Goal: Task Accomplishment & Management: Use online tool/utility

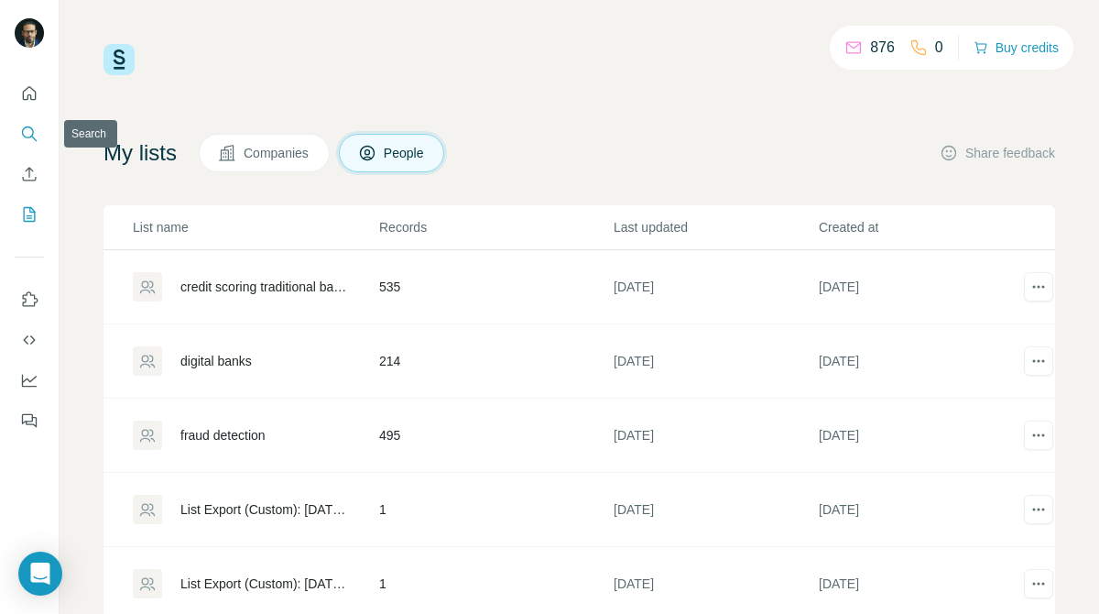
click at [37, 127] on icon "Search" at bounding box center [29, 134] width 18 height 18
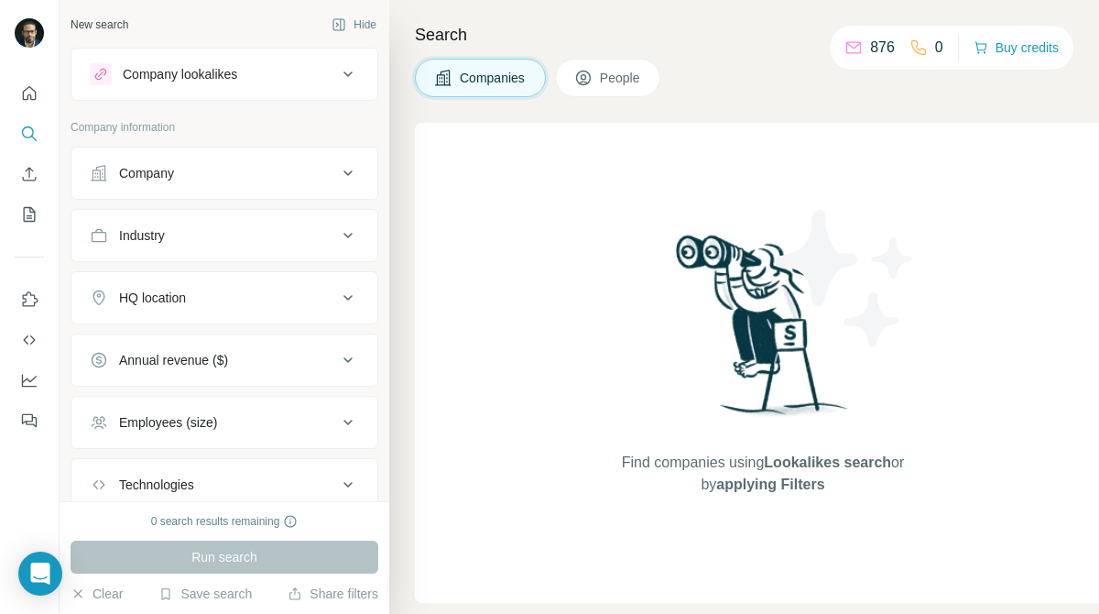
click at [191, 164] on div "Company" at bounding box center [213, 173] width 247 height 18
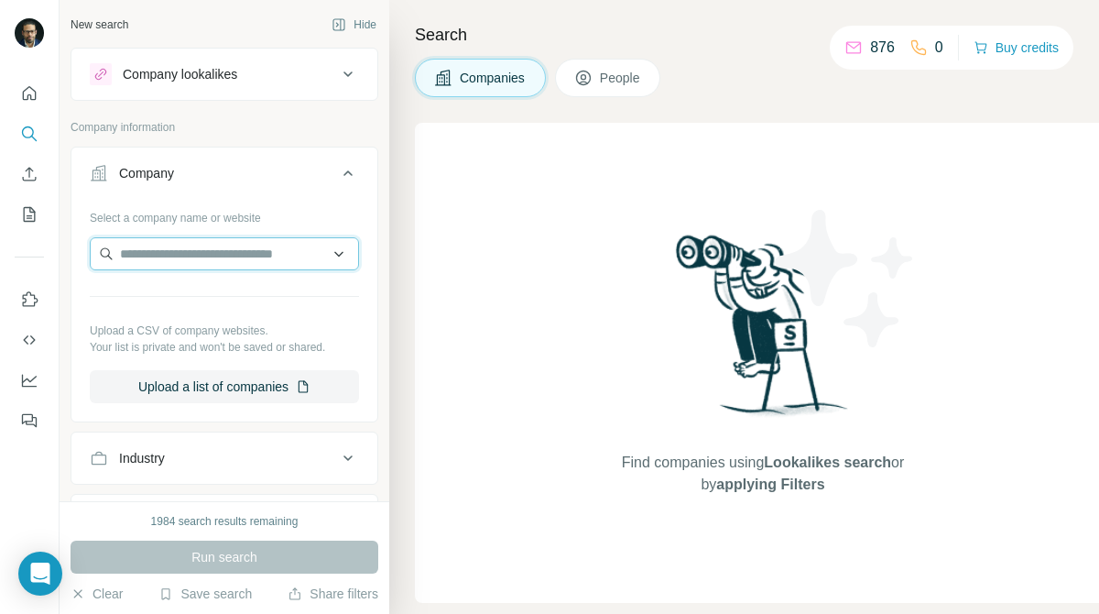
click at [214, 248] on input "text" at bounding box center [224, 253] width 269 height 33
paste input "**********"
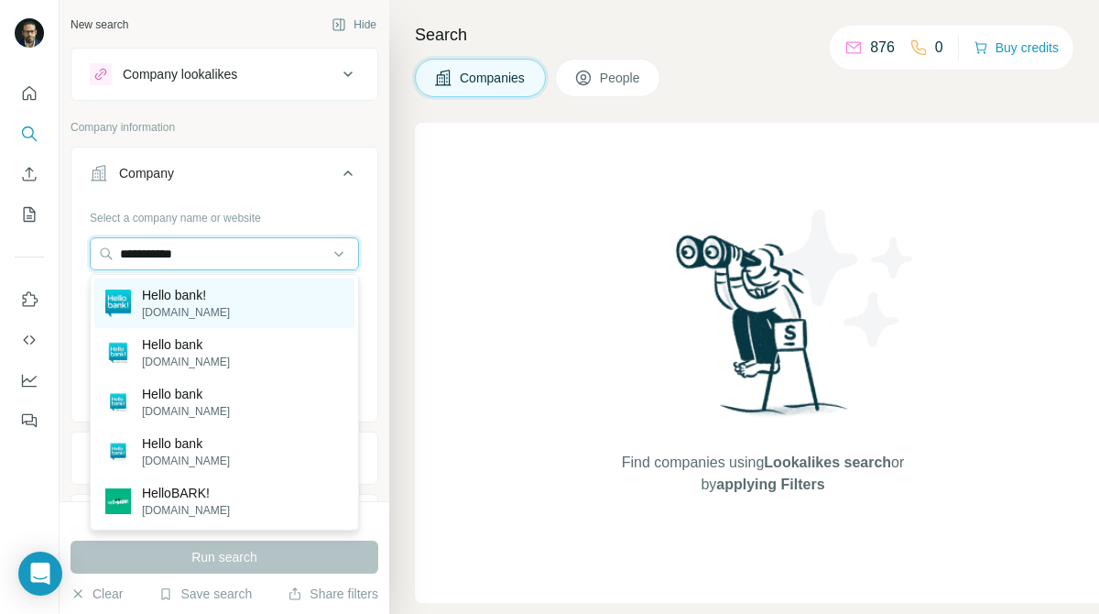
type input "**********"
click at [242, 305] on div "Hello bank! [DOMAIN_NAME]" at bounding box center [224, 303] width 260 height 49
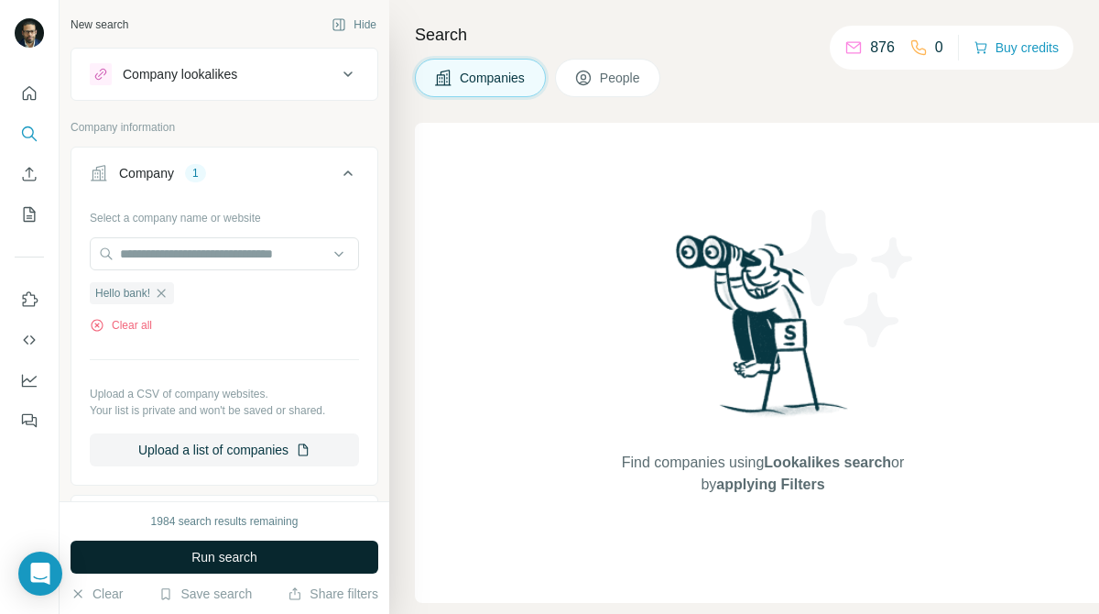
click at [282, 557] on button "Run search" at bounding box center [225, 557] width 308 height 33
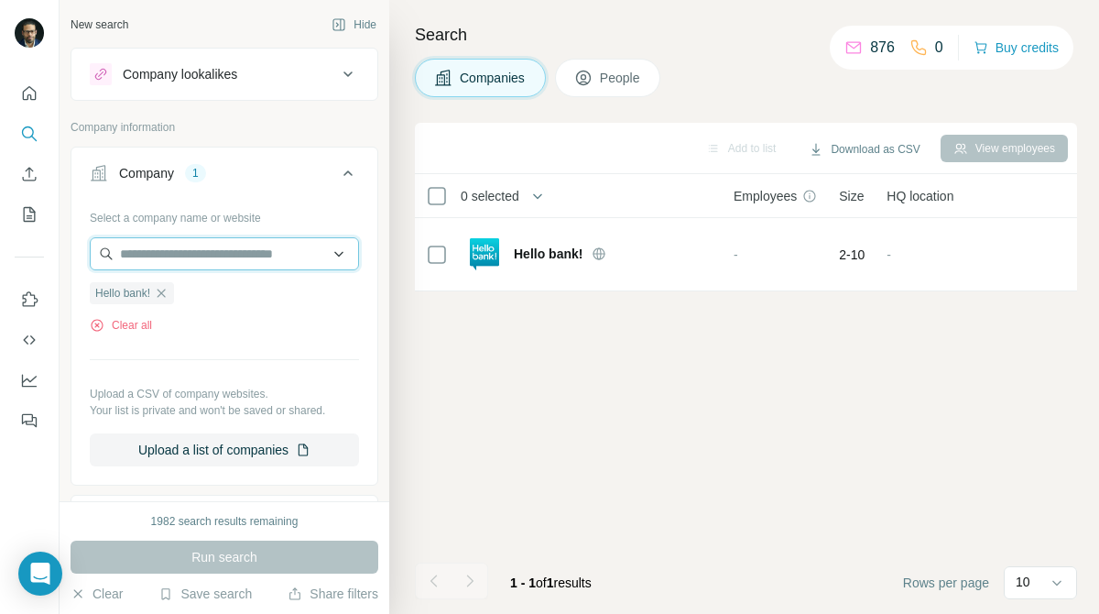
click at [259, 250] on input "text" at bounding box center [224, 253] width 269 height 33
paste input "**********"
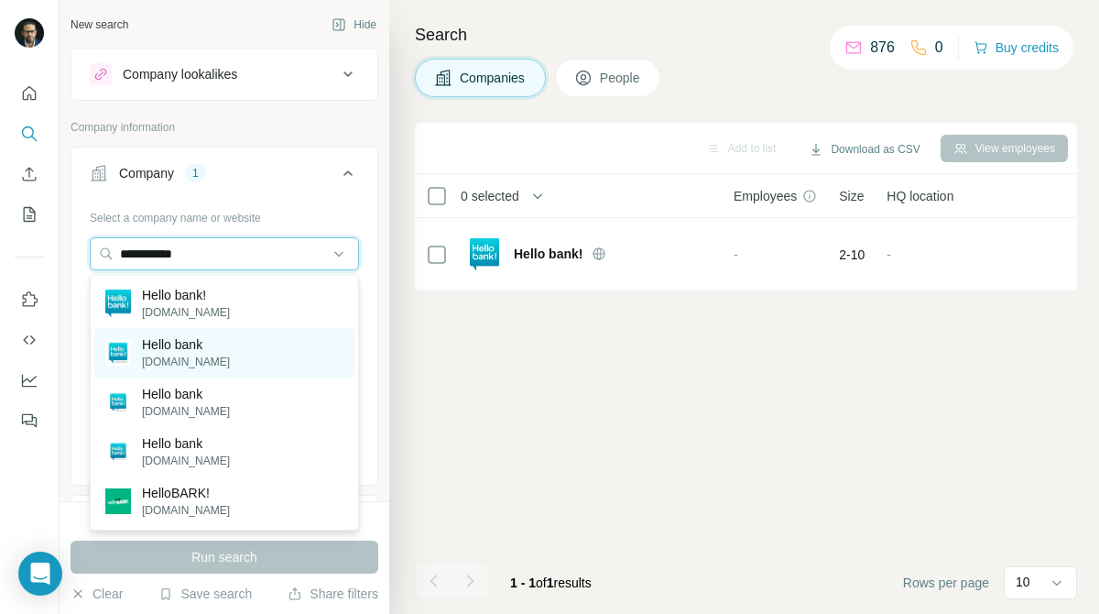
type input "**********"
click at [245, 350] on div "Hello bank [DOMAIN_NAME]" at bounding box center [224, 352] width 260 height 49
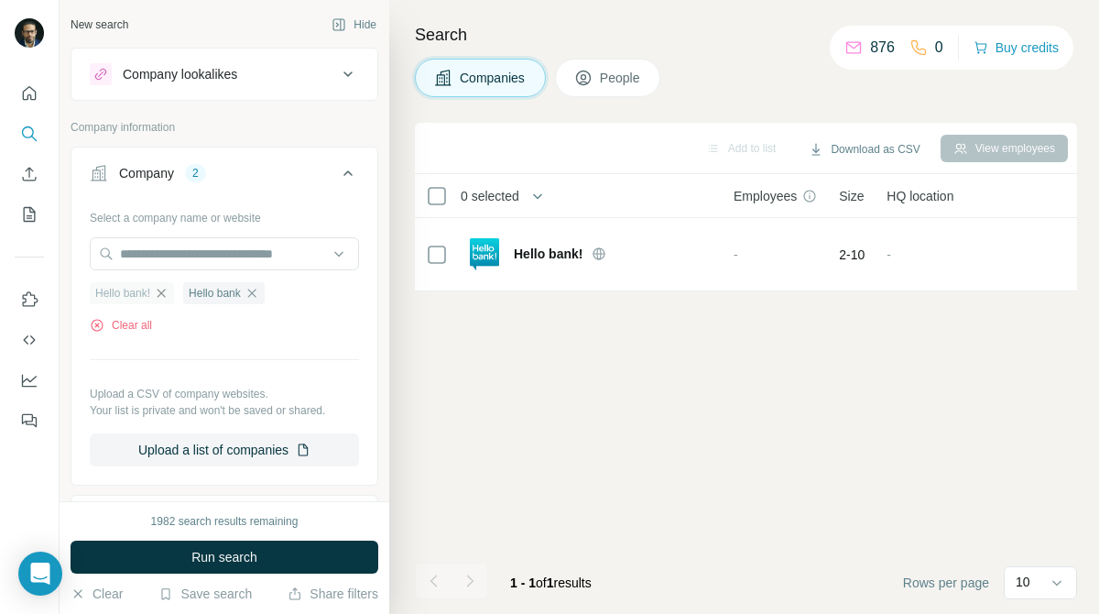
click at [167, 293] on icon "button" at bounding box center [161, 293] width 15 height 15
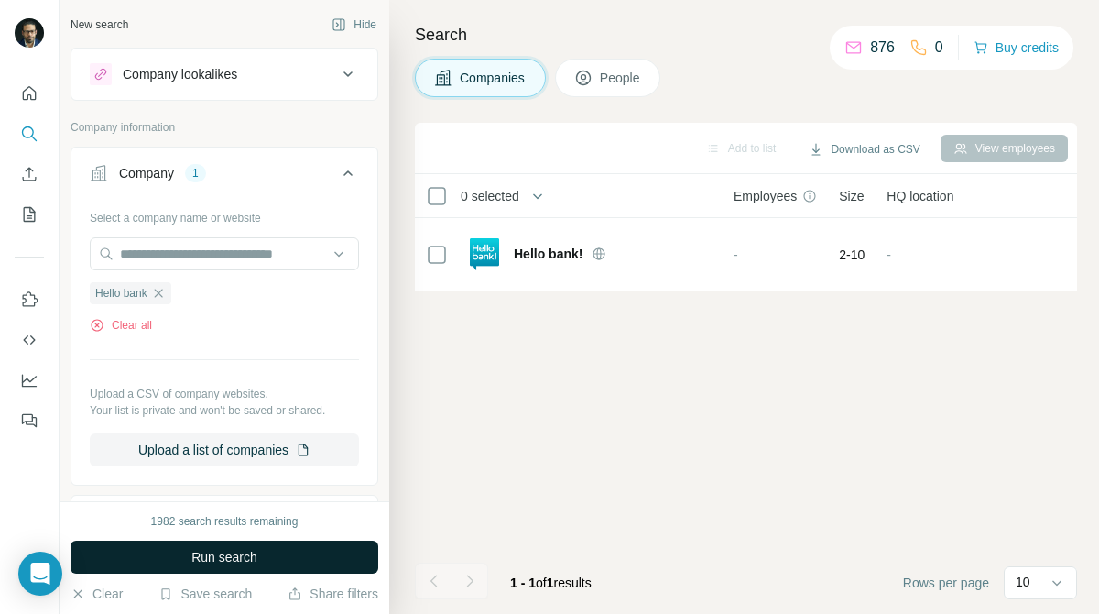
click at [231, 556] on span "Run search" at bounding box center [224, 557] width 66 height 18
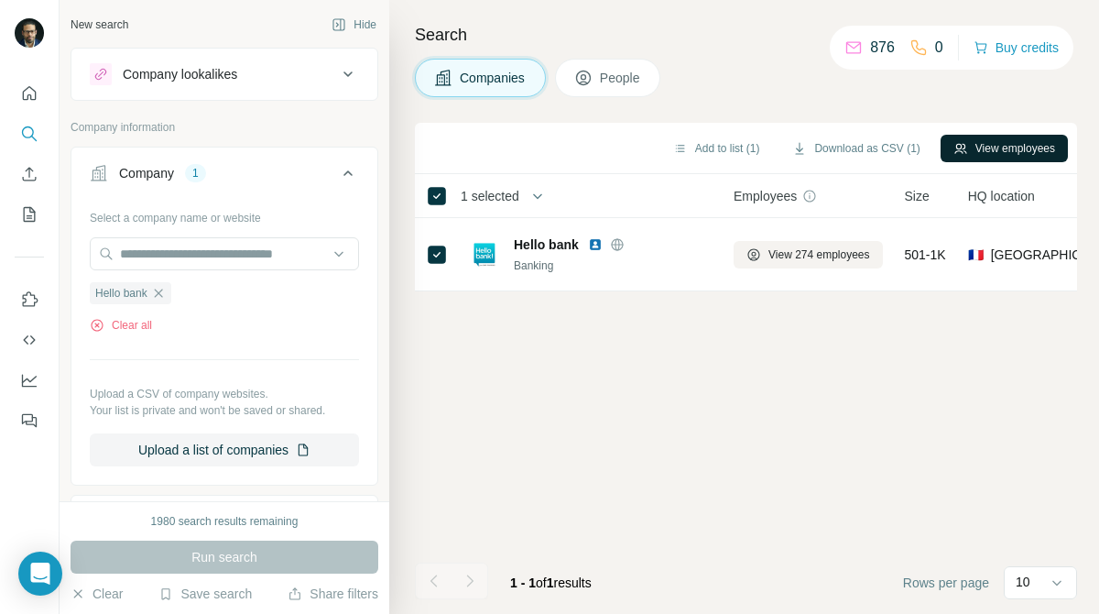
click at [1044, 151] on button "View employees" at bounding box center [1004, 148] width 127 height 27
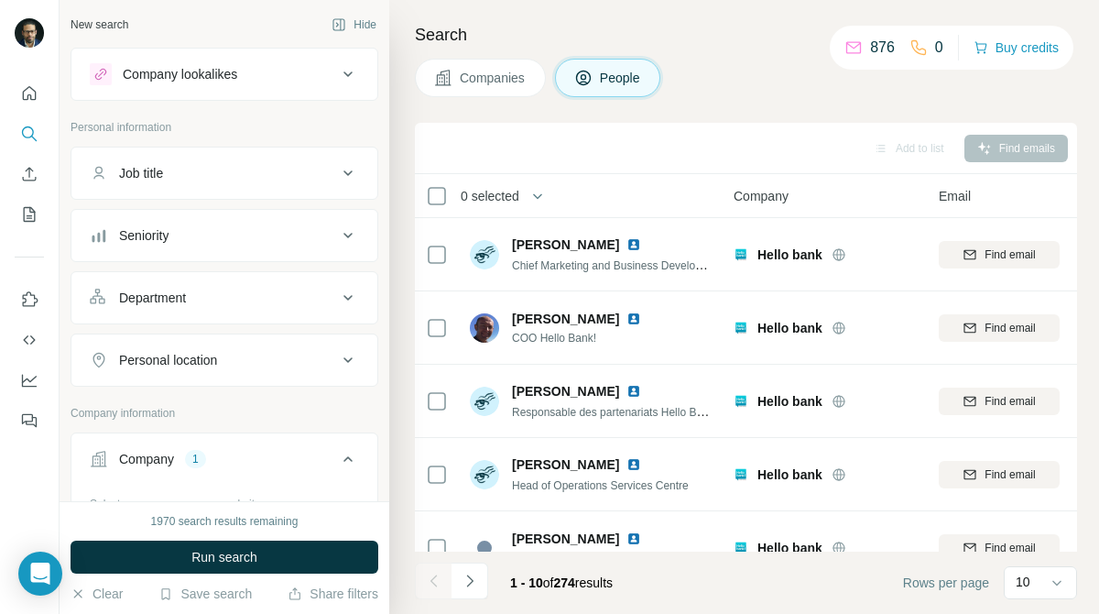
click at [349, 181] on icon at bounding box center [348, 173] width 22 height 22
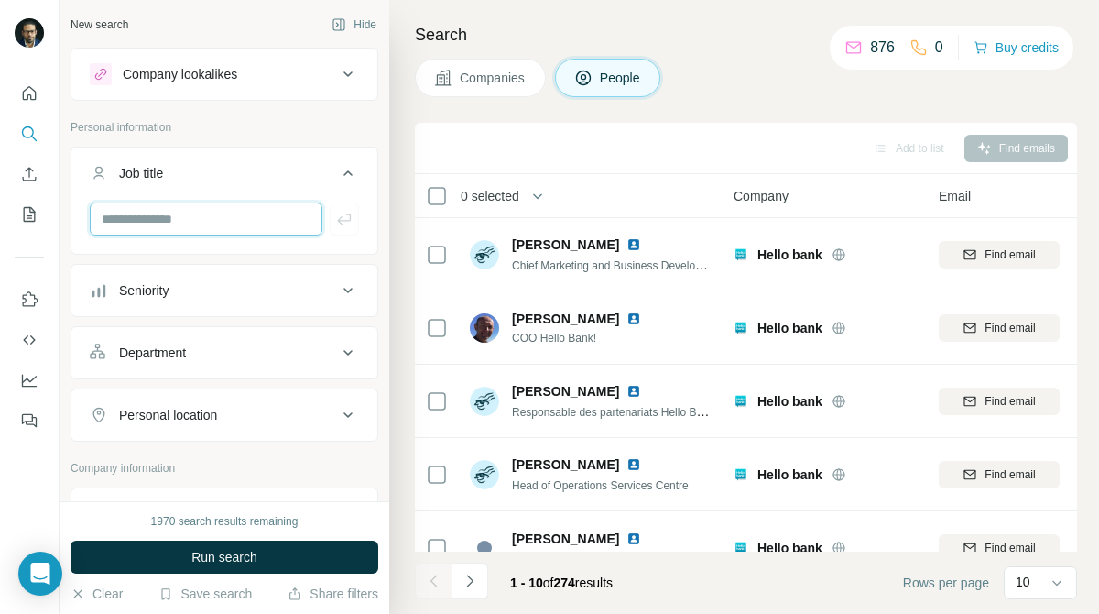
click at [266, 228] on input "text" at bounding box center [206, 218] width 233 height 33
type input "**********"
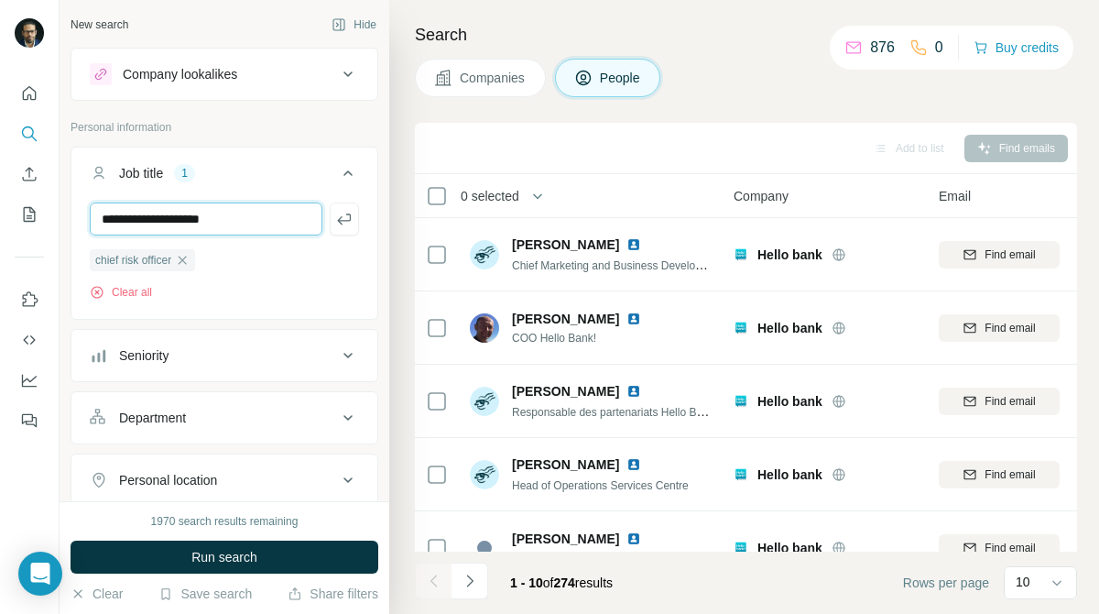
type input "**********"
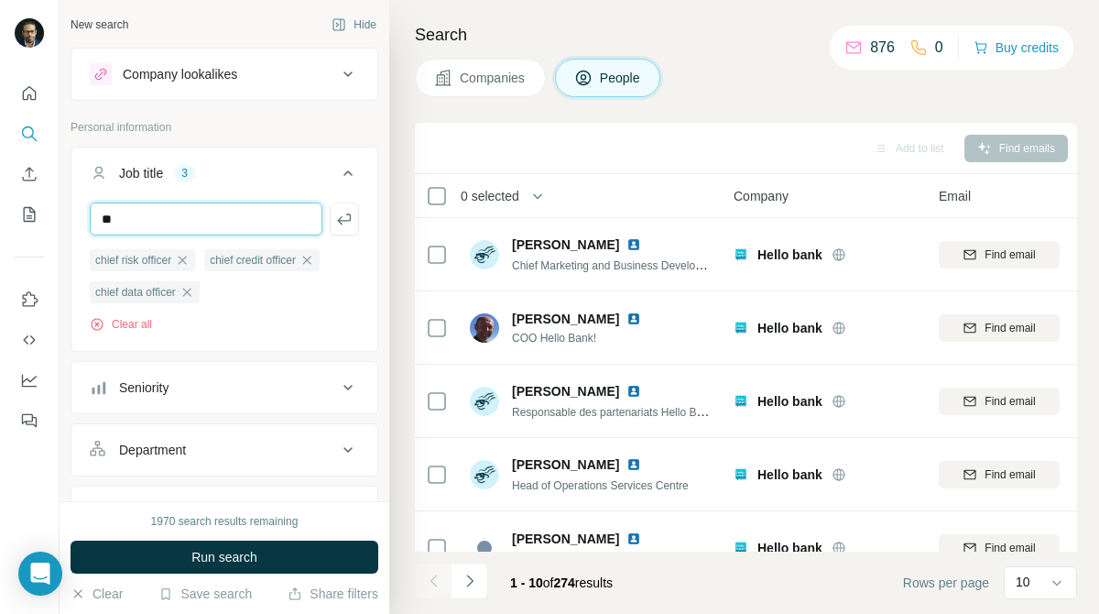
type input "*"
type input "**********"
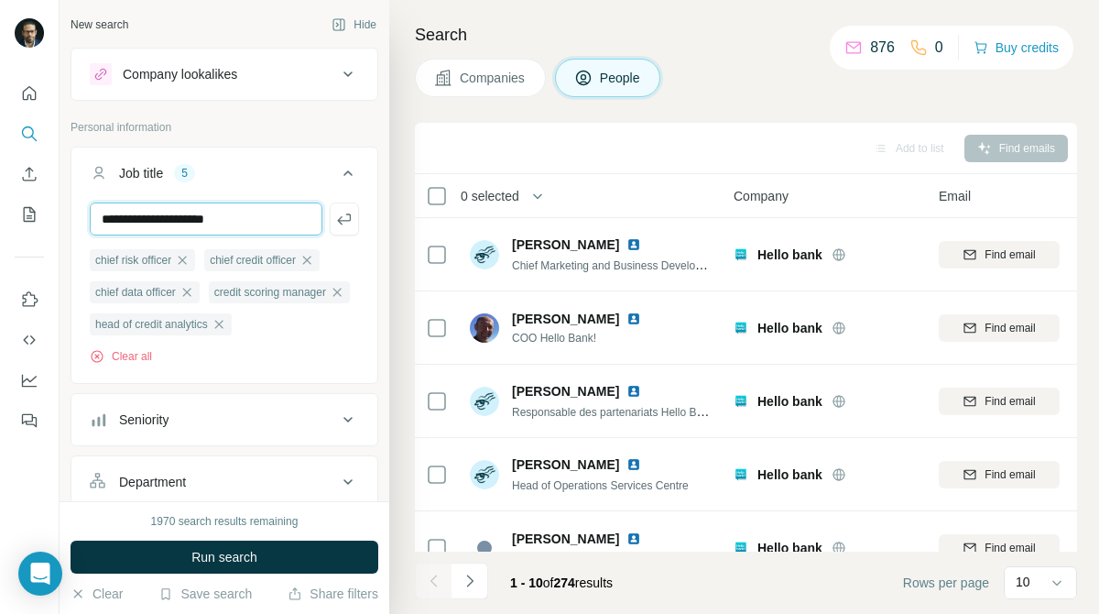
type input "**********"
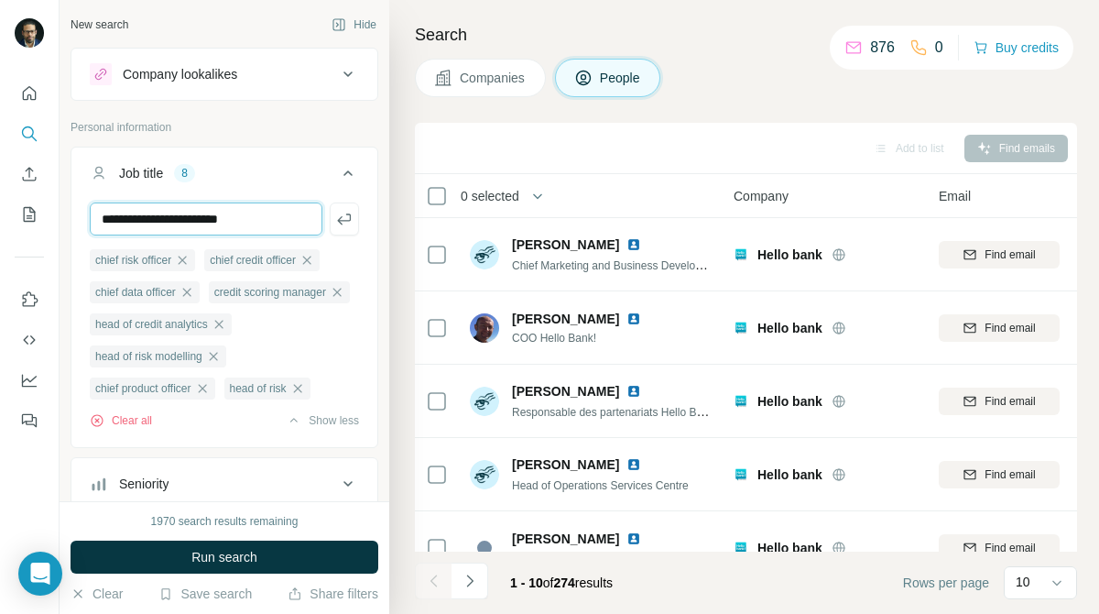
type input "**********"
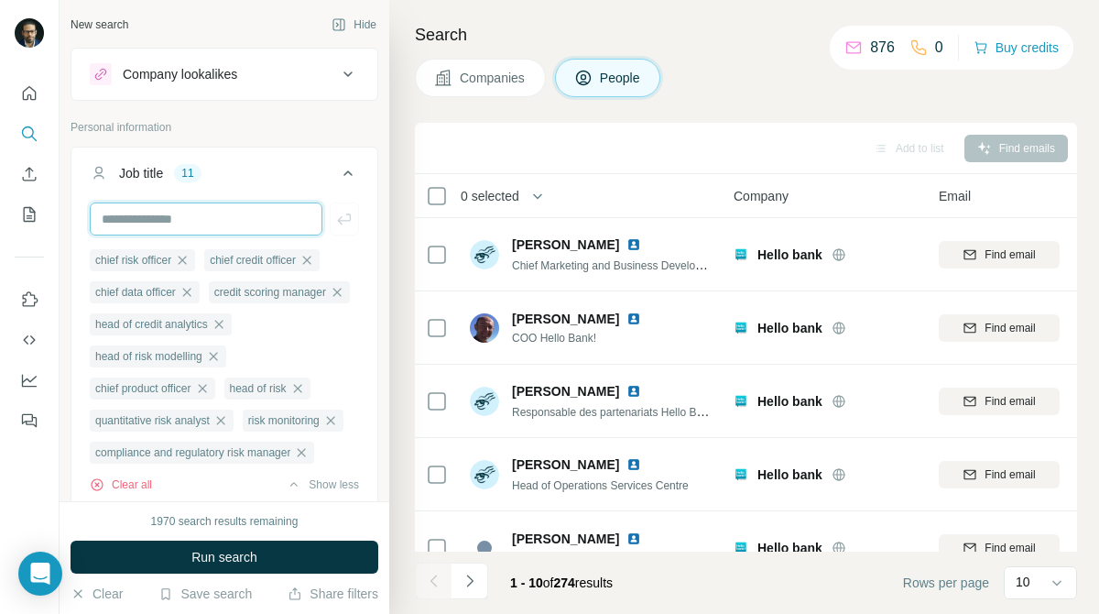
scroll to position [0, 0]
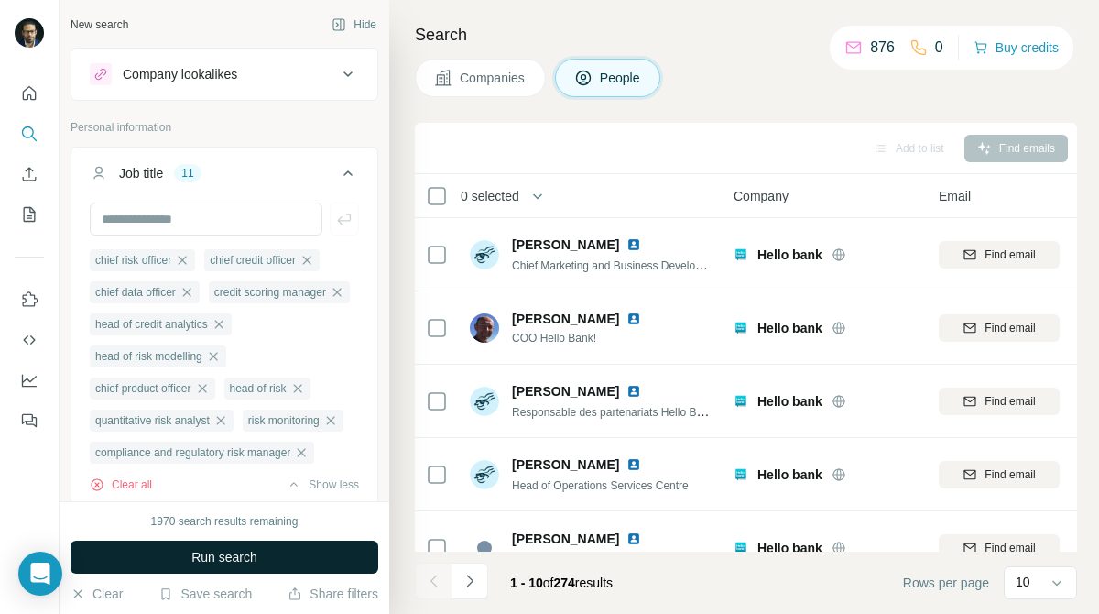
click at [283, 563] on button "Run search" at bounding box center [225, 557] width 308 height 33
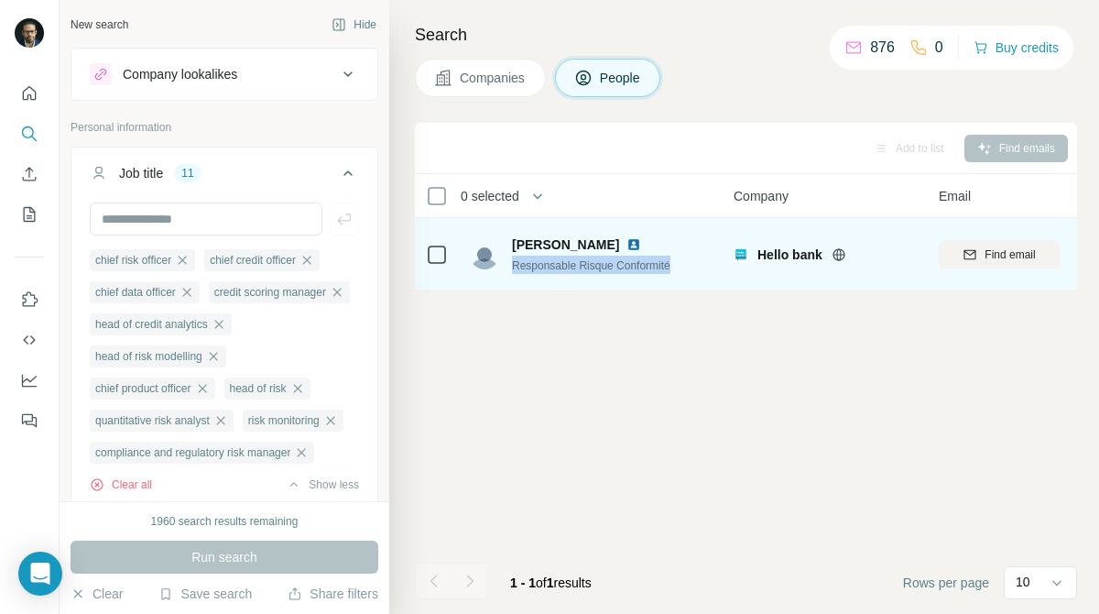
drag, startPoint x: 512, startPoint y: 261, endPoint x: 708, endPoint y: 266, distance: 196.1
click at [708, 266] on div "[PERSON_NAME] Responsable Risque Conformité" at bounding box center [592, 254] width 244 height 50
copy span "Responsable Risque Conformité"
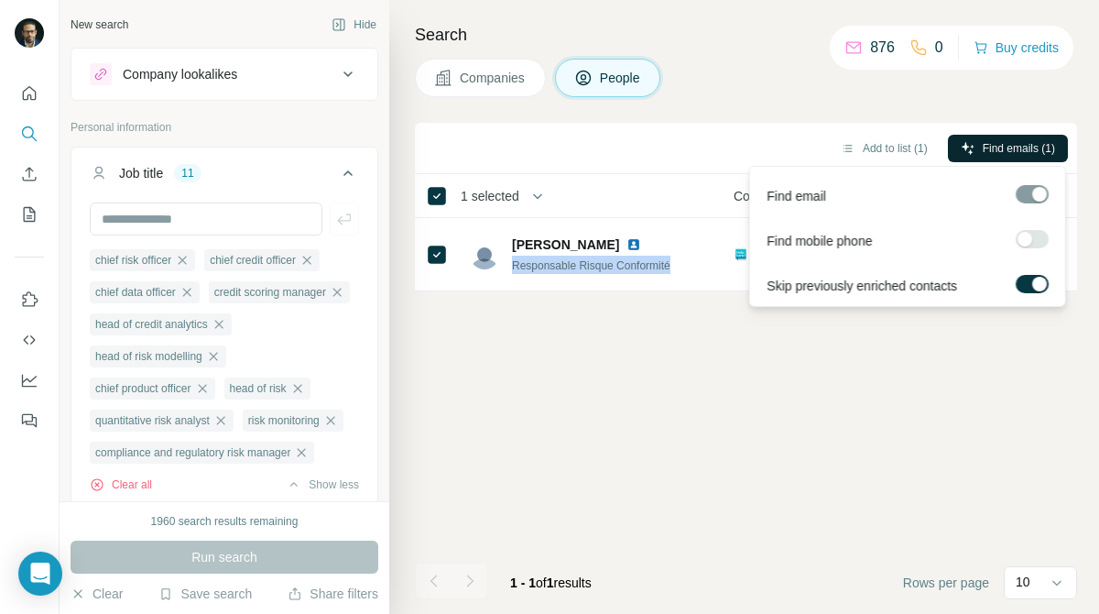
click at [1017, 152] on span "Find emails (1)" at bounding box center [1019, 148] width 72 height 16
click at [828, 153] on button "Add to list (1)" at bounding box center [884, 148] width 113 height 27
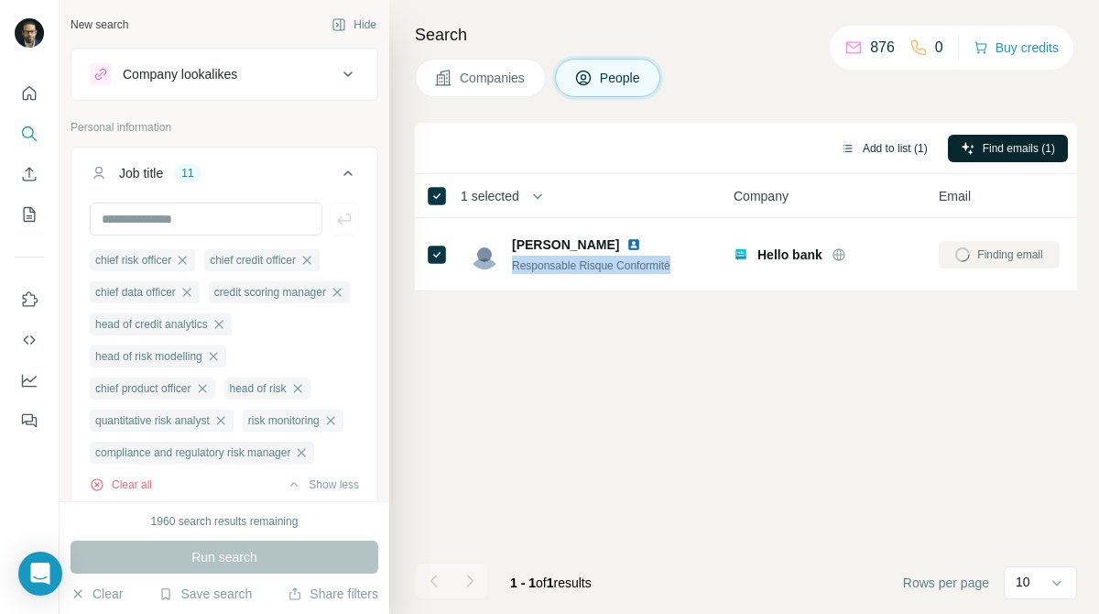
click at [891, 151] on button "Add to list (1)" at bounding box center [884, 148] width 113 height 27
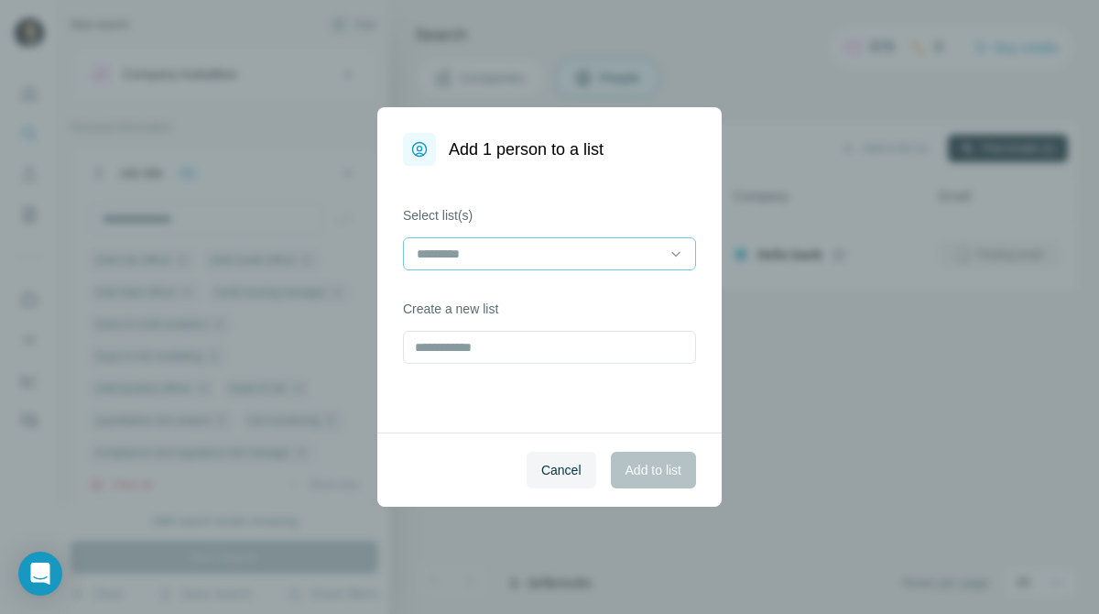
click at [628, 257] on input at bounding box center [538, 254] width 247 height 20
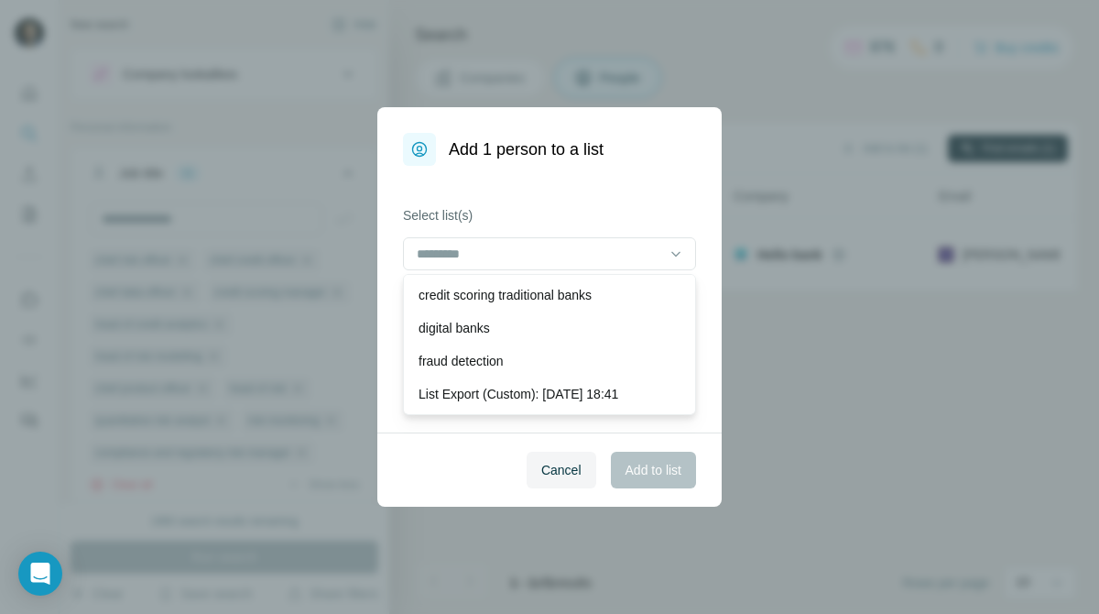
click at [748, 316] on div "Add 1 person to a list Select list(s) Create a new list Cancel Add to list" at bounding box center [549, 307] width 1099 height 614
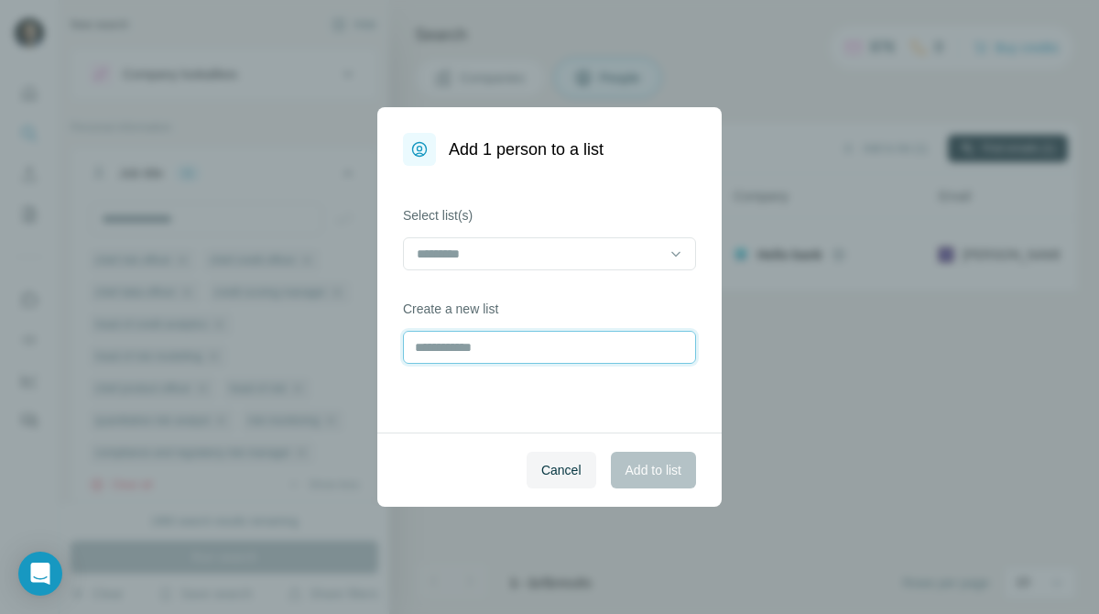
click at [590, 345] on input "text" at bounding box center [549, 347] width 293 height 33
type input "**********"
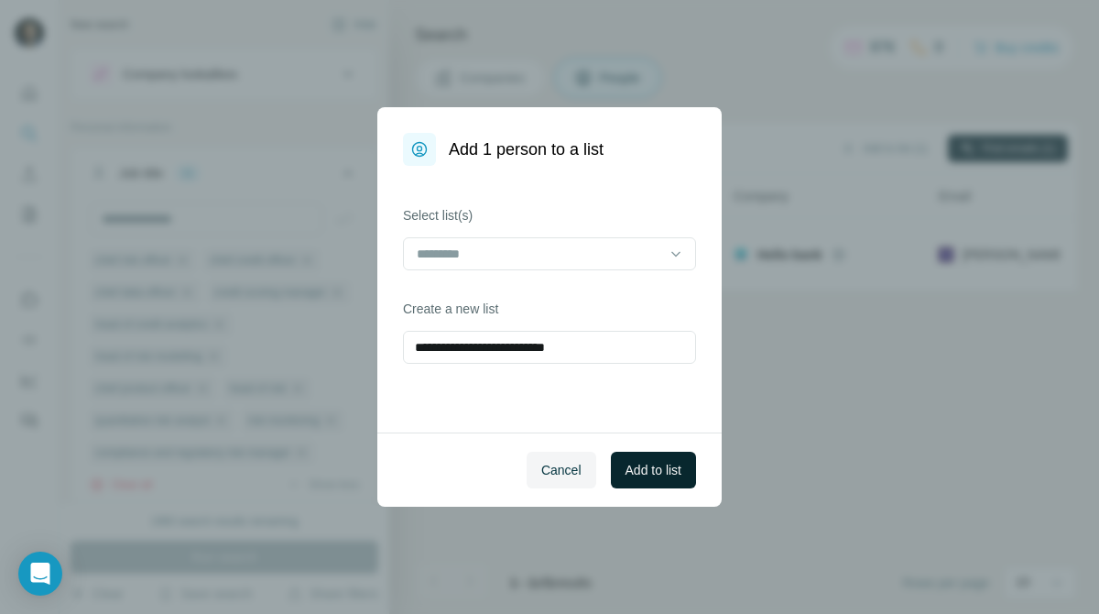
click at [657, 476] on span "Add to list" at bounding box center [654, 470] width 56 height 18
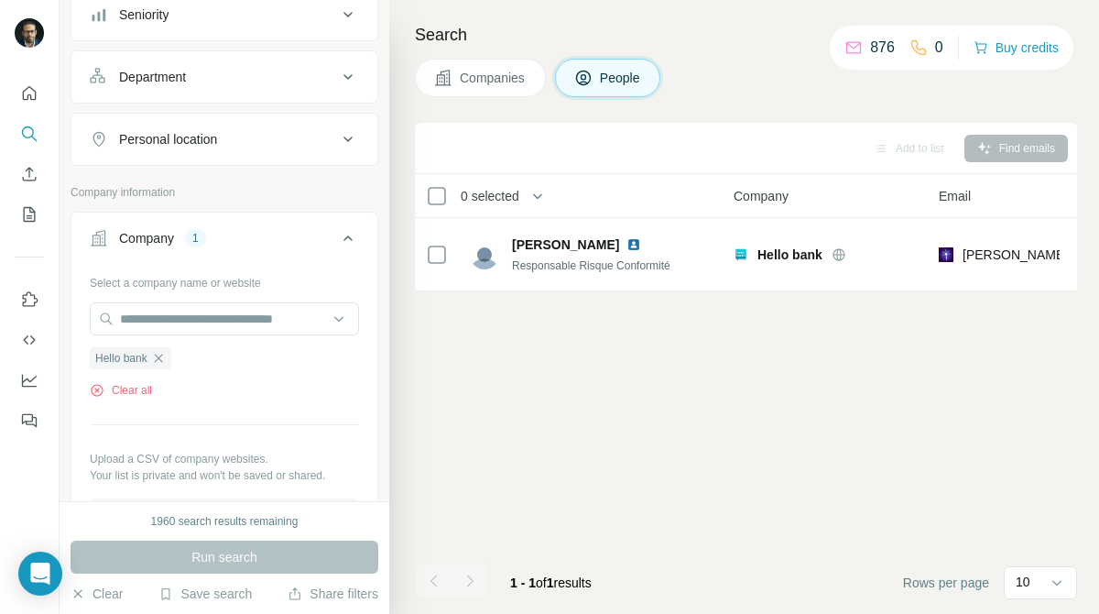
scroll to position [568, 0]
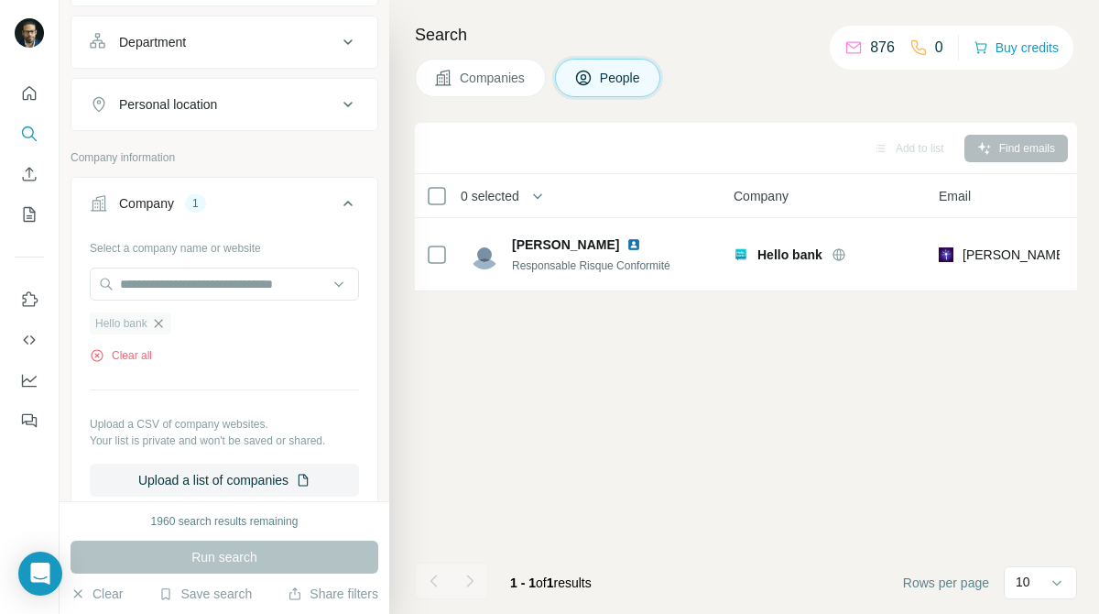
click at [161, 331] on icon "button" at bounding box center [158, 323] width 15 height 15
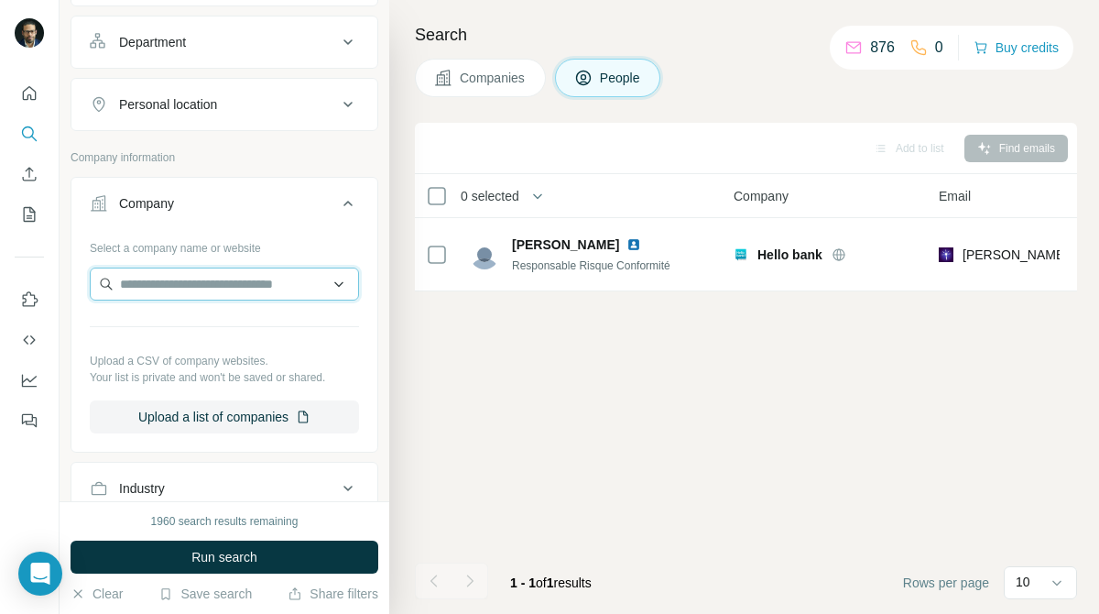
click at [261, 301] on input "text" at bounding box center [224, 284] width 269 height 33
paste input "**********"
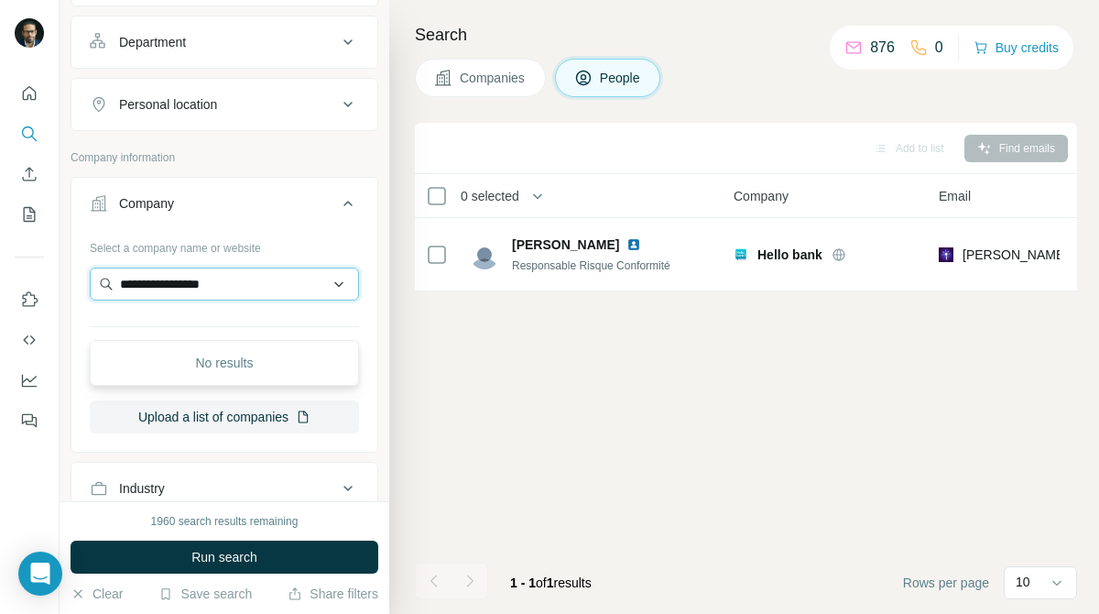
click at [171, 301] on input "**********" at bounding box center [224, 284] width 269 height 33
click at [289, 301] on input "**********" at bounding box center [224, 284] width 269 height 33
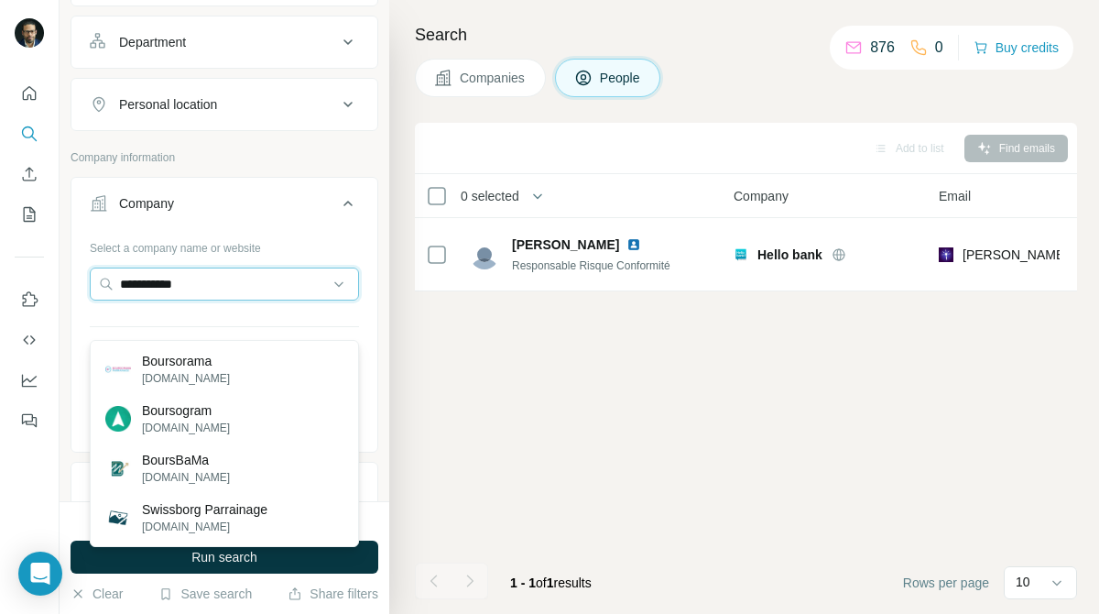
type input "**********"
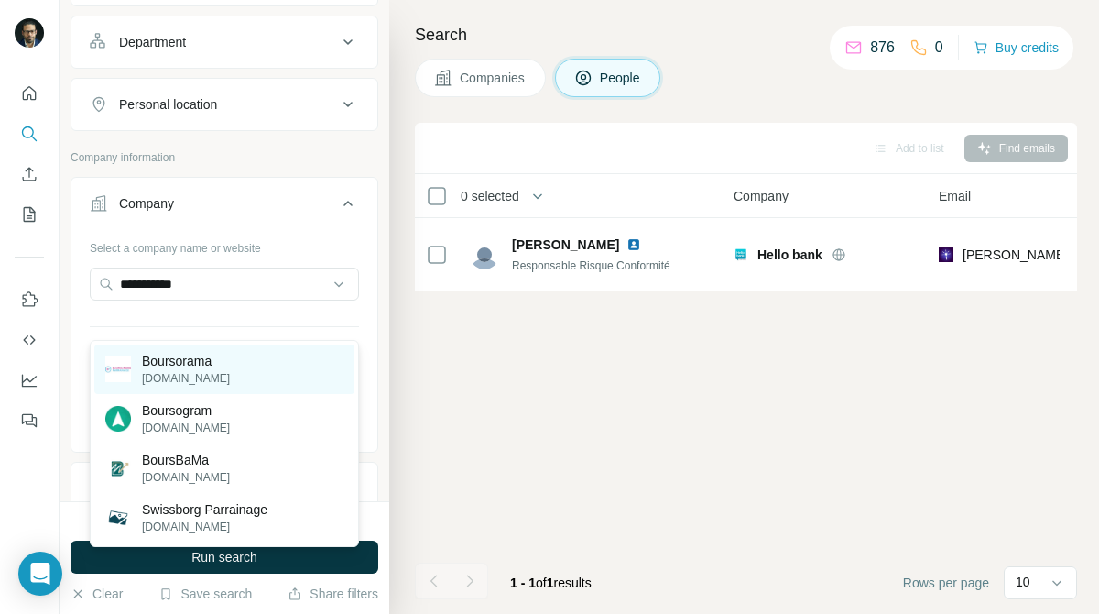
click at [230, 366] on p "Boursorama" at bounding box center [186, 361] width 88 height 18
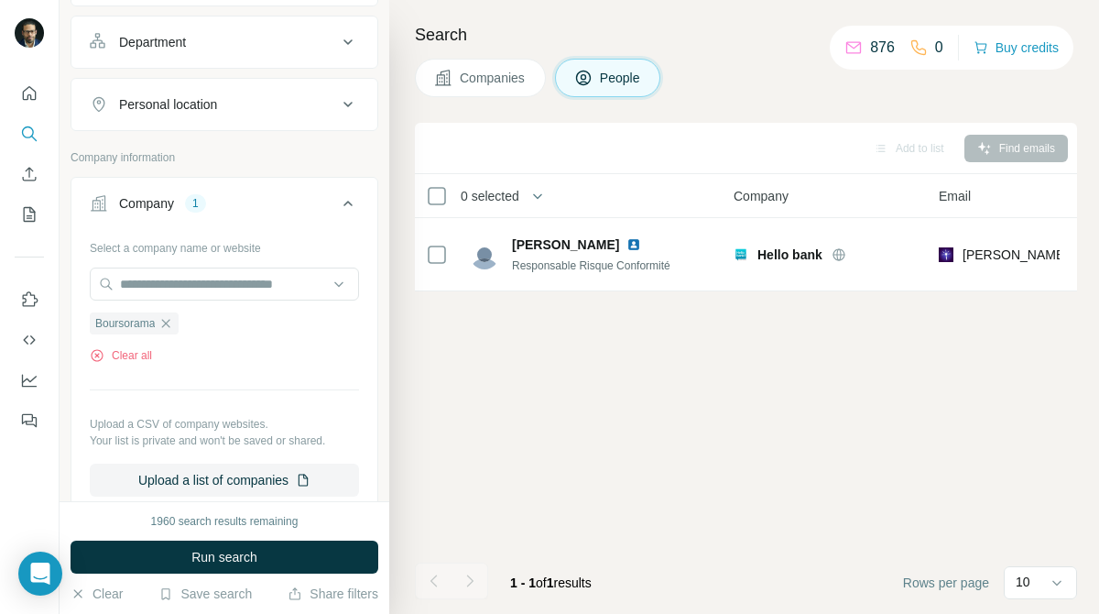
click at [520, 72] on span "Companies" at bounding box center [493, 78] width 67 height 18
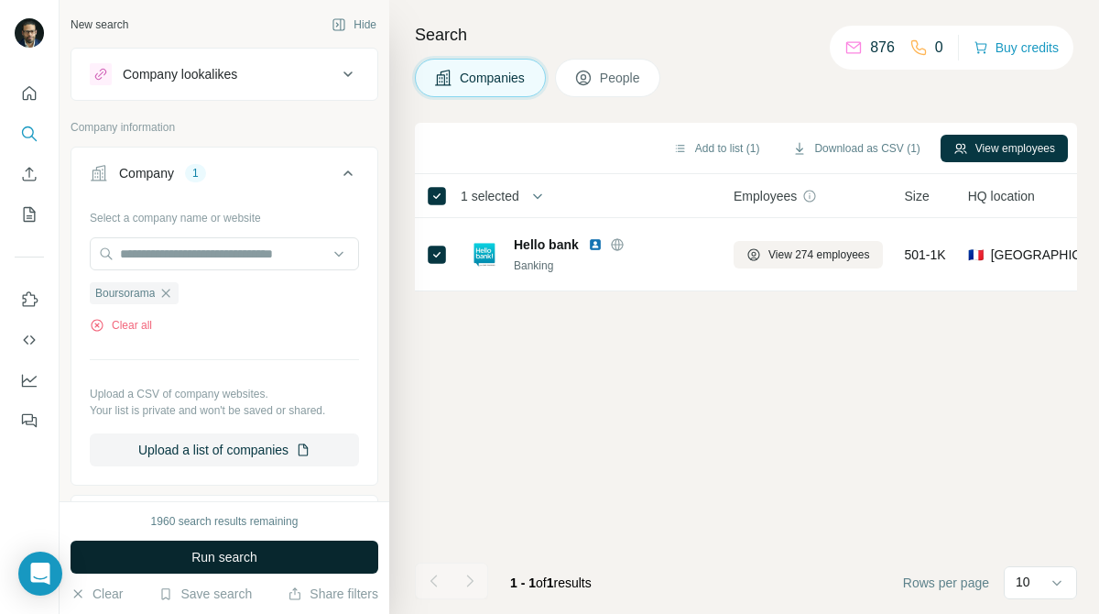
click at [324, 551] on button "Run search" at bounding box center [225, 557] width 308 height 33
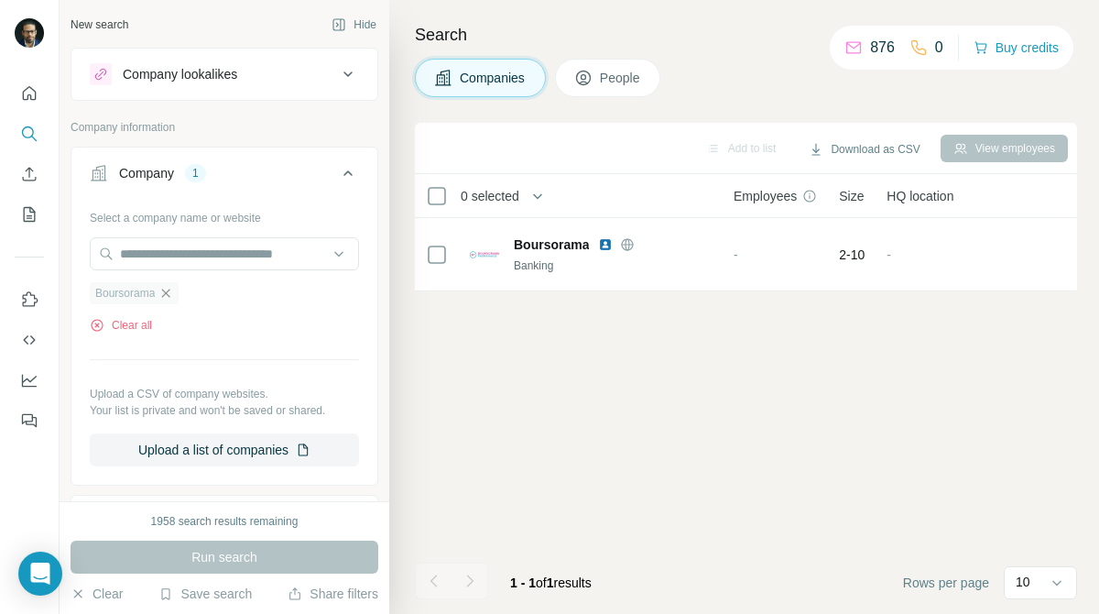
click at [169, 293] on icon "button" at bounding box center [166, 293] width 15 height 15
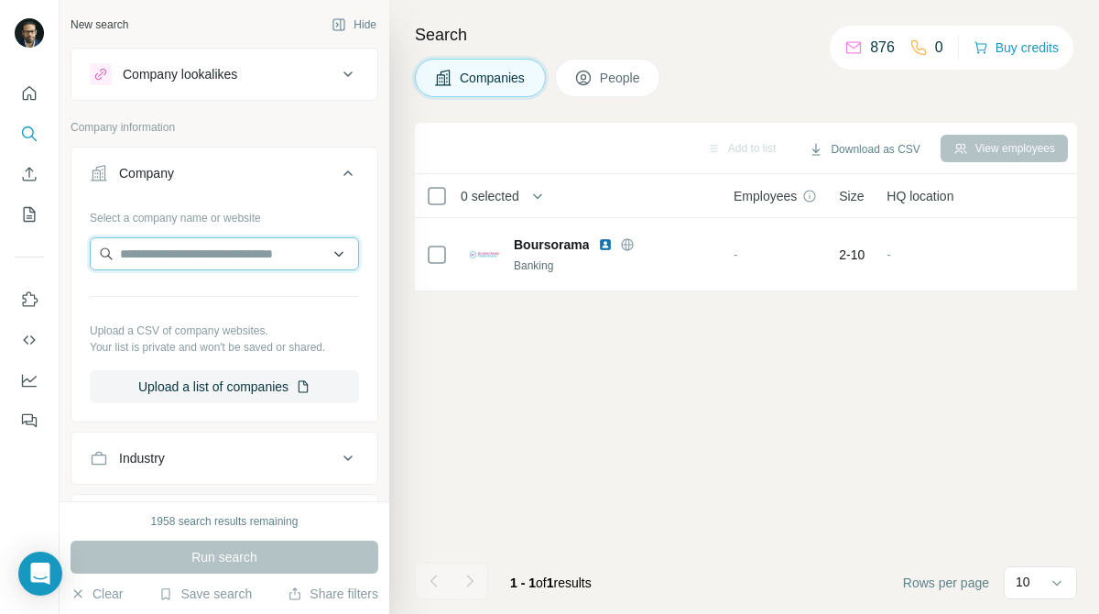
click at [210, 258] on input "text" at bounding box center [224, 253] width 269 height 33
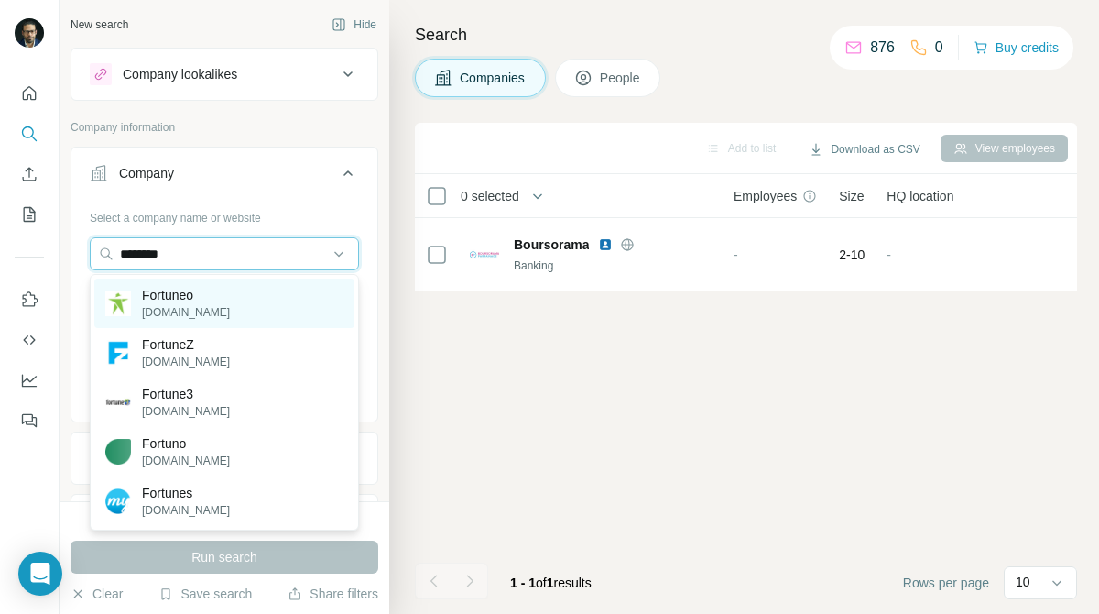
type input "********"
click at [216, 294] on div "Fortuneo [DOMAIN_NAME]" at bounding box center [224, 303] width 260 height 49
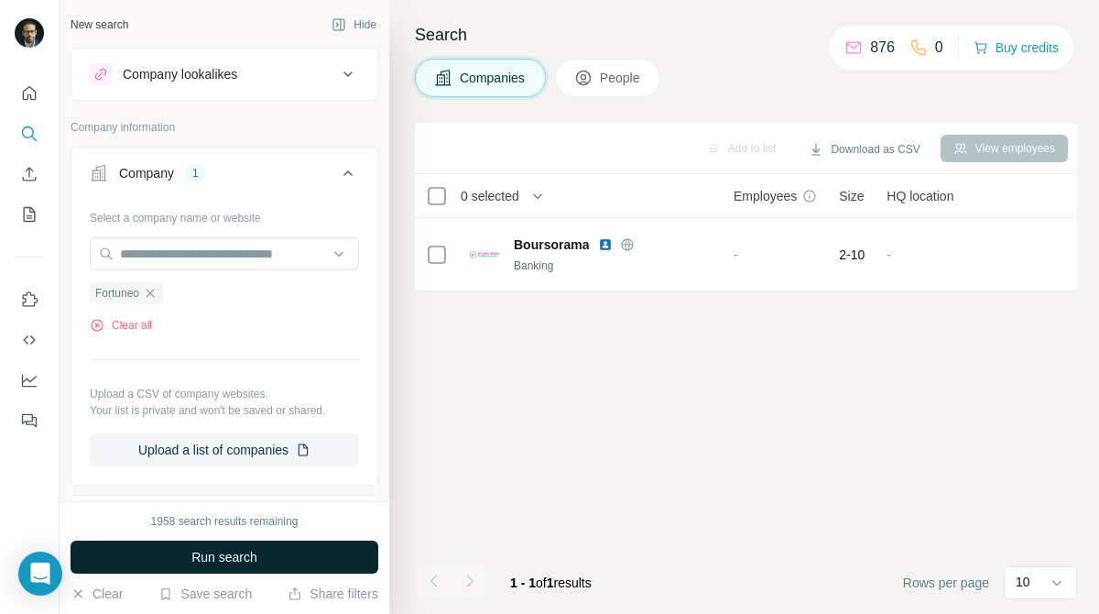
click at [311, 561] on button "Run search" at bounding box center [225, 557] width 308 height 33
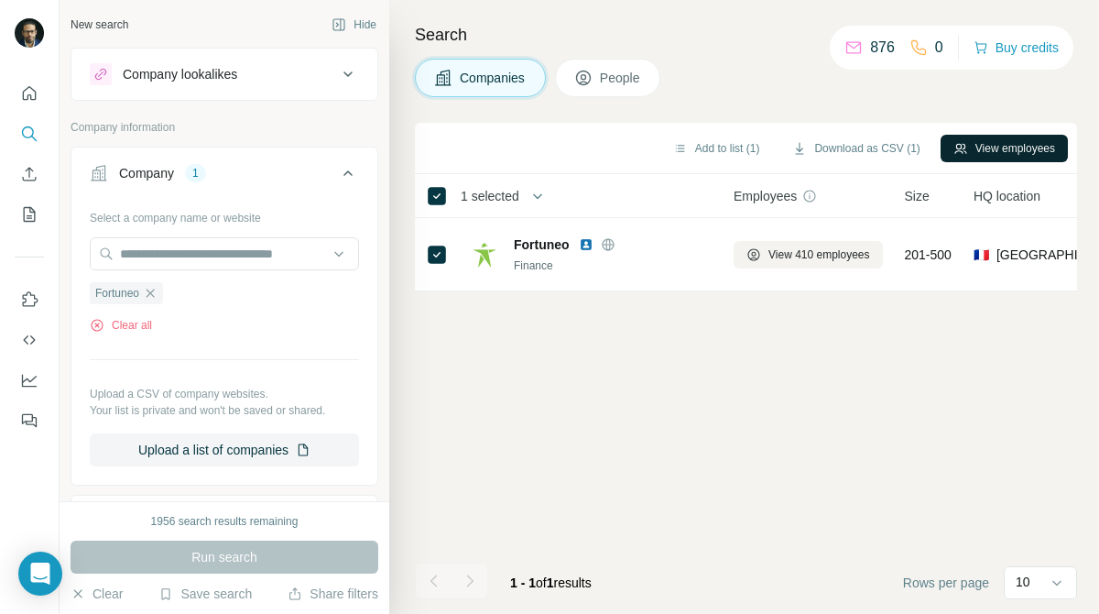
click at [1028, 136] on button "View employees" at bounding box center [1004, 148] width 127 height 27
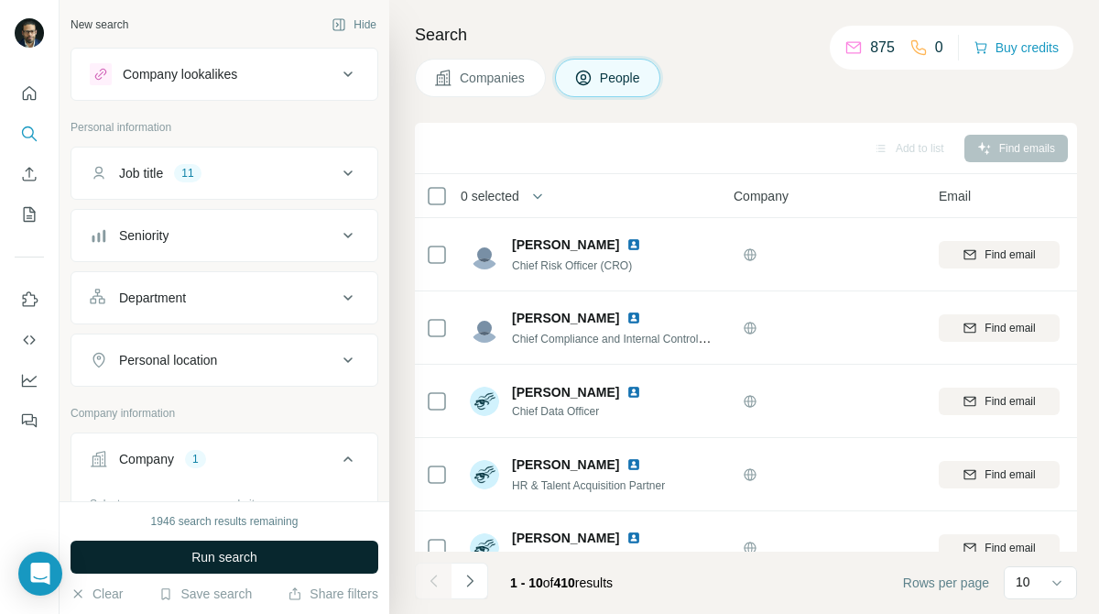
click at [330, 546] on button "Run search" at bounding box center [225, 557] width 308 height 33
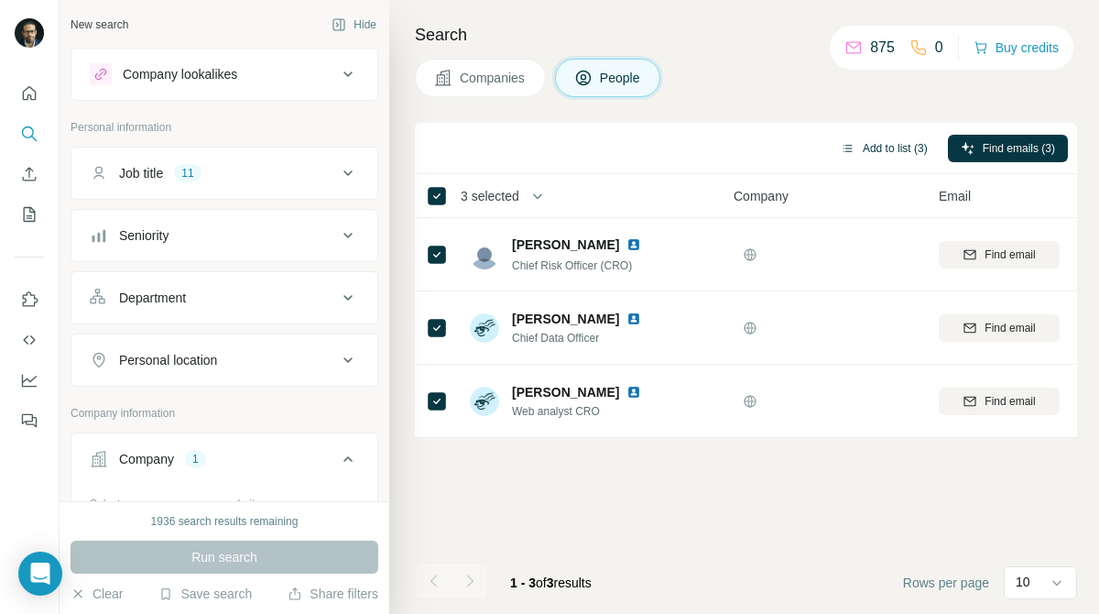
click at [892, 148] on button "Add to list (3)" at bounding box center [884, 148] width 113 height 27
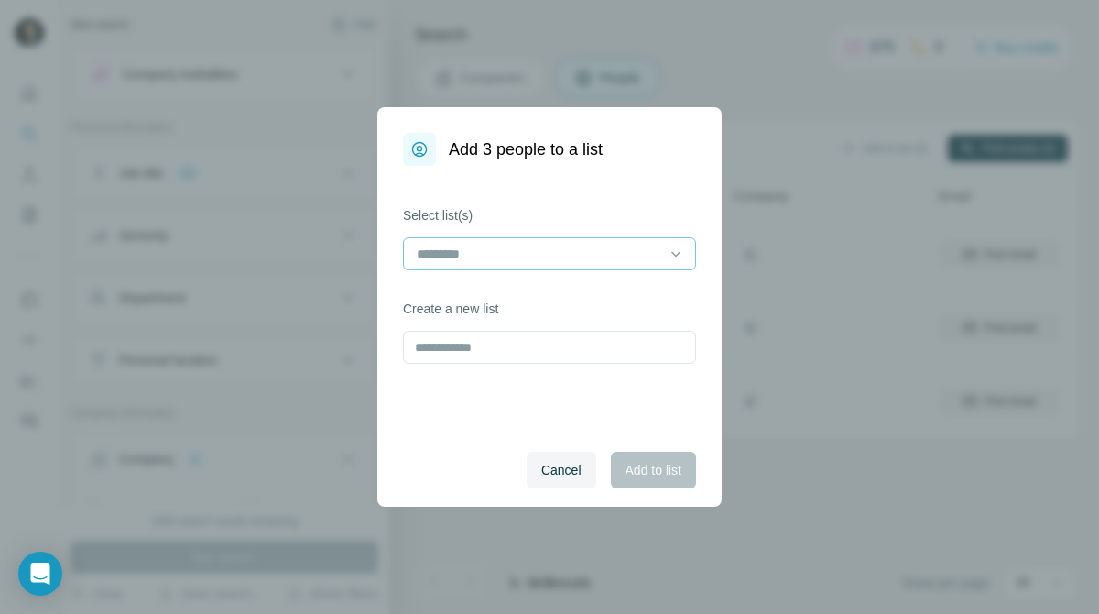
click at [607, 264] on div at bounding box center [538, 253] width 247 height 31
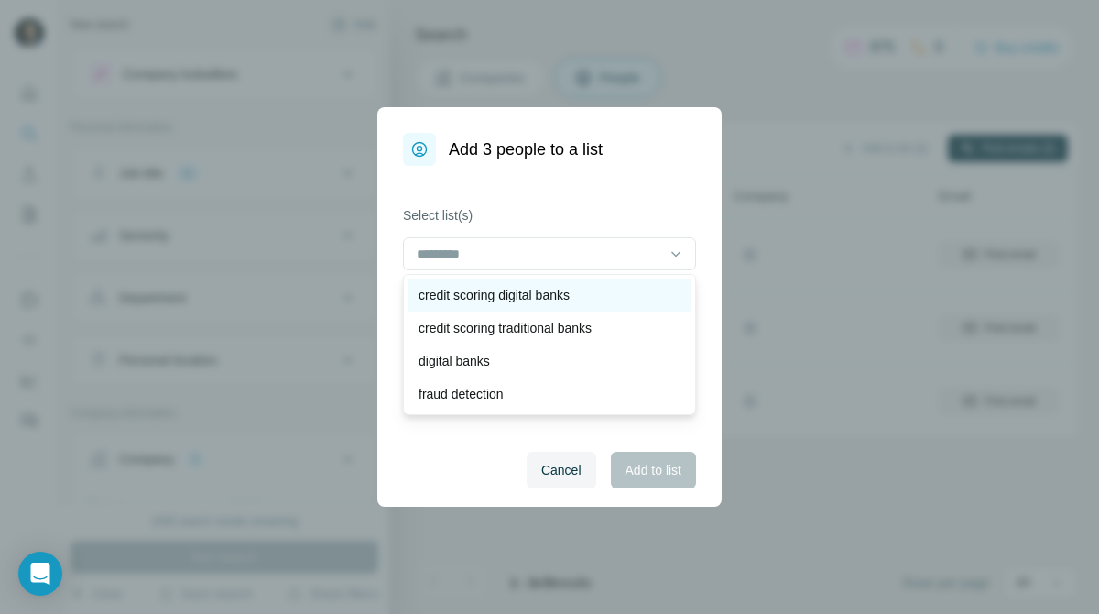
click at [598, 295] on div "credit scoring digital banks" at bounding box center [550, 295] width 262 height 18
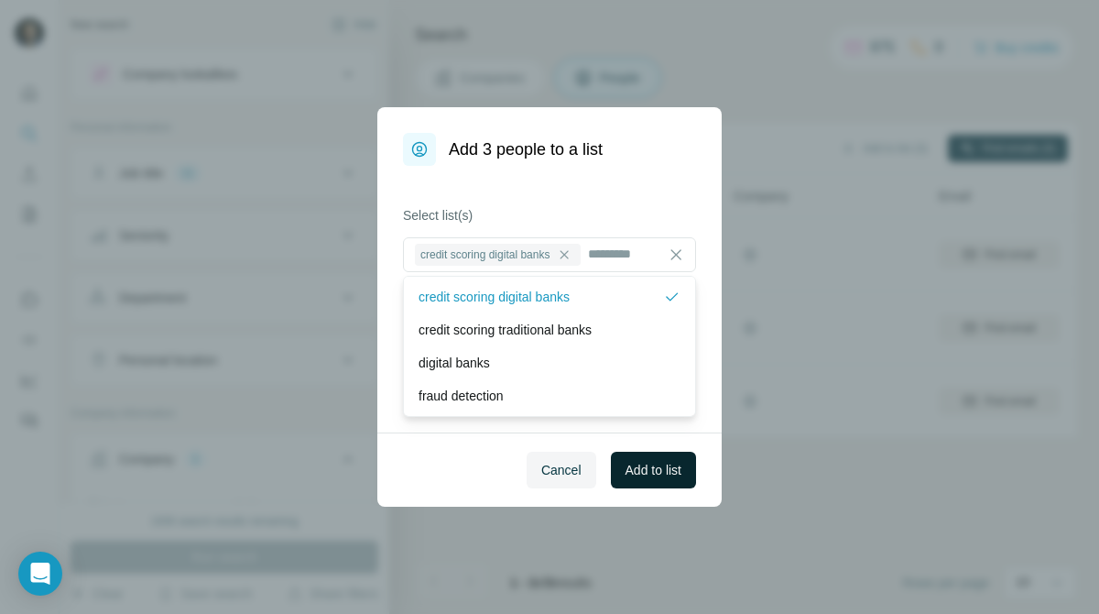
click at [666, 469] on span "Add to list" at bounding box center [654, 470] width 56 height 18
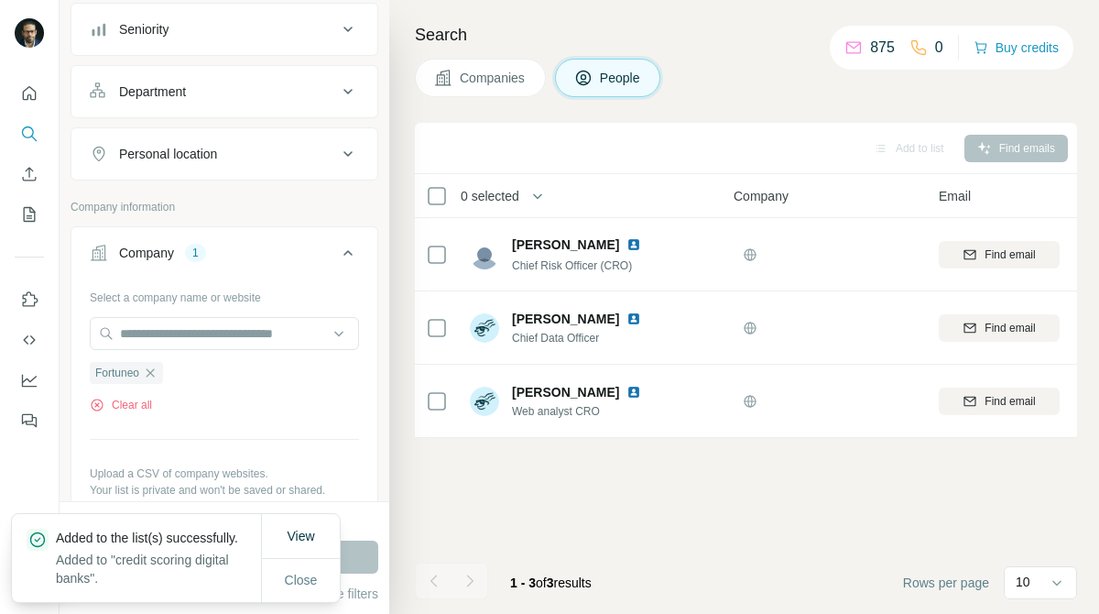
scroll to position [203, 0]
click at [148, 370] on icon "button" at bounding box center [150, 375] width 15 height 15
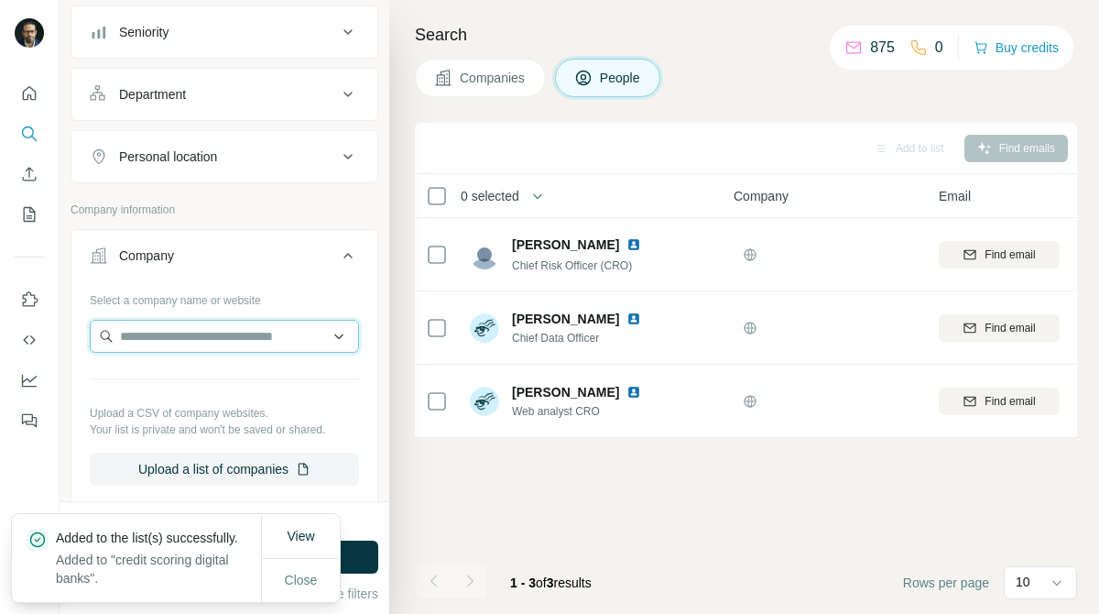
click at [252, 330] on input "text" at bounding box center [224, 336] width 269 height 33
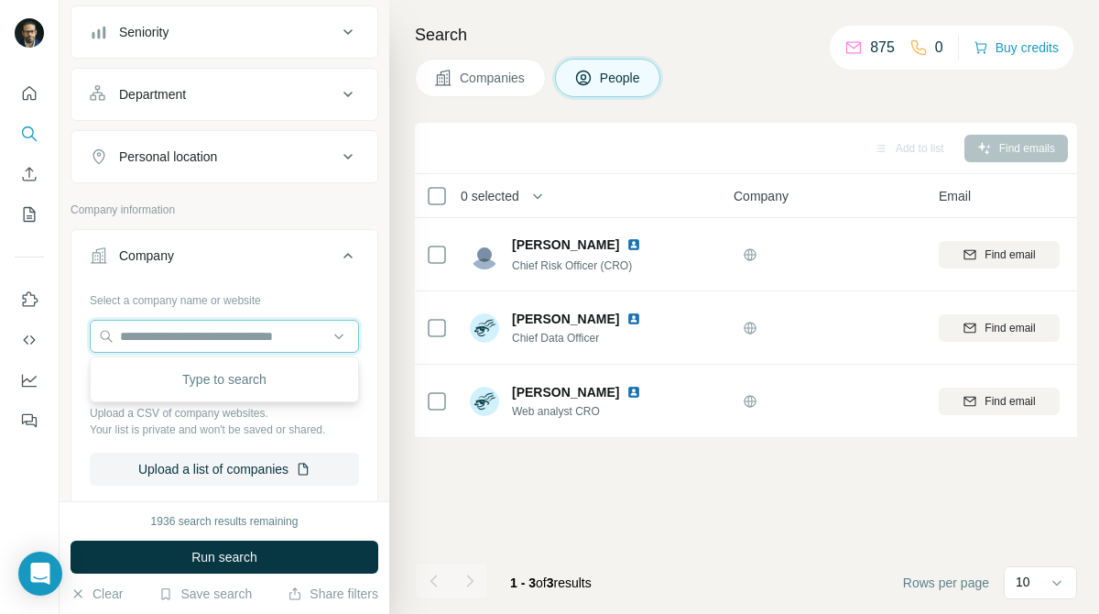
paste input "********"
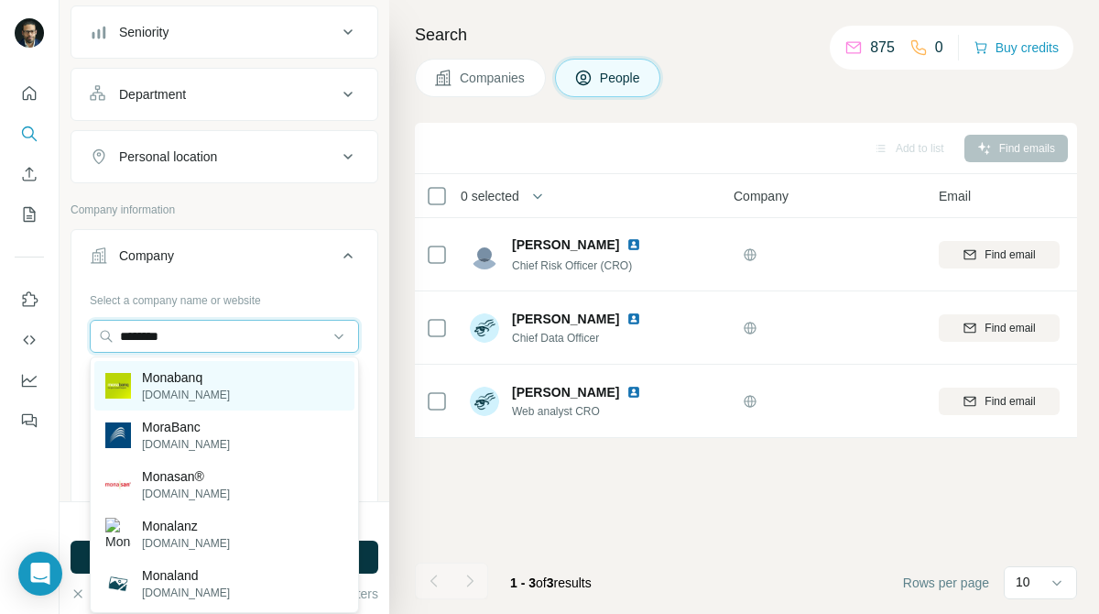
type input "********"
click at [263, 398] on div "Monabanq [DOMAIN_NAME]" at bounding box center [224, 385] width 260 height 49
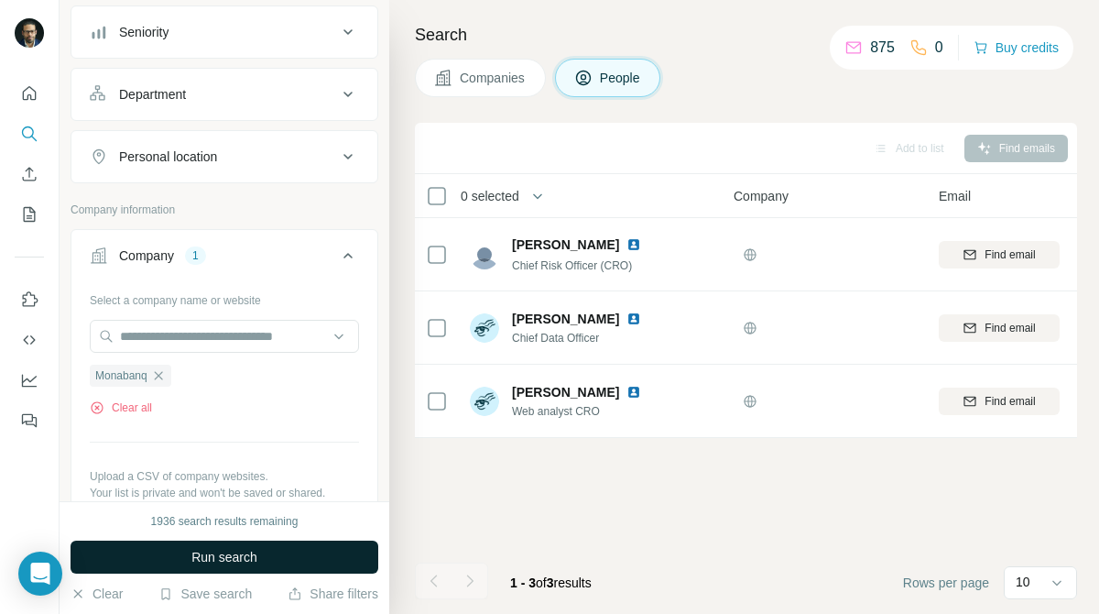
click at [289, 547] on button "Run search" at bounding box center [225, 557] width 308 height 33
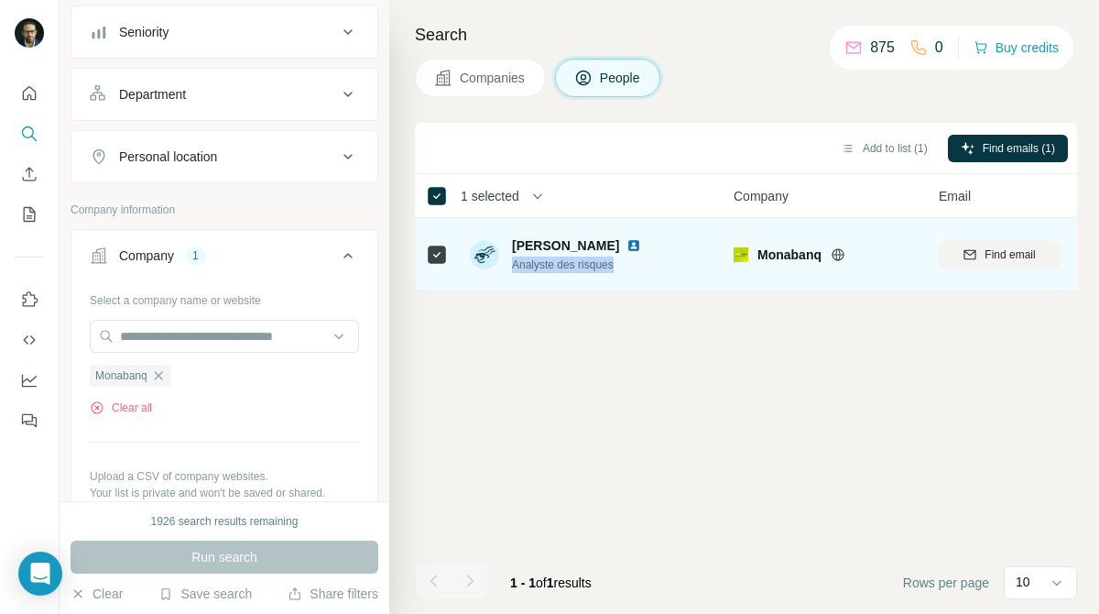
drag, startPoint x: 511, startPoint y: 264, endPoint x: 666, endPoint y: 257, distance: 155.0
click at [667, 257] on div "[PERSON_NAME] Analyste des risques" at bounding box center [592, 254] width 244 height 50
copy span "Analyste des risques"
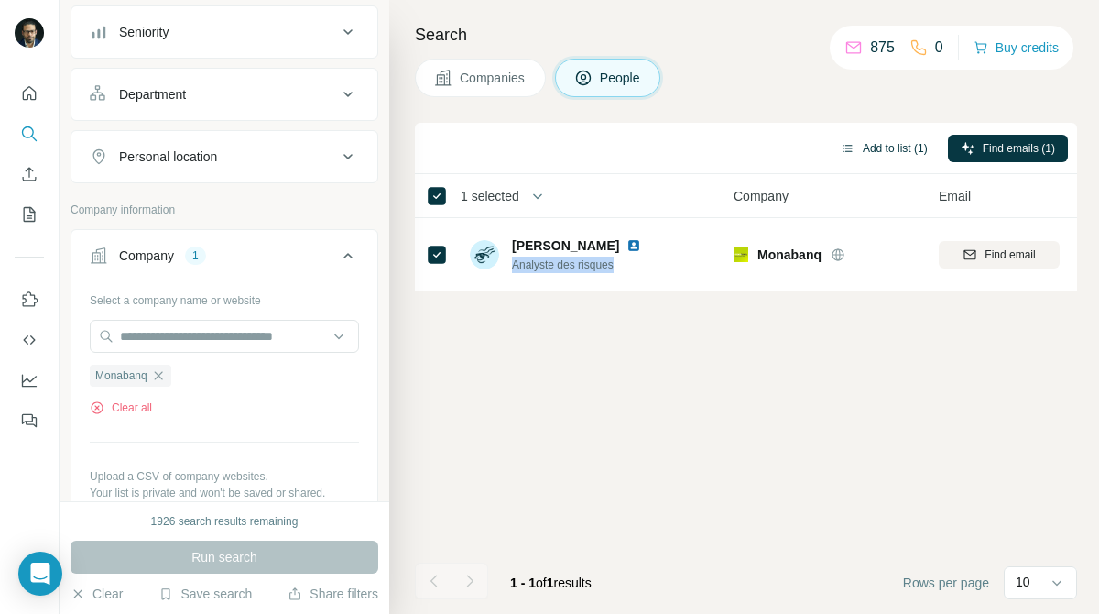
click at [901, 150] on button "Add to list (1)" at bounding box center [884, 148] width 113 height 27
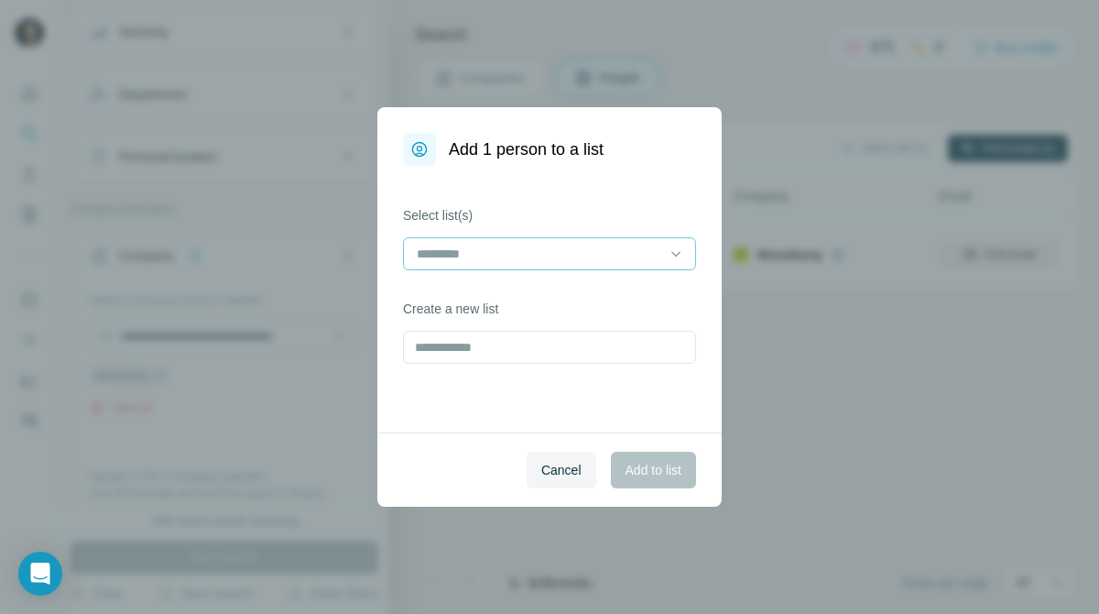
click at [636, 263] on input at bounding box center [538, 254] width 247 height 20
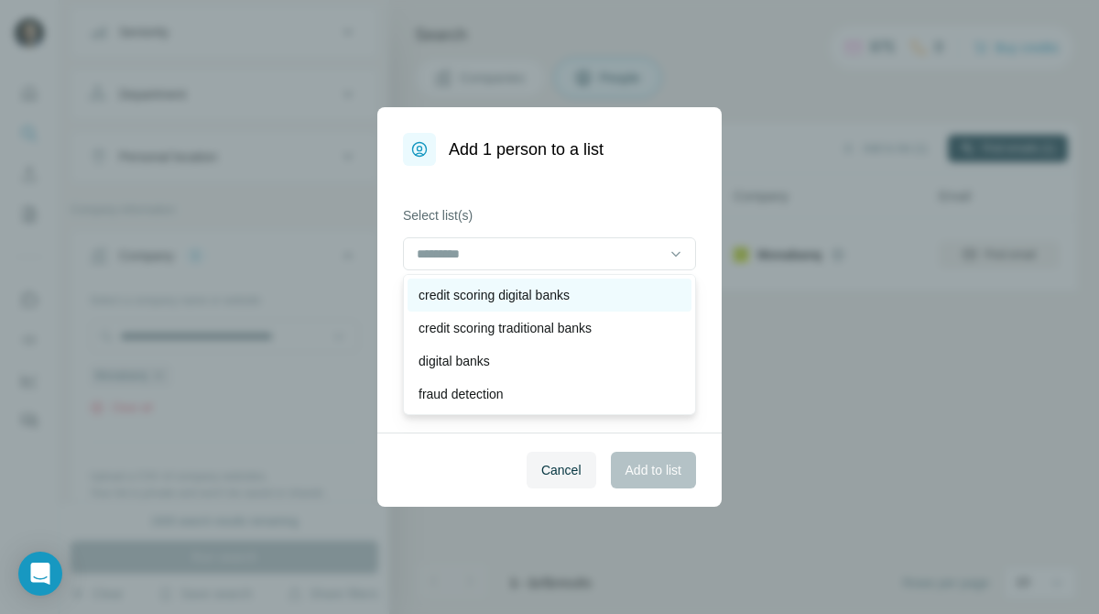
click at [607, 287] on div "credit scoring digital banks" at bounding box center [550, 295] width 262 height 18
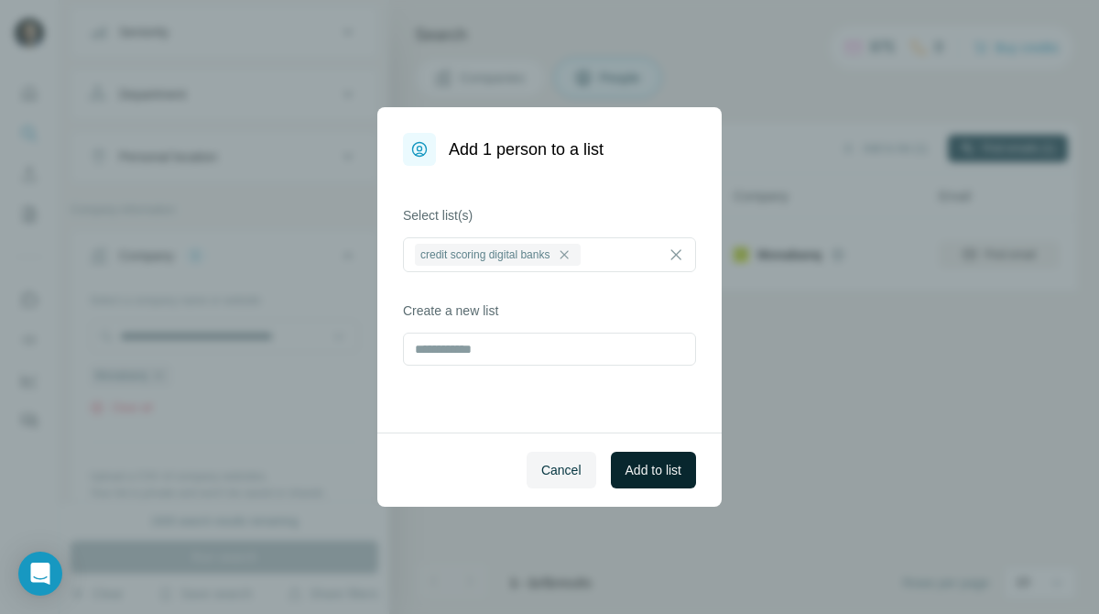
click at [651, 472] on span "Add to list" at bounding box center [654, 470] width 56 height 18
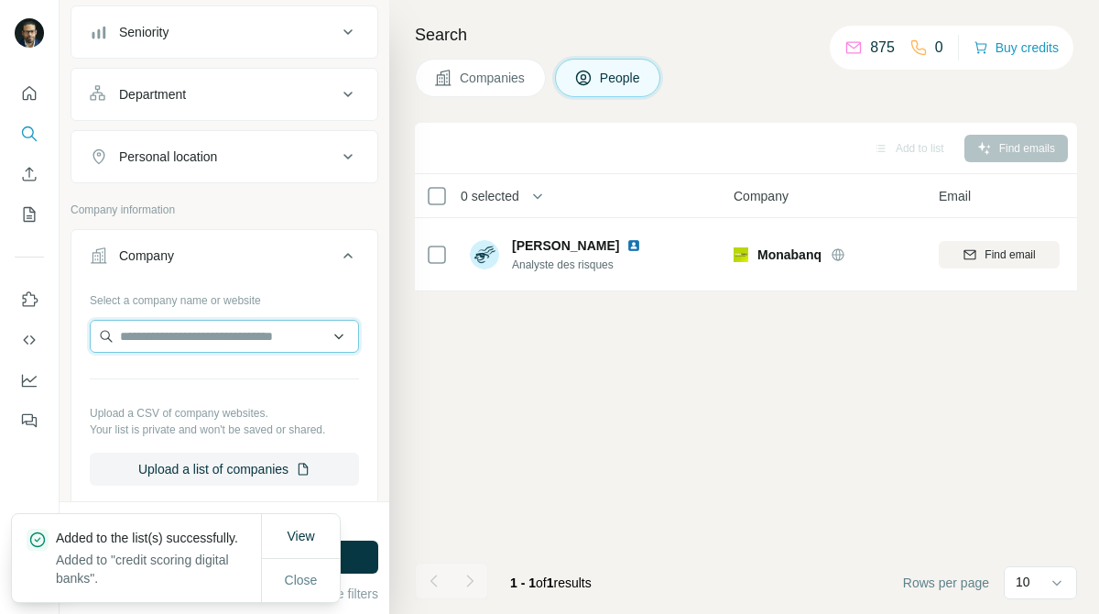
click at [249, 325] on input "text" at bounding box center [224, 336] width 269 height 33
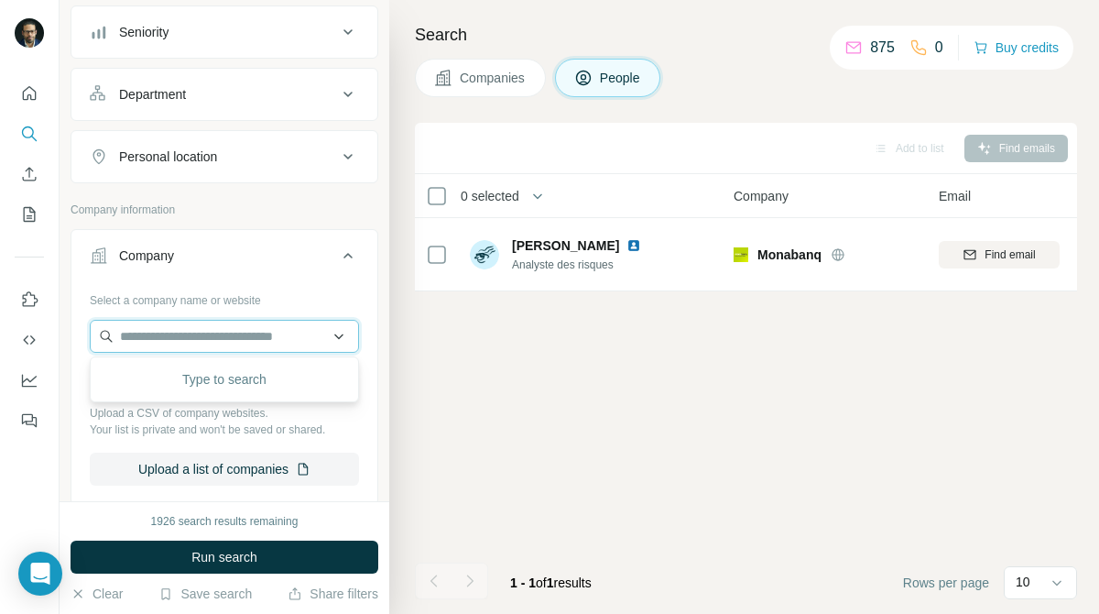
paste input "********"
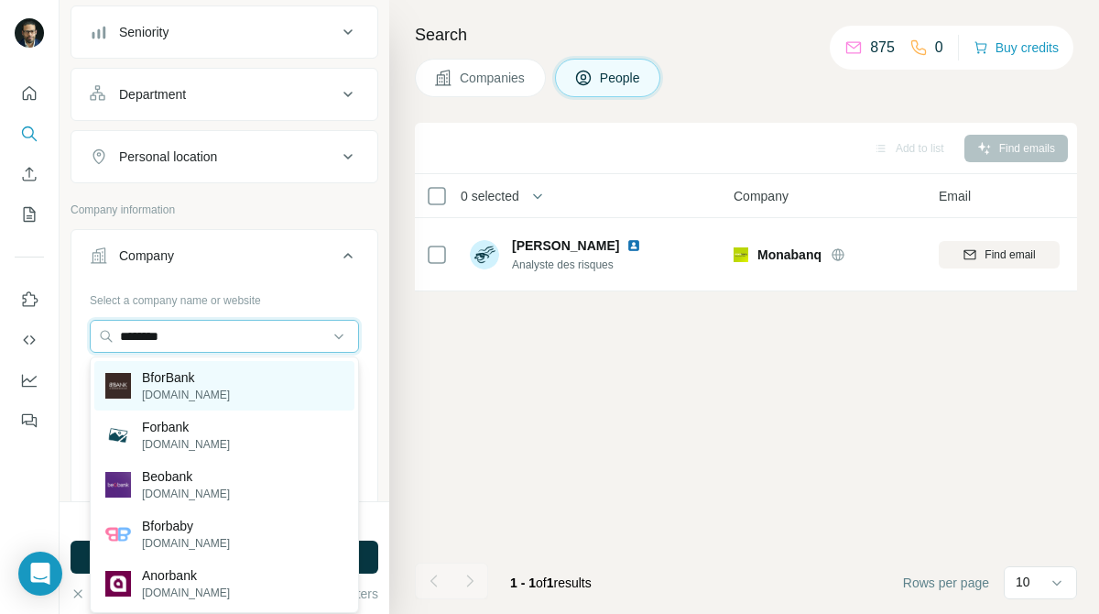
type input "********"
click at [212, 388] on p "[DOMAIN_NAME]" at bounding box center [186, 395] width 88 height 16
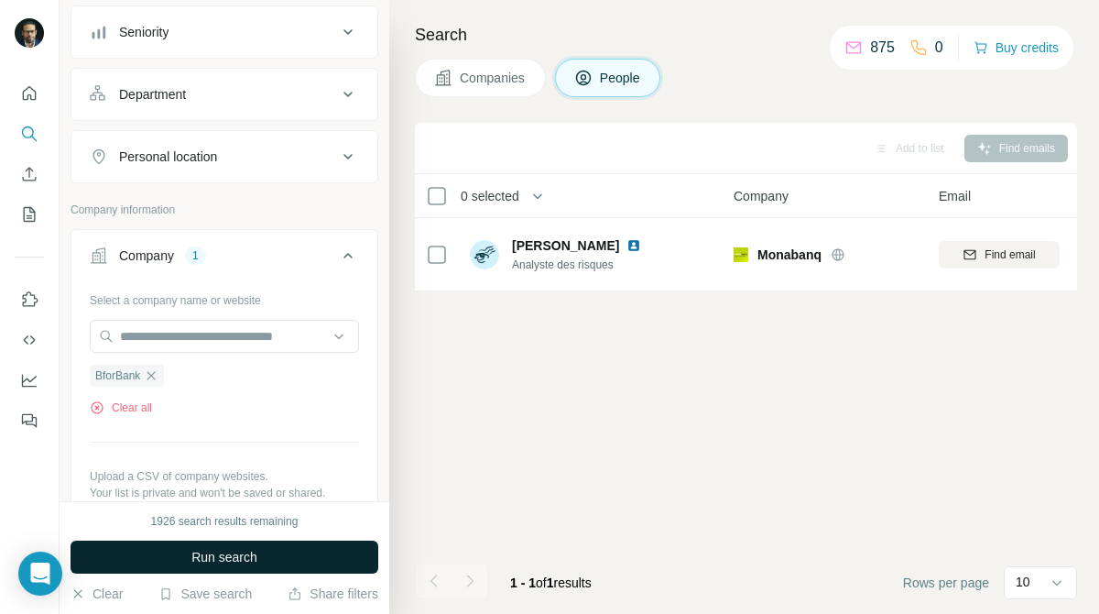
click at [253, 560] on span "Run search" at bounding box center [224, 557] width 66 height 18
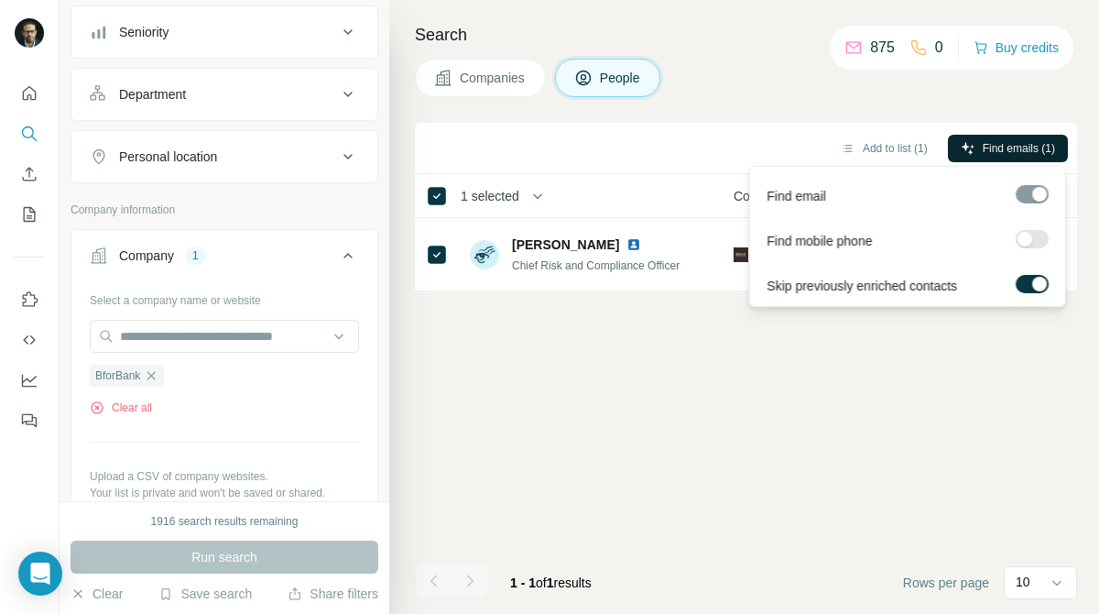
click at [1000, 145] on span "Find emails (1)" at bounding box center [1019, 148] width 72 height 16
click at [605, 412] on div "Add to list (1) Find emails (1) 1 selected People Company Email Mobile Lists Pe…" at bounding box center [746, 368] width 662 height 491
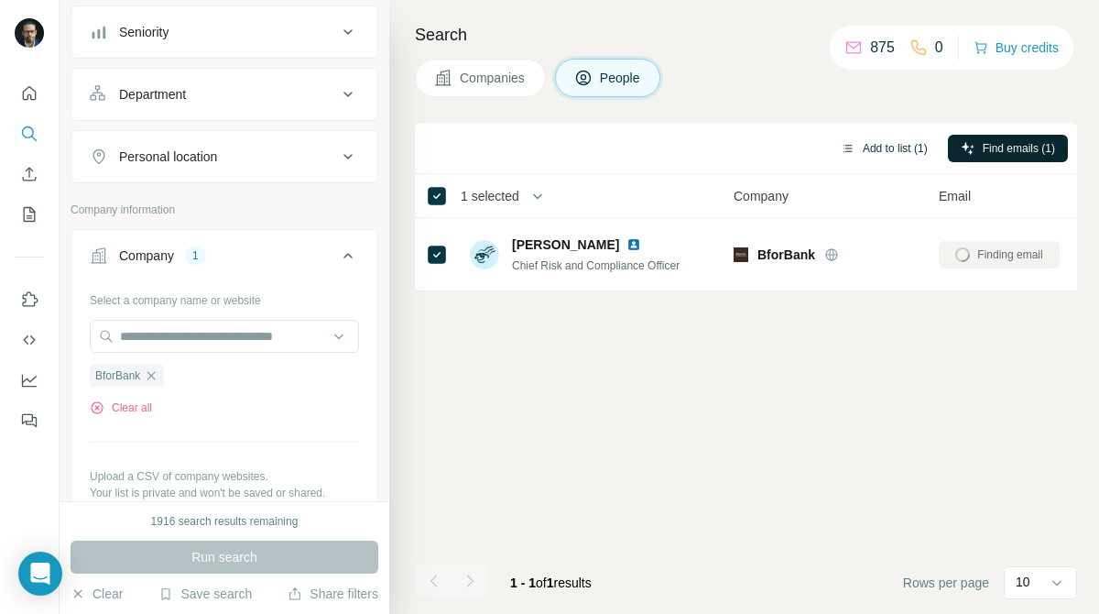
click at [892, 144] on button "Add to list (1)" at bounding box center [884, 148] width 113 height 27
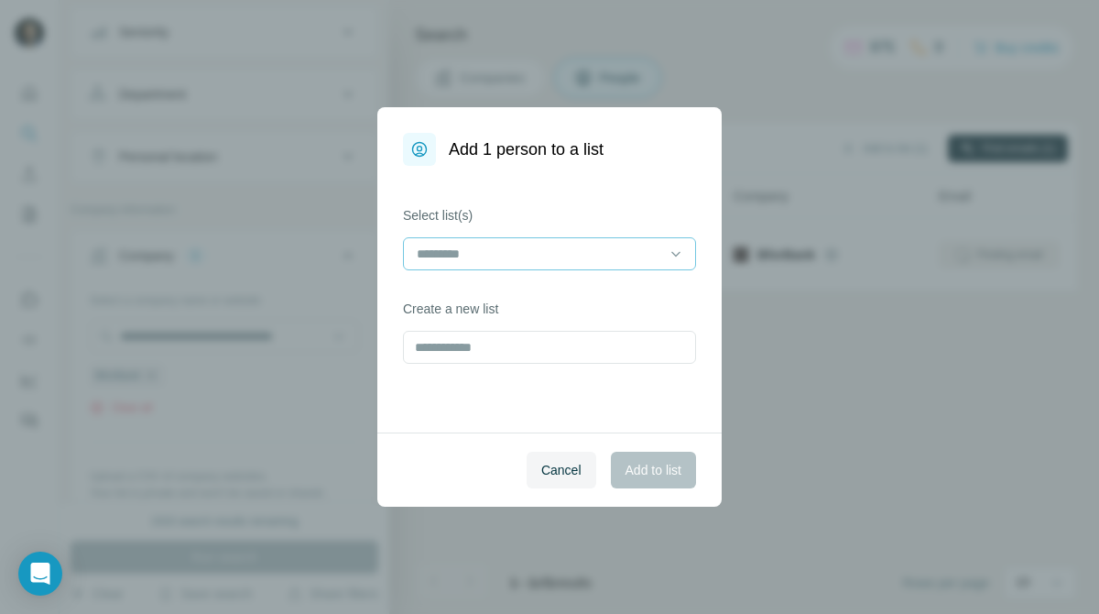
click at [633, 255] on input at bounding box center [538, 254] width 247 height 20
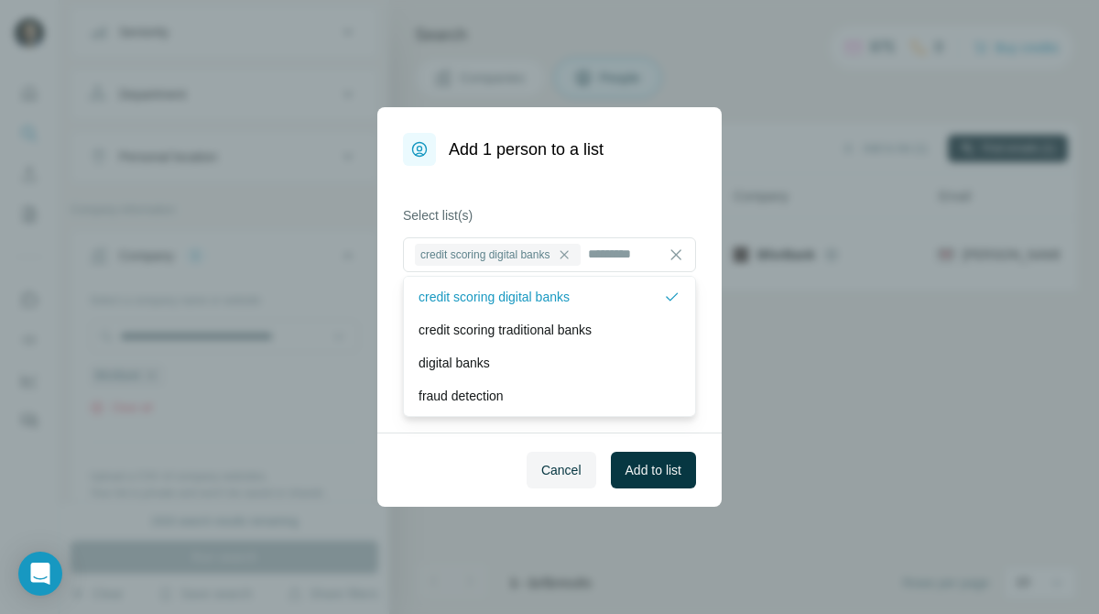
click at [599, 295] on div "credit scoring digital banks" at bounding box center [541, 297] width 245 height 18
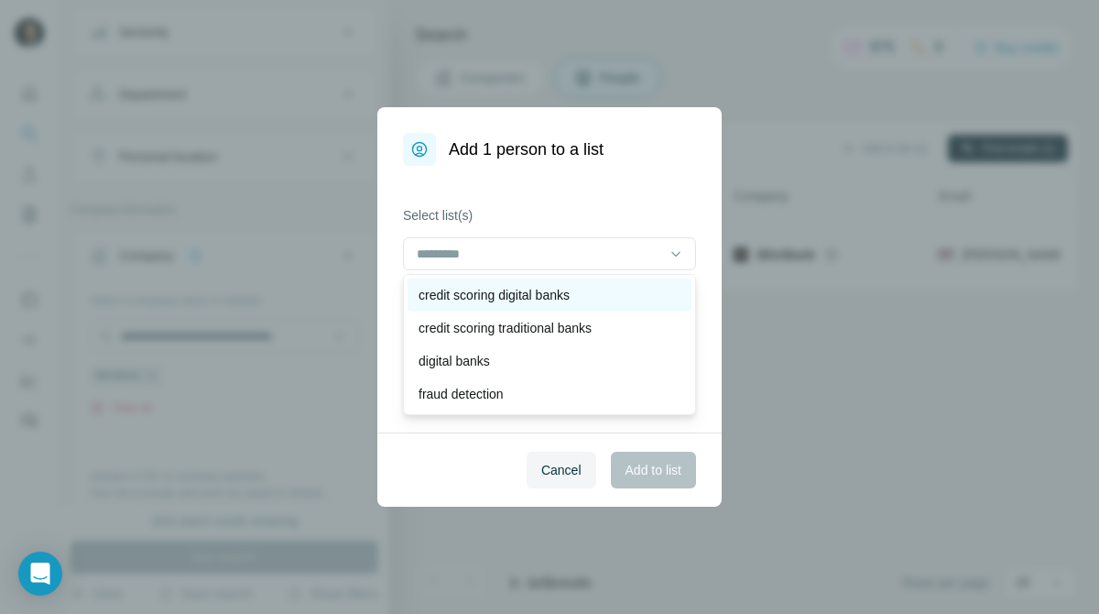
click at [623, 289] on div "credit scoring digital banks" at bounding box center [550, 295] width 262 height 18
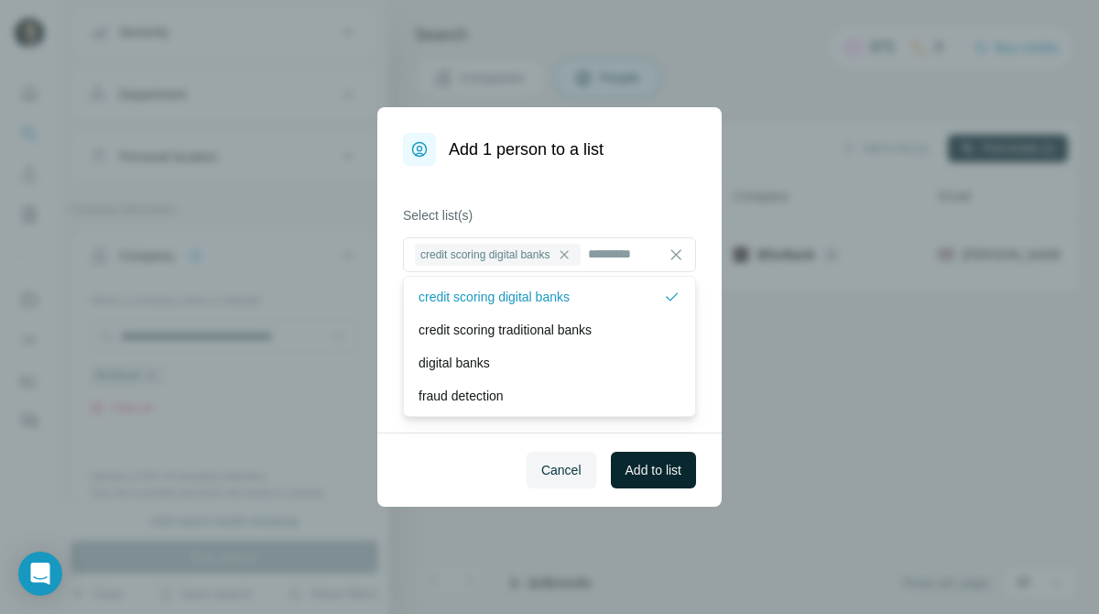
click at [663, 479] on button "Add to list" at bounding box center [653, 470] width 85 height 37
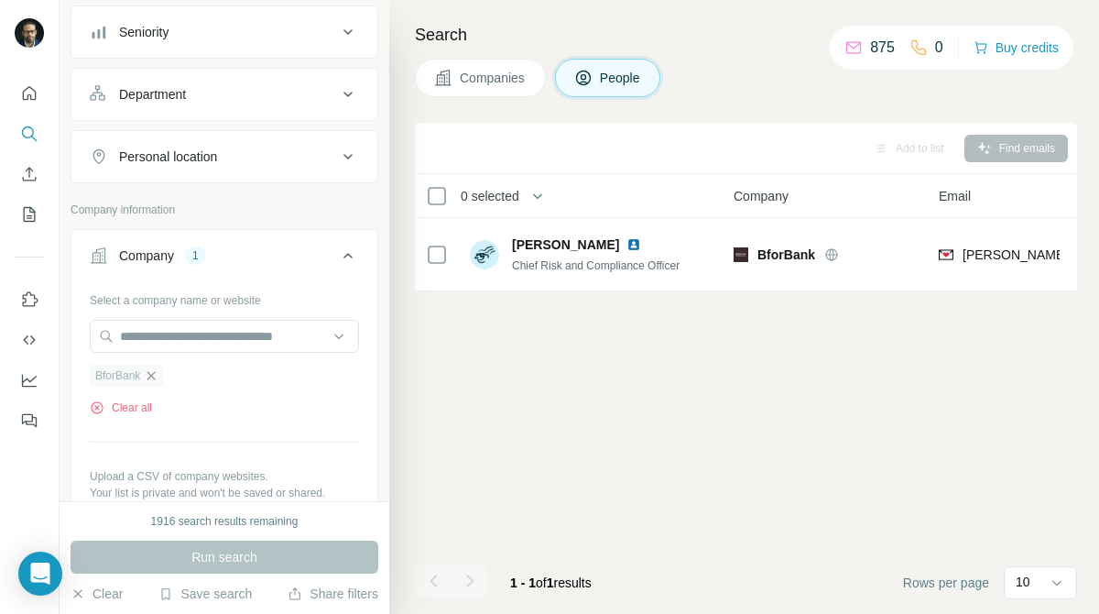
click at [151, 377] on icon "button" at bounding box center [151, 375] width 15 height 15
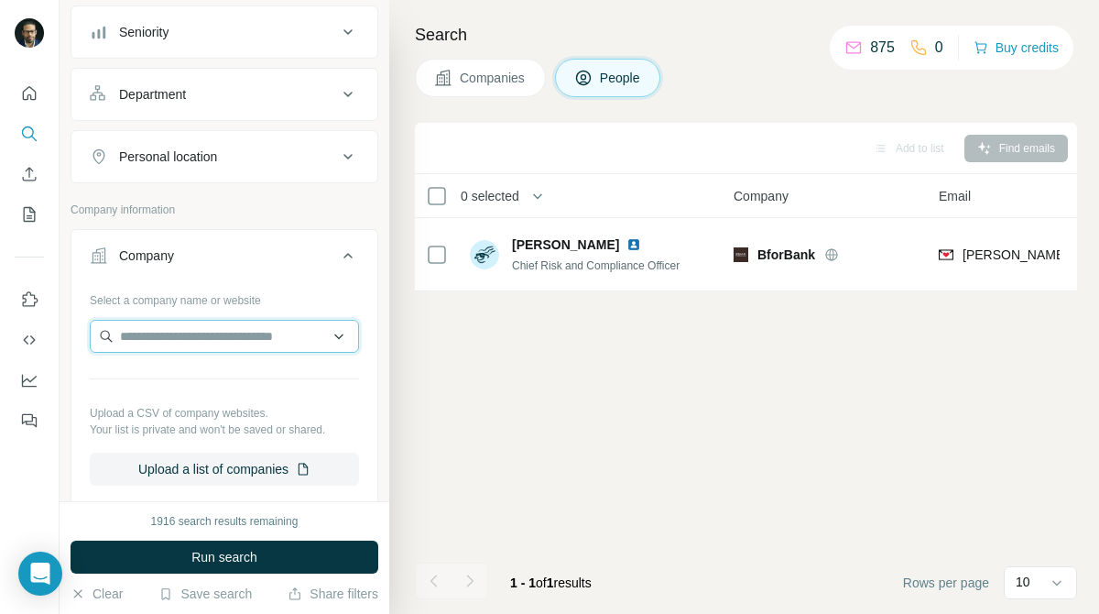
click at [209, 327] on input "text" at bounding box center [224, 336] width 269 height 33
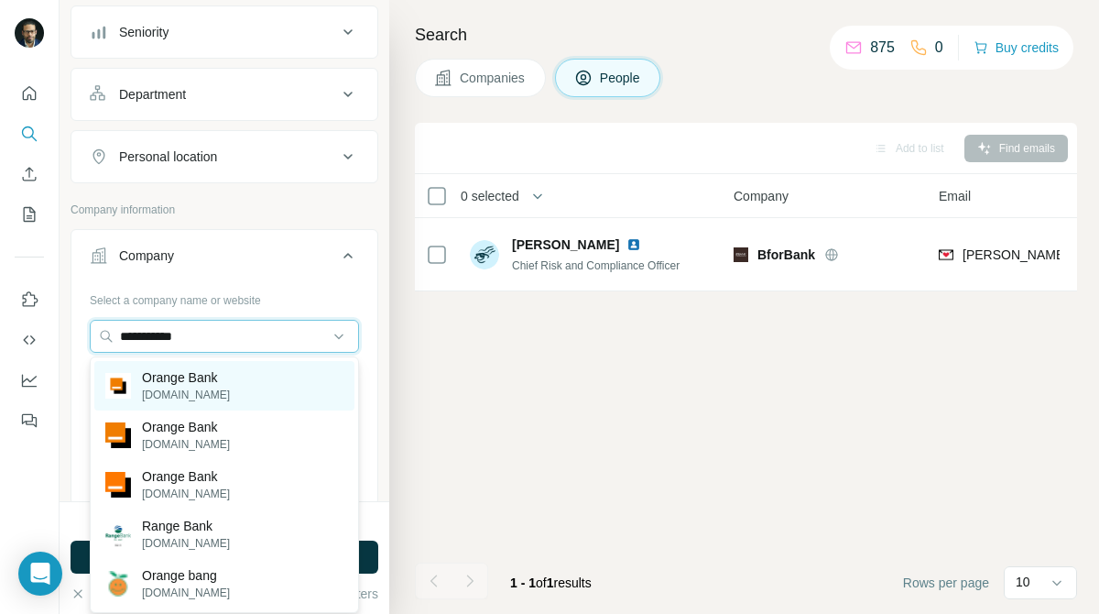
type input "**********"
click at [224, 374] on div "Orange Bank [DOMAIN_NAME]" at bounding box center [224, 385] width 260 height 49
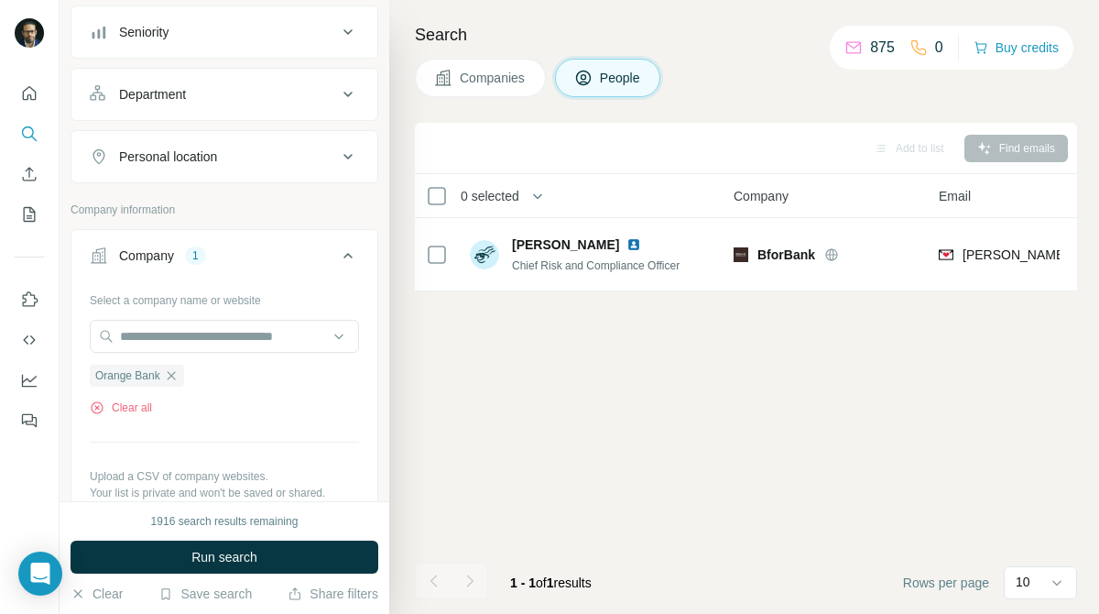
click at [527, 73] on span "Companies" at bounding box center [493, 78] width 67 height 18
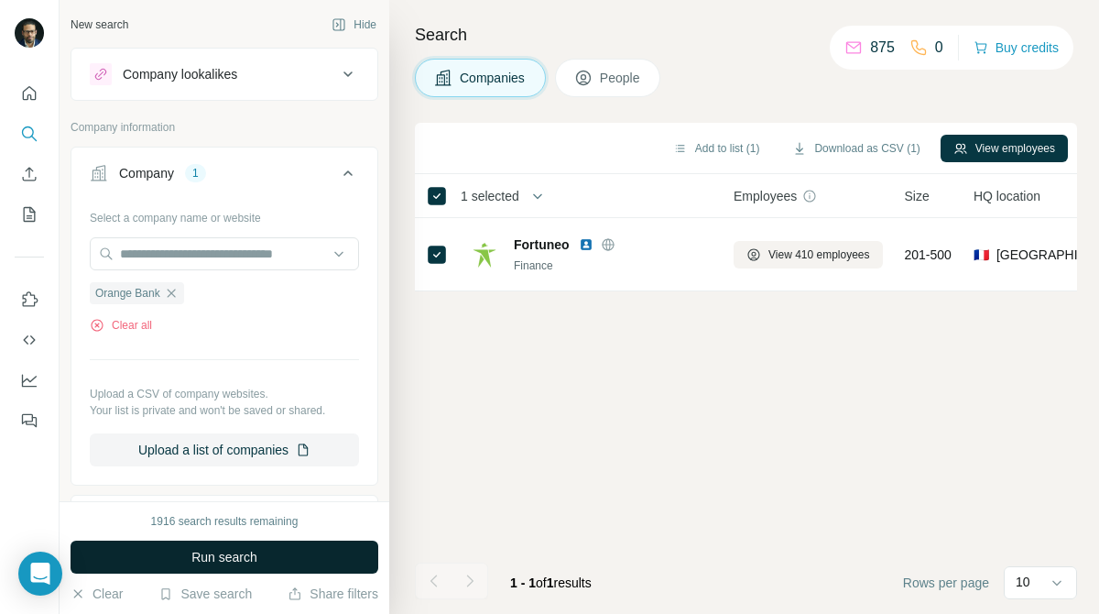
click at [317, 549] on button "Run search" at bounding box center [225, 557] width 308 height 33
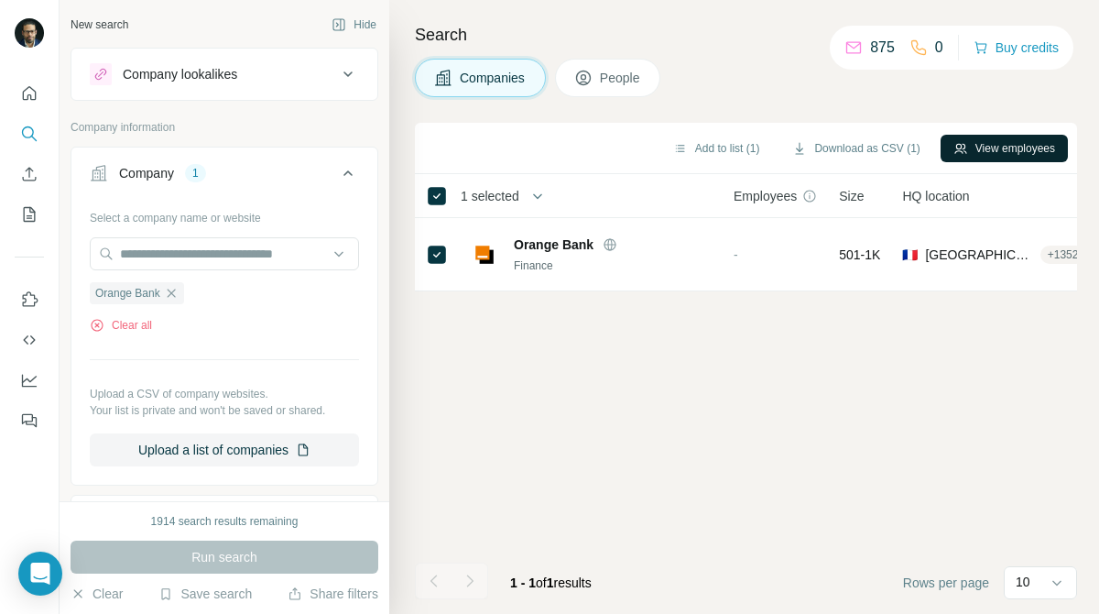
click at [970, 153] on button "View employees" at bounding box center [1004, 148] width 127 height 27
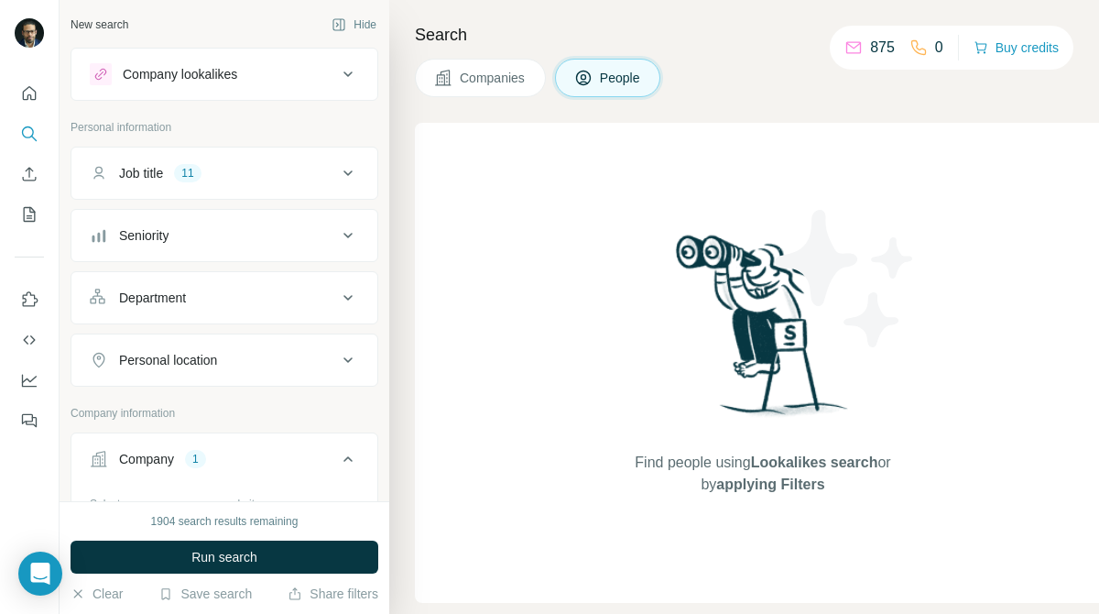
scroll to position [141, 0]
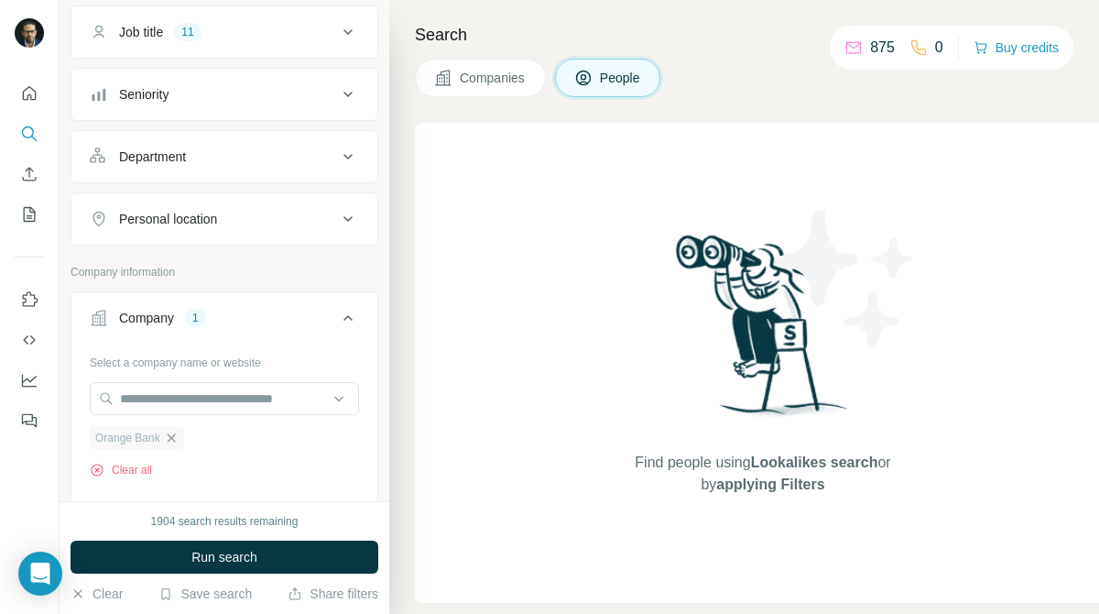
click at [169, 442] on icon "button" at bounding box center [171, 437] width 8 height 8
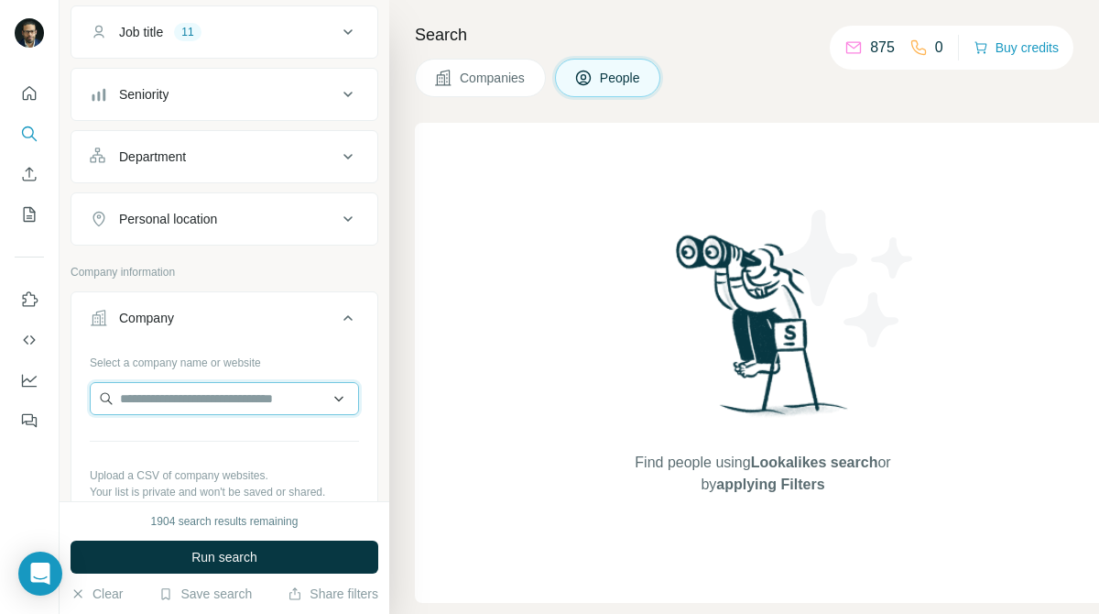
click at [230, 403] on input "text" at bounding box center [224, 398] width 269 height 33
paste input "********"
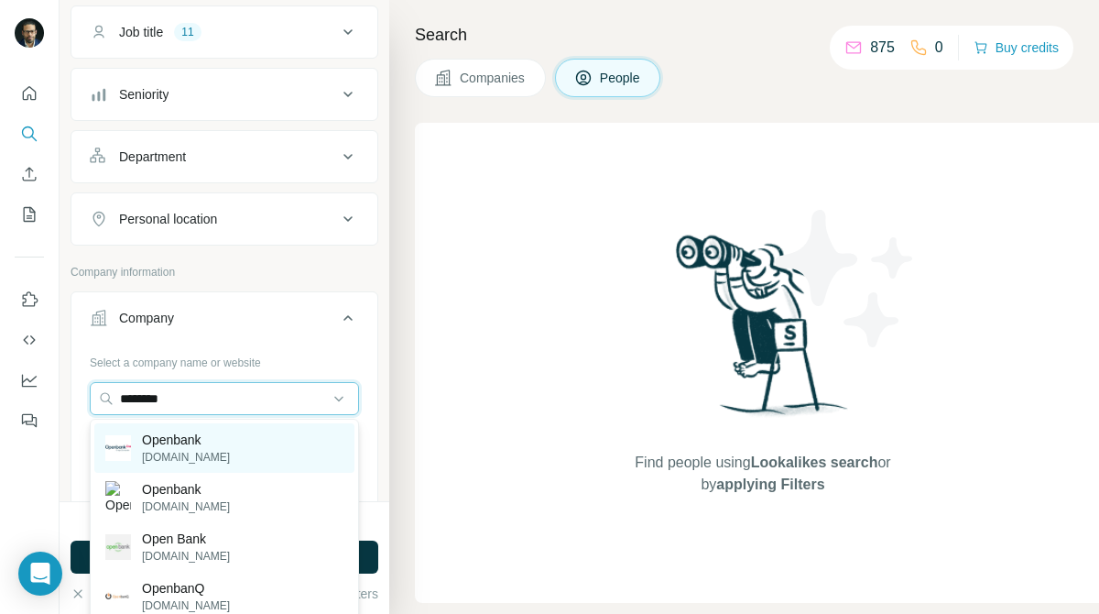
type input "********"
click at [235, 442] on div "Openbank [DOMAIN_NAME]" at bounding box center [224, 447] width 260 height 49
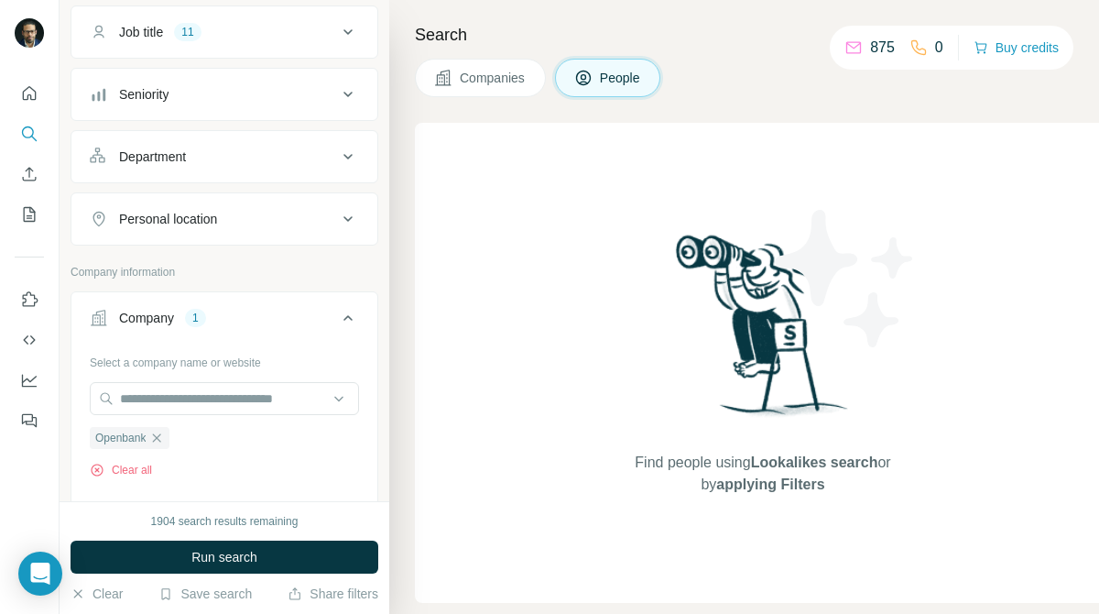
click at [499, 70] on span "Companies" at bounding box center [493, 78] width 67 height 18
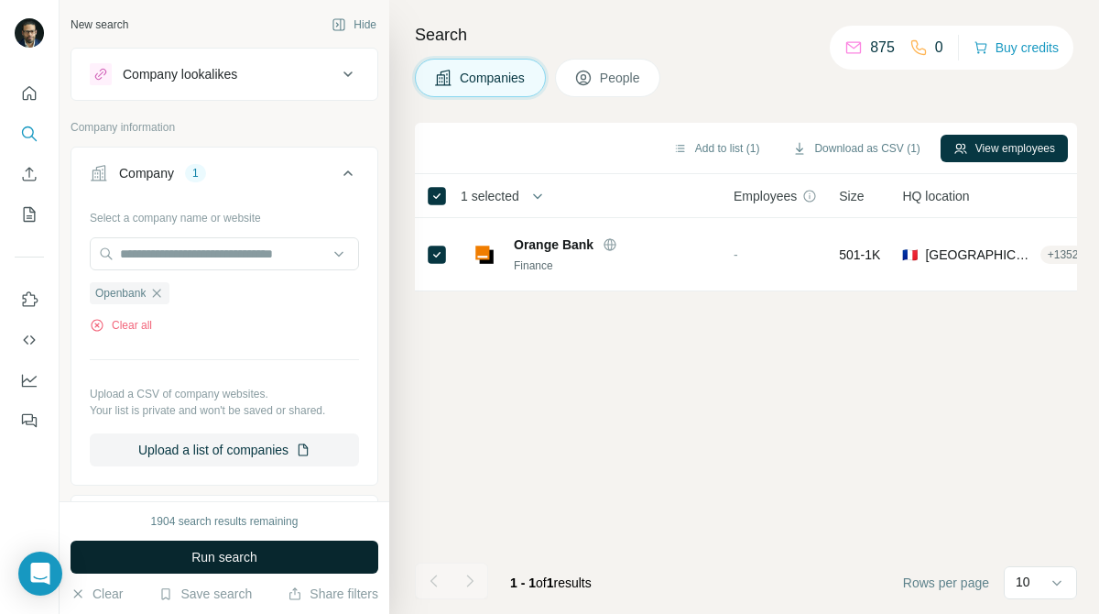
click at [313, 554] on button "Run search" at bounding box center [225, 557] width 308 height 33
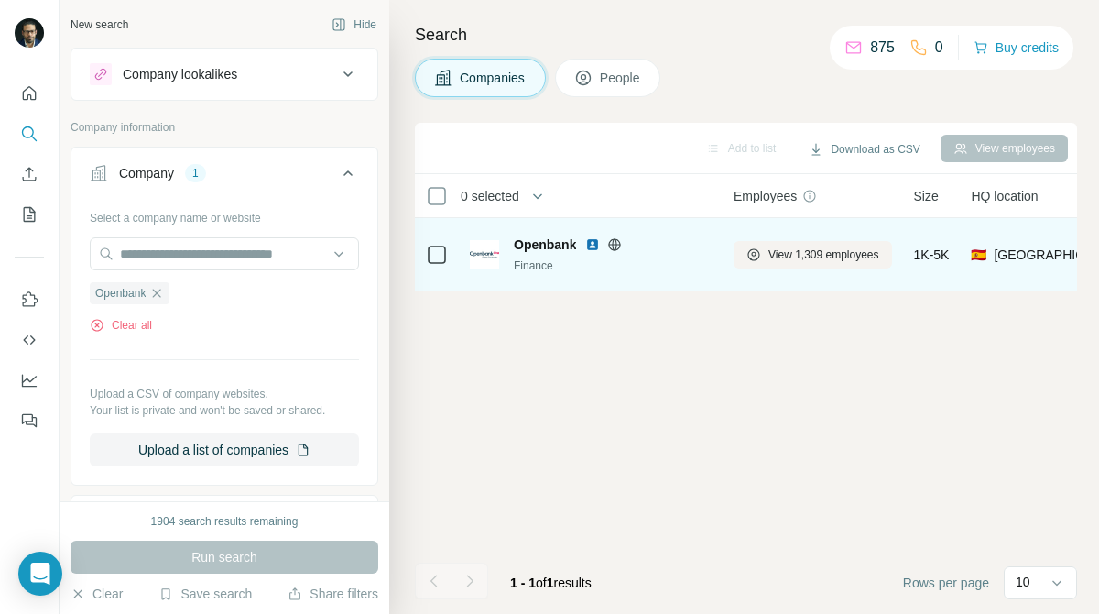
click at [436, 264] on icon at bounding box center [437, 255] width 22 height 22
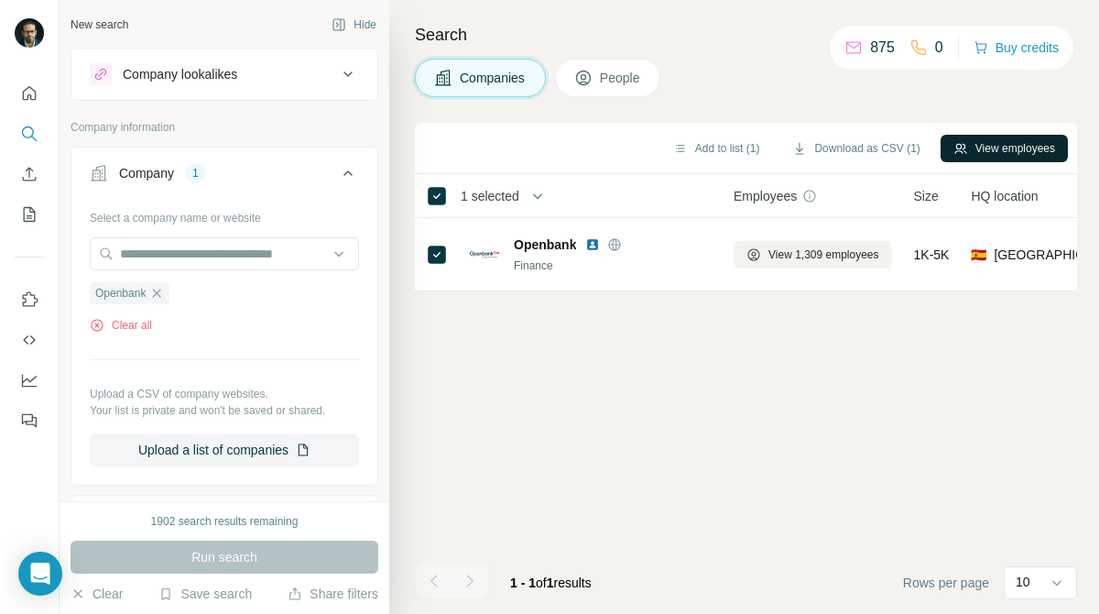
click at [989, 142] on button "View employees" at bounding box center [1004, 148] width 127 height 27
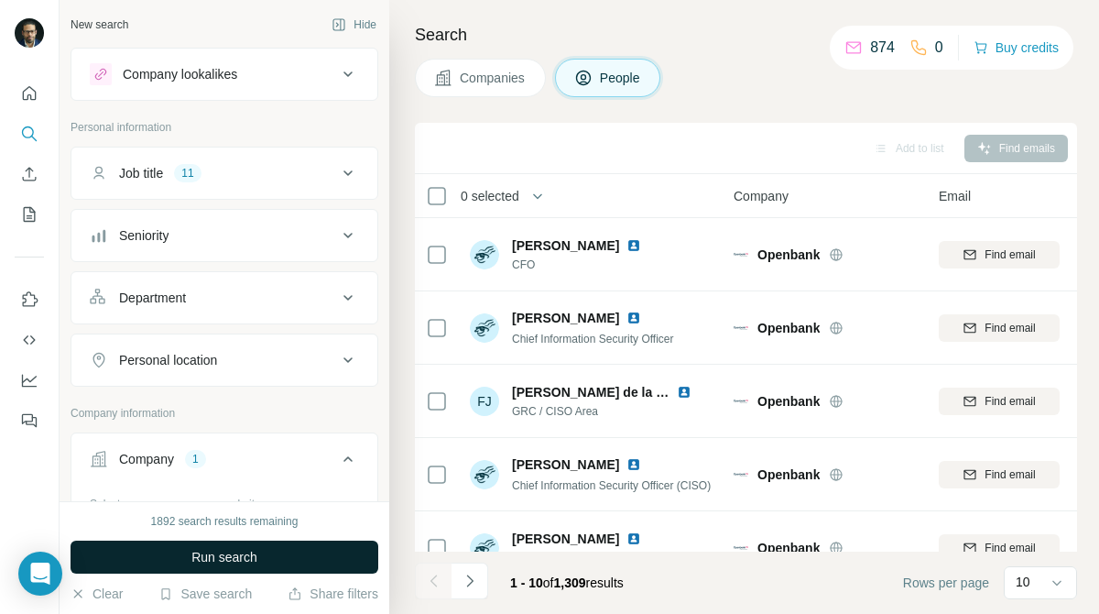
click at [243, 549] on span "Run search" at bounding box center [224, 557] width 66 height 18
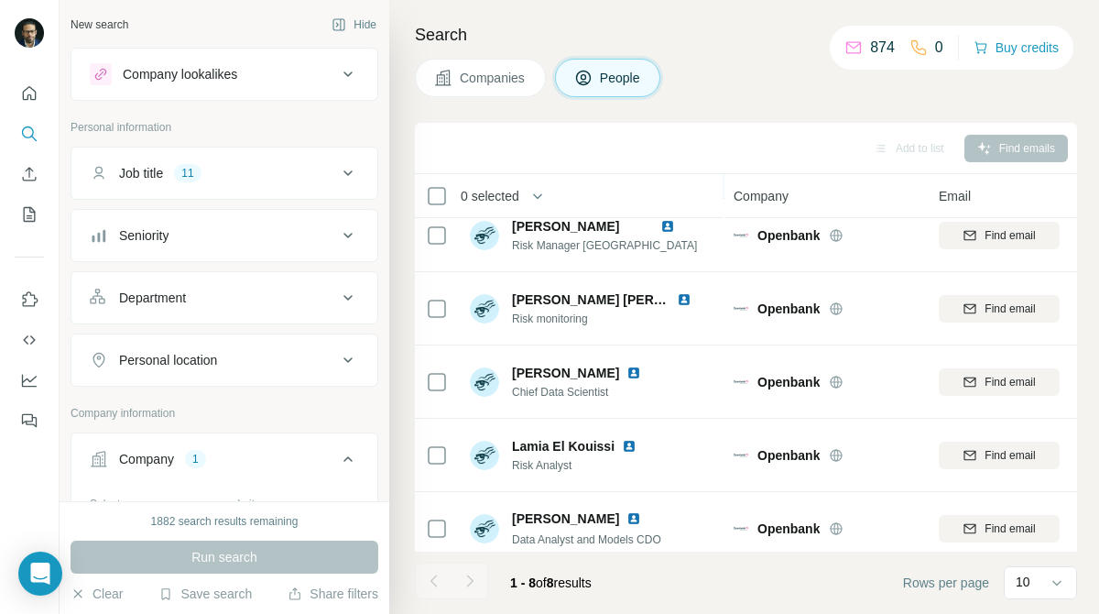
scroll to position [253, 0]
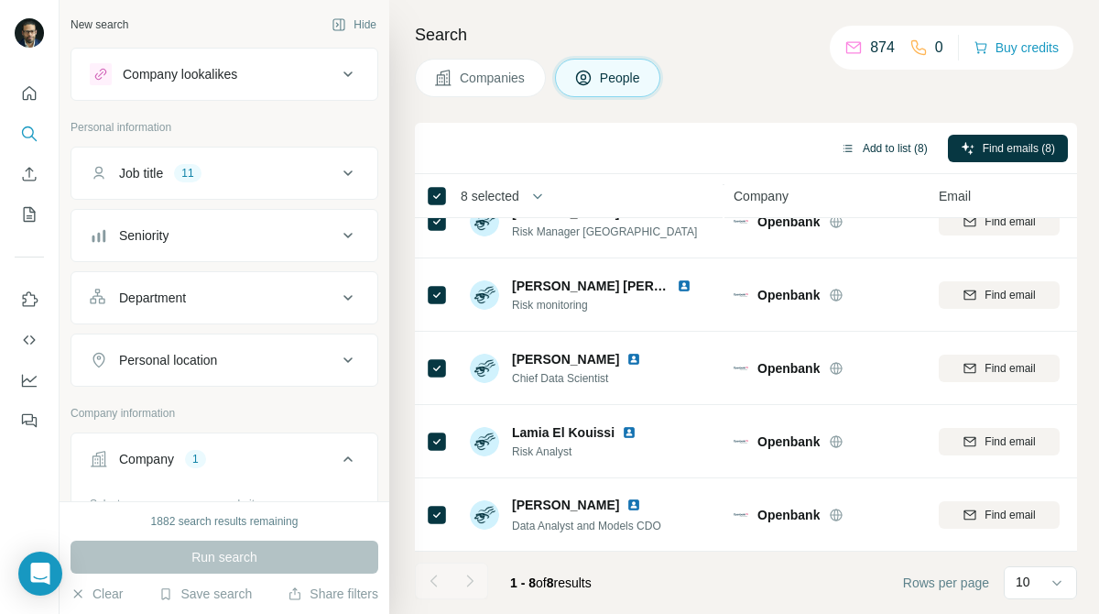
click at [851, 151] on button "Add to list (8)" at bounding box center [884, 148] width 113 height 27
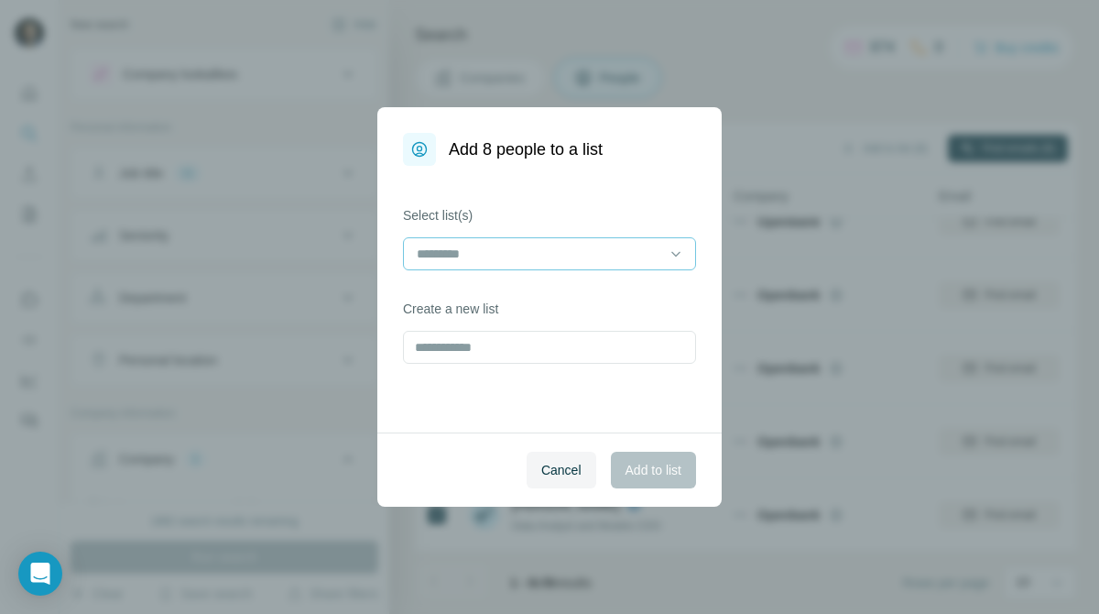
click at [640, 249] on input at bounding box center [538, 254] width 247 height 20
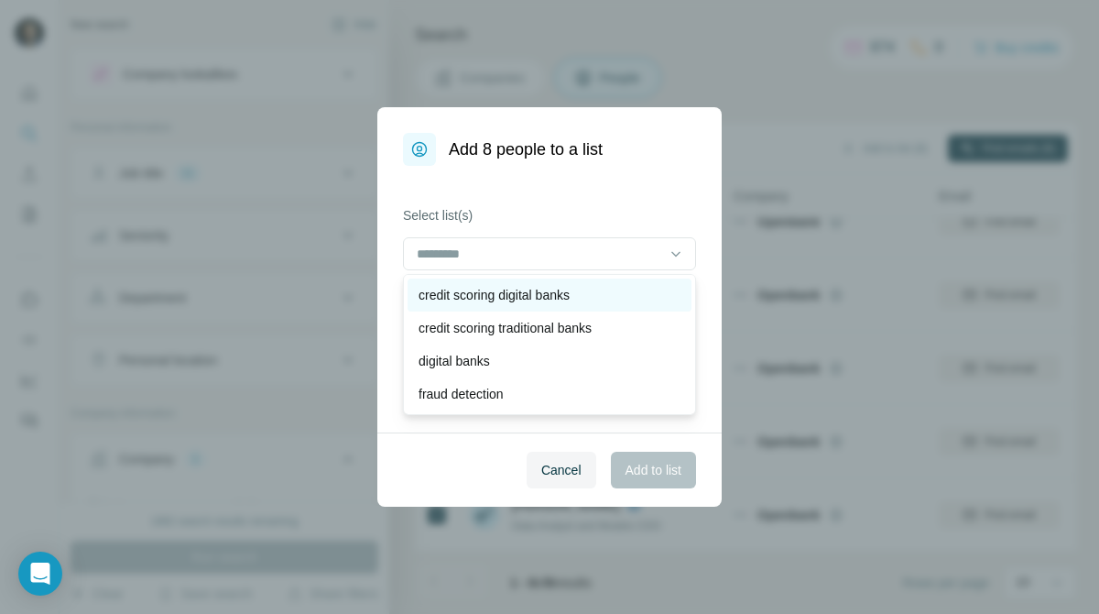
click at [570, 303] on p "credit scoring digital banks" at bounding box center [494, 295] width 151 height 18
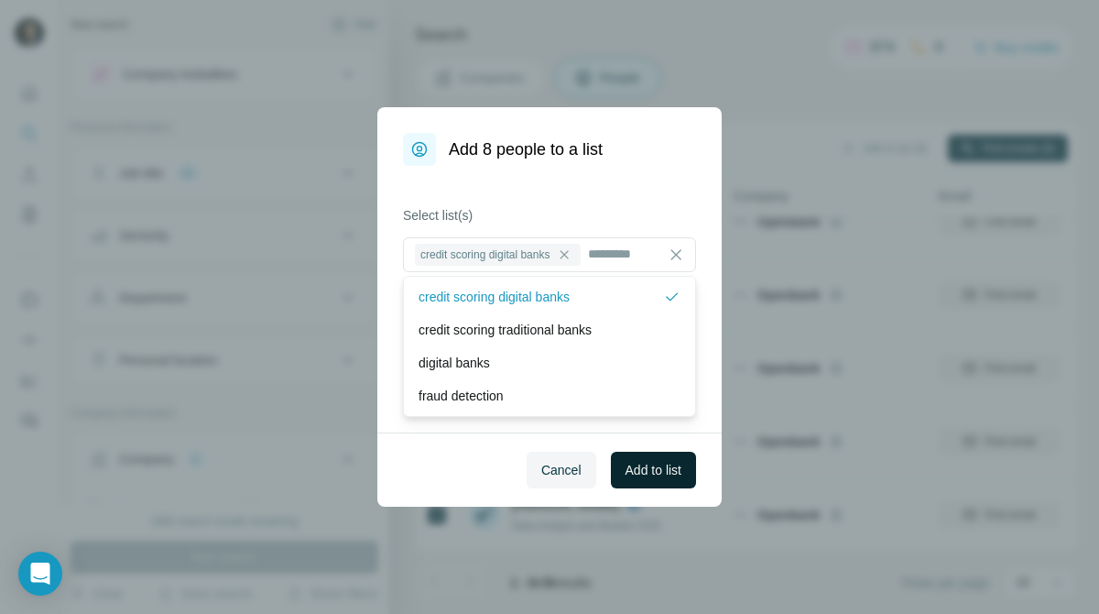
click at [636, 458] on button "Add to list" at bounding box center [653, 470] width 85 height 37
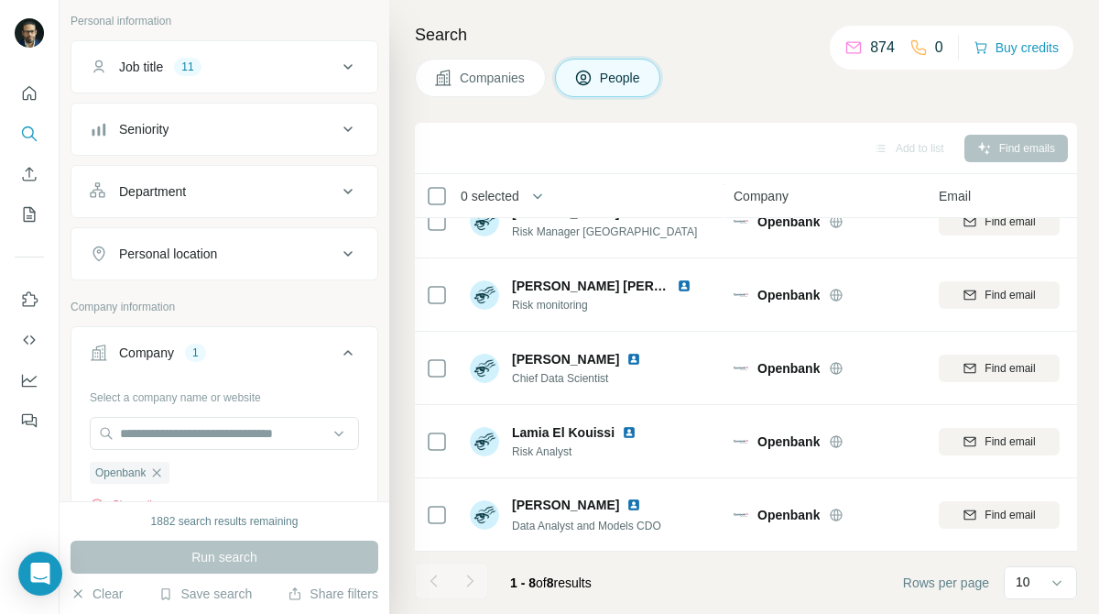
scroll to position [163, 0]
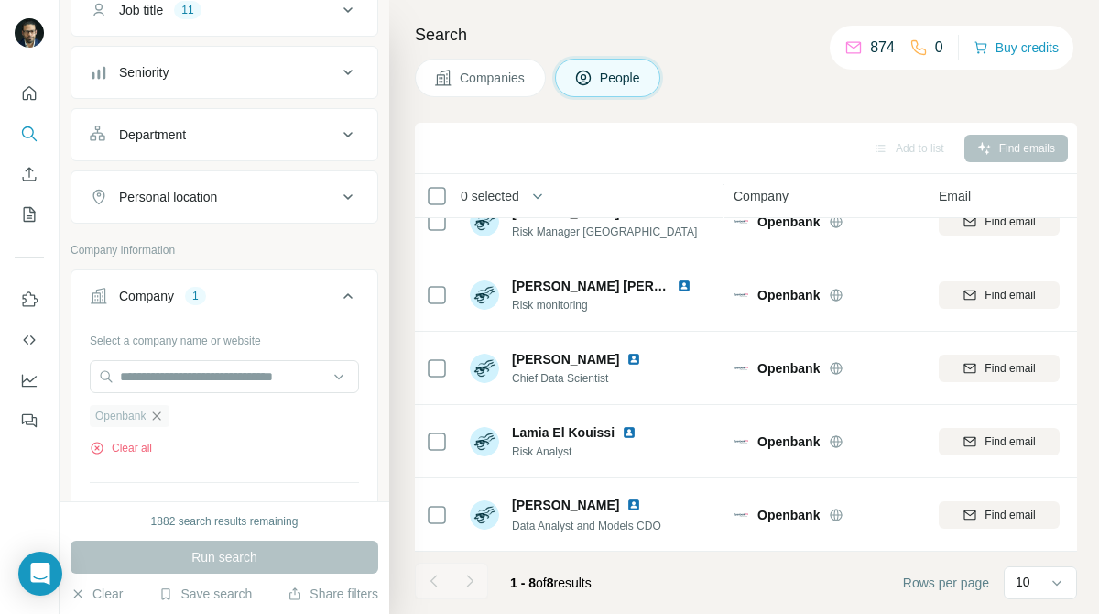
click at [157, 417] on icon "button" at bounding box center [156, 416] width 15 height 15
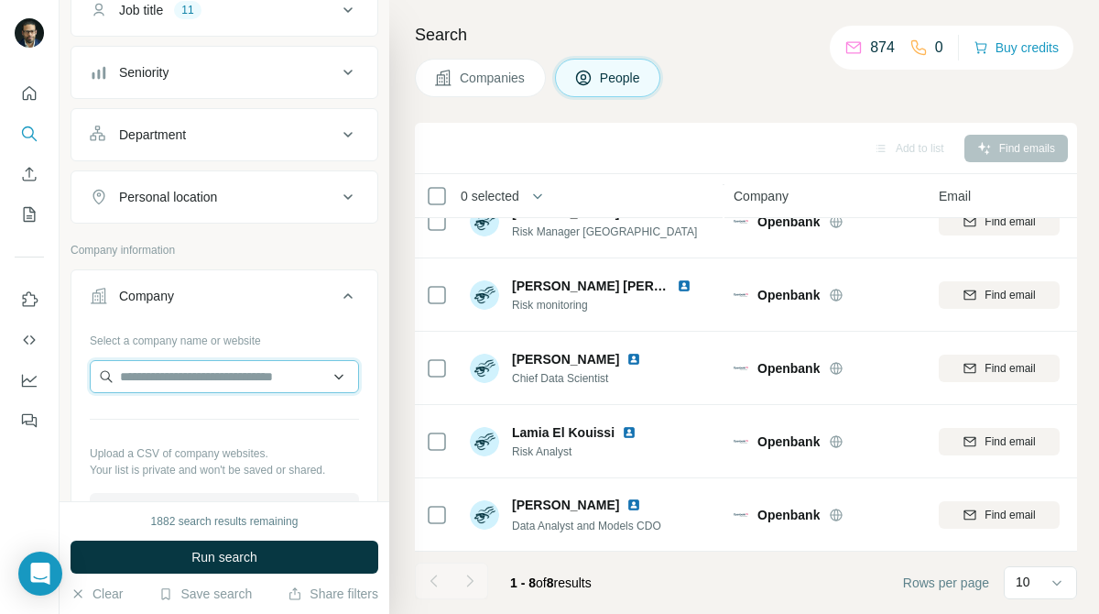
click at [256, 389] on input "text" at bounding box center [224, 376] width 269 height 33
paste input "***"
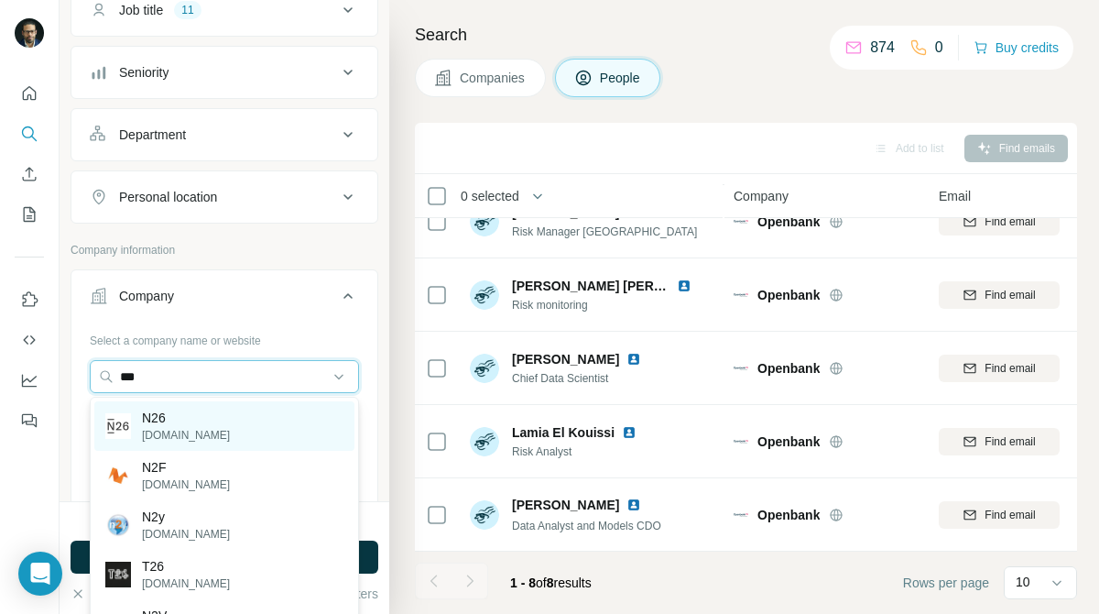
type input "***"
click at [234, 427] on div "N26 [DOMAIN_NAME]" at bounding box center [224, 425] width 260 height 49
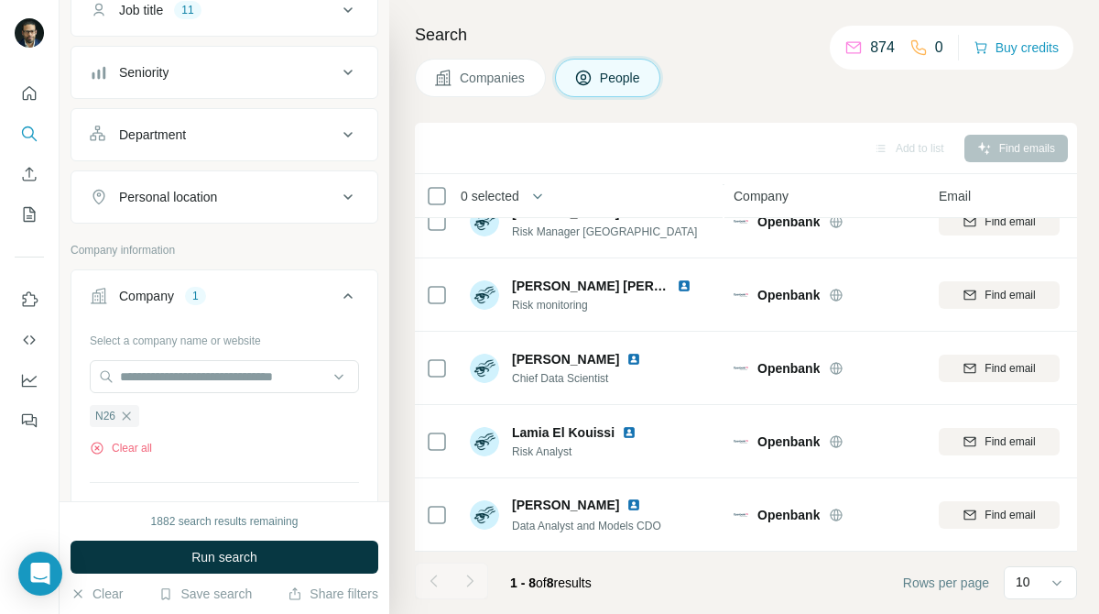
click at [511, 81] on span "Companies" at bounding box center [493, 78] width 67 height 18
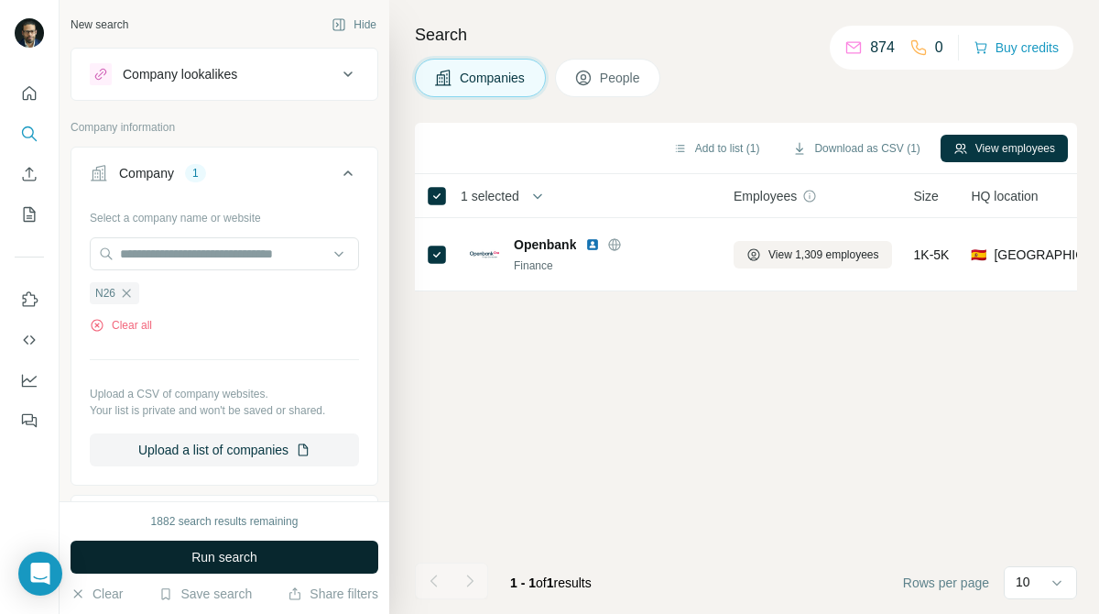
click at [257, 555] on span "Run search" at bounding box center [224, 557] width 66 height 18
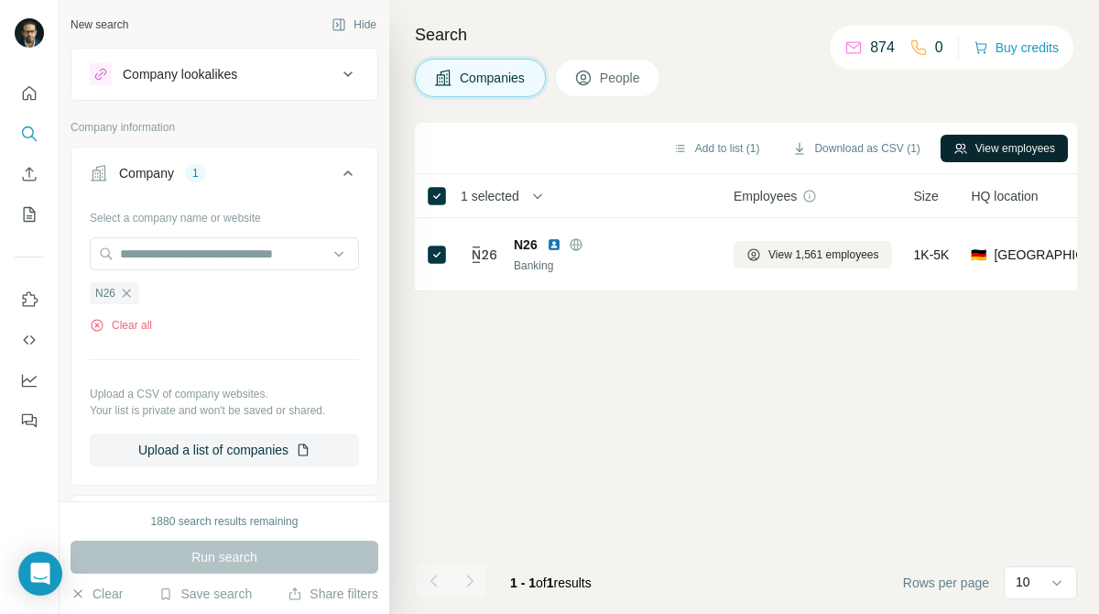
click at [968, 143] on button "View employees" at bounding box center [1004, 148] width 127 height 27
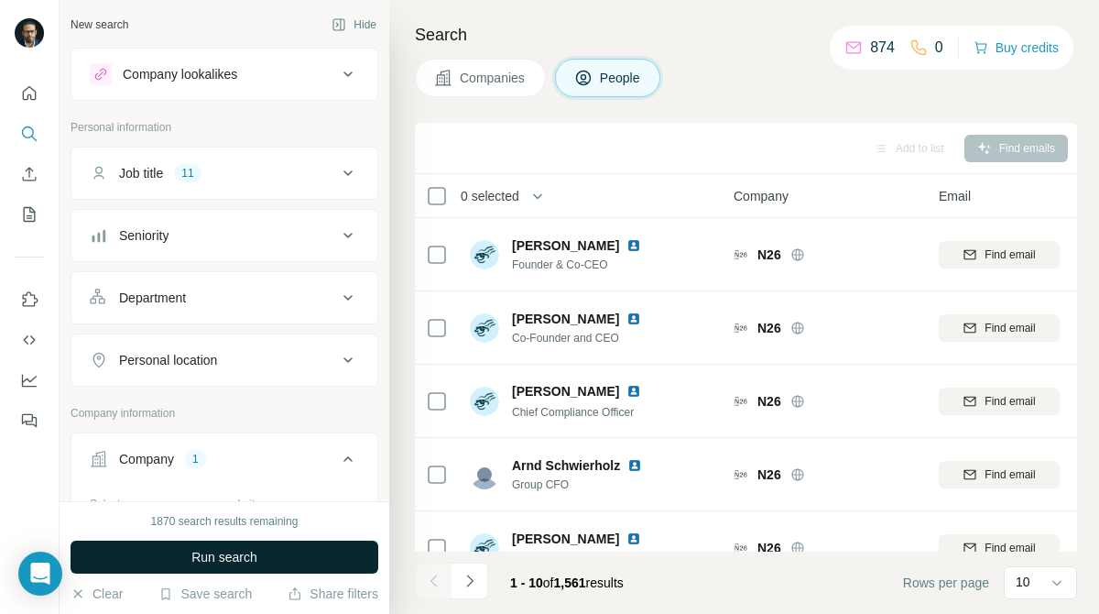
click at [332, 546] on button "Run search" at bounding box center [225, 557] width 308 height 33
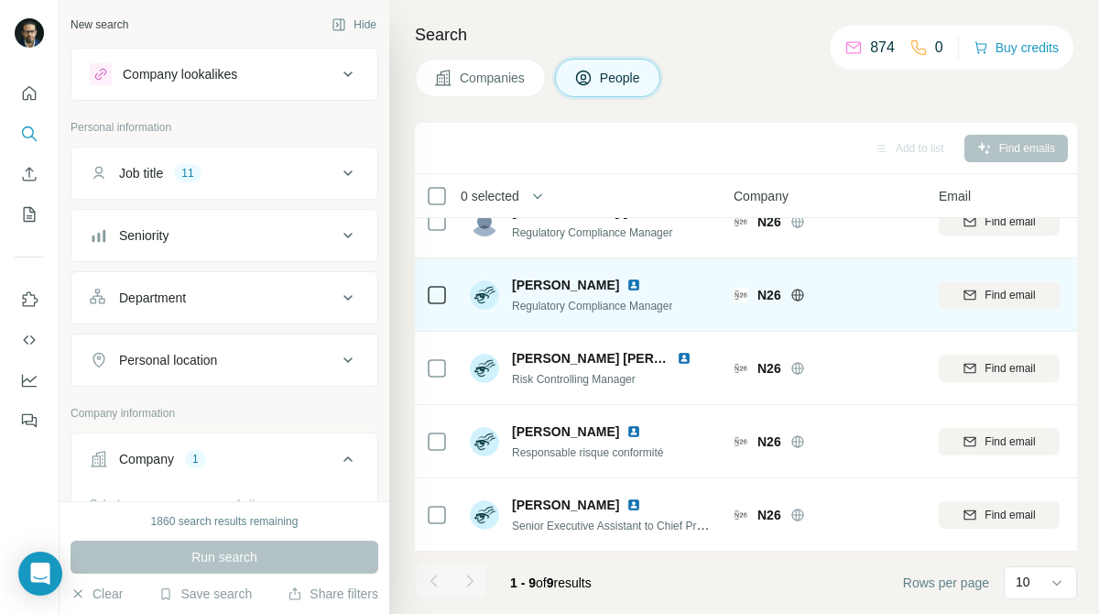
scroll to position [325, 0]
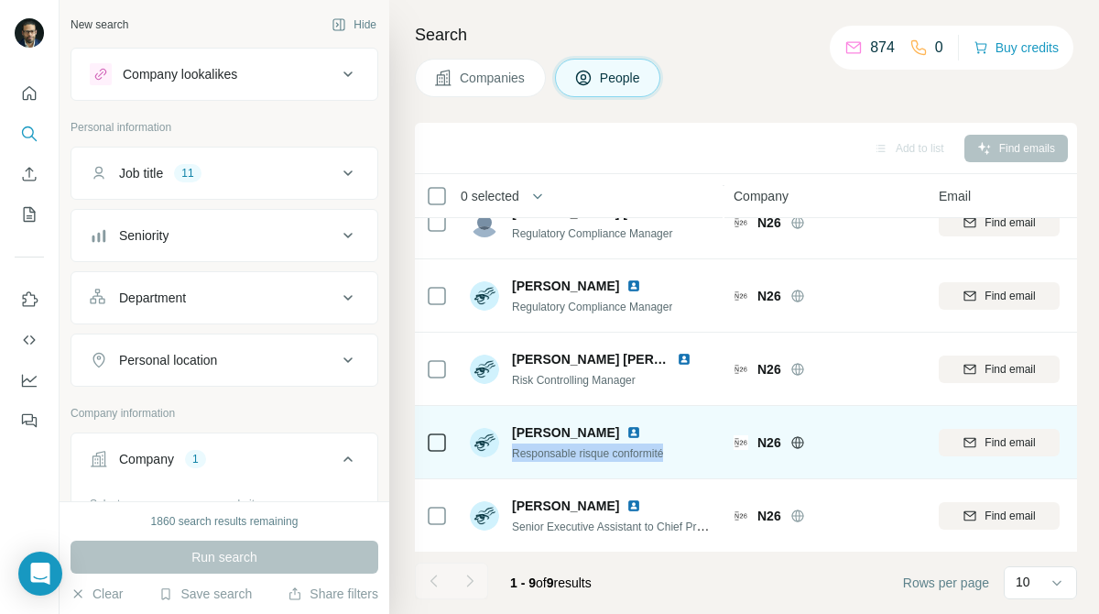
drag, startPoint x: 512, startPoint y: 453, endPoint x: 692, endPoint y: 450, distance: 179.6
click at [692, 450] on div "[PERSON_NAME] Responsable risque conformité" at bounding box center [592, 442] width 244 height 50
copy span "Responsable risque conformité"
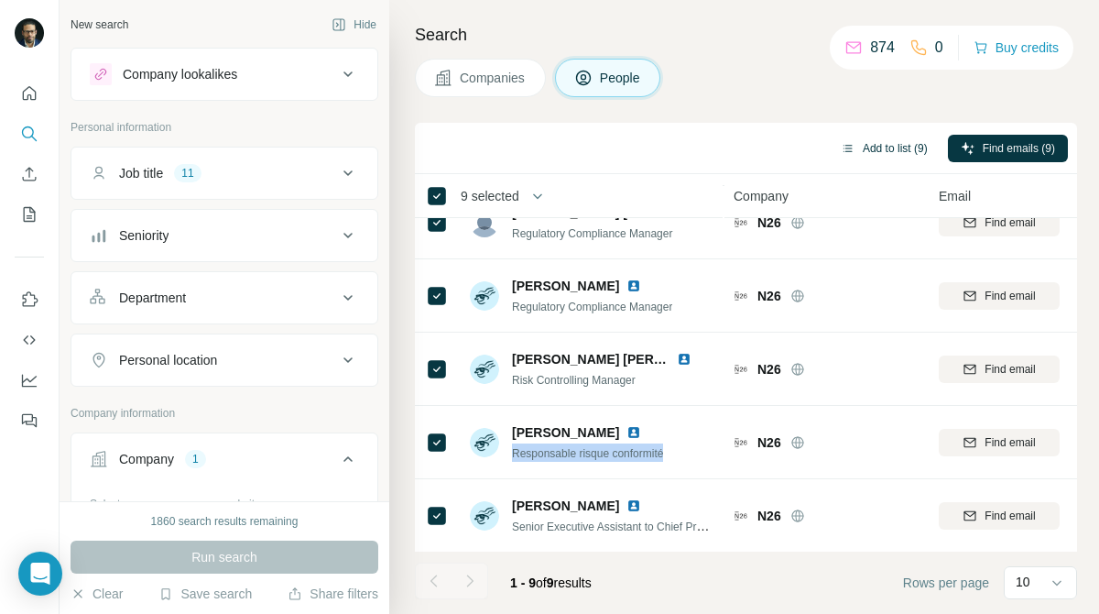
click at [889, 147] on button "Add to list (9)" at bounding box center [884, 148] width 113 height 27
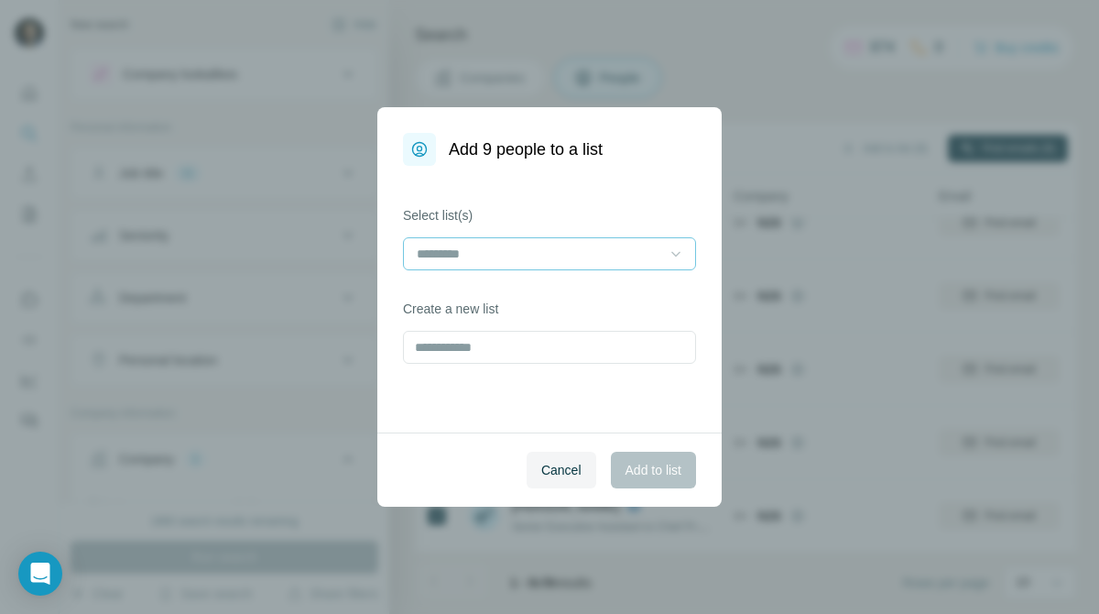
click at [676, 257] on icon at bounding box center [676, 254] width 18 height 18
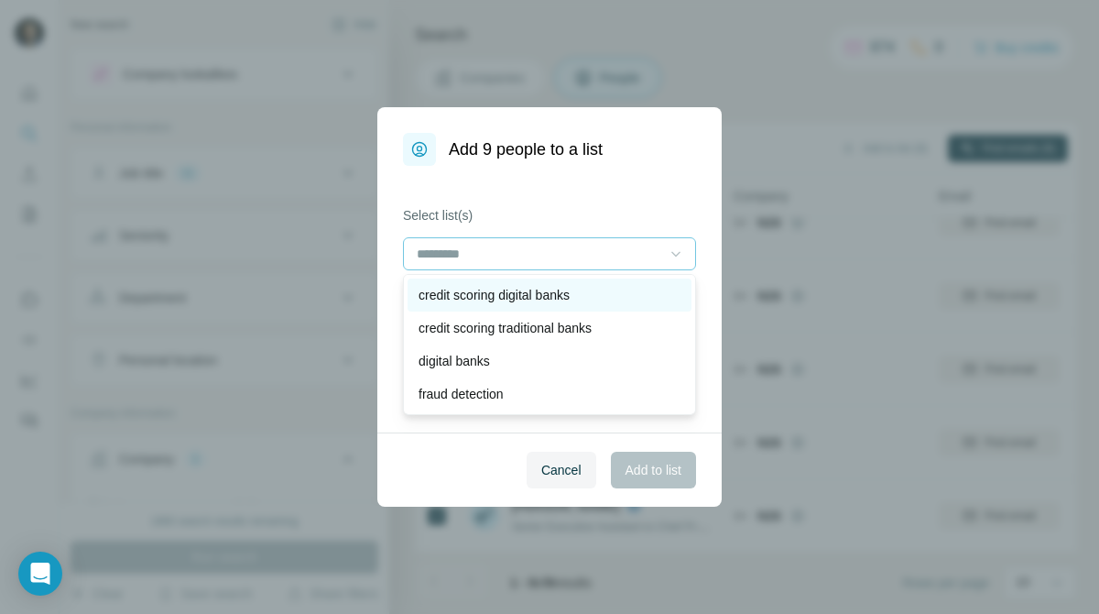
click at [631, 295] on div "credit scoring digital banks" at bounding box center [550, 295] width 262 height 18
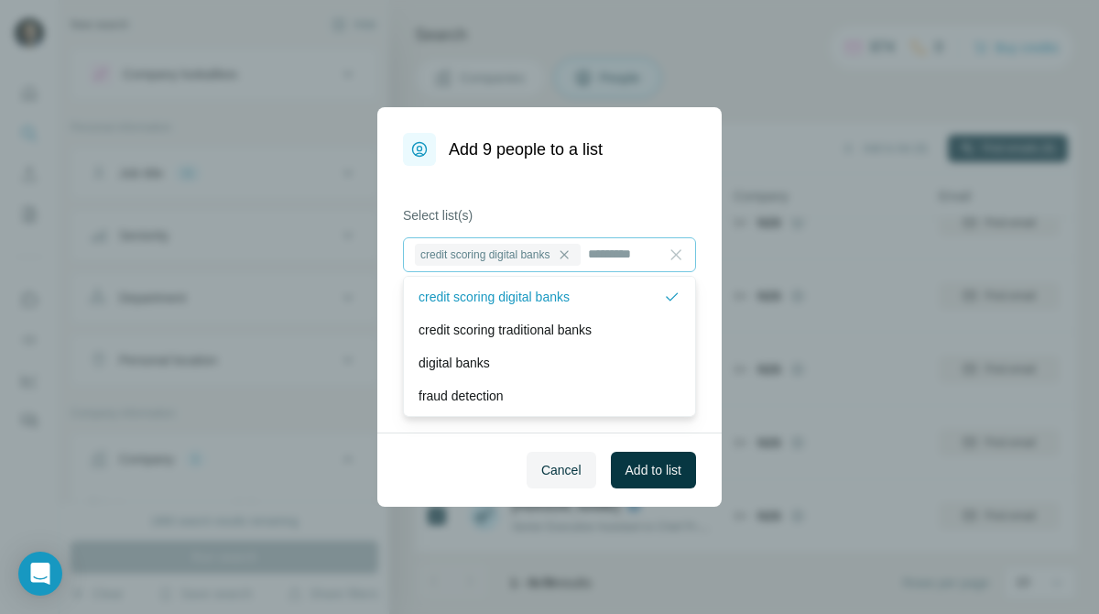
click at [659, 476] on span "Add to list" at bounding box center [654, 470] width 56 height 18
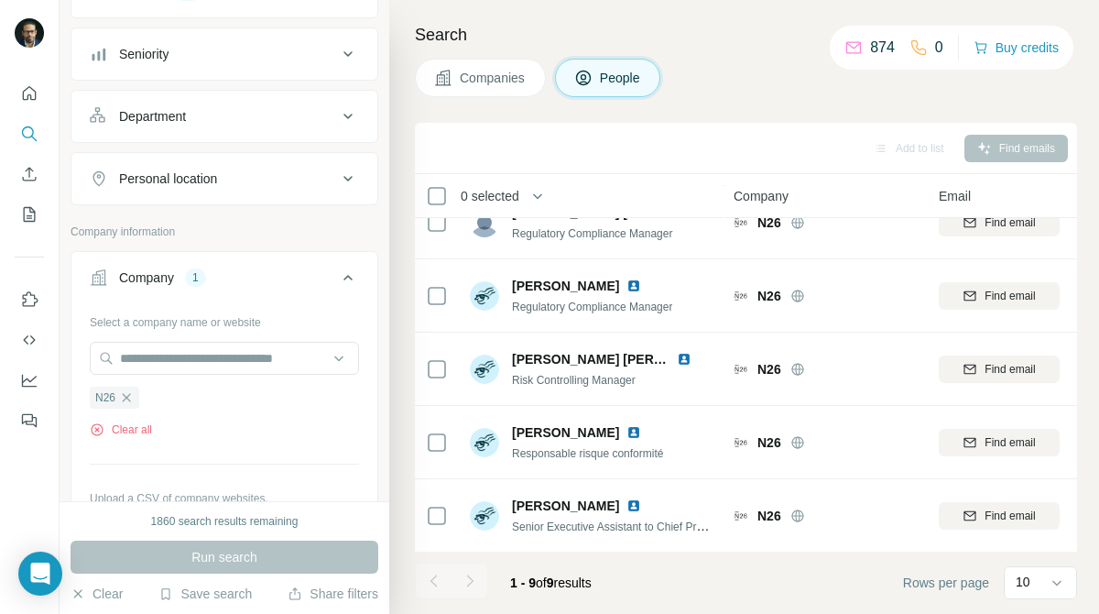
scroll to position [182, 0]
click at [130, 395] on icon "button" at bounding box center [127, 396] width 8 height 8
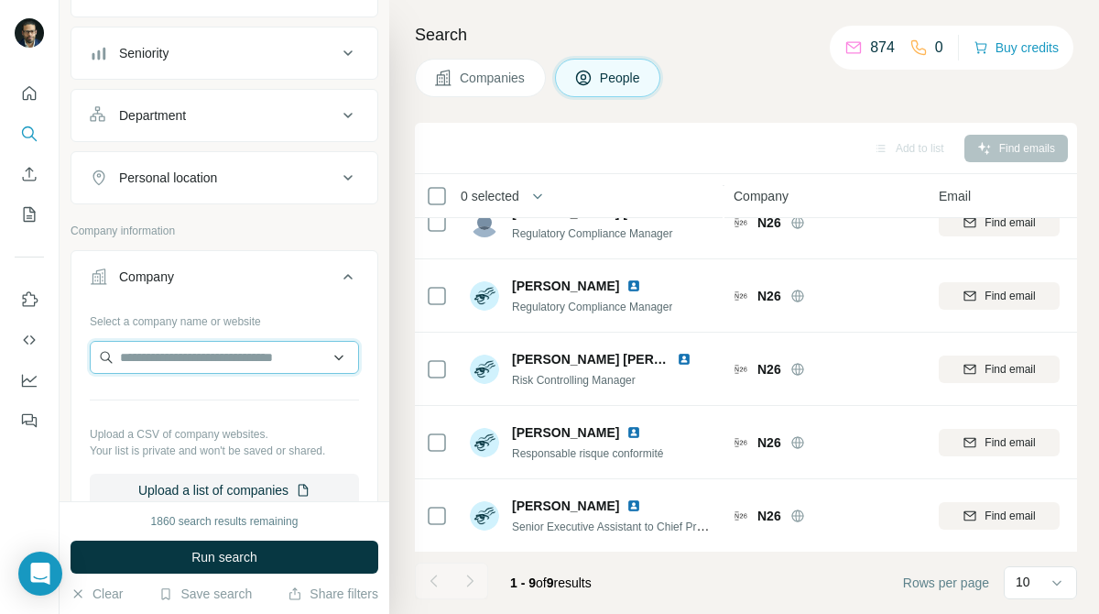
click at [207, 371] on input "text" at bounding box center [224, 357] width 269 height 33
paste input "*******"
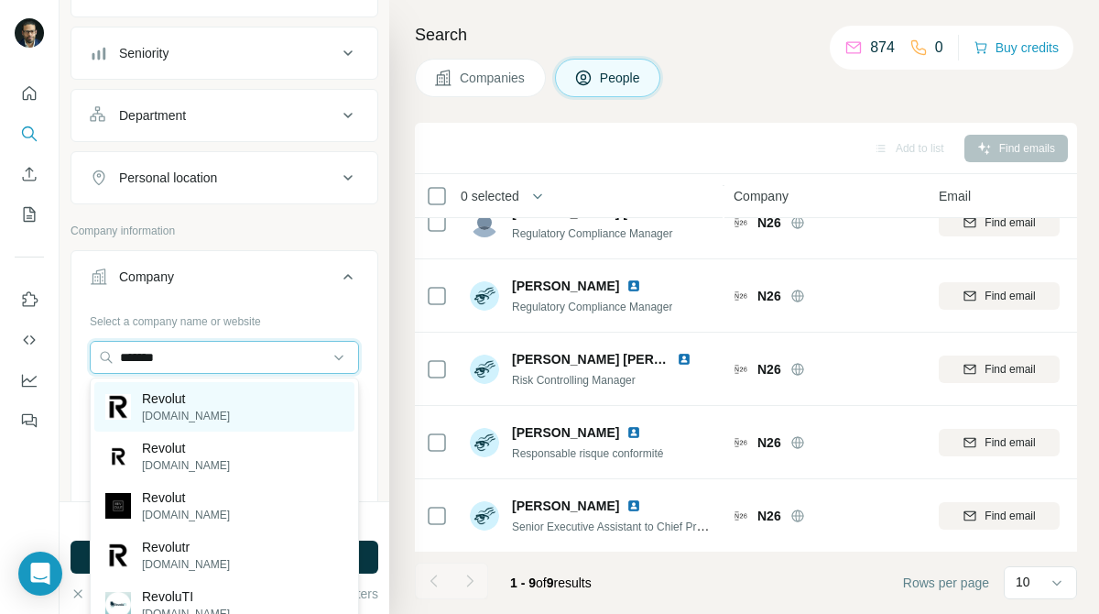
type input "*******"
click at [208, 401] on div "Revolut [DOMAIN_NAME]" at bounding box center [224, 406] width 260 height 49
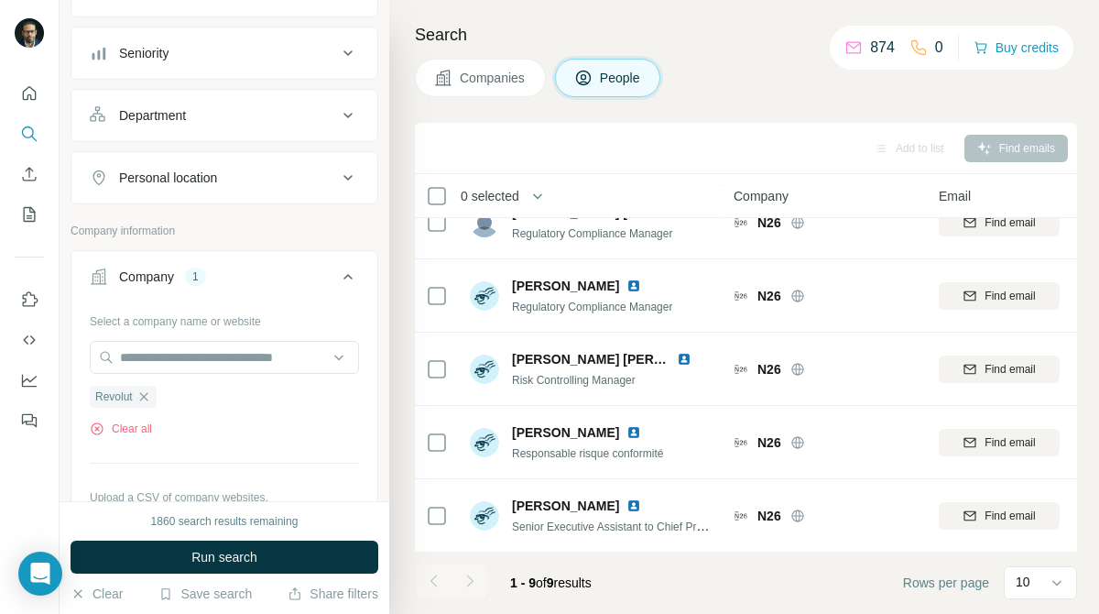
click at [493, 86] on span "Companies" at bounding box center [493, 78] width 67 height 18
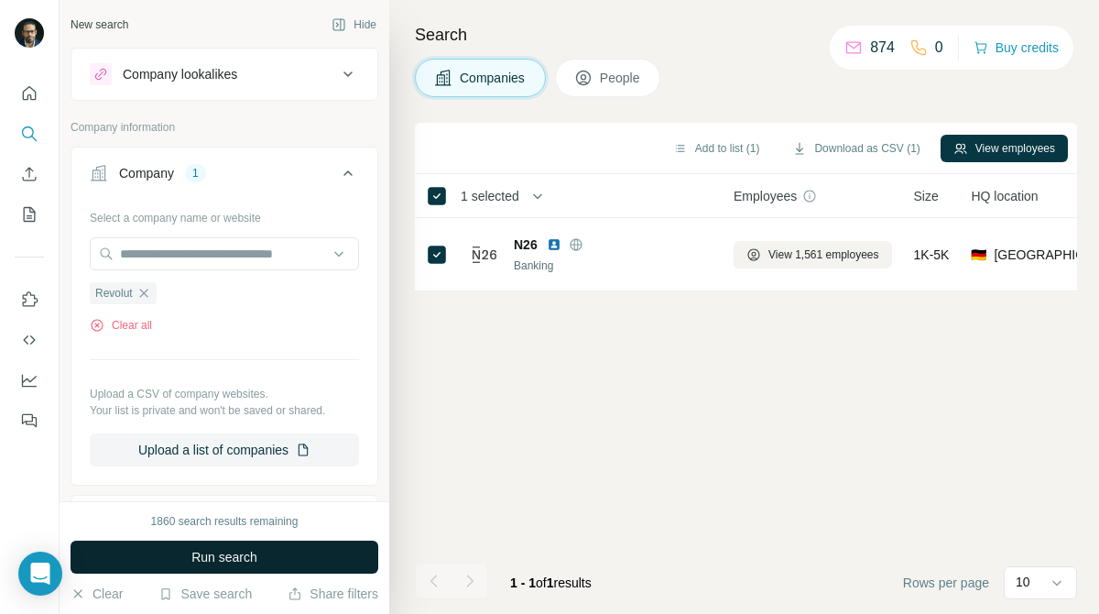
click at [329, 552] on button "Run search" at bounding box center [225, 557] width 308 height 33
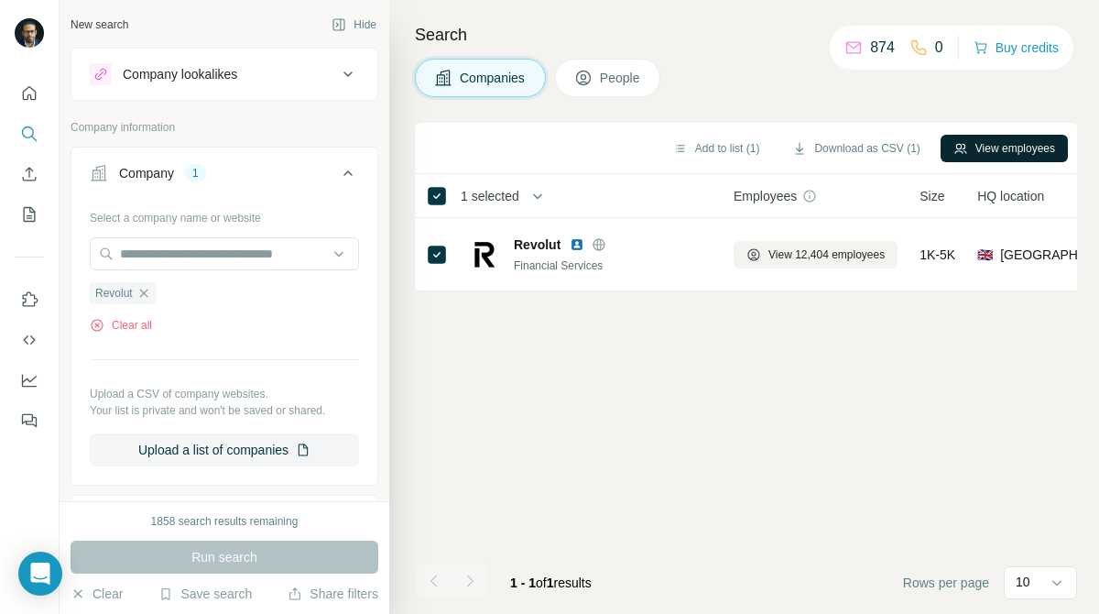
click at [960, 152] on icon "button" at bounding box center [961, 148] width 12 height 10
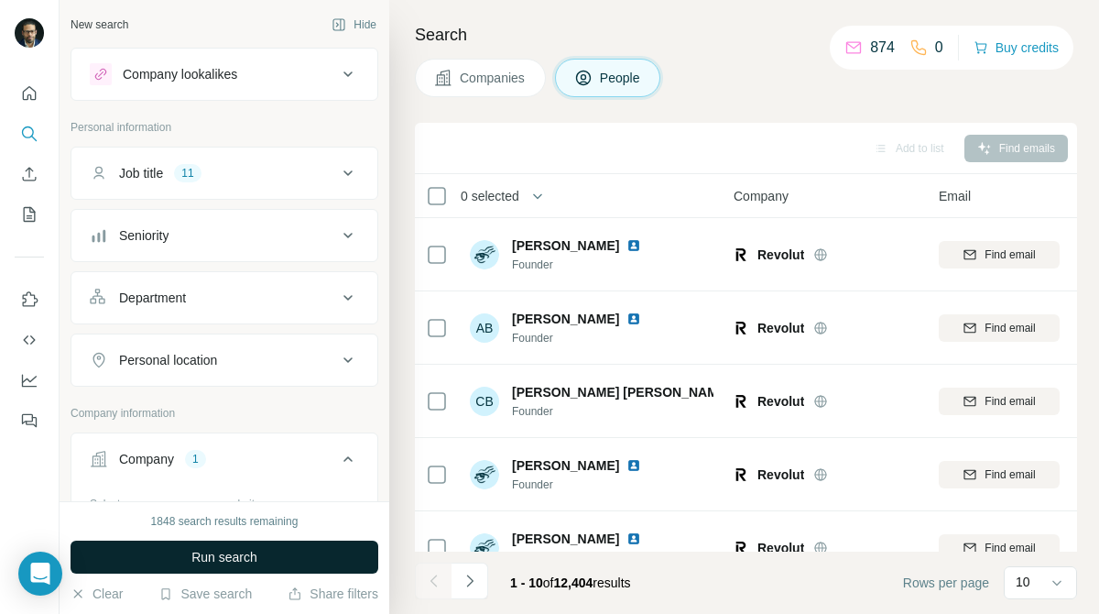
click at [344, 555] on button "Run search" at bounding box center [225, 557] width 308 height 33
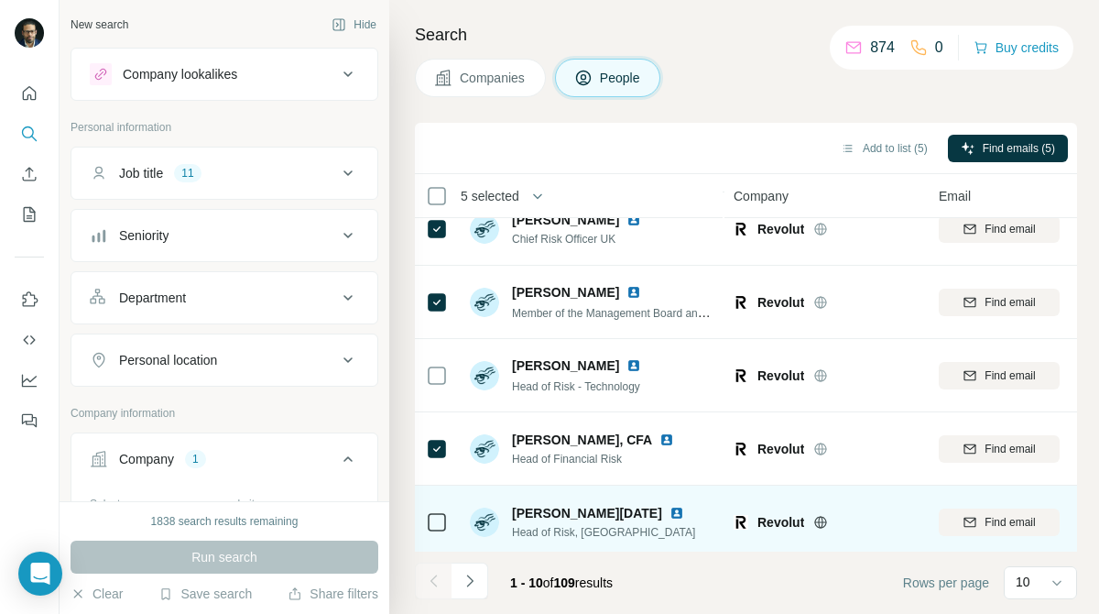
scroll to position [399, 0]
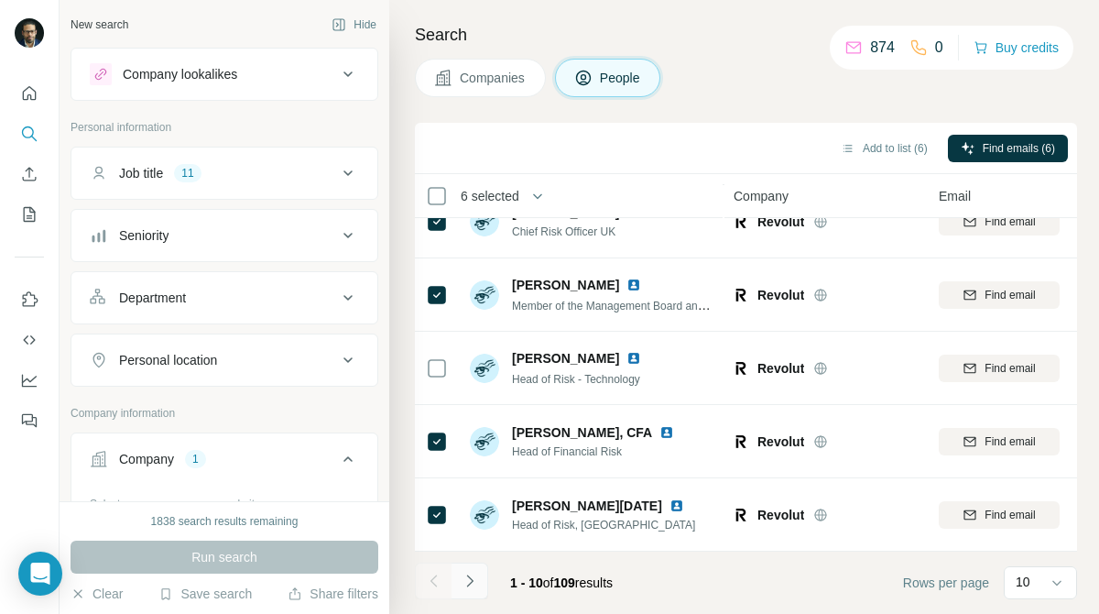
click at [465, 585] on icon "Navigate to next page" at bounding box center [470, 581] width 18 height 18
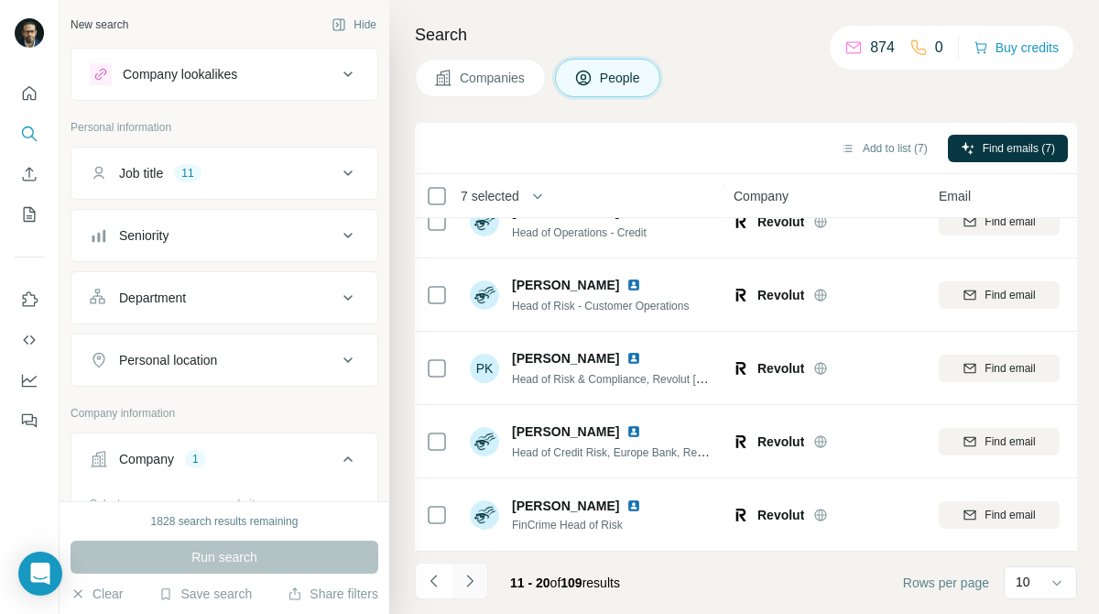
click at [471, 585] on icon "Navigate to next page" at bounding box center [470, 581] width 18 height 18
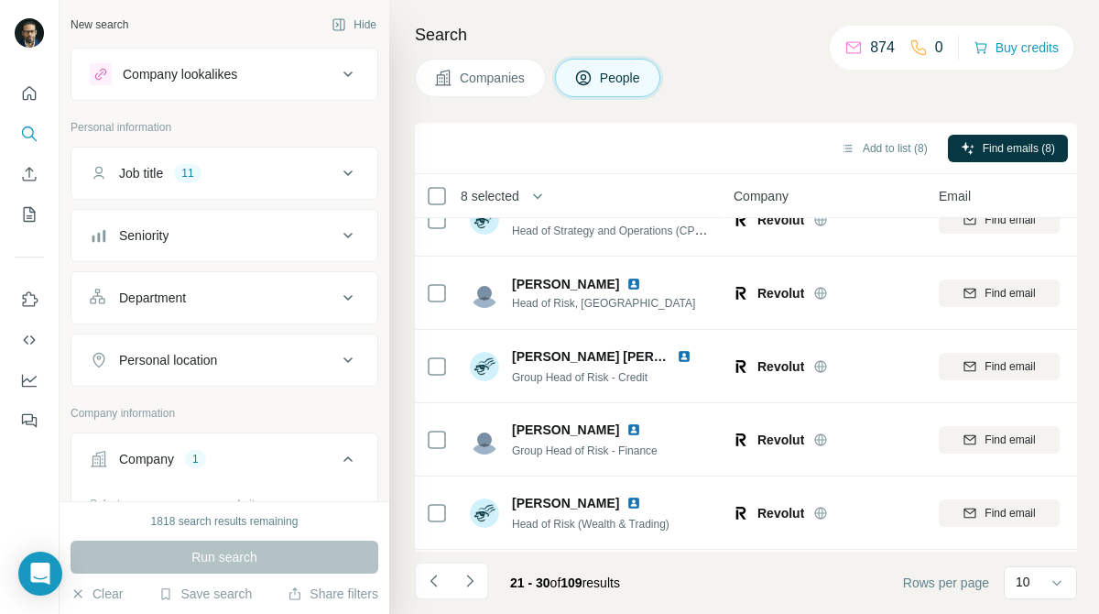
scroll to position [0, 0]
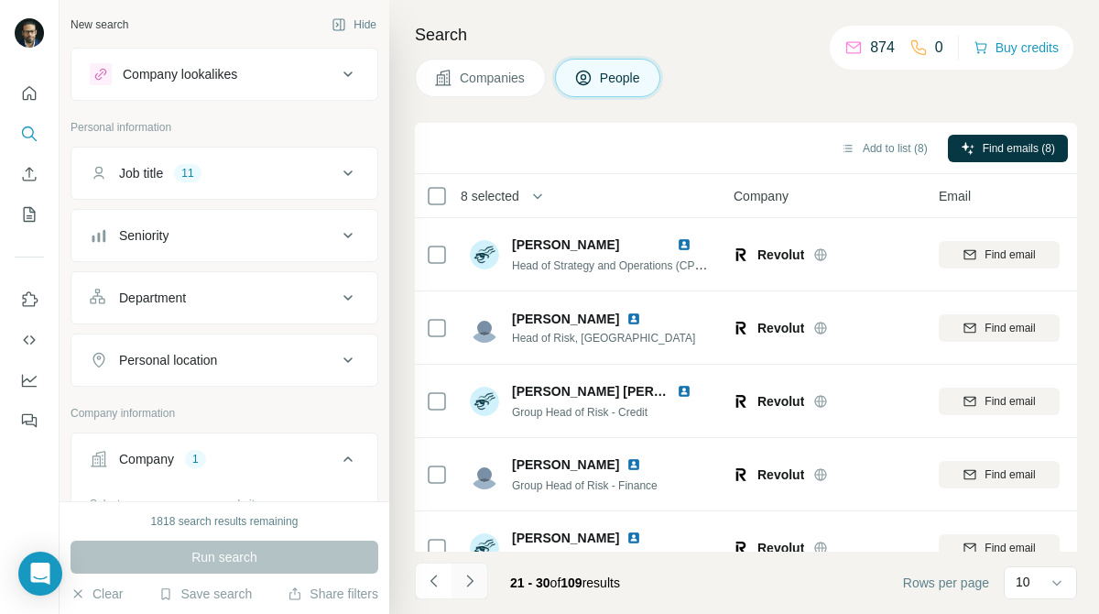
click at [466, 594] on button "Navigate to next page" at bounding box center [470, 581] width 37 height 37
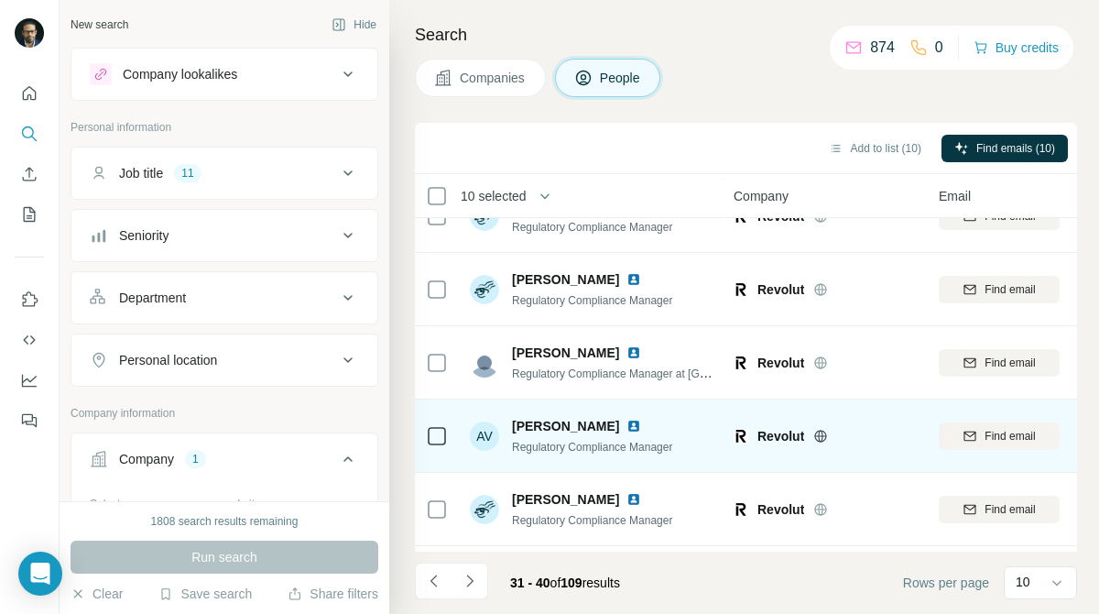
scroll to position [399, 0]
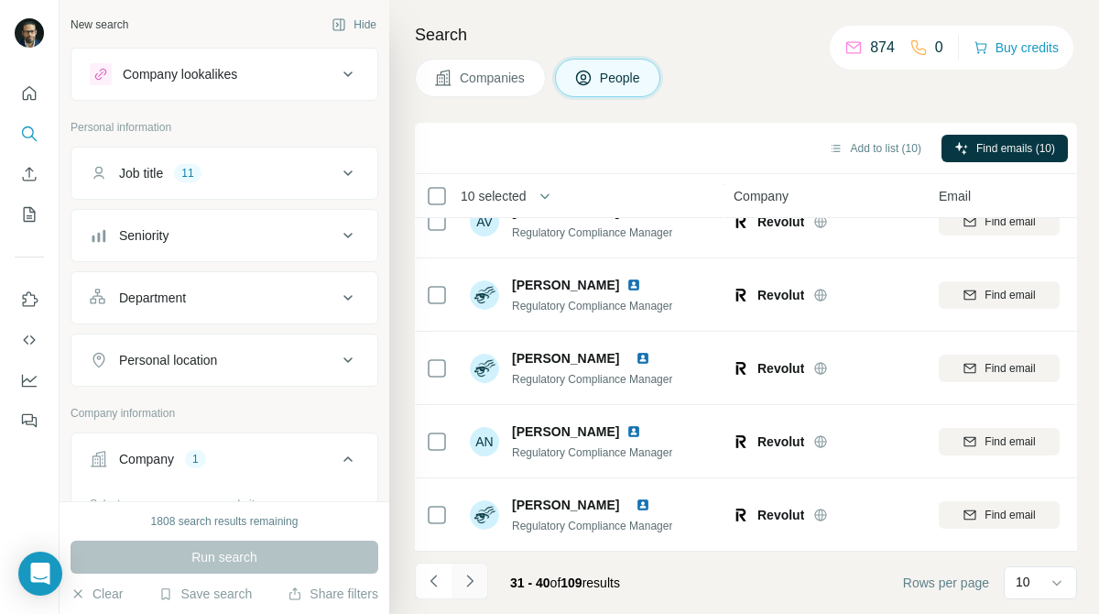
click at [470, 577] on icon "Navigate to next page" at bounding box center [469, 580] width 6 height 12
click at [470, 579] on icon "Navigate to next page" at bounding box center [470, 581] width 18 height 18
click at [353, 183] on icon at bounding box center [348, 173] width 22 height 22
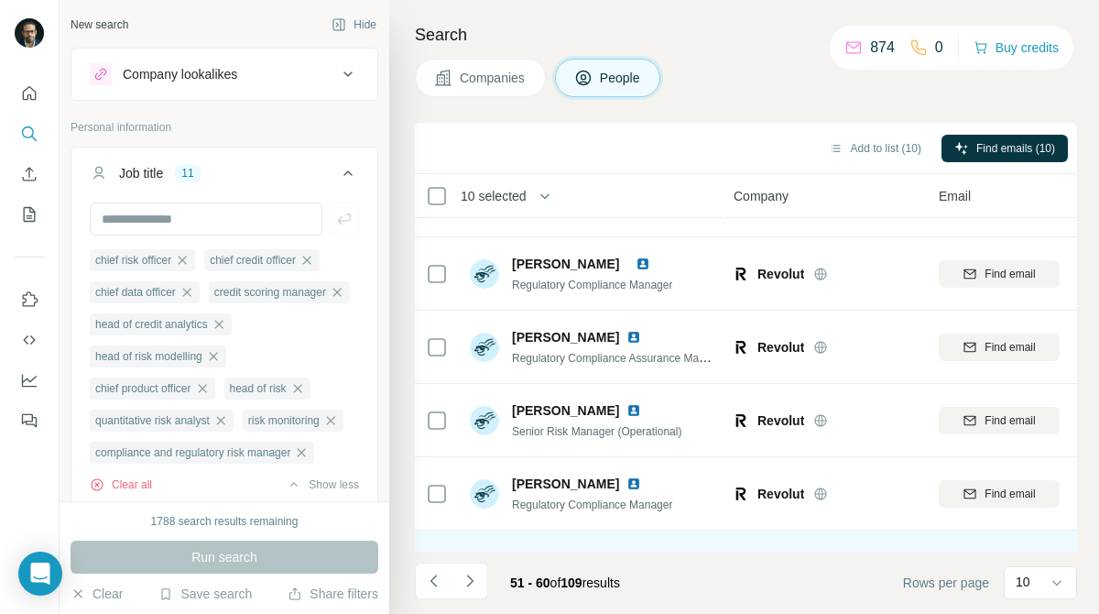
scroll to position [0, 0]
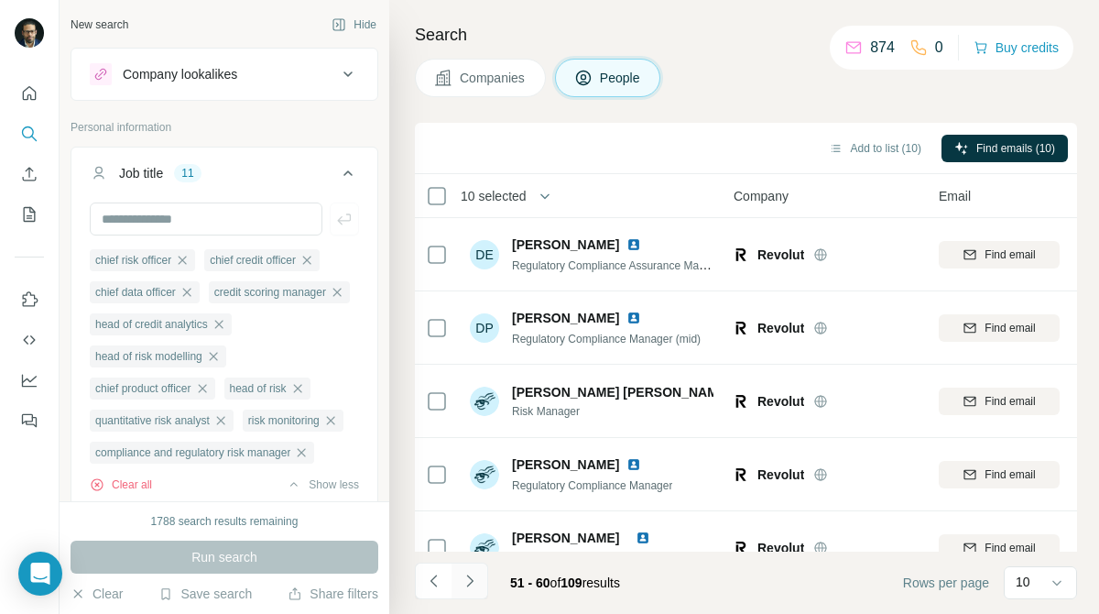
click at [473, 590] on button "Navigate to next page" at bounding box center [470, 581] width 37 height 37
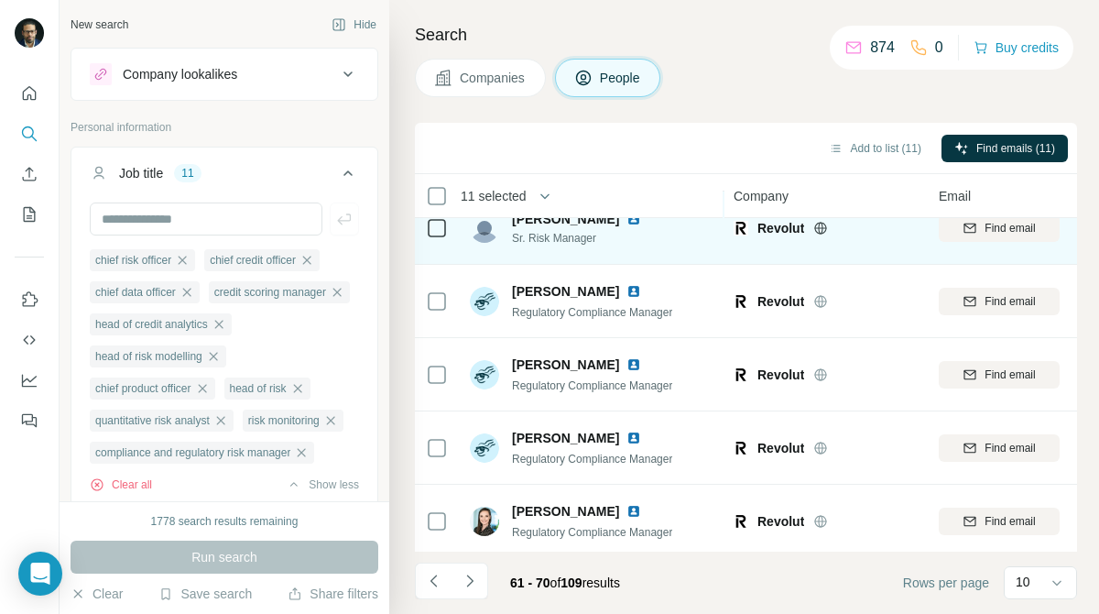
scroll to position [399, 0]
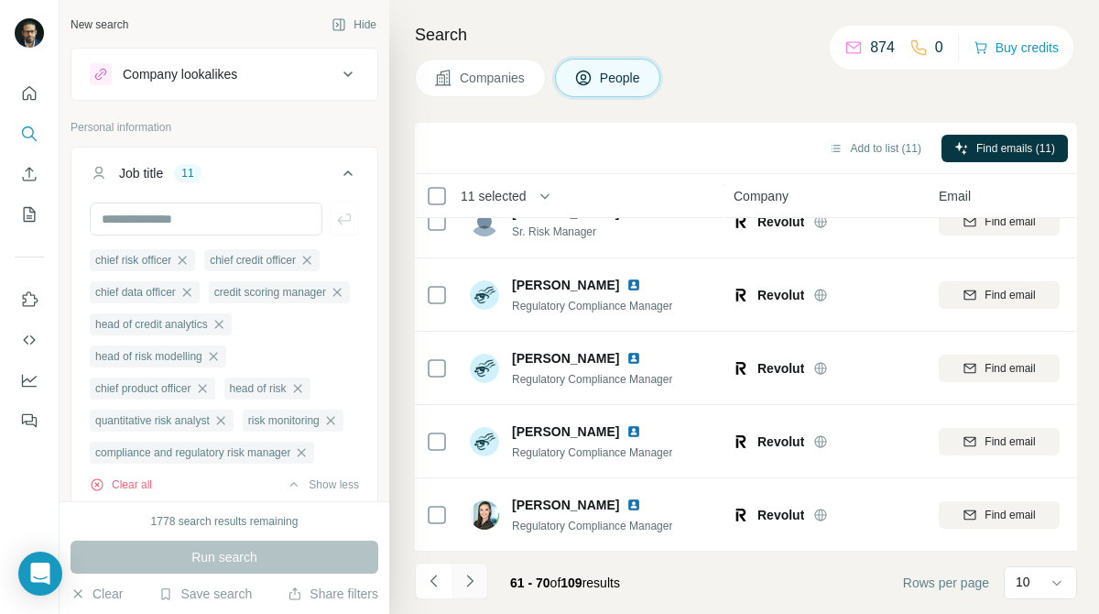
click at [475, 588] on icon "Navigate to next page" at bounding box center [470, 581] width 18 height 18
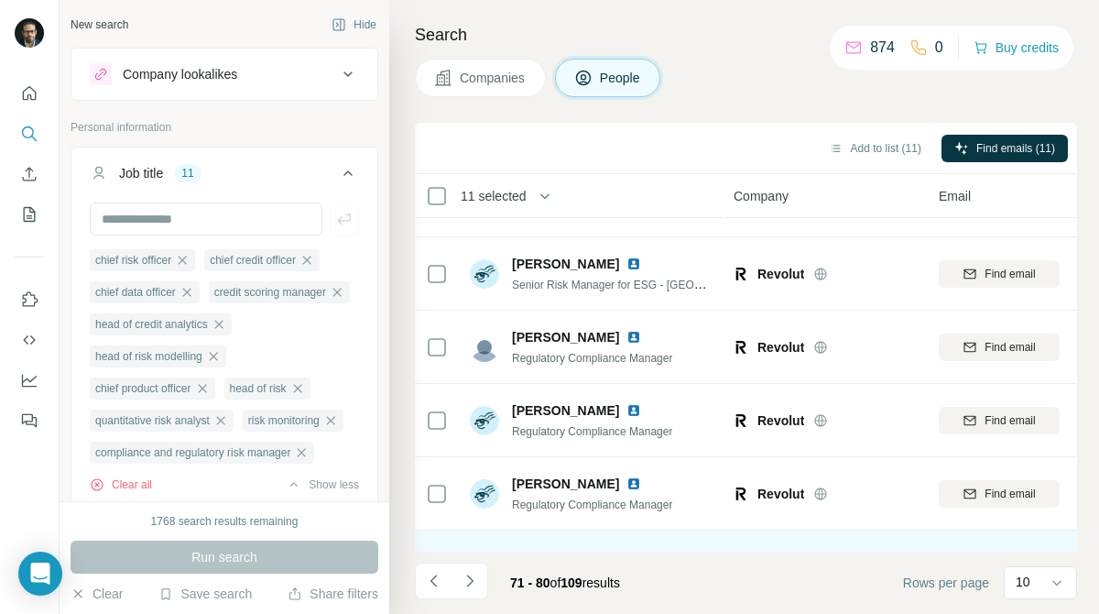
scroll to position [0, 0]
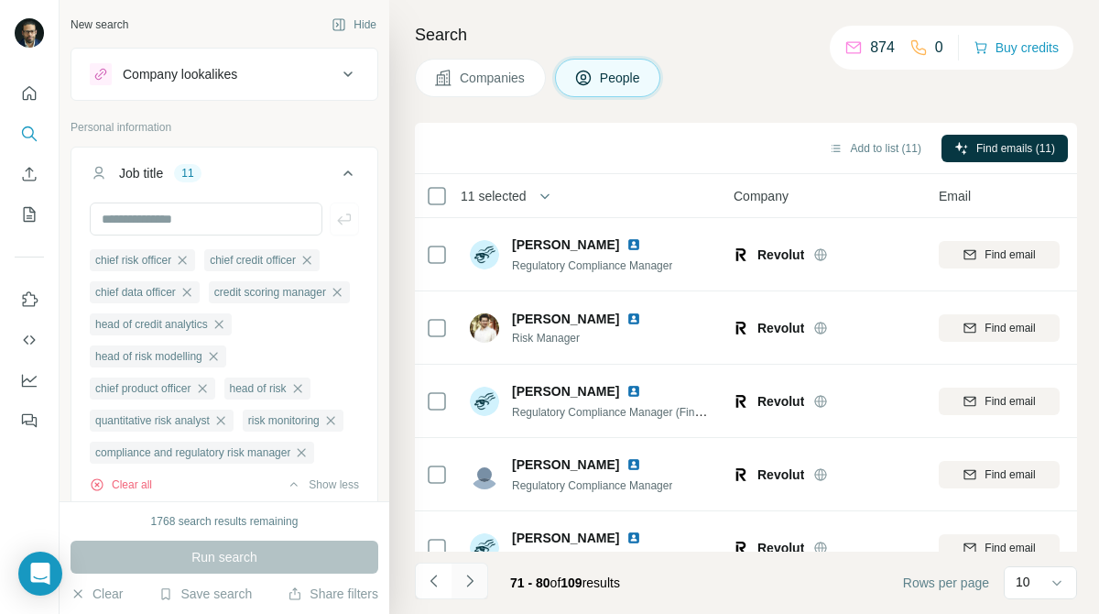
click at [477, 565] on button "Navigate to next page" at bounding box center [470, 581] width 37 height 37
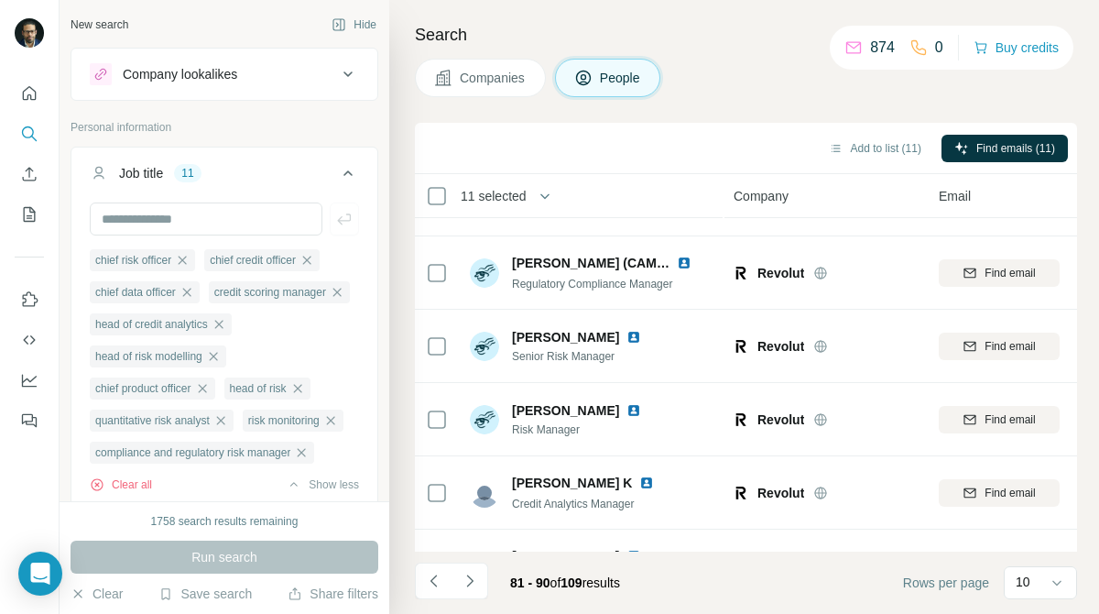
scroll to position [122, 0]
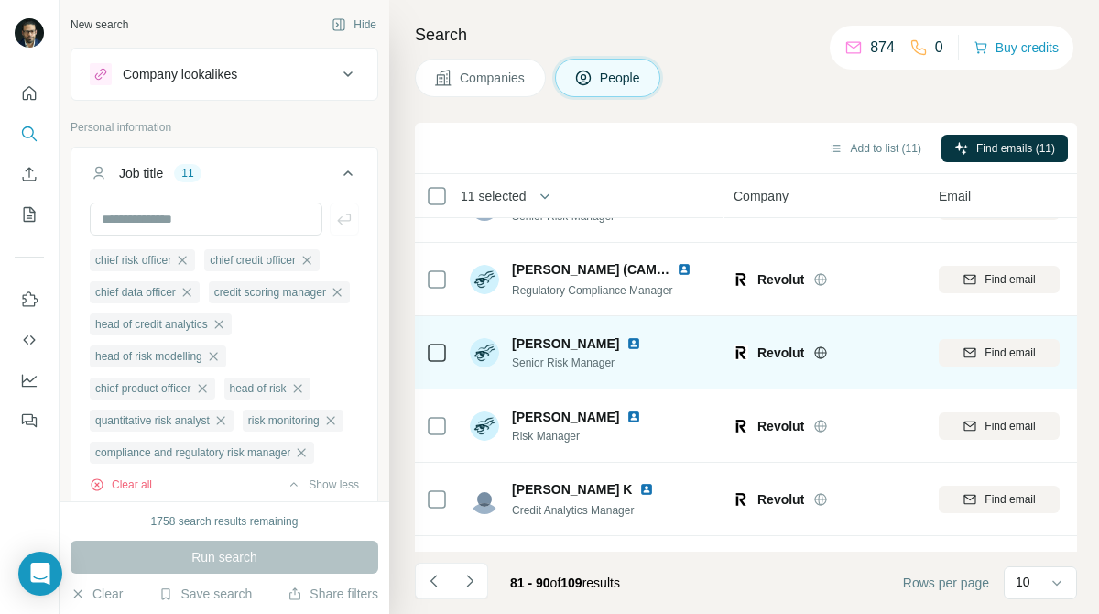
click at [426, 349] on icon at bounding box center [437, 353] width 22 height 22
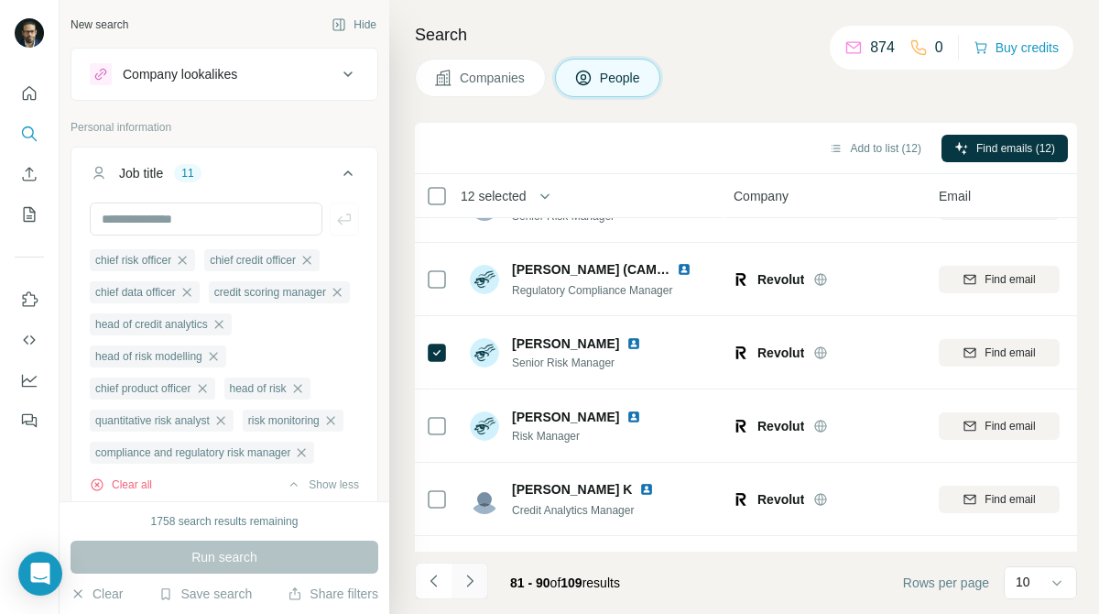
click at [468, 573] on icon "Navigate to next page" at bounding box center [470, 581] width 18 height 18
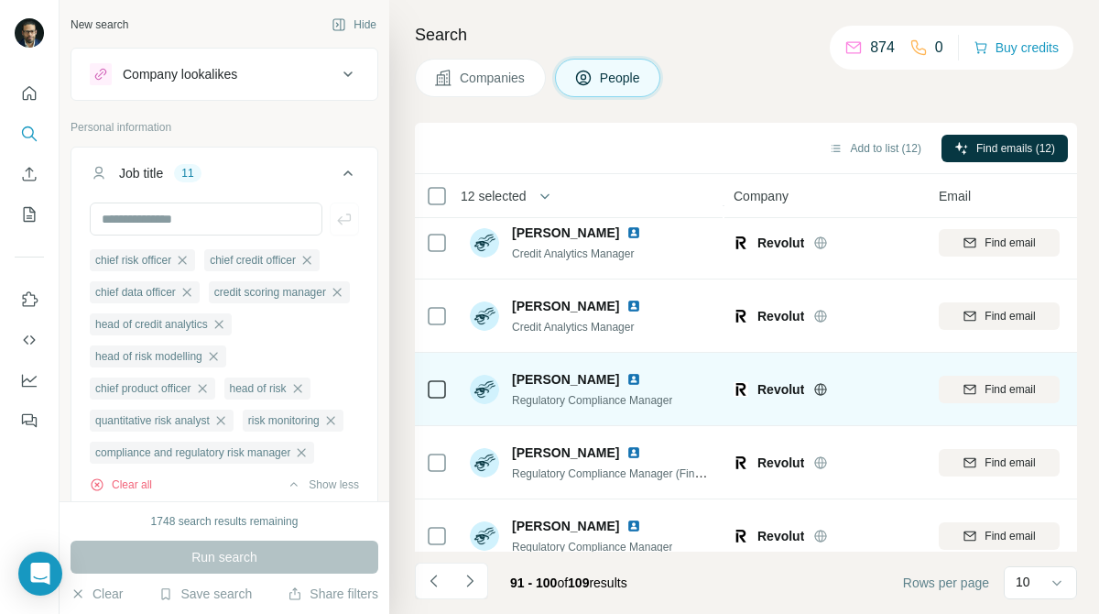
scroll to position [399, 0]
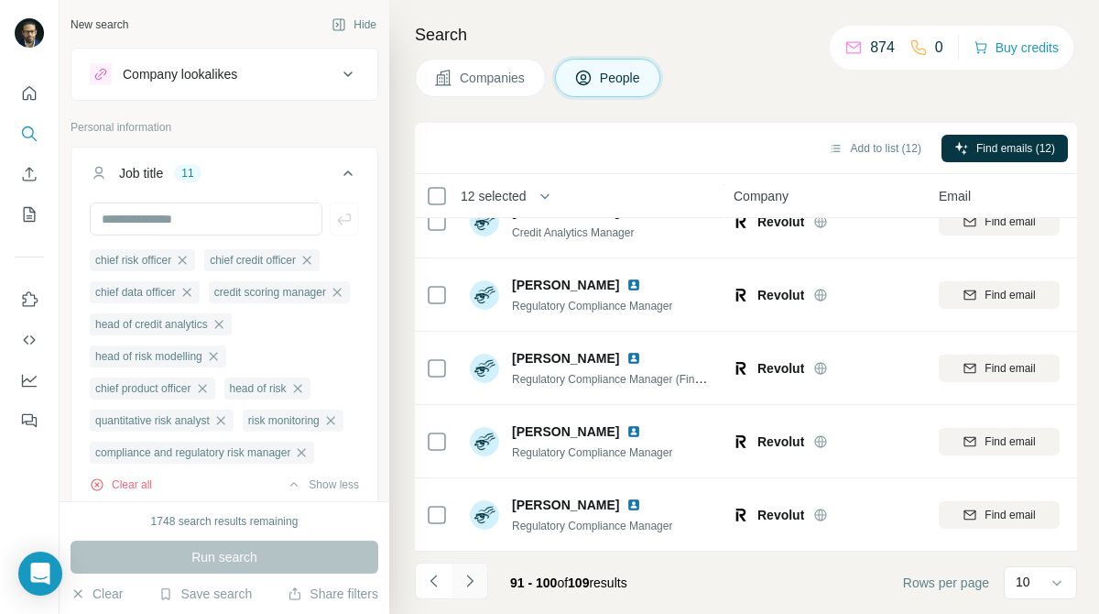
click at [470, 576] on icon "Navigate to next page" at bounding box center [470, 581] width 18 height 18
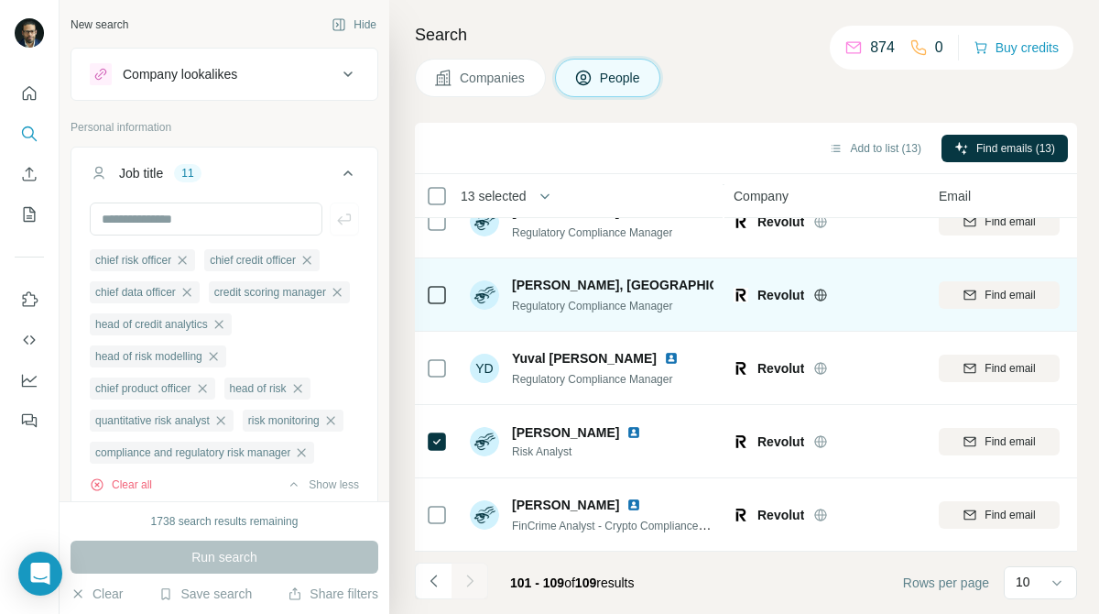
scroll to position [0, 0]
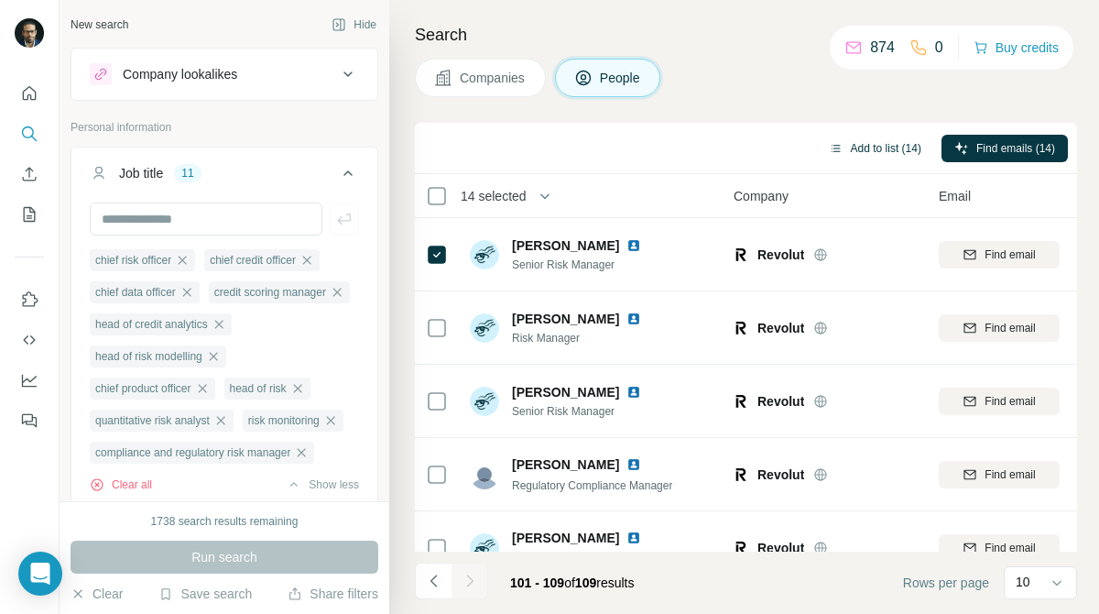
click at [900, 136] on button "Add to list (14)" at bounding box center [875, 148] width 118 height 27
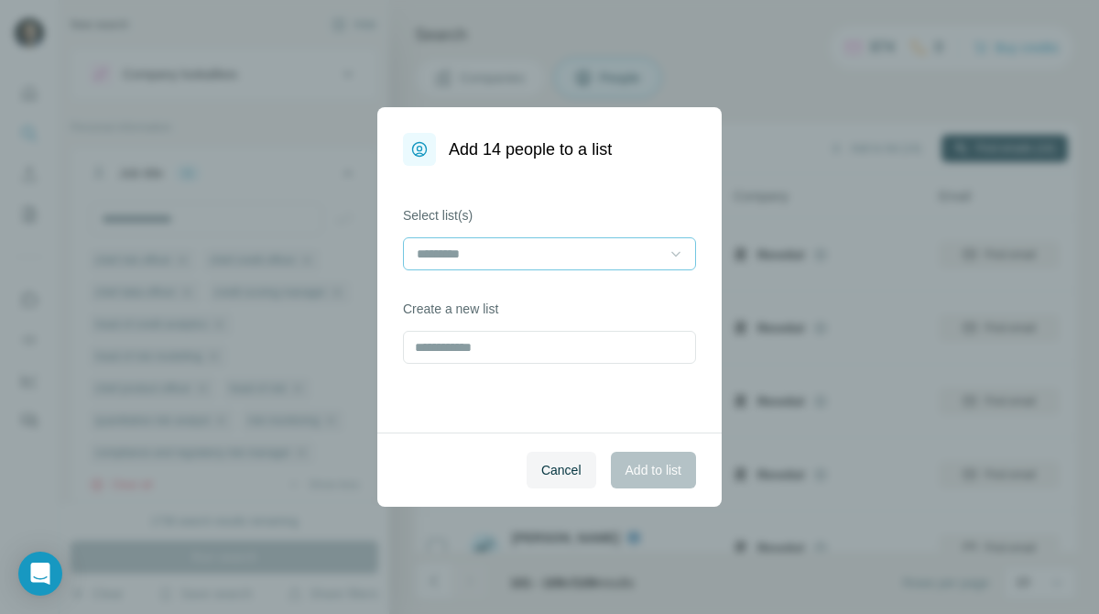
click at [681, 253] on icon at bounding box center [676, 254] width 18 height 18
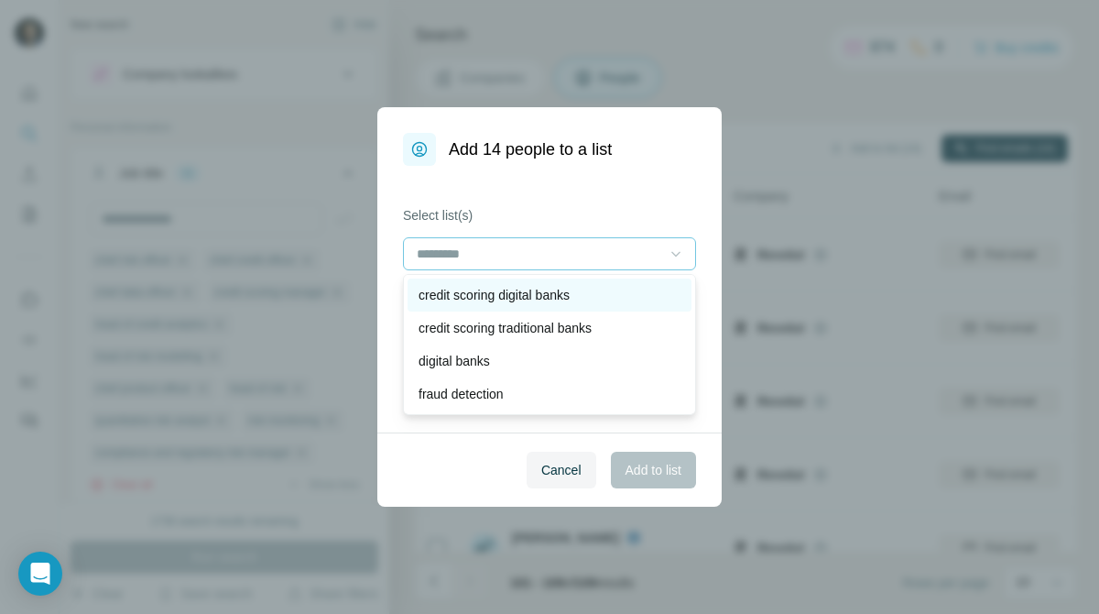
click at [627, 291] on div "credit scoring digital banks" at bounding box center [550, 295] width 262 height 18
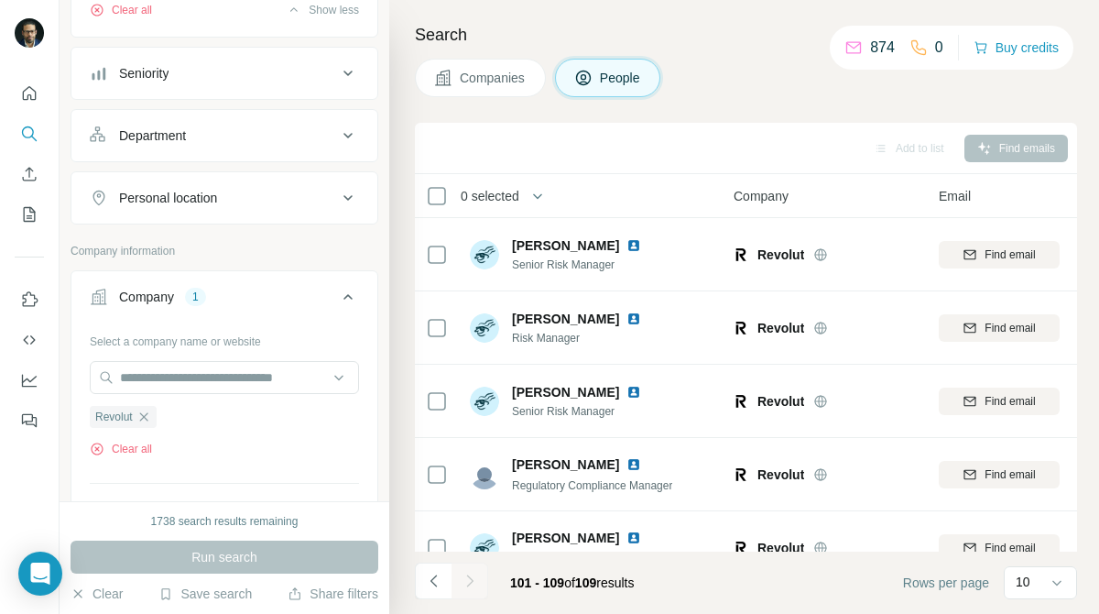
scroll to position [474, 0]
click at [144, 421] on icon "button" at bounding box center [143, 417] width 8 height 8
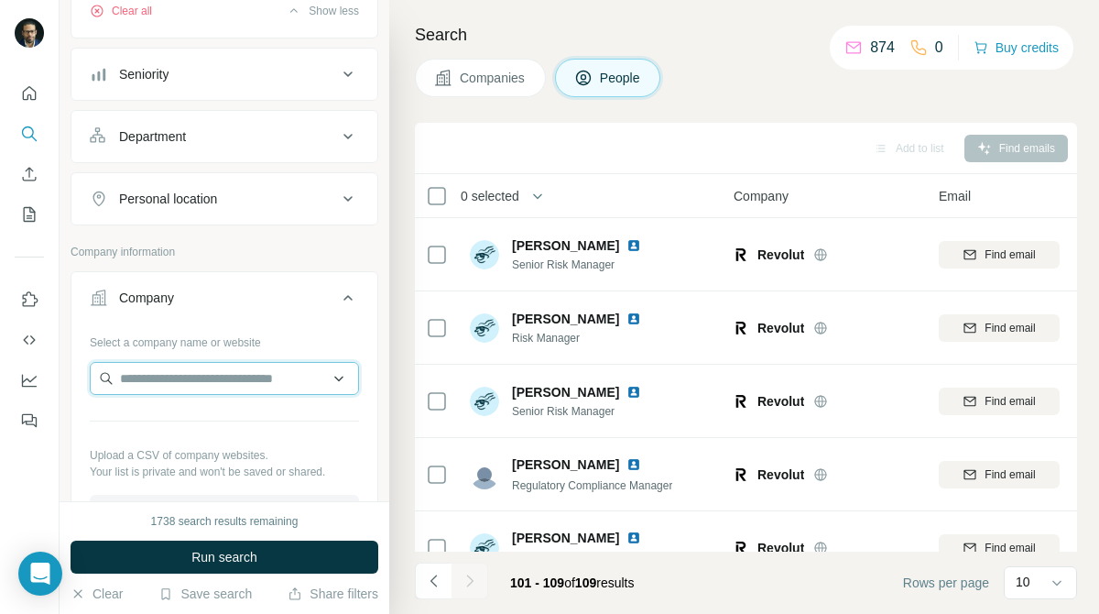
click at [229, 395] on input "text" at bounding box center [224, 378] width 269 height 33
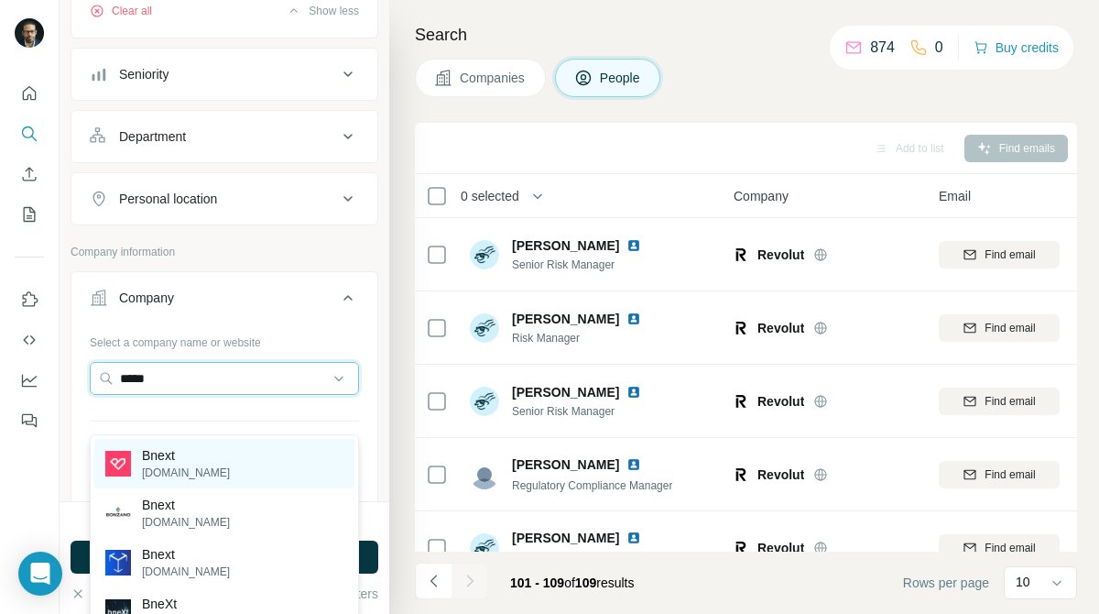
type input "*****"
click at [234, 448] on div "Bnext [DOMAIN_NAME]" at bounding box center [224, 463] width 260 height 49
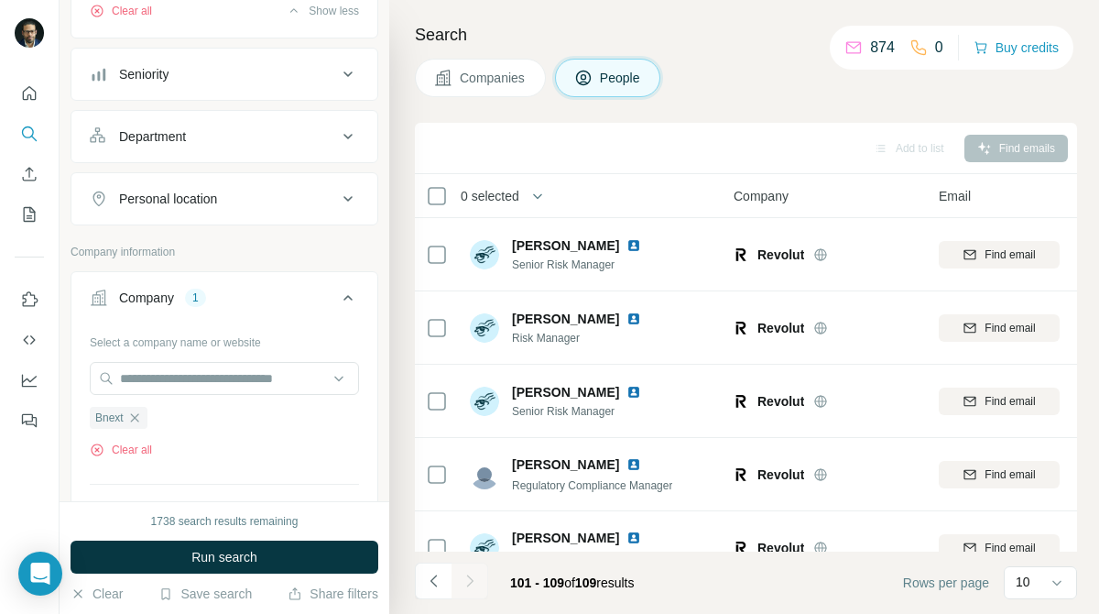
click at [509, 81] on span "Companies" at bounding box center [493, 78] width 67 height 18
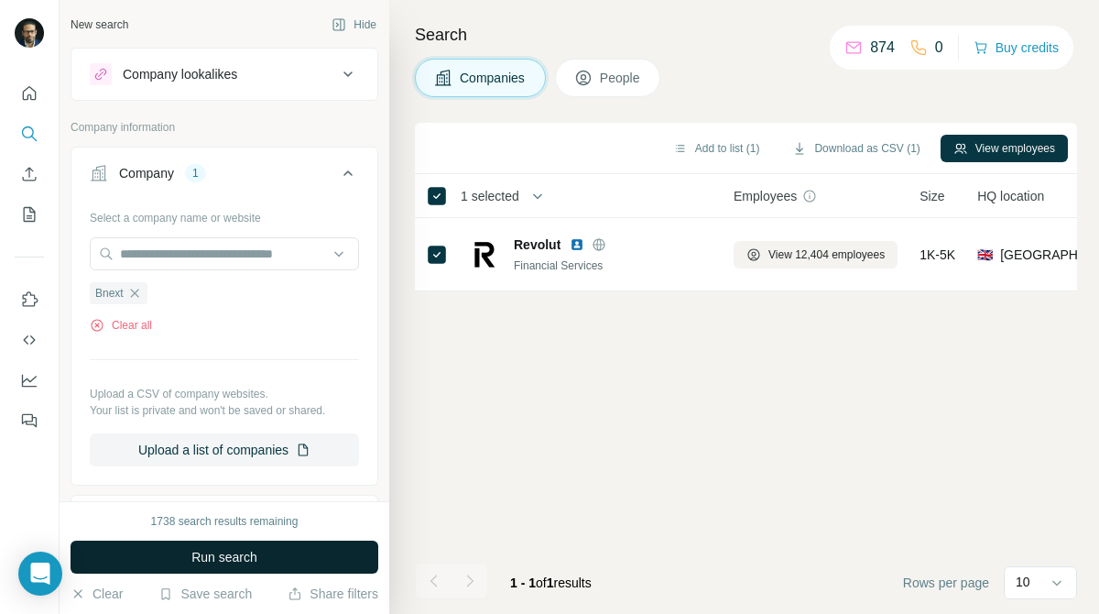
click at [303, 555] on button "Run search" at bounding box center [225, 557] width 308 height 33
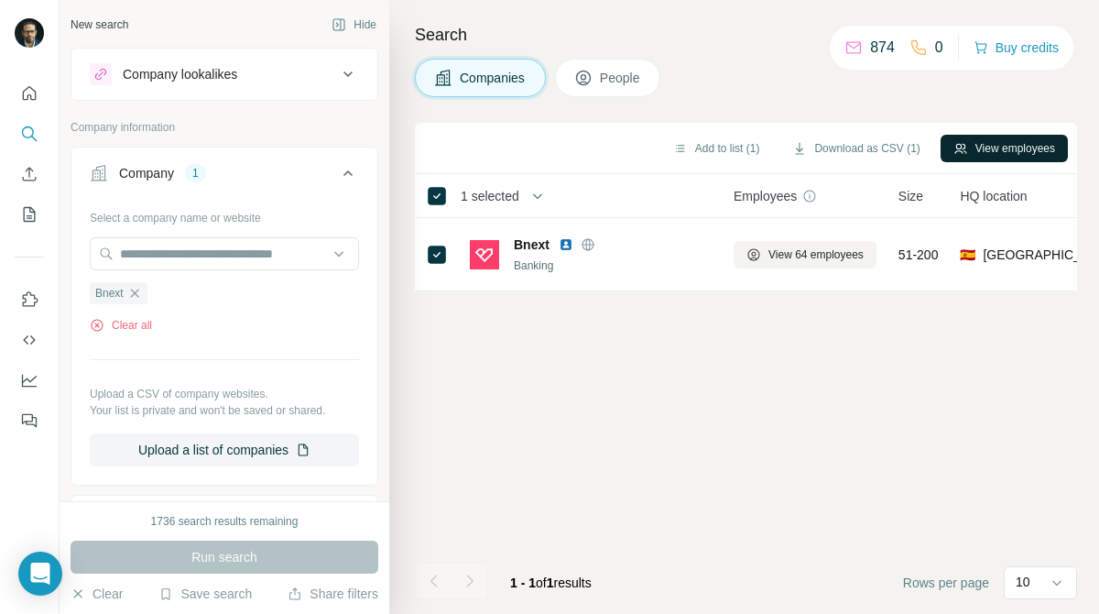
click at [1016, 148] on button "View employees" at bounding box center [1004, 148] width 127 height 27
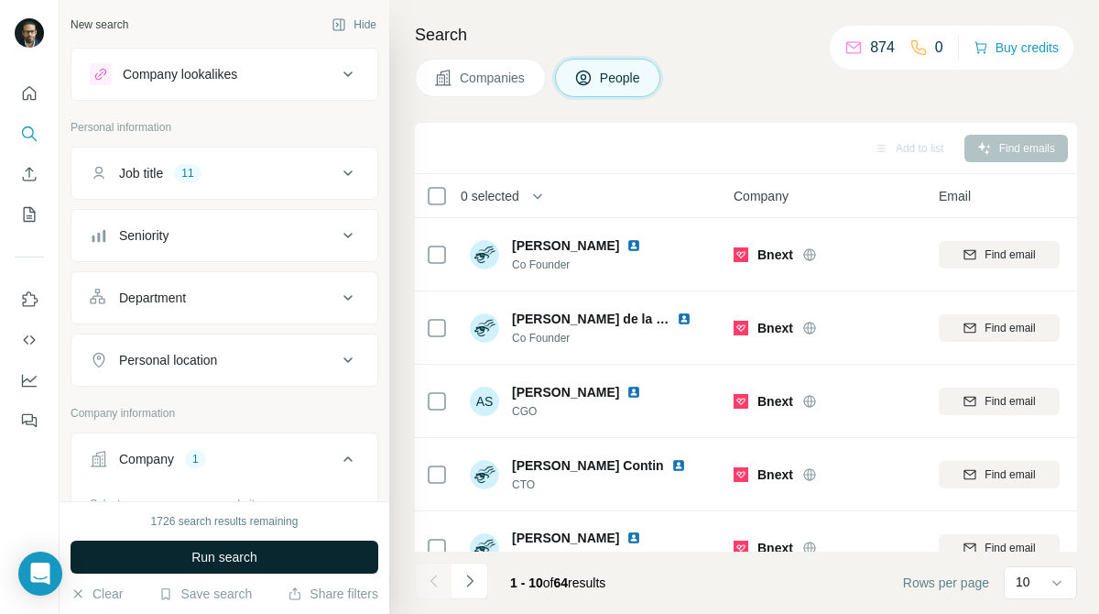
click at [338, 544] on button "Run search" at bounding box center [225, 557] width 308 height 33
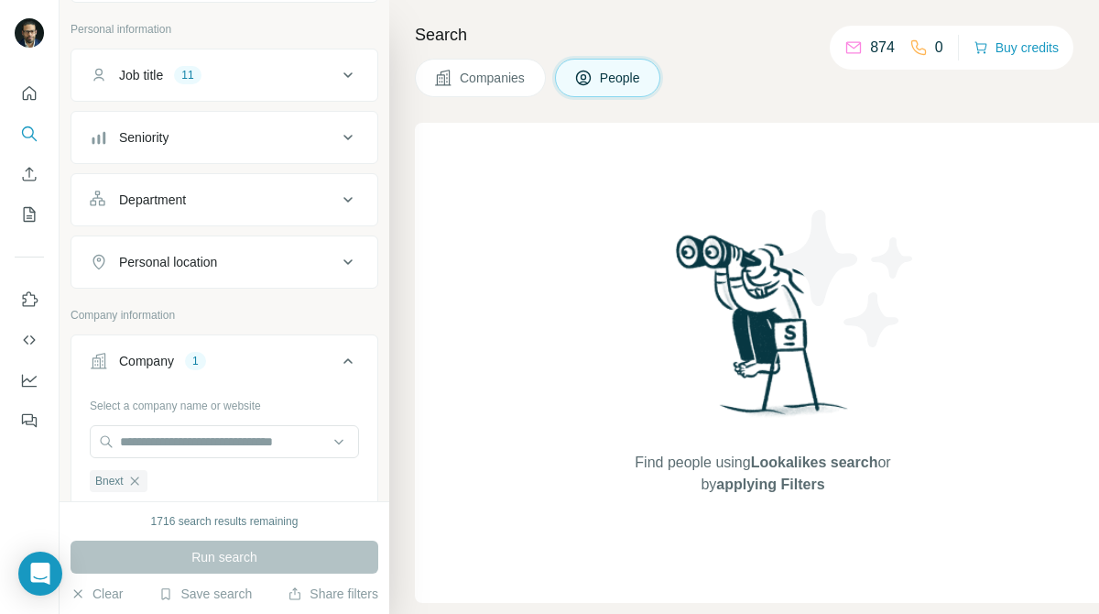
scroll to position [131, 0]
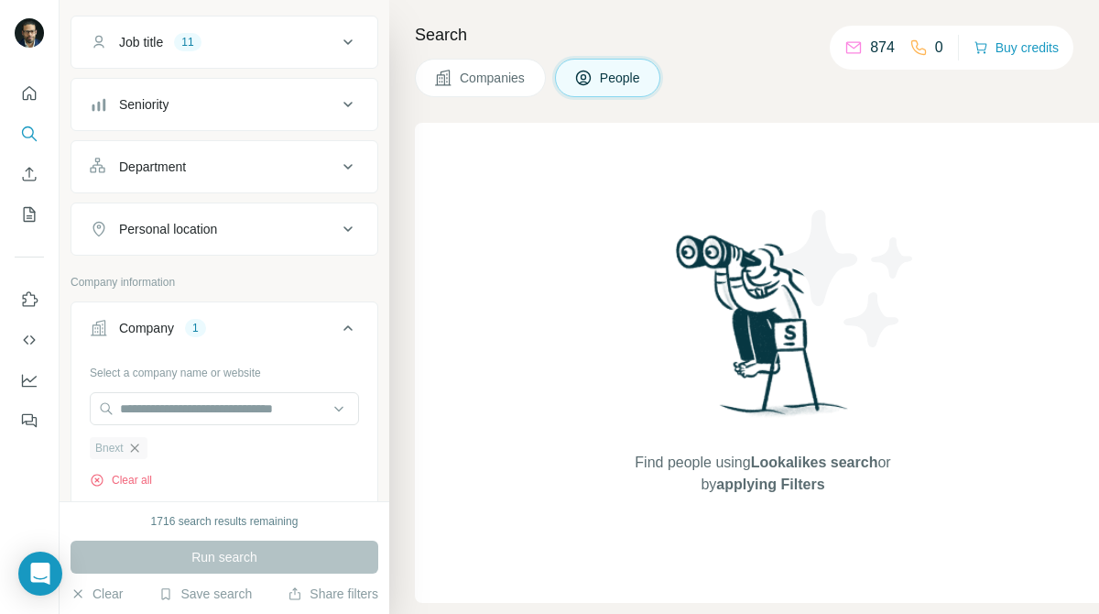
click at [135, 450] on icon "button" at bounding box center [134, 448] width 15 height 15
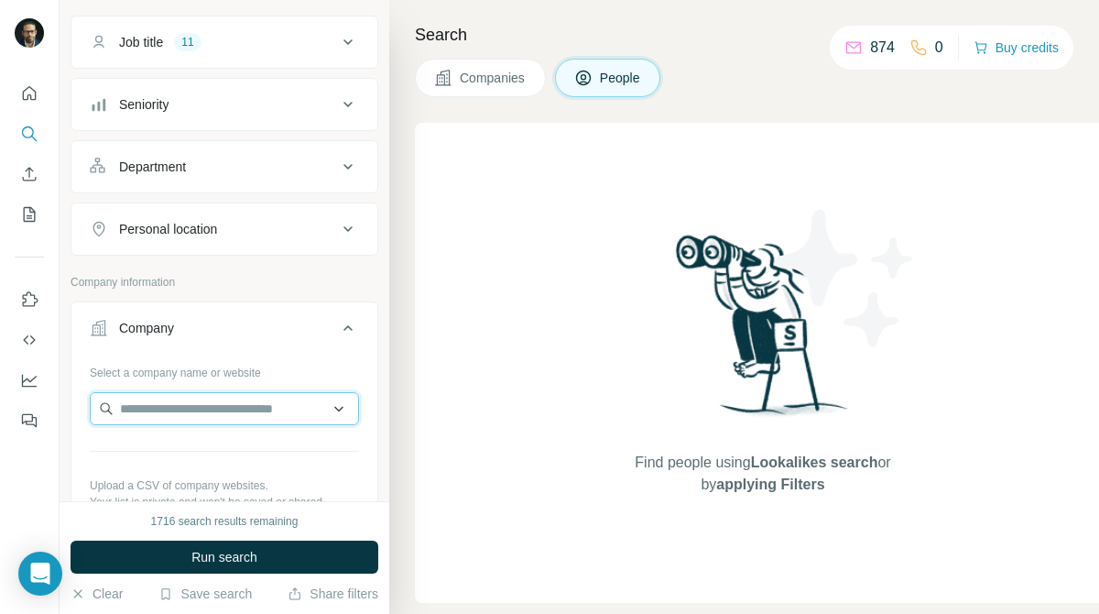
click at [222, 412] on input "text" at bounding box center [224, 408] width 269 height 33
paste input "**********"
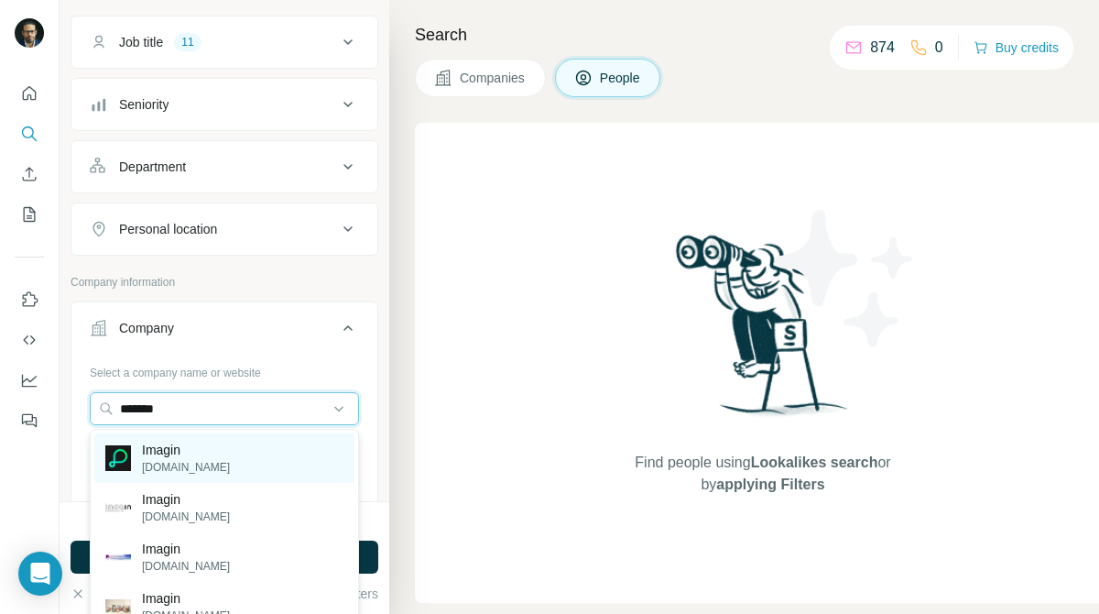
type input "******"
click at [234, 445] on div "Imagin [DOMAIN_NAME]" at bounding box center [224, 457] width 260 height 49
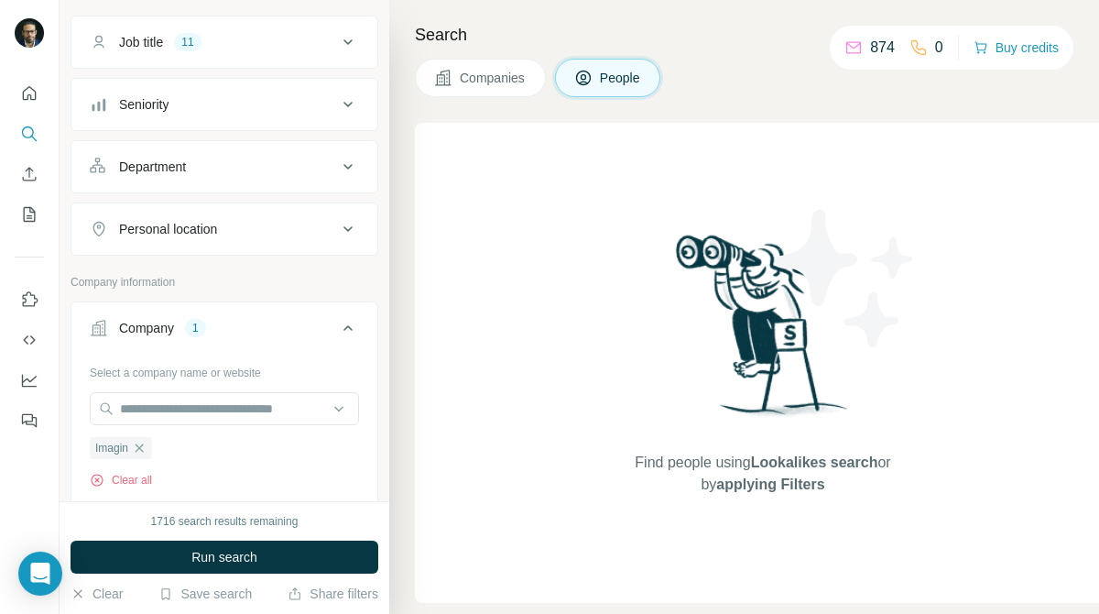
click at [493, 93] on button "Companies" at bounding box center [480, 78] width 131 height 38
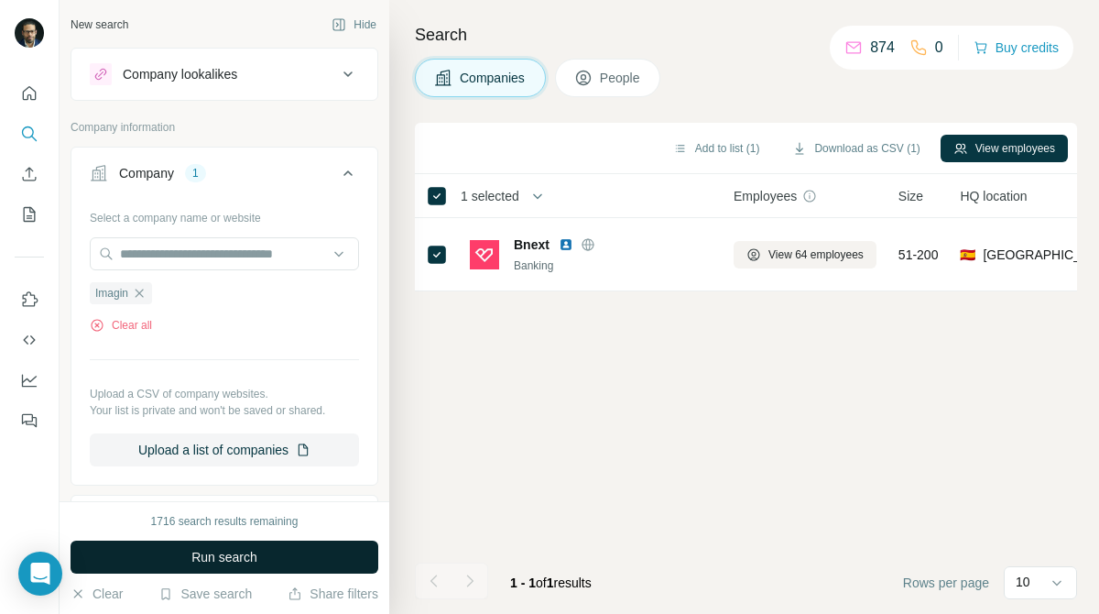
click at [311, 543] on button "Run search" at bounding box center [225, 557] width 308 height 33
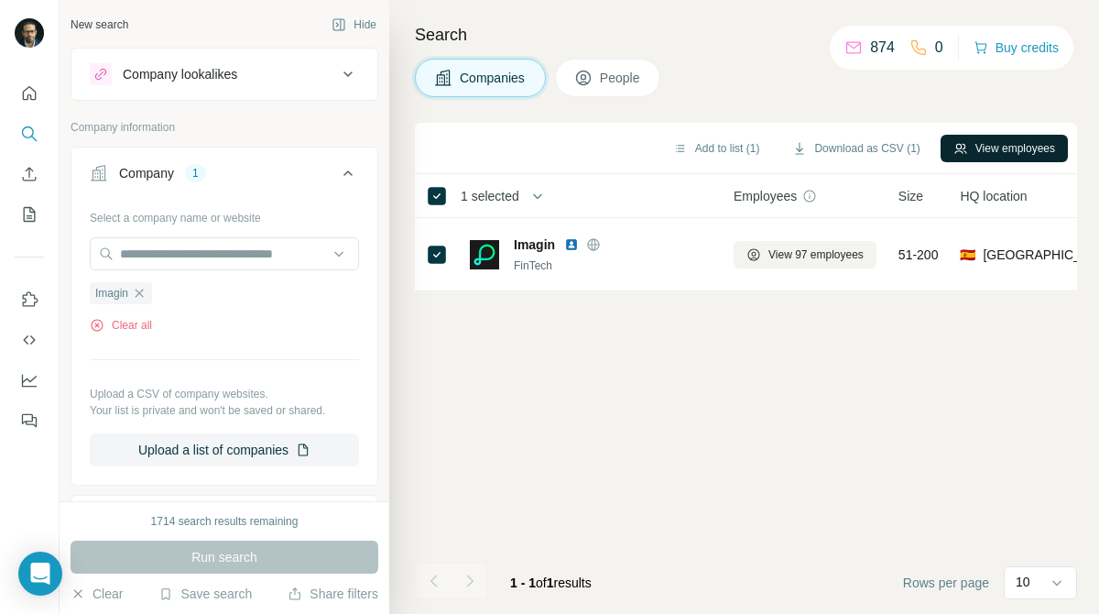
click at [974, 156] on button "View employees" at bounding box center [1004, 148] width 127 height 27
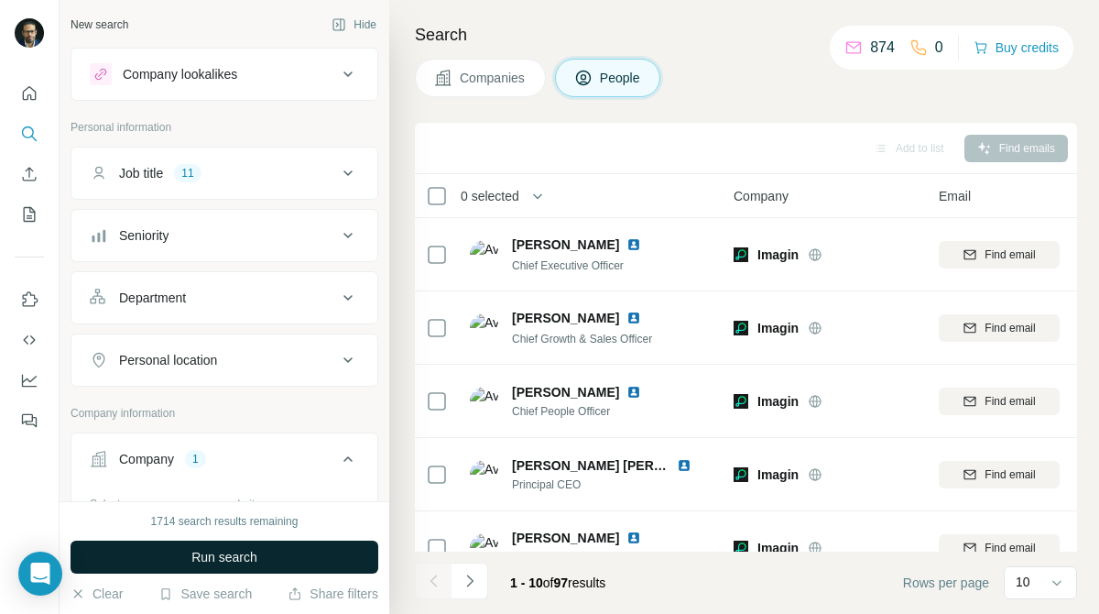
click at [324, 557] on button "Run search" at bounding box center [225, 557] width 308 height 33
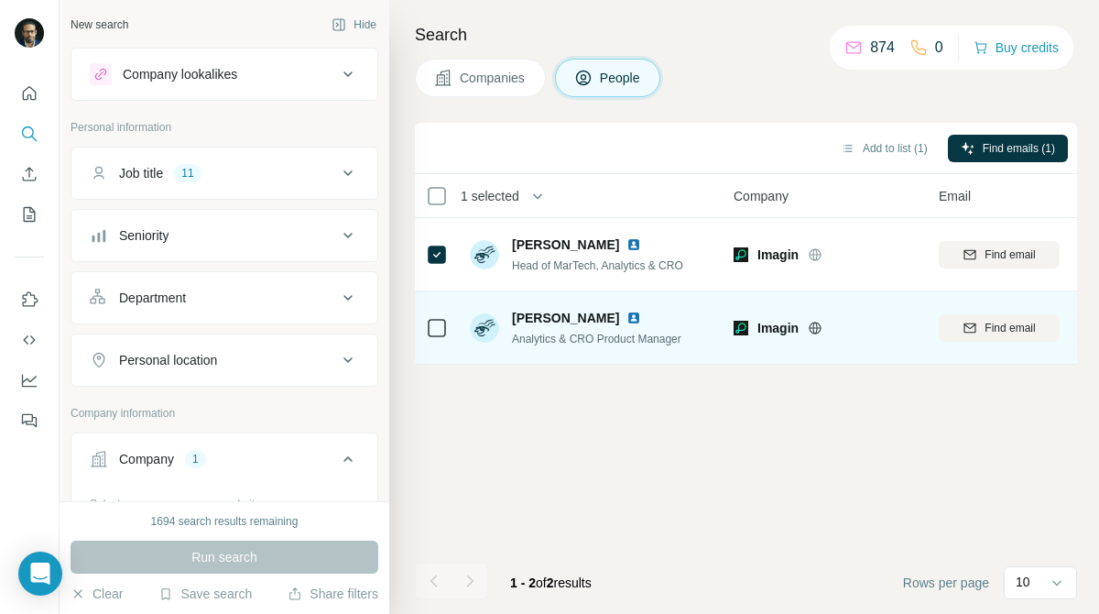
click at [441, 339] on div at bounding box center [437, 327] width 22 height 50
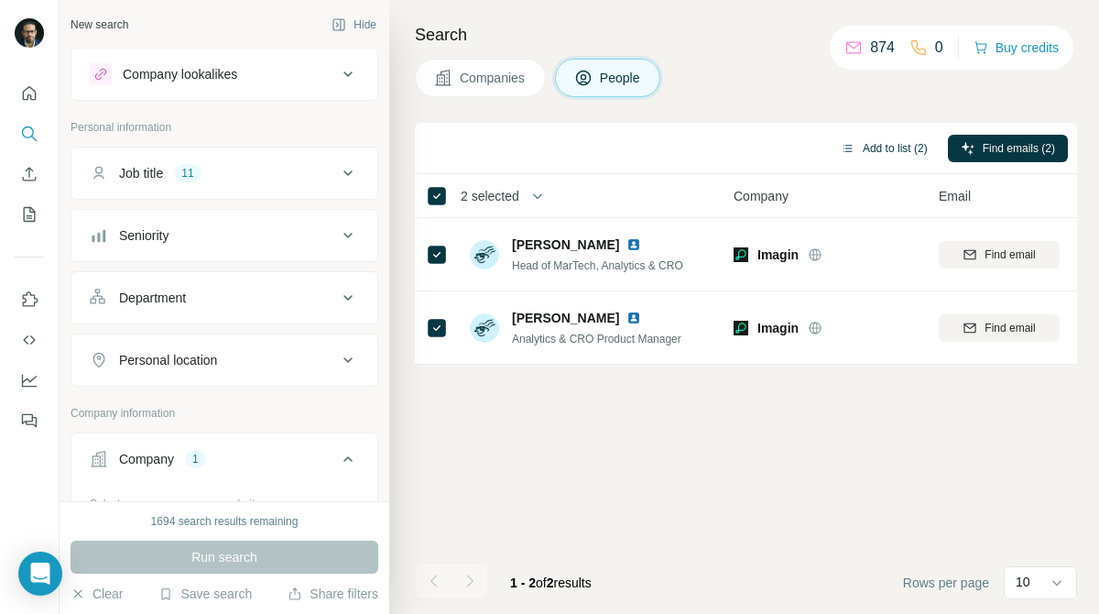
click at [866, 149] on button "Add to list (2)" at bounding box center [884, 148] width 113 height 27
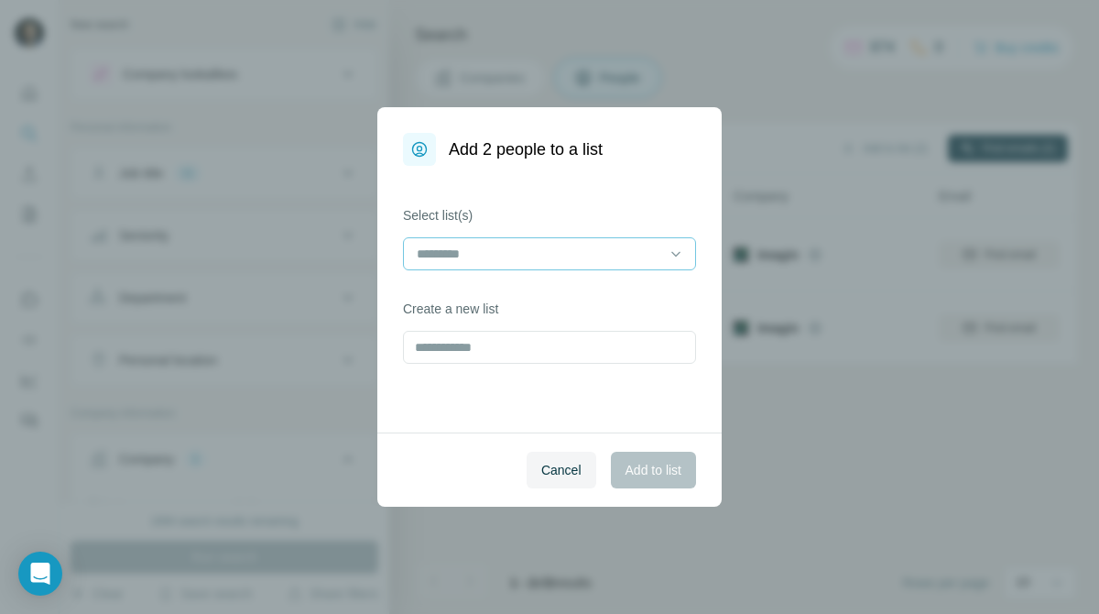
click at [596, 264] on div at bounding box center [538, 253] width 247 height 31
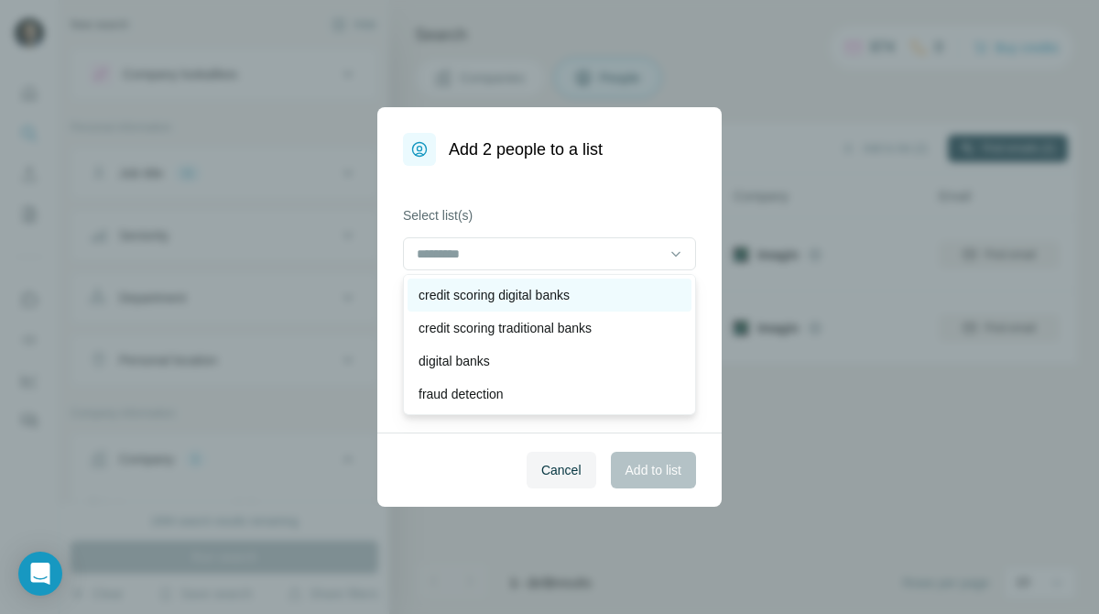
click at [576, 284] on div "credit scoring digital banks" at bounding box center [550, 295] width 284 height 33
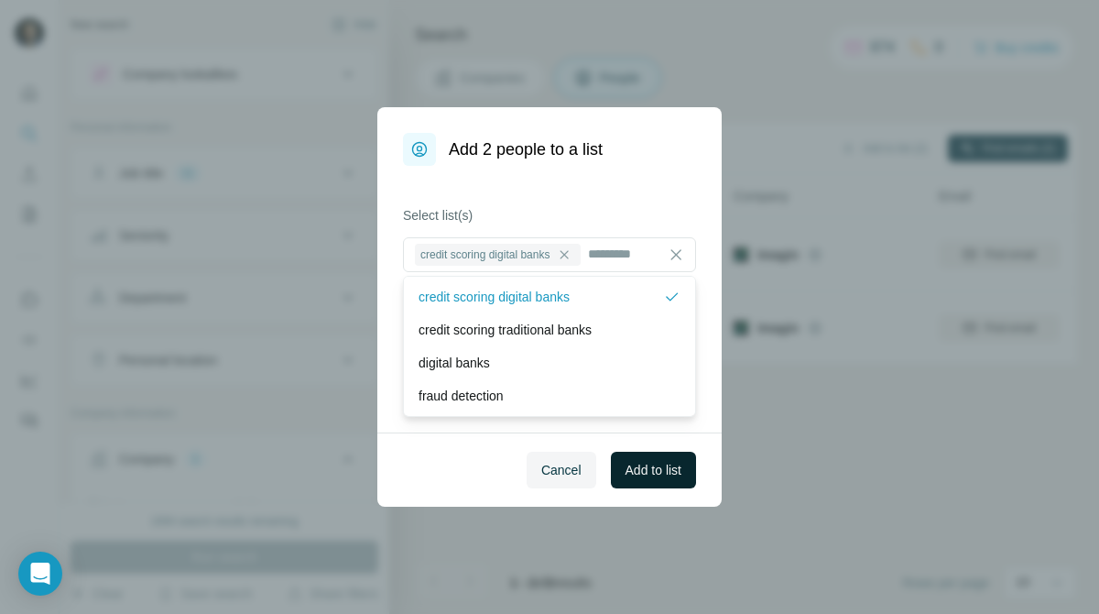
click at [638, 472] on span "Add to list" at bounding box center [654, 470] width 56 height 18
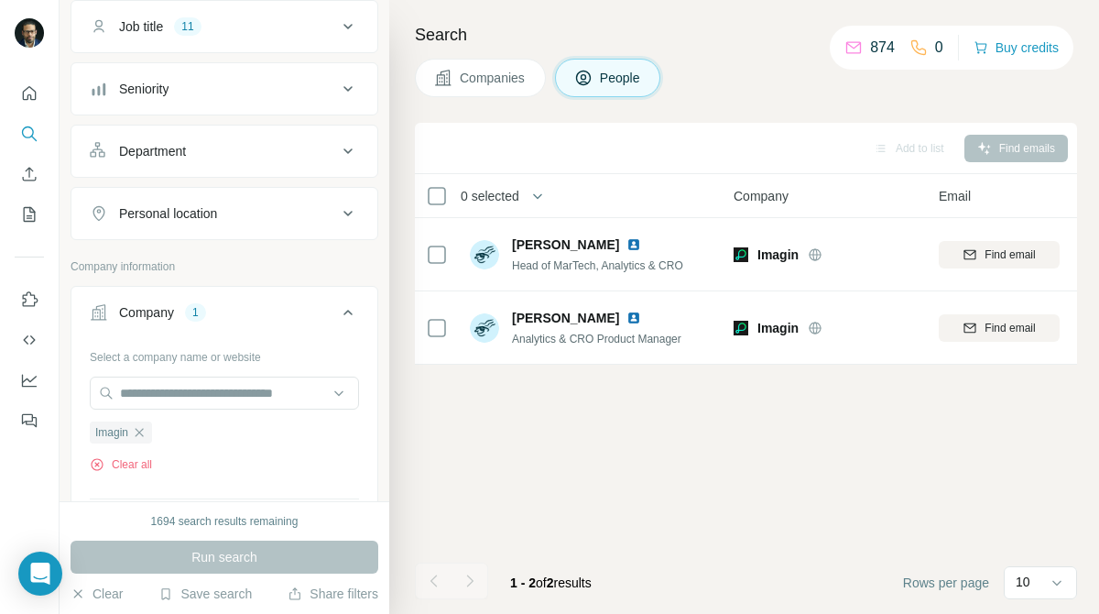
scroll to position [149, 0]
click at [139, 423] on icon "button" at bounding box center [139, 429] width 15 height 15
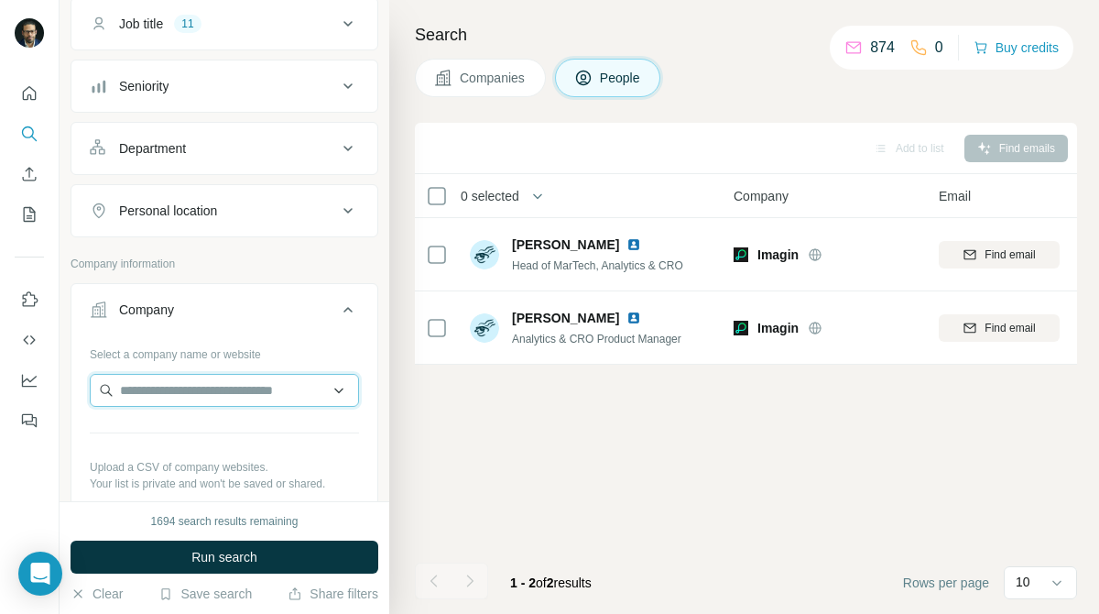
click at [213, 400] on input "text" at bounding box center [224, 390] width 269 height 33
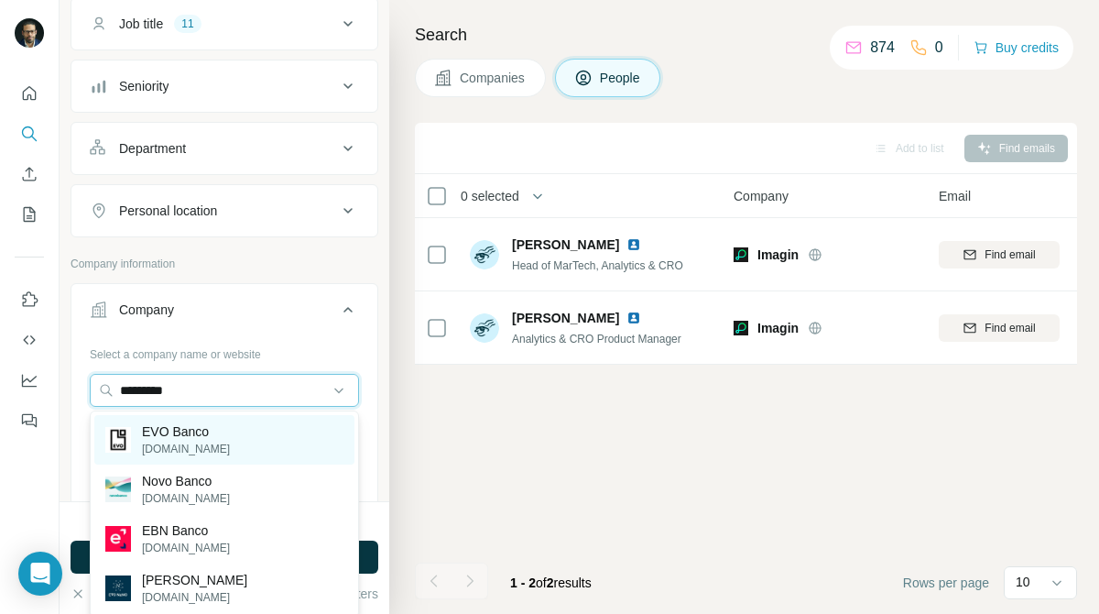
type input "*********"
click at [213, 434] on p "EVO Banco" at bounding box center [186, 431] width 88 height 18
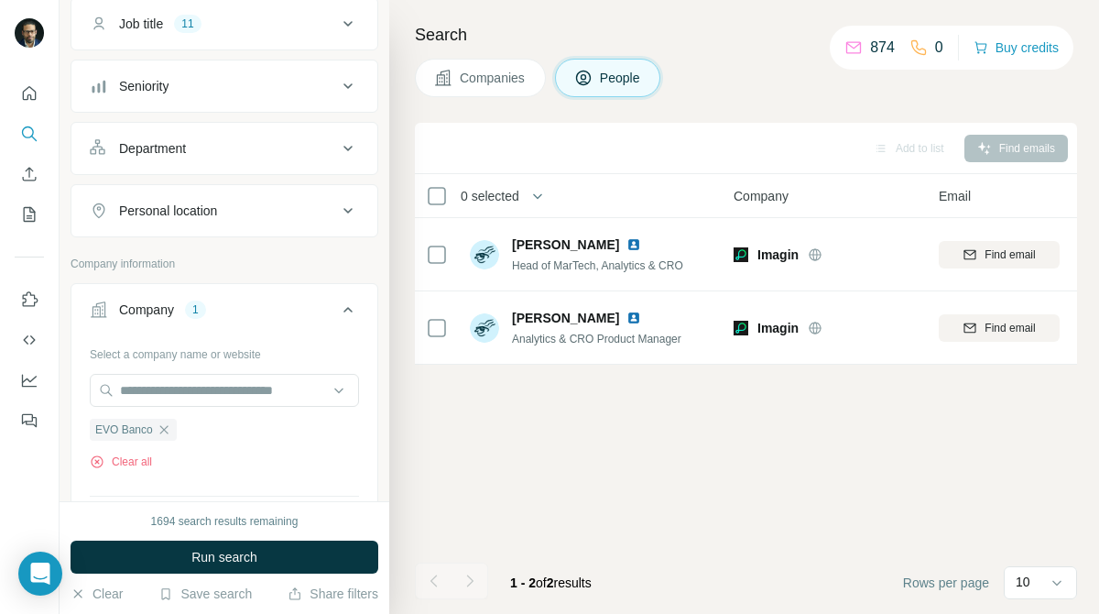
click at [513, 82] on span "Companies" at bounding box center [493, 78] width 67 height 18
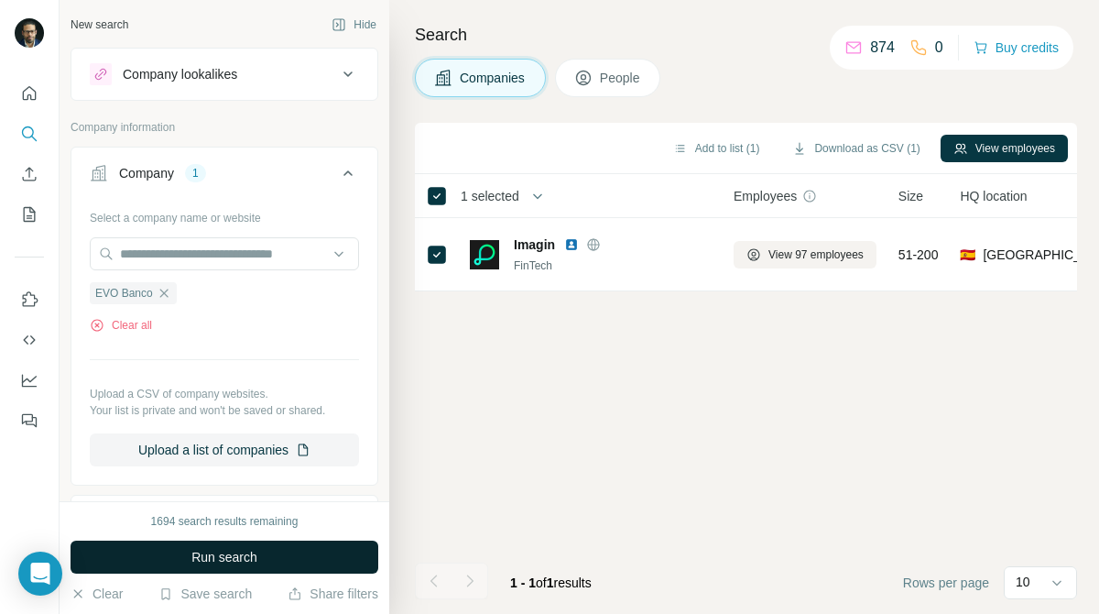
click at [305, 542] on button "Run search" at bounding box center [225, 557] width 308 height 33
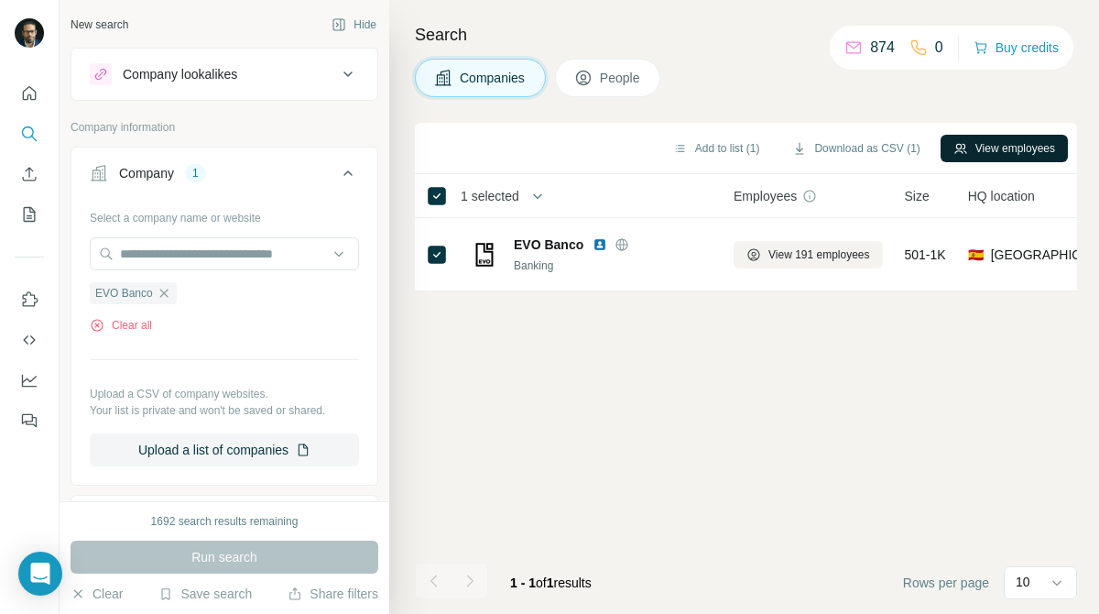
click at [964, 148] on button "View employees" at bounding box center [1004, 148] width 127 height 27
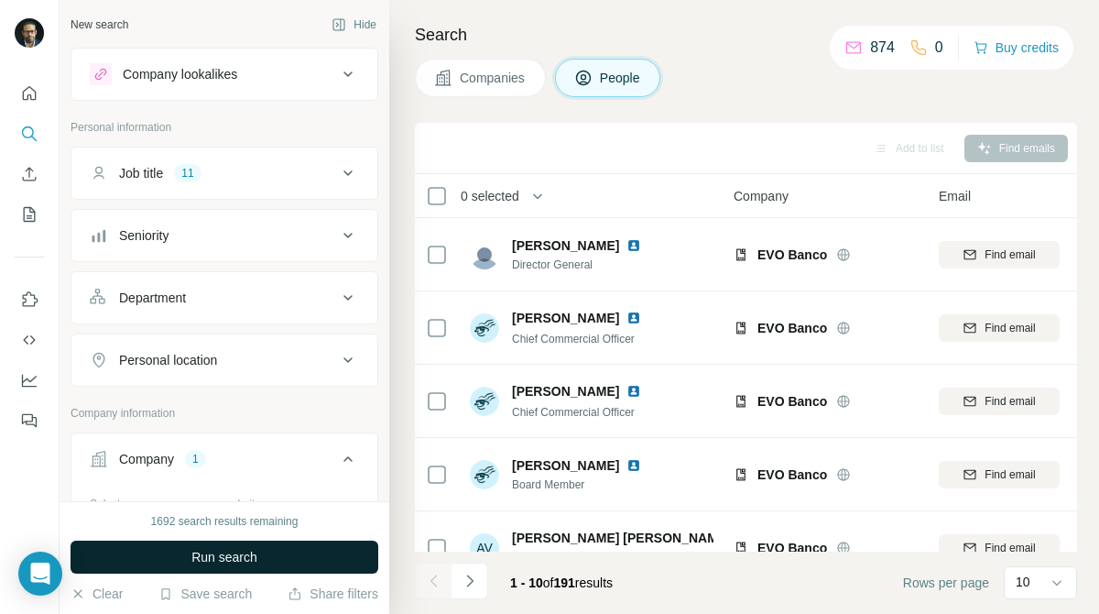
click at [340, 555] on button "Run search" at bounding box center [225, 557] width 308 height 33
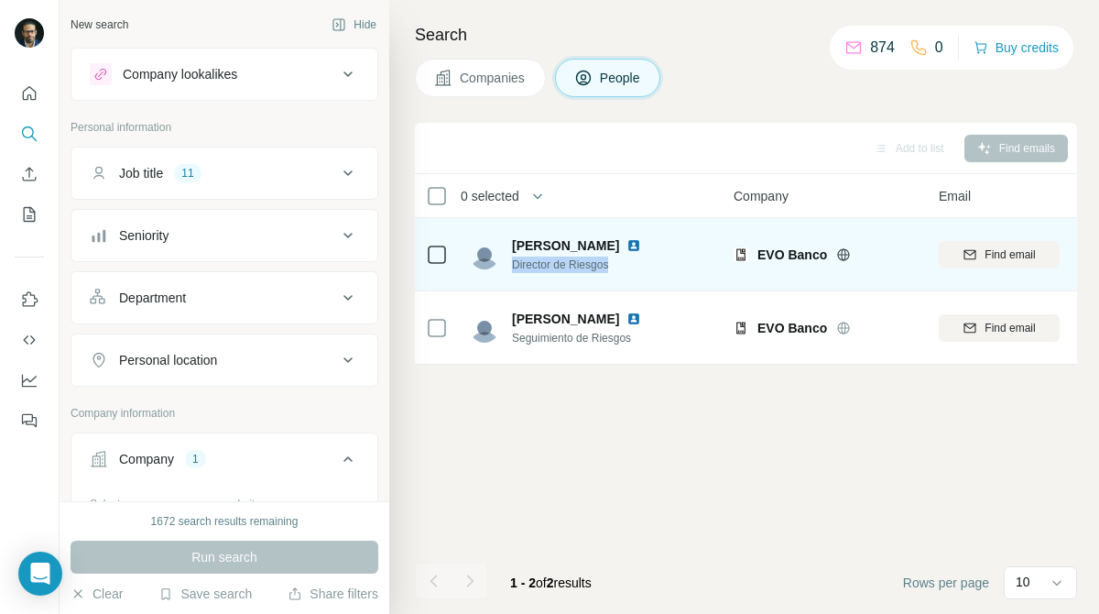
drag, startPoint x: 514, startPoint y: 264, endPoint x: 658, endPoint y: 267, distance: 143.9
click at [658, 267] on span "Director de Riesgos" at bounding box center [587, 265] width 151 height 16
copy span "Director de Riesgos"
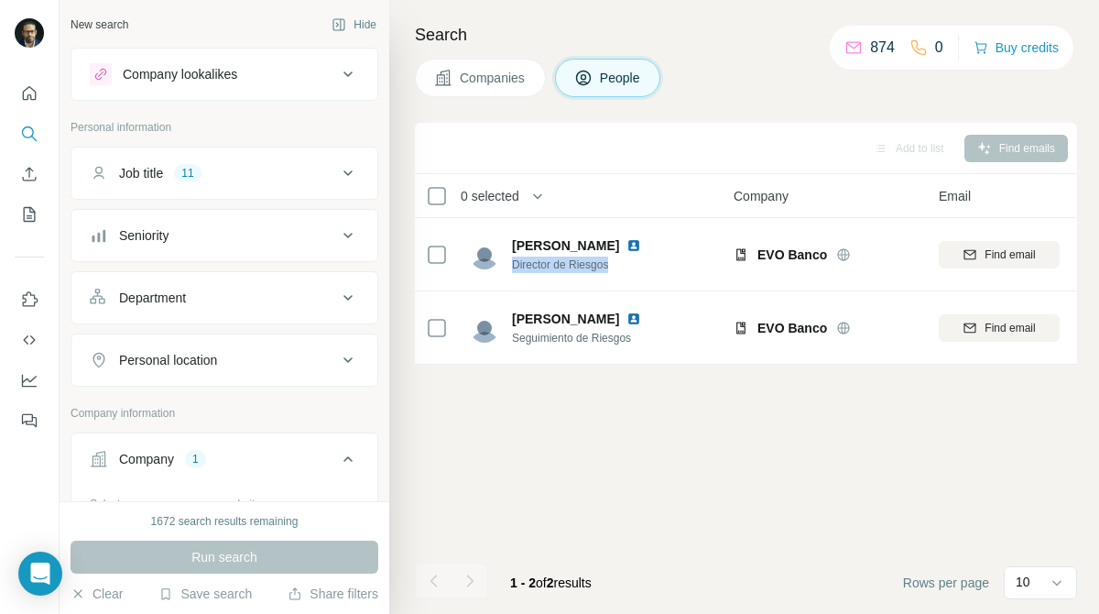
click at [527, 396] on div "Add to list Find emails 0 selected People Company Email Mobile Lists Personal l…" at bounding box center [746, 368] width 662 height 491
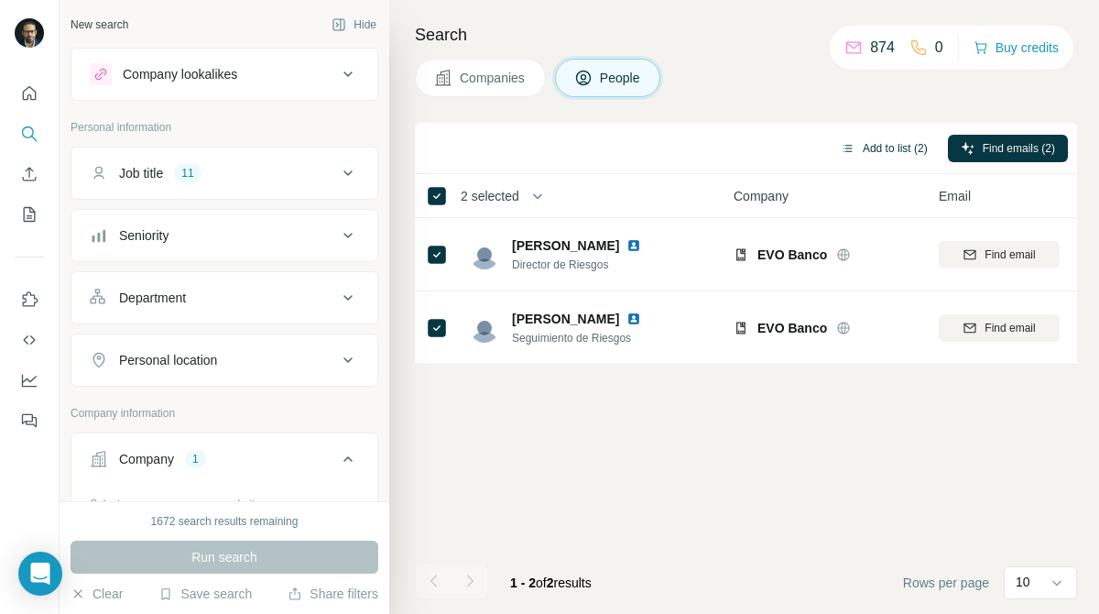
click at [871, 151] on button "Add to list (2)" at bounding box center [884, 148] width 113 height 27
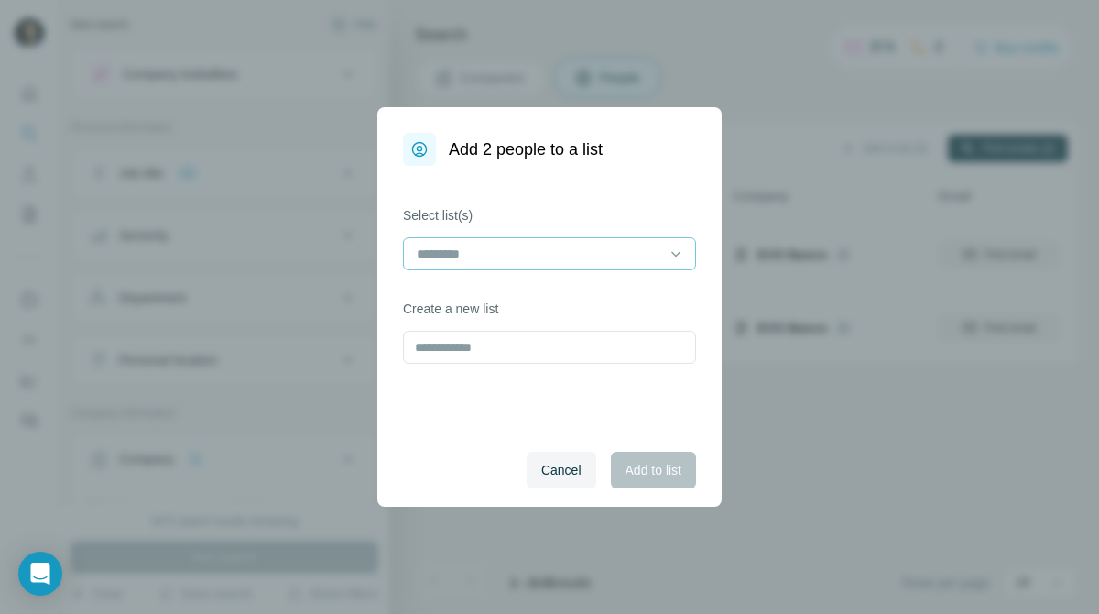
click at [644, 254] on input at bounding box center [538, 254] width 247 height 20
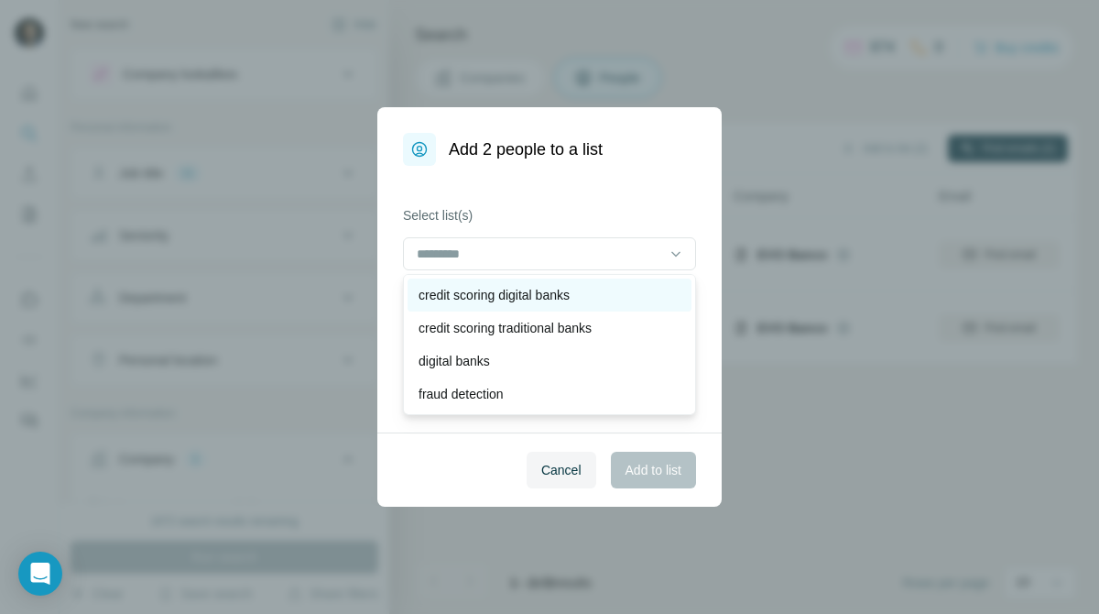
click at [603, 290] on div "credit scoring digital banks" at bounding box center [550, 295] width 262 height 18
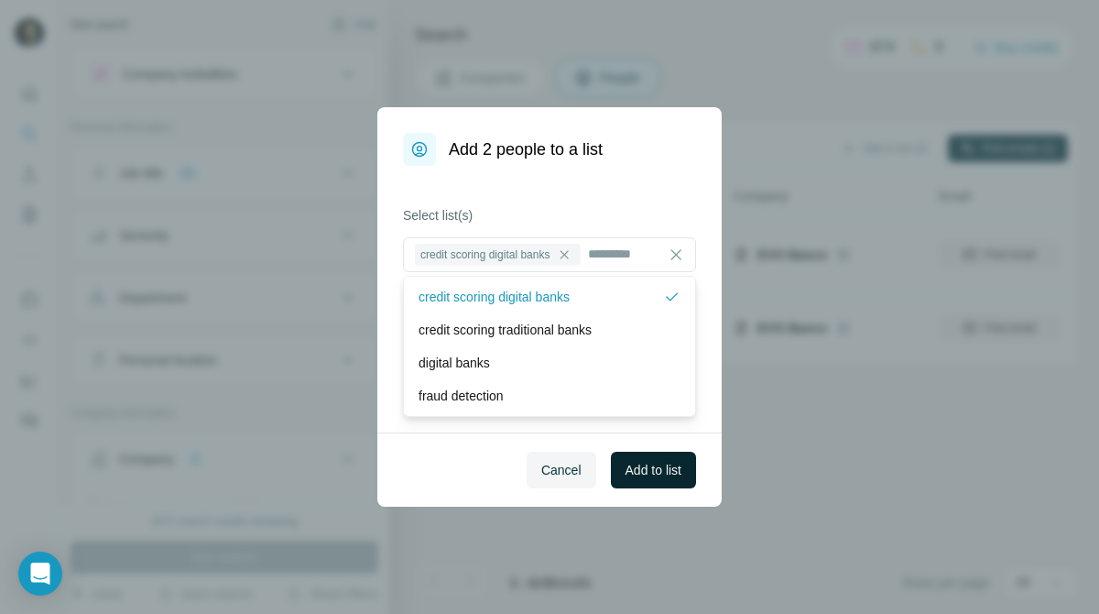
click at [659, 478] on span "Add to list" at bounding box center [654, 470] width 56 height 18
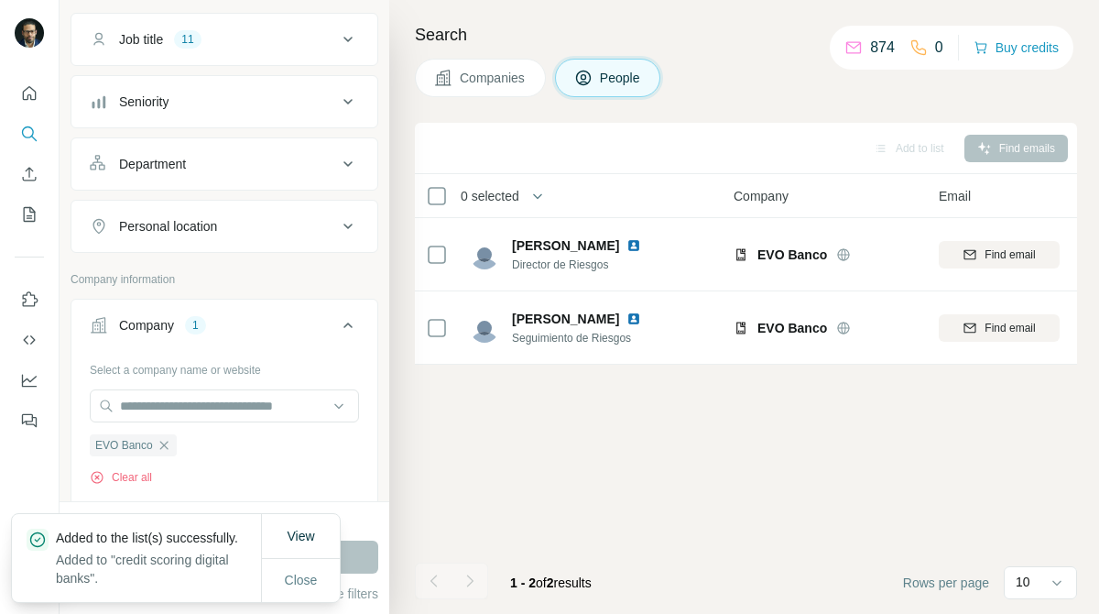
scroll to position [141, 0]
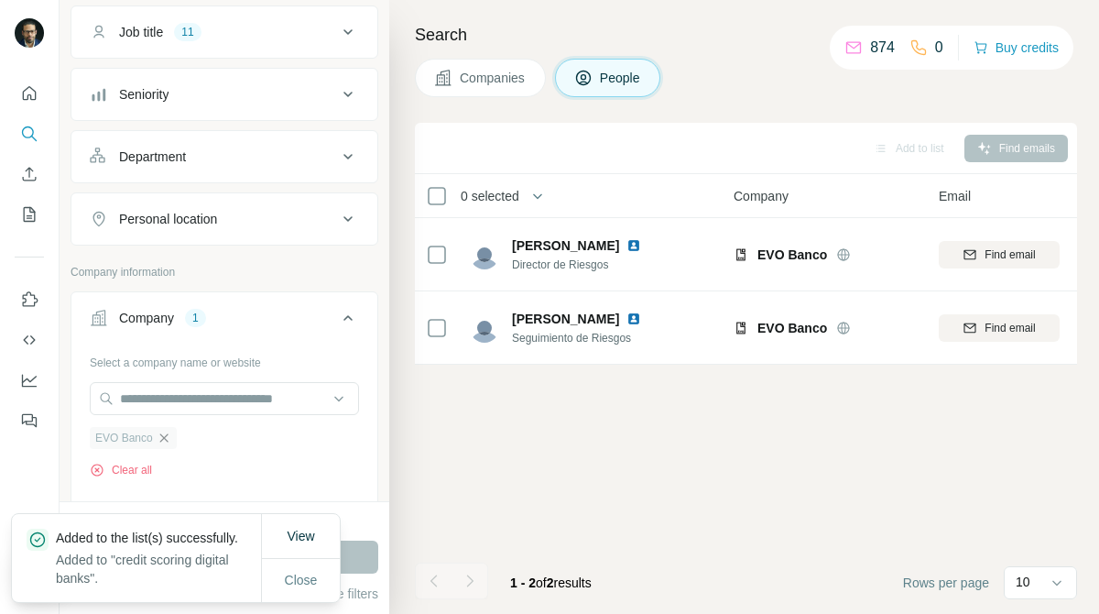
click at [161, 438] on icon "button" at bounding box center [164, 438] width 15 height 15
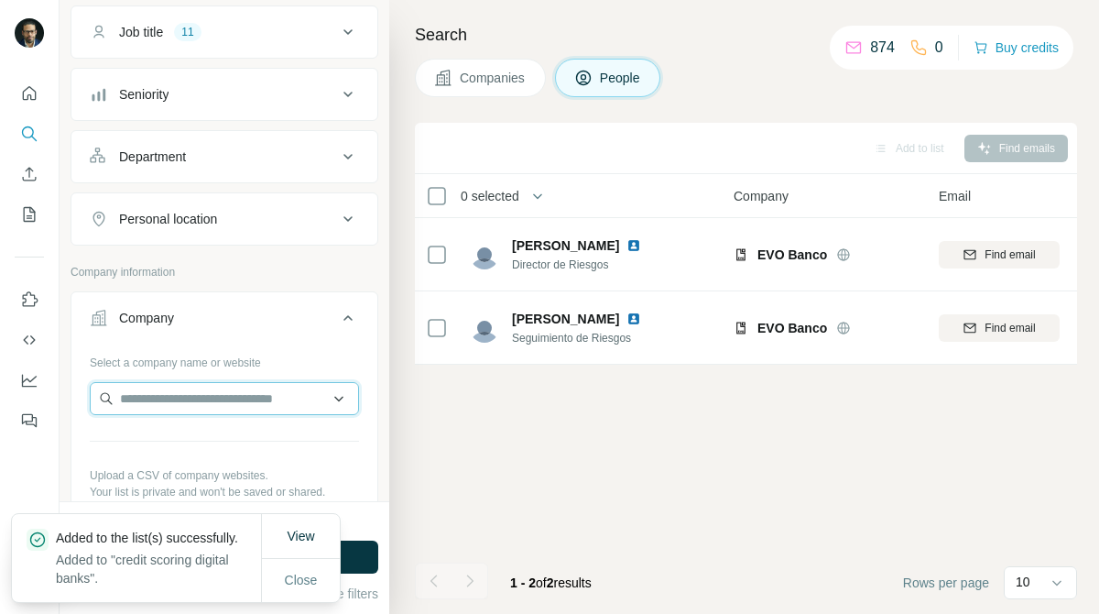
click at [259, 401] on input "text" at bounding box center [224, 398] width 269 height 33
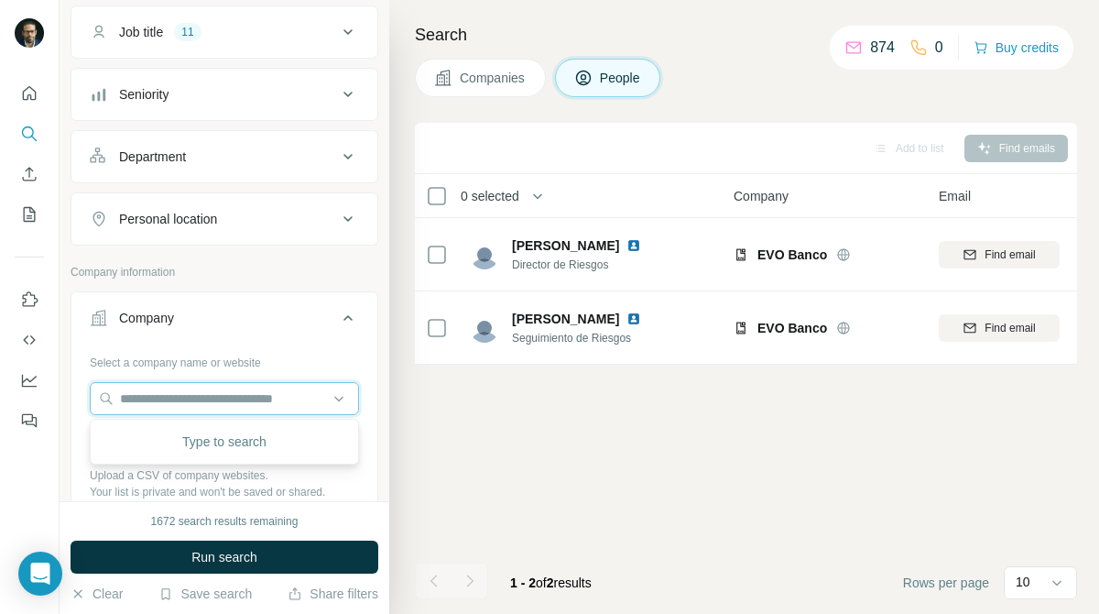
paste input "****"
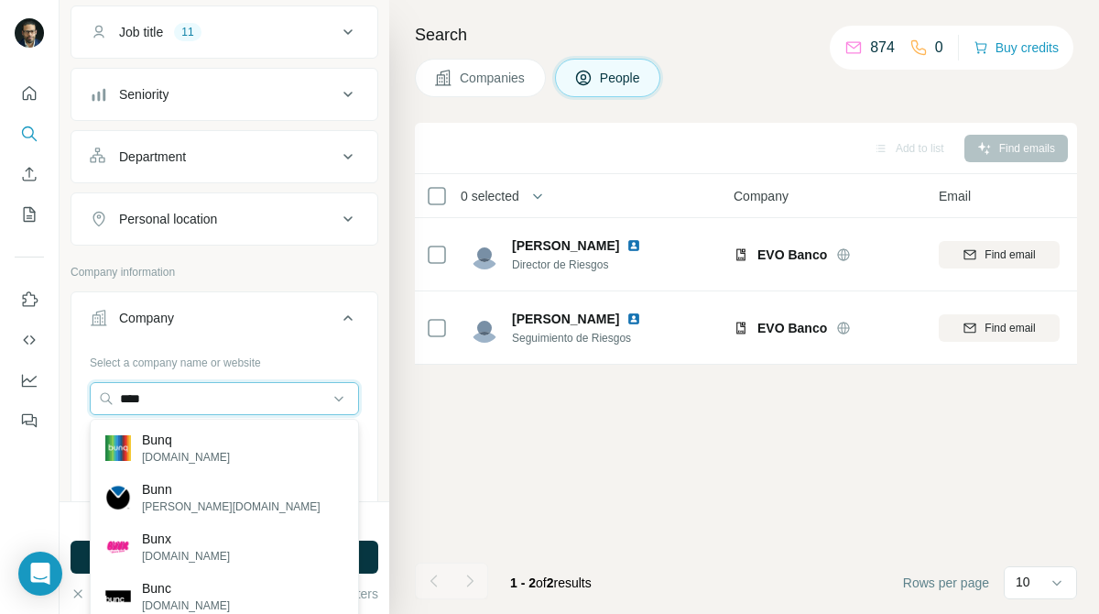
type input "****"
click at [268, 455] on div "Bunq [DOMAIN_NAME]" at bounding box center [224, 447] width 260 height 49
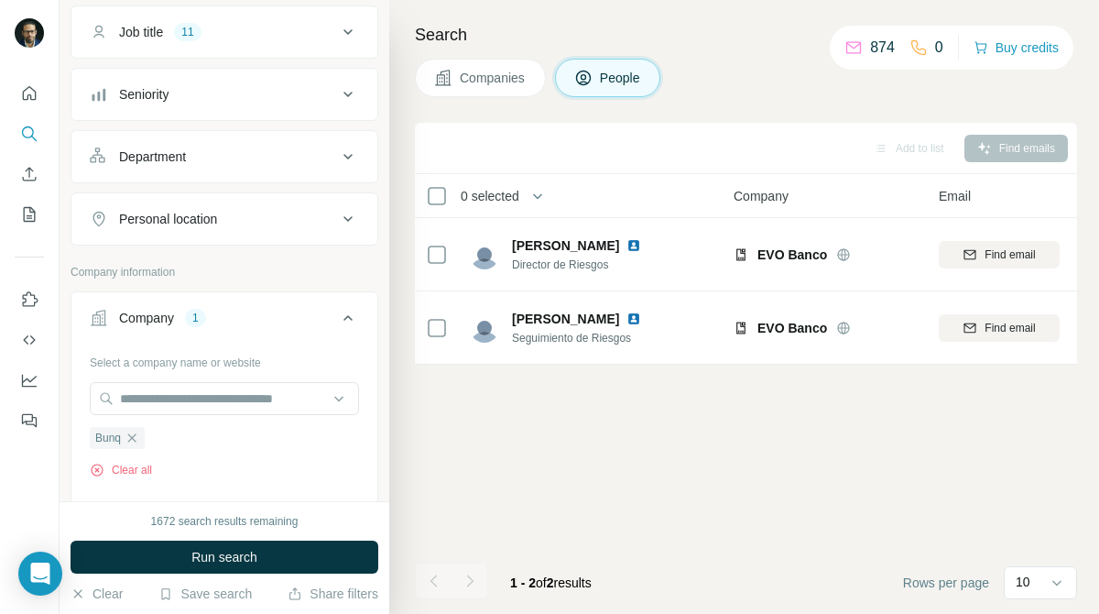
click at [506, 82] on span "Companies" at bounding box center [493, 78] width 67 height 18
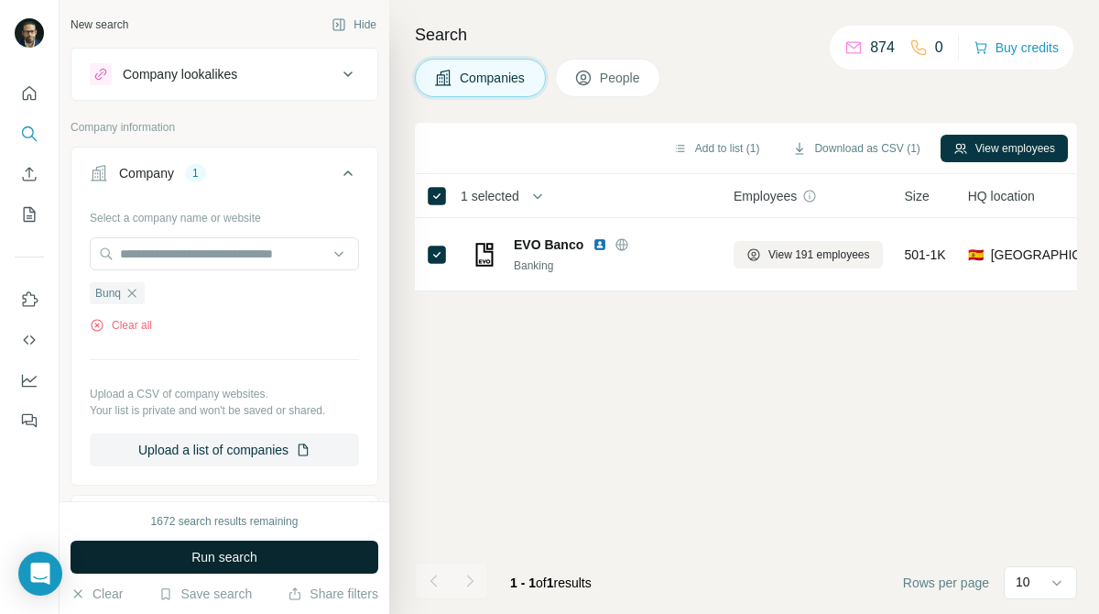
click at [335, 558] on button "Run search" at bounding box center [225, 557] width 308 height 33
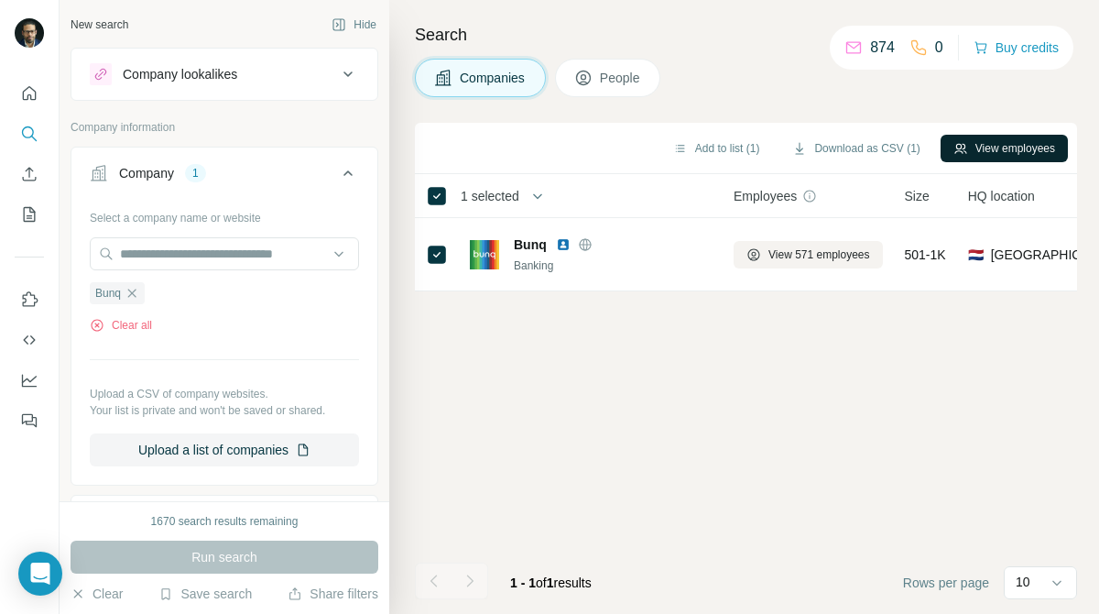
click at [987, 149] on button "View employees" at bounding box center [1004, 148] width 127 height 27
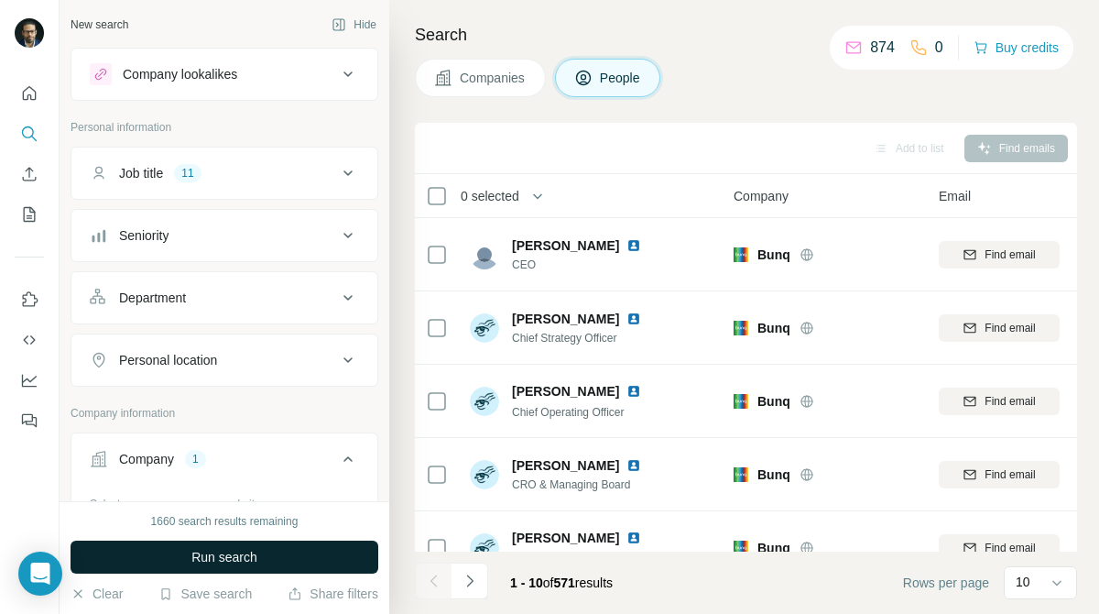
click at [334, 549] on button "Run search" at bounding box center [225, 557] width 308 height 33
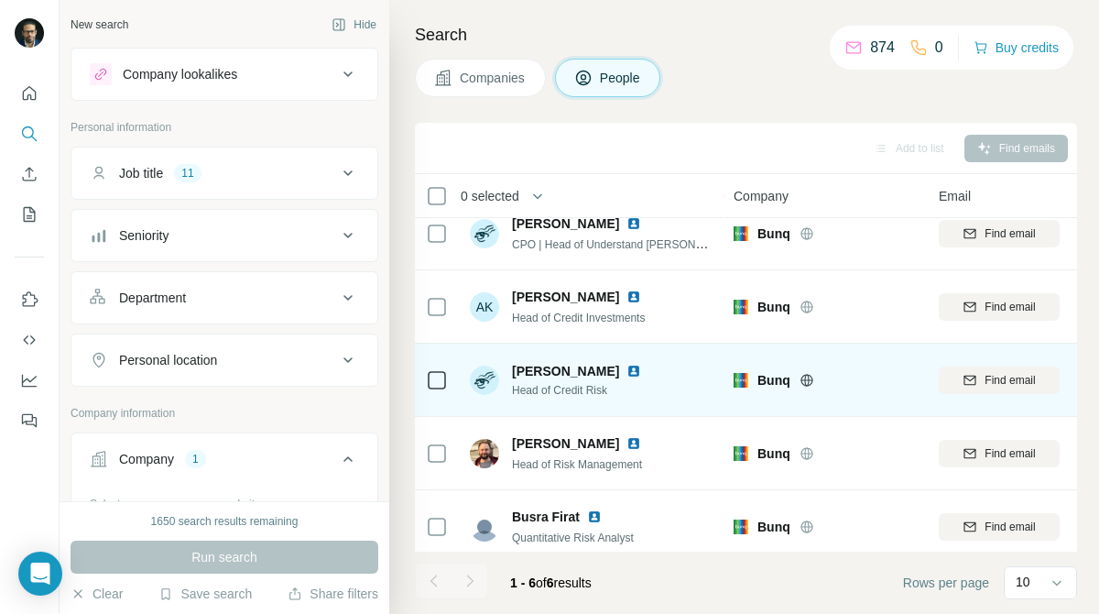
scroll to position [106, 0]
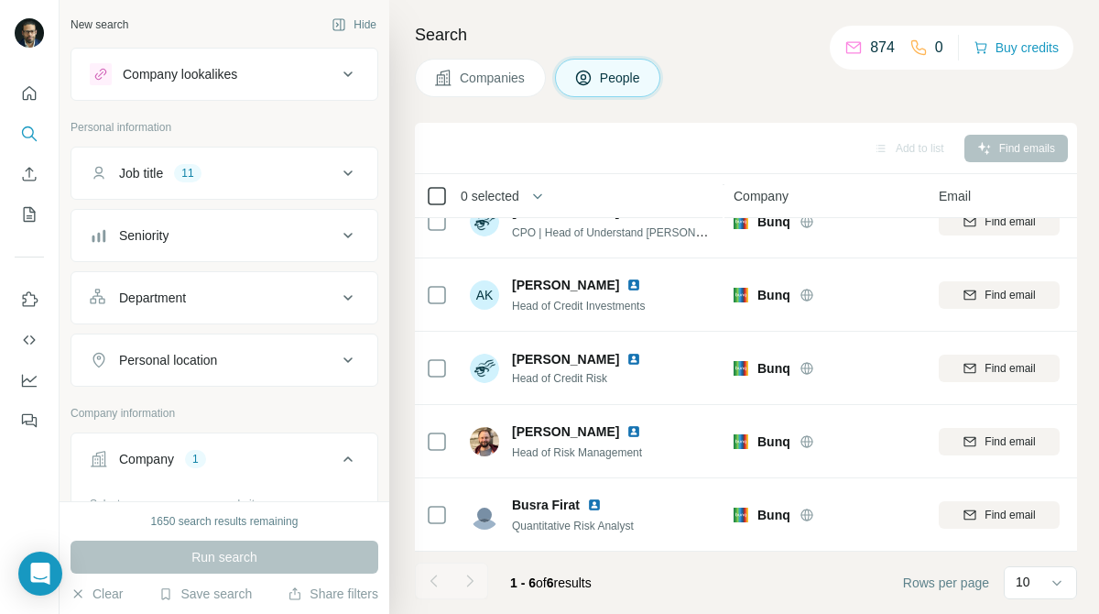
click at [426, 188] on icon at bounding box center [437, 196] width 22 height 22
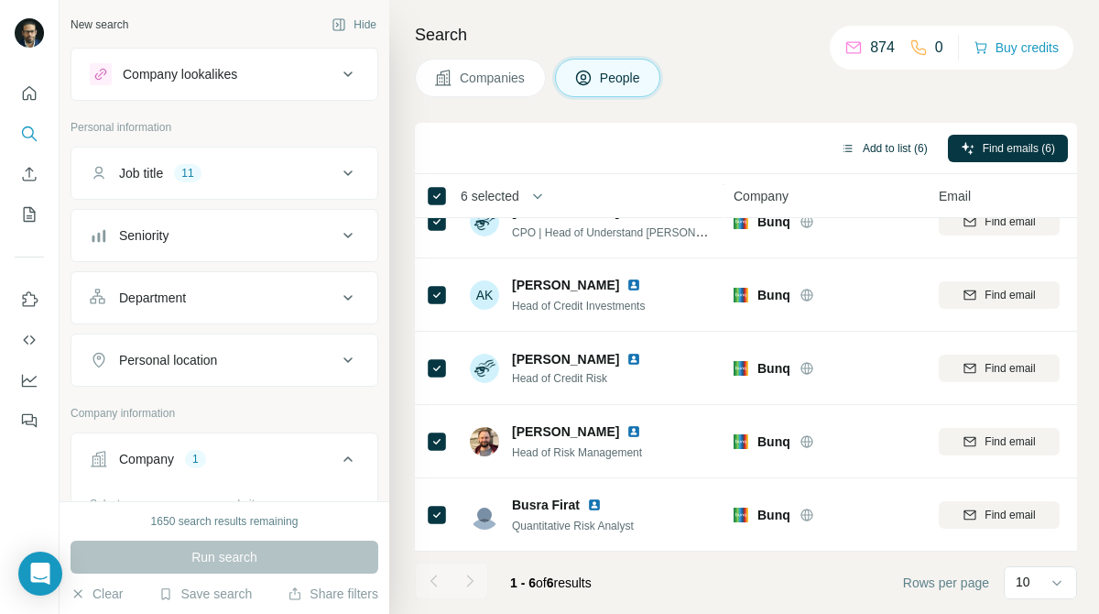
click at [868, 155] on button "Add to list (6)" at bounding box center [884, 148] width 113 height 27
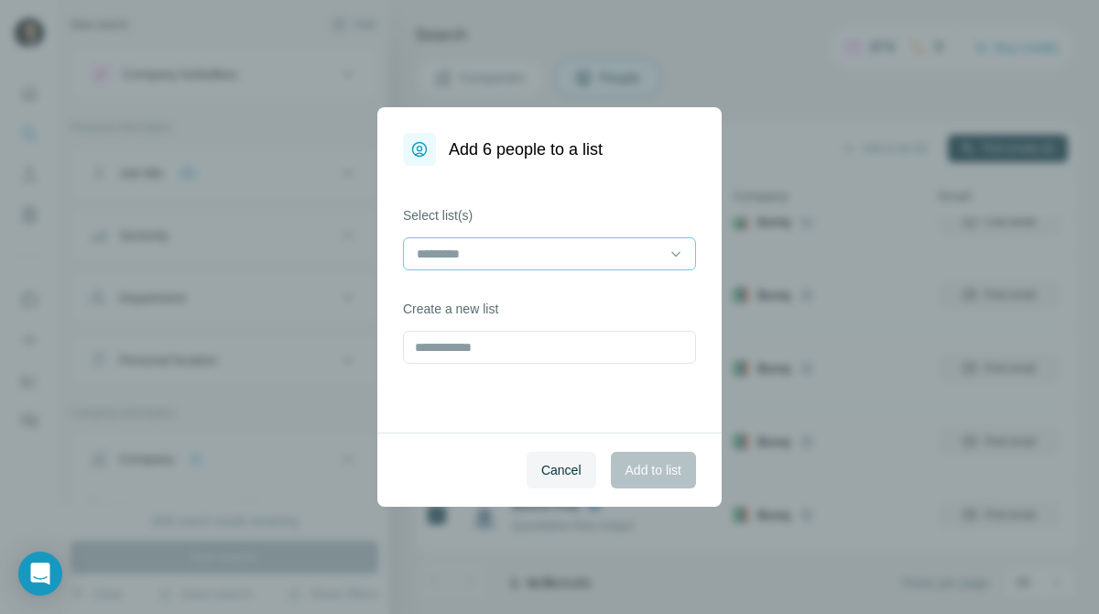
click at [541, 268] on div at bounding box center [538, 253] width 247 height 31
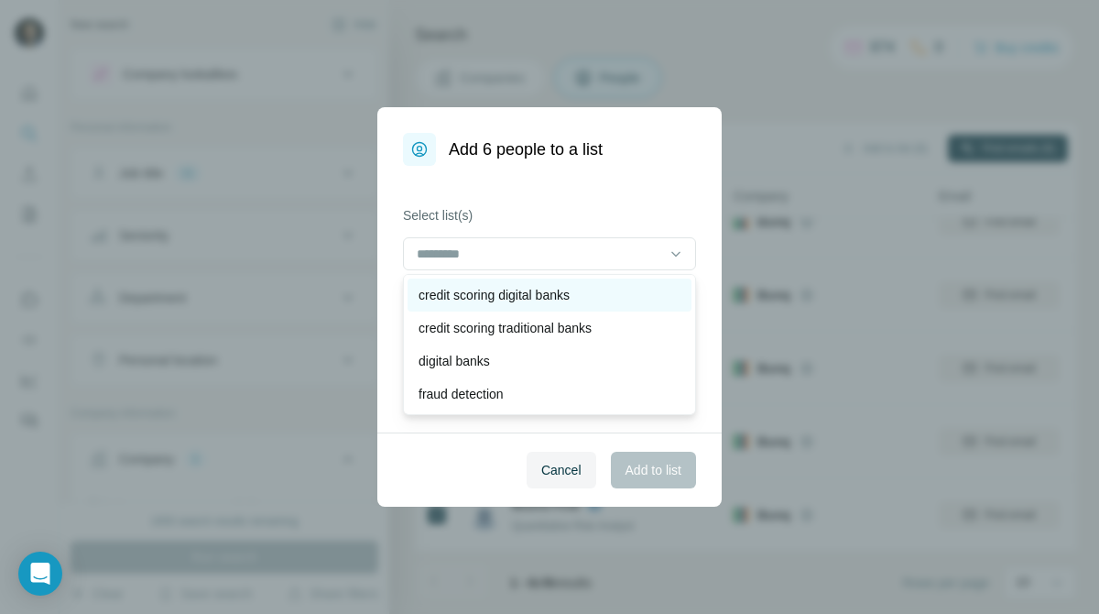
click at [533, 293] on p "credit scoring digital banks" at bounding box center [494, 295] width 151 height 18
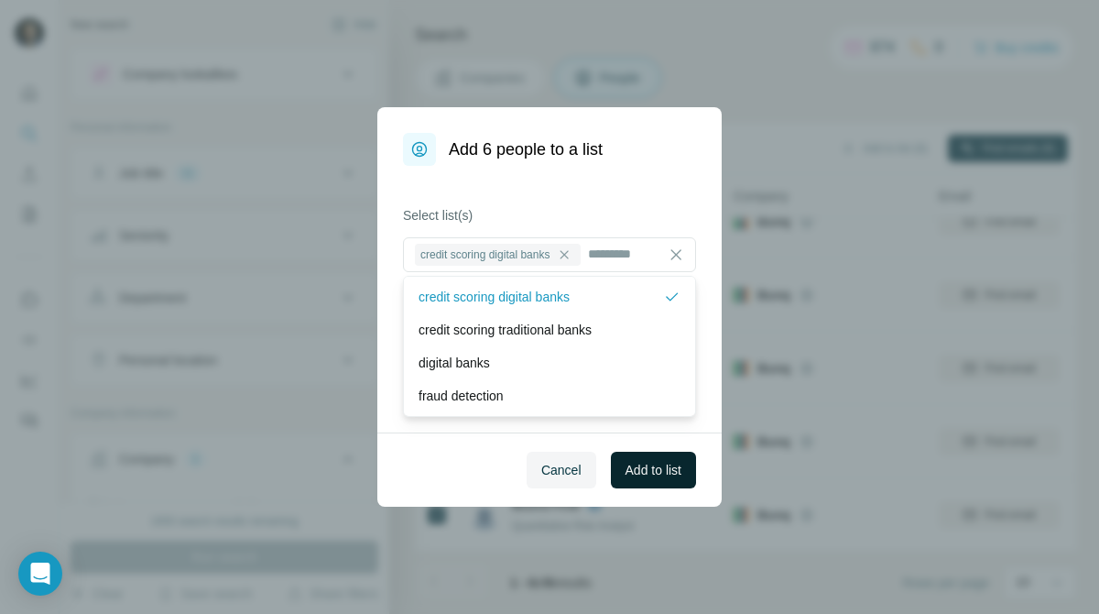
click at [640, 478] on span "Add to list" at bounding box center [654, 470] width 56 height 18
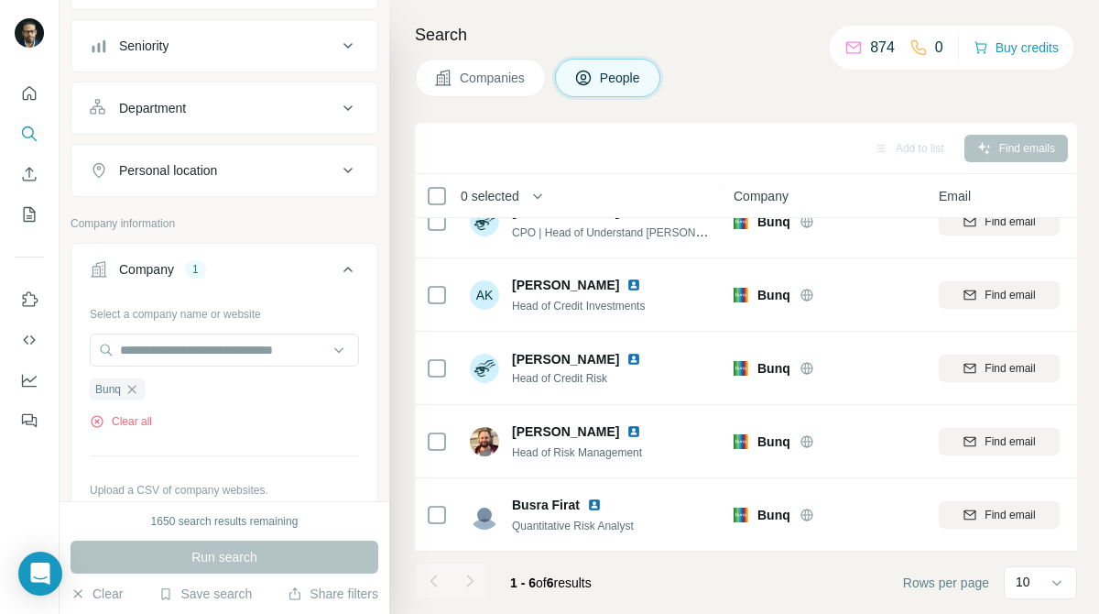
scroll to position [211, 0]
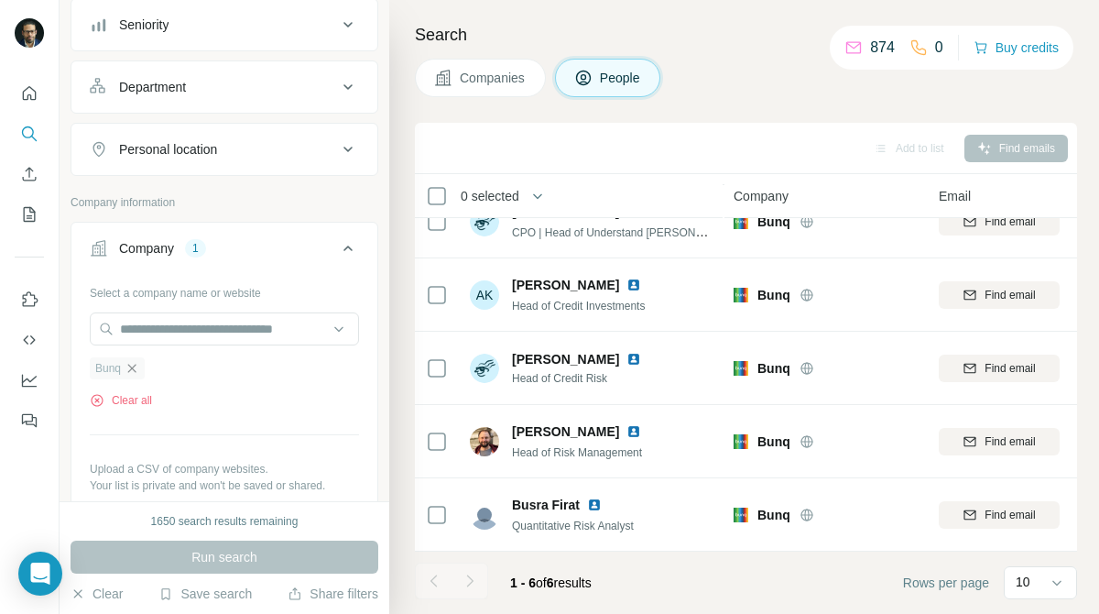
click at [136, 369] on icon "button" at bounding box center [132, 368] width 15 height 15
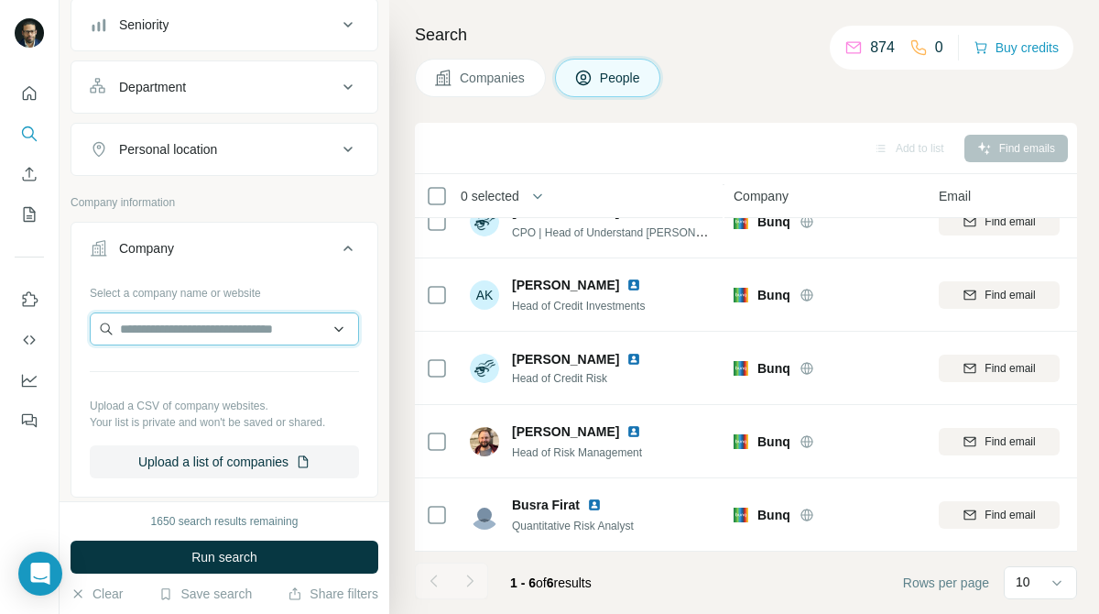
click at [242, 331] on input "text" at bounding box center [224, 328] width 269 height 33
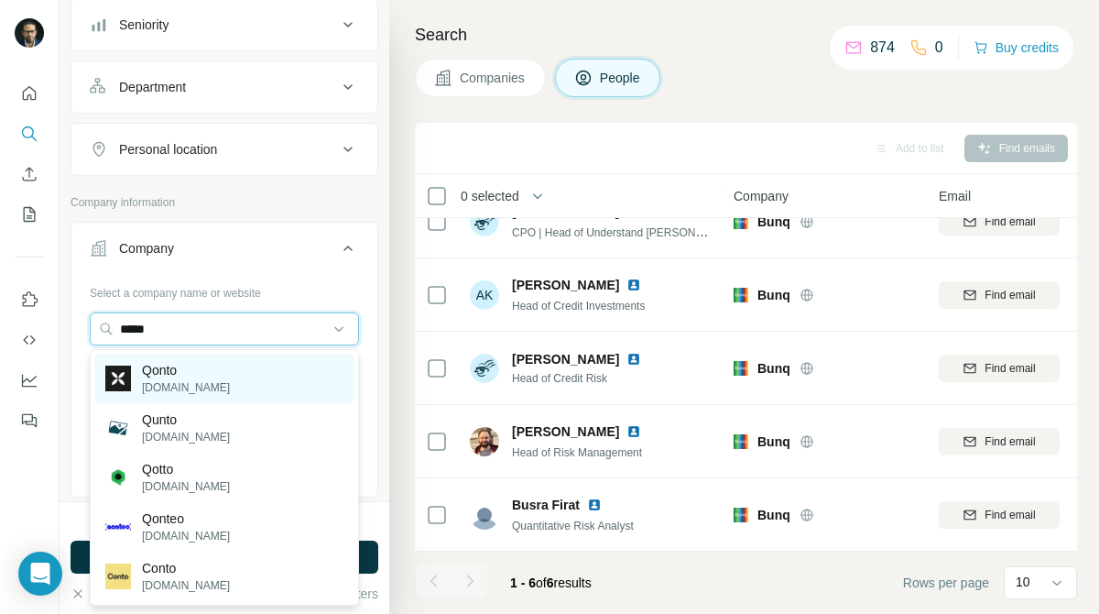
type input "*****"
click at [214, 369] on div "Qonto [DOMAIN_NAME]" at bounding box center [224, 378] width 260 height 49
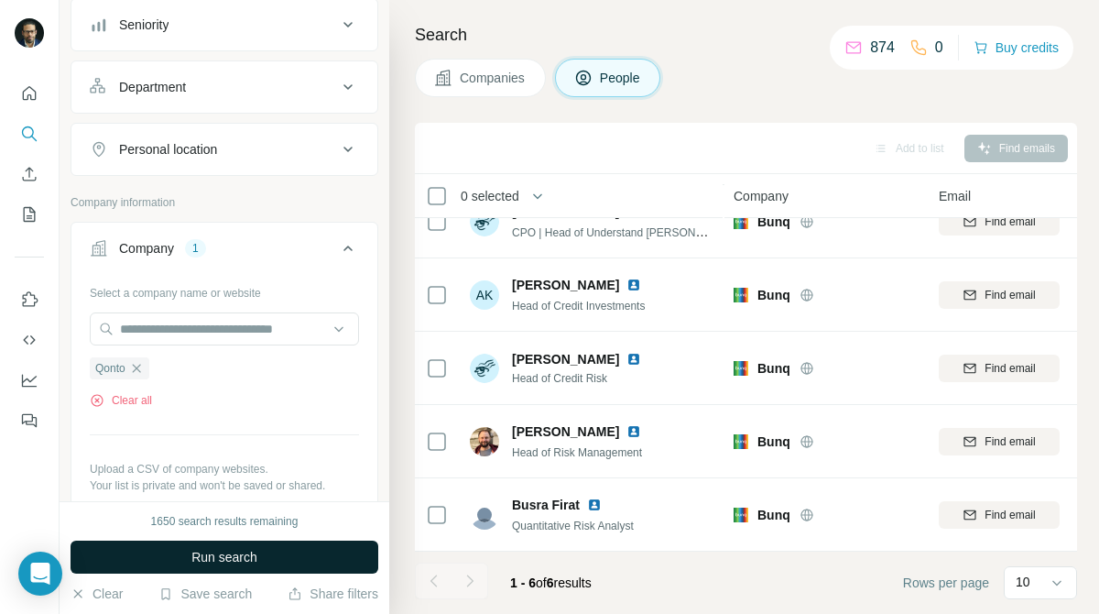
click at [262, 550] on button "Run search" at bounding box center [225, 557] width 308 height 33
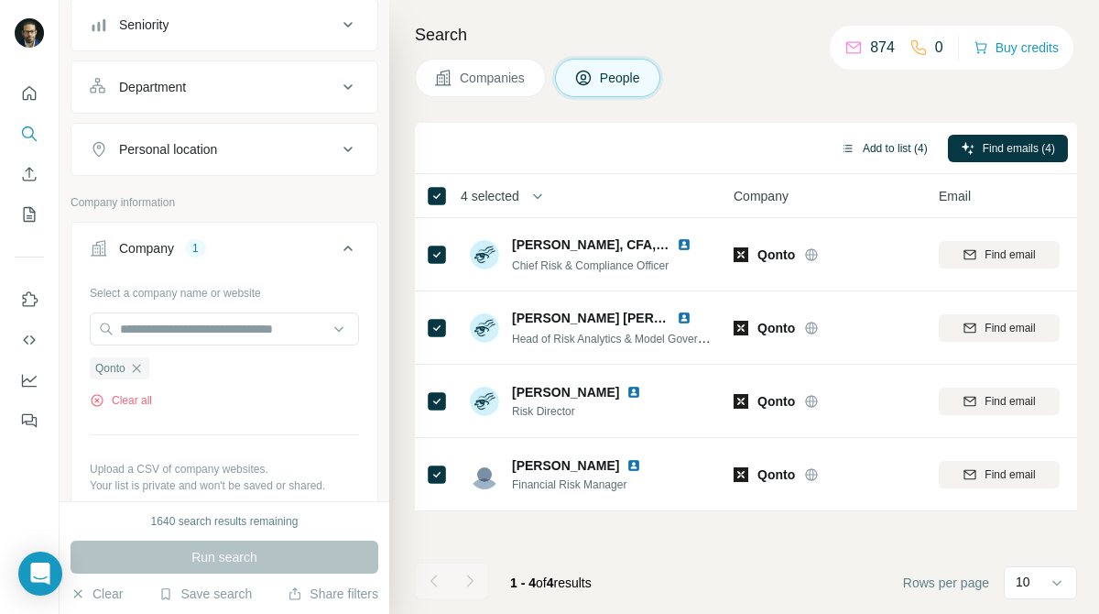
click at [897, 141] on button "Add to list (4)" at bounding box center [884, 148] width 113 height 27
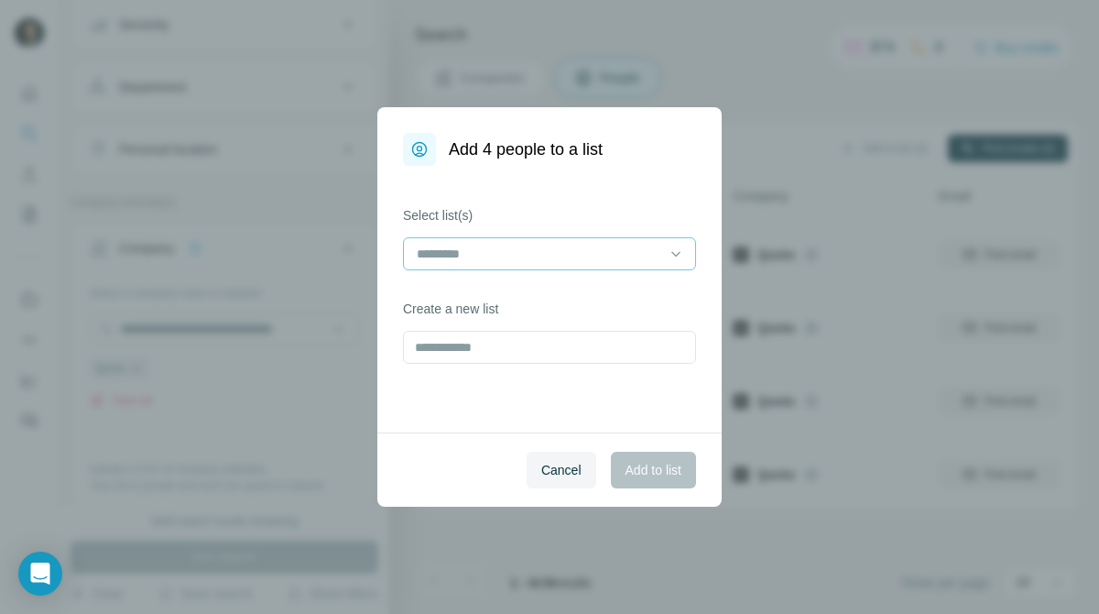
click at [581, 258] on input at bounding box center [538, 254] width 247 height 20
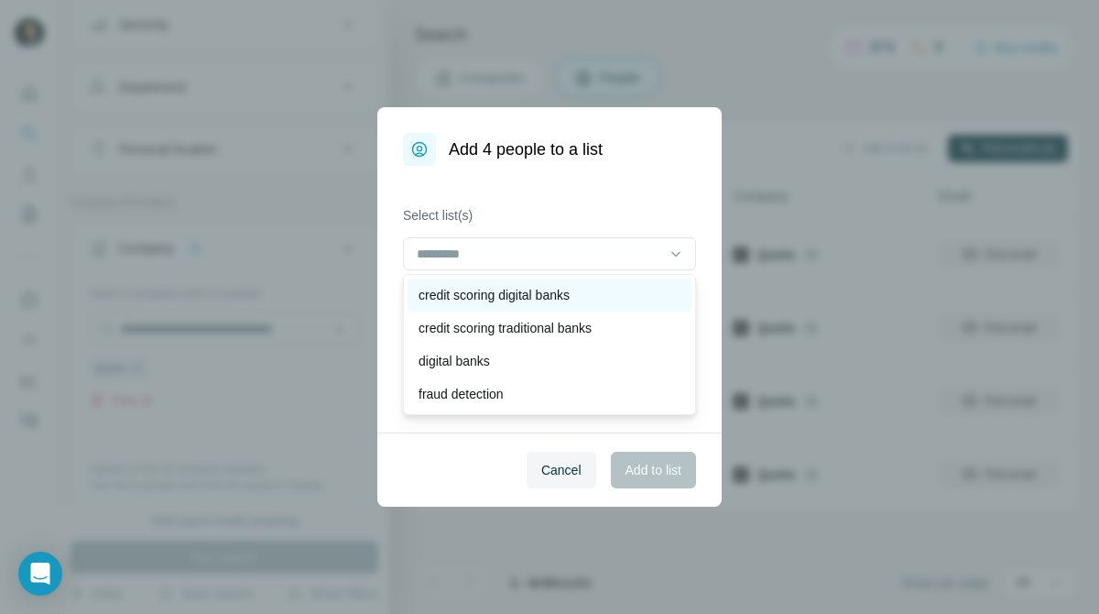
click at [567, 287] on p "credit scoring digital banks" at bounding box center [494, 295] width 151 height 18
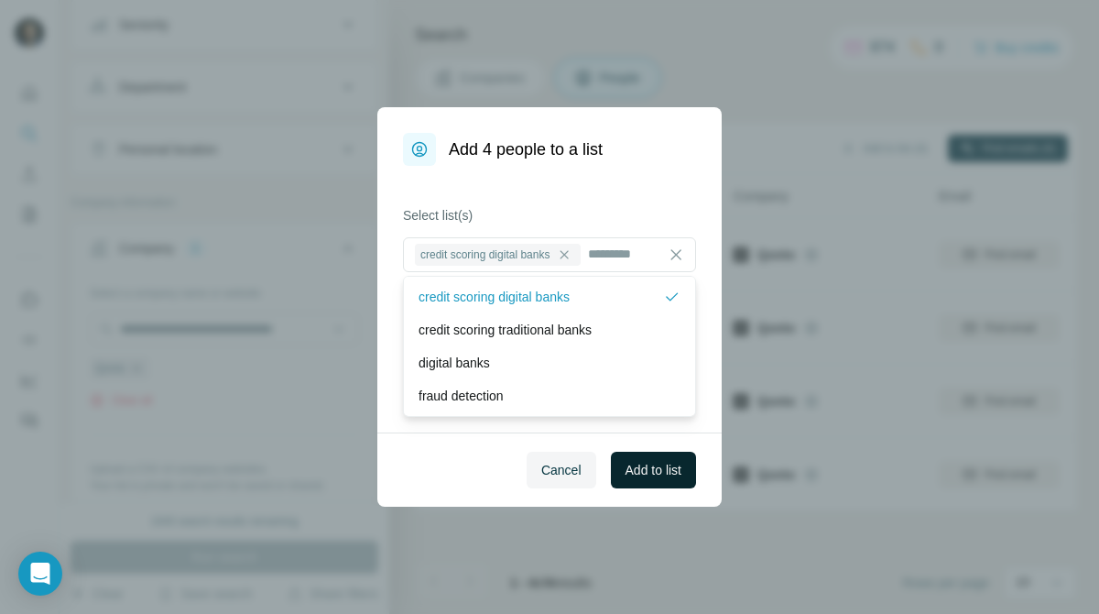
click at [664, 476] on span "Add to list" at bounding box center [654, 470] width 56 height 18
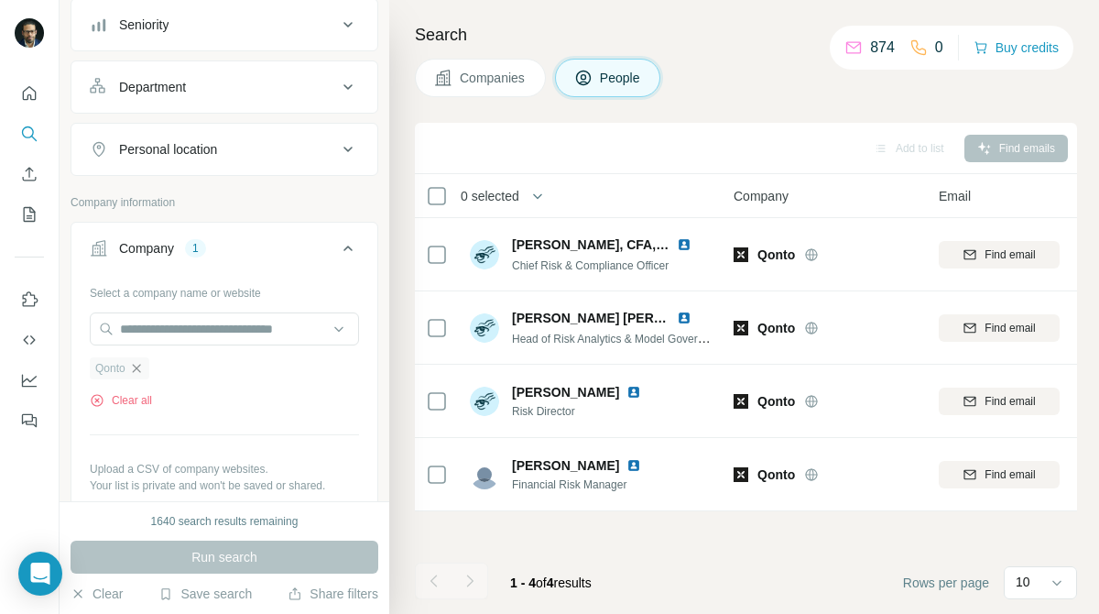
click at [140, 366] on icon "button" at bounding box center [136, 368] width 15 height 15
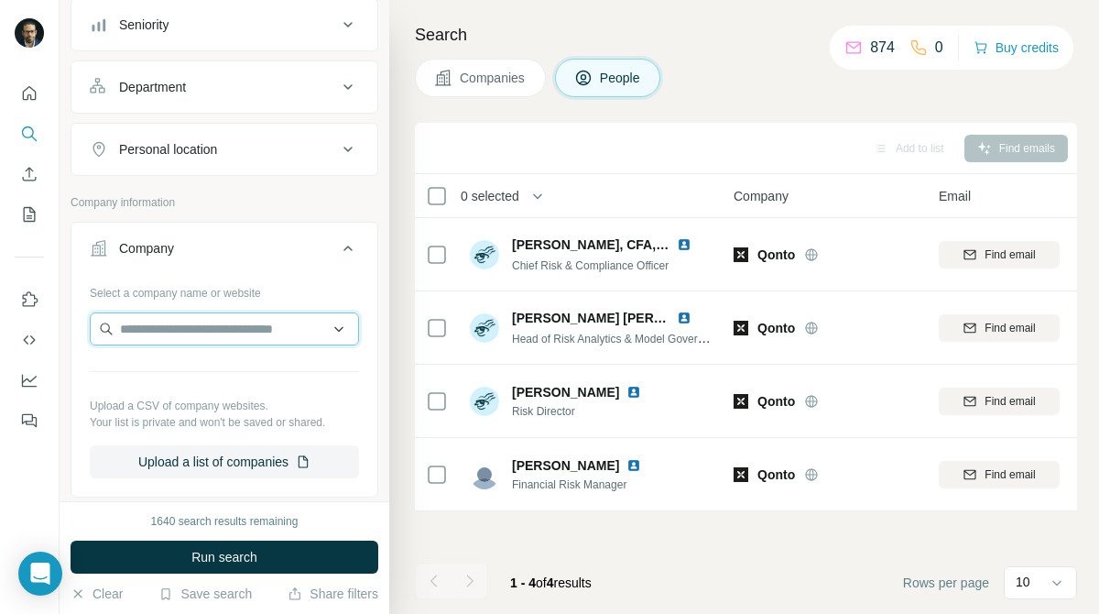
click at [207, 330] on input "text" at bounding box center [224, 328] width 269 height 33
paste input "******"
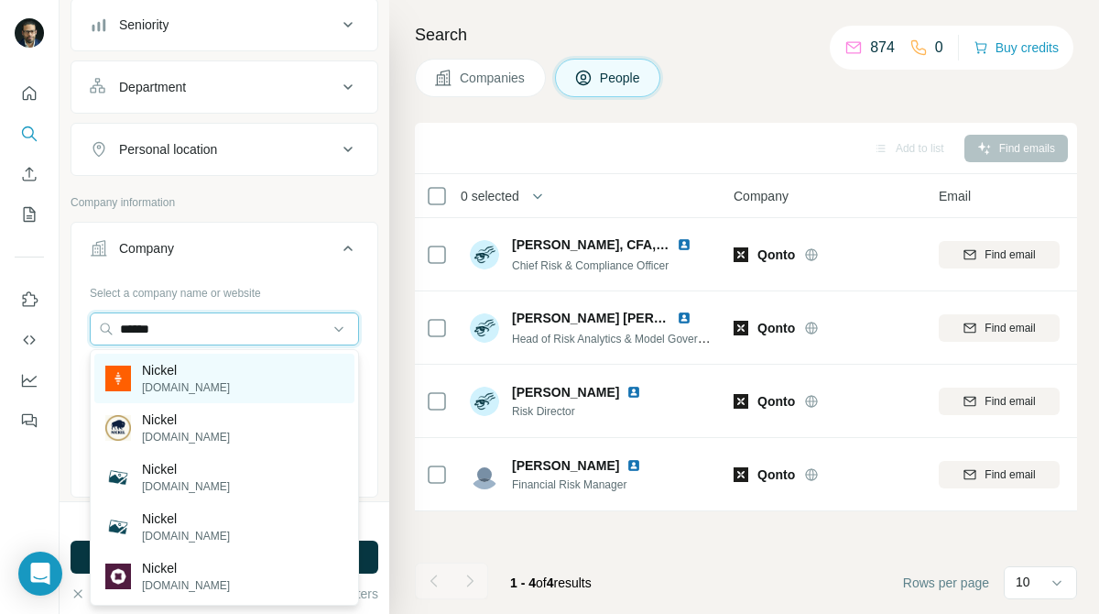
type input "******"
click at [204, 358] on div "Nickel [DOMAIN_NAME]" at bounding box center [224, 378] width 260 height 49
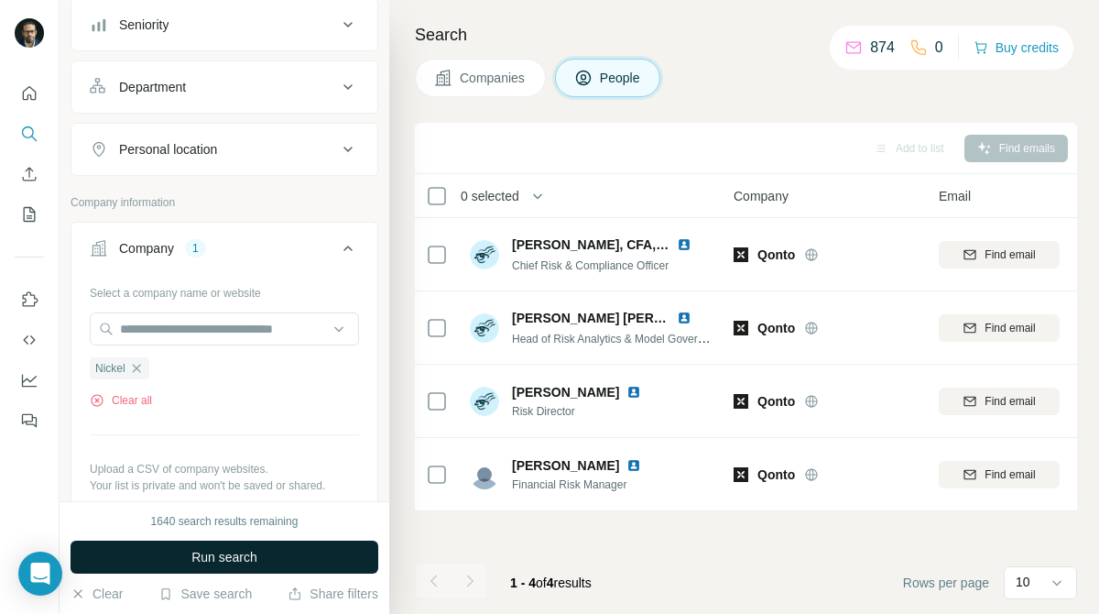
click at [293, 558] on button "Run search" at bounding box center [225, 557] width 308 height 33
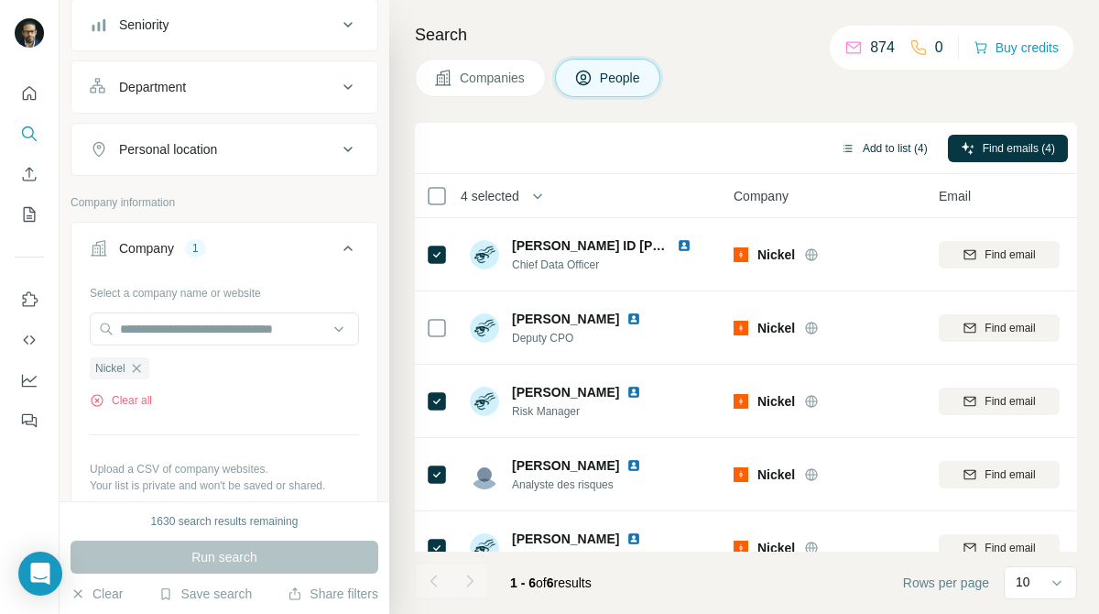
click at [890, 146] on button "Add to list (4)" at bounding box center [884, 148] width 113 height 27
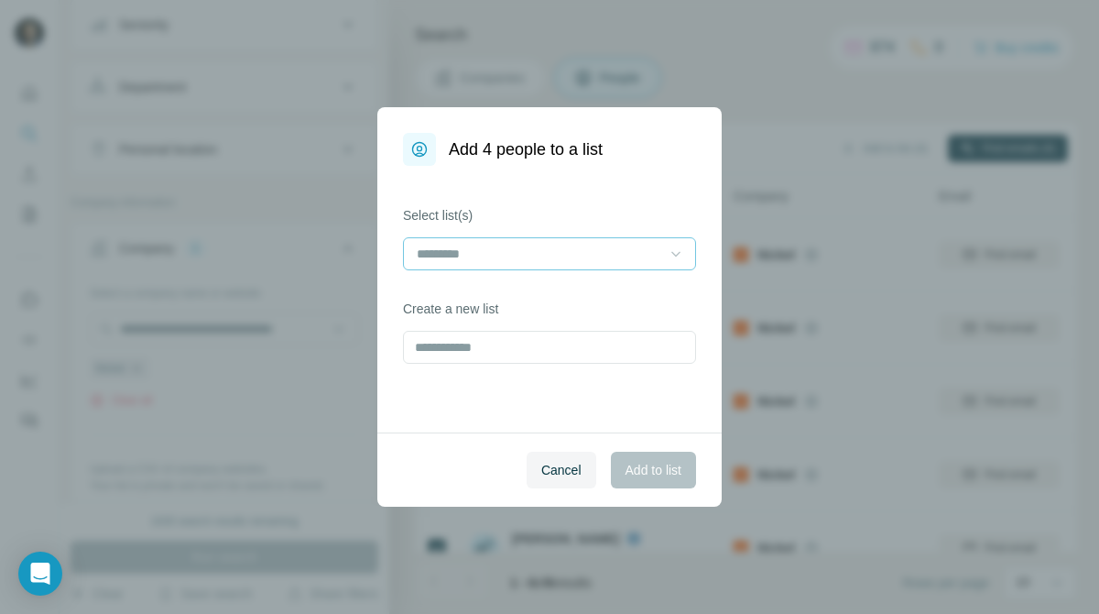
click at [670, 253] on icon at bounding box center [676, 254] width 18 height 18
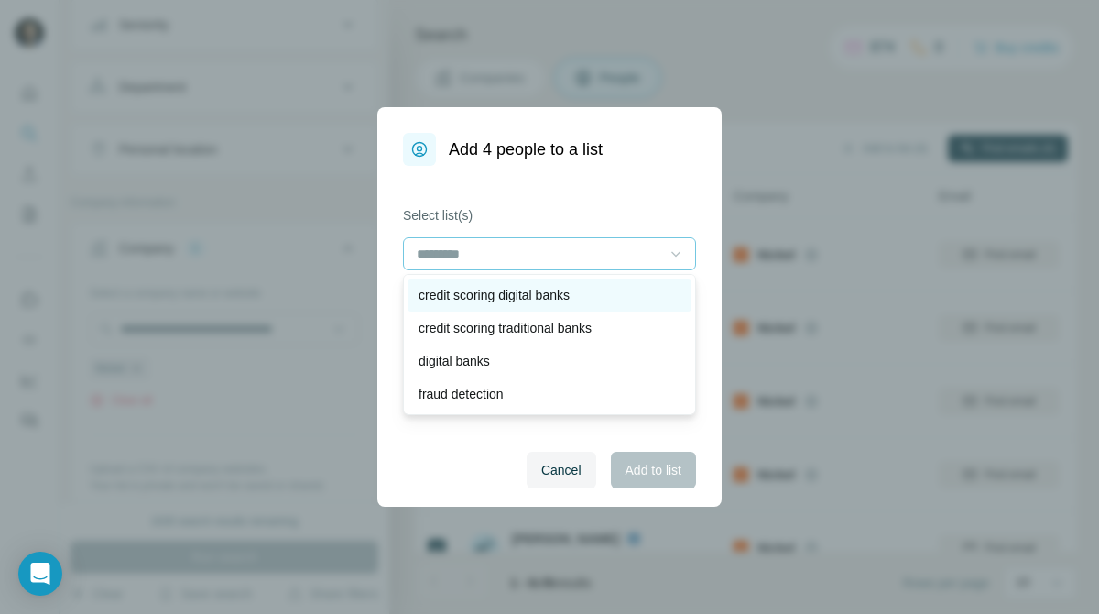
click at [626, 296] on div "credit scoring digital banks" at bounding box center [550, 295] width 262 height 18
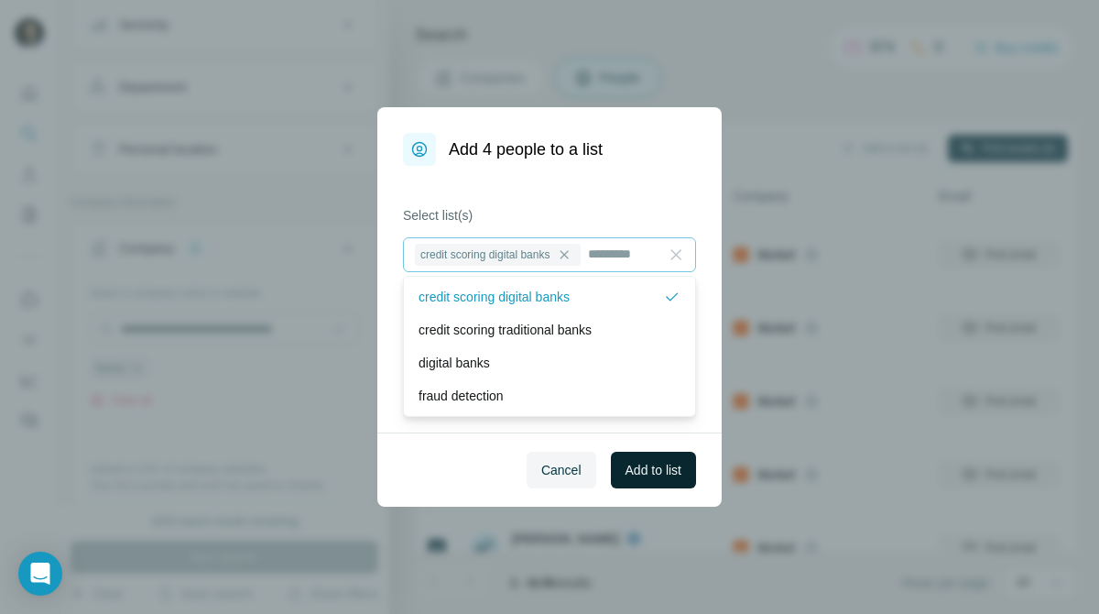
click at [643, 469] on span "Add to list" at bounding box center [654, 470] width 56 height 18
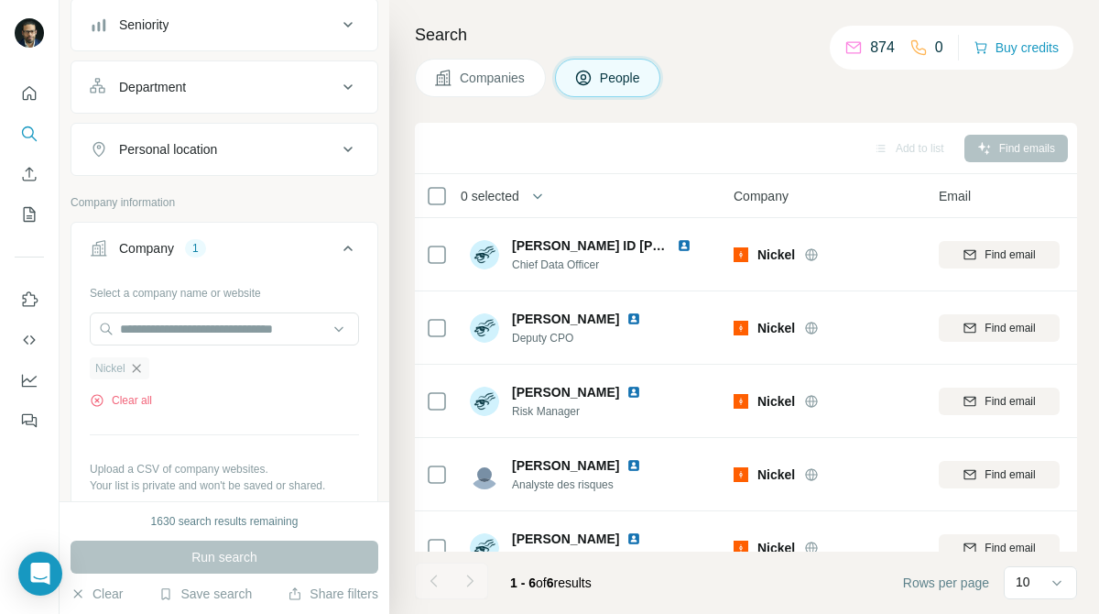
click at [135, 374] on icon "button" at bounding box center [136, 368] width 15 height 15
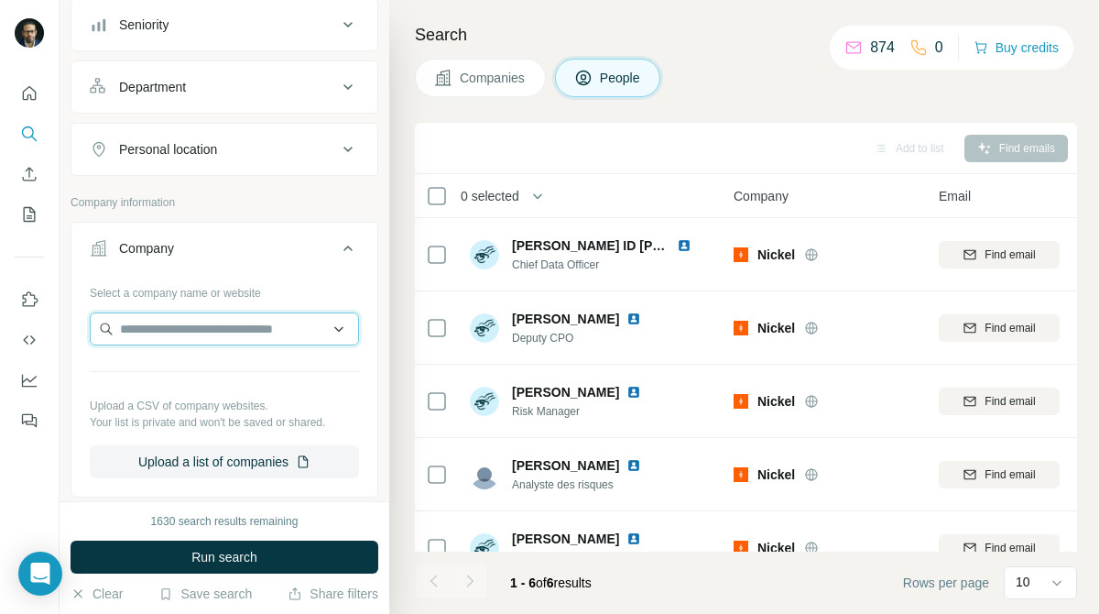
click at [239, 325] on input "text" at bounding box center [224, 328] width 269 height 33
paste input "**********"
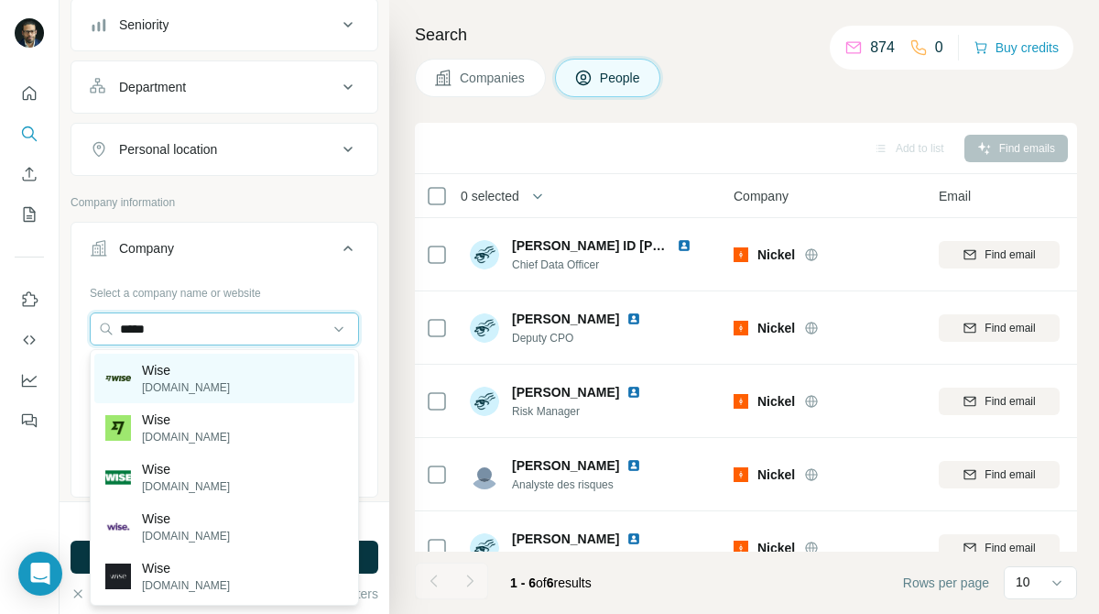
type input "****"
click at [226, 373] on div "Wise [DOMAIN_NAME]" at bounding box center [224, 378] width 260 height 49
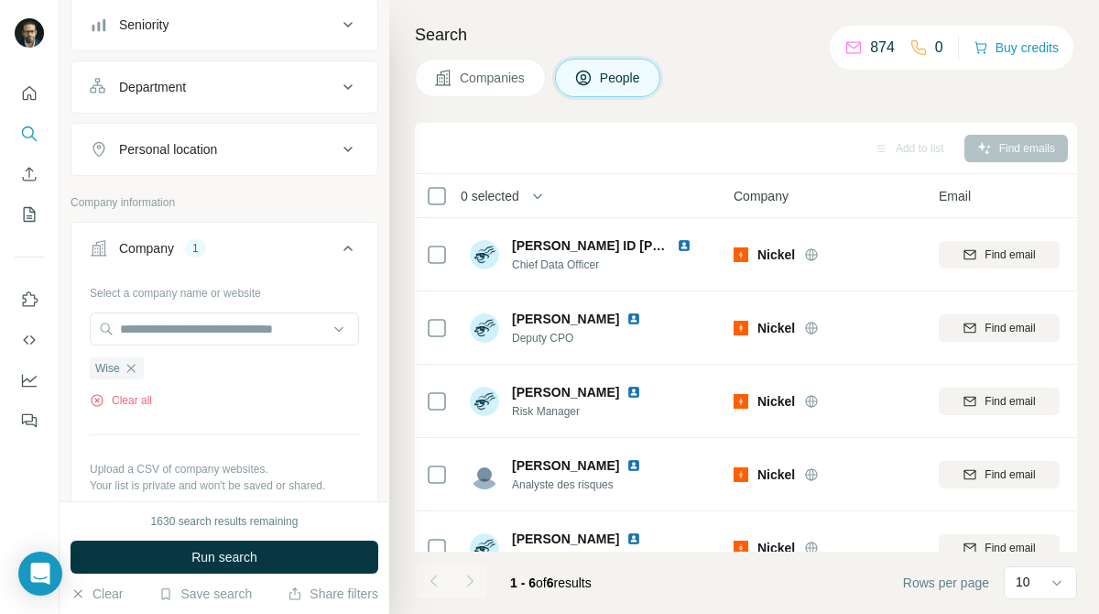
click at [509, 74] on span "Companies" at bounding box center [493, 78] width 67 height 18
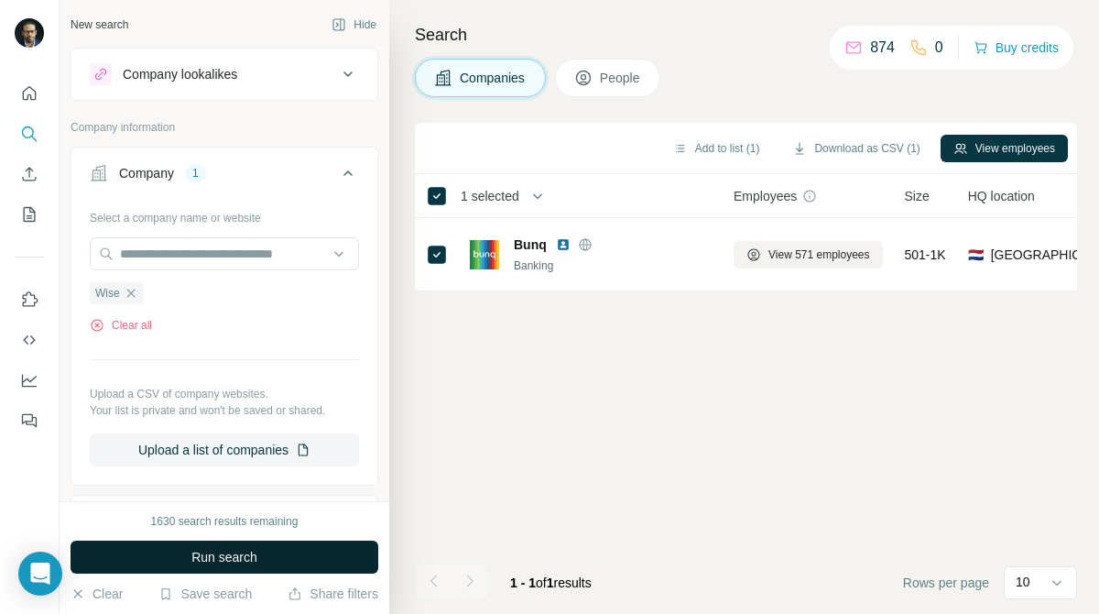
click at [315, 555] on button "Run search" at bounding box center [225, 557] width 308 height 33
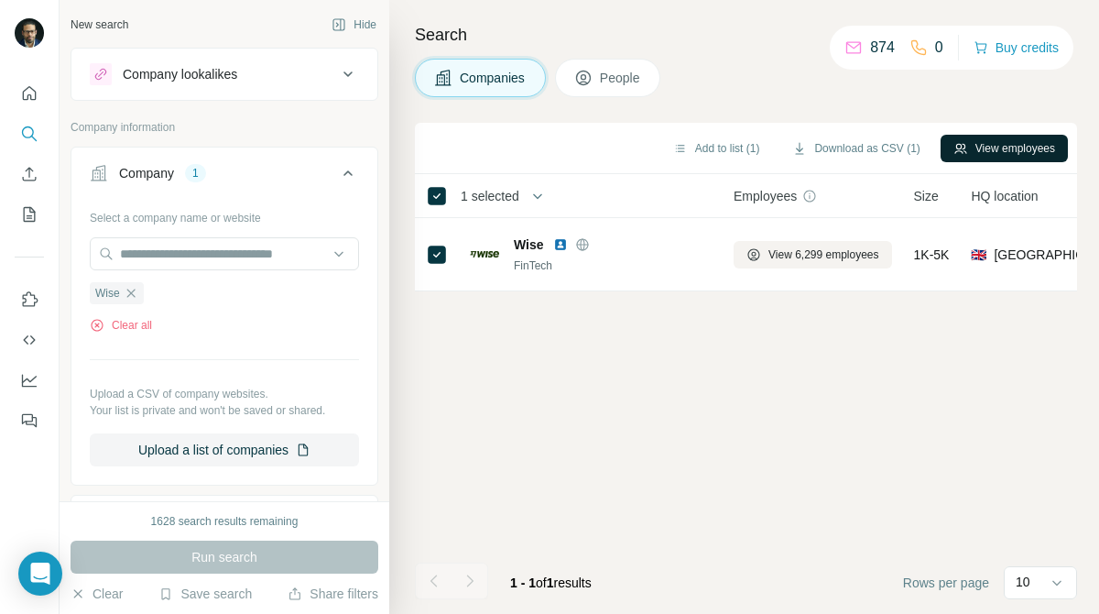
click at [966, 151] on button "View employees" at bounding box center [1004, 148] width 127 height 27
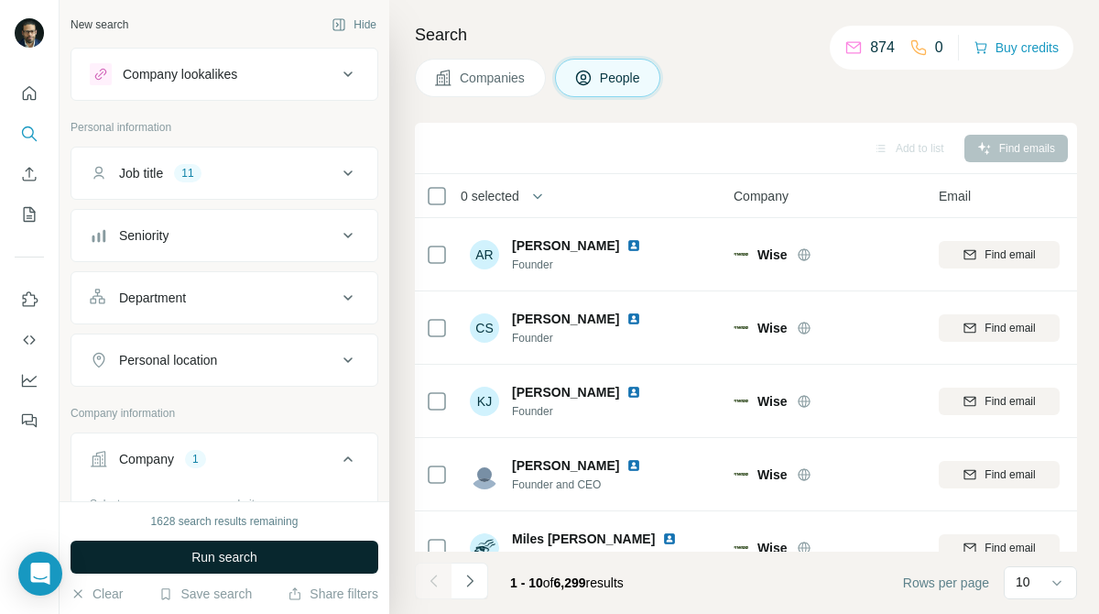
click at [349, 564] on button "Run search" at bounding box center [225, 557] width 308 height 33
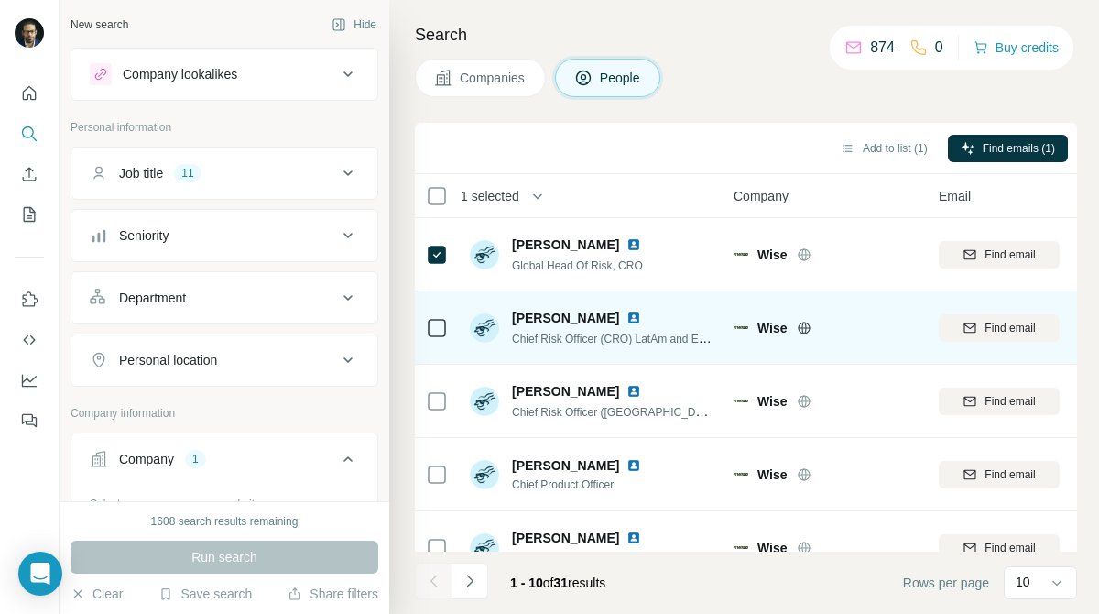
click at [436, 336] on icon at bounding box center [437, 328] width 22 height 22
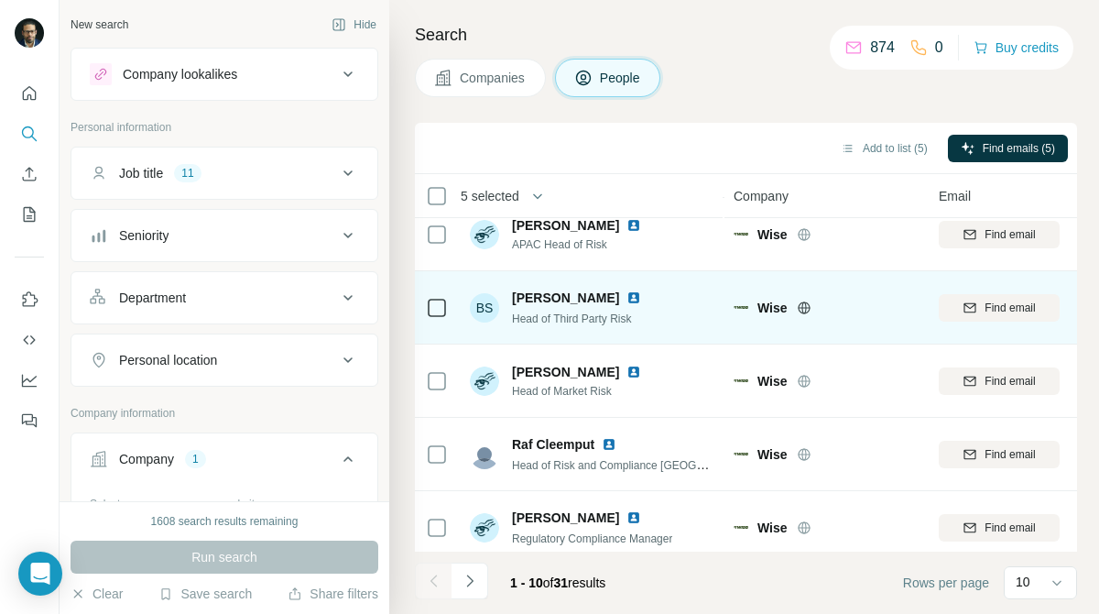
scroll to position [399, 0]
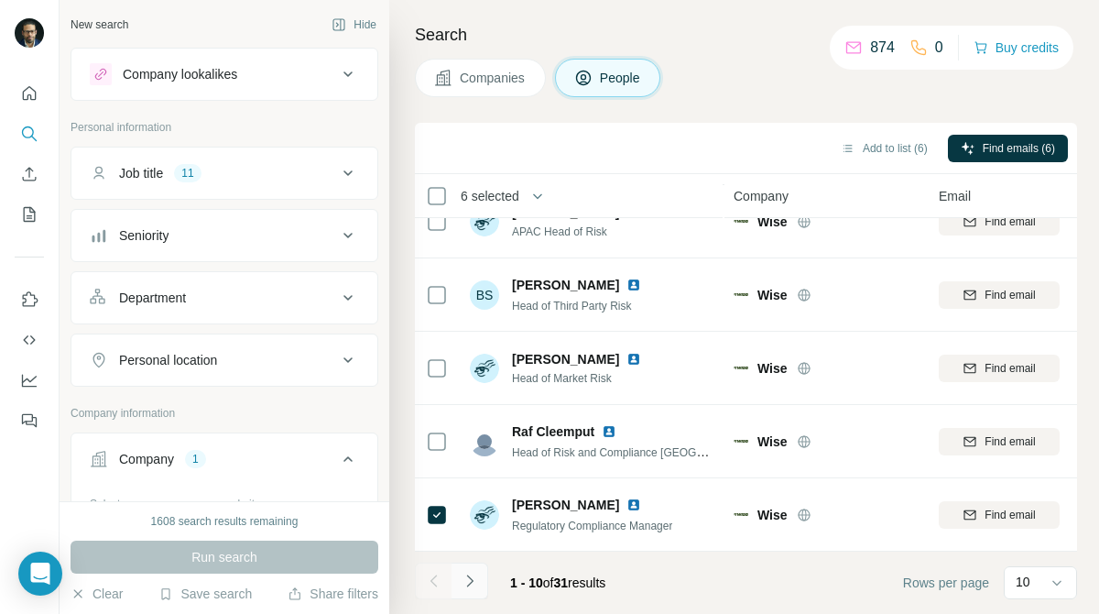
click at [470, 579] on icon "Navigate to next page" at bounding box center [469, 580] width 6 height 12
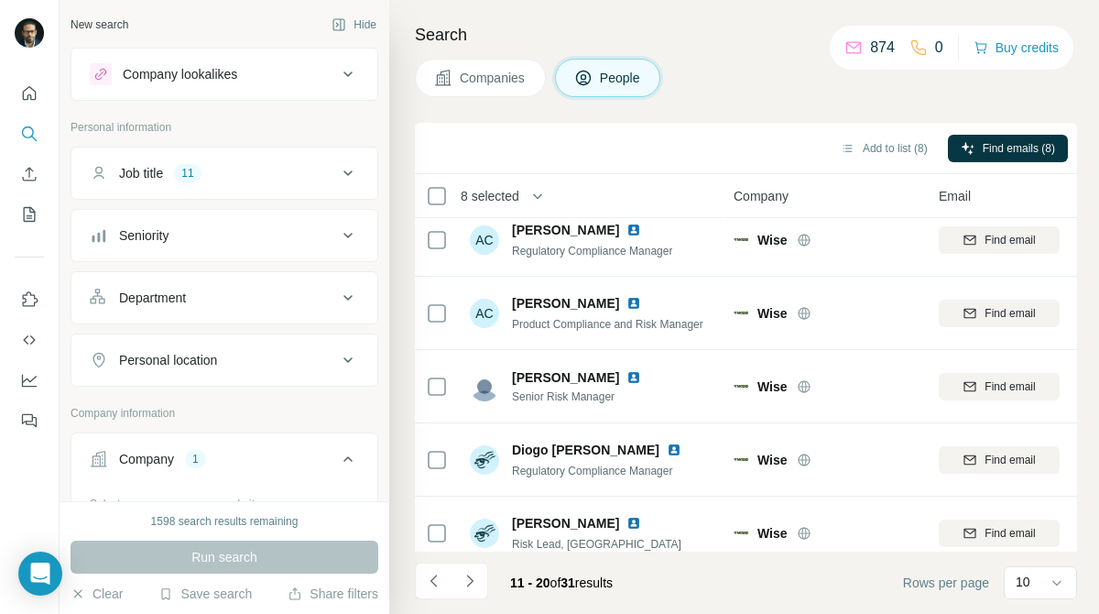
scroll to position [0, 0]
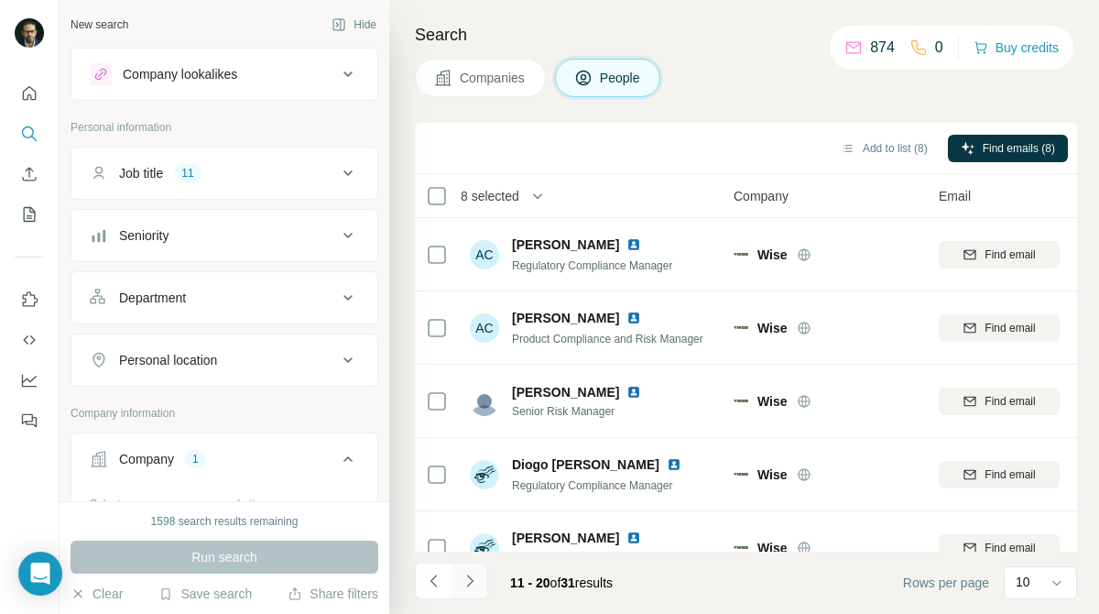
click at [483, 583] on button "Navigate to next page" at bounding box center [470, 581] width 37 height 37
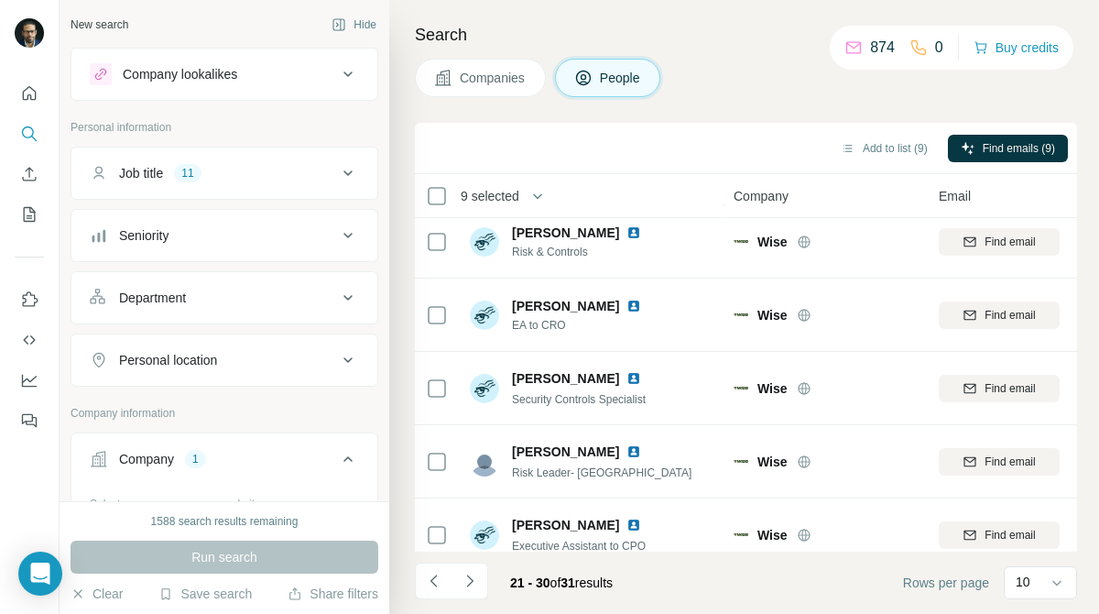
scroll to position [399, 0]
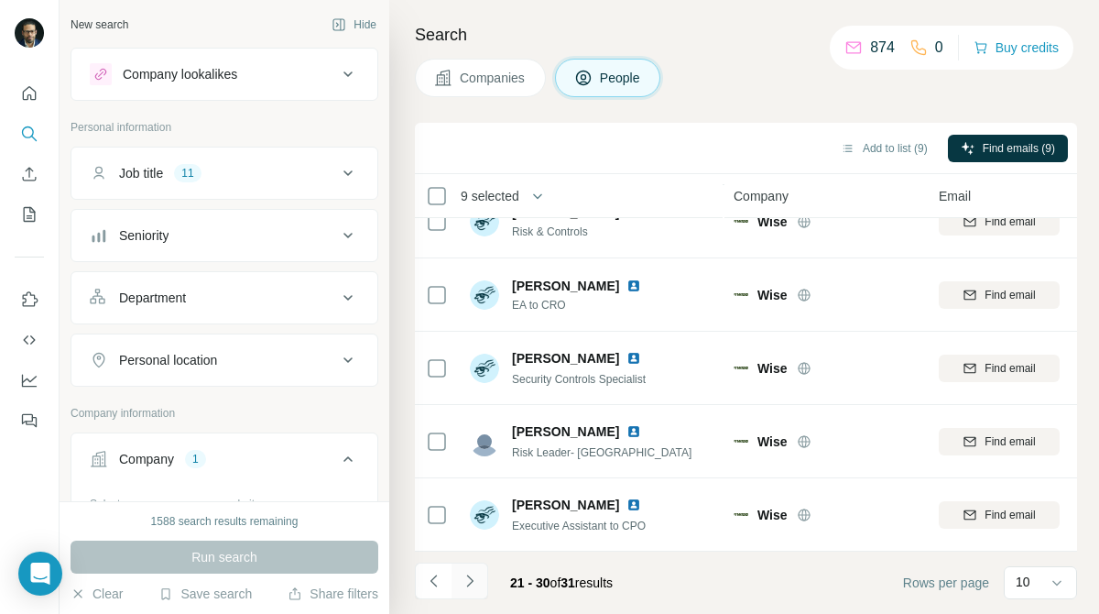
click at [465, 589] on icon "Navigate to next page" at bounding box center [470, 581] width 18 height 18
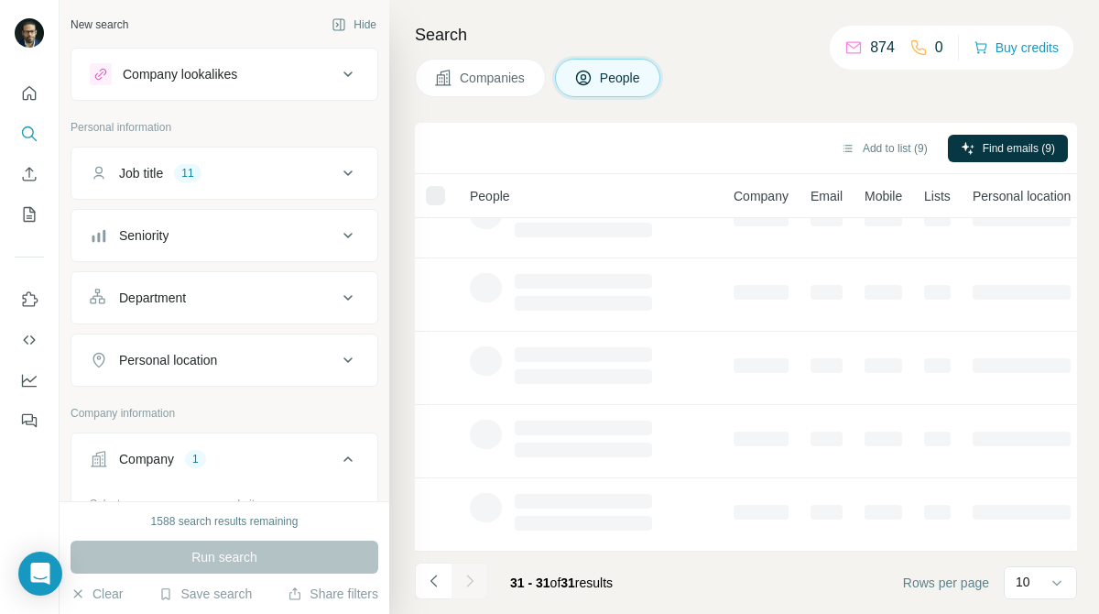
scroll to position [0, 0]
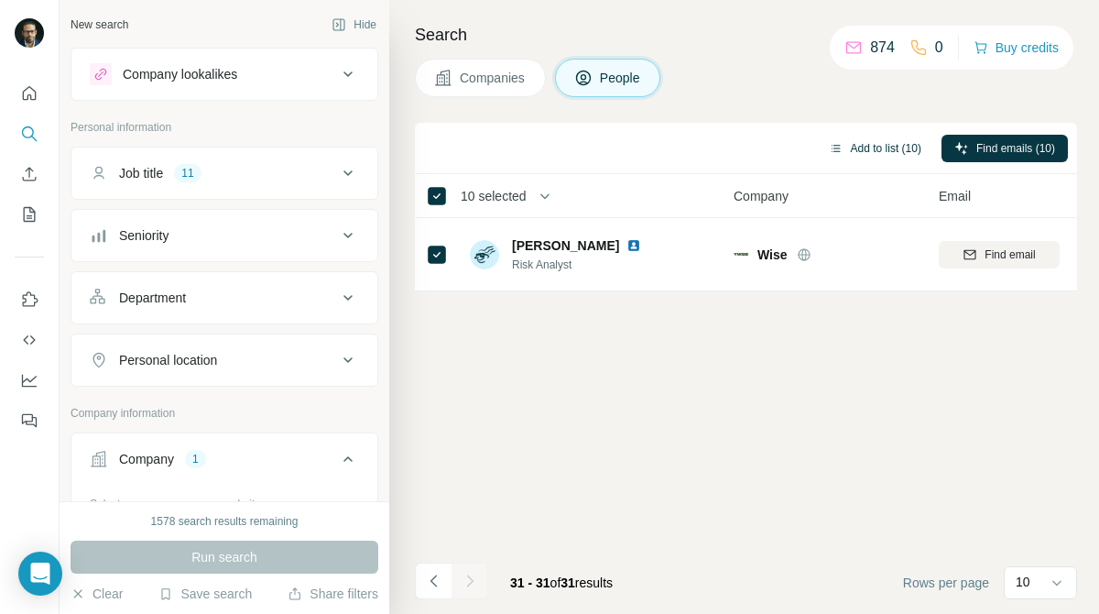
click at [841, 148] on button "Add to list (10)" at bounding box center [875, 148] width 118 height 27
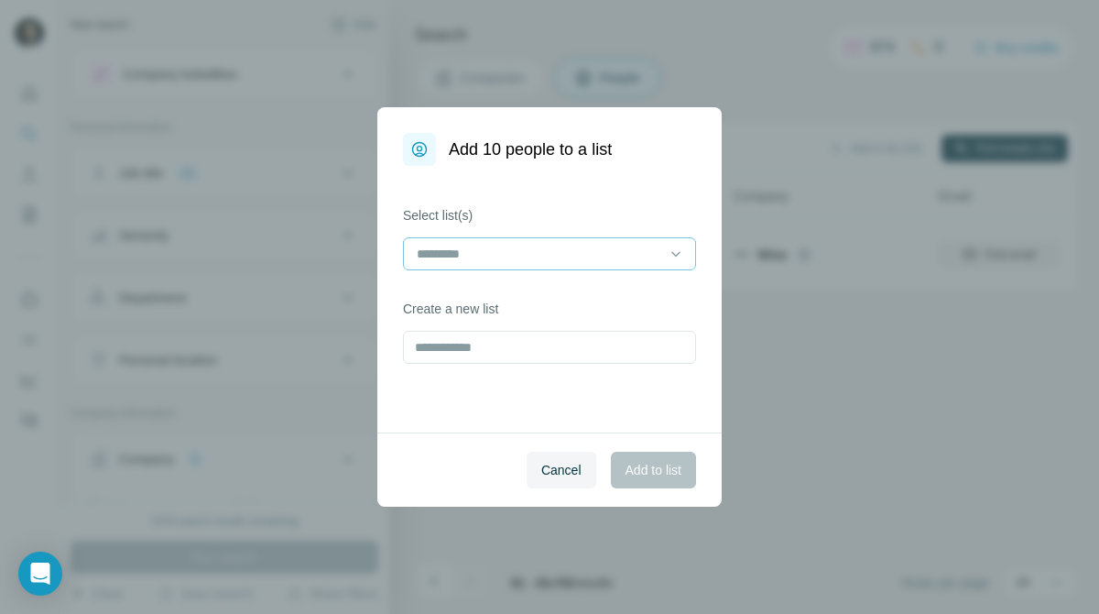
click at [617, 248] on input at bounding box center [538, 254] width 247 height 20
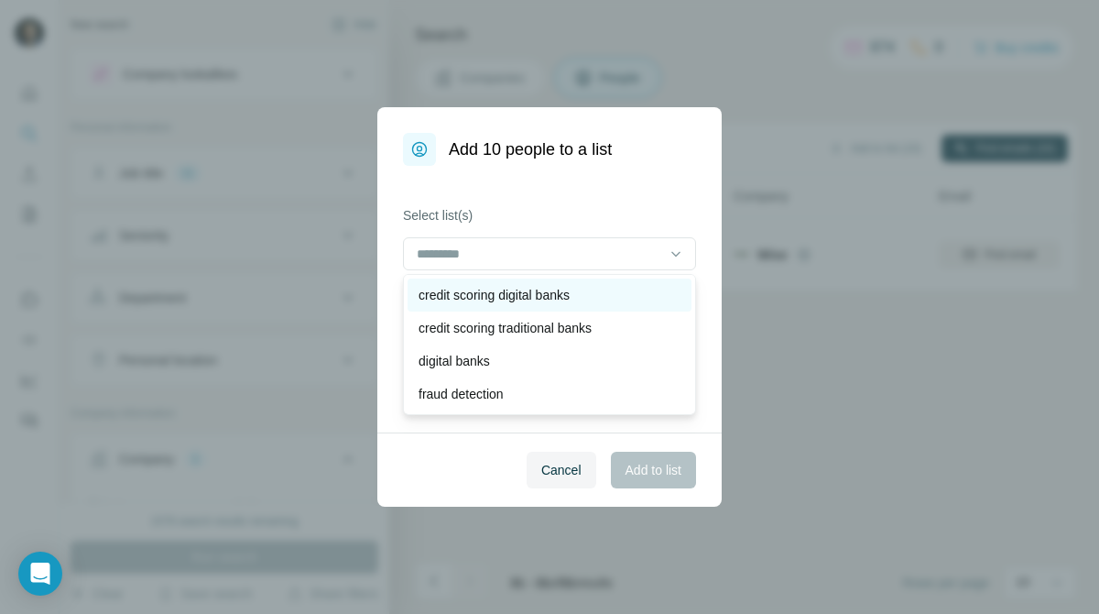
click at [585, 279] on div "credit scoring digital banks" at bounding box center [550, 295] width 284 height 33
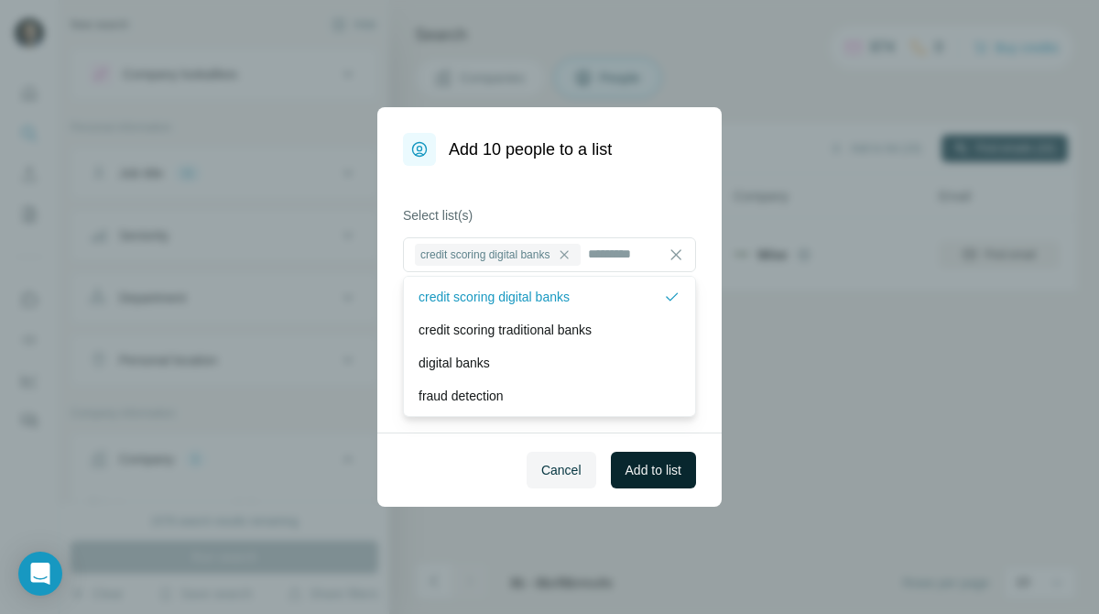
click at [643, 479] on button "Add to list" at bounding box center [653, 470] width 85 height 37
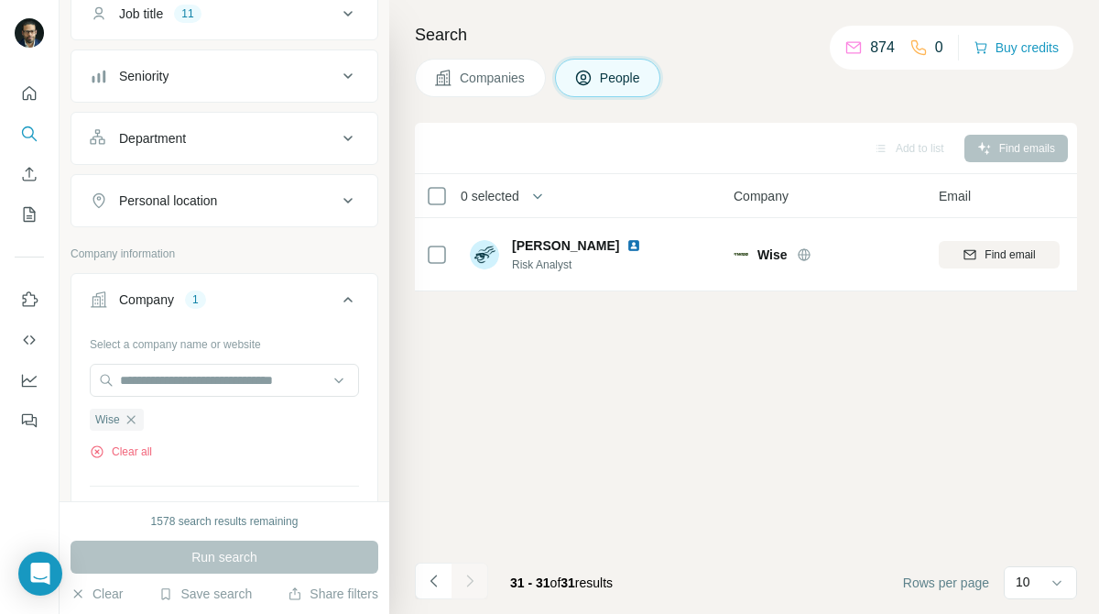
scroll to position [161, 0]
click at [137, 417] on icon "button" at bounding box center [131, 417] width 15 height 15
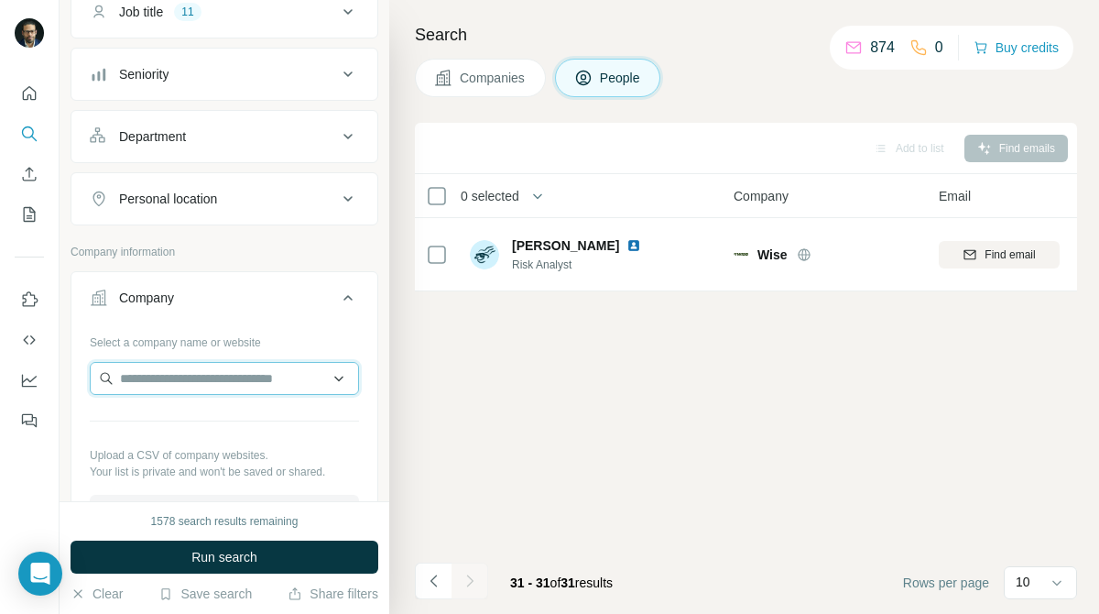
click at [251, 391] on input "text" at bounding box center [224, 378] width 269 height 33
paste input "**********"
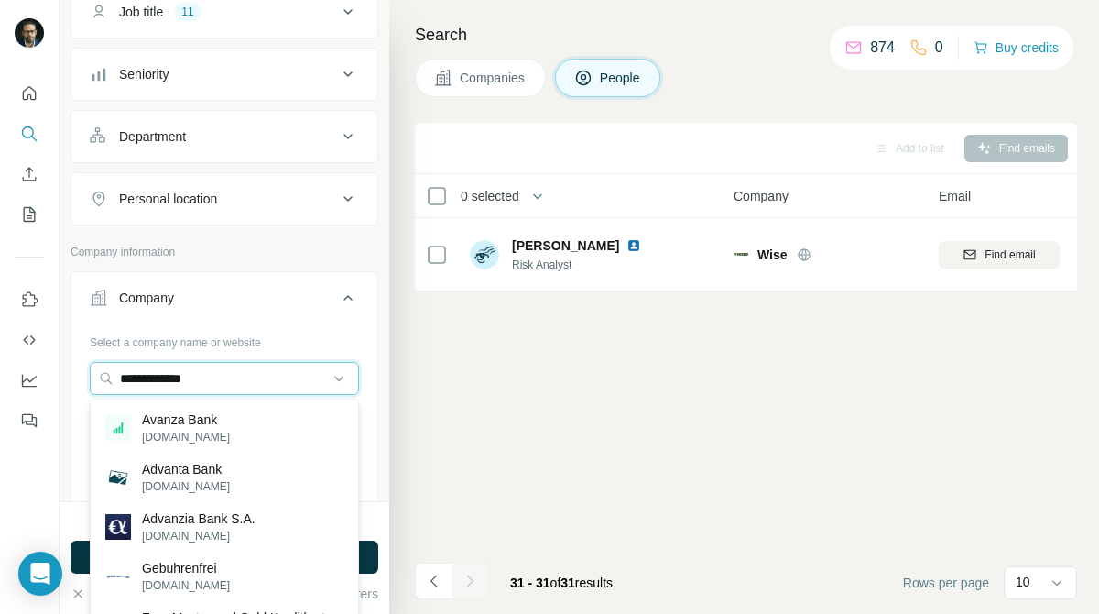
type input "**********"
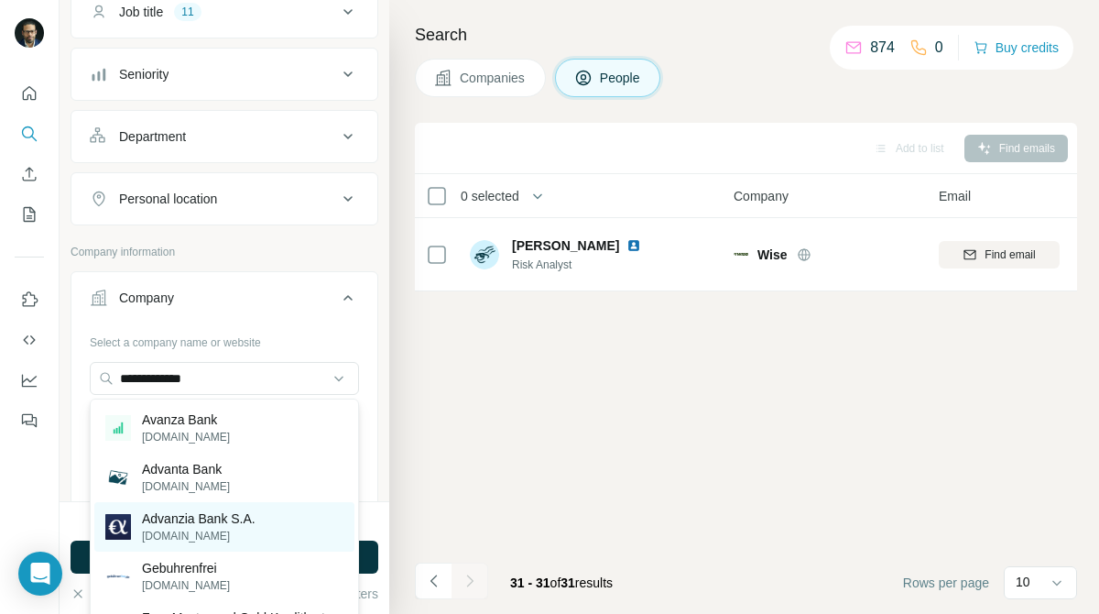
click at [206, 541] on p "[DOMAIN_NAME]" at bounding box center [199, 536] width 114 height 16
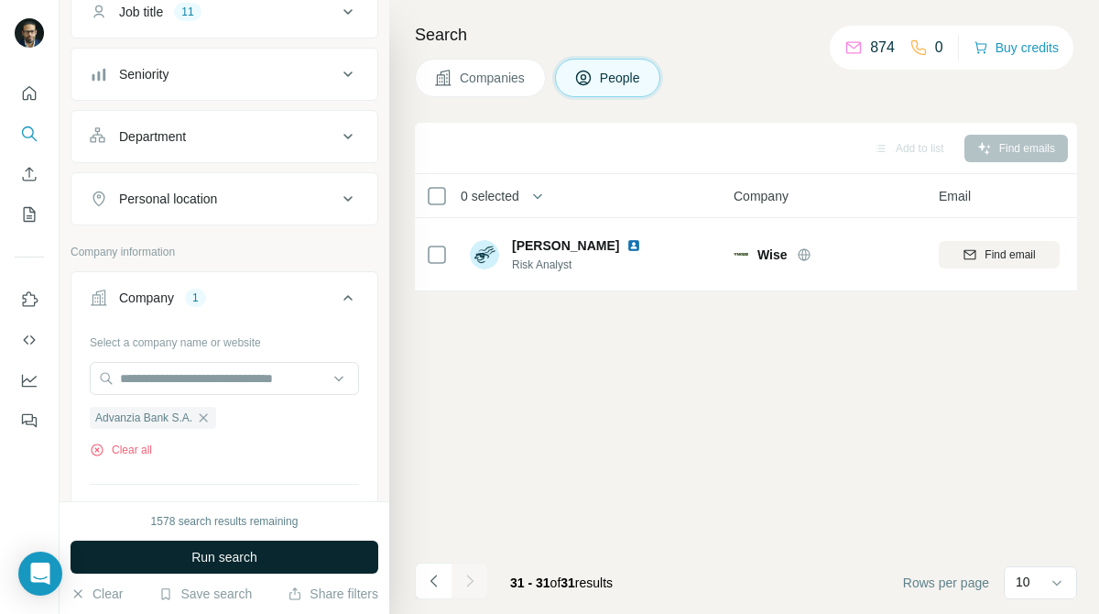
click at [229, 566] on button "Run search" at bounding box center [225, 557] width 308 height 33
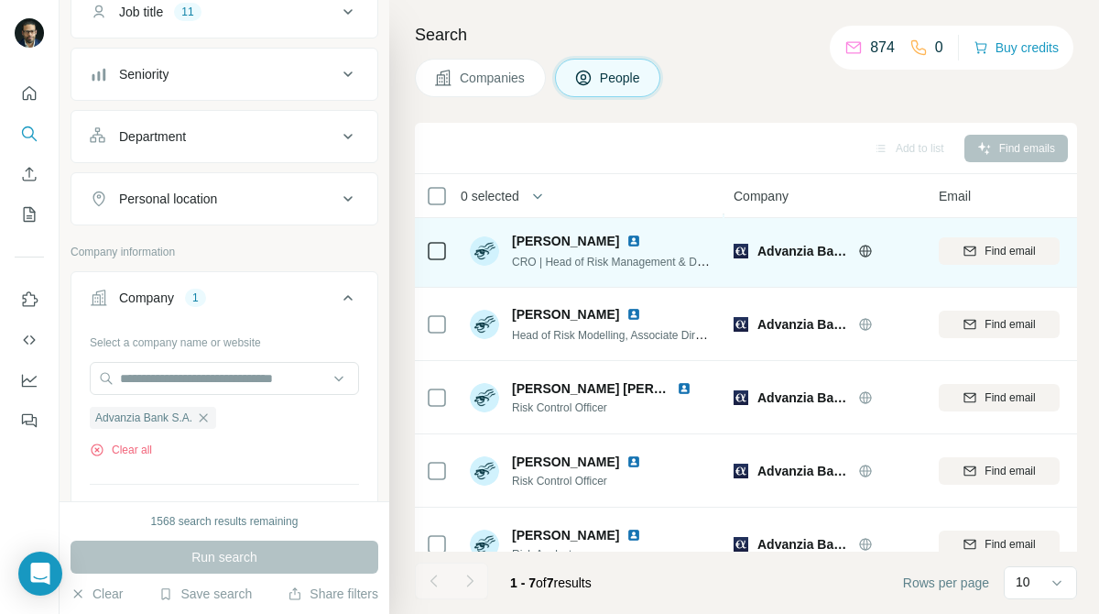
scroll to position [180, 0]
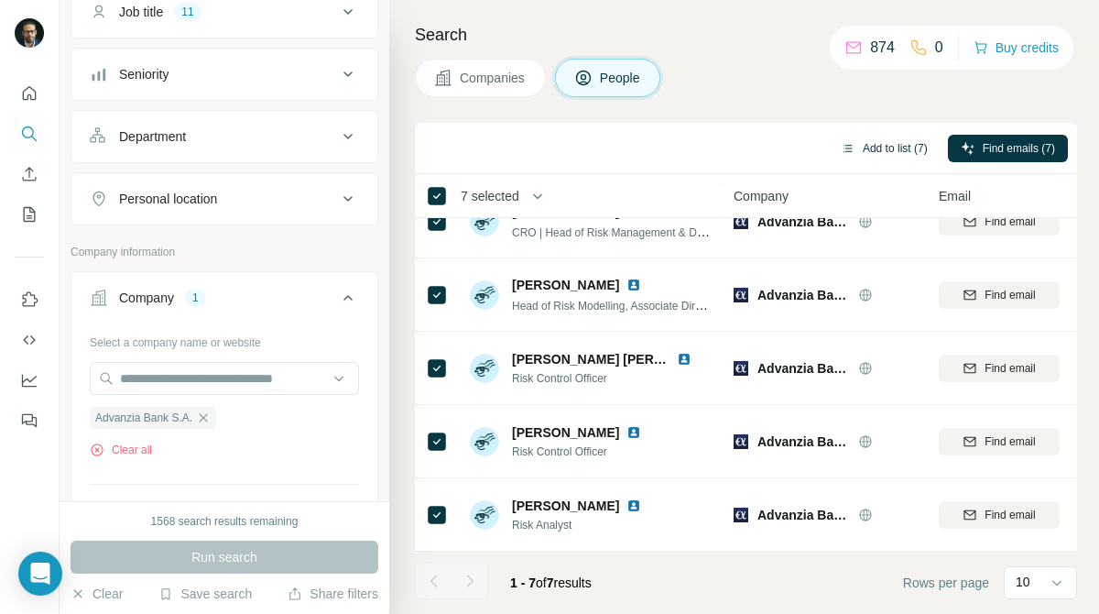
click at [880, 145] on button "Add to list (7)" at bounding box center [884, 148] width 113 height 27
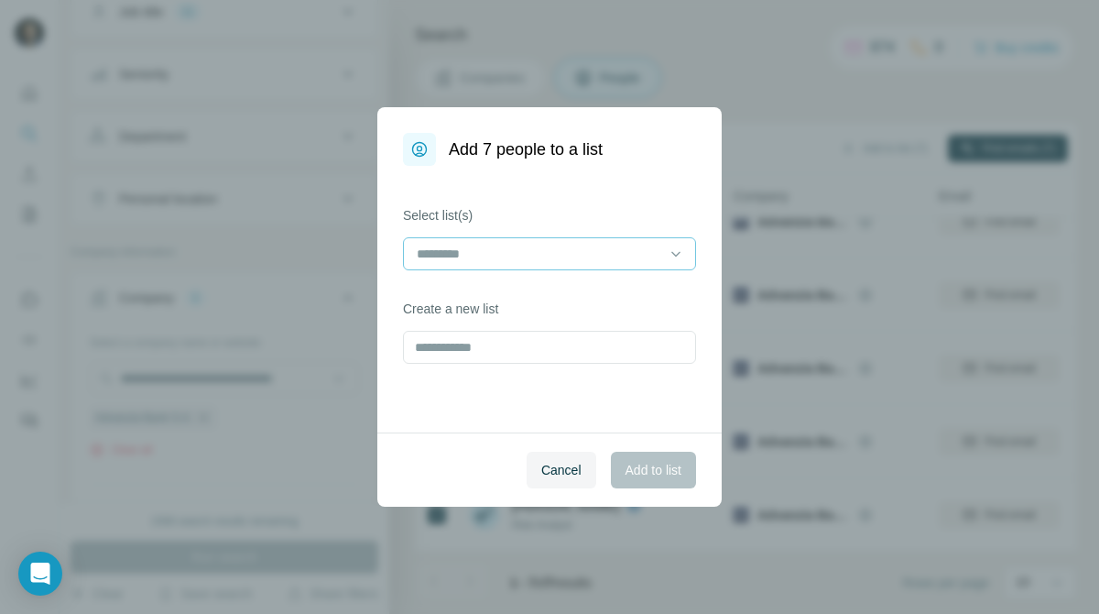
click at [608, 257] on input at bounding box center [538, 254] width 247 height 20
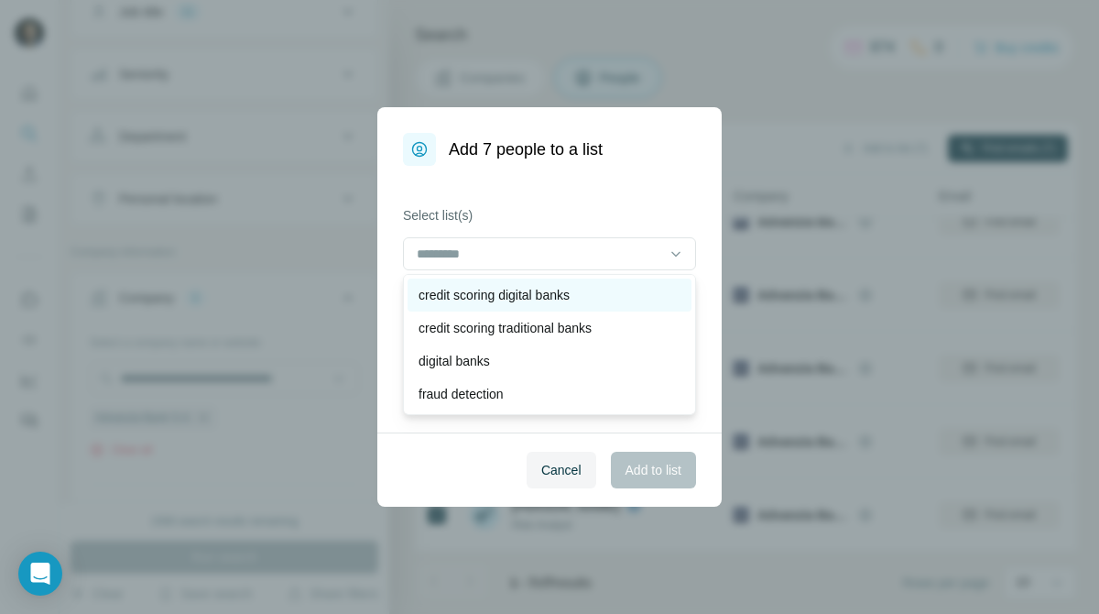
click at [549, 298] on p "credit scoring digital banks" at bounding box center [494, 295] width 151 height 18
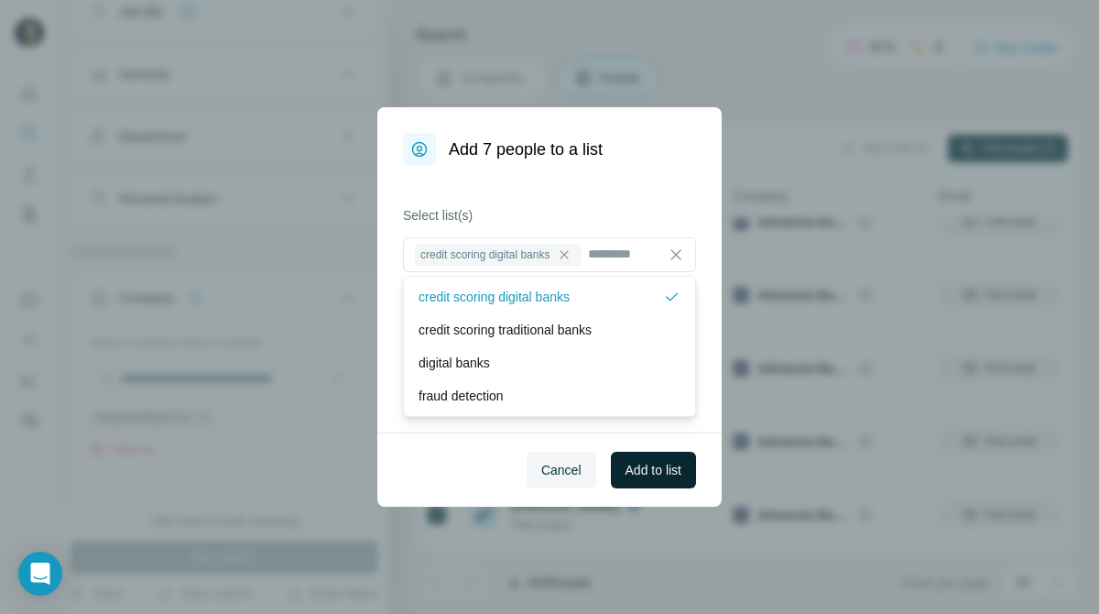
click at [647, 467] on span "Add to list" at bounding box center [654, 470] width 56 height 18
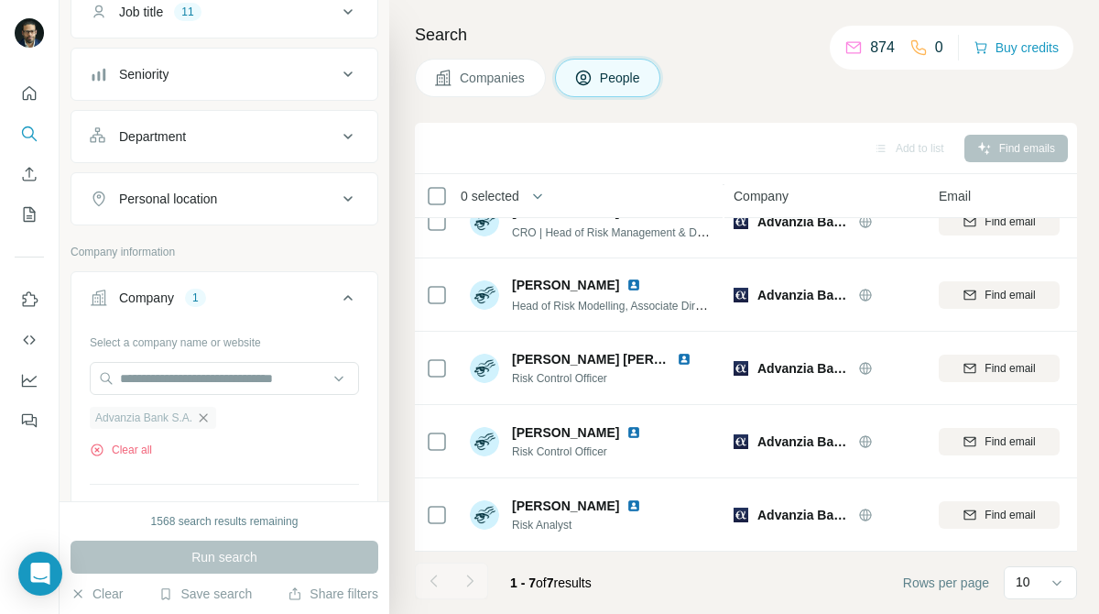
click at [205, 419] on icon "button" at bounding box center [204, 417] width 8 height 8
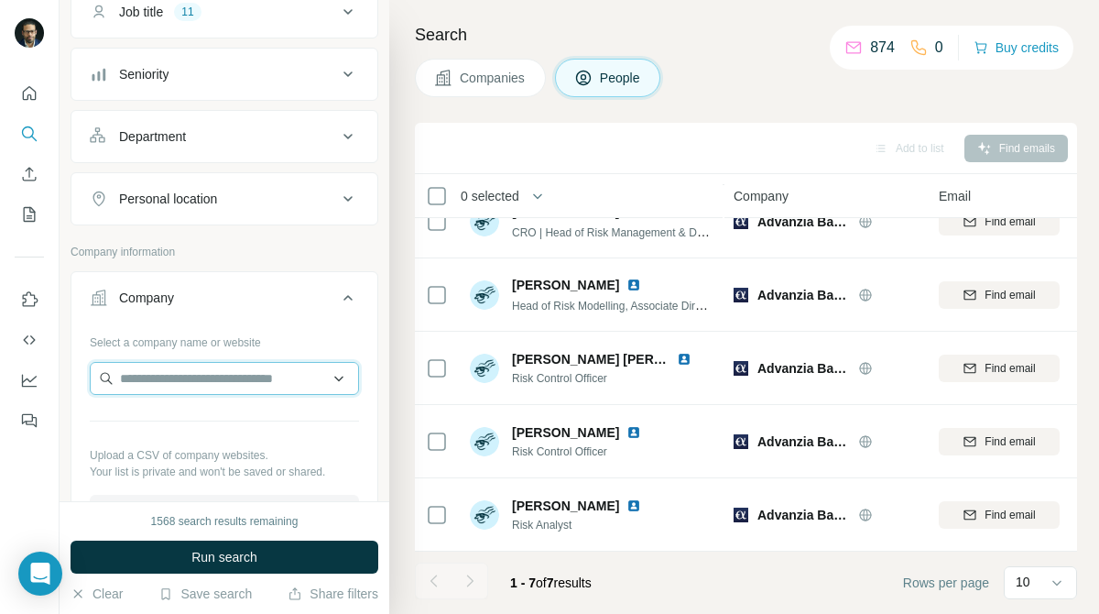
click at [289, 376] on input "text" at bounding box center [224, 378] width 269 height 33
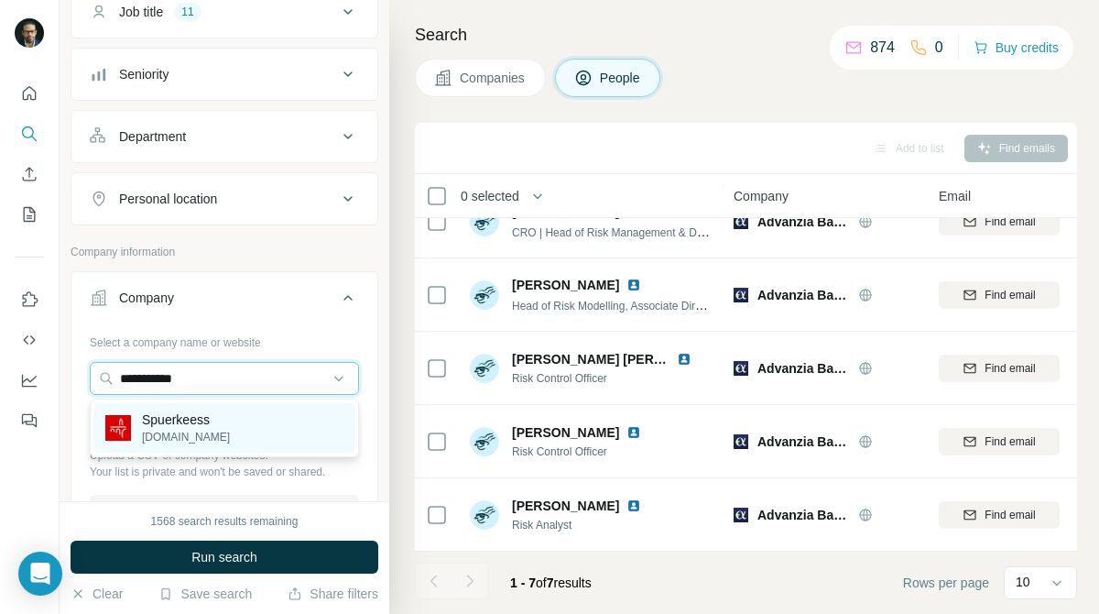
type input "**********"
click at [269, 431] on div "Spuerkeess [DOMAIN_NAME]" at bounding box center [224, 427] width 260 height 49
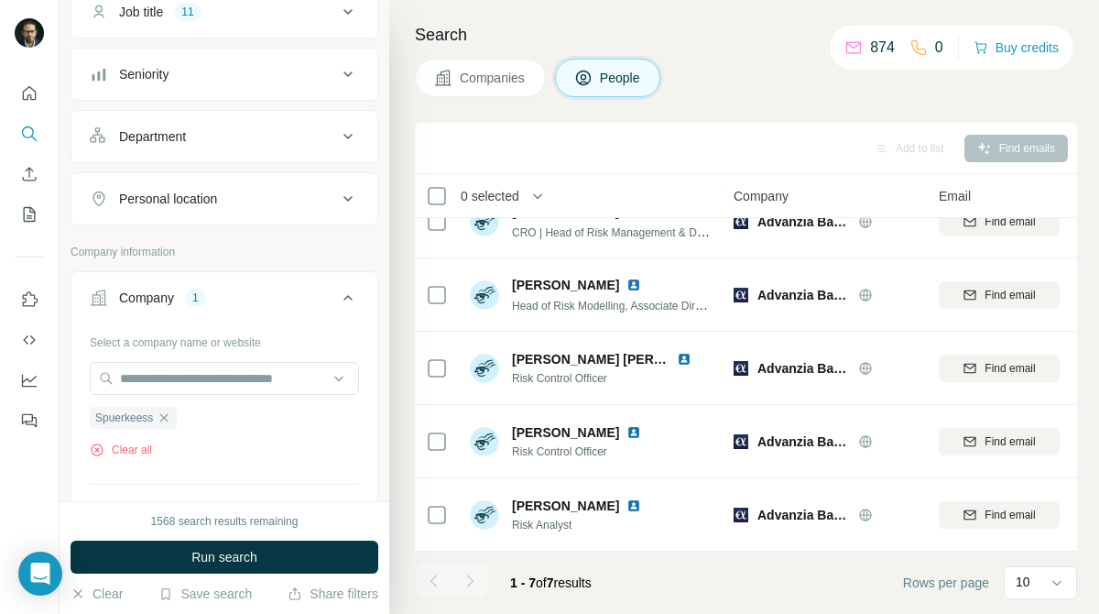
click at [482, 99] on div "Search Companies People Add to list Find emails 0 selected People Company Email…" at bounding box center [744, 307] width 710 height 614
click at [480, 82] on span "Companies" at bounding box center [493, 78] width 67 height 18
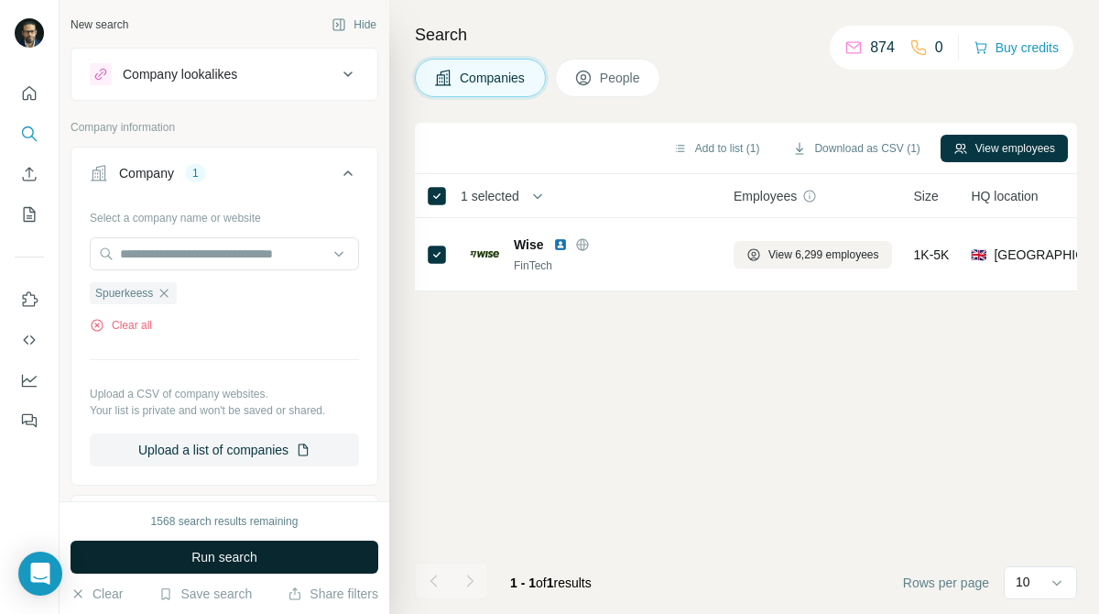
click at [308, 556] on button "Run search" at bounding box center [225, 557] width 308 height 33
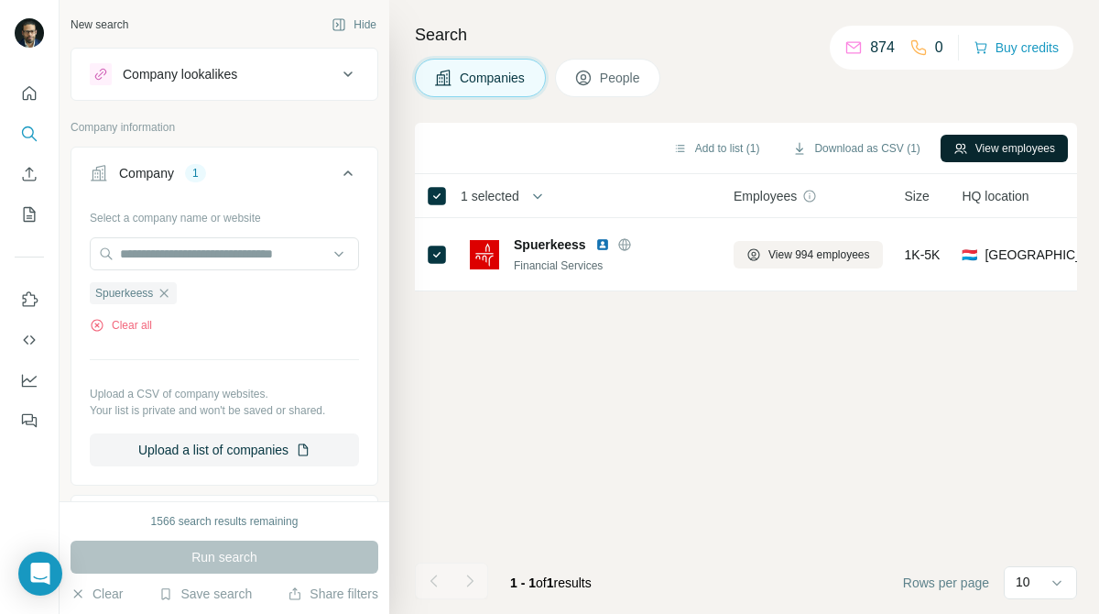
click at [994, 140] on button "View employees" at bounding box center [1004, 148] width 127 height 27
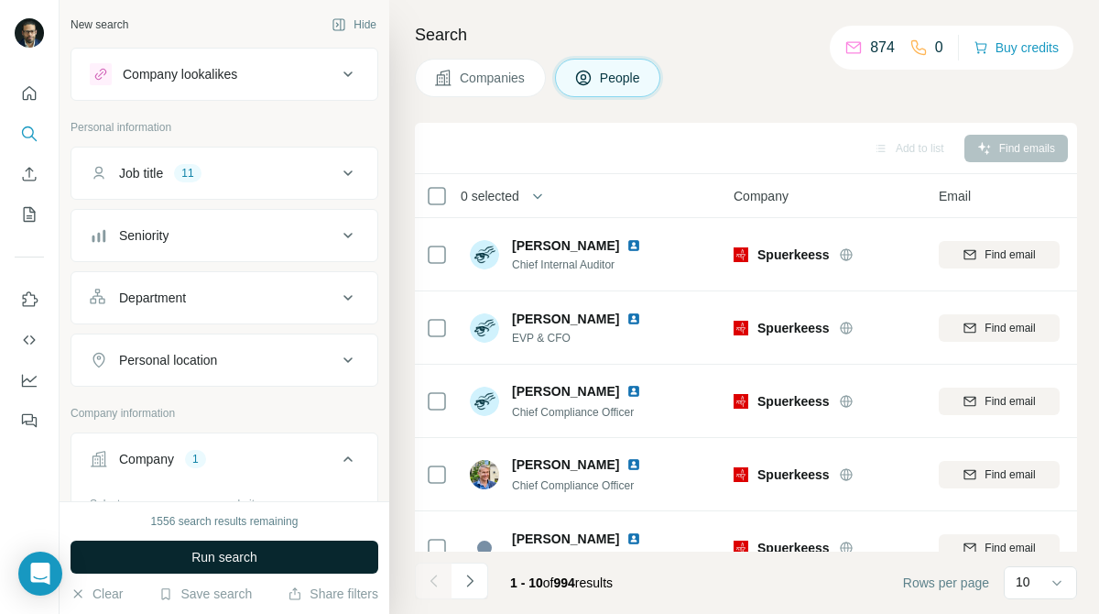
click at [319, 566] on button "Run search" at bounding box center [225, 557] width 308 height 33
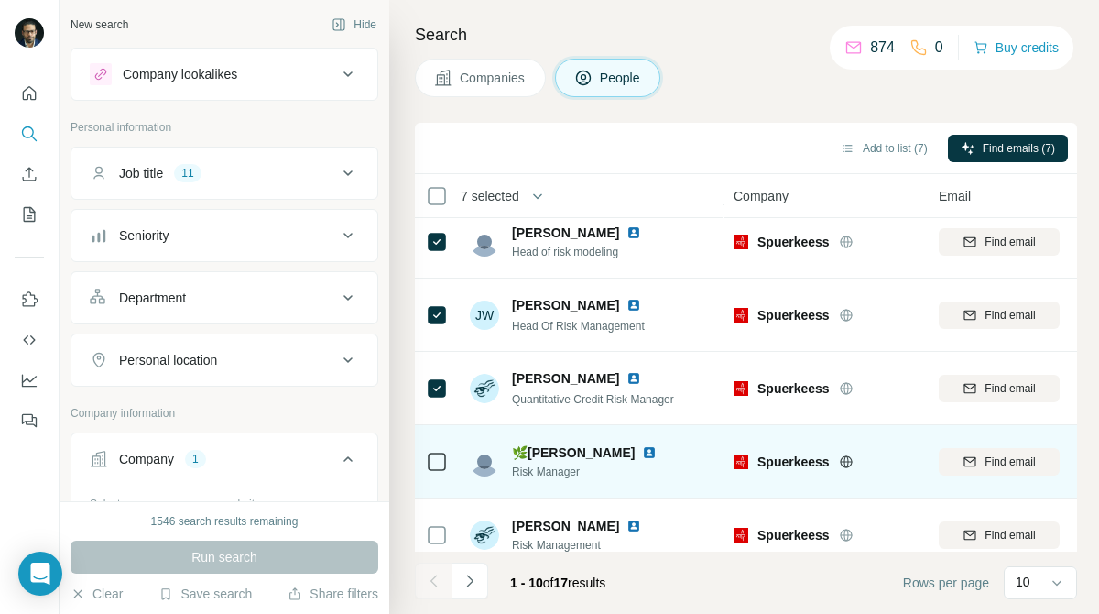
scroll to position [399, 0]
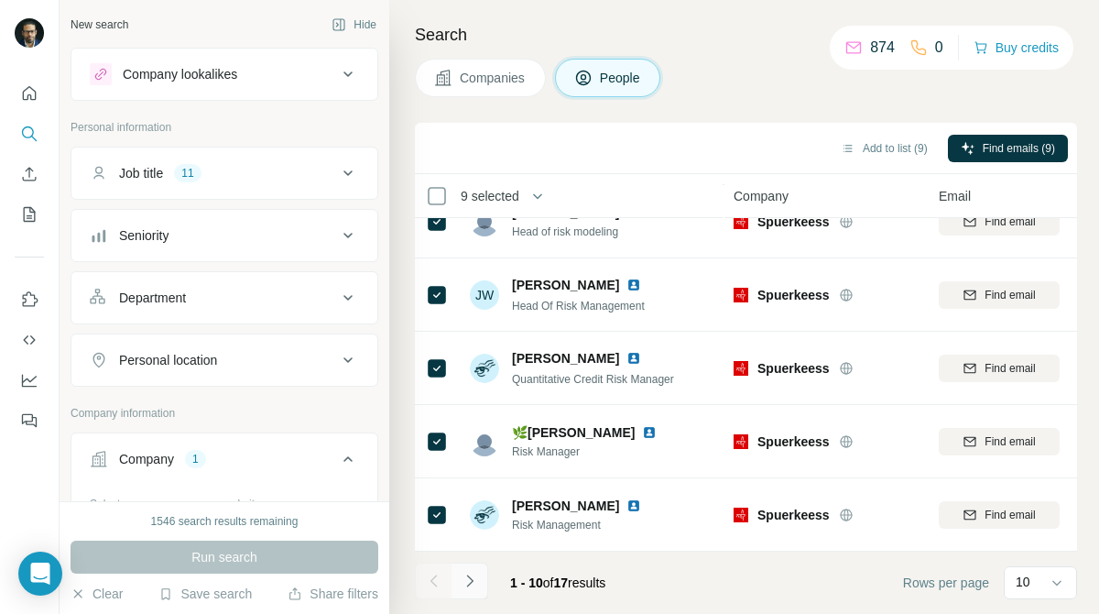
click at [470, 570] on button "Navigate to next page" at bounding box center [470, 581] width 37 height 37
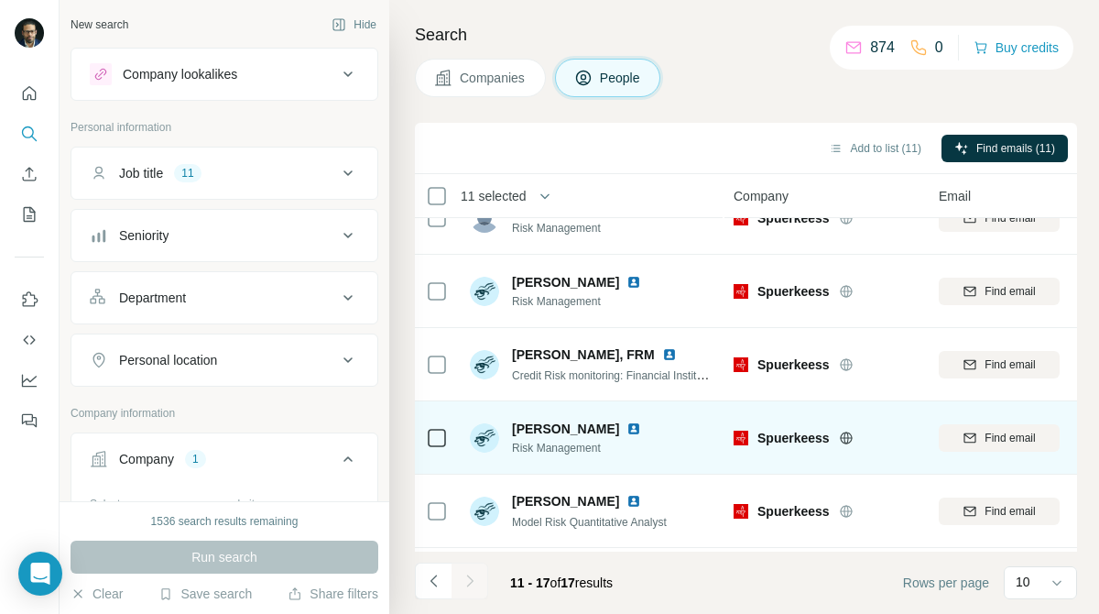
scroll to position [0, 0]
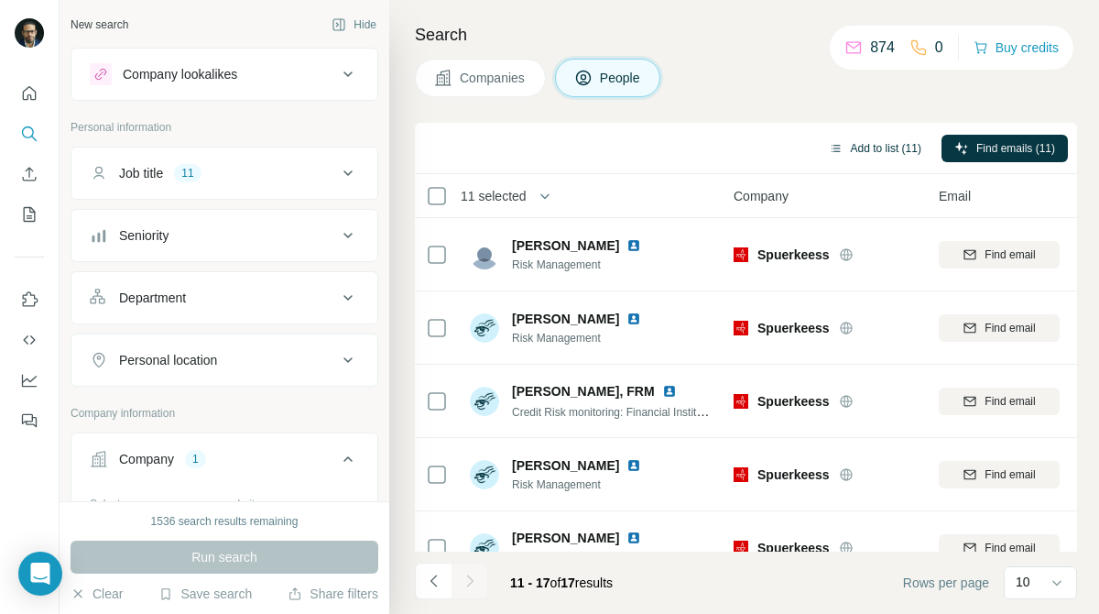
click at [860, 148] on button "Add to list (11)" at bounding box center [875, 148] width 118 height 27
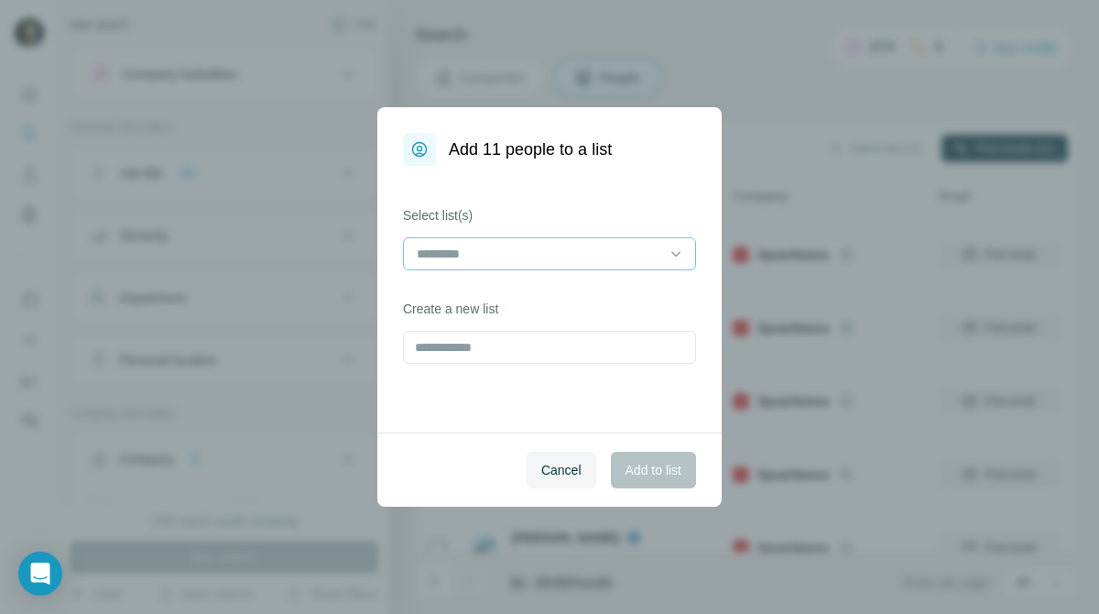
click at [651, 260] on input at bounding box center [538, 254] width 247 height 20
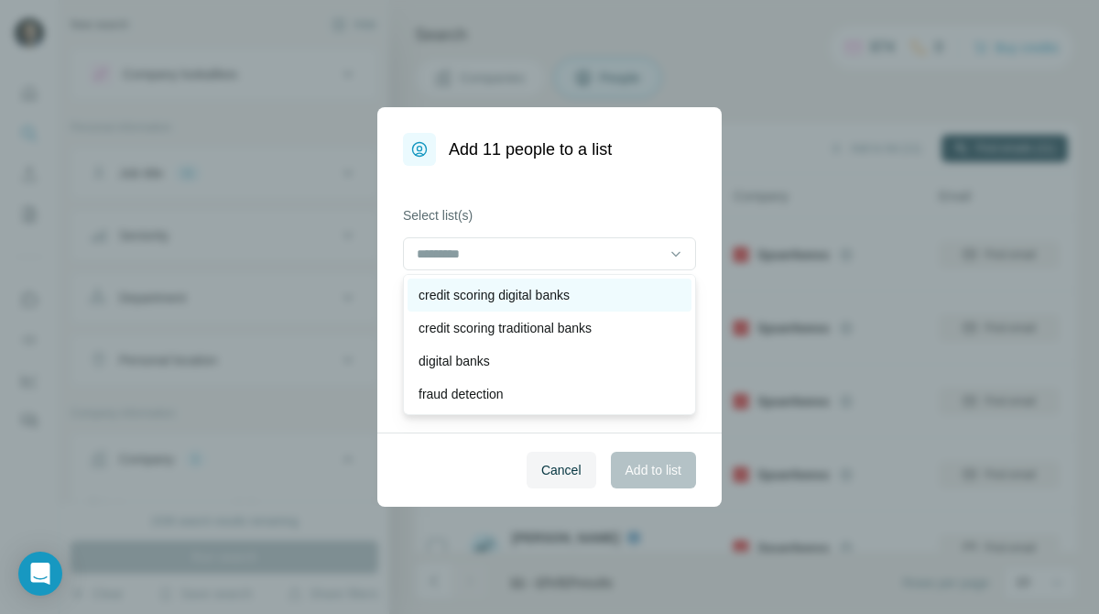
click at [596, 297] on div "credit scoring digital banks" at bounding box center [550, 295] width 262 height 18
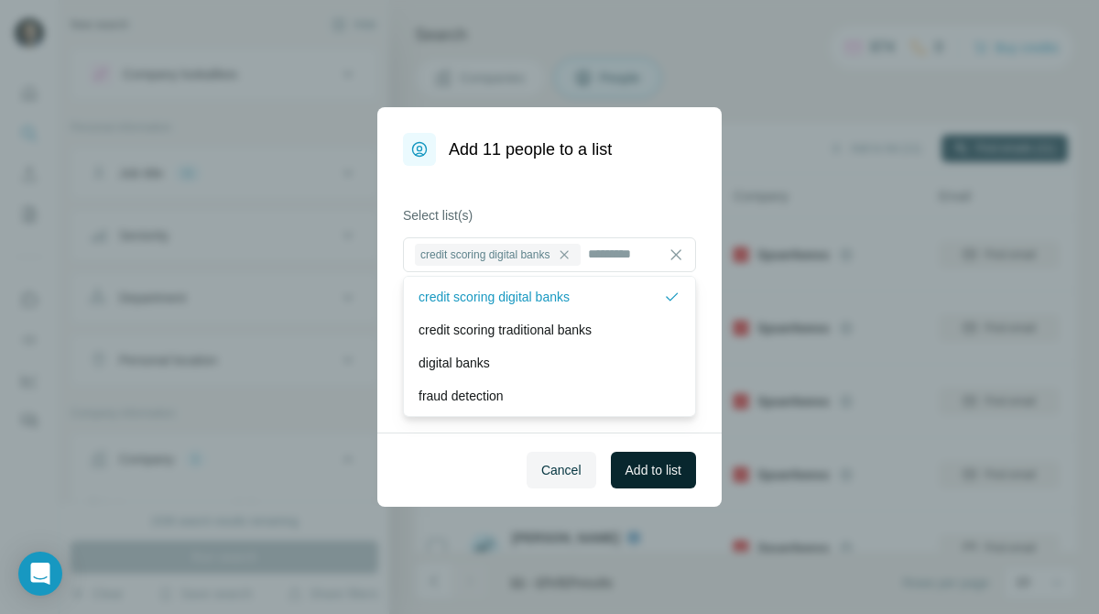
click at [640, 473] on span "Add to list" at bounding box center [654, 470] width 56 height 18
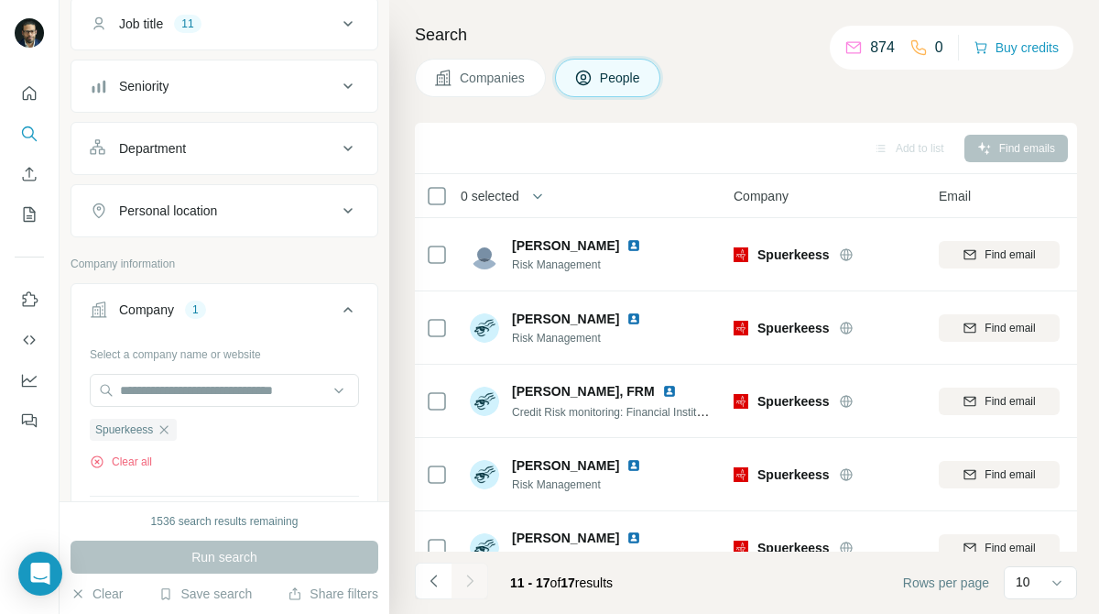
scroll to position [156, 0]
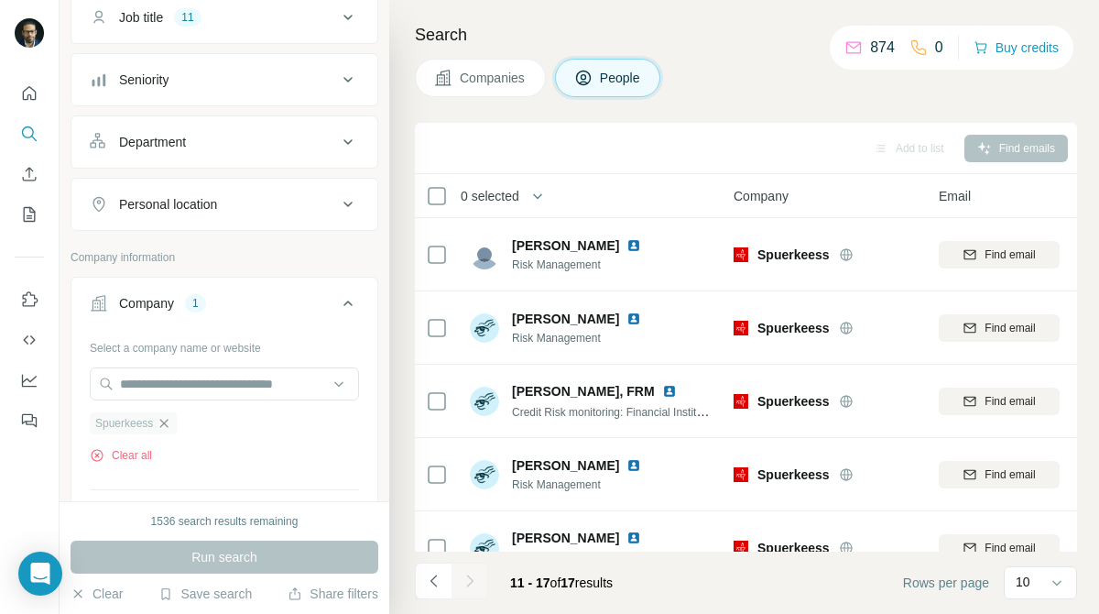
click at [165, 423] on icon "button" at bounding box center [164, 423] width 15 height 15
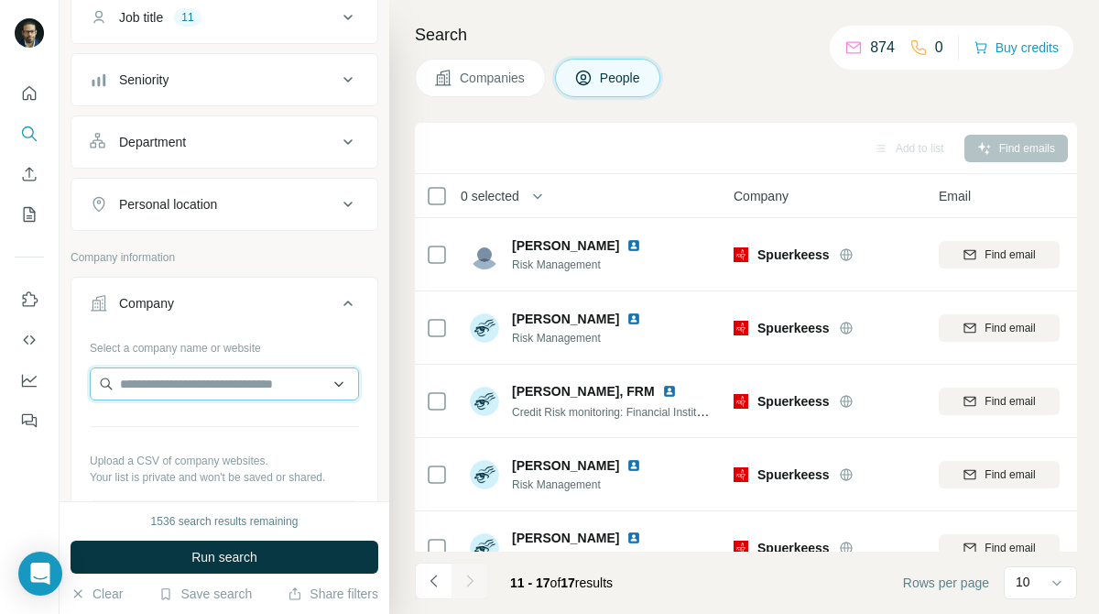
click at [239, 389] on input "text" at bounding box center [224, 383] width 269 height 33
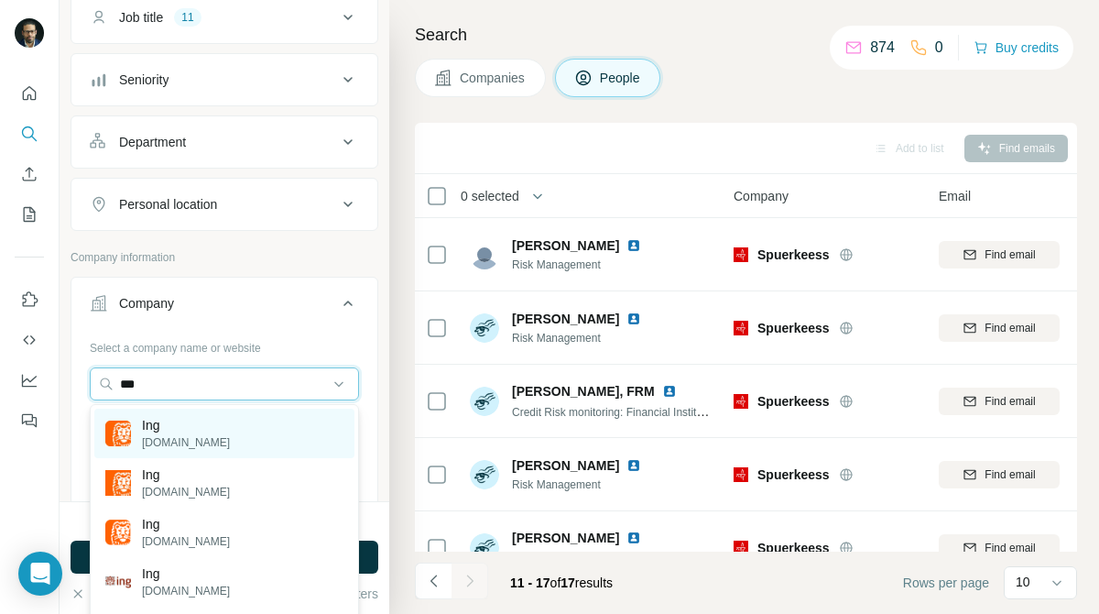
type input "***"
click at [236, 434] on div "Ing [DOMAIN_NAME]" at bounding box center [224, 433] width 260 height 49
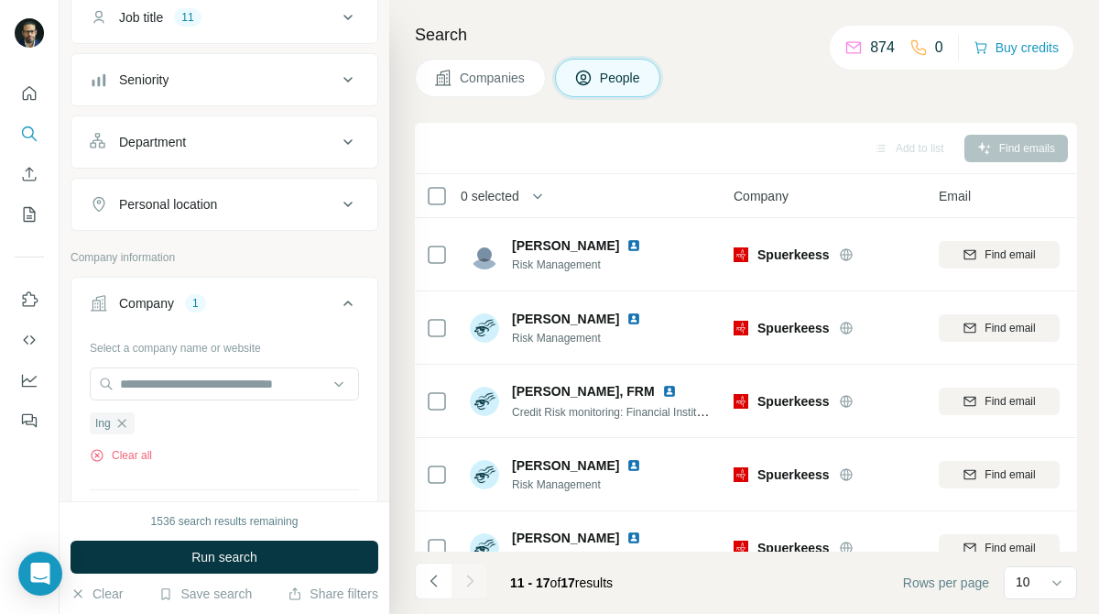
click at [505, 95] on button "Companies" at bounding box center [480, 78] width 131 height 38
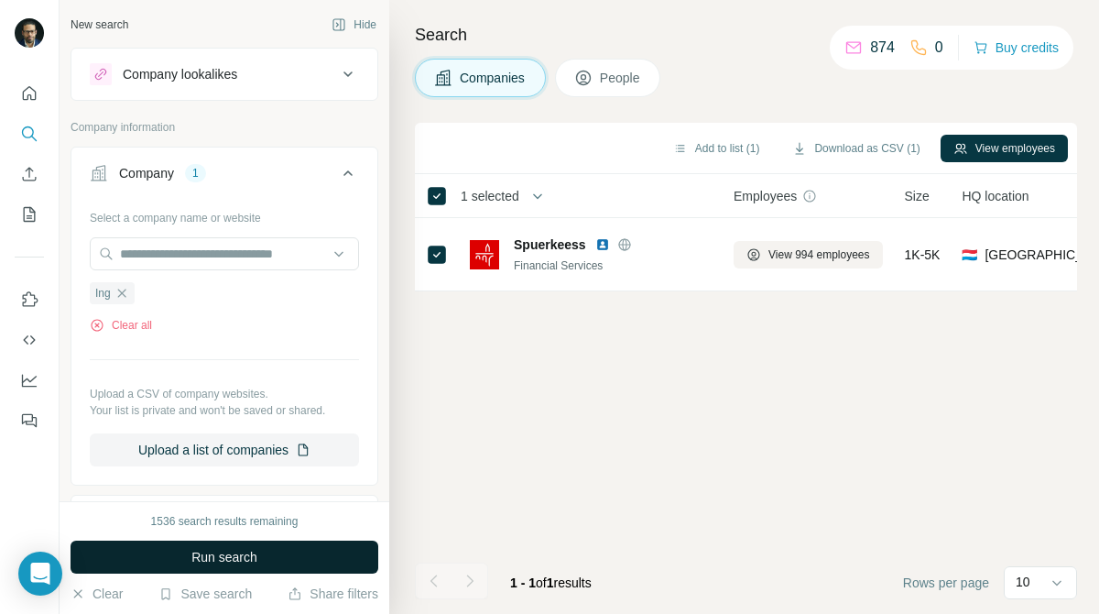
click at [274, 557] on button "Run search" at bounding box center [225, 557] width 308 height 33
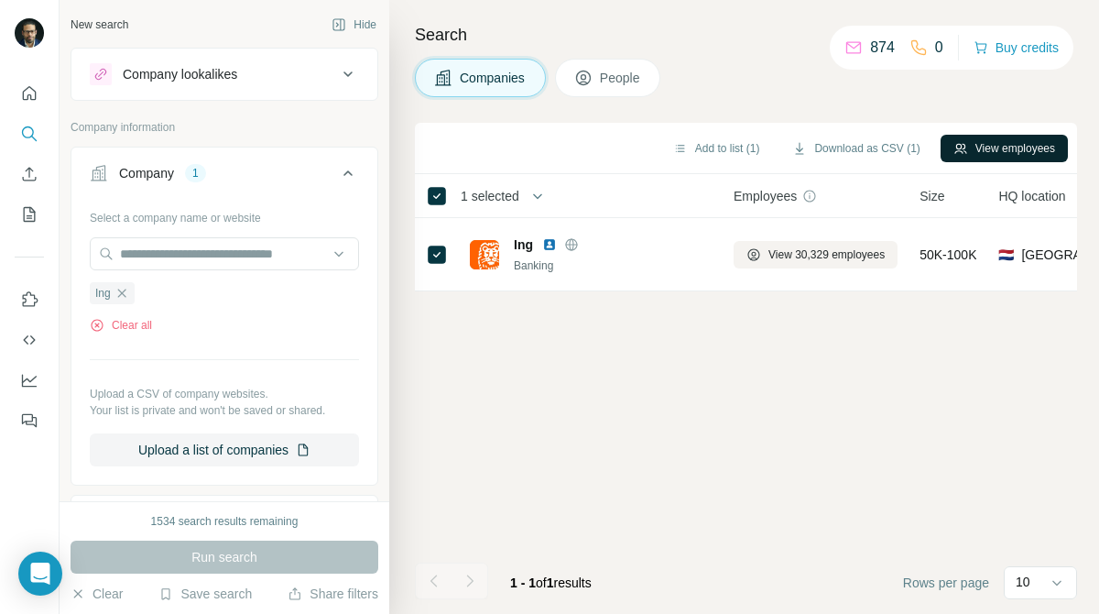
click at [1039, 156] on button "View employees" at bounding box center [1004, 148] width 127 height 27
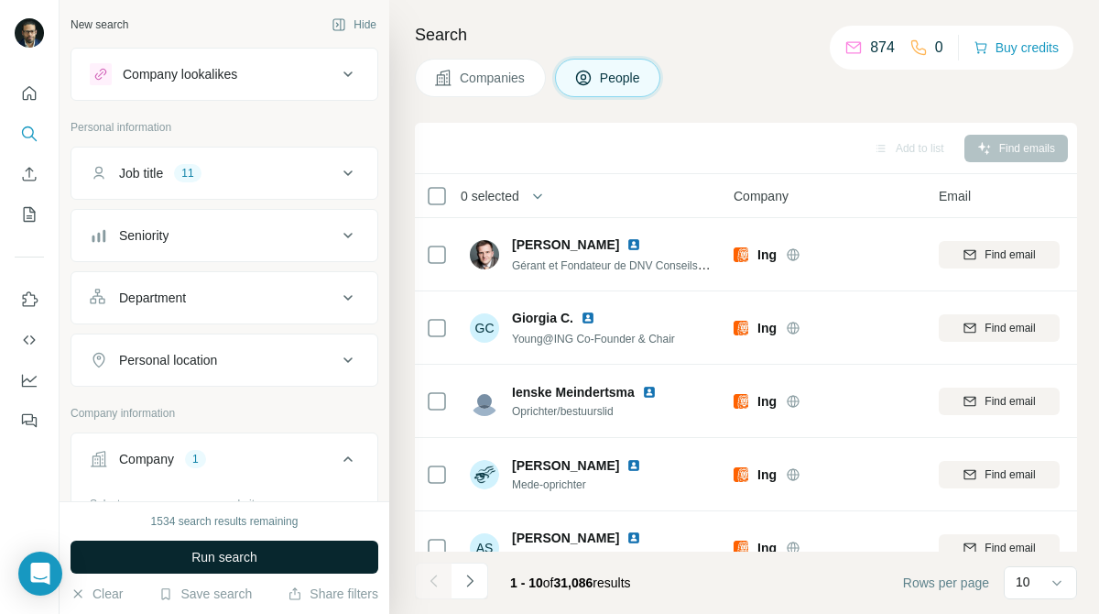
click at [312, 552] on button "Run search" at bounding box center [225, 557] width 308 height 33
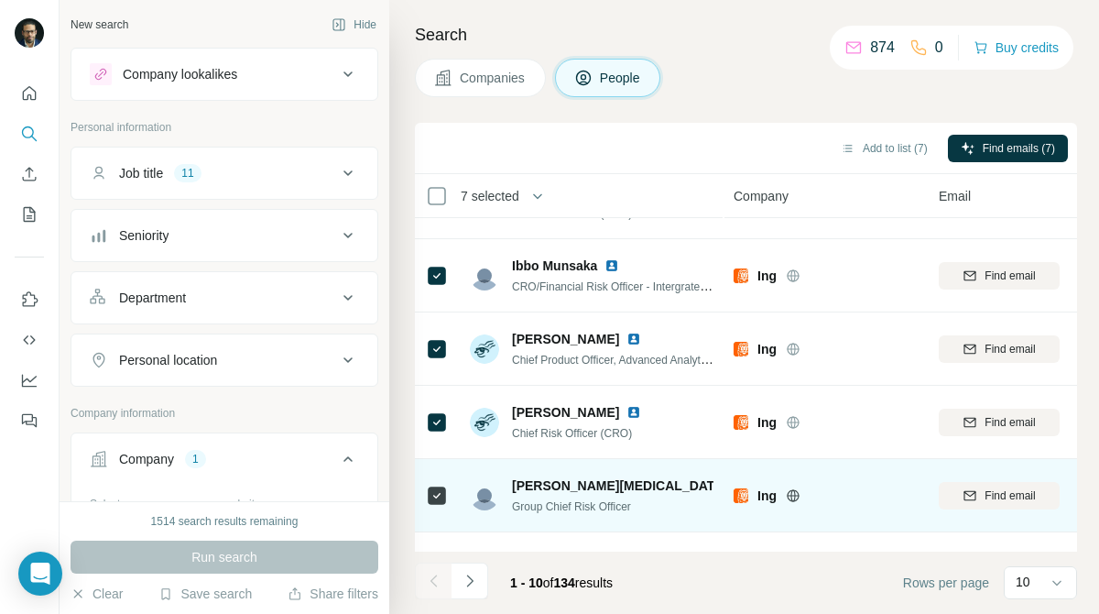
scroll to position [399, 0]
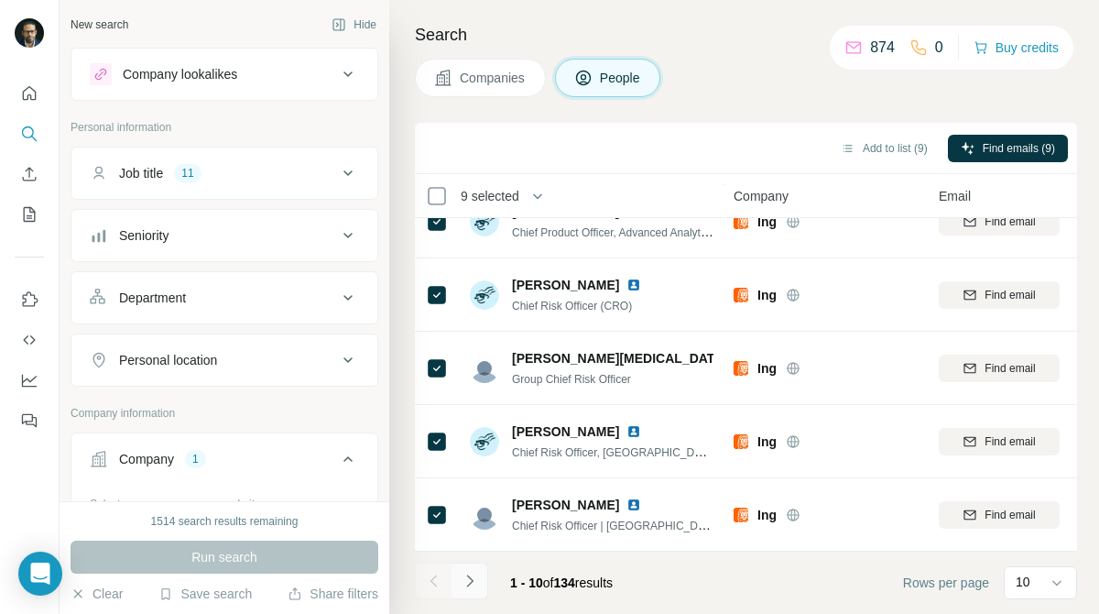
click at [472, 571] on button "Navigate to next page" at bounding box center [470, 581] width 37 height 37
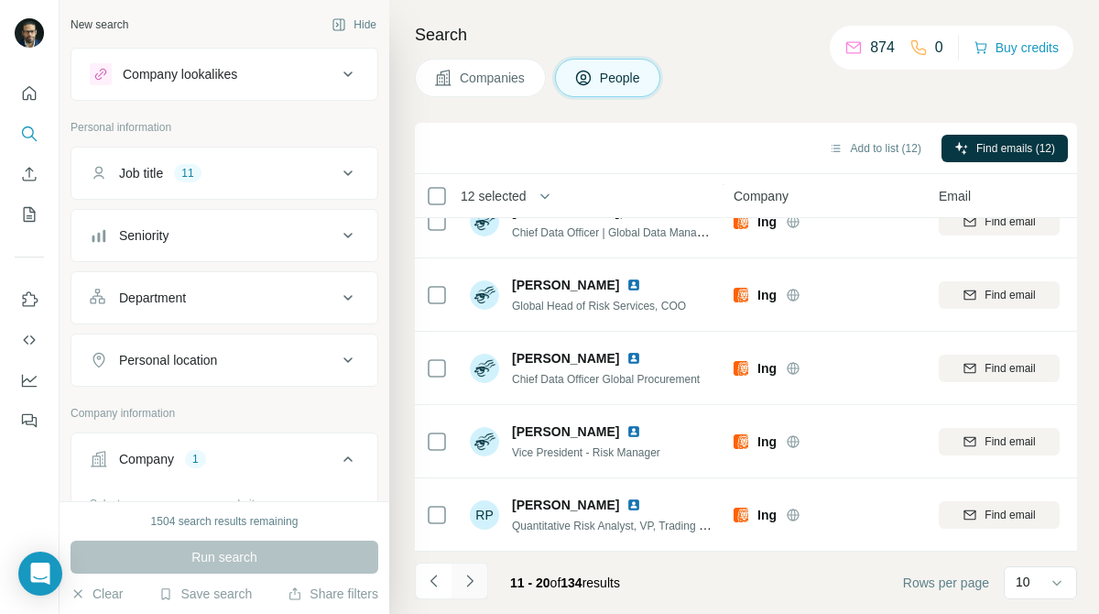
click at [472, 573] on icon "Navigate to next page" at bounding box center [470, 581] width 18 height 18
click at [466, 582] on icon "Navigate to next page" at bounding box center [470, 581] width 18 height 18
click at [475, 587] on icon "Navigate to next page" at bounding box center [470, 581] width 18 height 18
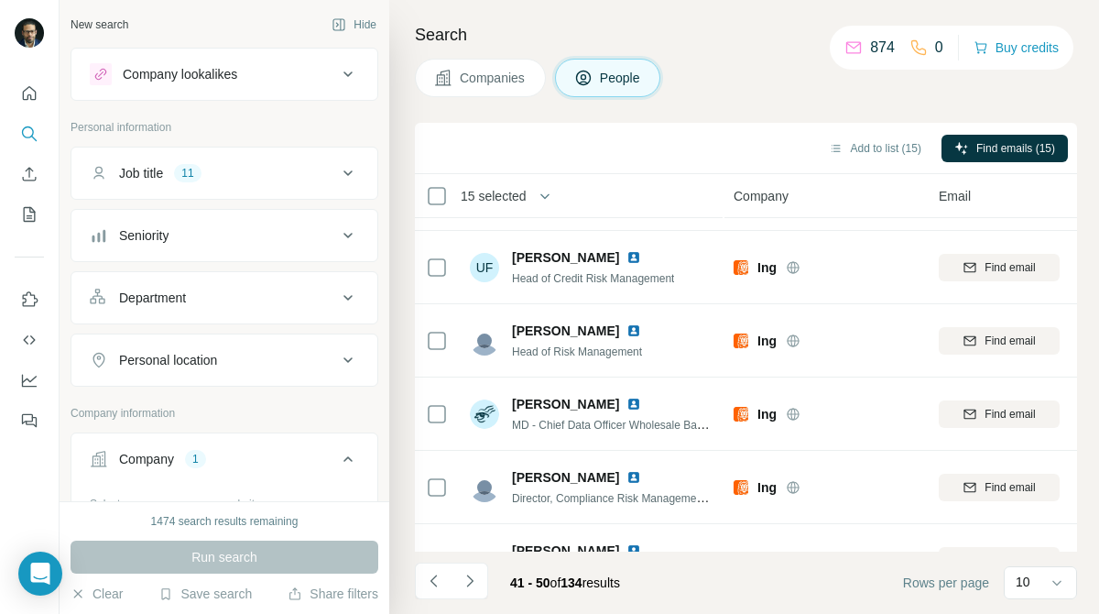
scroll to position [0, 0]
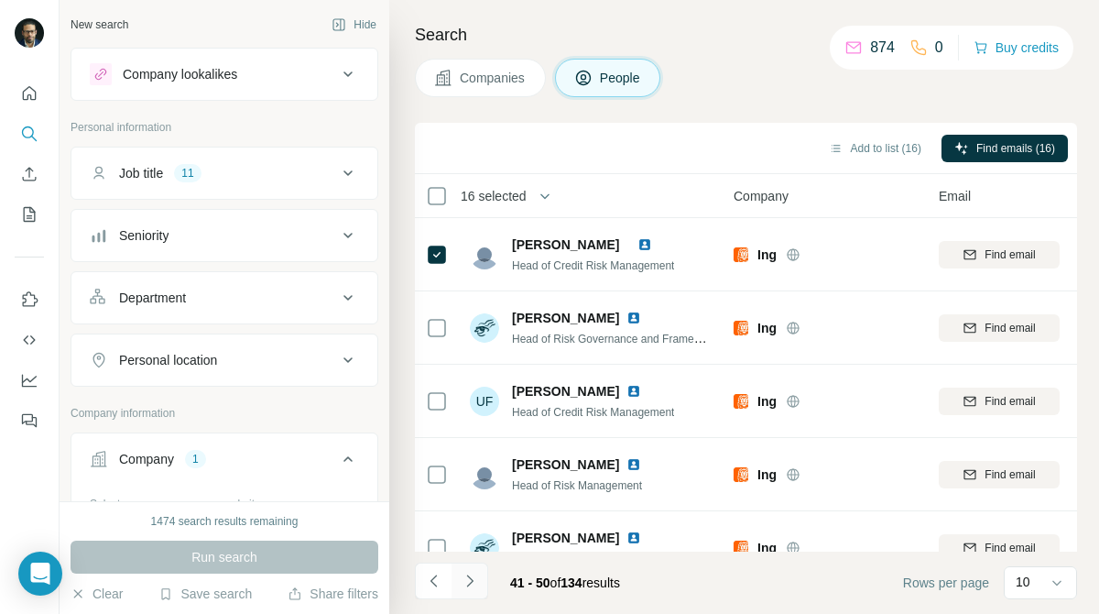
click at [467, 573] on icon "Navigate to next page" at bounding box center [470, 581] width 18 height 18
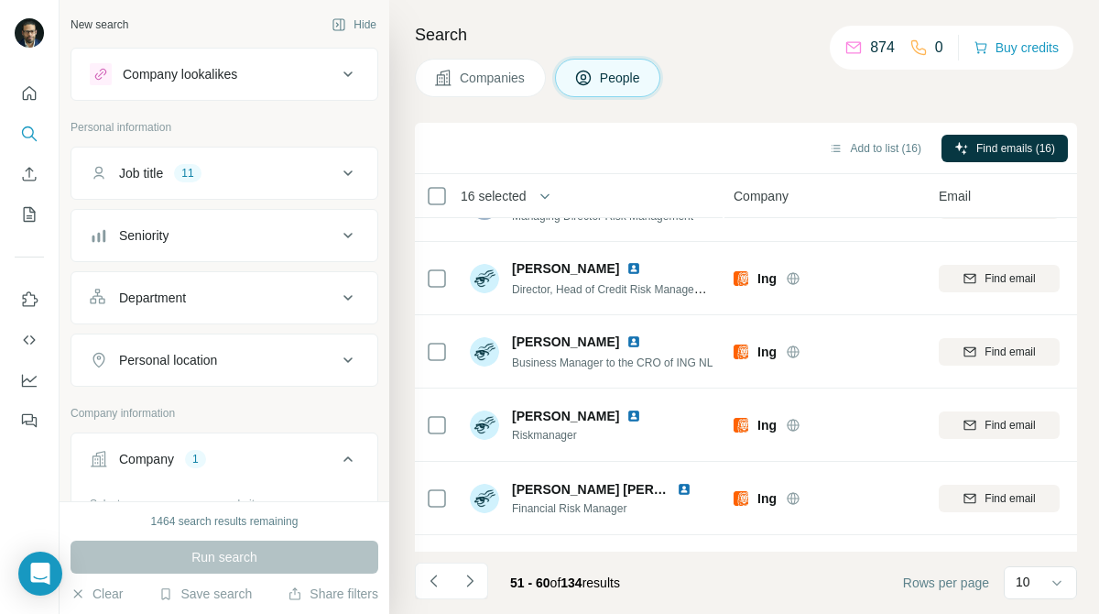
scroll to position [399, 0]
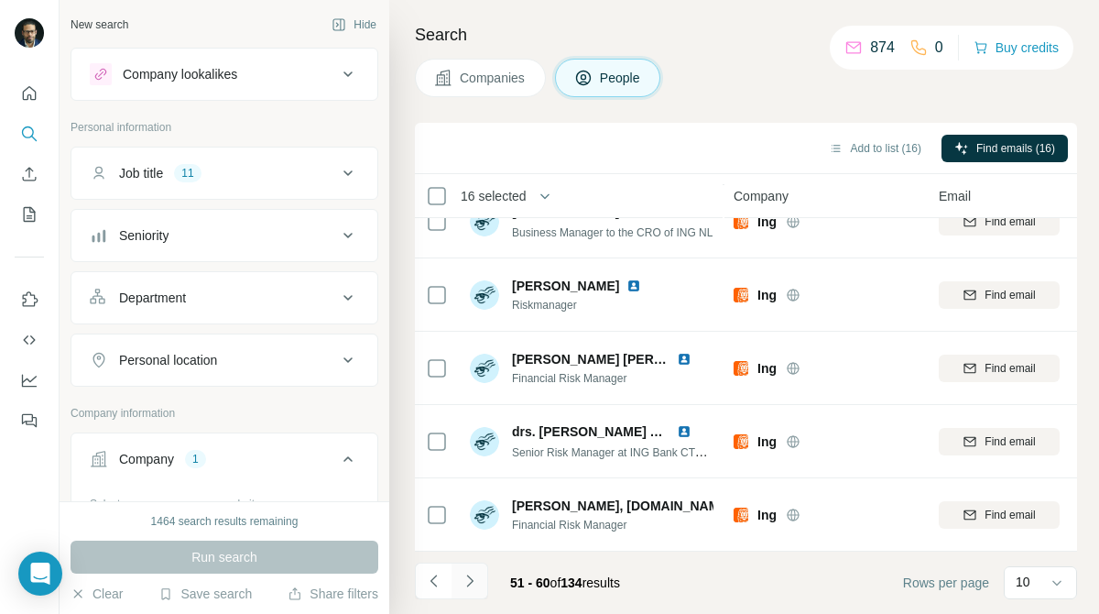
click at [474, 578] on icon "Navigate to next page" at bounding box center [470, 581] width 18 height 18
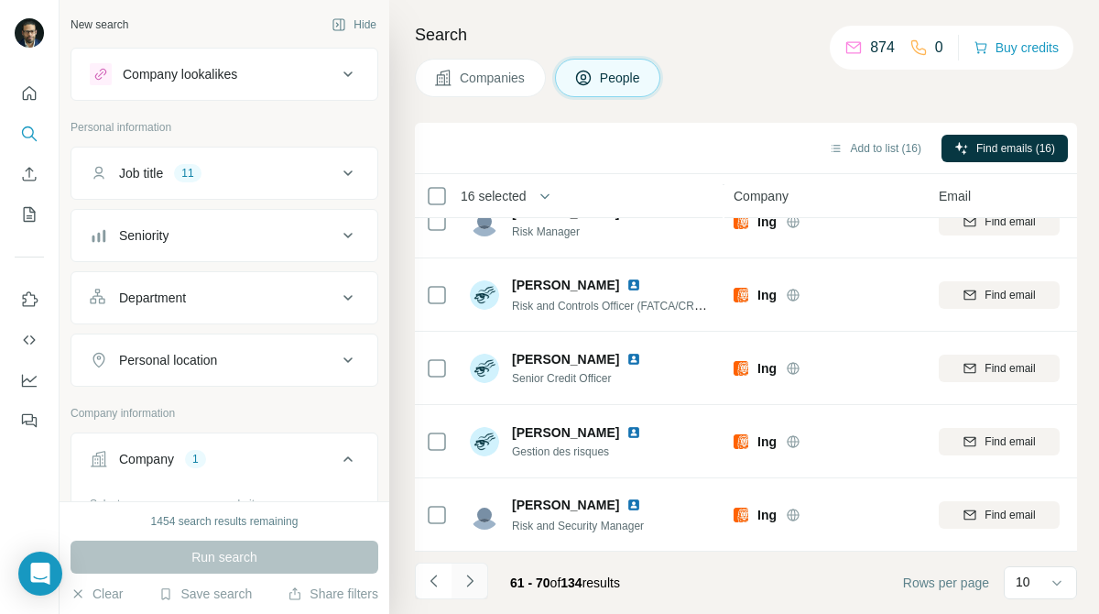
click at [472, 583] on icon "Navigate to next page" at bounding box center [470, 581] width 18 height 18
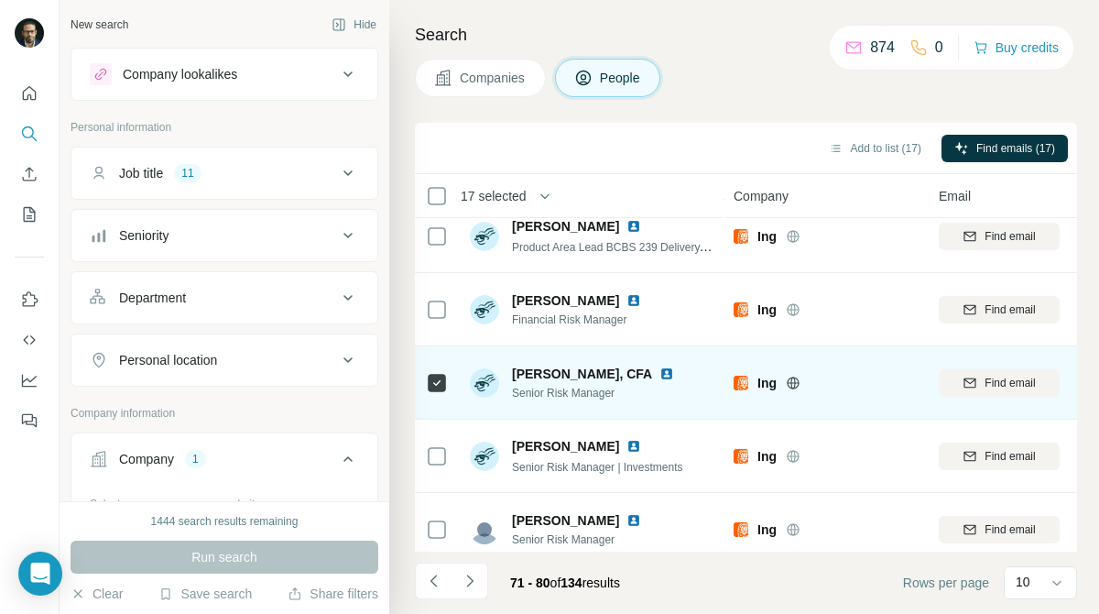
scroll to position [0, 0]
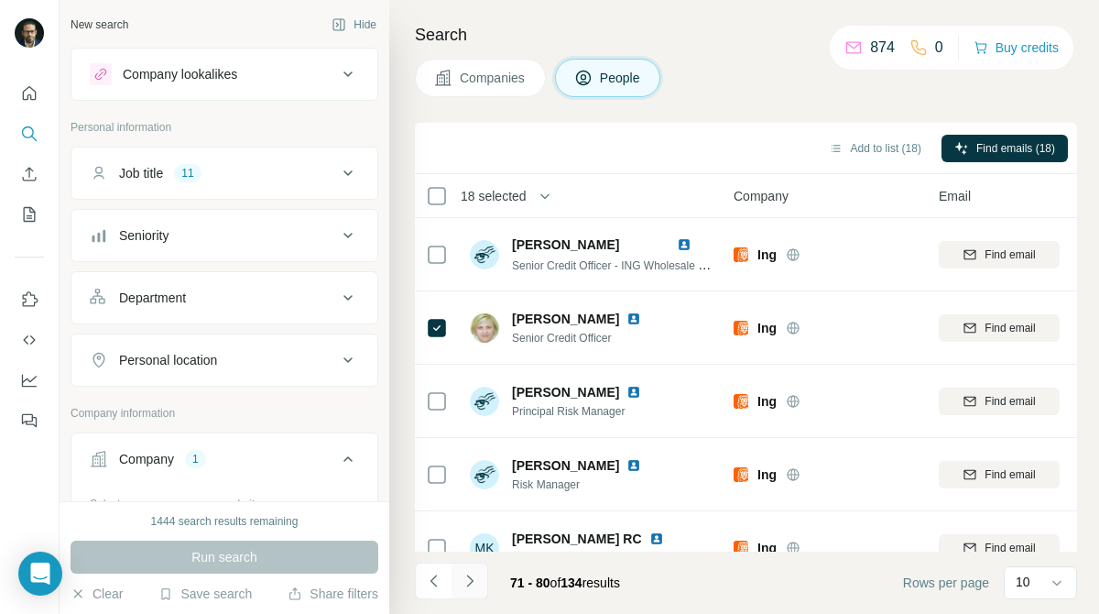
click at [470, 586] on icon "Navigate to next page" at bounding box center [470, 581] width 18 height 18
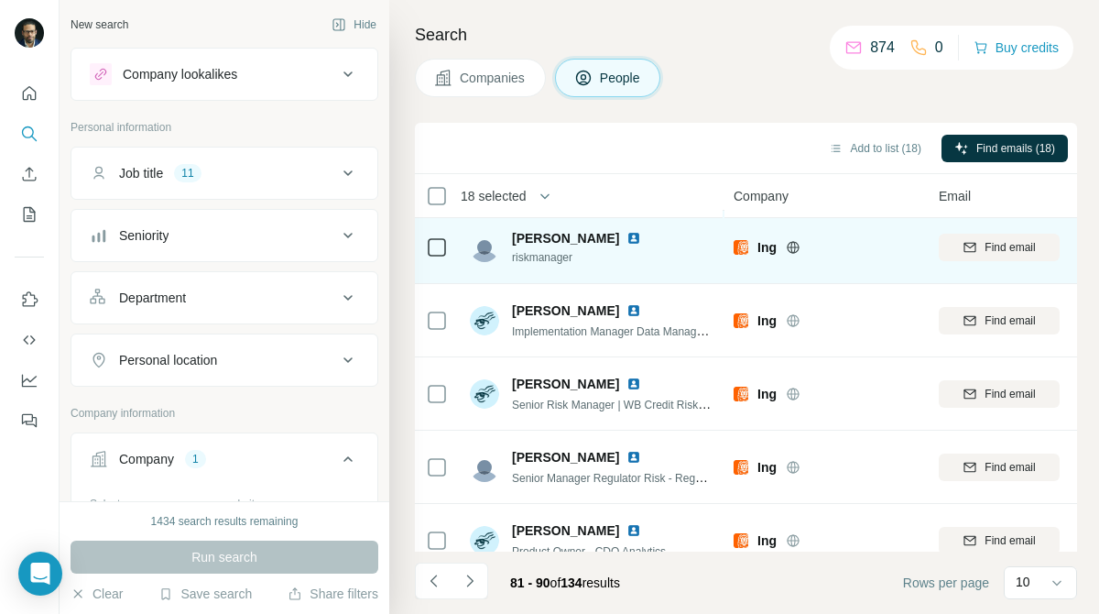
scroll to position [399, 0]
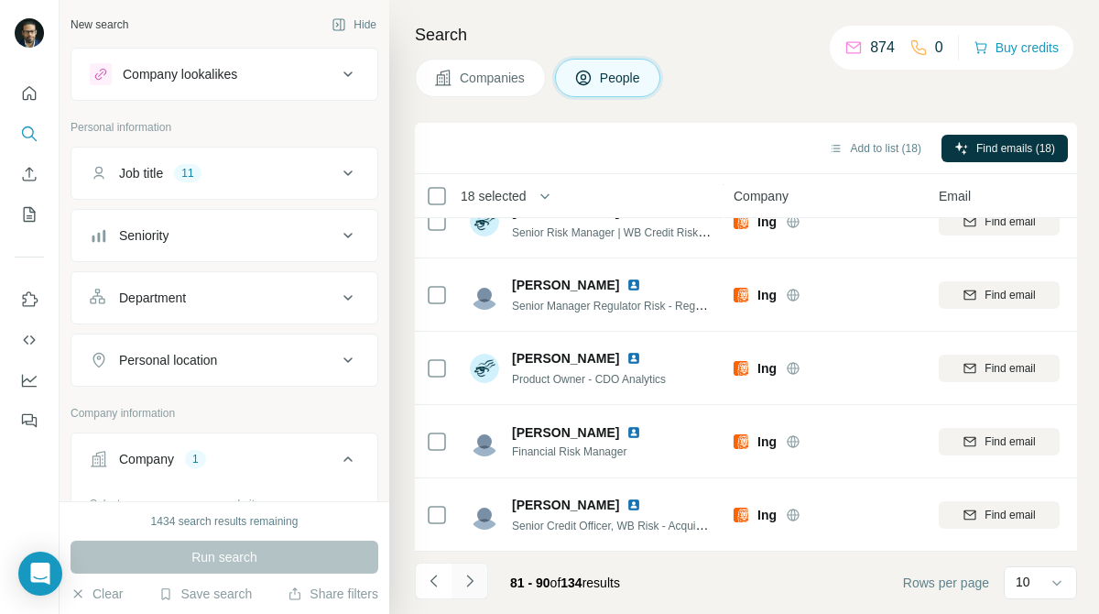
click at [468, 585] on icon "Navigate to next page" at bounding box center [470, 581] width 18 height 18
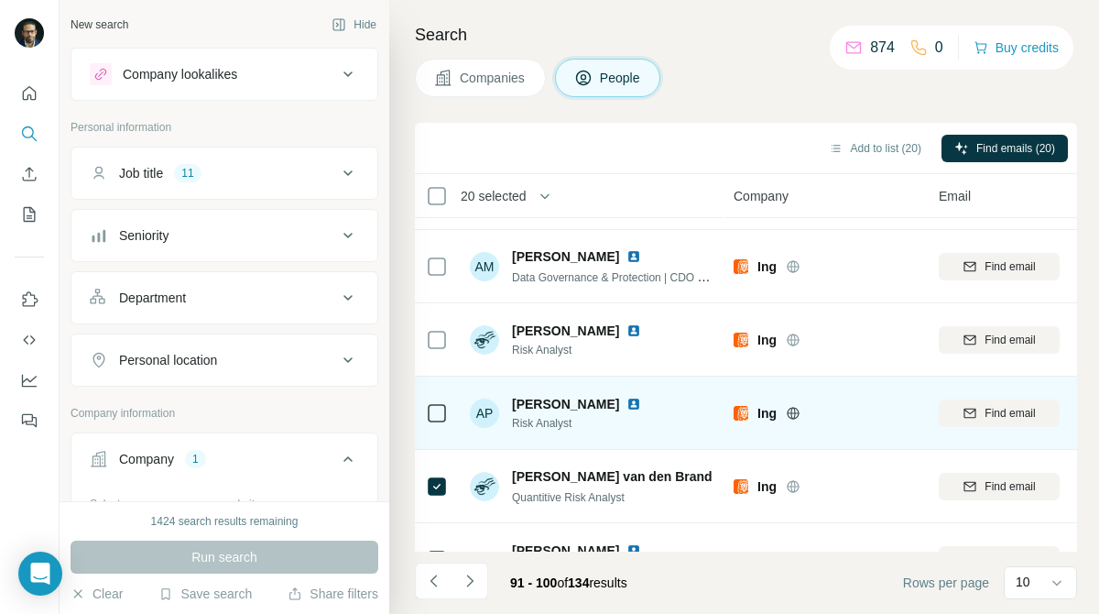
scroll to position [0, 0]
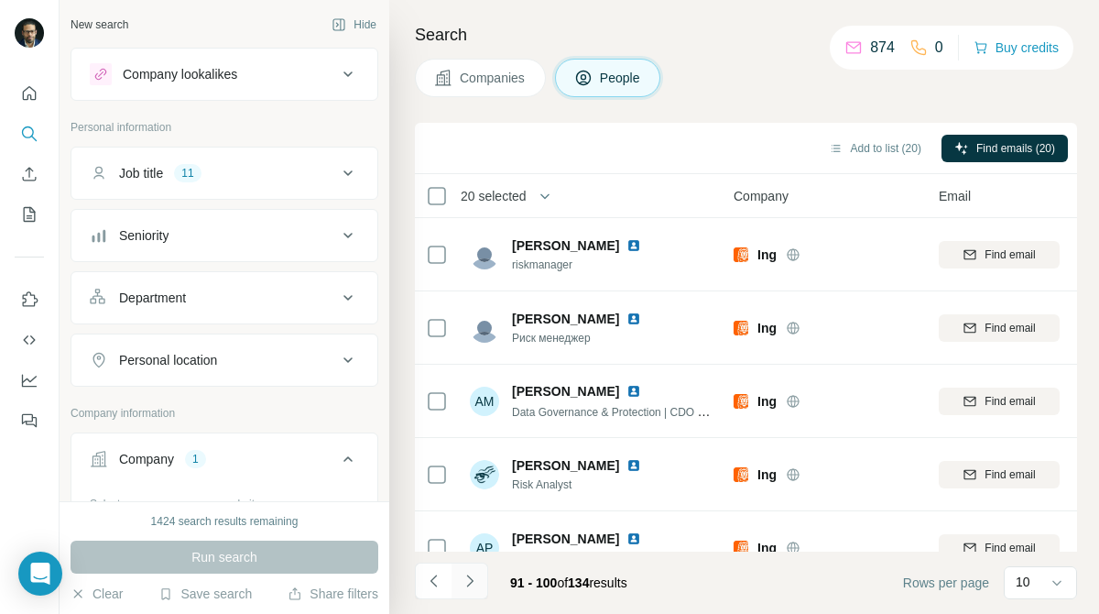
click at [466, 590] on button "Navigate to next page" at bounding box center [470, 581] width 37 height 37
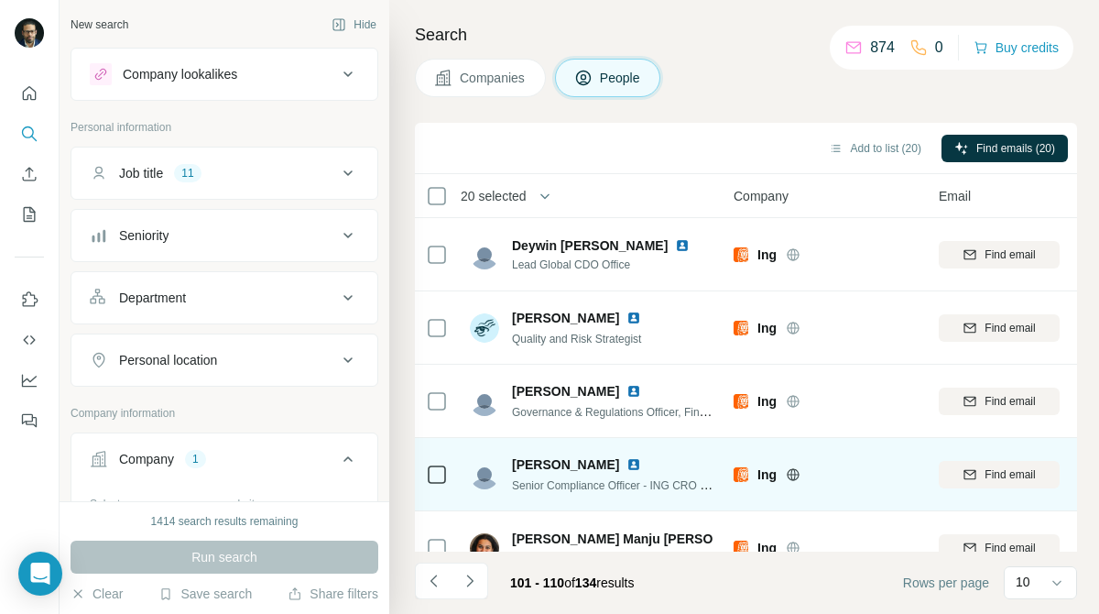
scroll to position [399, 0]
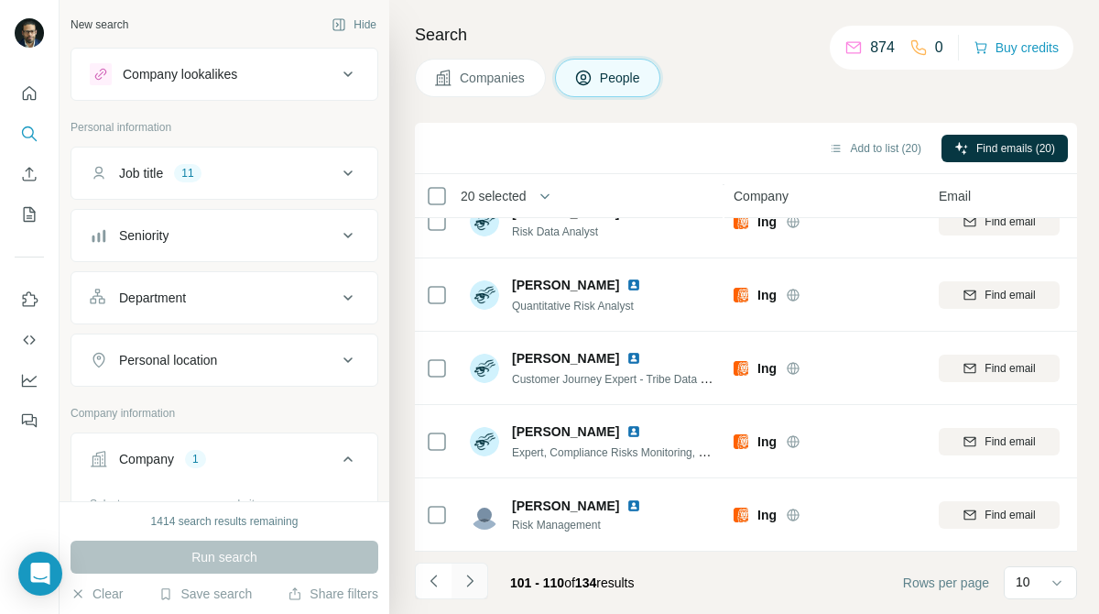
click at [478, 583] on icon "Navigate to next page" at bounding box center [470, 581] width 18 height 18
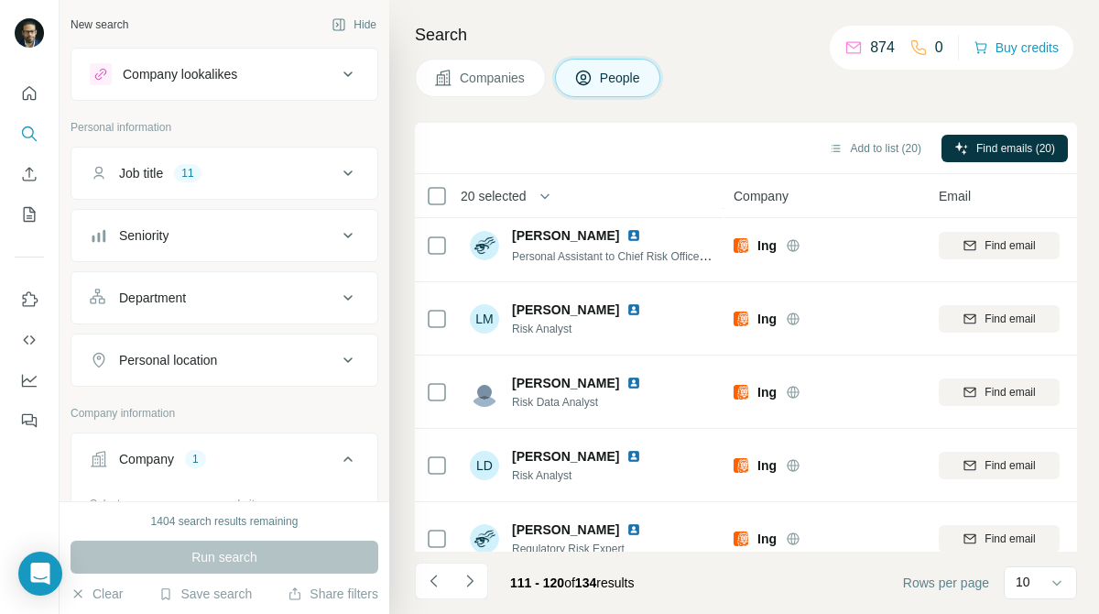
scroll to position [232, 0]
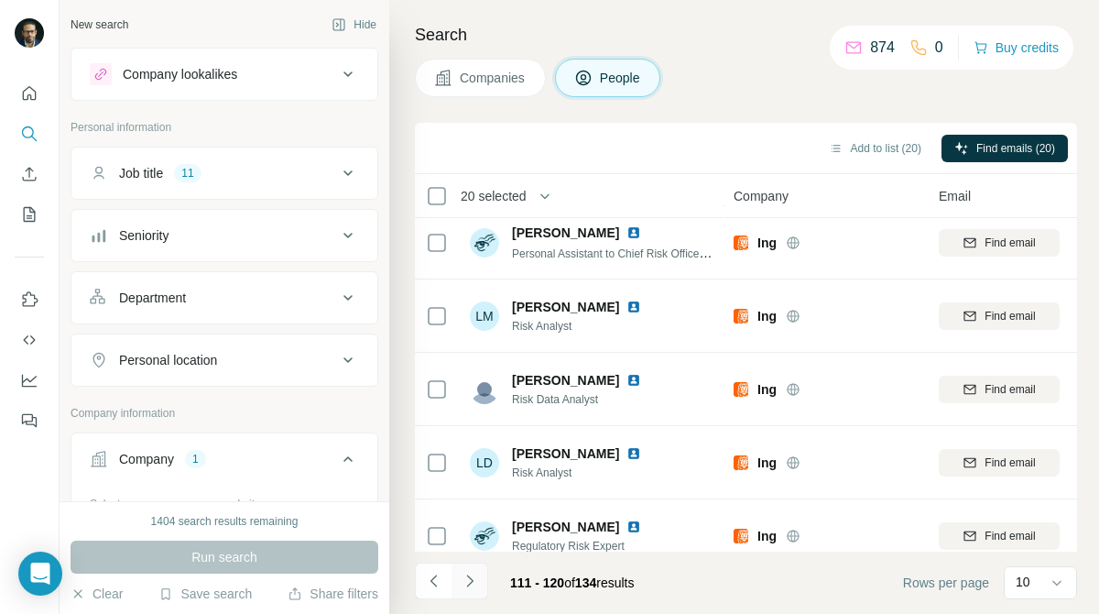
click at [474, 584] on icon "Navigate to next page" at bounding box center [470, 581] width 18 height 18
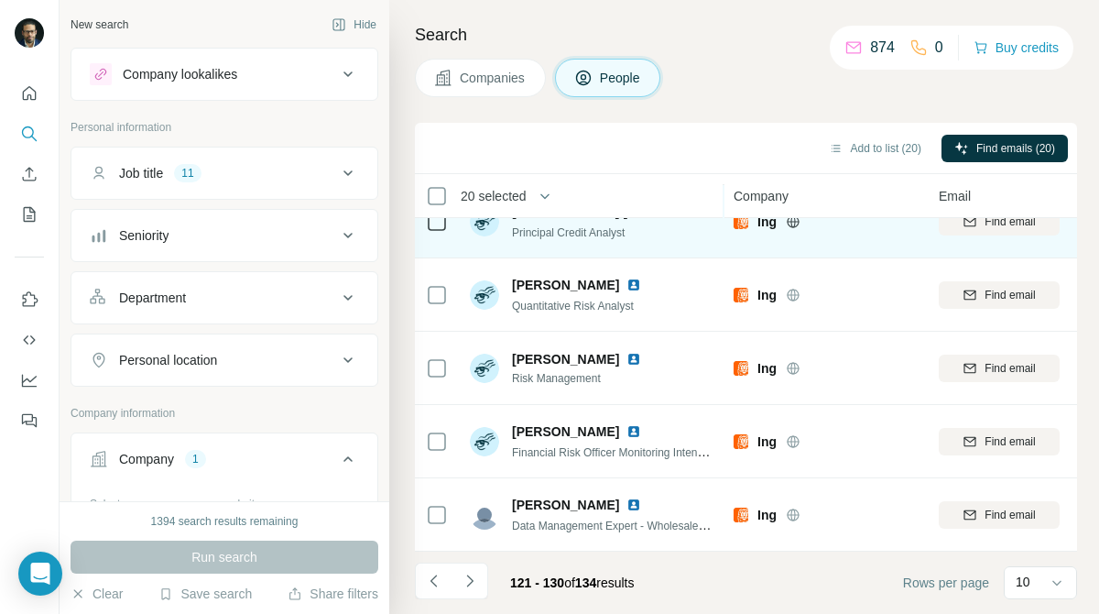
scroll to position [0, 0]
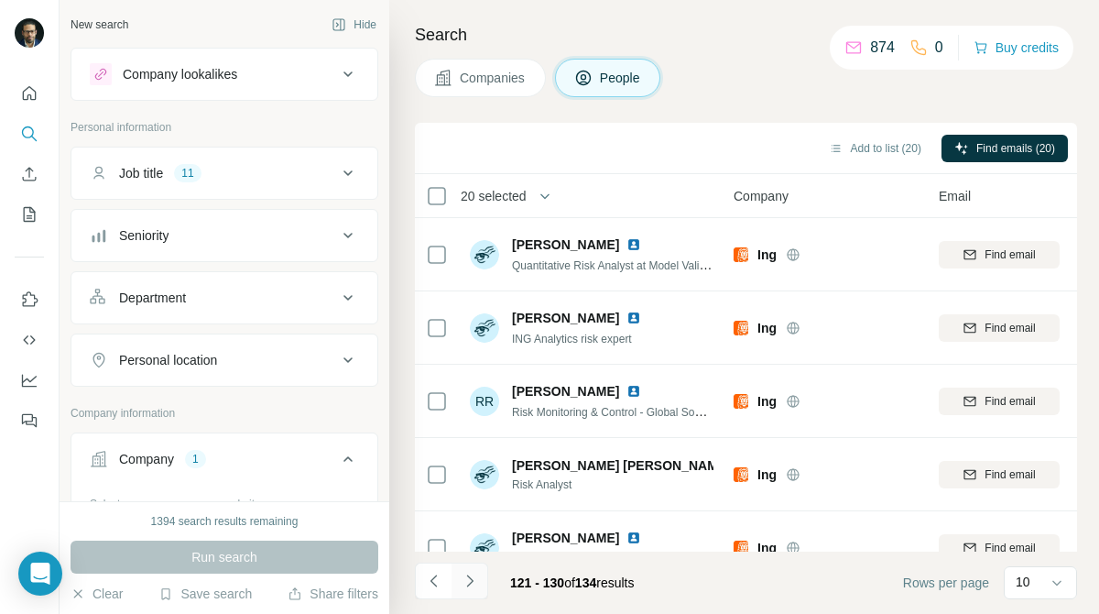
click at [476, 580] on icon "Navigate to next page" at bounding box center [470, 581] width 18 height 18
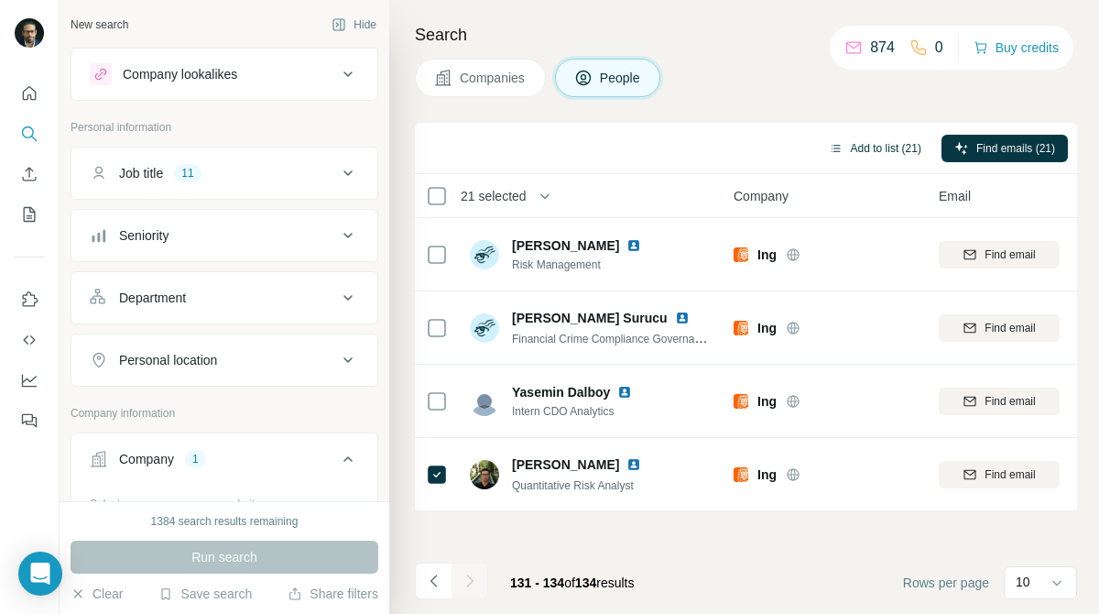
click at [852, 155] on button "Add to list (21)" at bounding box center [875, 148] width 118 height 27
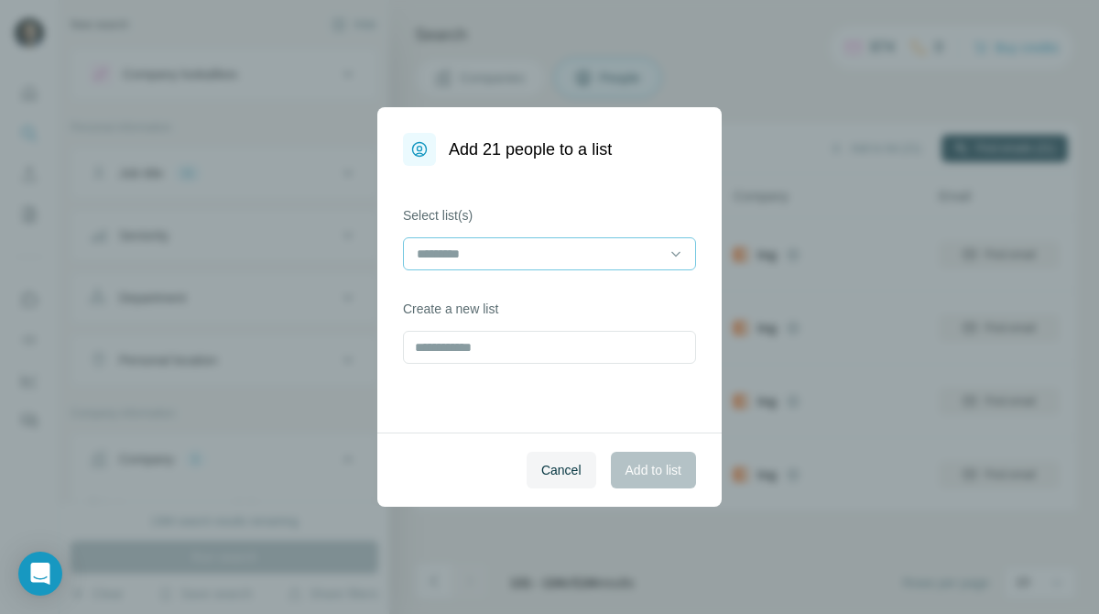
click at [656, 253] on input at bounding box center [538, 254] width 247 height 20
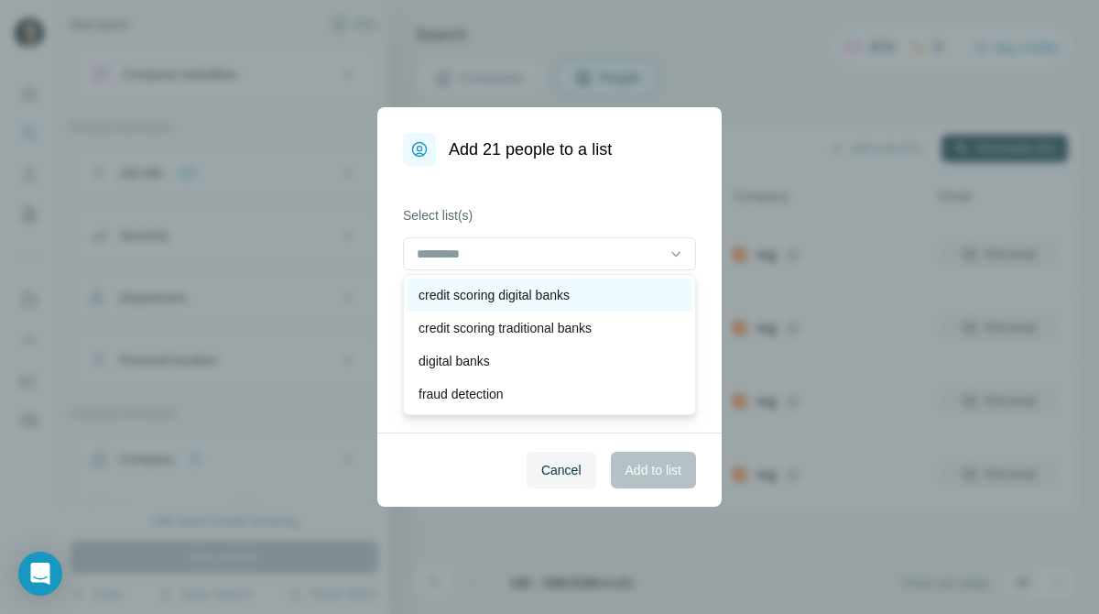
click at [621, 290] on div "credit scoring digital banks" at bounding box center [550, 295] width 262 height 18
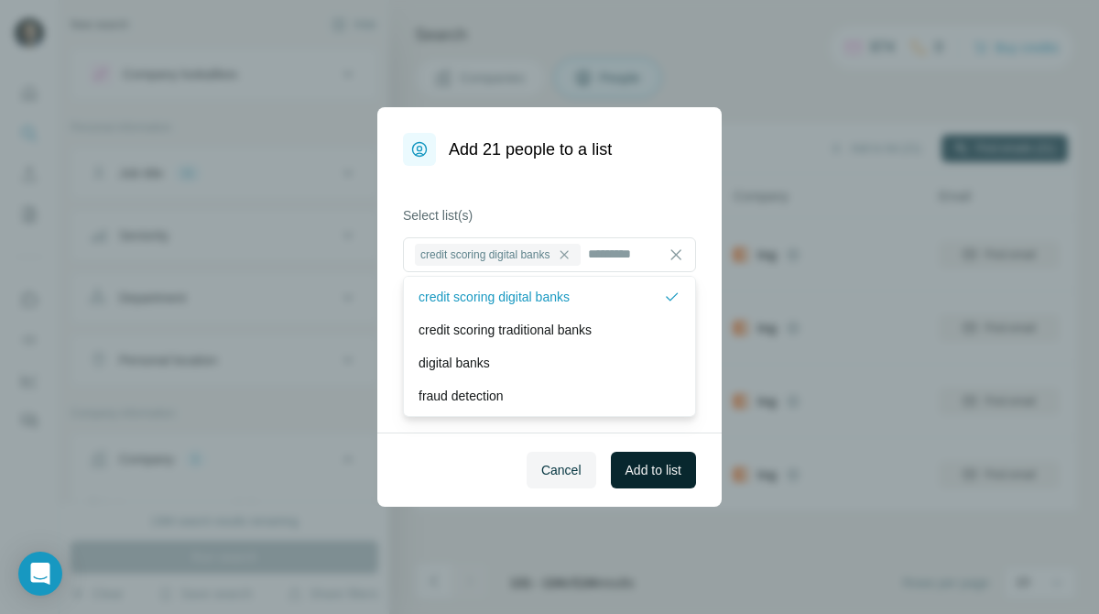
click at [652, 467] on span "Add to list" at bounding box center [654, 470] width 56 height 18
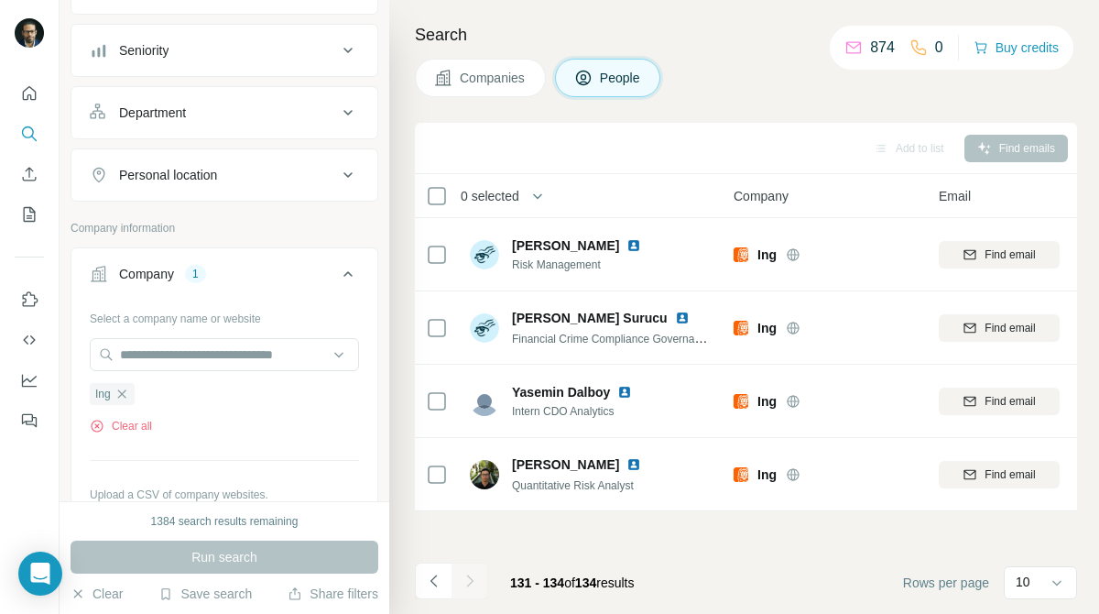
scroll to position [186, 0]
click at [122, 400] on div "Ing" at bounding box center [112, 393] width 45 height 22
click at [123, 389] on icon "button" at bounding box center [122, 393] width 15 height 15
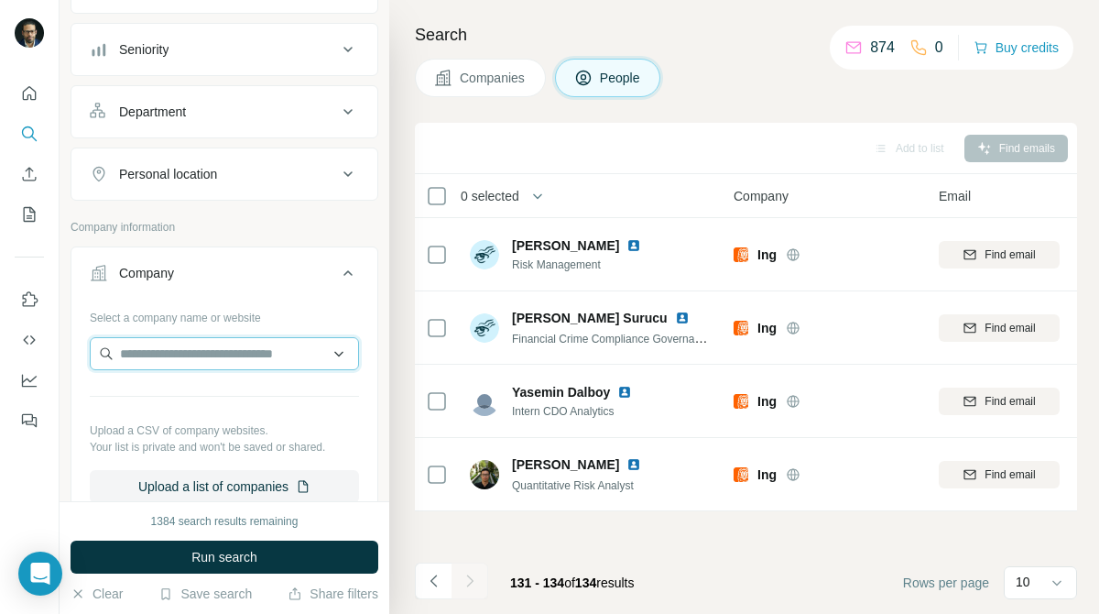
click at [197, 350] on input "text" at bounding box center [224, 353] width 269 height 33
drag, startPoint x: 307, startPoint y: 353, endPoint x: 227, endPoint y: 355, distance: 79.7
click at [227, 355] on input "**********" at bounding box center [224, 353] width 269 height 33
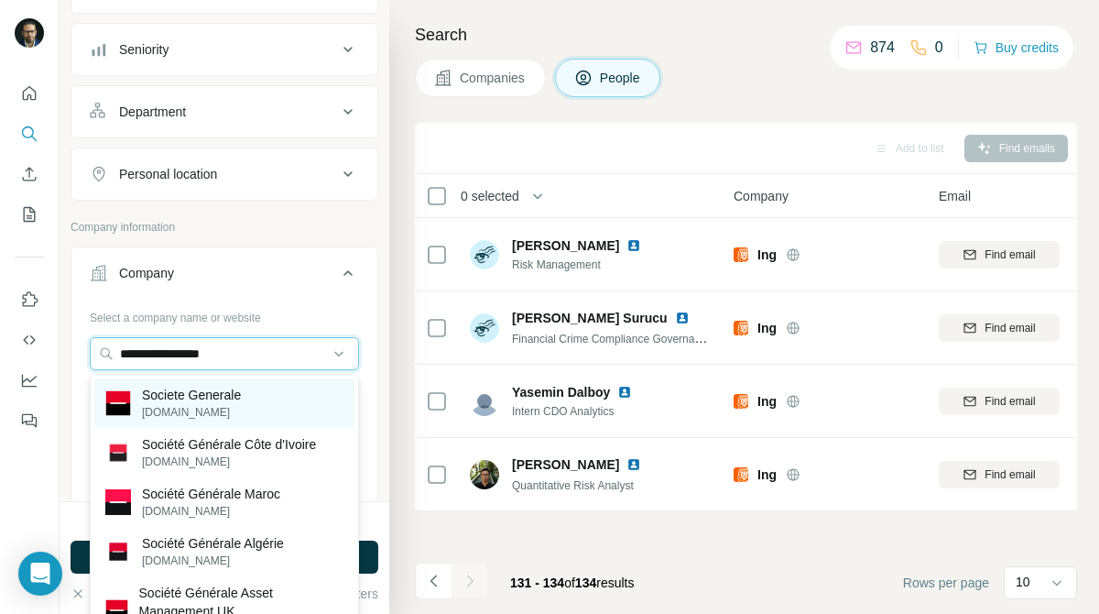
type input "**********"
click at [277, 390] on div "Societe Generale [DOMAIN_NAME]" at bounding box center [224, 402] width 260 height 49
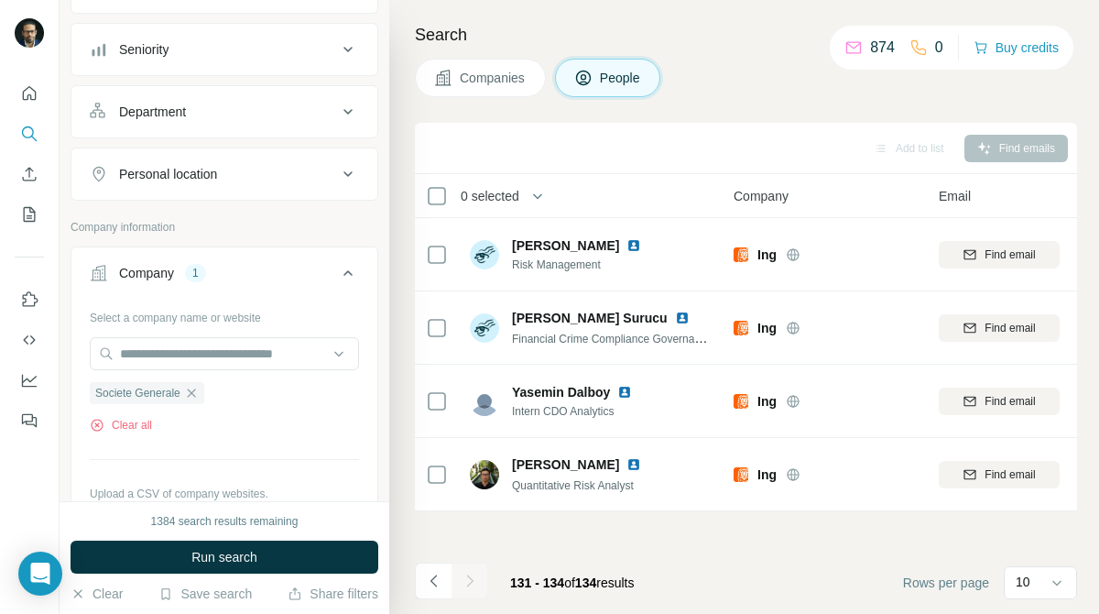
click at [496, 89] on button "Companies" at bounding box center [480, 78] width 131 height 38
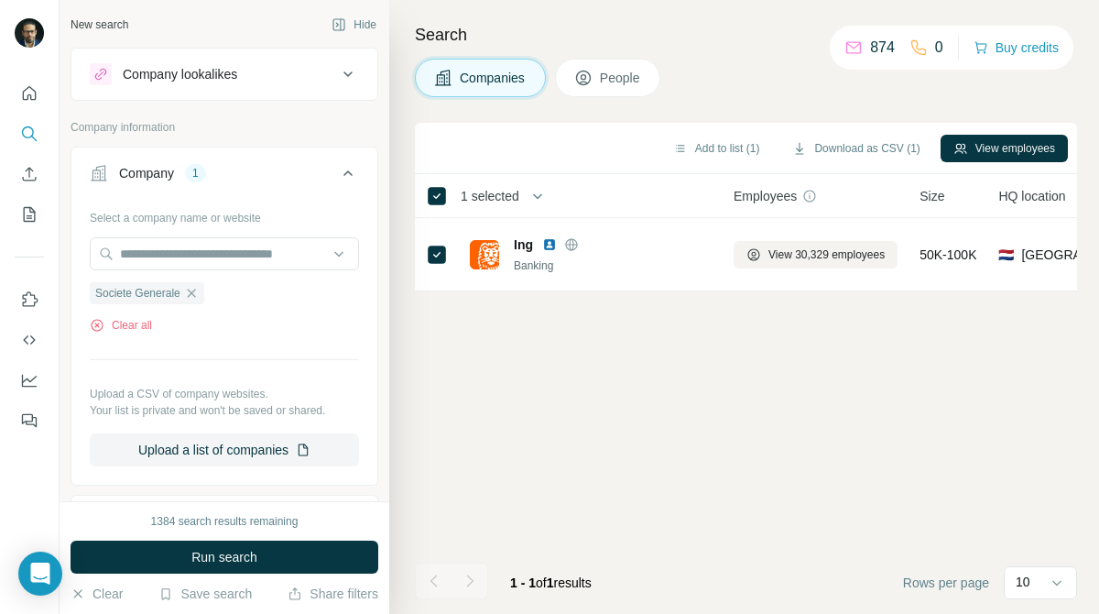
click at [326, 540] on div "1384 search results remaining Run search Clear Save search Share filters" at bounding box center [225, 557] width 330 height 113
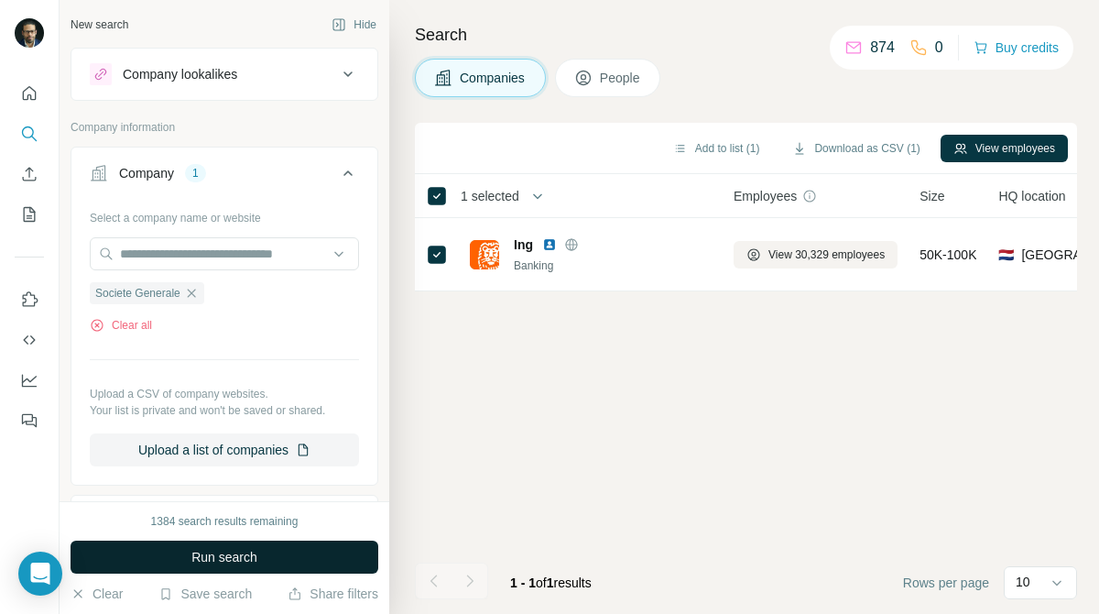
click at [237, 560] on span "Run search" at bounding box center [224, 557] width 66 height 18
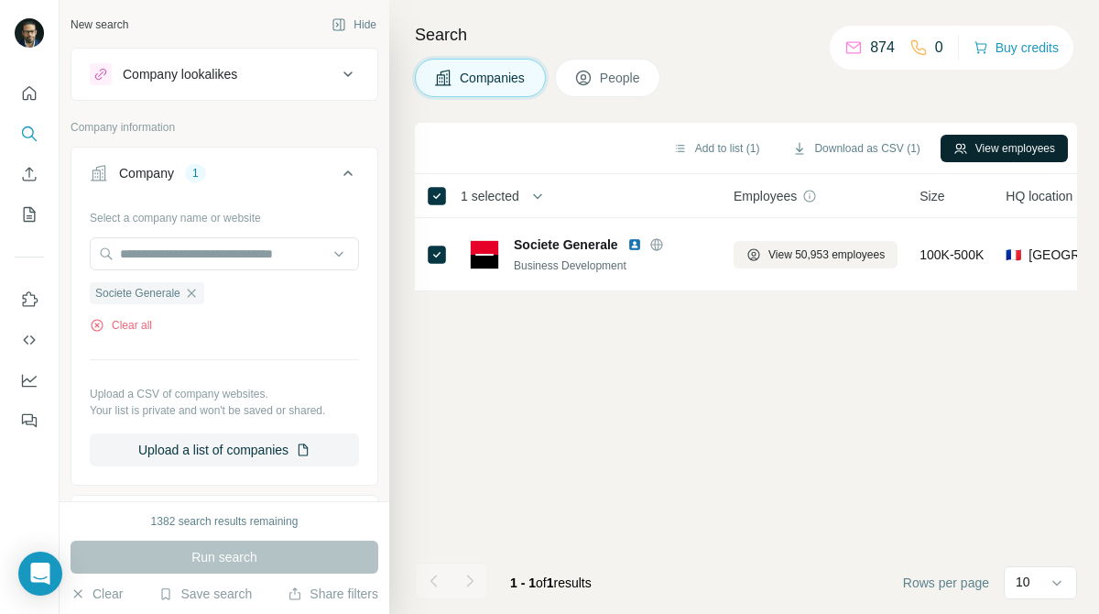
click at [1012, 148] on button "View employees" at bounding box center [1004, 148] width 127 height 27
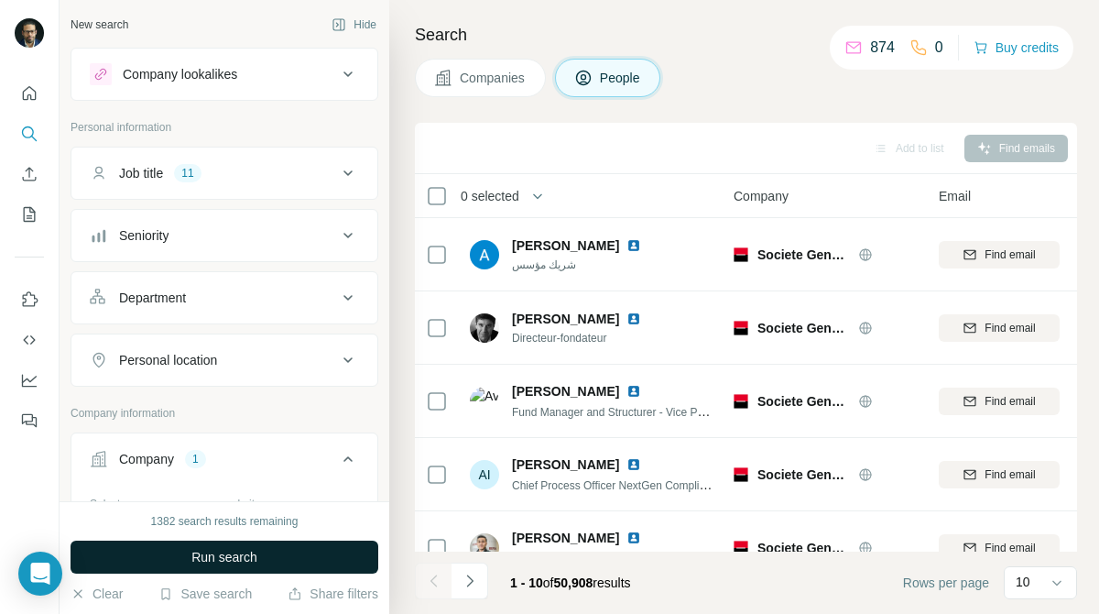
click at [306, 552] on button "Run search" at bounding box center [225, 557] width 308 height 33
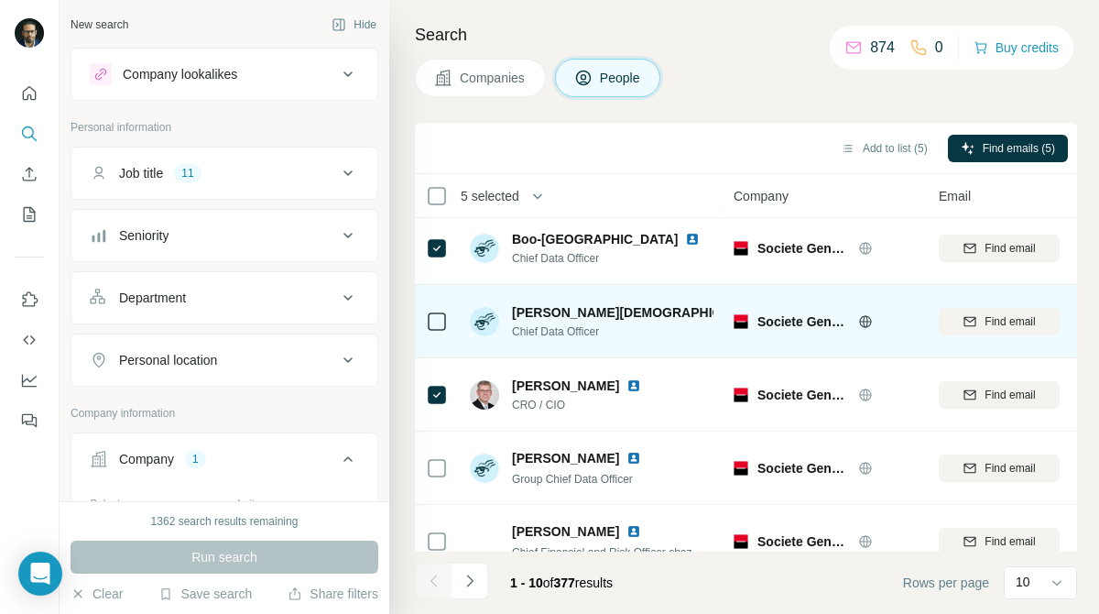
scroll to position [399, 0]
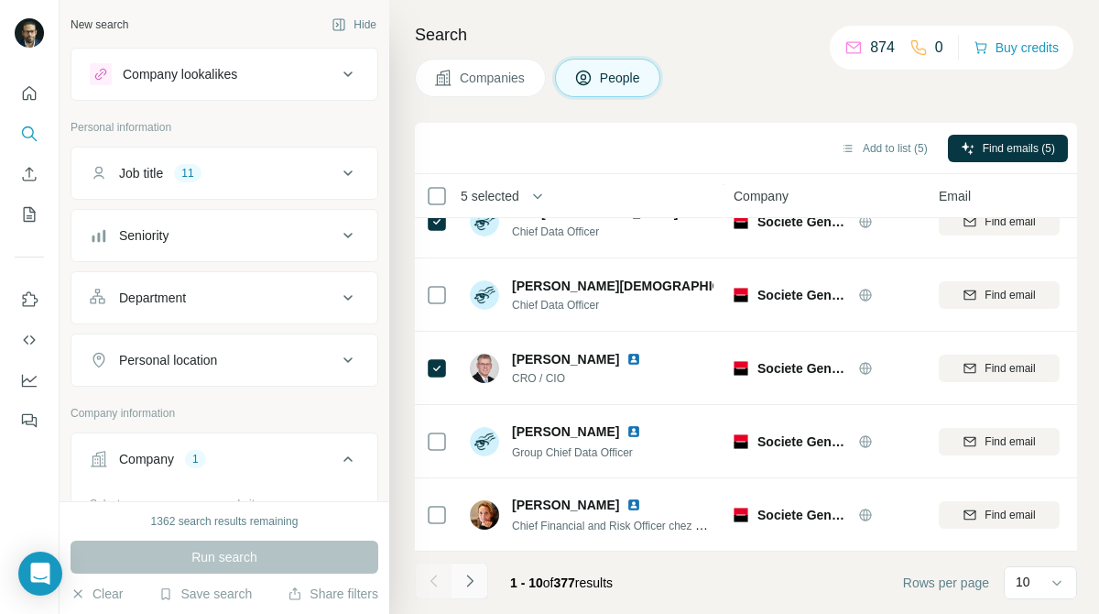
click at [481, 585] on button "Navigate to next page" at bounding box center [470, 581] width 37 height 37
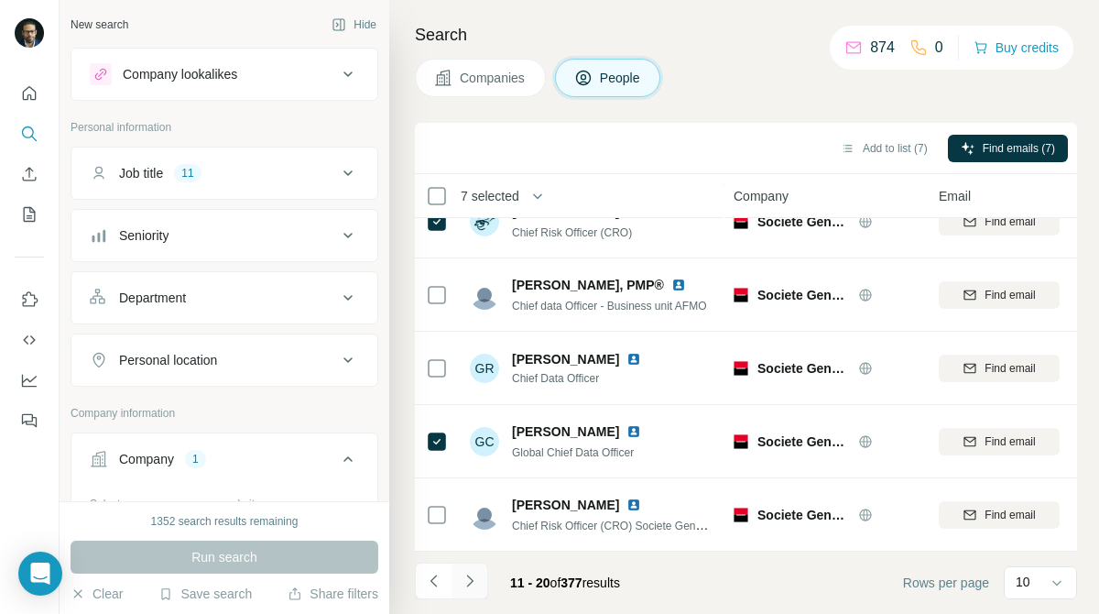
click at [465, 590] on button "Navigate to next page" at bounding box center [470, 581] width 37 height 37
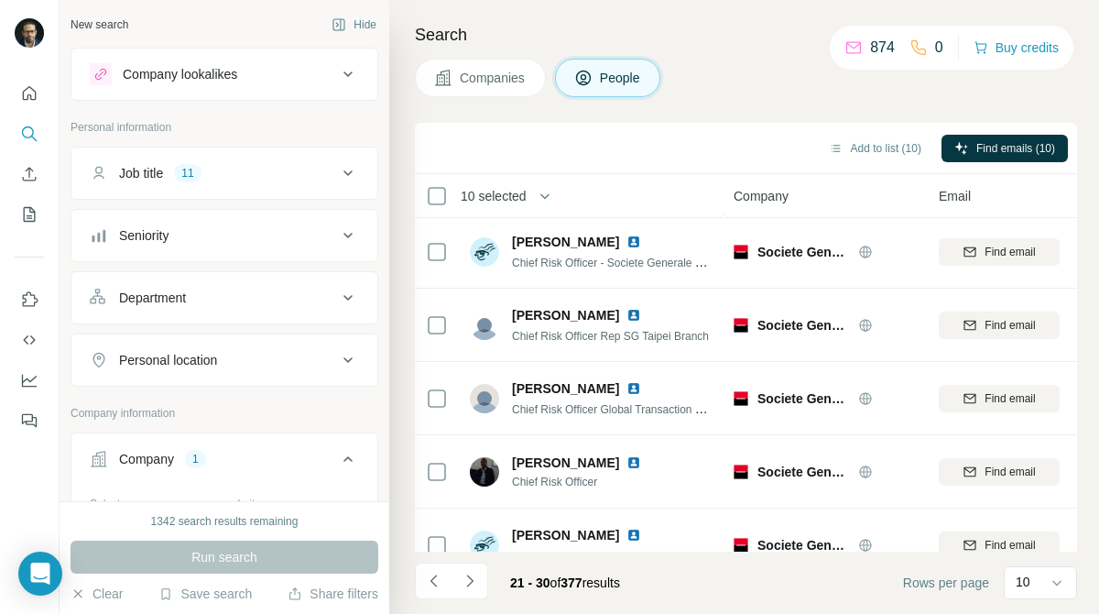
scroll to position [0, 0]
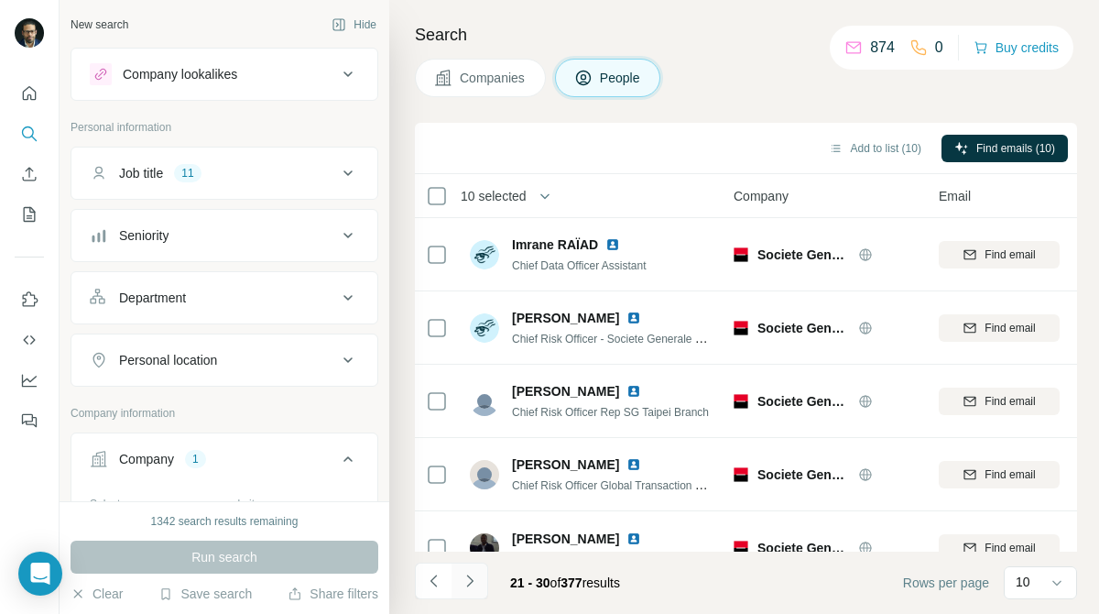
click at [470, 569] on button "Navigate to next page" at bounding box center [470, 581] width 37 height 37
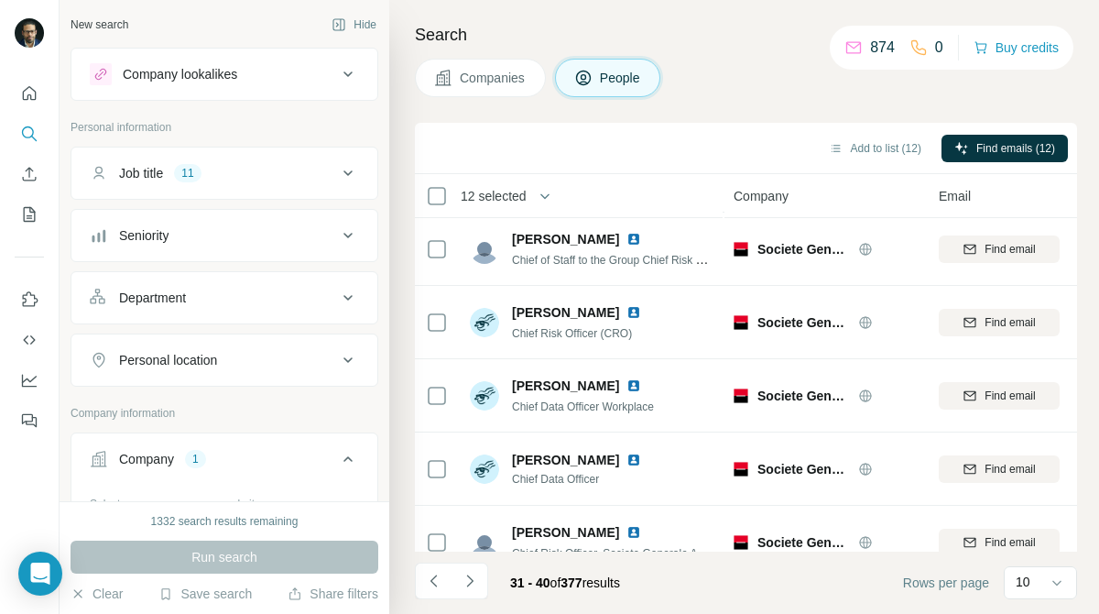
scroll to position [399, 0]
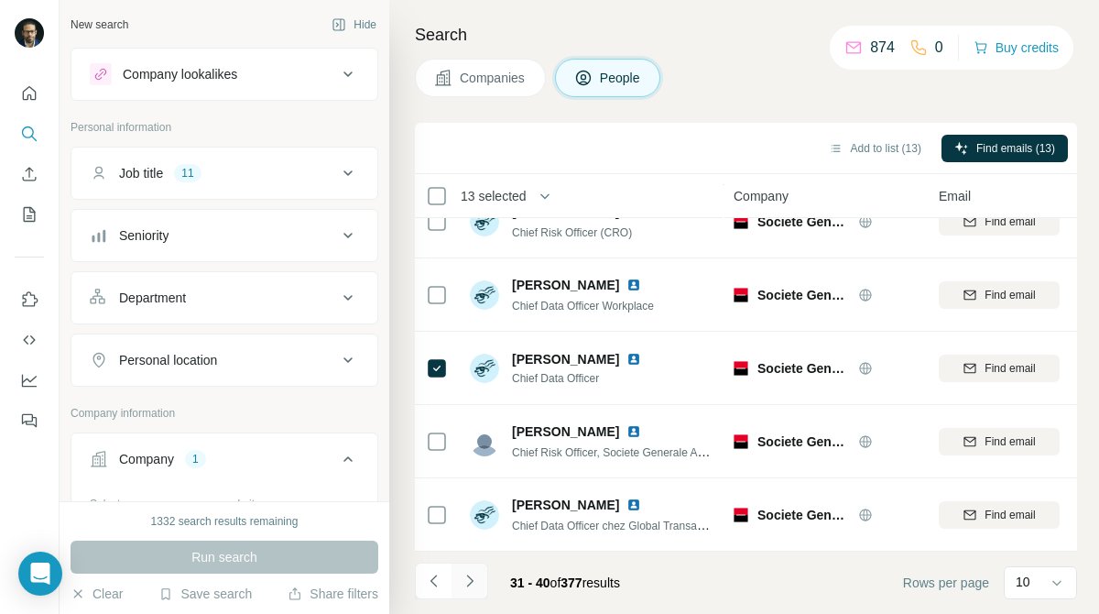
click at [470, 585] on icon "Navigate to next page" at bounding box center [470, 581] width 18 height 18
click at [468, 585] on icon "Navigate to next page" at bounding box center [469, 580] width 6 height 12
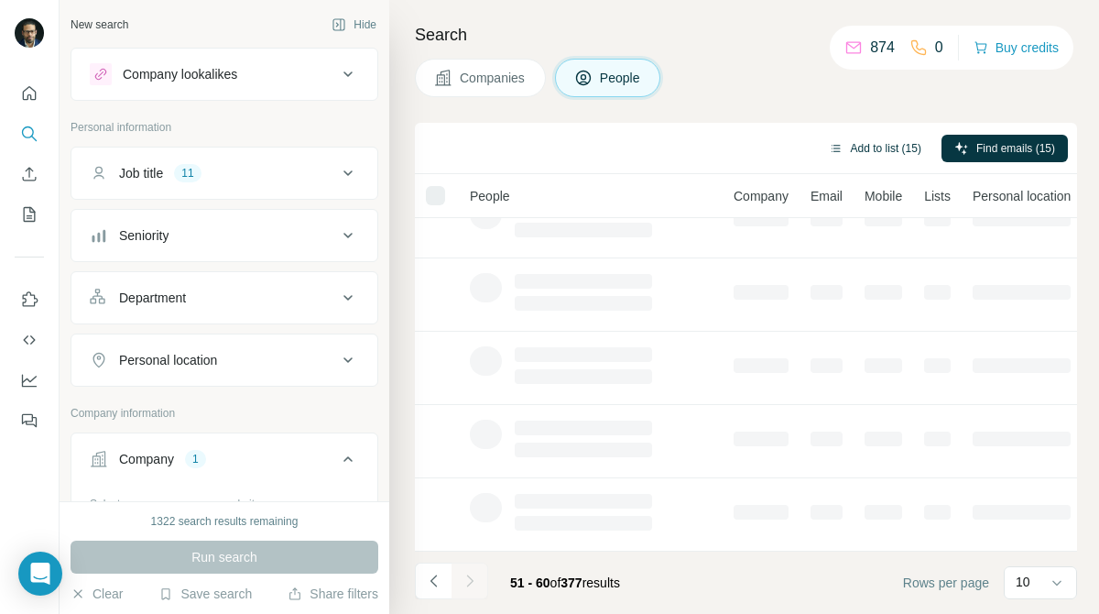
click at [874, 151] on button "Add to list (15)" at bounding box center [875, 148] width 118 height 27
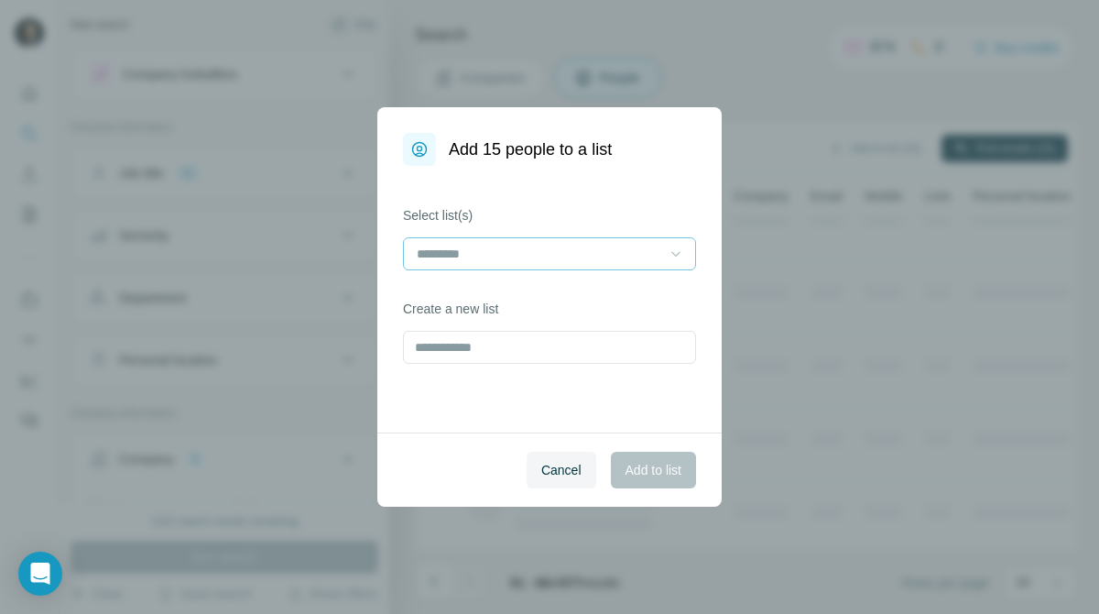
click at [673, 255] on icon at bounding box center [676, 254] width 18 height 18
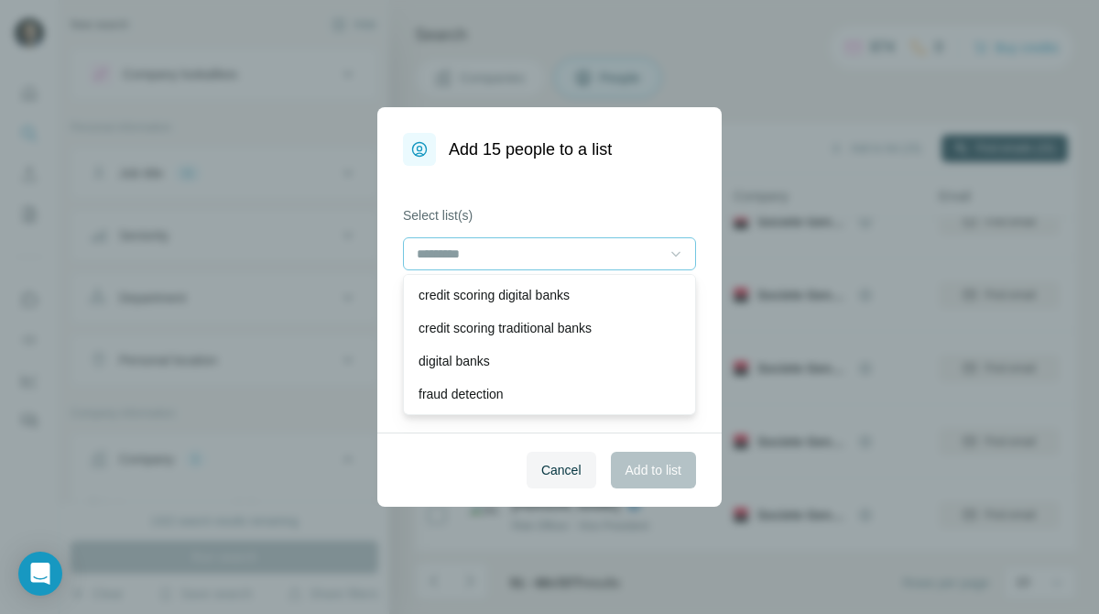
click at [636, 290] on div "credit scoring digital banks" at bounding box center [550, 295] width 262 height 18
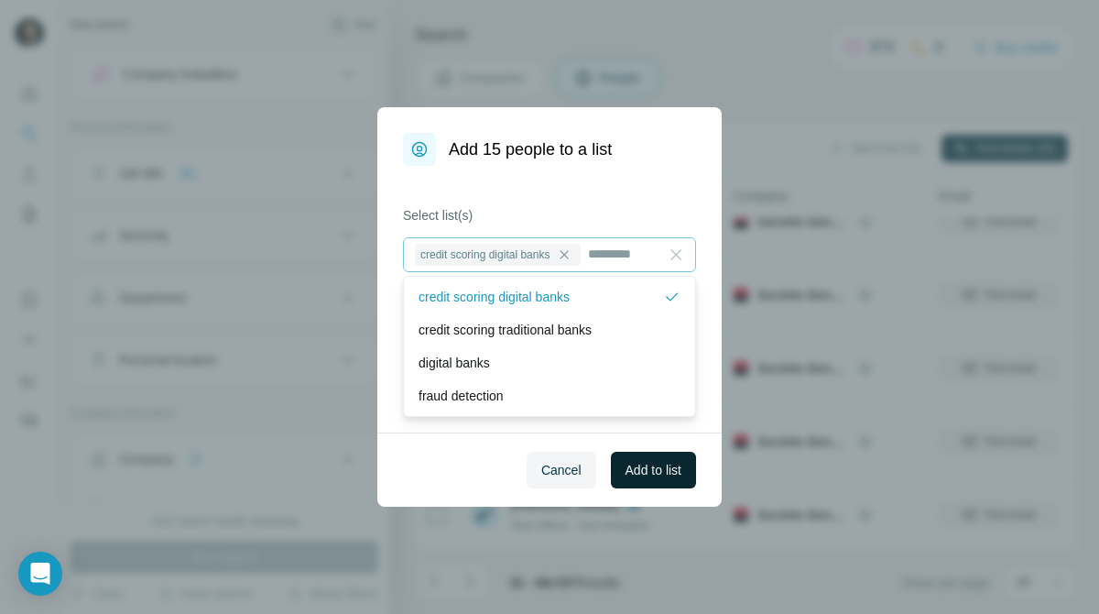
click at [672, 469] on span "Add to list" at bounding box center [654, 470] width 56 height 18
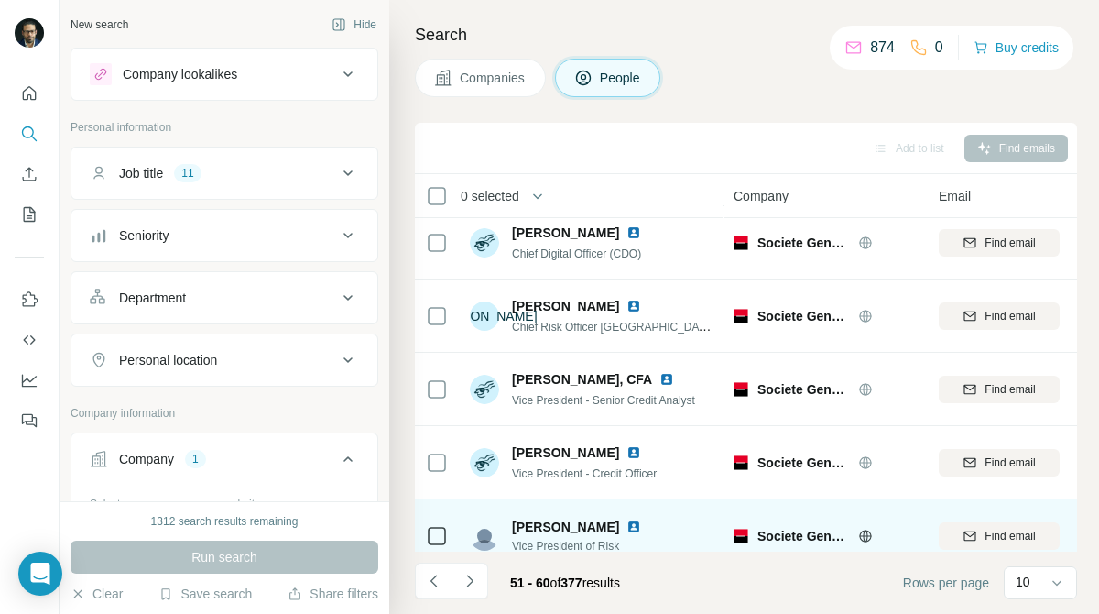
scroll to position [0, 0]
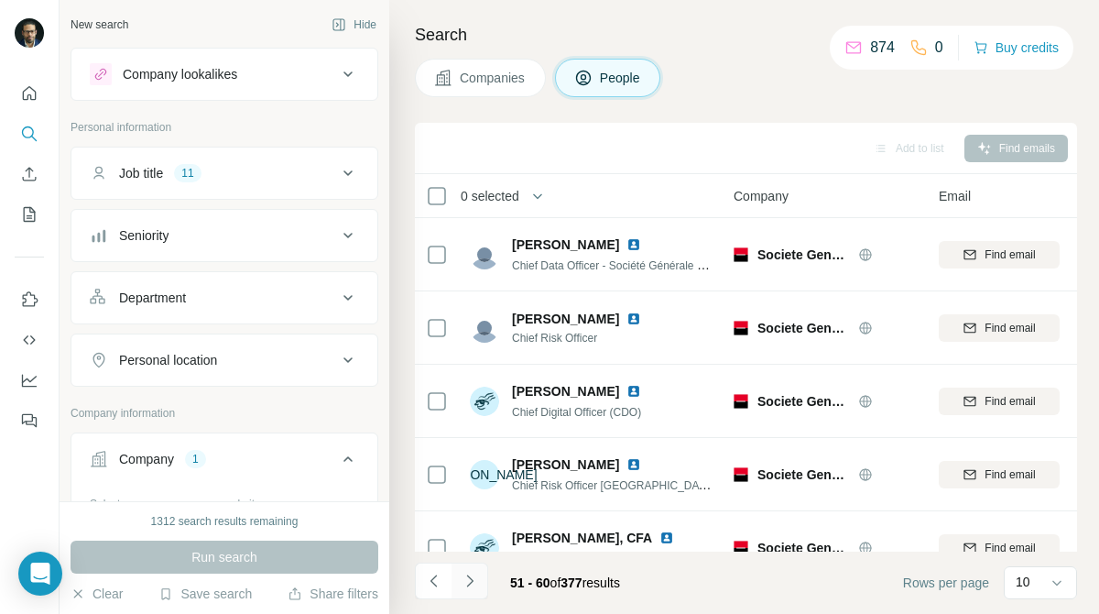
click at [472, 581] on icon "Navigate to next page" at bounding box center [469, 580] width 6 height 12
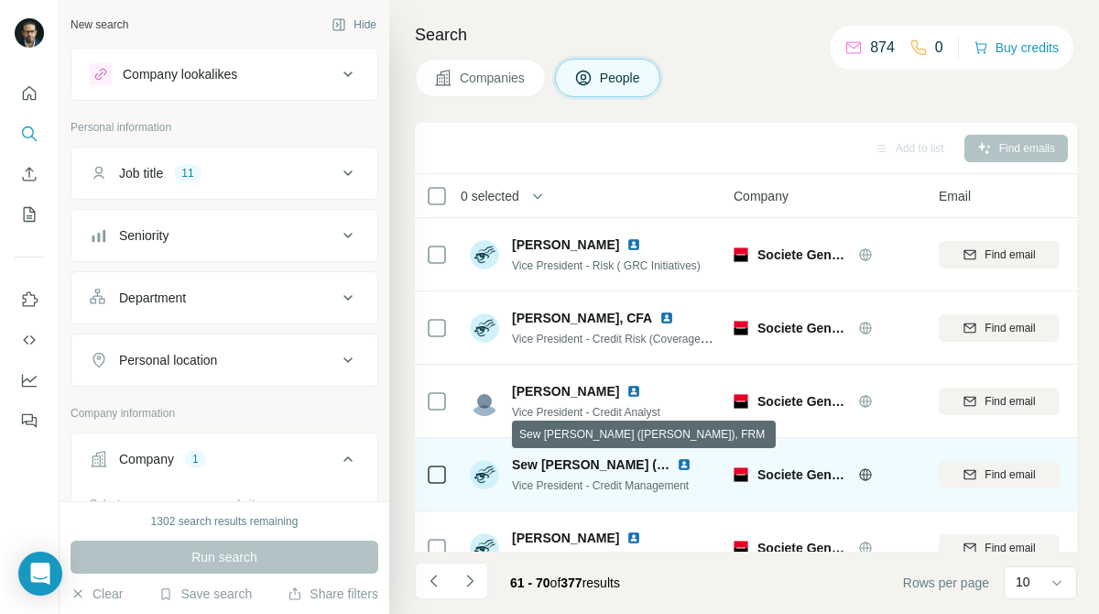
scroll to position [399, 0]
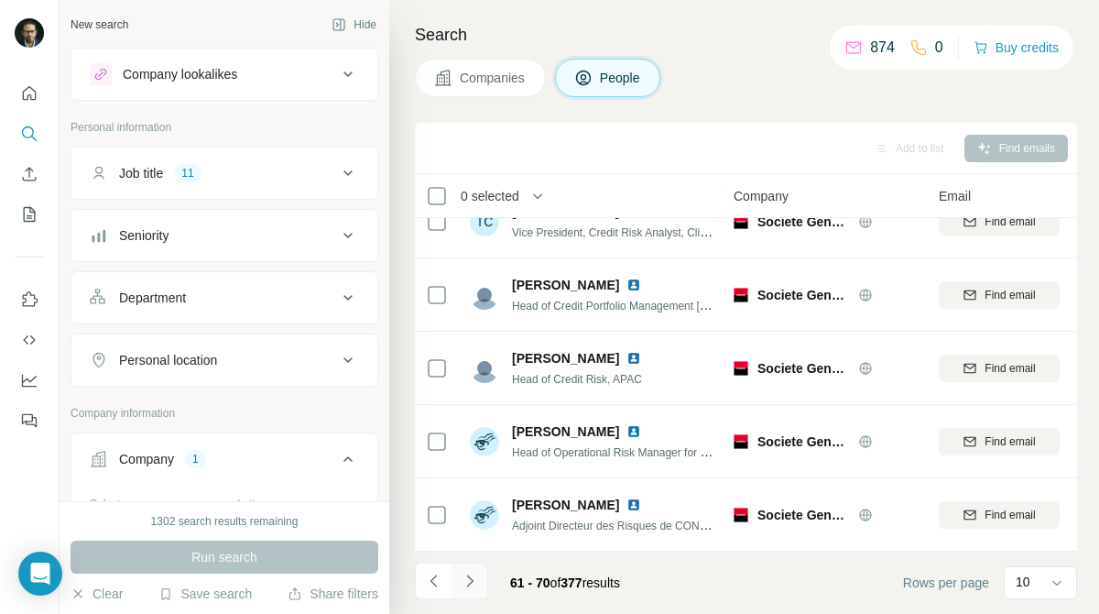
click at [474, 581] on icon "Navigate to next page" at bounding box center [470, 581] width 18 height 18
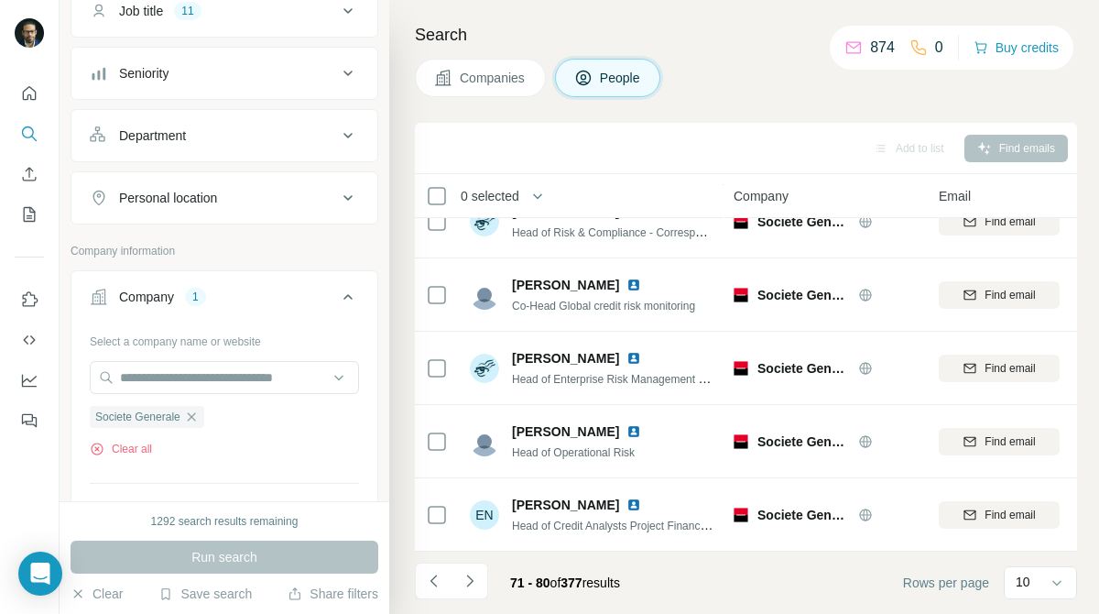
scroll to position [161, 0]
click at [188, 421] on icon "button" at bounding box center [191, 417] width 15 height 15
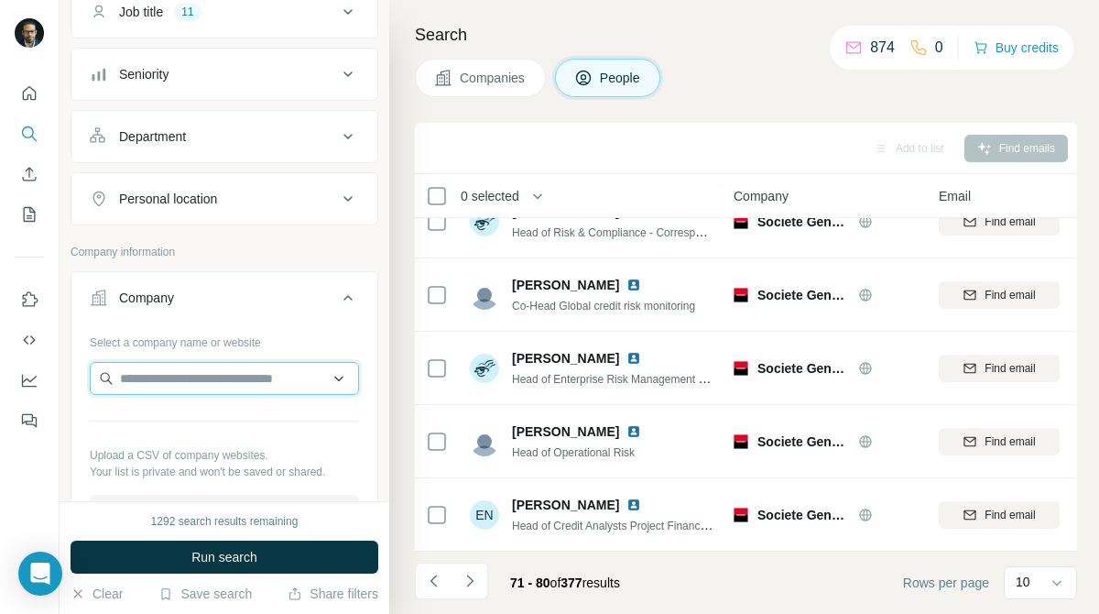
click at [239, 376] on input "text" at bounding box center [224, 378] width 269 height 33
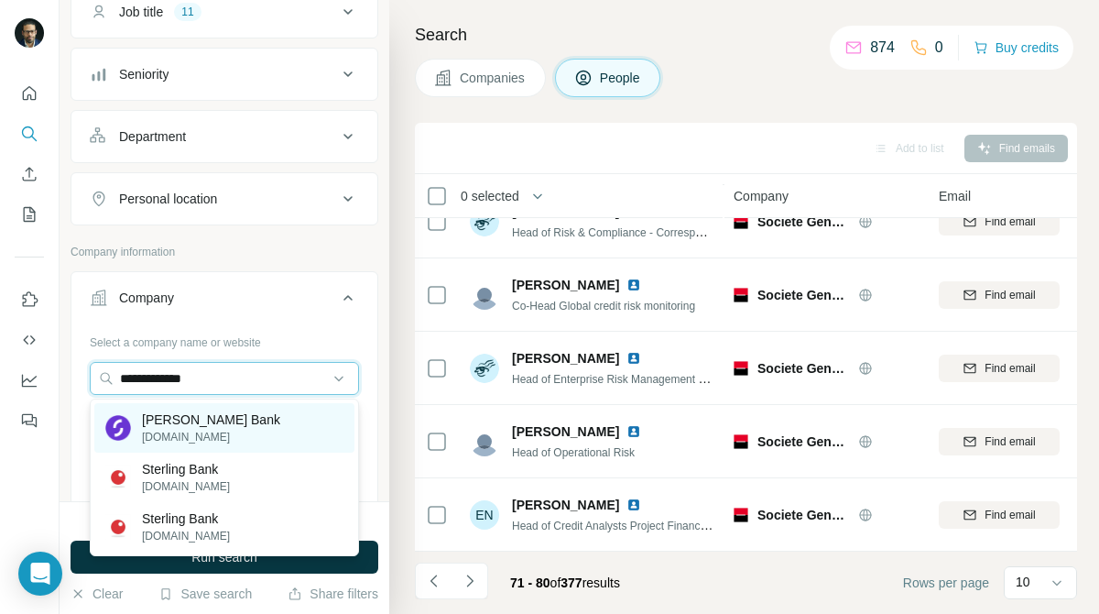
type input "**********"
click at [242, 411] on div "[PERSON_NAME] Bank [DOMAIN_NAME]" at bounding box center [224, 427] width 260 height 49
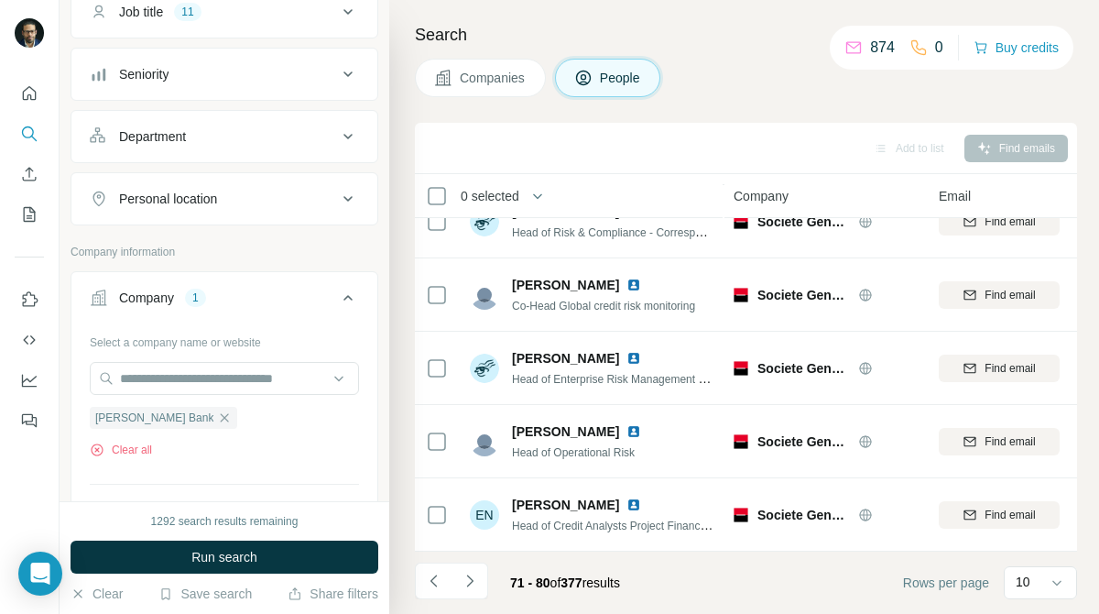
click at [469, 81] on span "Companies" at bounding box center [493, 78] width 67 height 18
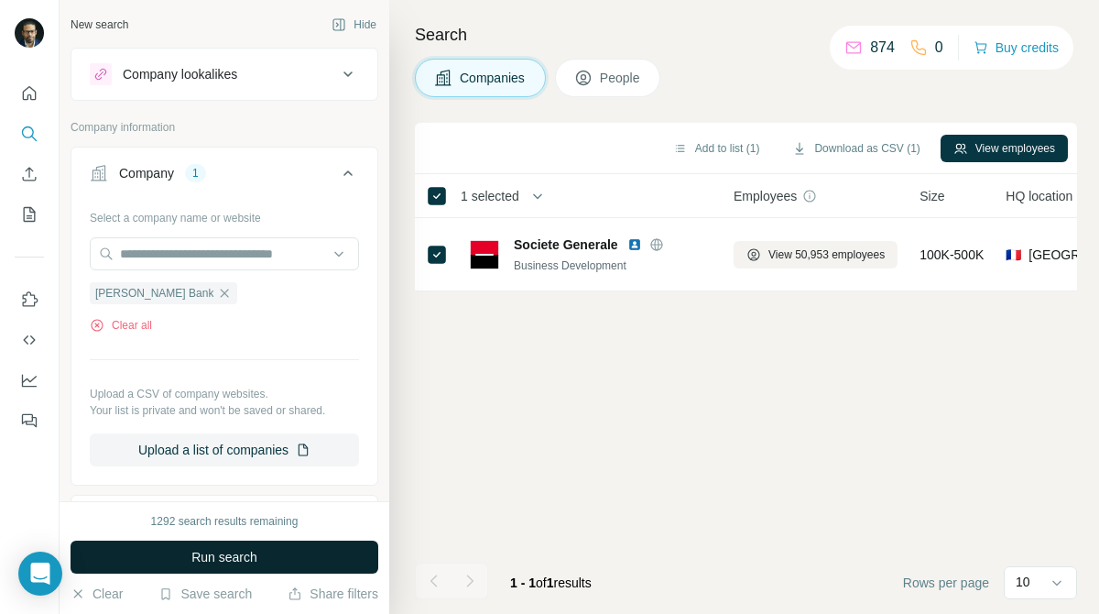
click at [344, 545] on button "Run search" at bounding box center [225, 557] width 308 height 33
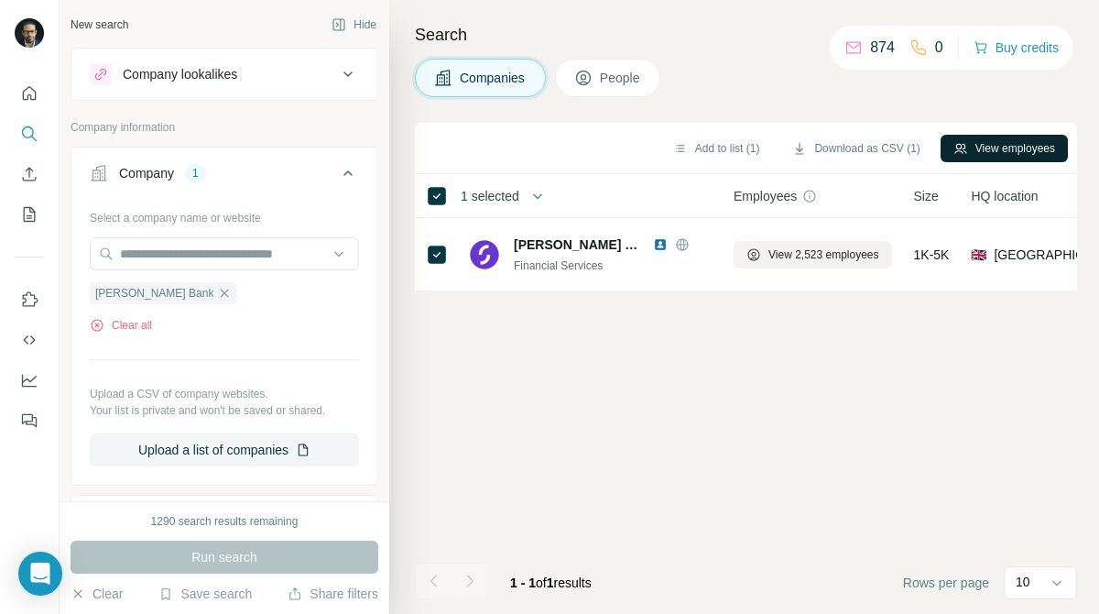
click at [974, 143] on button "View employees" at bounding box center [1004, 148] width 127 height 27
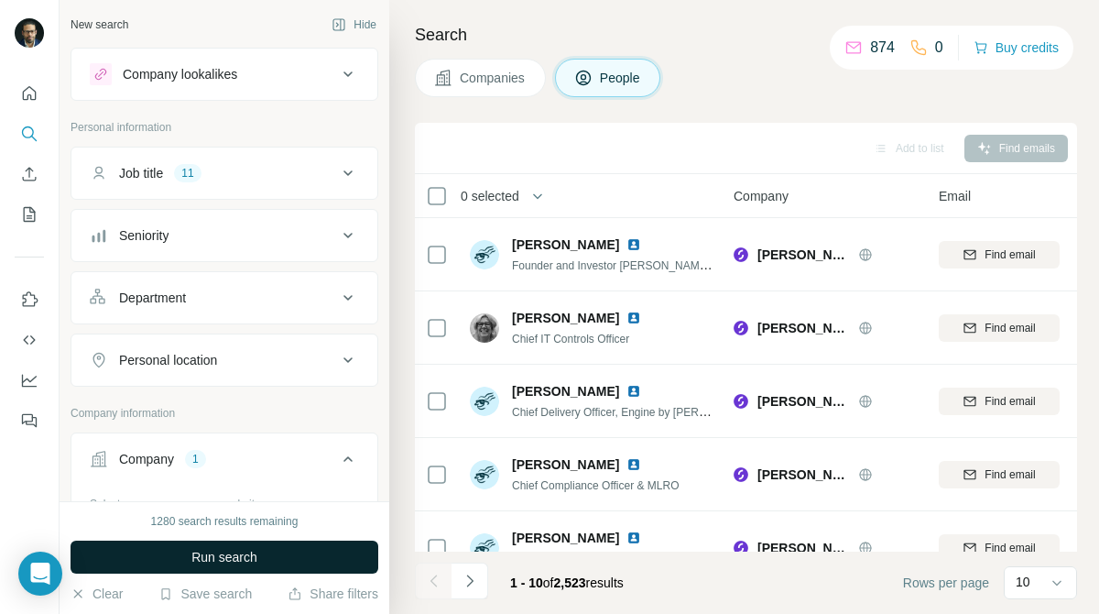
click at [344, 555] on button "Run search" at bounding box center [225, 557] width 308 height 33
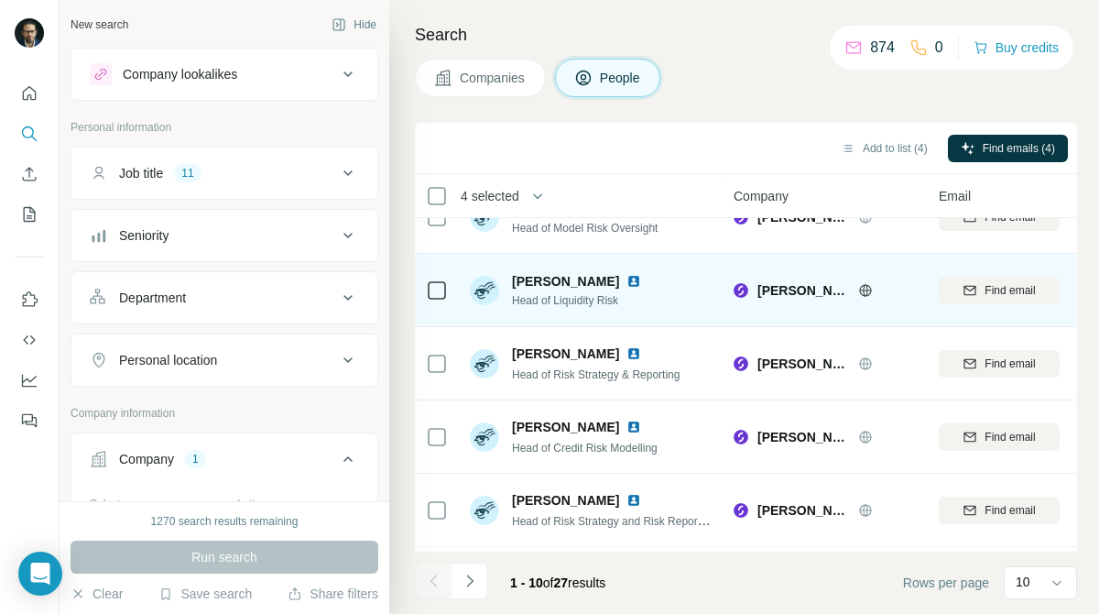
scroll to position [333, 0]
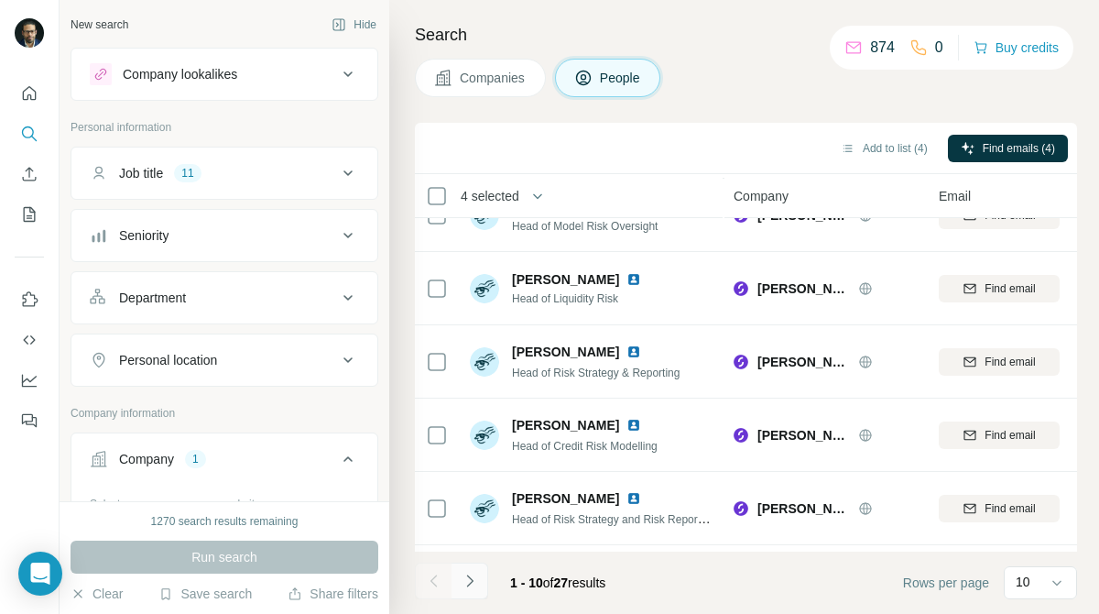
click at [472, 576] on icon "Navigate to next page" at bounding box center [470, 581] width 18 height 18
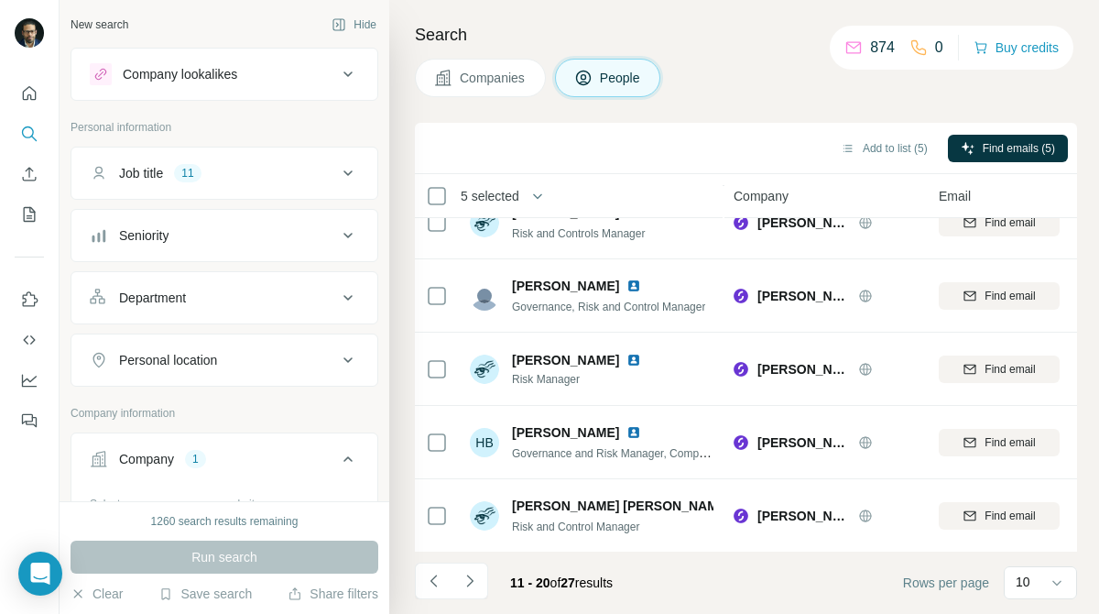
scroll to position [399, 0]
click at [471, 574] on icon "Navigate to next page" at bounding box center [470, 581] width 18 height 18
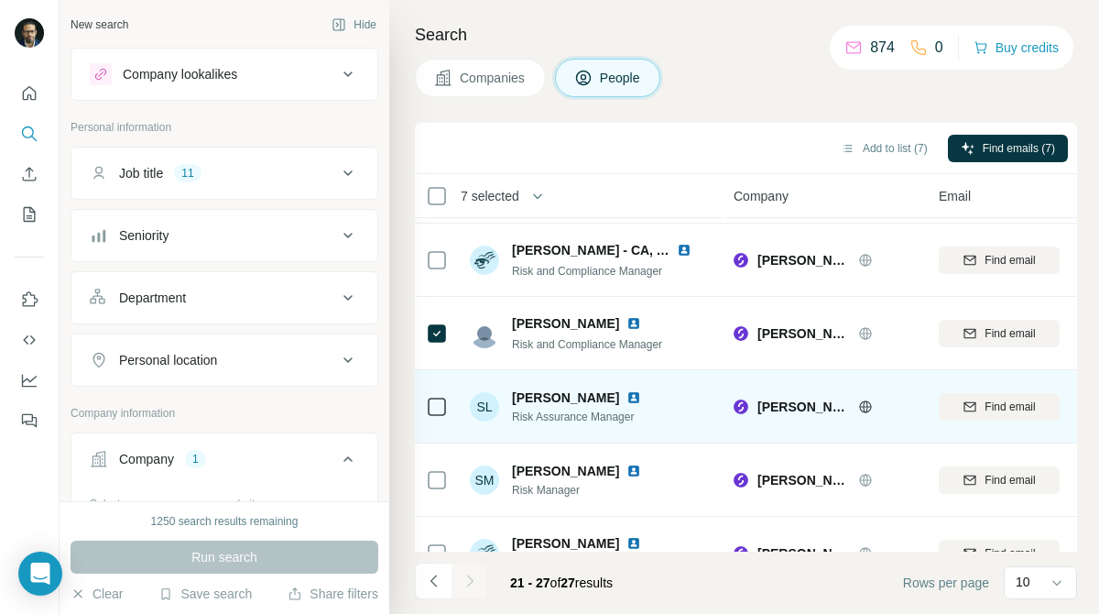
scroll to position [180, 0]
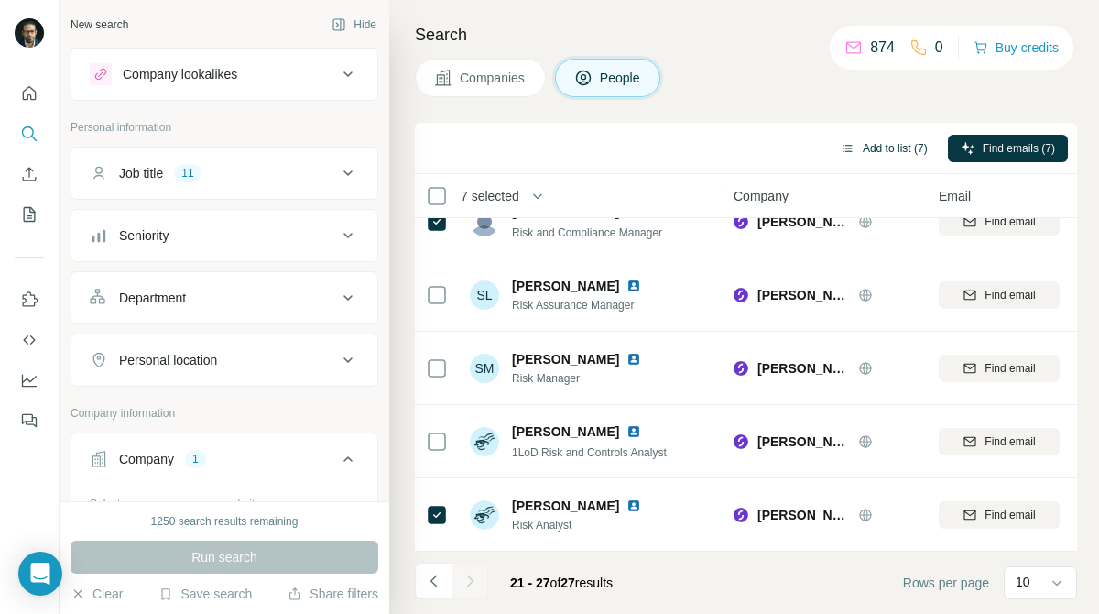
click at [883, 145] on button "Add to list (7)" at bounding box center [884, 148] width 113 height 27
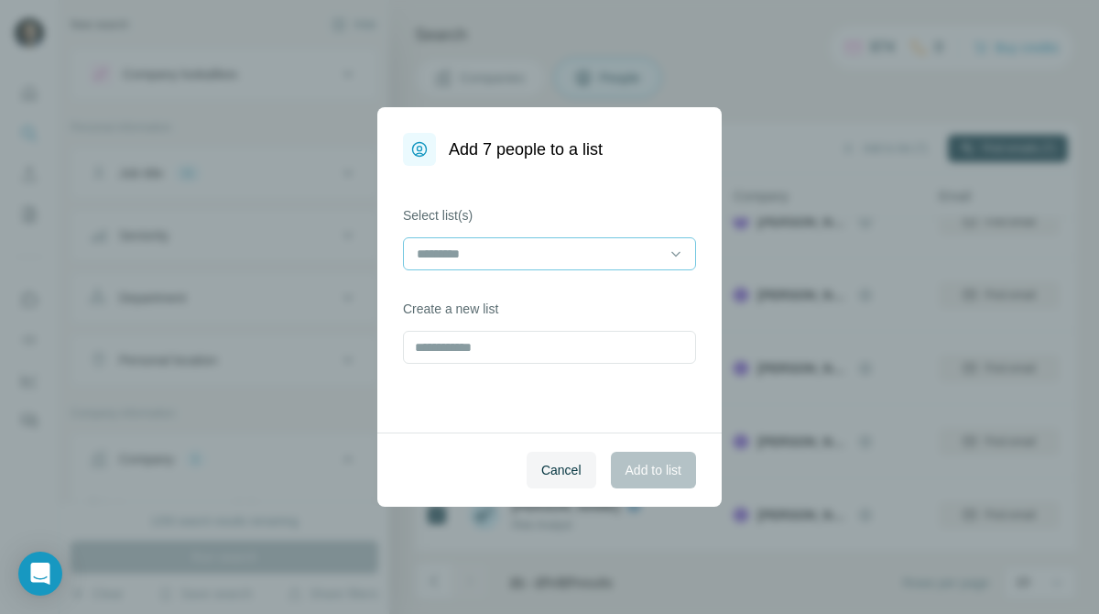
click at [650, 255] on input at bounding box center [538, 254] width 247 height 20
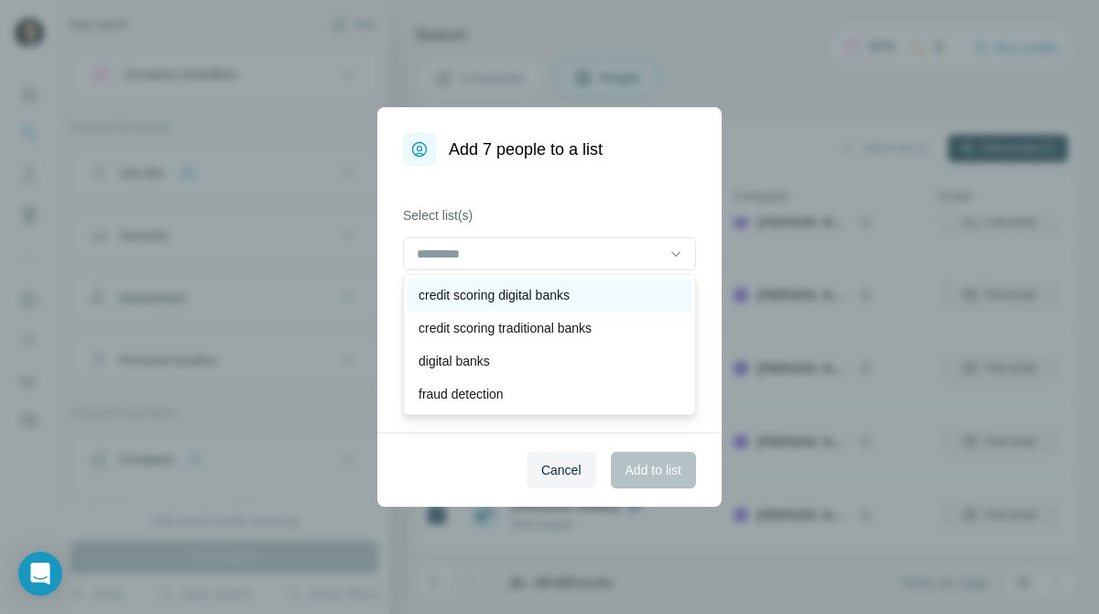
click at [616, 287] on div "credit scoring digital banks" at bounding box center [550, 295] width 262 height 18
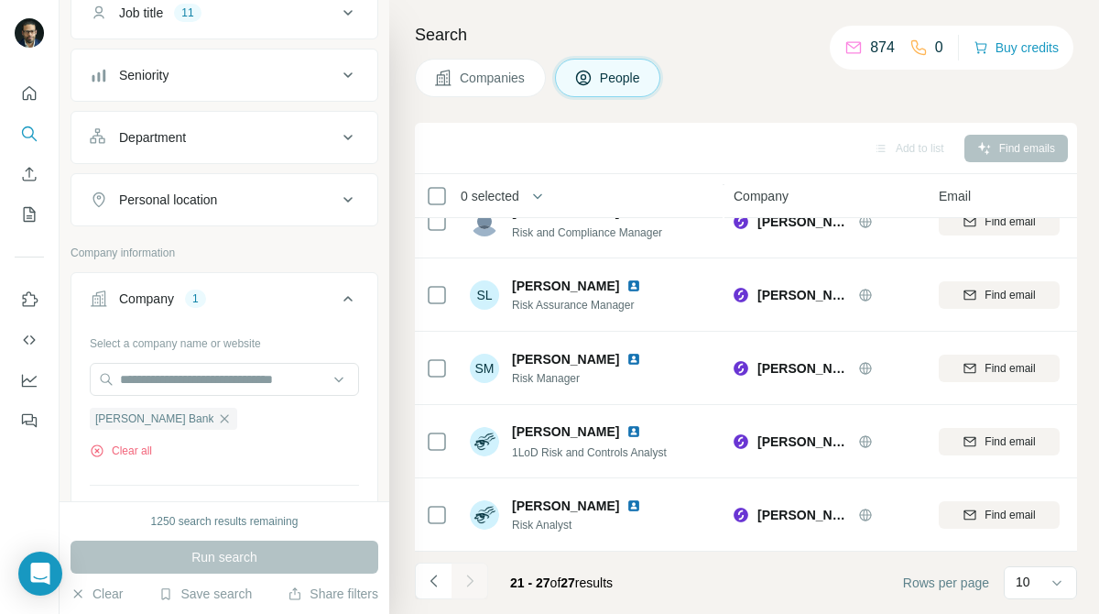
scroll to position [177, 0]
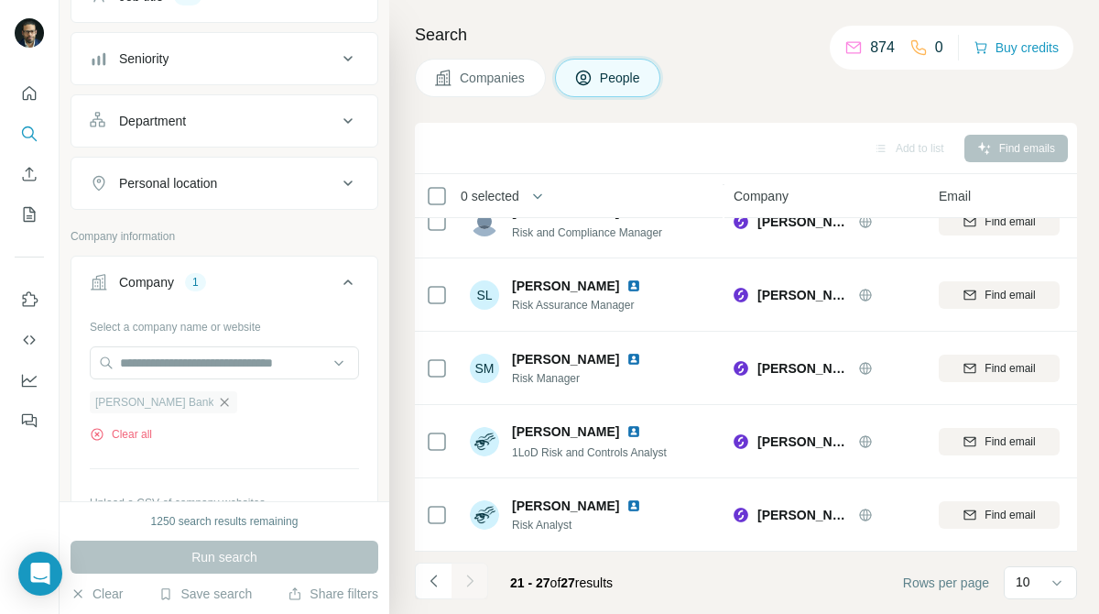
click at [217, 403] on icon "button" at bounding box center [224, 402] width 15 height 15
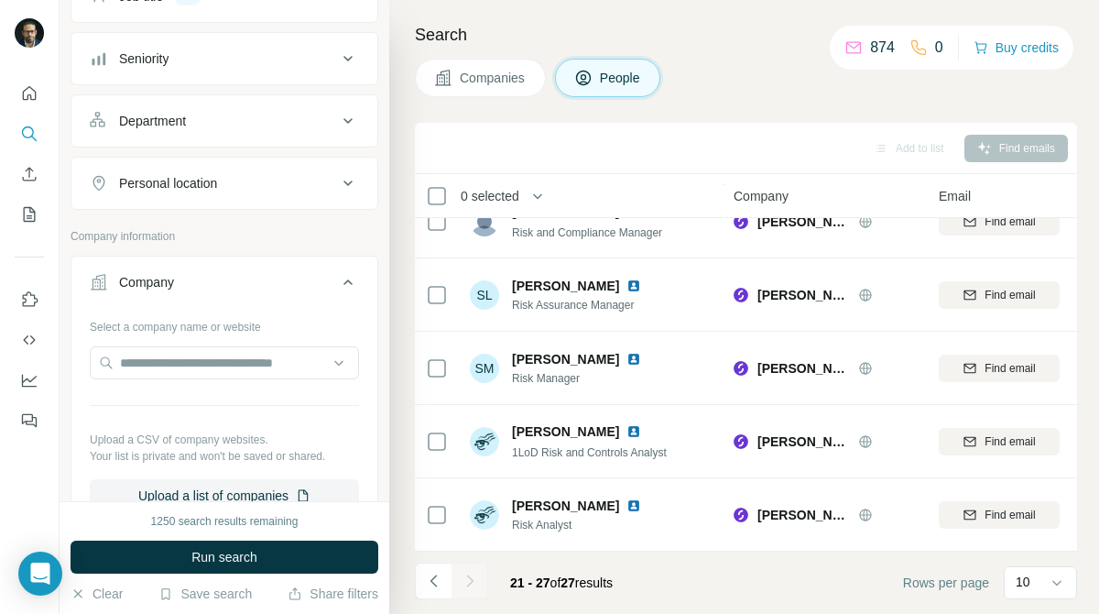
click at [271, 382] on div at bounding box center [224, 364] width 269 height 37
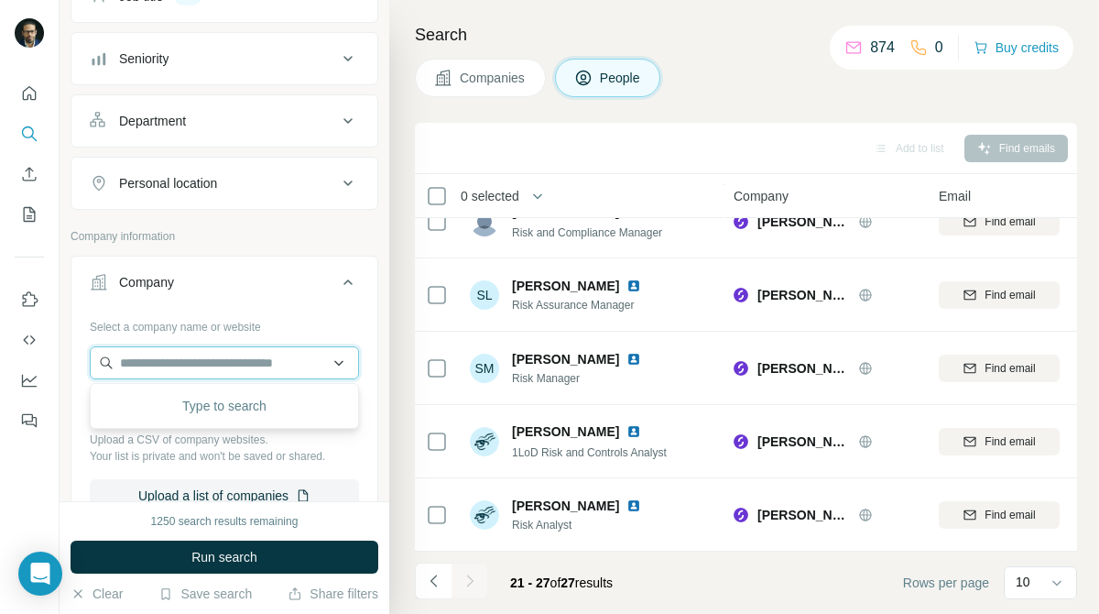
click at [271, 378] on input "text" at bounding box center [224, 362] width 269 height 33
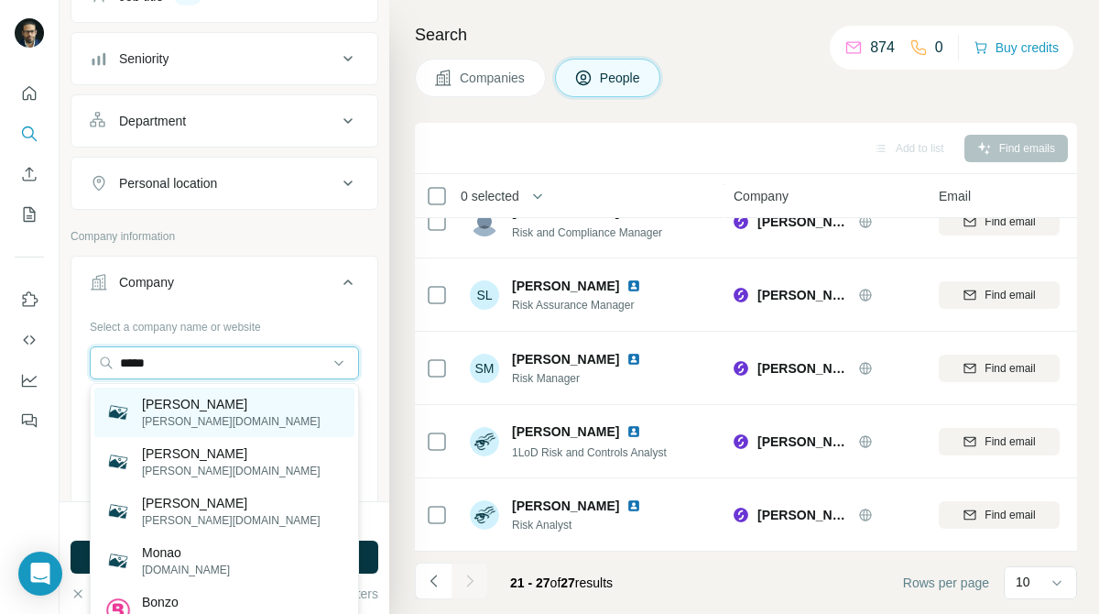
type input "*****"
click at [260, 397] on div "Monzo [DOMAIN_NAME]" at bounding box center [224, 412] width 260 height 49
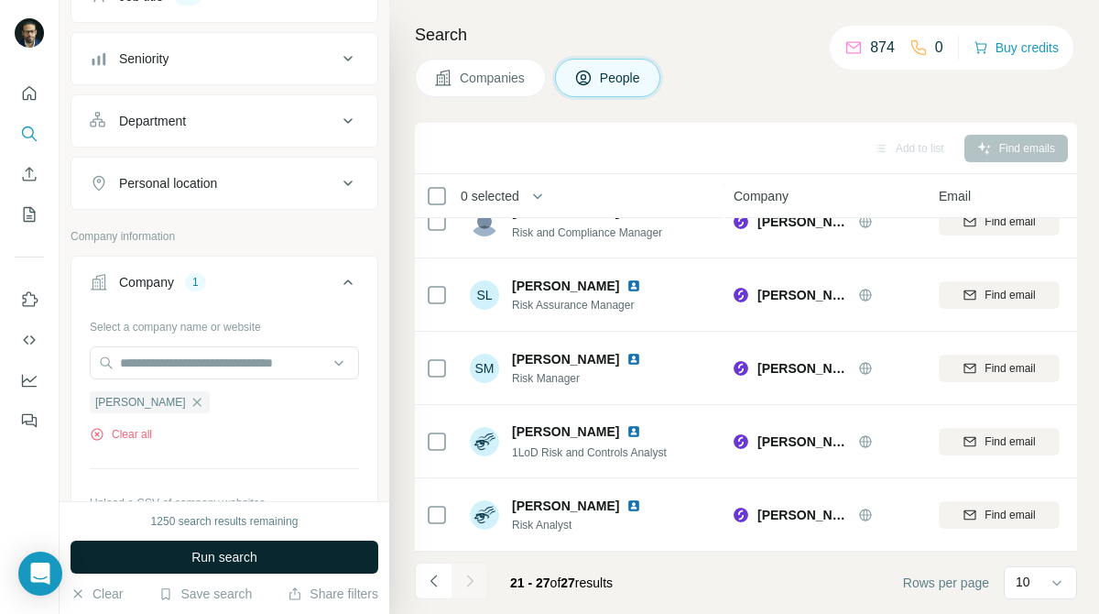
click at [303, 557] on button "Run search" at bounding box center [225, 557] width 308 height 33
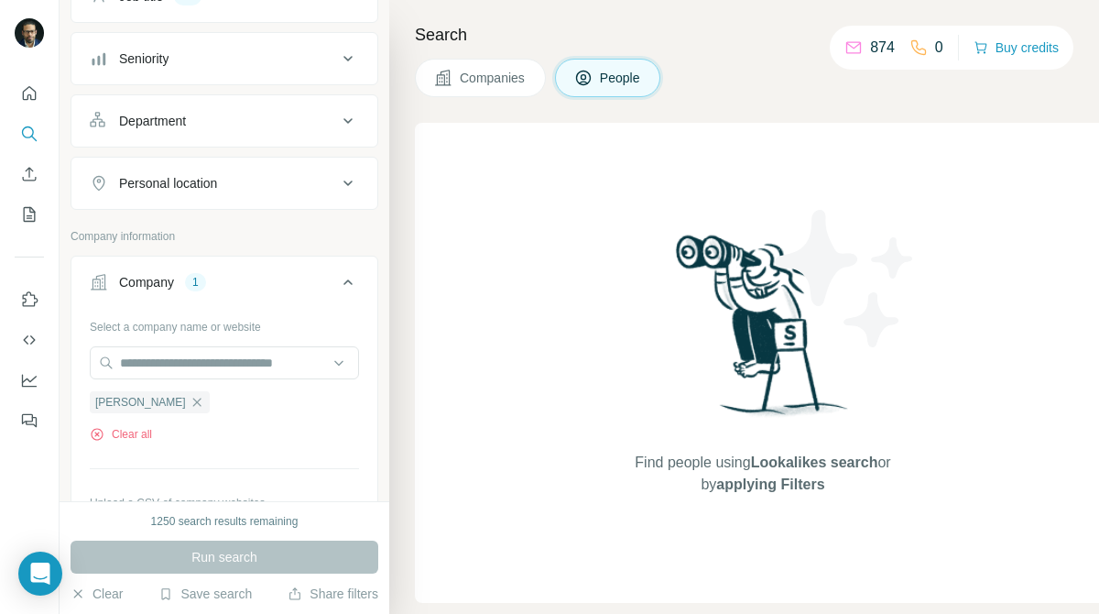
click at [500, 82] on span "Companies" at bounding box center [493, 78] width 67 height 18
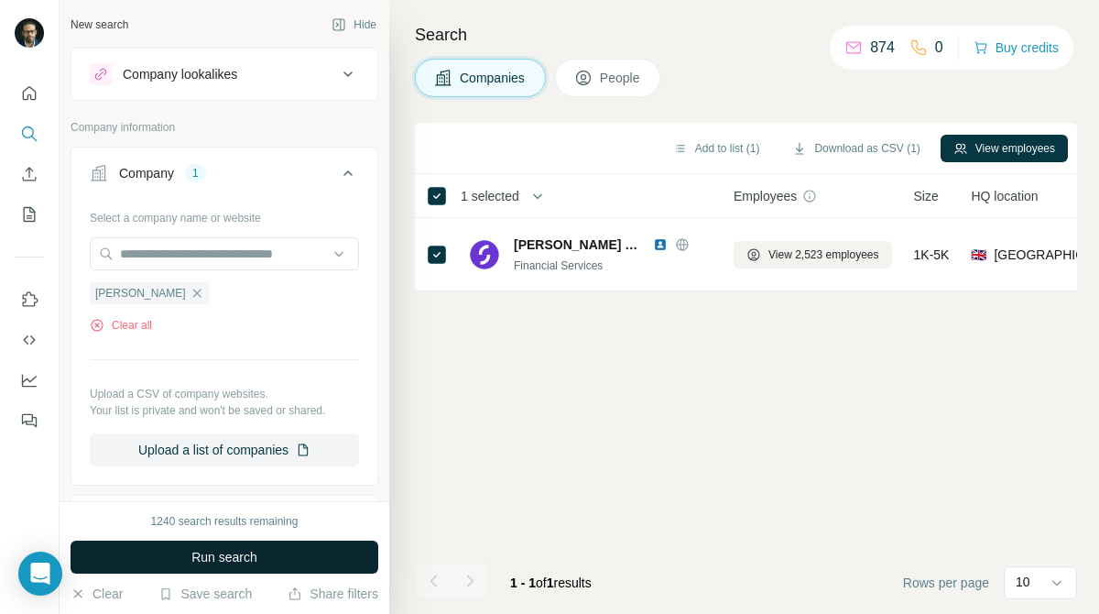
click at [322, 548] on button "Run search" at bounding box center [225, 557] width 308 height 33
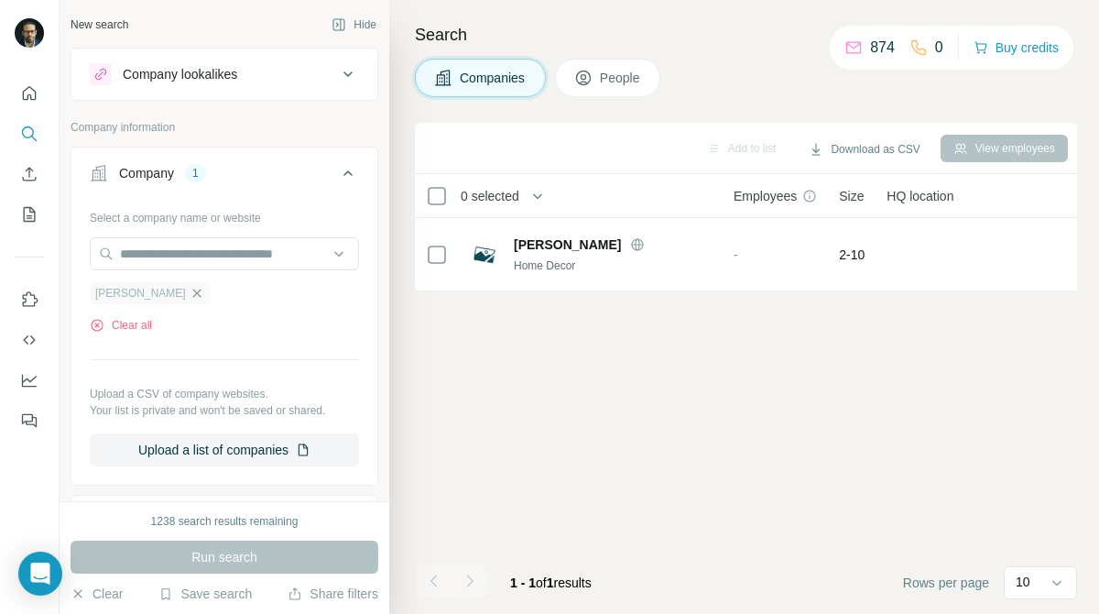
click at [190, 292] on icon "button" at bounding box center [197, 293] width 15 height 15
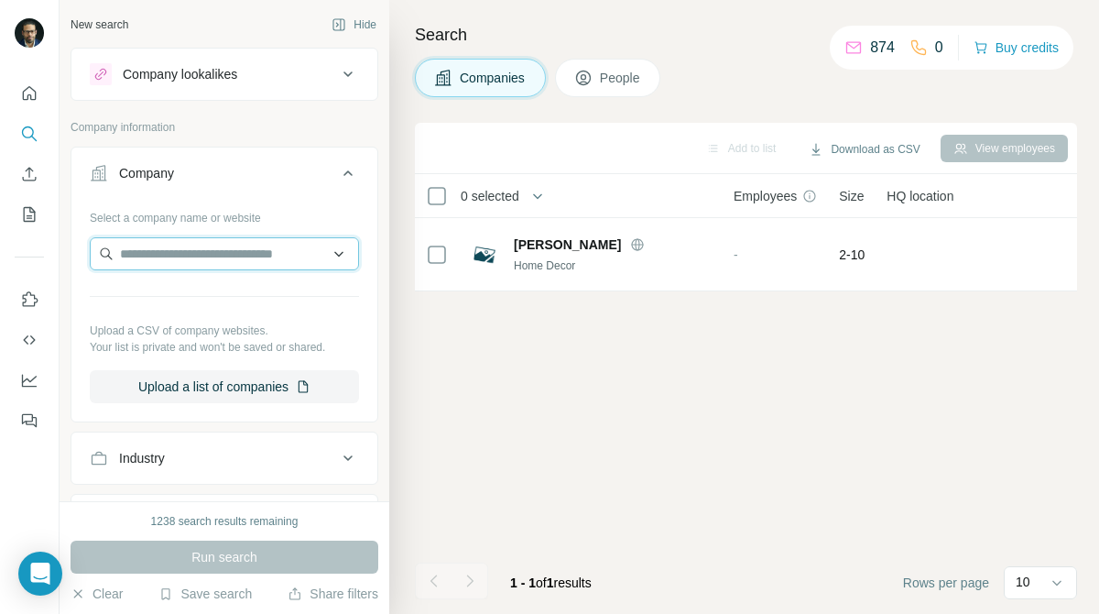
click at [200, 265] on input "text" at bounding box center [224, 253] width 269 height 33
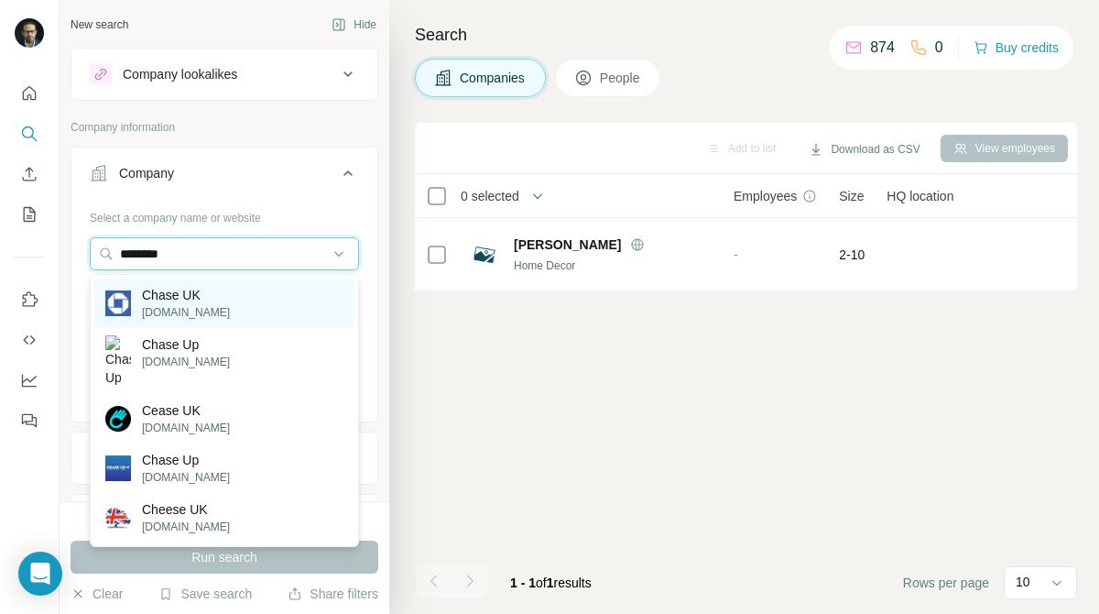
type input "********"
click at [201, 297] on p "Chase UK" at bounding box center [186, 295] width 88 height 18
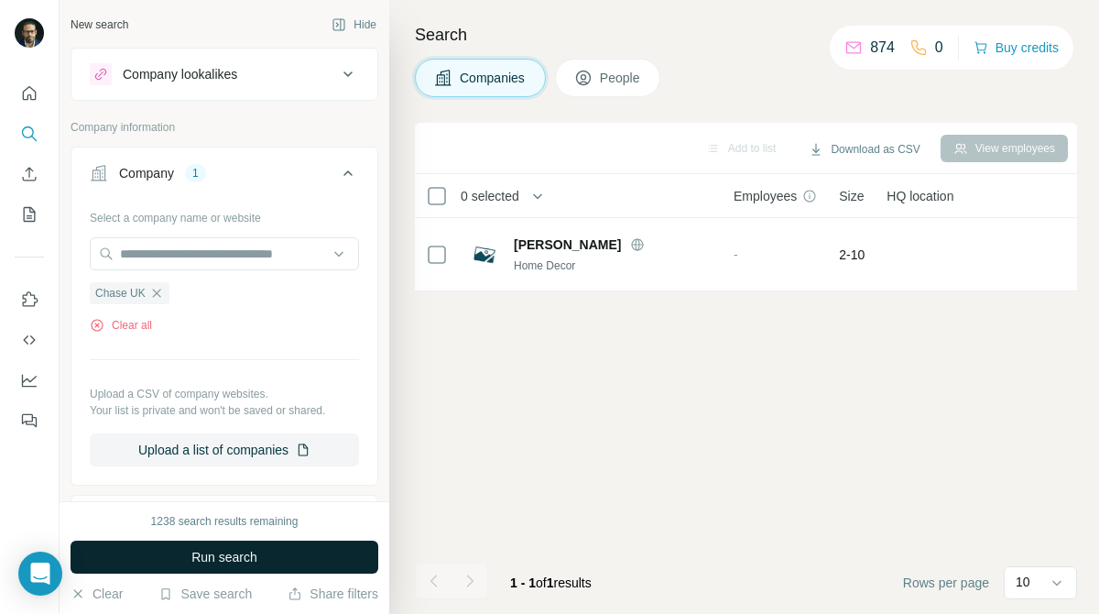
click at [326, 542] on button "Run search" at bounding box center [225, 557] width 308 height 33
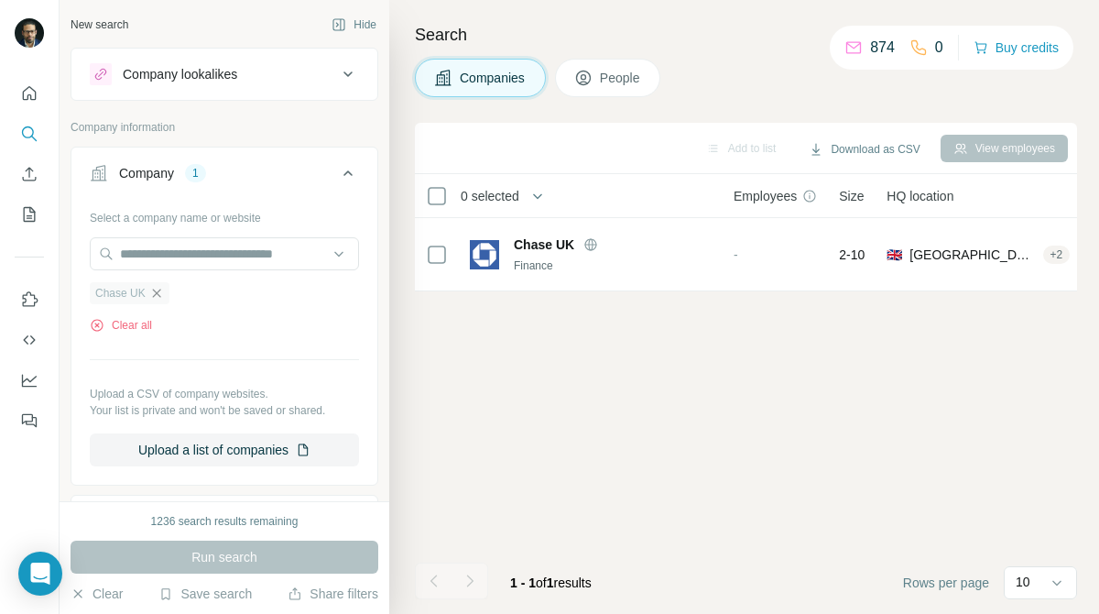
click at [158, 293] on icon "button" at bounding box center [156, 293] width 8 height 8
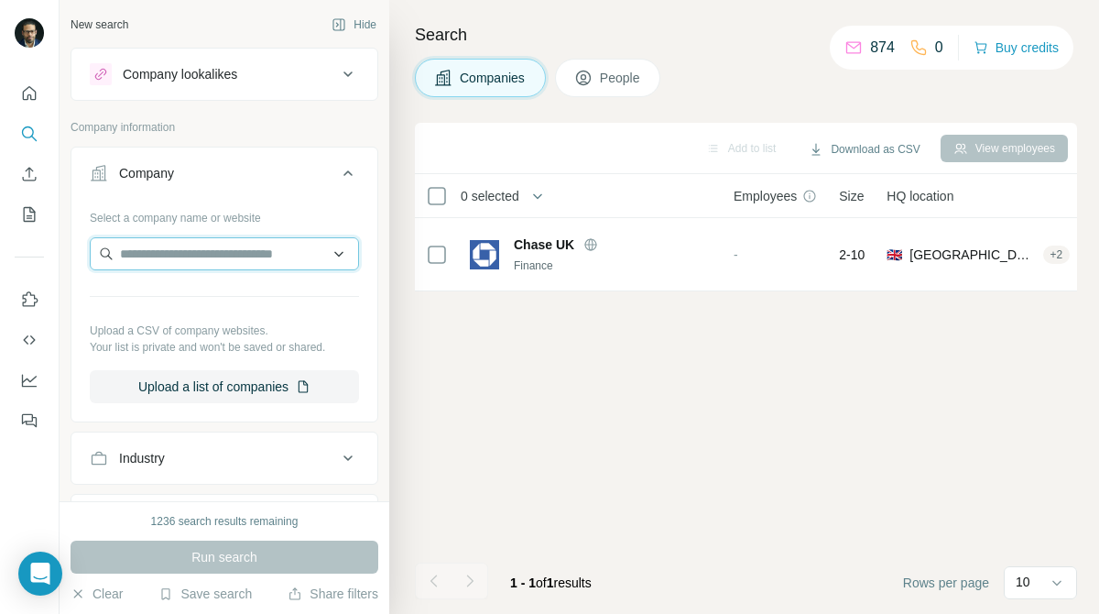
click at [243, 251] on input "text" at bounding box center [224, 253] width 269 height 33
paste input "*********"
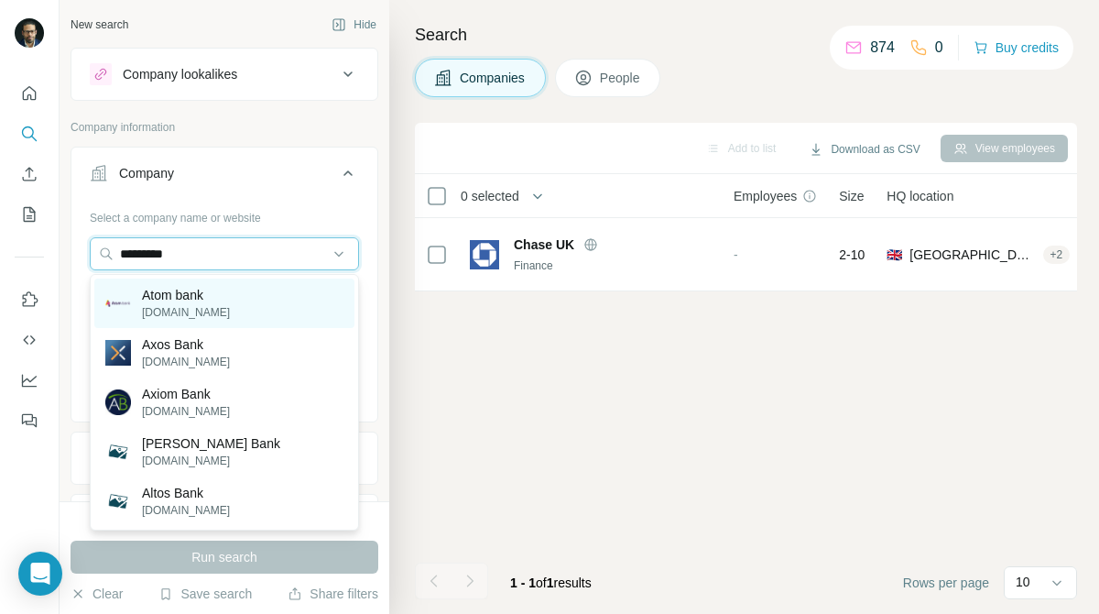
type input "*********"
click at [227, 290] on div "Atom bank [DOMAIN_NAME]" at bounding box center [224, 303] width 260 height 49
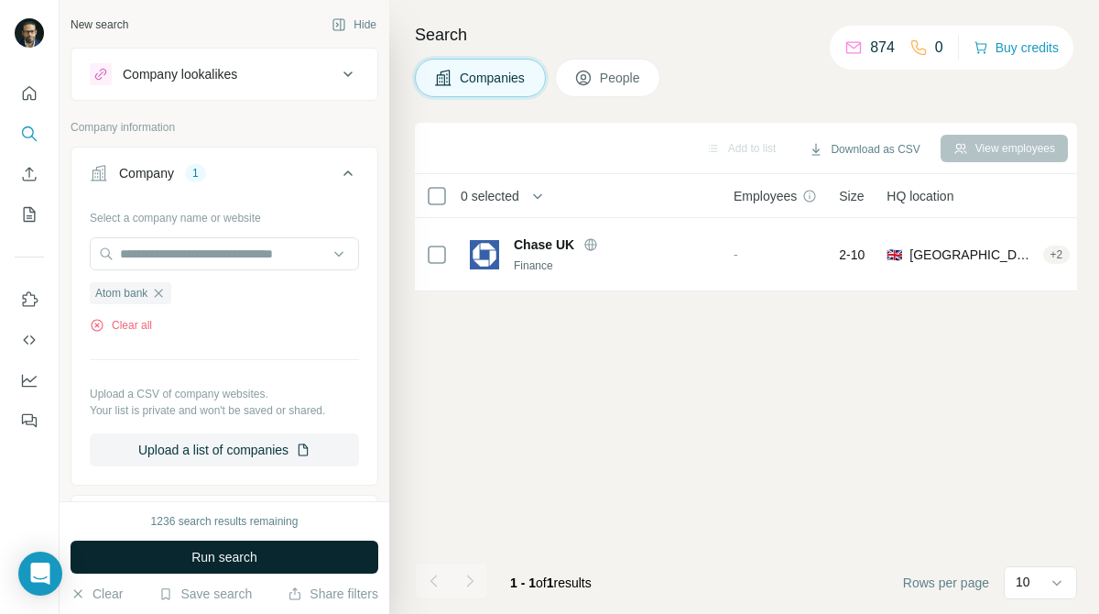
click at [275, 550] on button "Run search" at bounding box center [225, 557] width 308 height 33
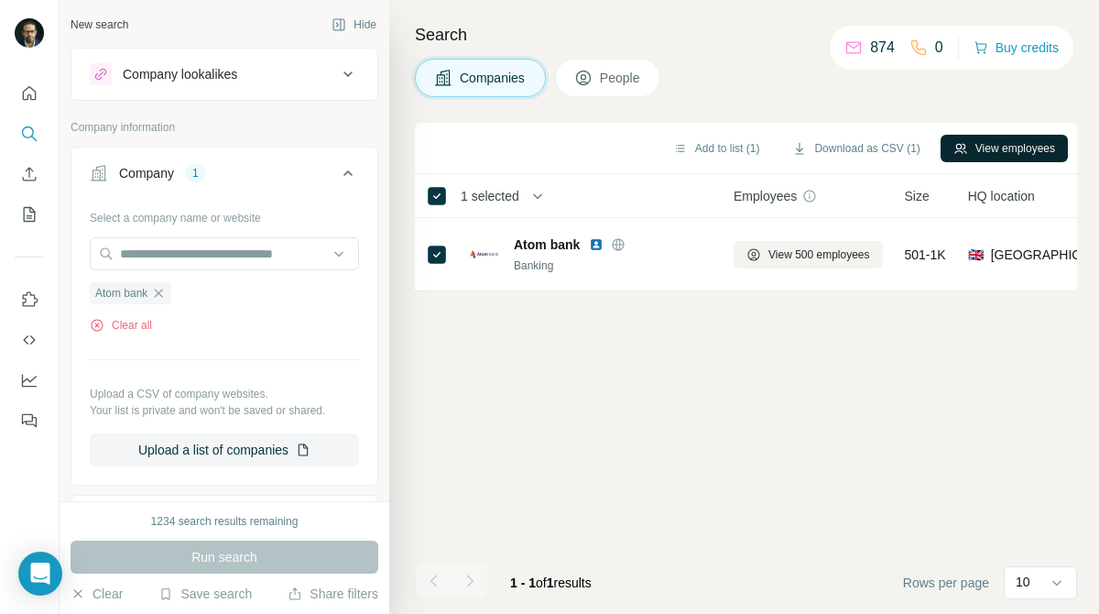
click at [1014, 148] on button "View employees" at bounding box center [1004, 148] width 127 height 27
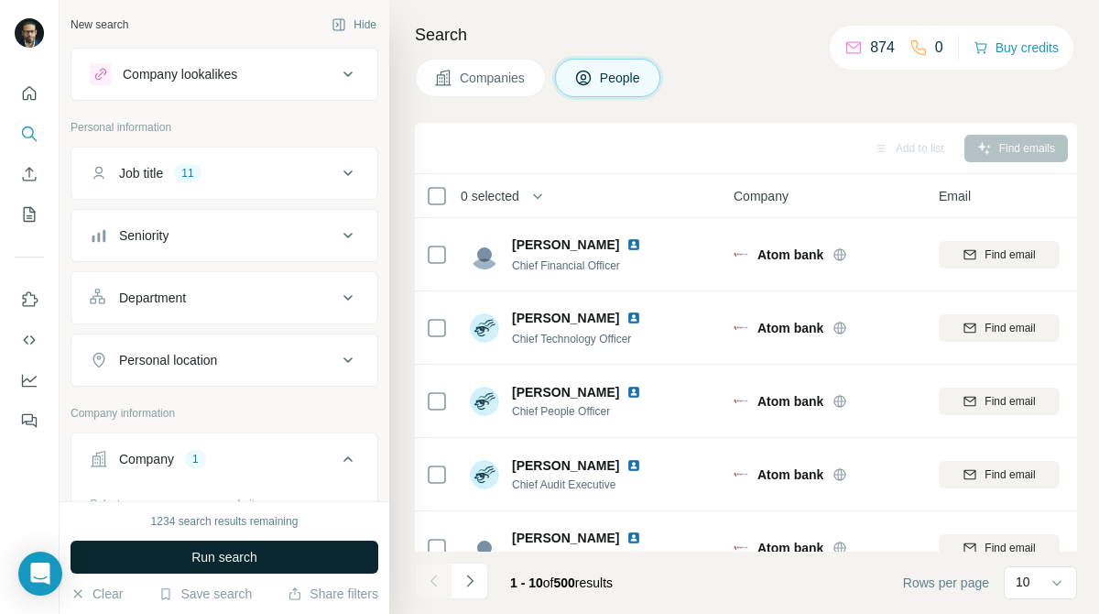
click at [339, 554] on button "Run search" at bounding box center [225, 557] width 308 height 33
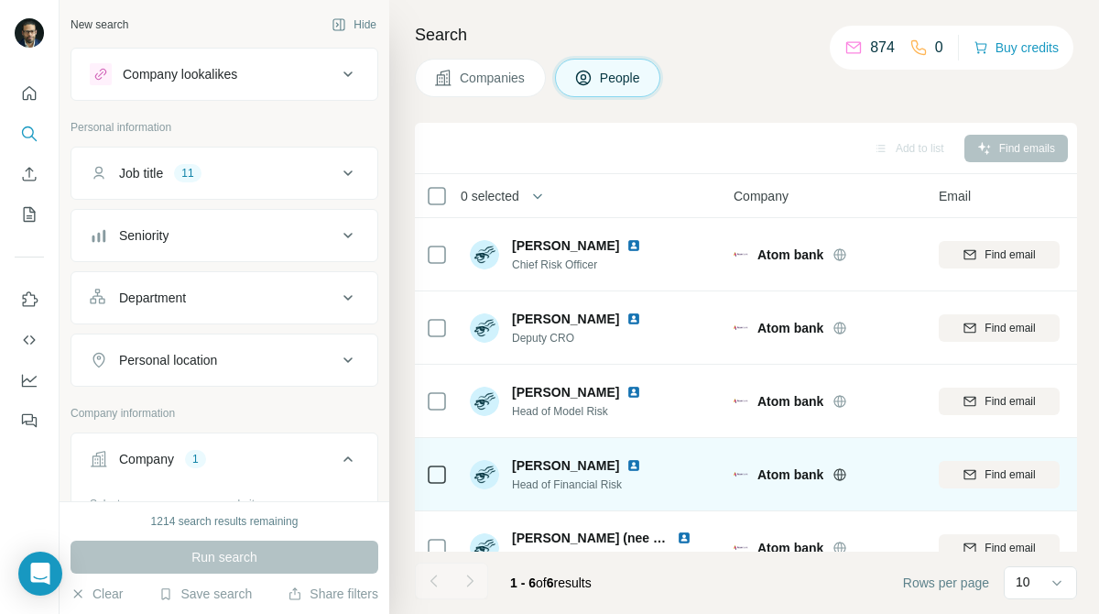
scroll to position [106, 0]
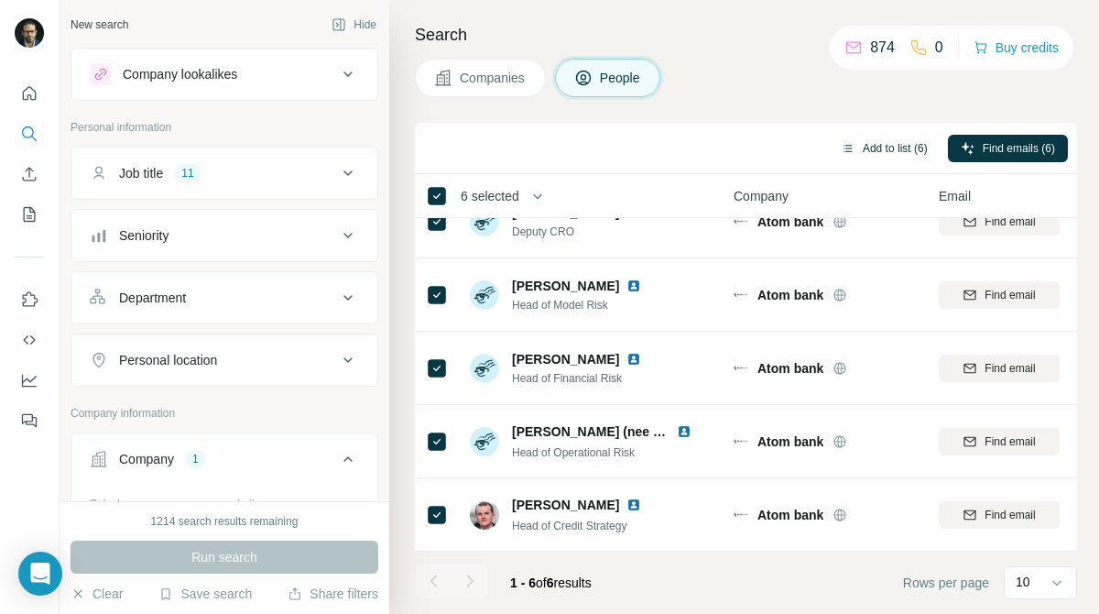
click at [895, 149] on button "Add to list (6)" at bounding box center [884, 148] width 113 height 27
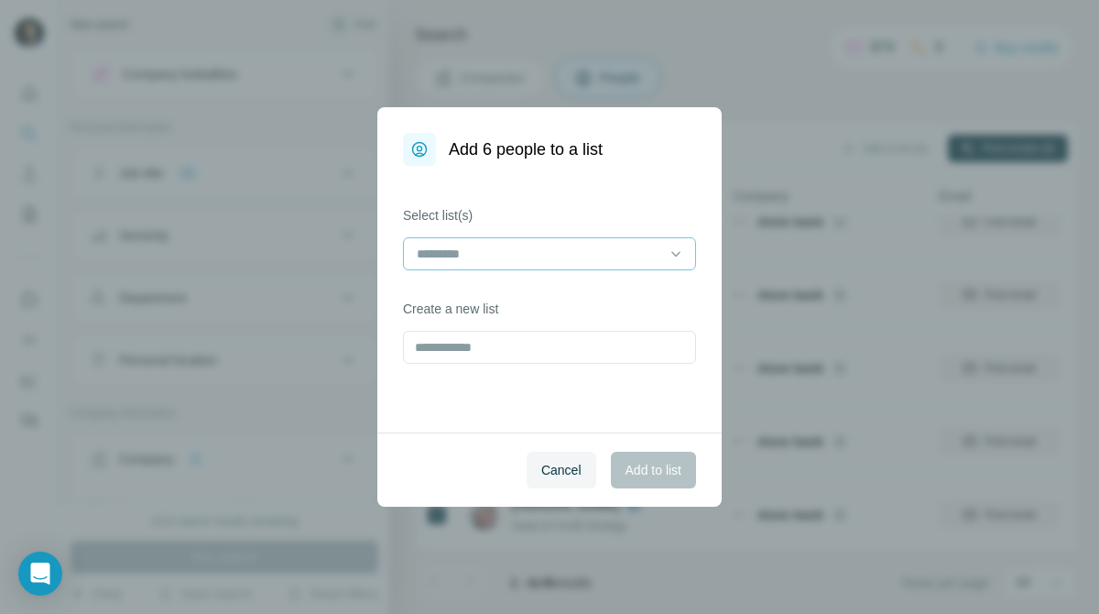
click at [633, 259] on input at bounding box center [538, 254] width 247 height 20
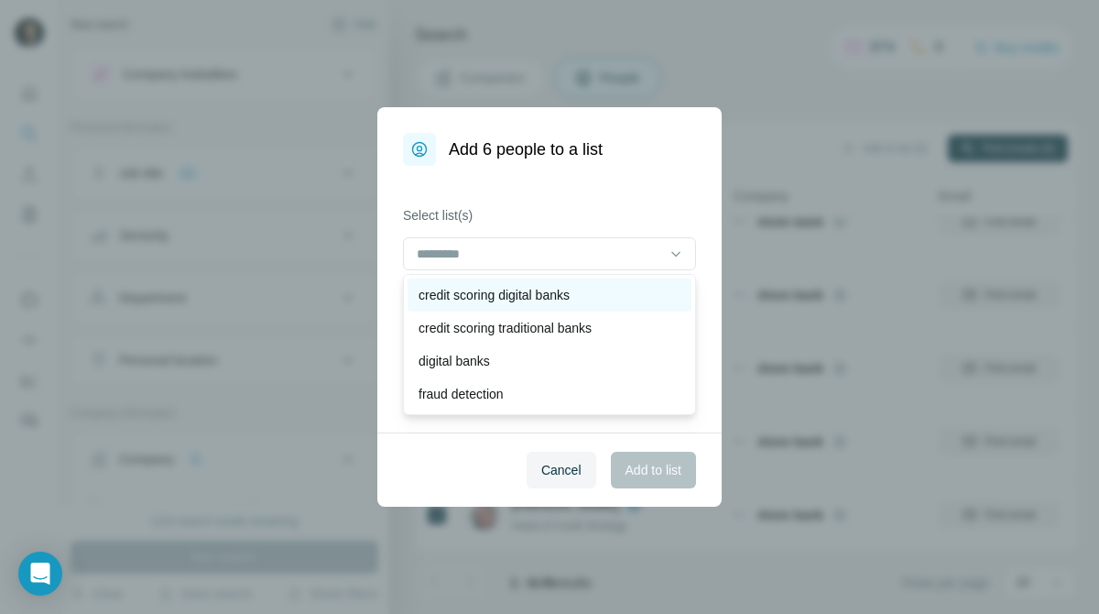
click at [602, 295] on div "credit scoring digital banks" at bounding box center [550, 295] width 262 height 18
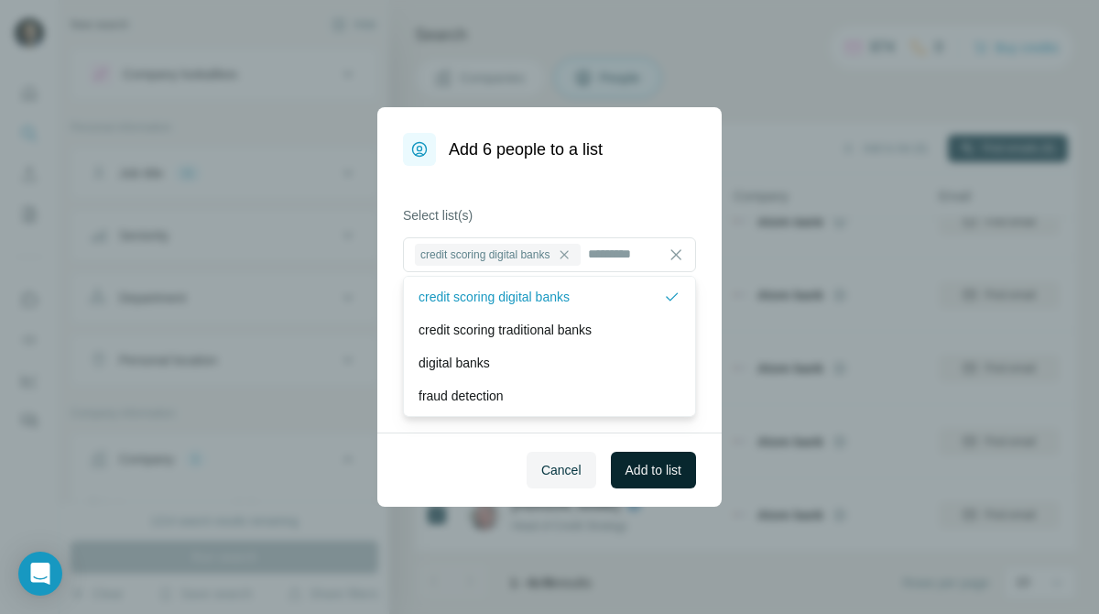
click at [637, 479] on button "Add to list" at bounding box center [653, 470] width 85 height 37
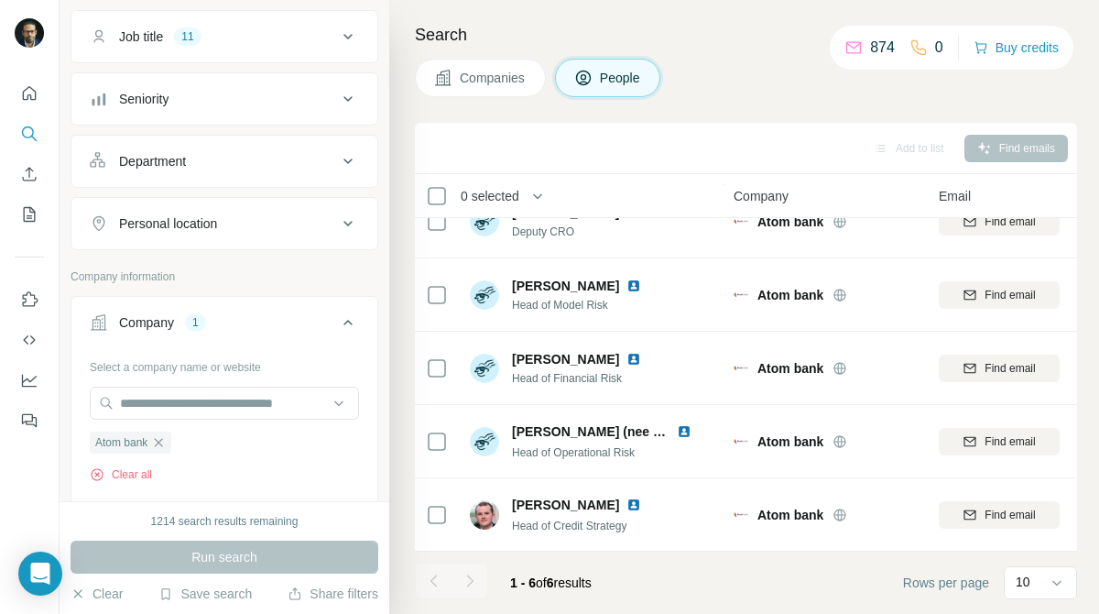
scroll to position [136, 0]
click at [163, 442] on icon "button" at bounding box center [159, 443] width 8 height 8
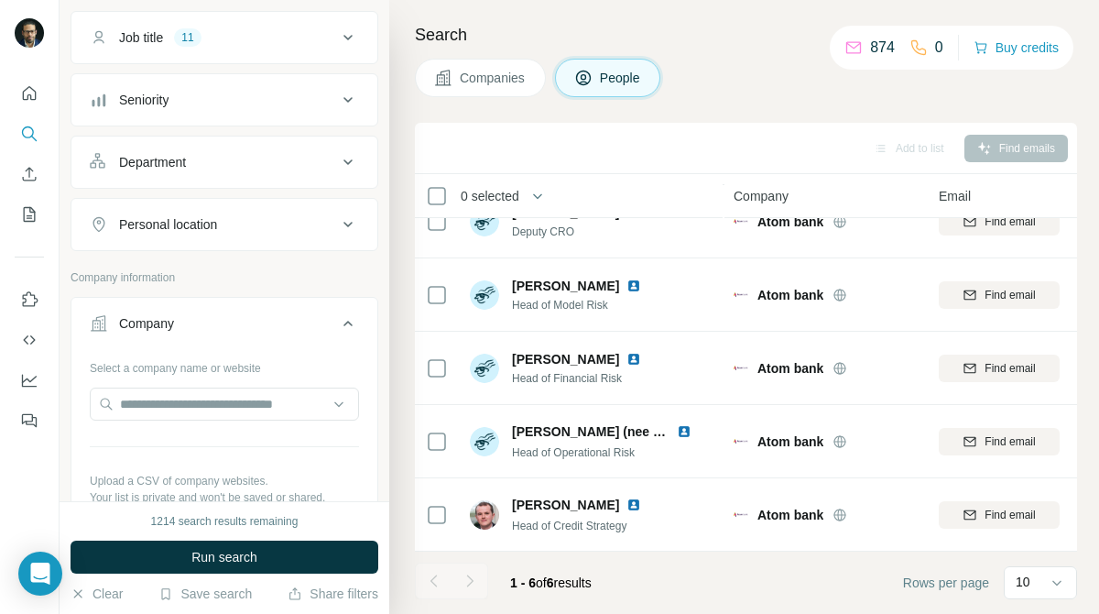
click at [221, 421] on div at bounding box center [224, 406] width 269 height 37
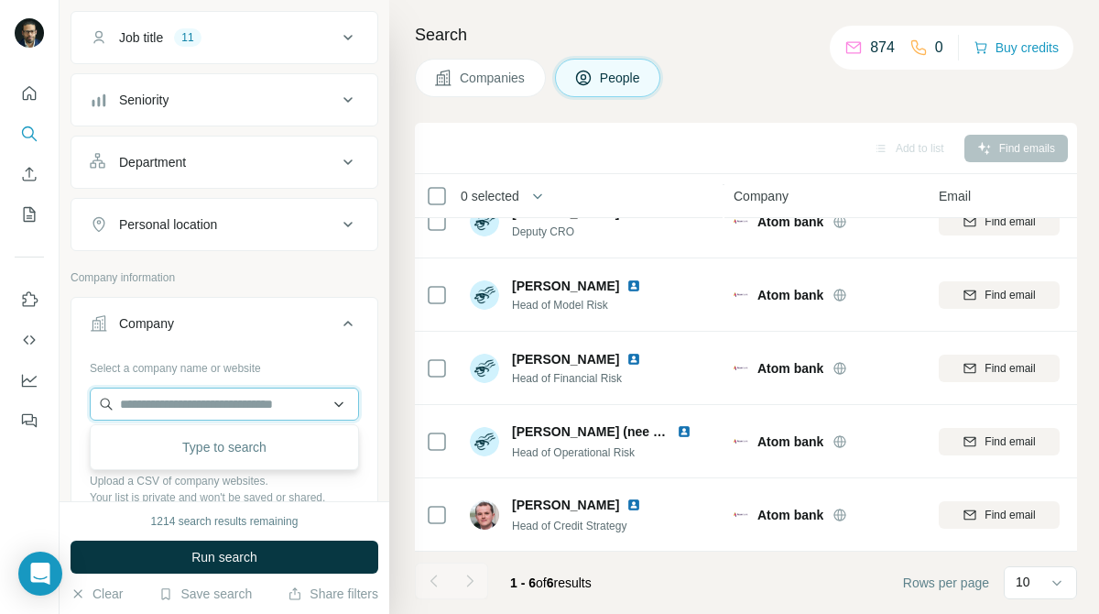
click at [221, 413] on input "text" at bounding box center [224, 404] width 269 height 33
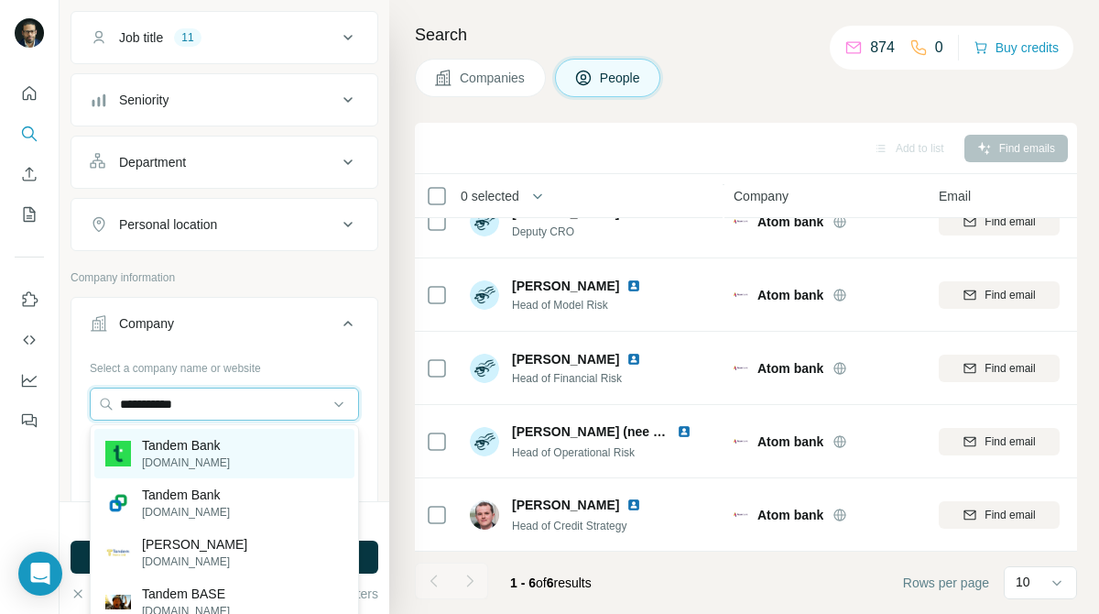
type input "**********"
click at [224, 451] on div "Tandem Bank [DOMAIN_NAME]" at bounding box center [224, 453] width 260 height 49
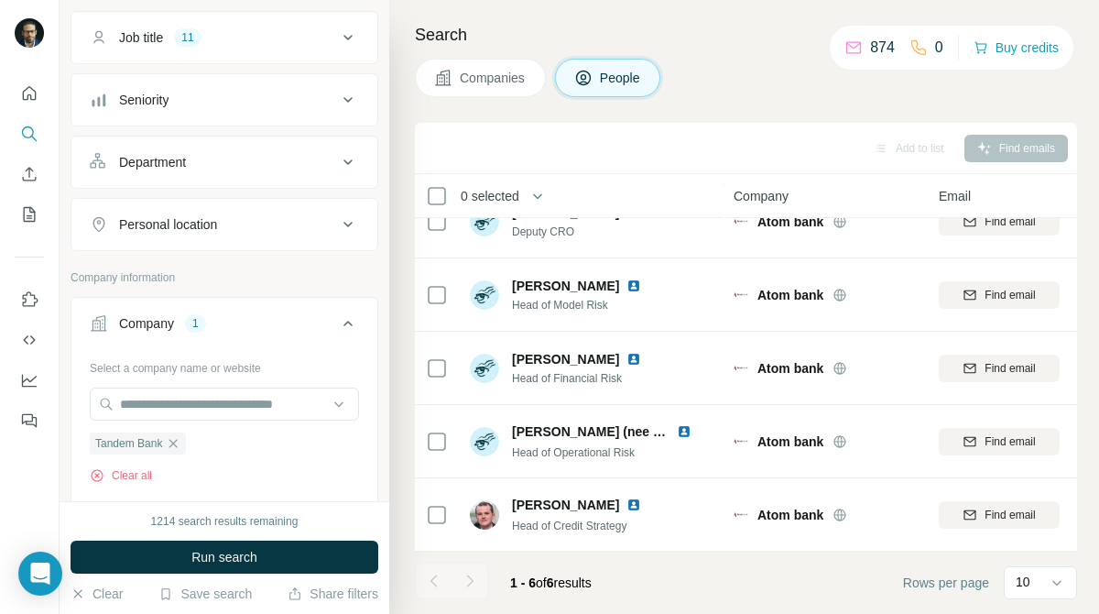
click at [466, 82] on span "Companies" at bounding box center [493, 78] width 67 height 18
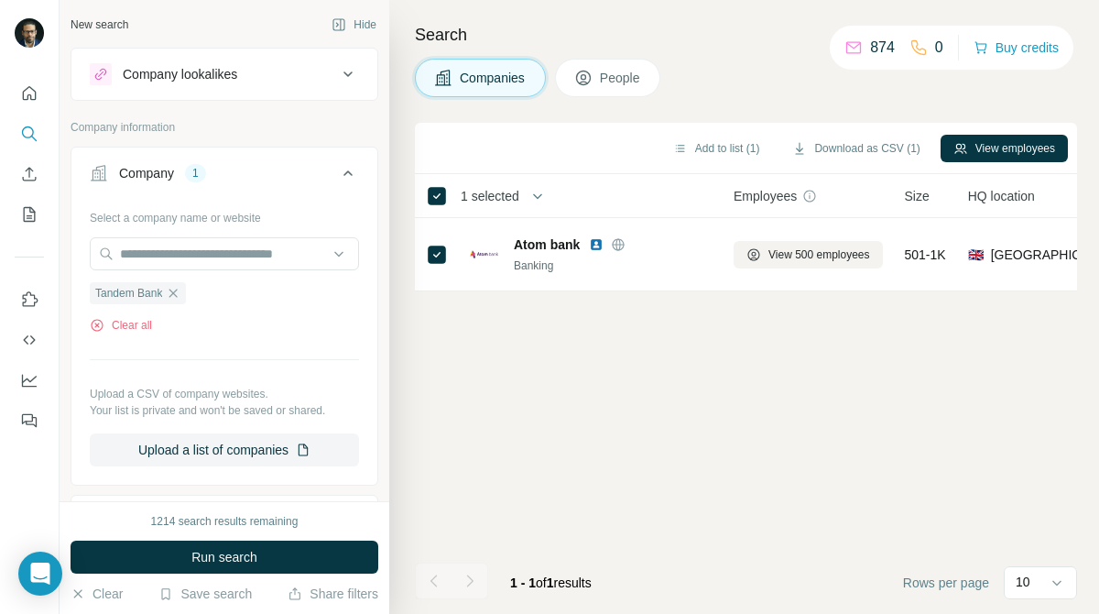
click at [248, 548] on span "Run search" at bounding box center [224, 557] width 66 height 18
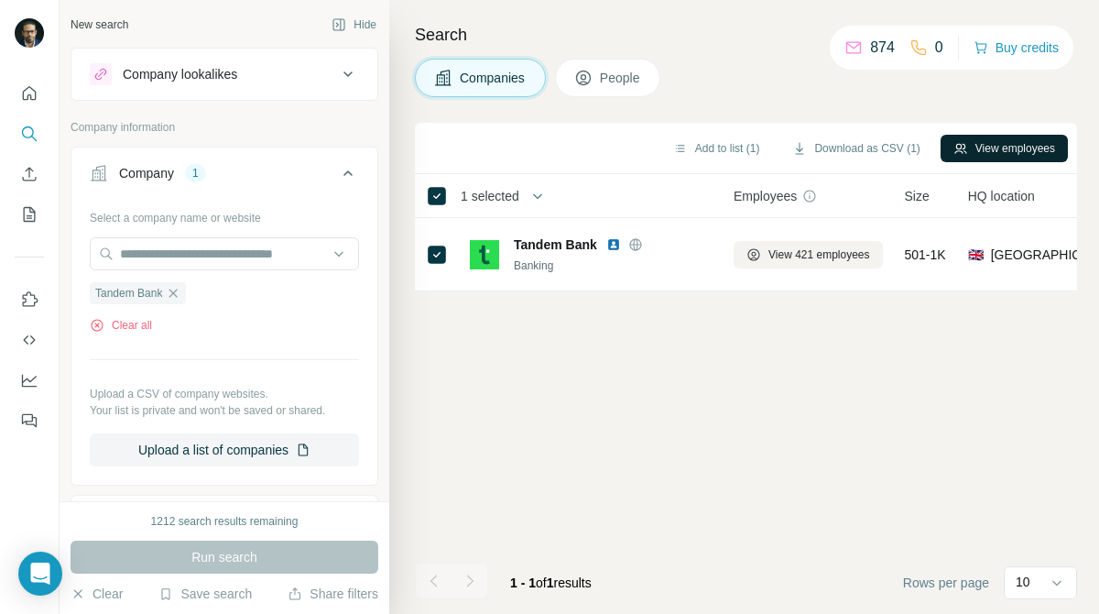
click at [969, 148] on button "View employees" at bounding box center [1004, 148] width 127 height 27
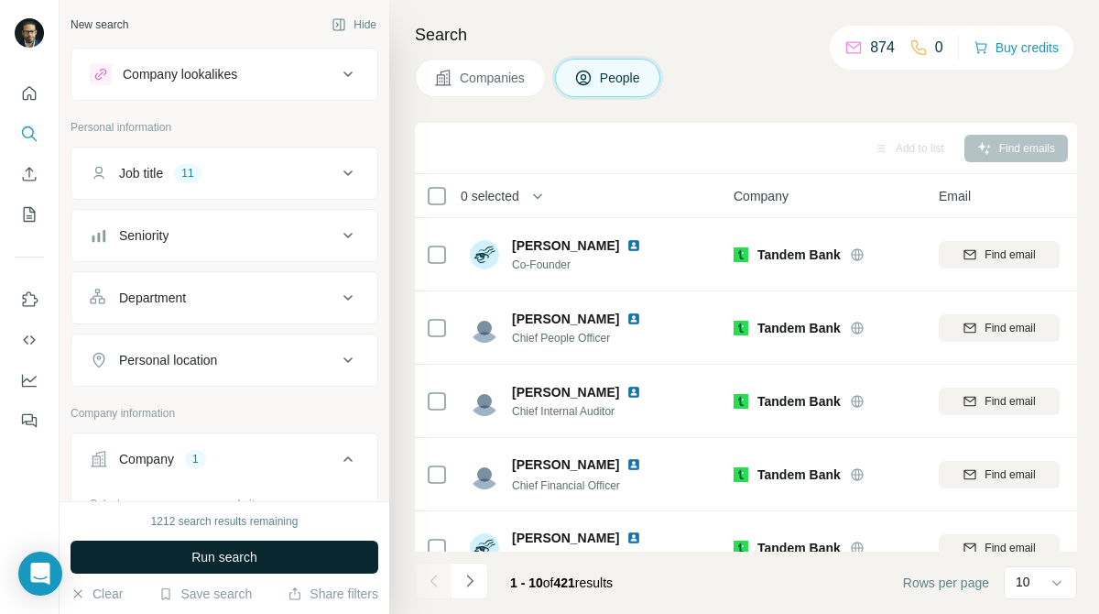
click at [346, 544] on button "Run search" at bounding box center [225, 557] width 308 height 33
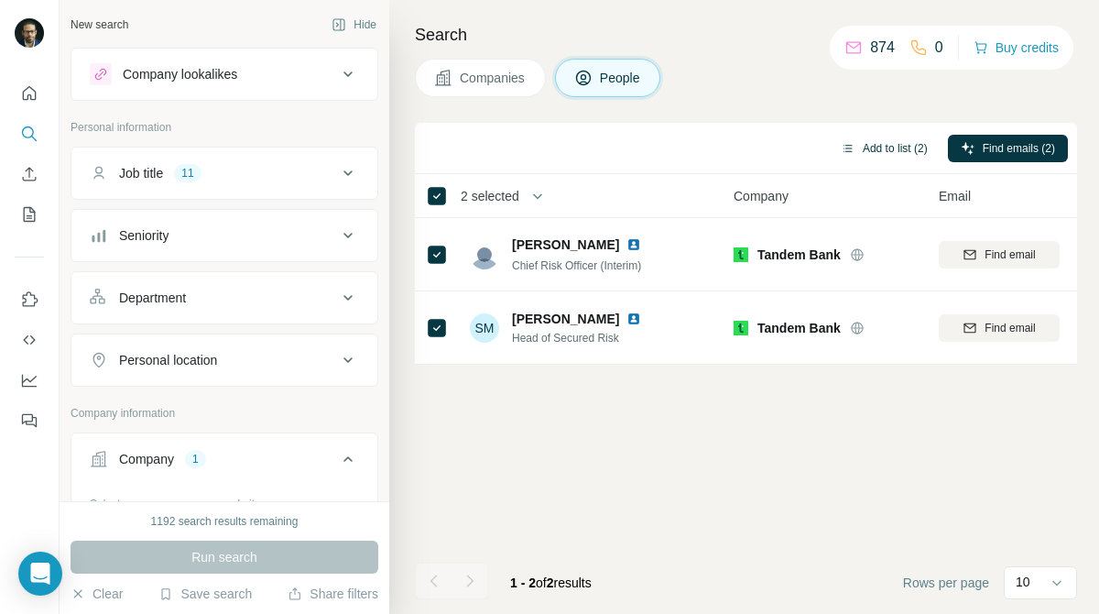
click at [877, 142] on button "Add to list (2)" at bounding box center [884, 148] width 113 height 27
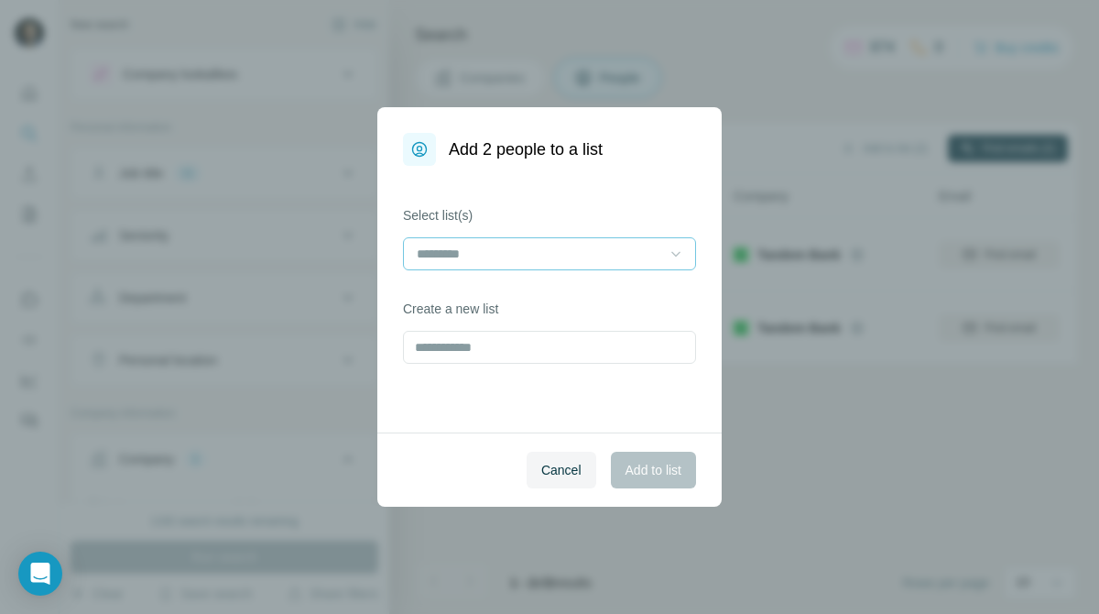
click at [670, 247] on icon at bounding box center [676, 254] width 18 height 18
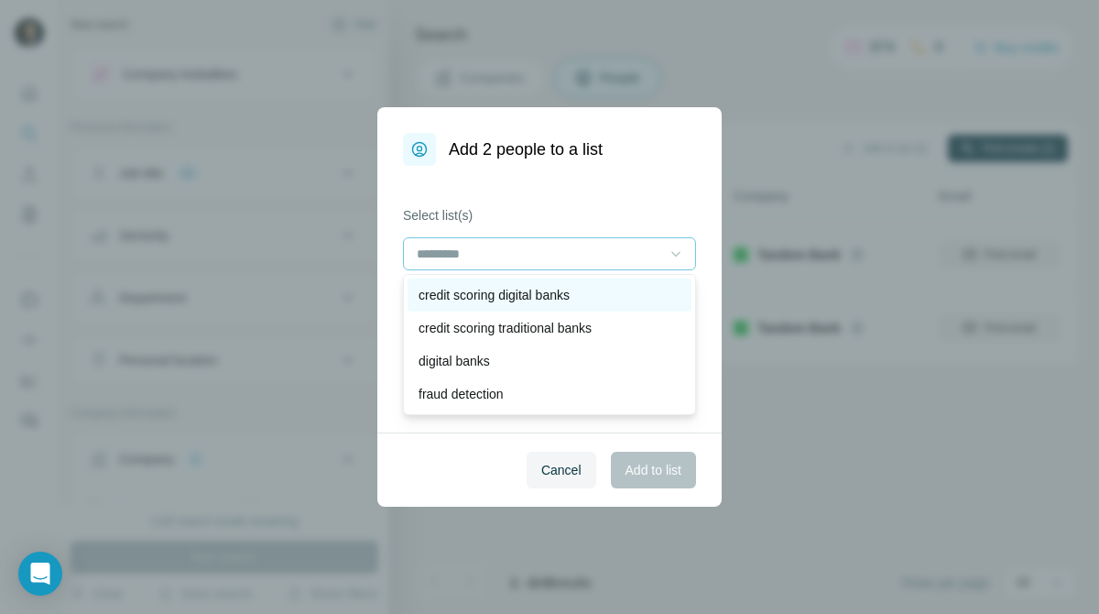
click at [570, 301] on p "credit scoring digital banks" at bounding box center [494, 295] width 151 height 18
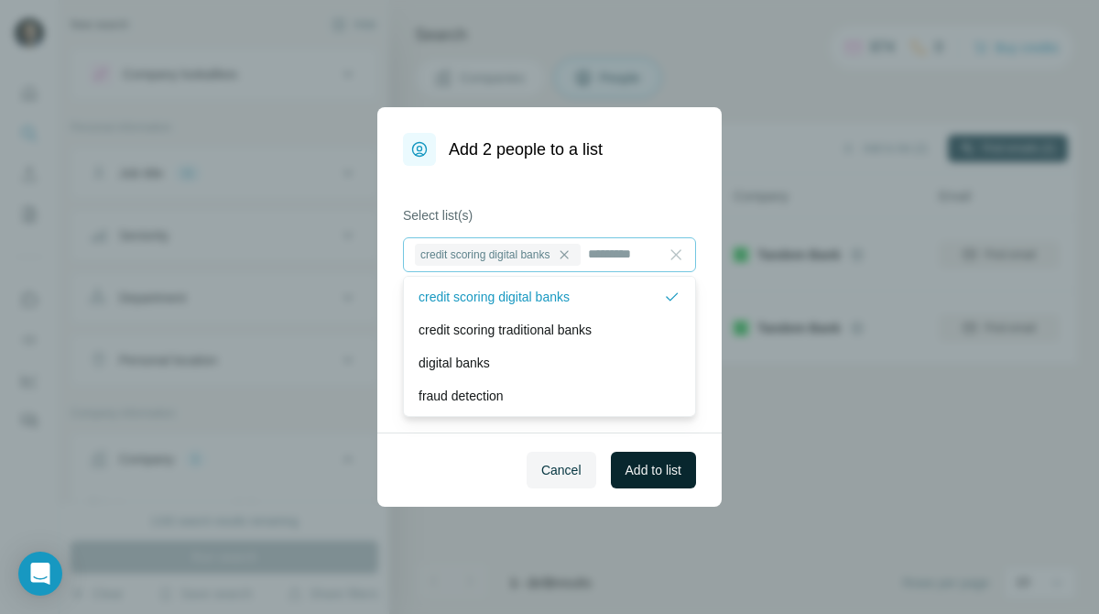
click at [666, 466] on span "Add to list" at bounding box center [654, 470] width 56 height 18
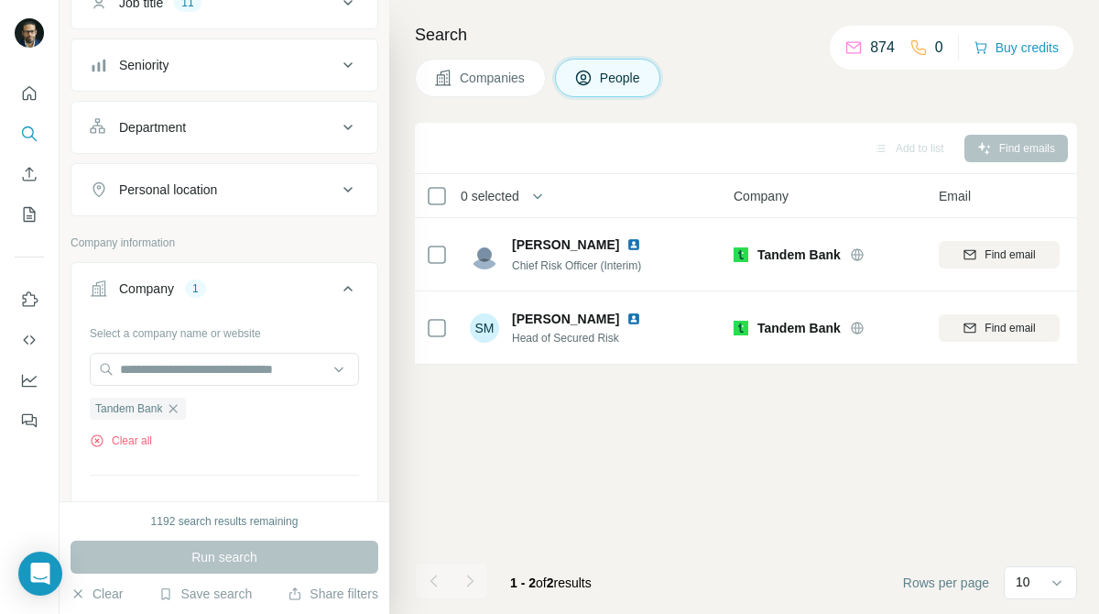
scroll to position [214, 0]
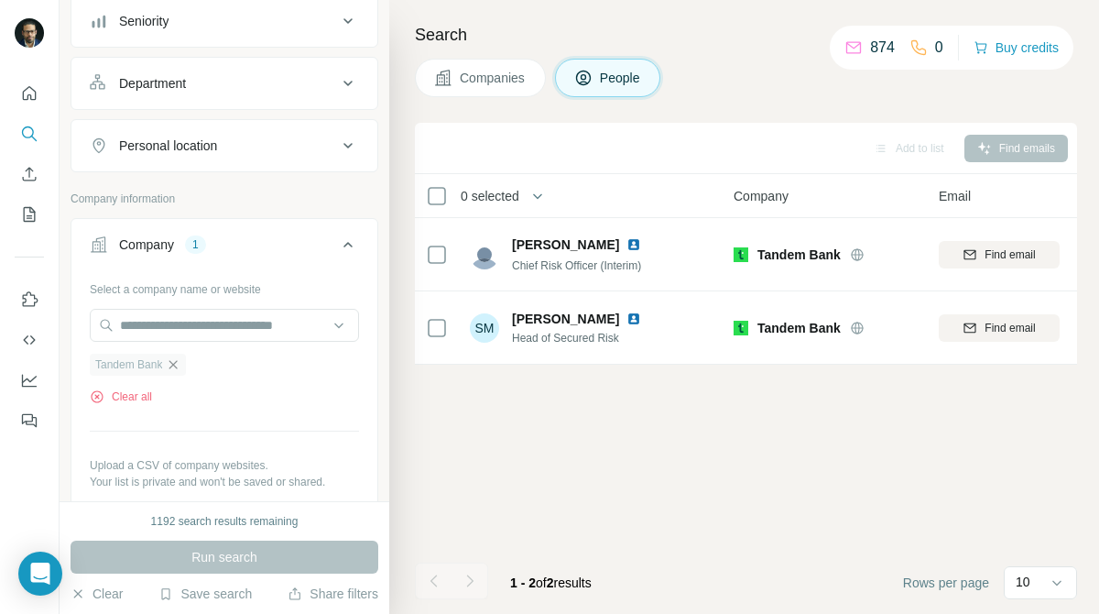
click at [179, 371] on icon "button" at bounding box center [173, 364] width 15 height 15
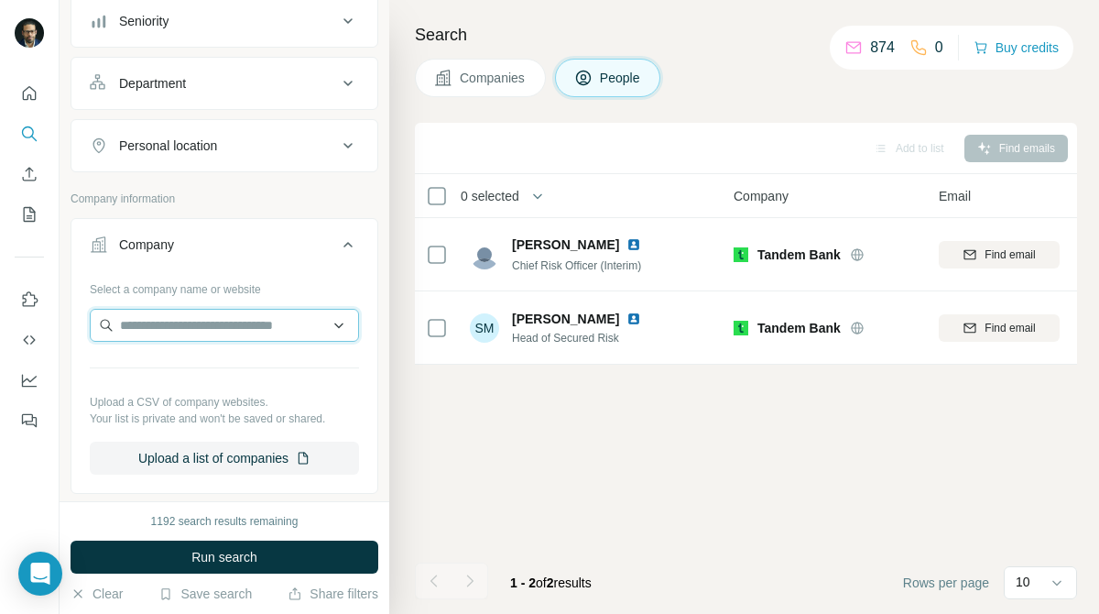
click at [278, 312] on input "text" at bounding box center [224, 325] width 269 height 33
paste input "******"
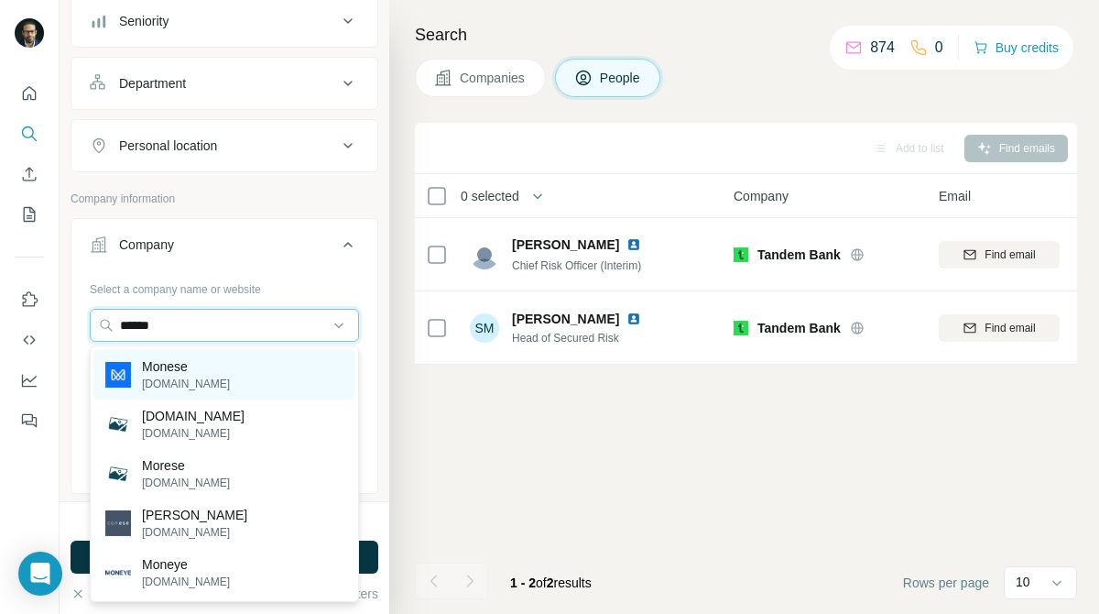
type input "******"
click at [235, 370] on div "Monese [DOMAIN_NAME]" at bounding box center [224, 374] width 260 height 49
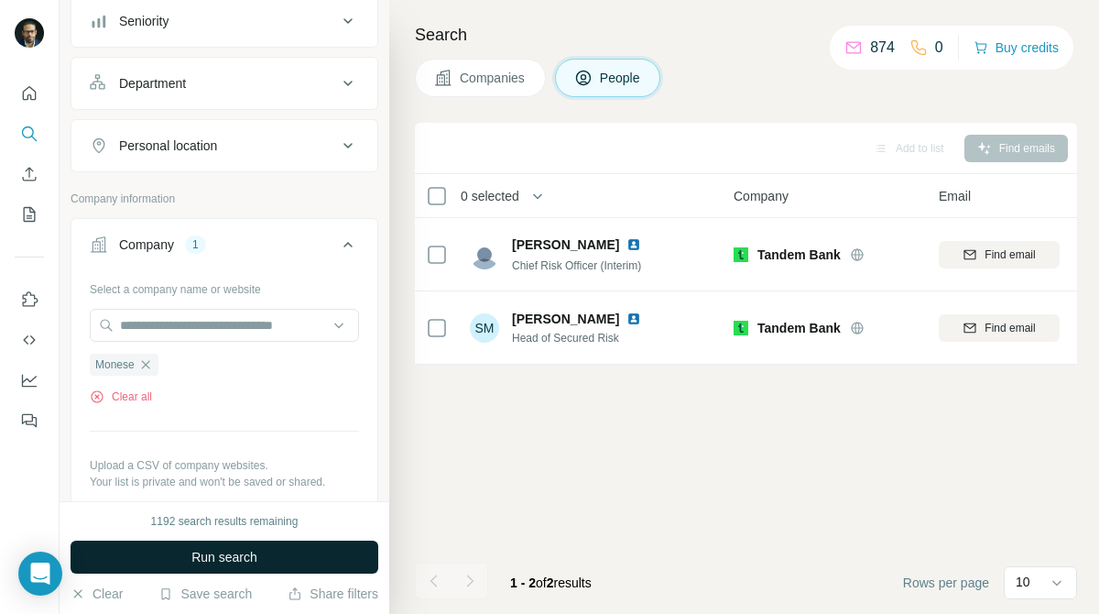
click at [257, 552] on span "Run search" at bounding box center [224, 557] width 66 height 18
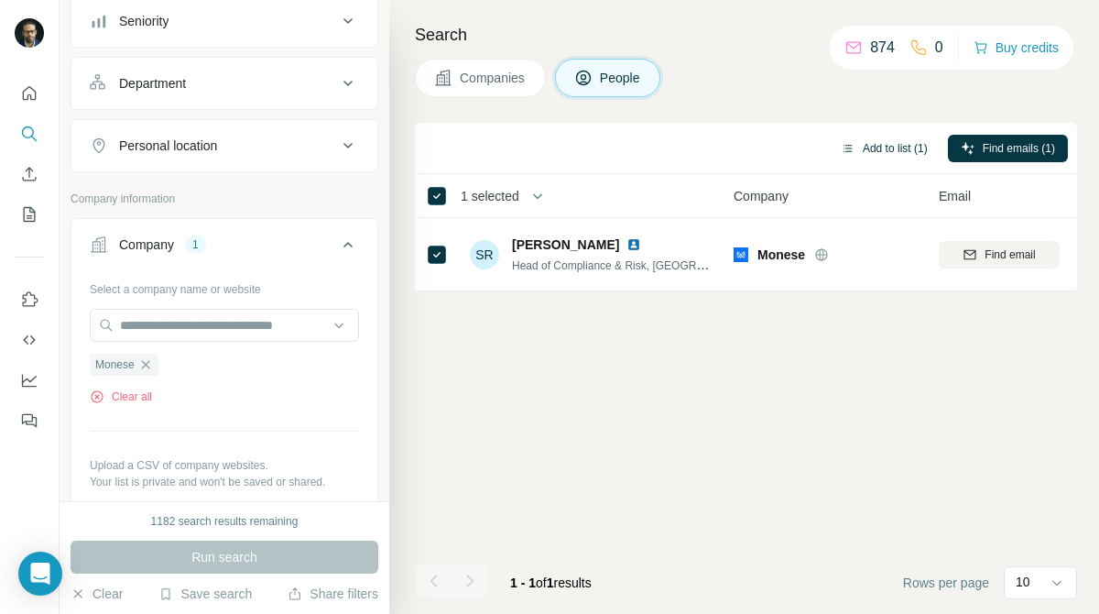
click at [891, 148] on button "Add to list (1)" at bounding box center [884, 148] width 113 height 27
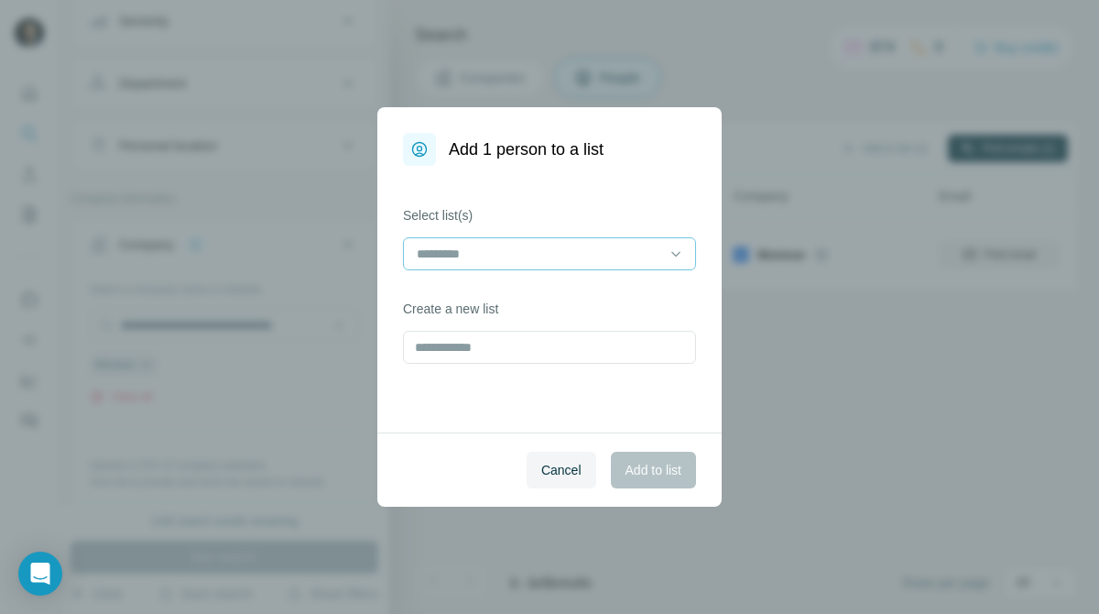
click at [644, 239] on div at bounding box center [538, 253] width 247 height 31
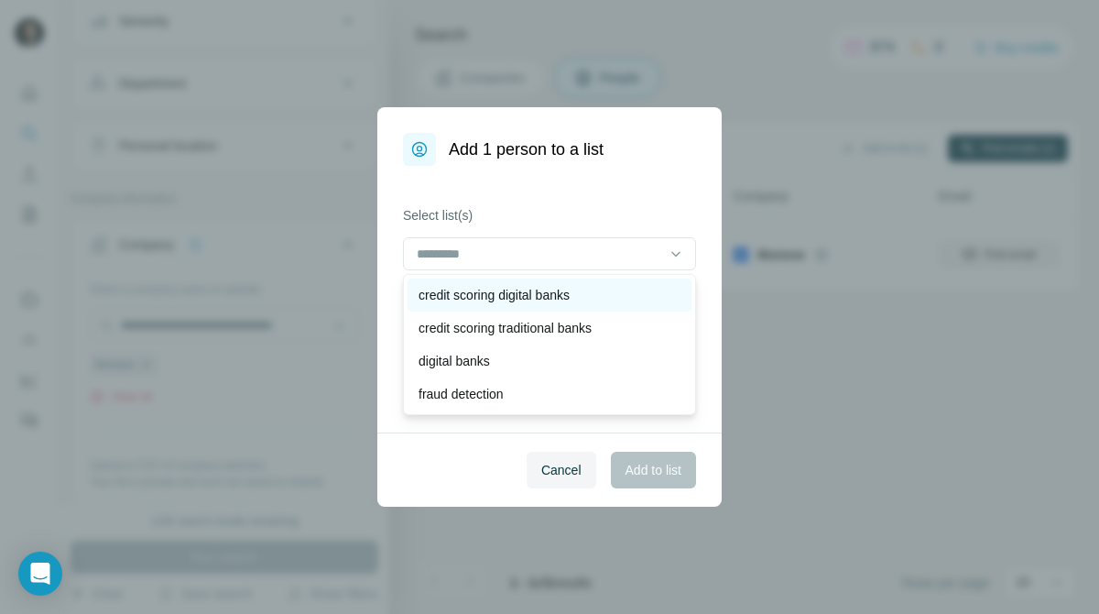
click at [609, 286] on div "credit scoring digital banks" at bounding box center [550, 295] width 262 height 18
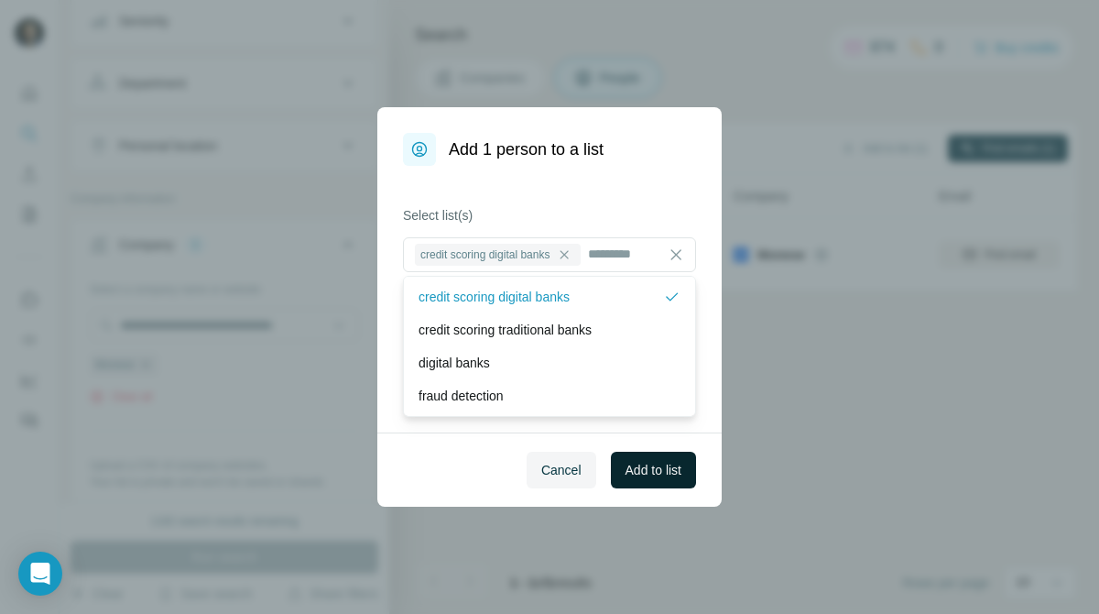
click at [656, 465] on span "Add to list" at bounding box center [654, 470] width 56 height 18
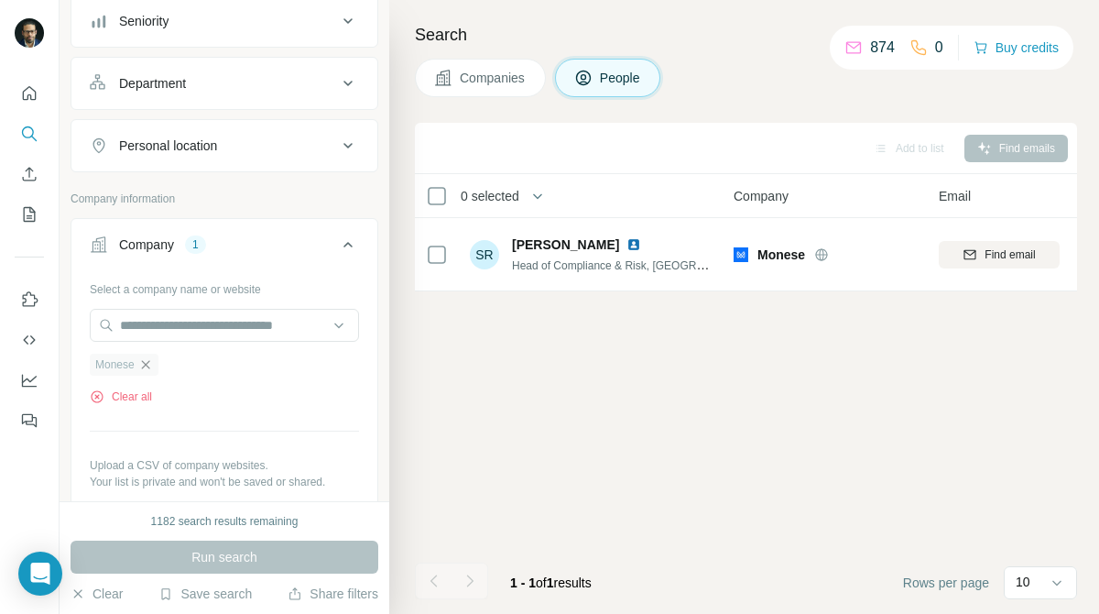
click at [150, 363] on icon "button" at bounding box center [145, 364] width 15 height 15
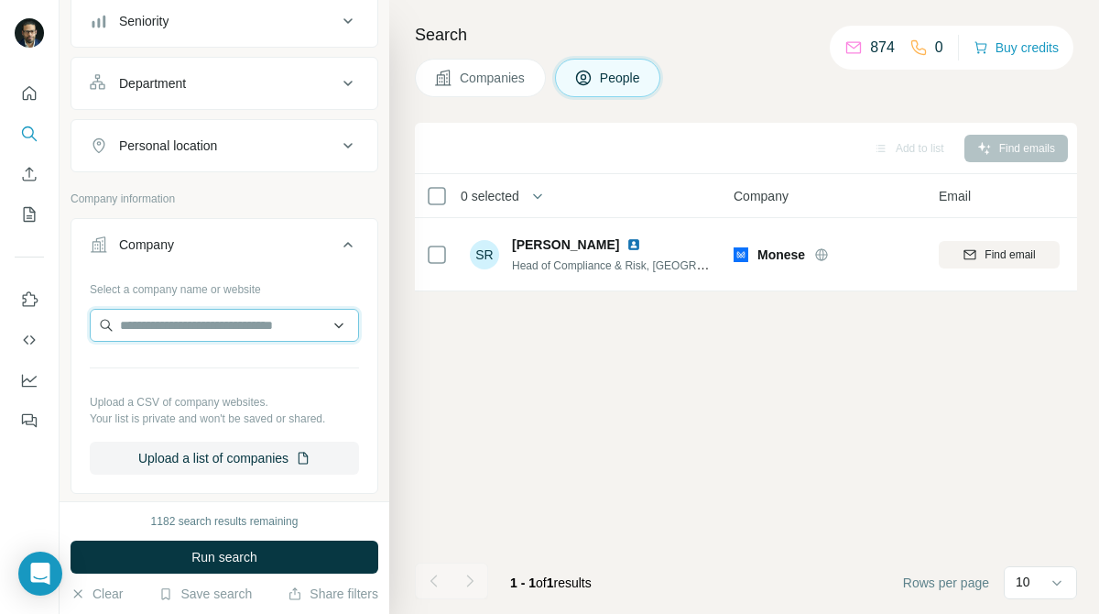
click at [222, 334] on input "text" at bounding box center [224, 325] width 269 height 33
paste input "*********"
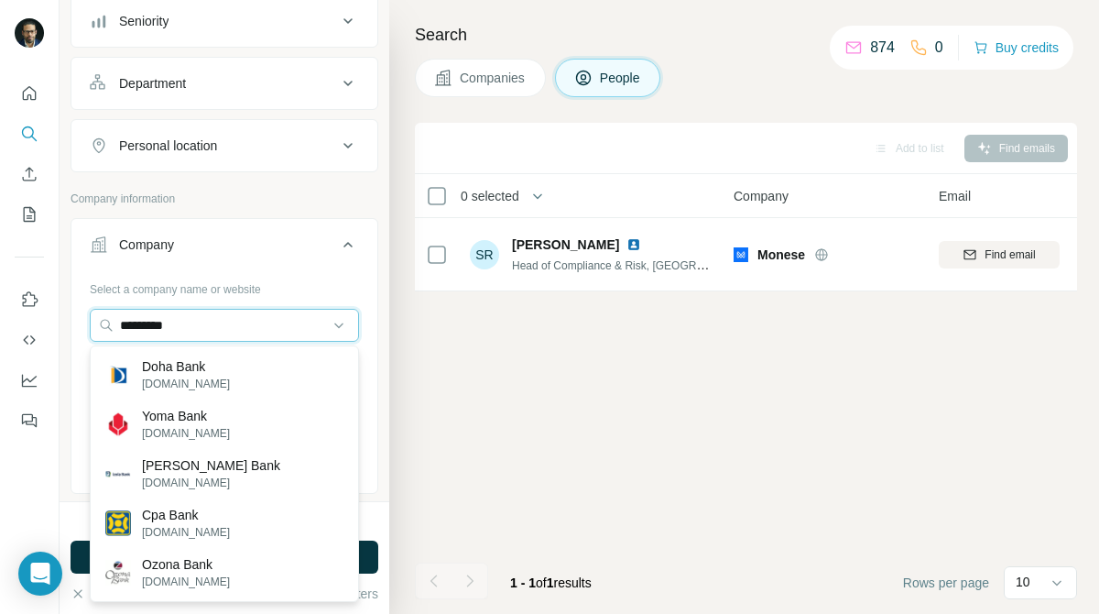
type input "*********"
click at [267, 322] on input "*********" at bounding box center [224, 325] width 269 height 33
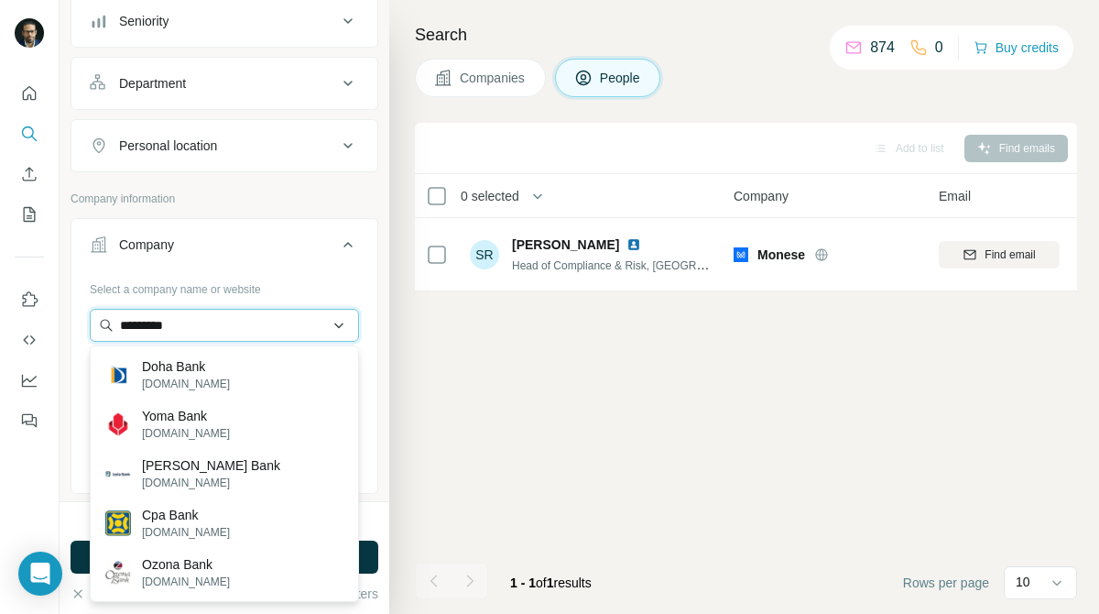
click at [267, 322] on input "*********" at bounding box center [224, 325] width 269 height 33
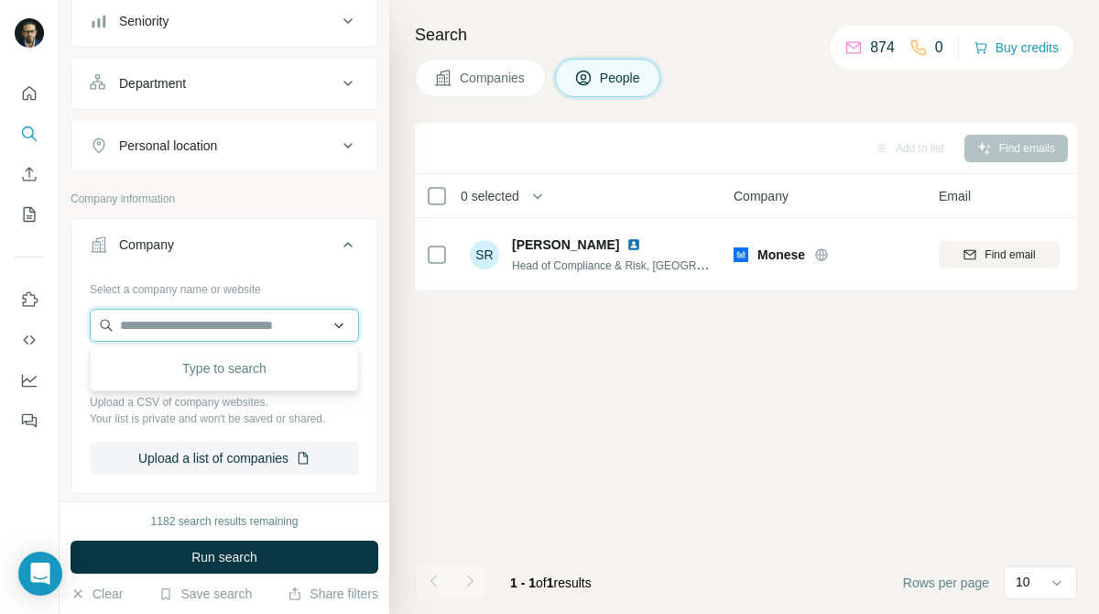
paste input "******"
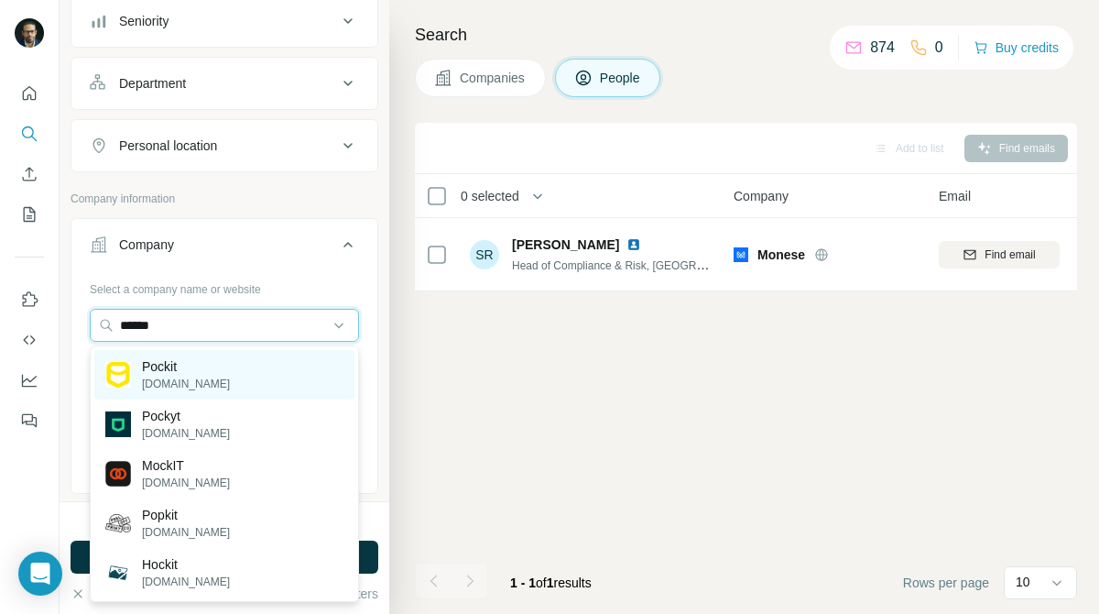
type input "******"
click at [256, 359] on div "Pockit [DOMAIN_NAME]" at bounding box center [224, 374] width 260 height 49
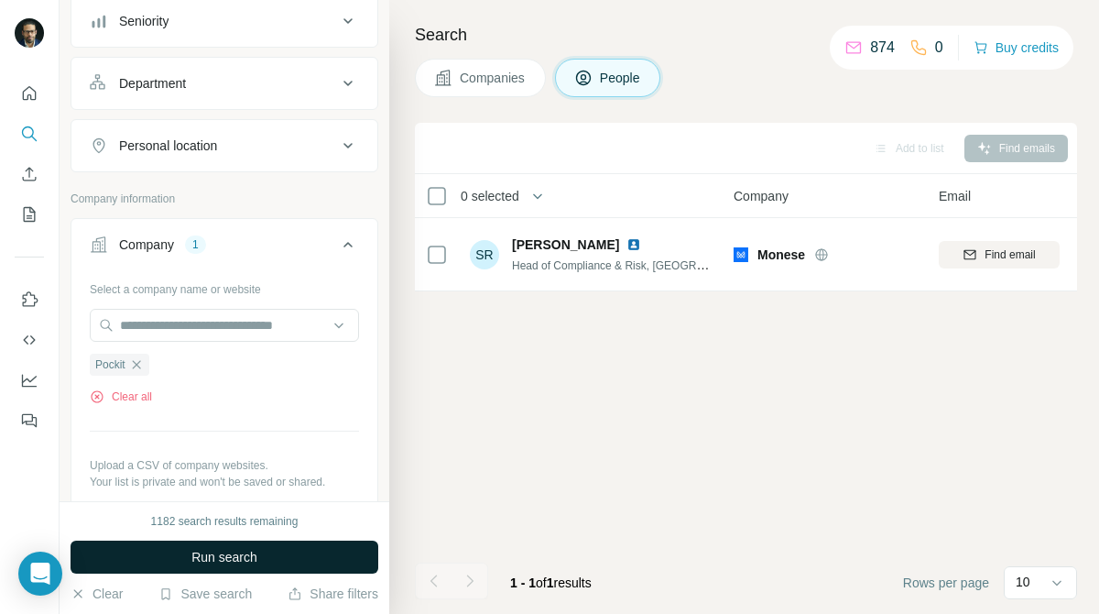
click at [292, 554] on button "Run search" at bounding box center [225, 557] width 308 height 33
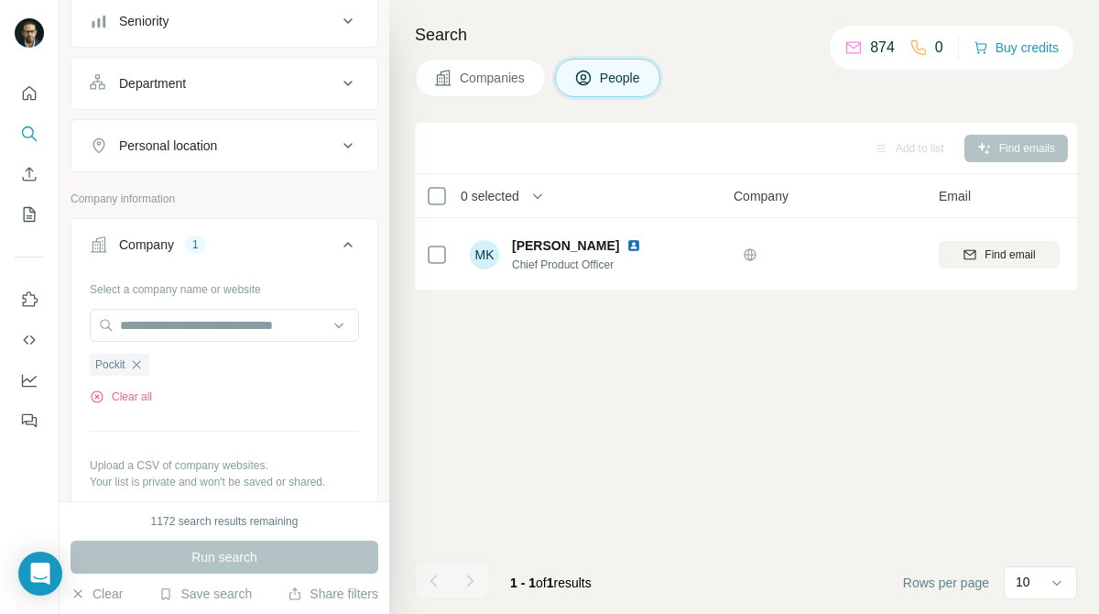
click at [502, 89] on button "Companies" at bounding box center [480, 78] width 131 height 38
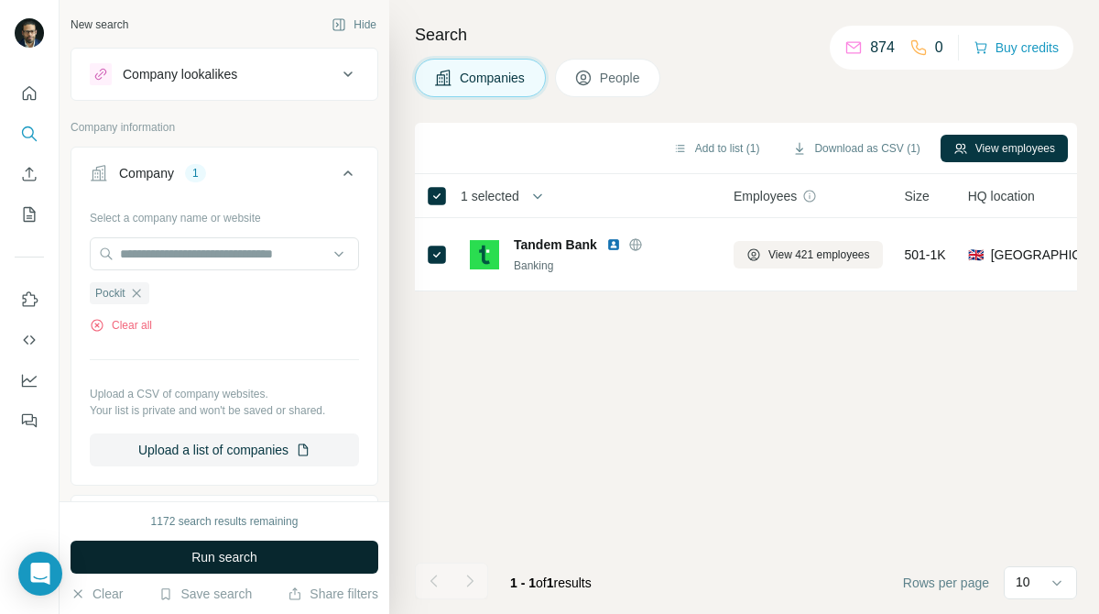
click at [322, 552] on button "Run search" at bounding box center [225, 557] width 308 height 33
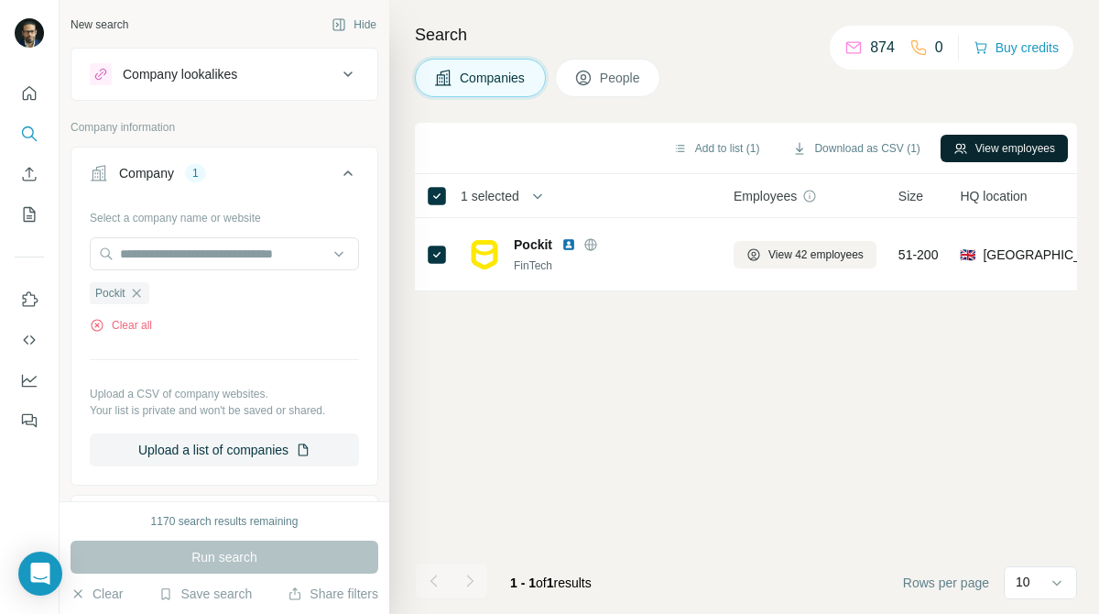
click at [1006, 148] on button "View employees" at bounding box center [1004, 148] width 127 height 27
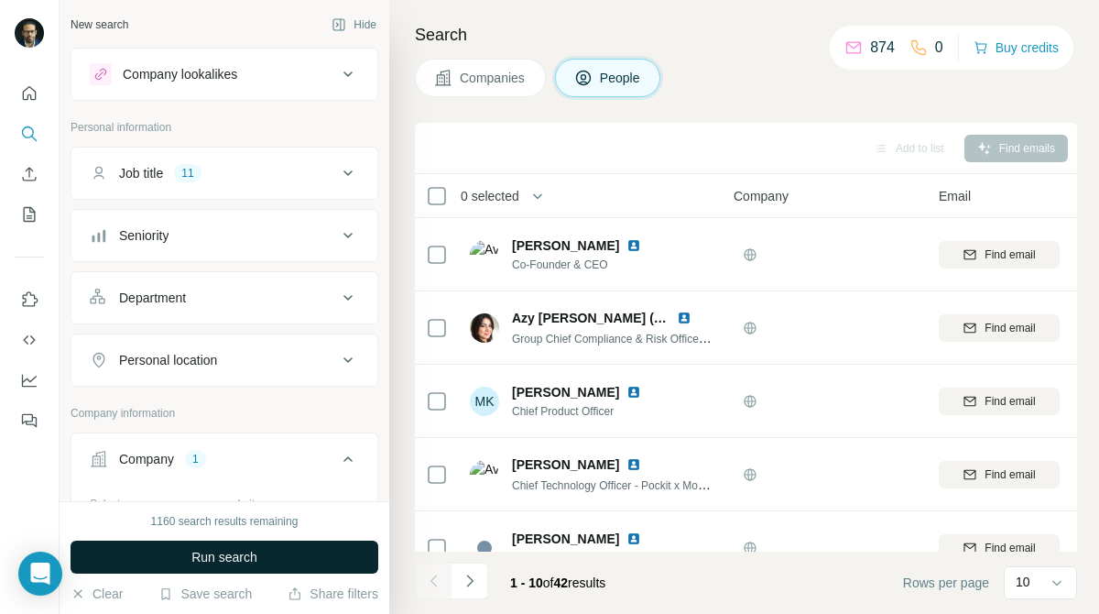
click at [330, 546] on button "Run search" at bounding box center [225, 557] width 308 height 33
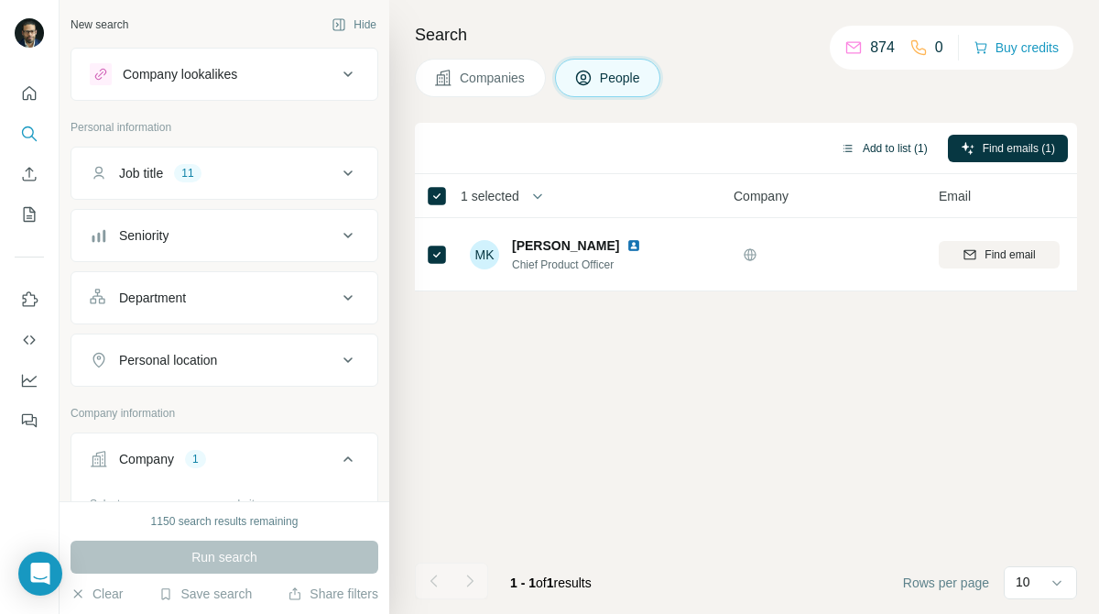
click at [866, 142] on button "Add to list (1)" at bounding box center [884, 148] width 113 height 27
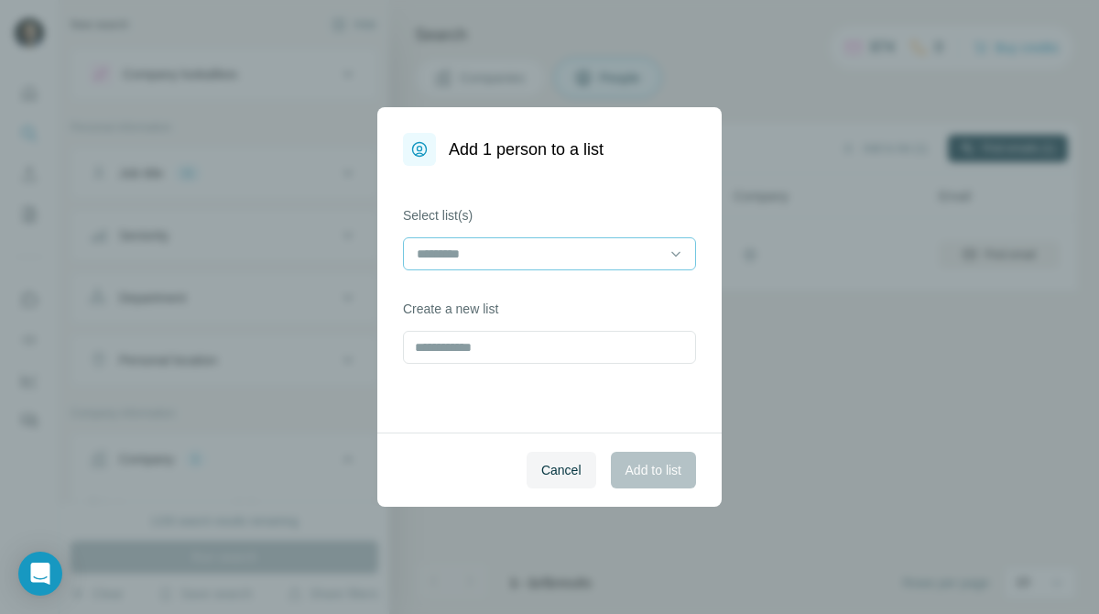
click at [664, 261] on div at bounding box center [549, 253] width 293 height 33
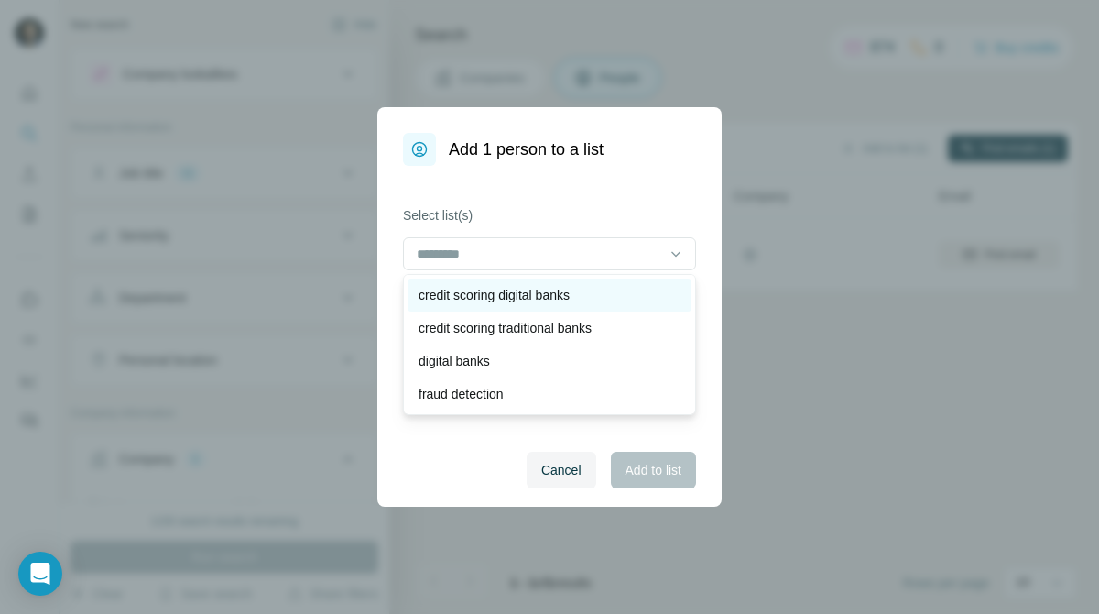
click at [639, 289] on div "credit scoring digital banks" at bounding box center [550, 295] width 262 height 18
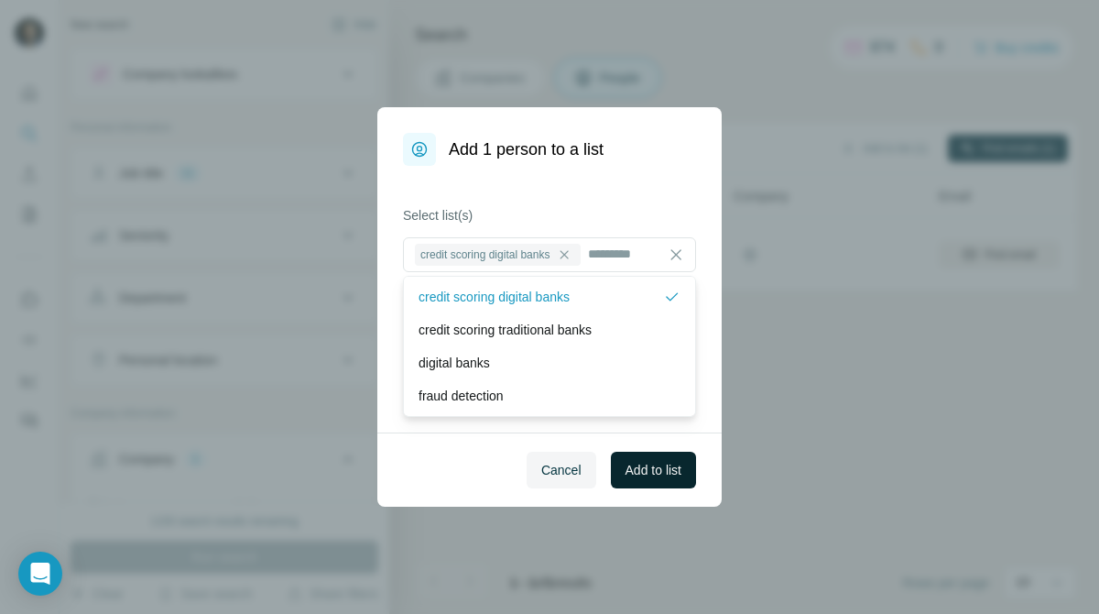
click at [650, 468] on span "Add to list" at bounding box center [654, 470] width 56 height 18
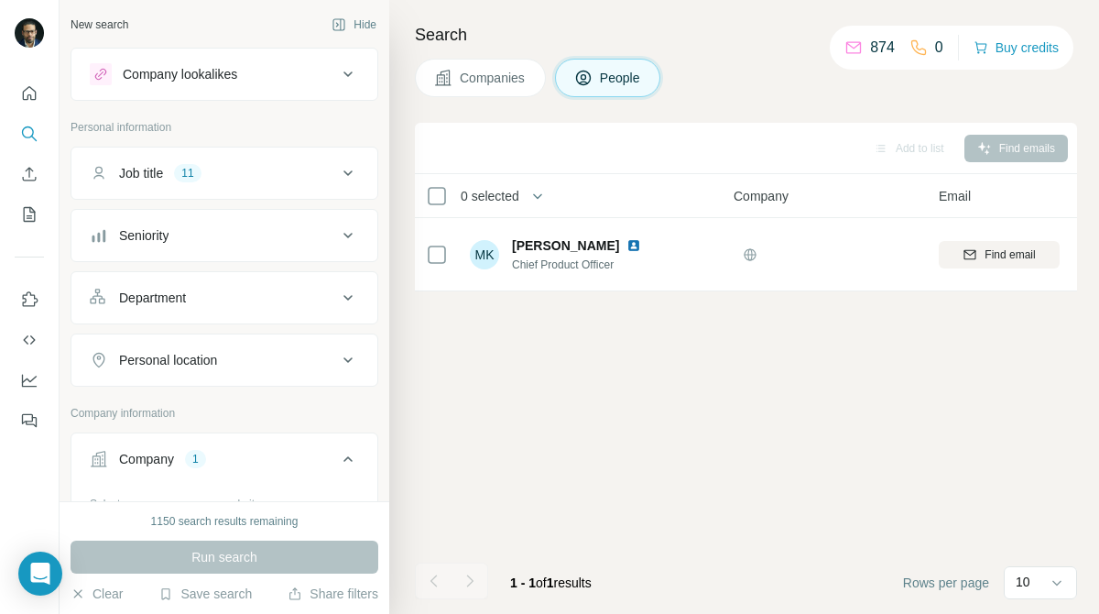
scroll to position [154, 0]
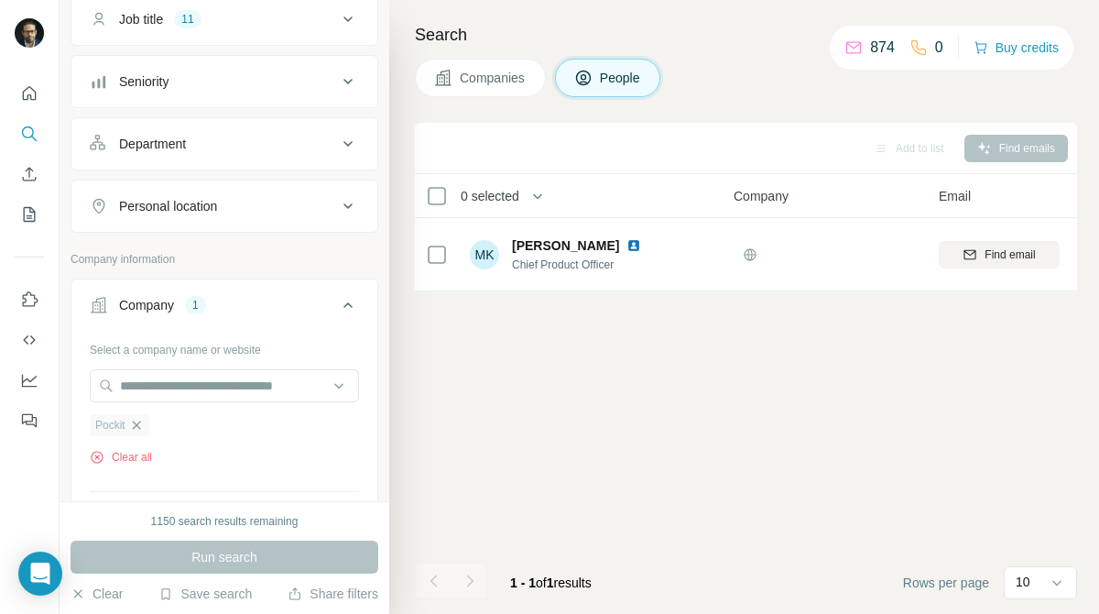
click at [132, 428] on icon "button" at bounding box center [136, 425] width 15 height 15
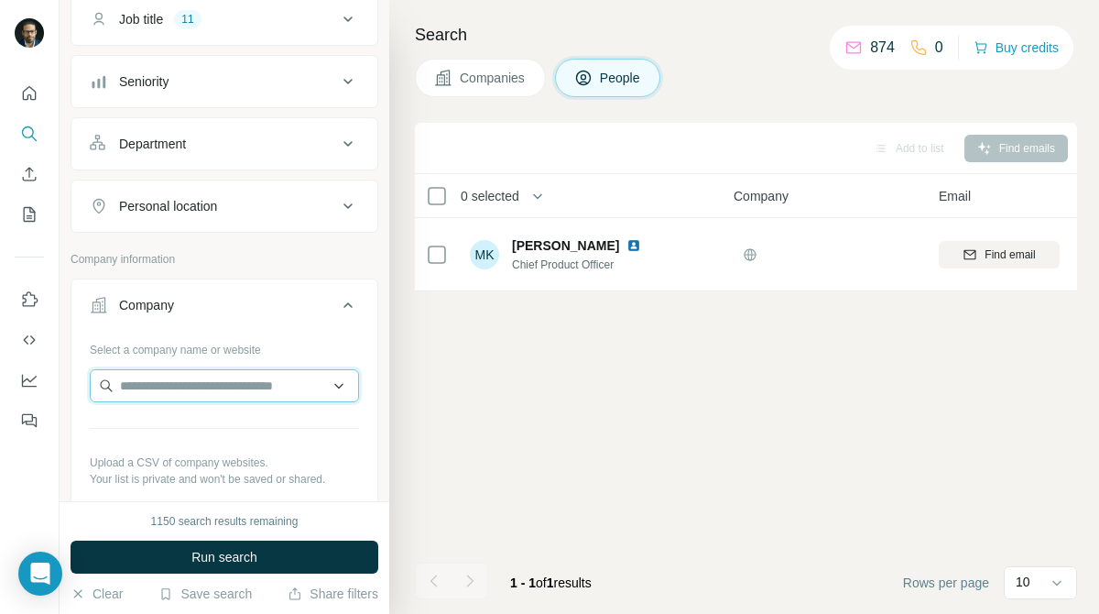
click at [218, 399] on input "text" at bounding box center [224, 385] width 269 height 33
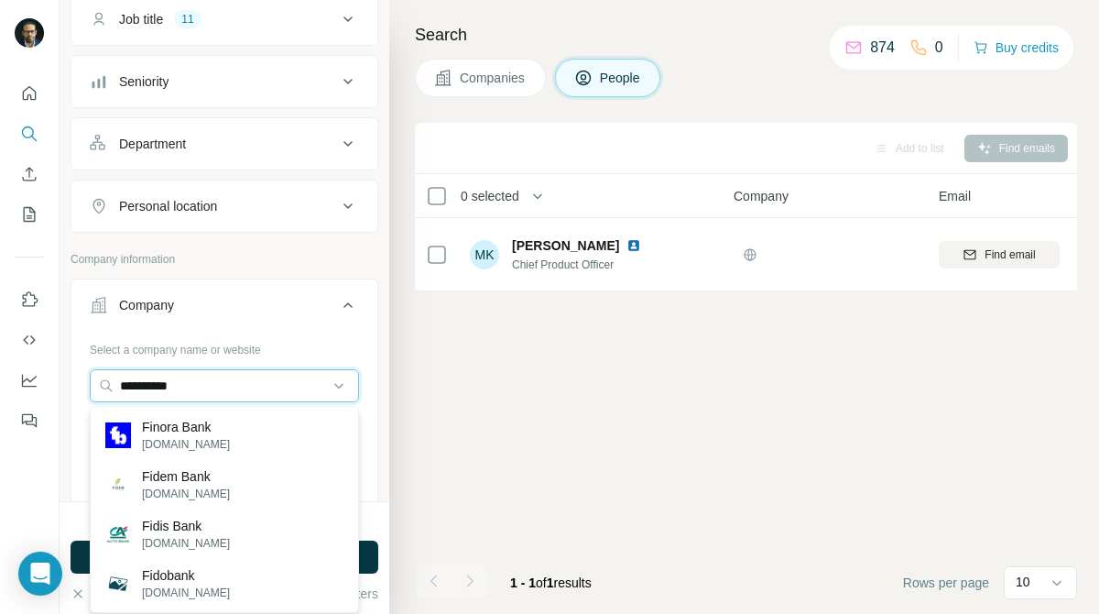
type input "**********"
click at [227, 392] on input "**********" at bounding box center [224, 385] width 269 height 33
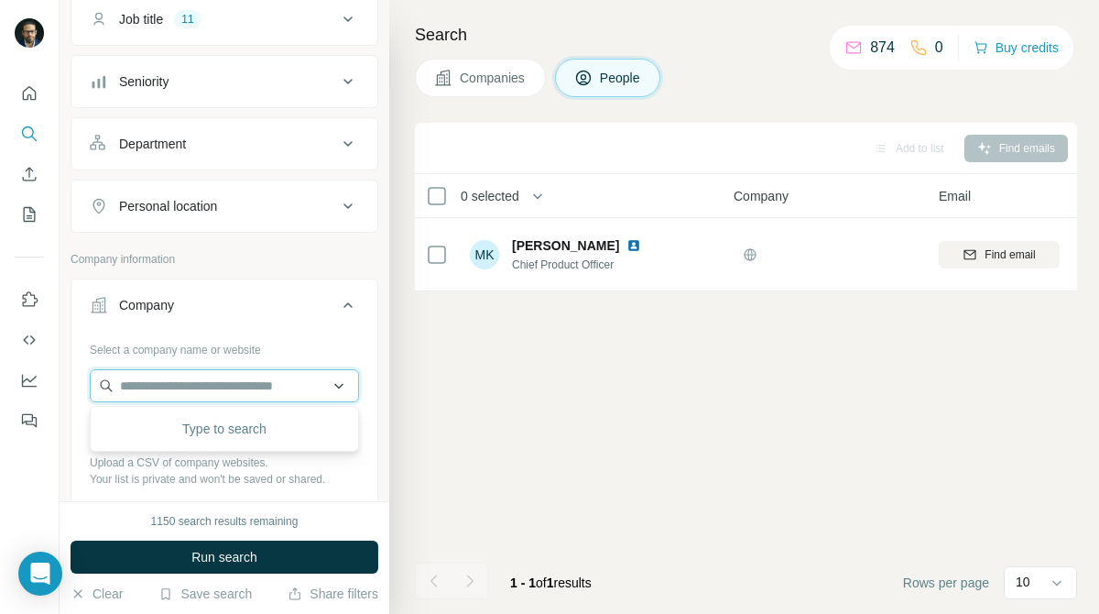
paste input "**********"
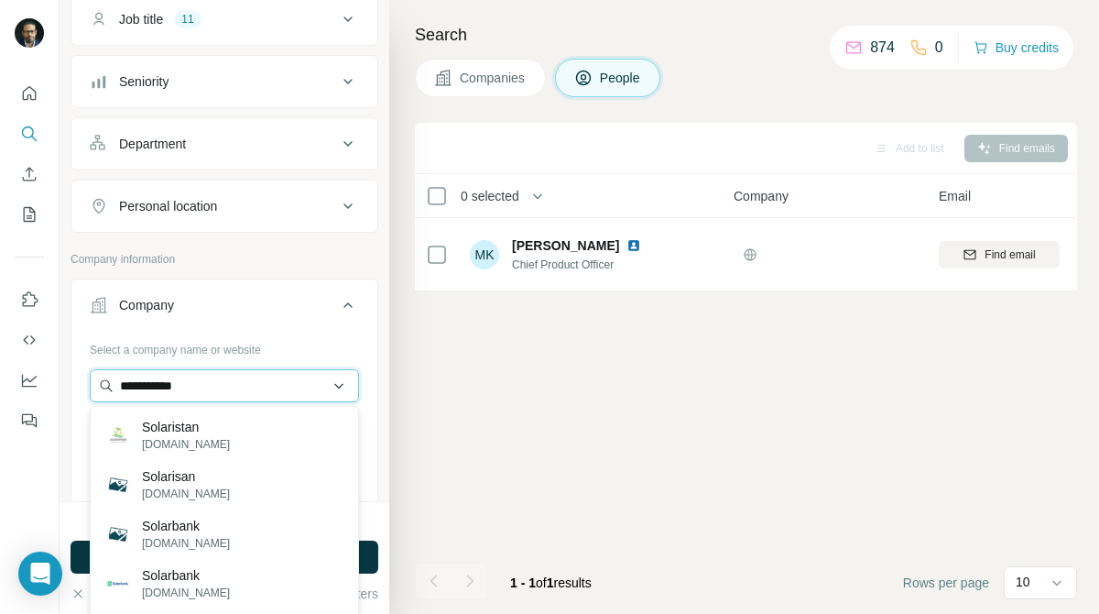
click at [161, 381] on input "**********" at bounding box center [224, 385] width 269 height 33
type input "**********"
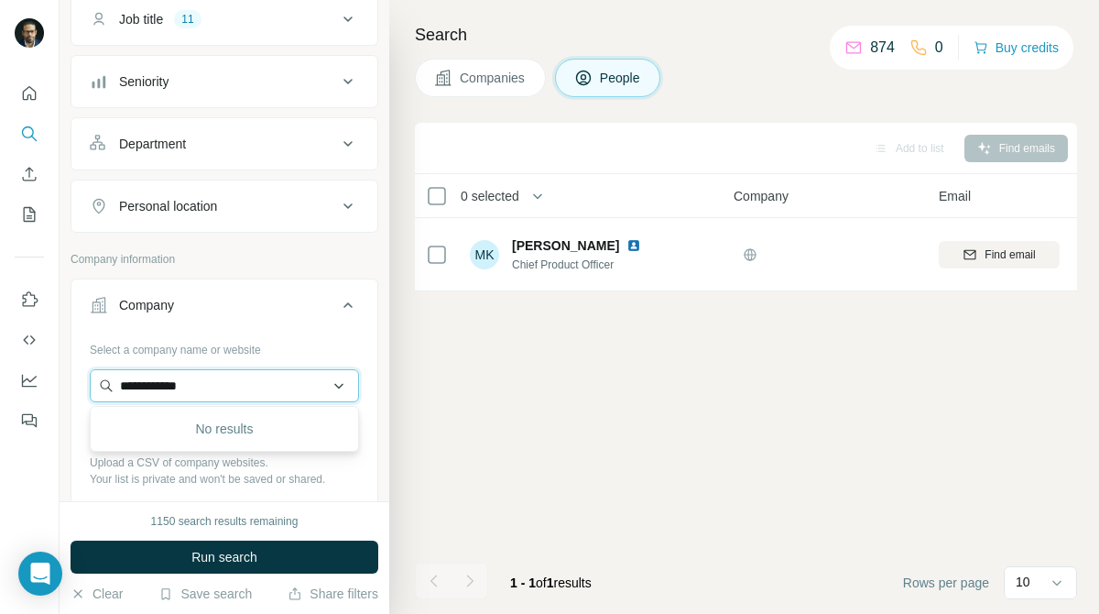
click at [263, 388] on input "**********" at bounding box center [224, 385] width 269 height 33
click at [316, 384] on input "text" at bounding box center [224, 385] width 269 height 33
paste input "*****"
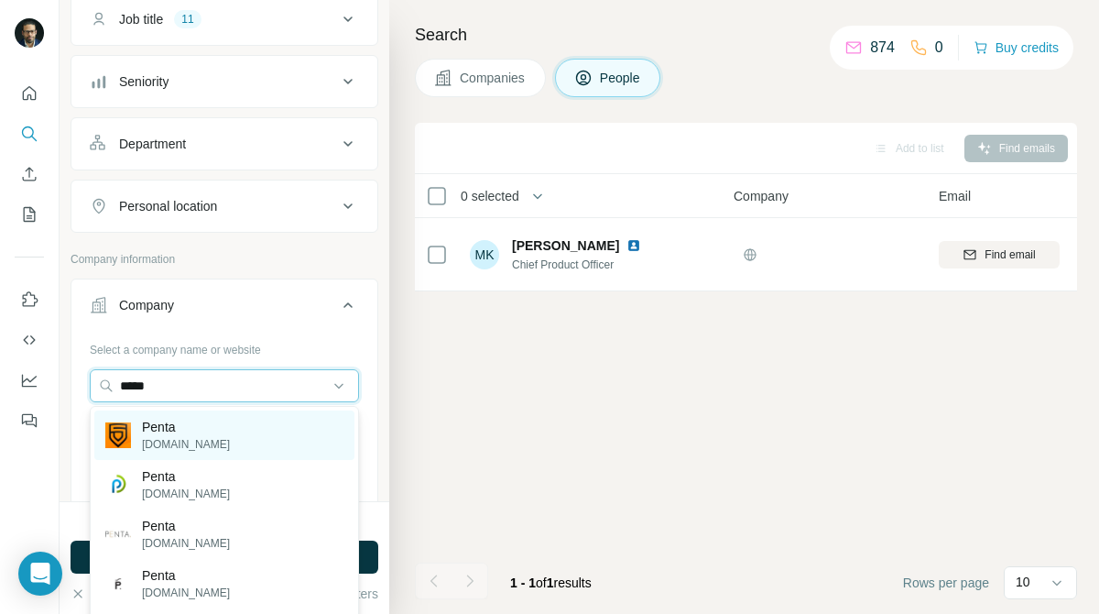
type input "*****"
click at [291, 429] on div "Penta [DOMAIN_NAME]" at bounding box center [224, 434] width 260 height 49
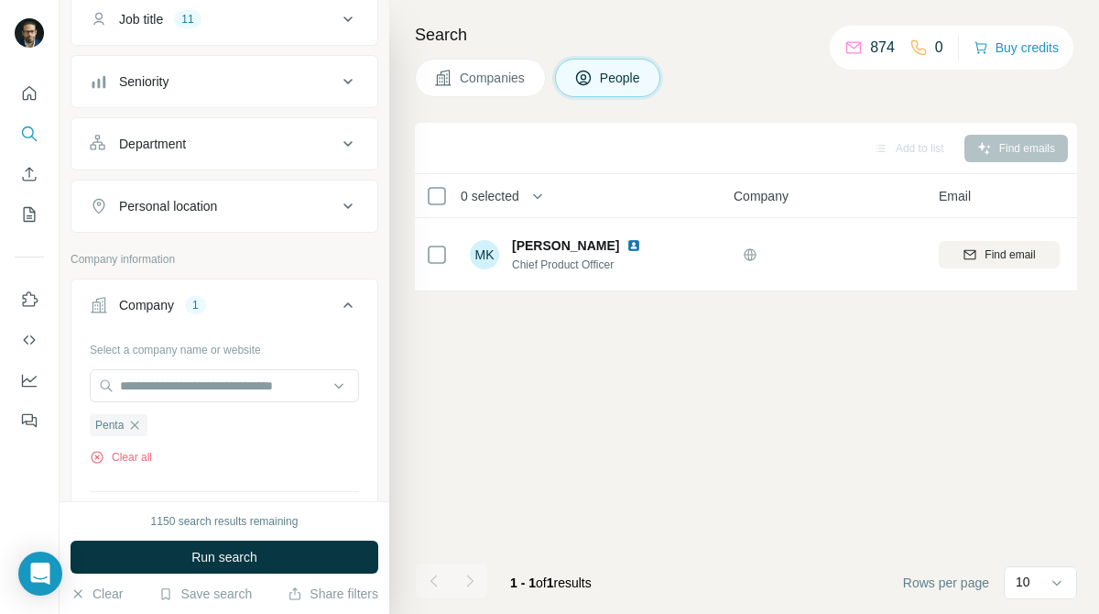
click at [476, 91] on button "Companies" at bounding box center [480, 78] width 131 height 38
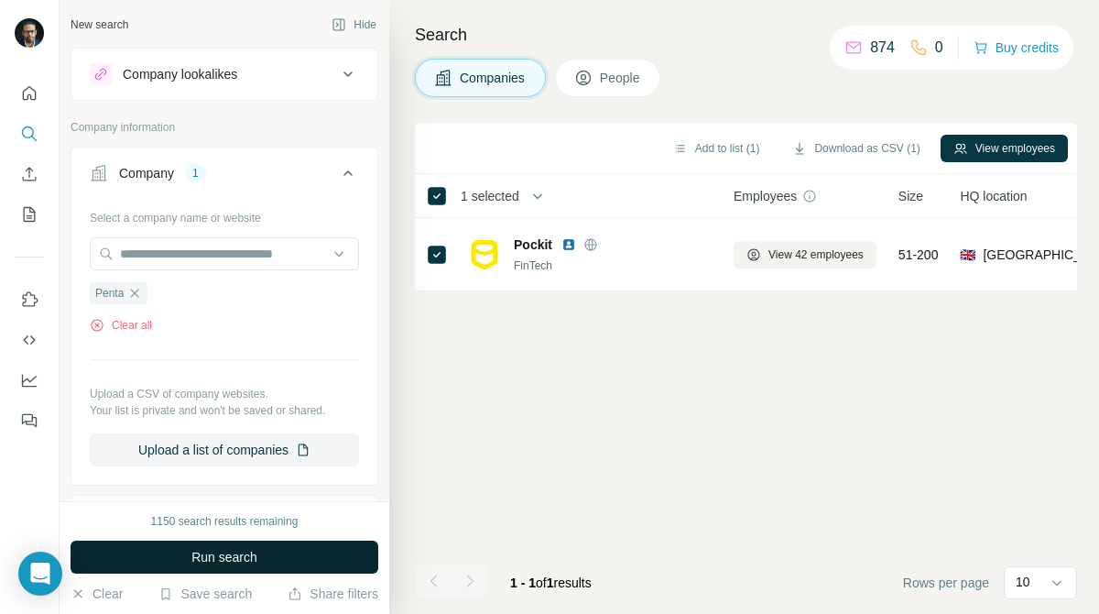
click at [320, 557] on button "Run search" at bounding box center [225, 557] width 308 height 33
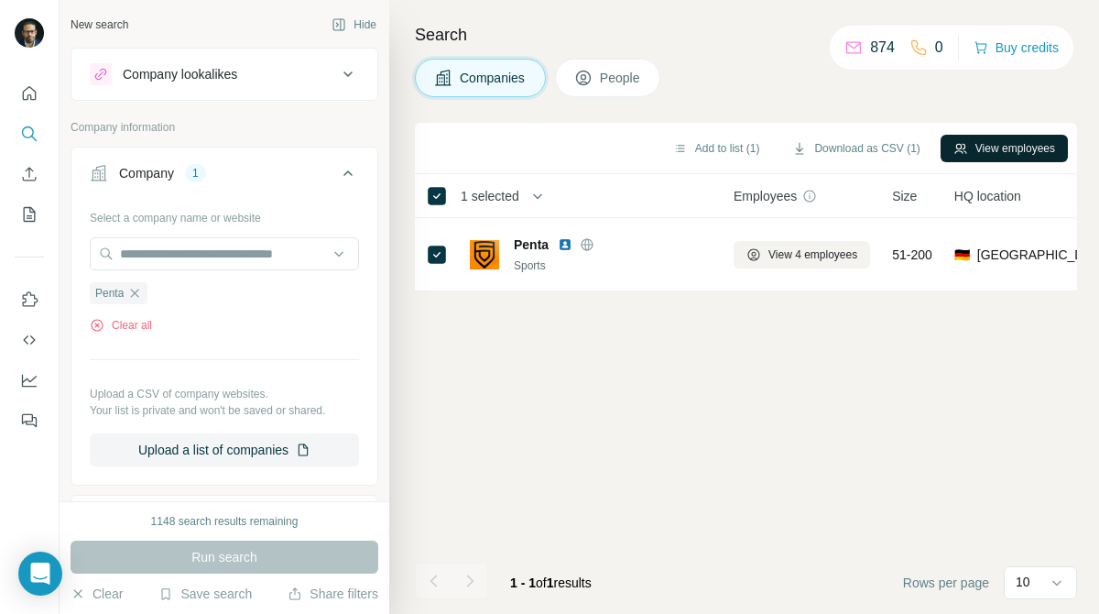
click at [1022, 146] on button "View employees" at bounding box center [1004, 148] width 127 height 27
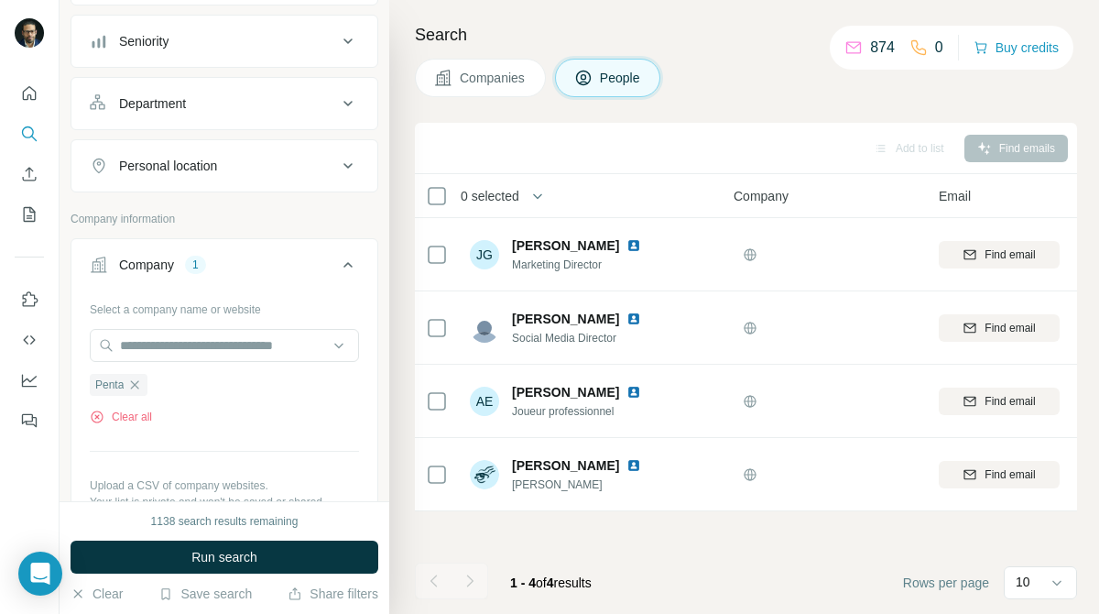
scroll to position [247, 0]
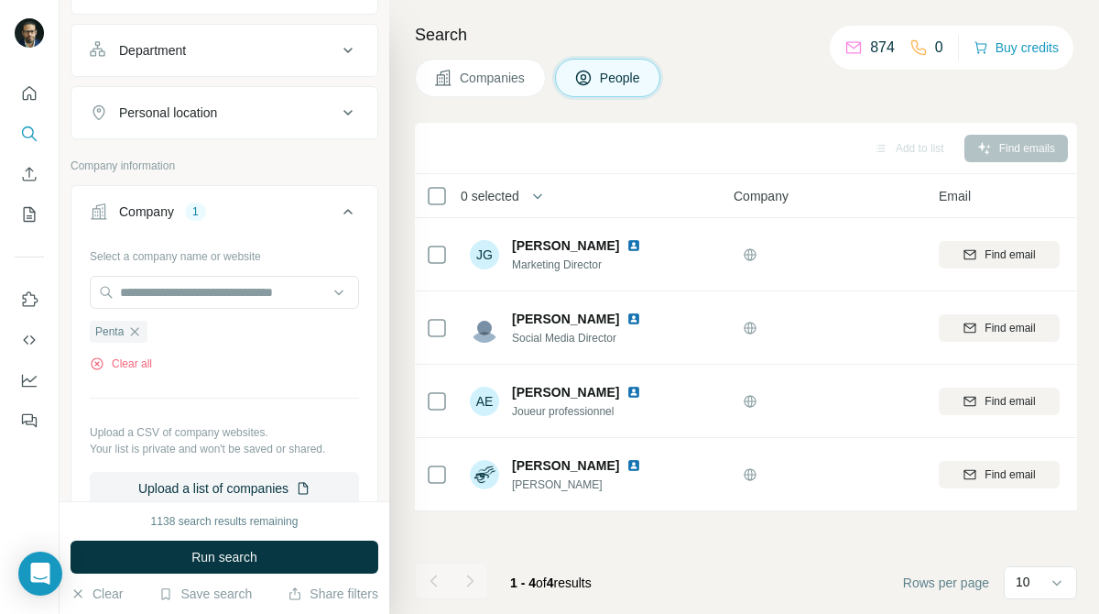
click at [137, 344] on div "Penta Clear all" at bounding box center [224, 340] width 269 height 63
click at [137, 335] on icon "button" at bounding box center [134, 331] width 15 height 15
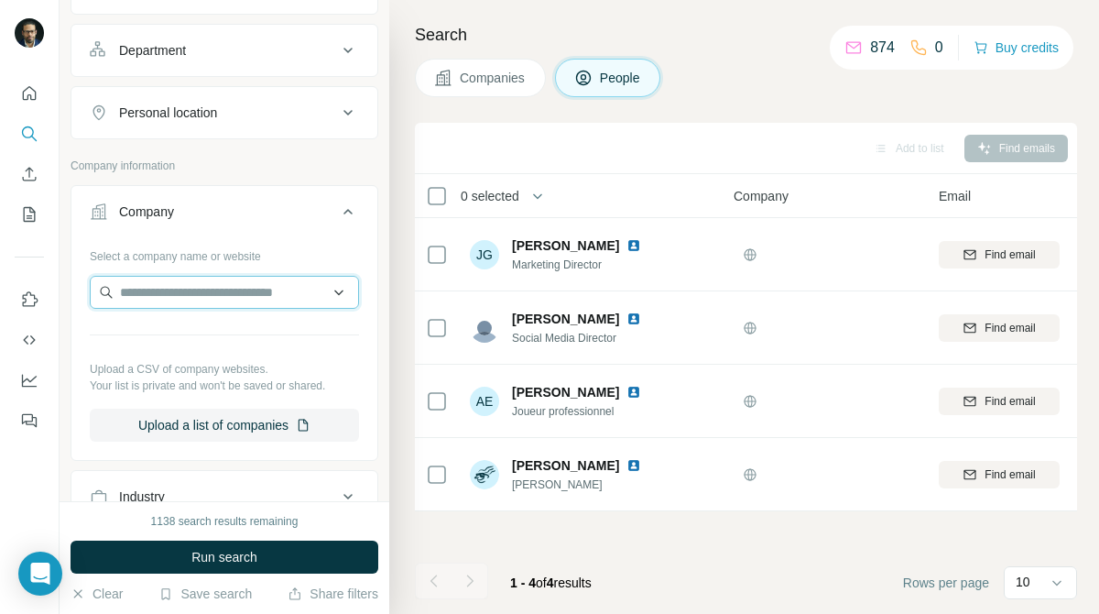
click at [191, 294] on input "text" at bounding box center [224, 292] width 269 height 33
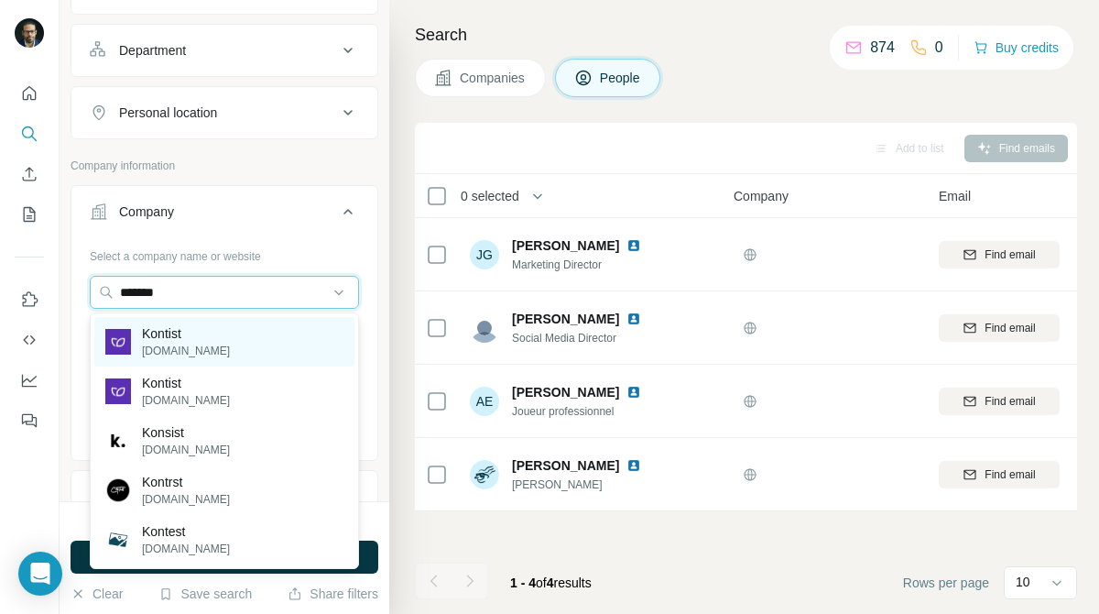
type input "*******"
click at [191, 337] on p "Kontist" at bounding box center [186, 333] width 88 height 18
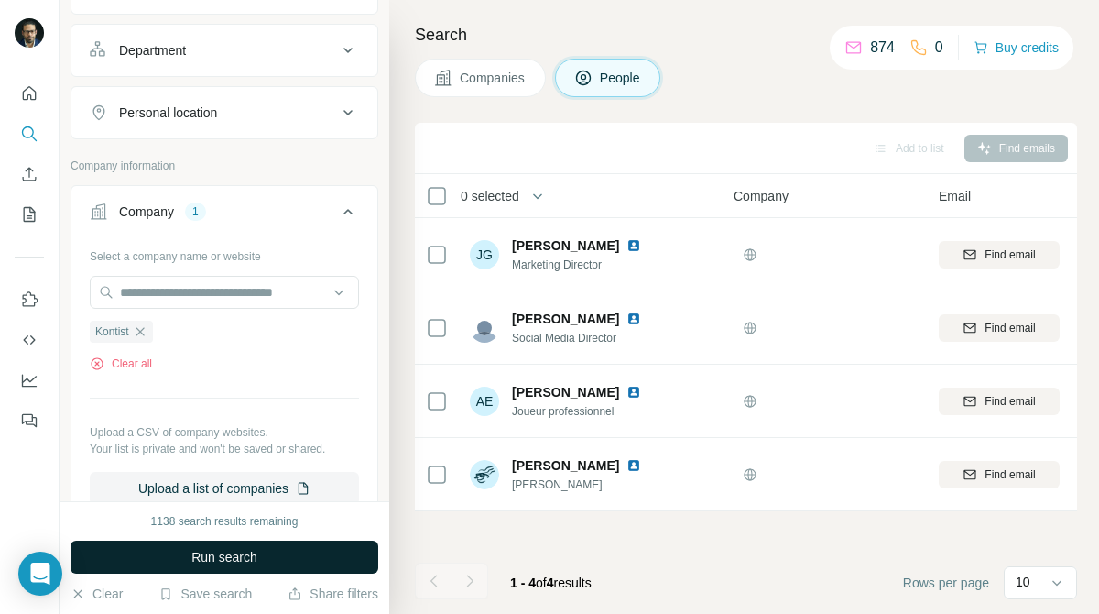
click at [483, 63] on button "Companies" at bounding box center [480, 78] width 131 height 38
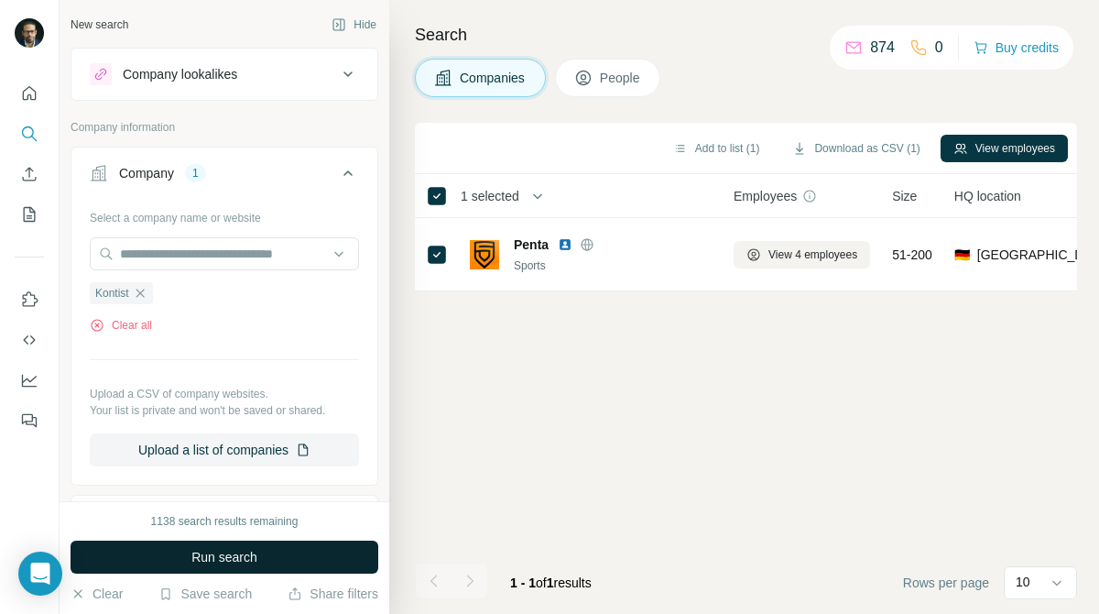
click at [322, 555] on button "Run search" at bounding box center [225, 557] width 308 height 33
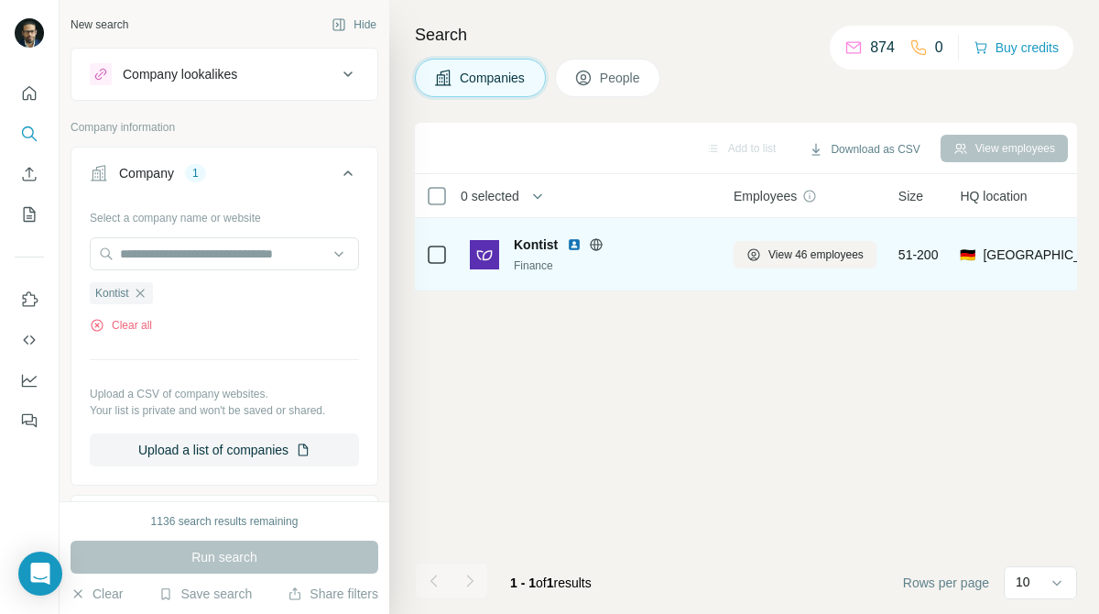
click at [447, 251] on icon at bounding box center [437, 255] width 22 height 22
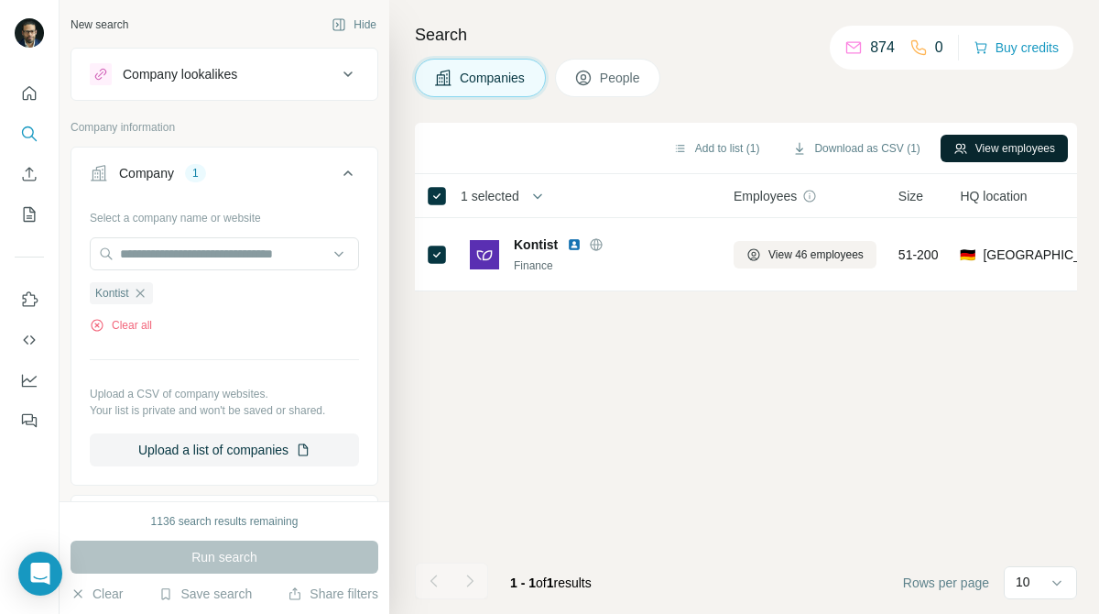
click at [1044, 153] on button "View employees" at bounding box center [1004, 148] width 127 height 27
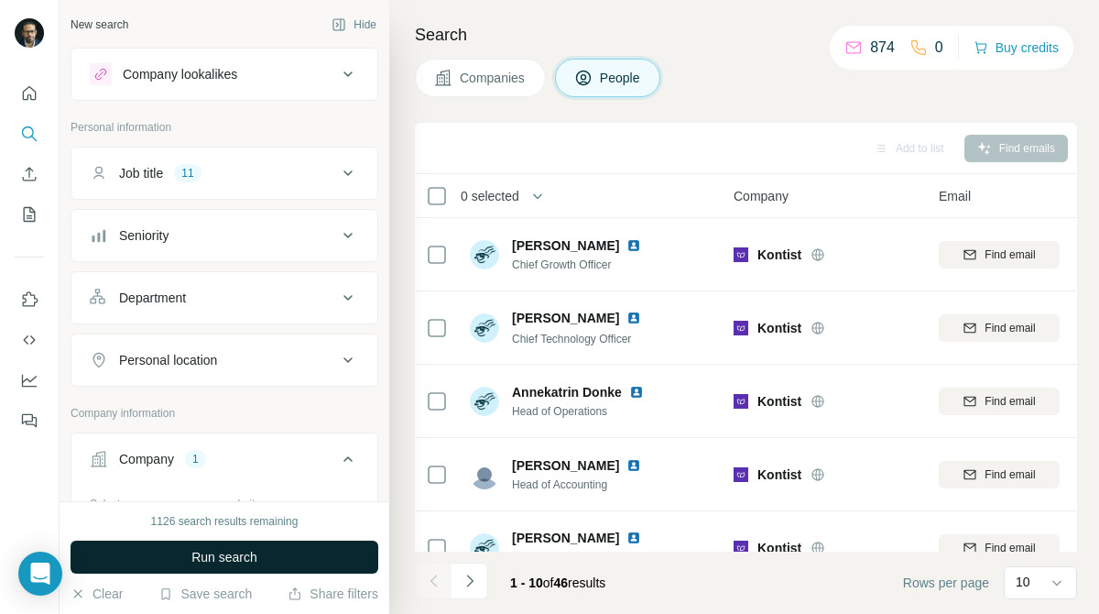
click at [273, 550] on button "Run search" at bounding box center [225, 557] width 308 height 33
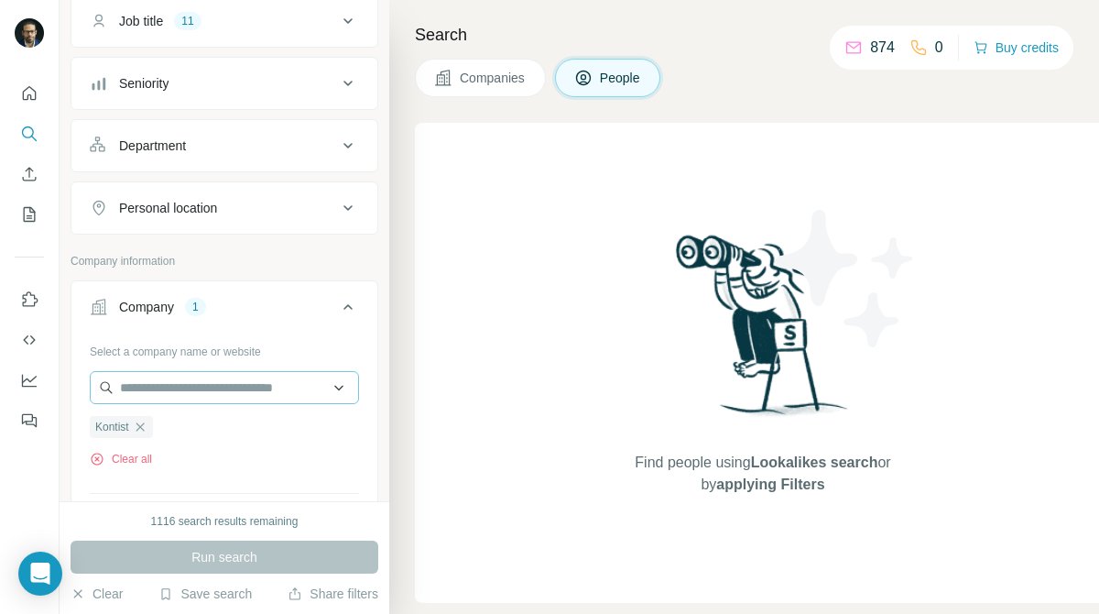
scroll to position [150, 0]
click at [147, 435] on icon "button" at bounding box center [140, 428] width 15 height 15
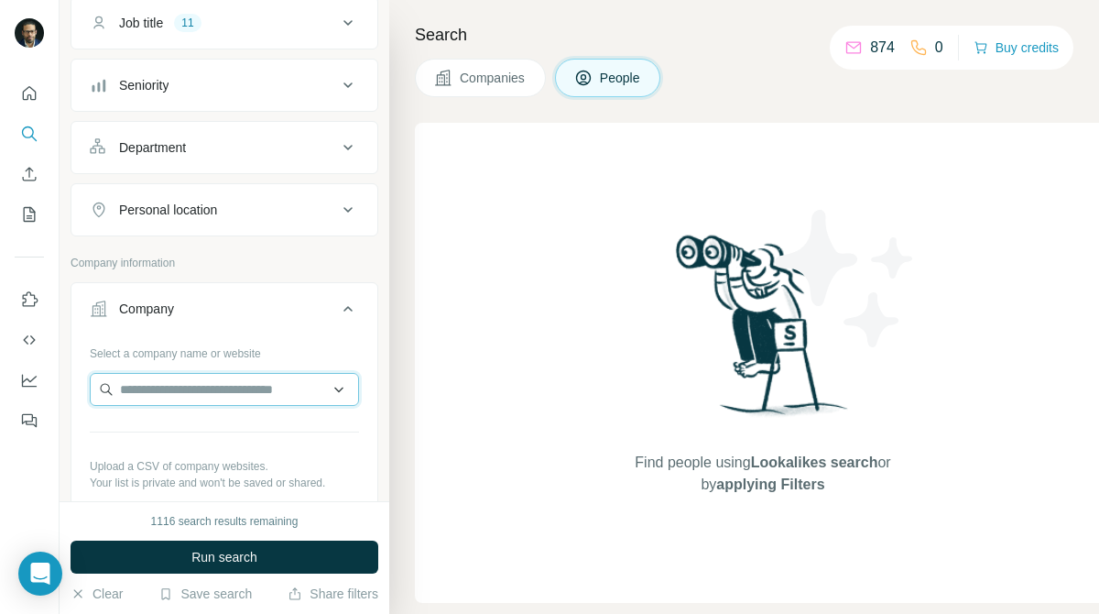
click at [204, 387] on input "text" at bounding box center [224, 389] width 269 height 33
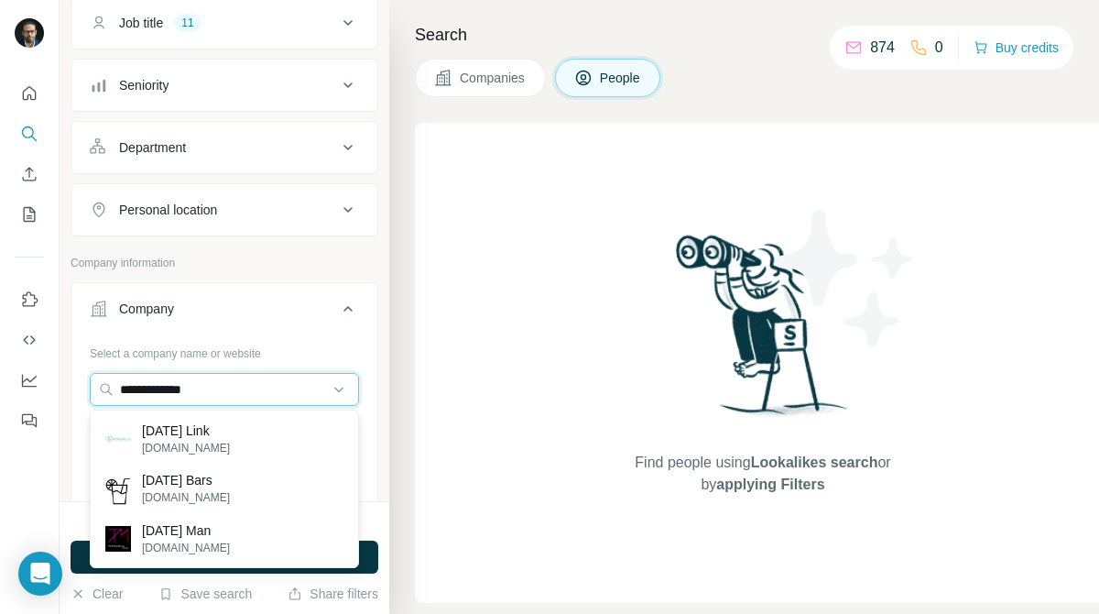
type input "**********"
click at [240, 393] on input "**********" at bounding box center [224, 389] width 269 height 33
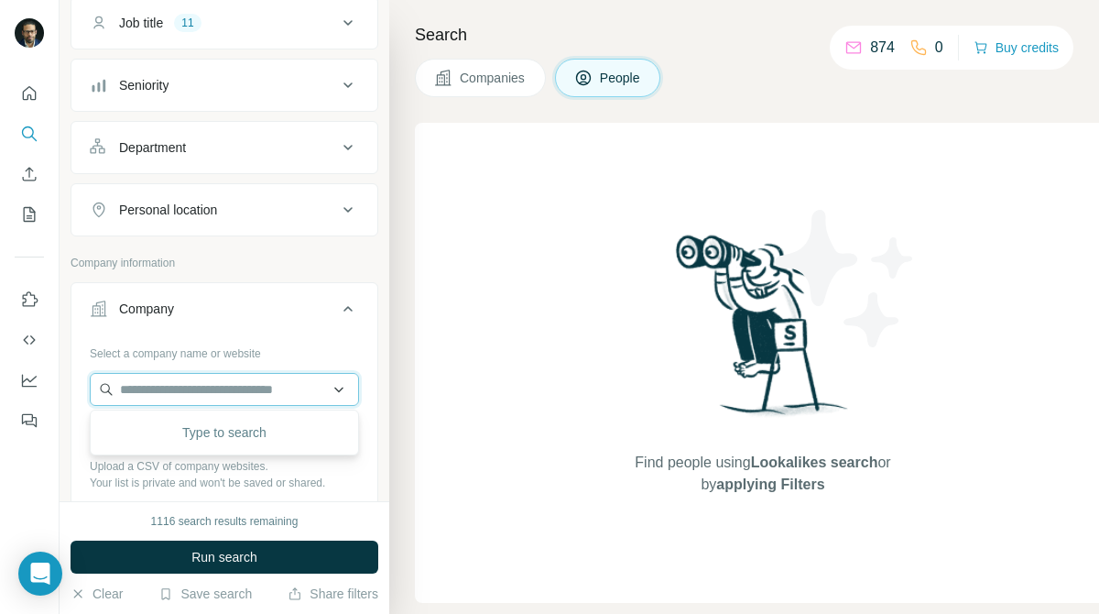
paste input "*********"
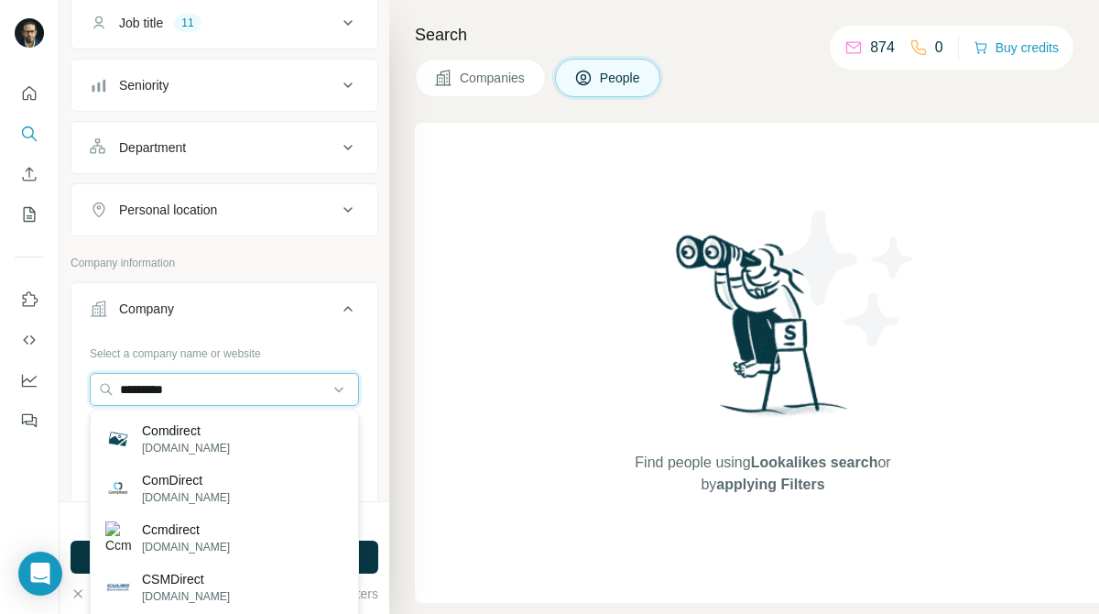
type input "*********"
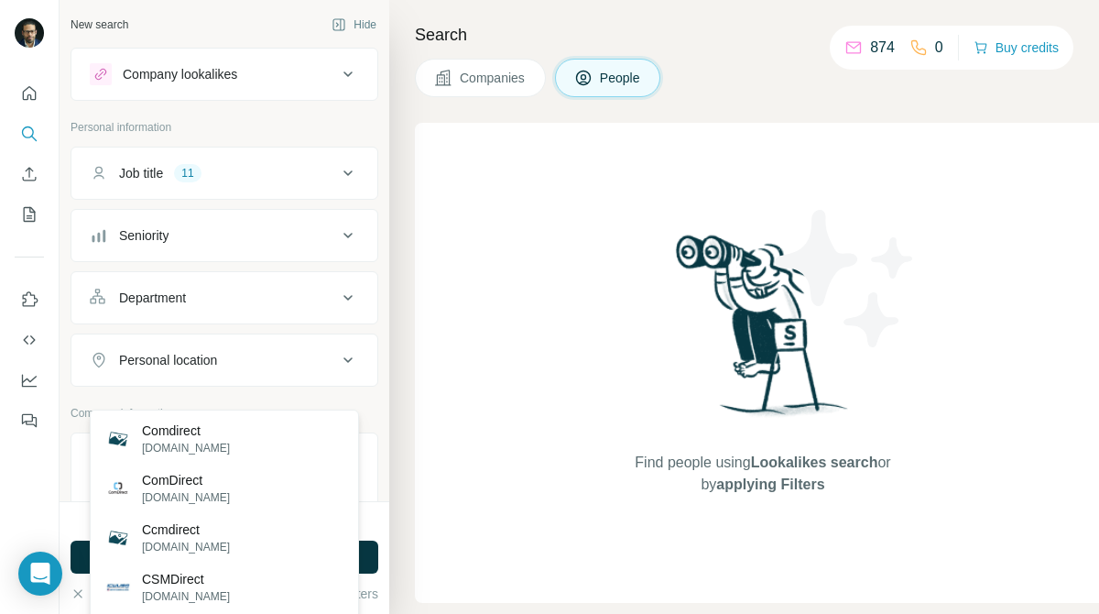
scroll to position [150, 0]
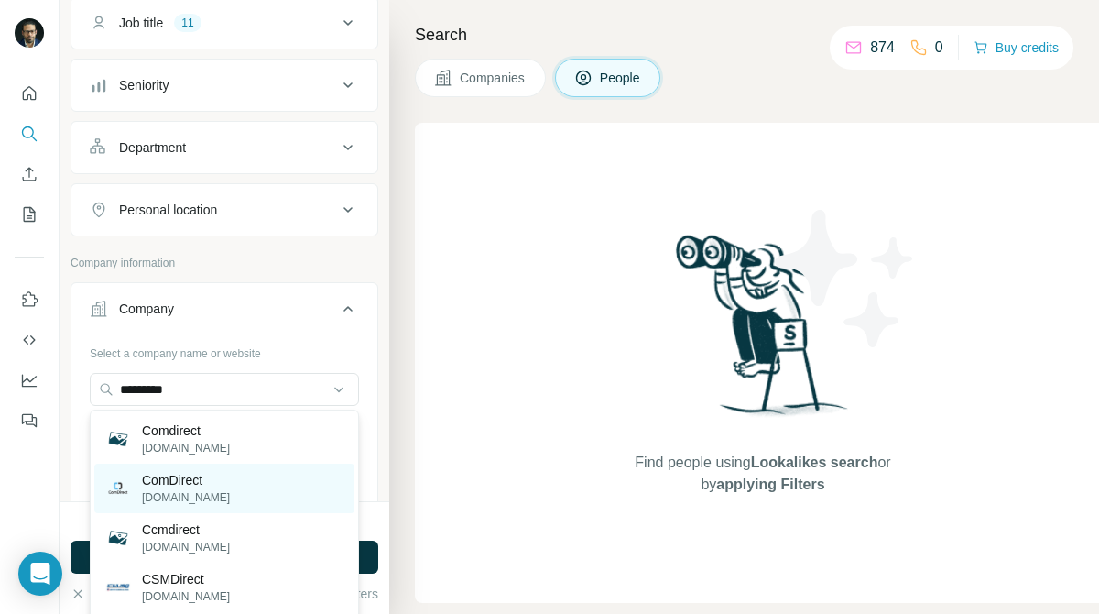
click at [187, 491] on p "[DOMAIN_NAME]" at bounding box center [186, 497] width 88 height 16
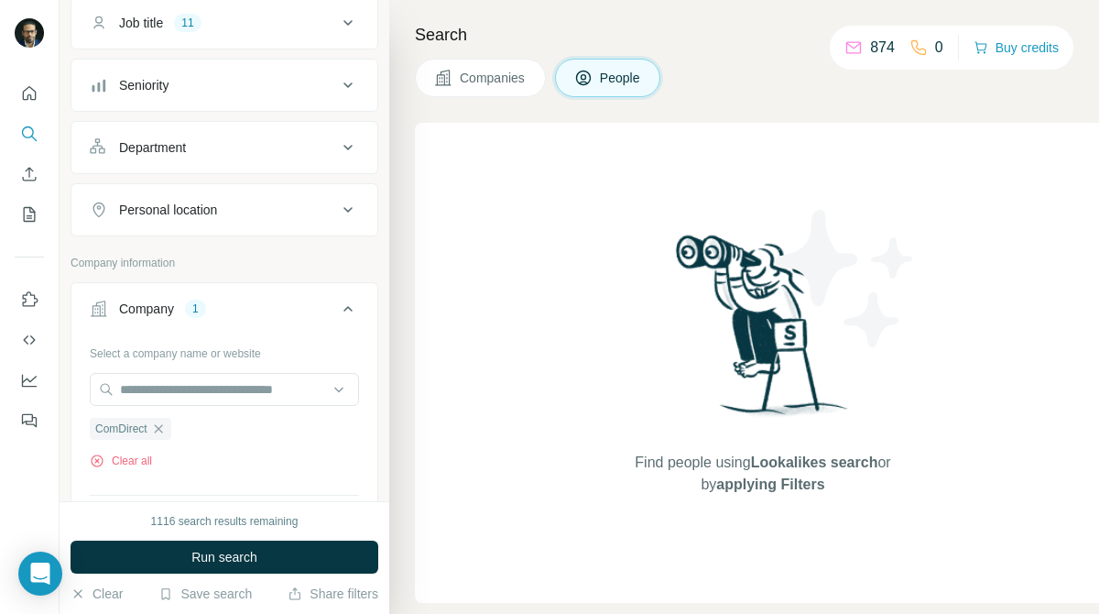
click at [509, 75] on span "Companies" at bounding box center [493, 78] width 67 height 18
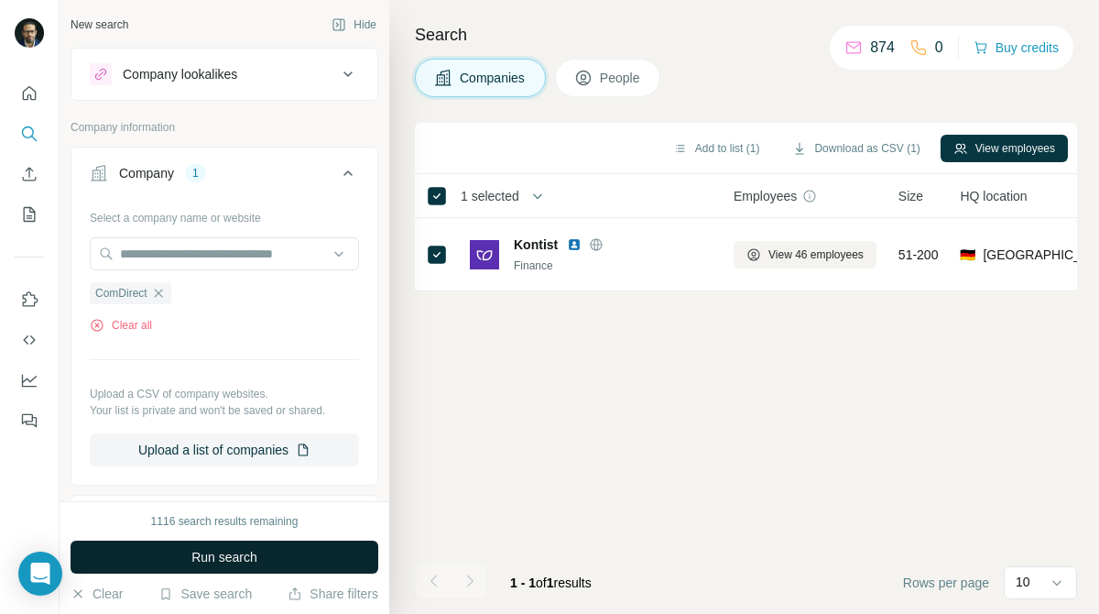
click at [277, 559] on button "Run search" at bounding box center [225, 557] width 308 height 33
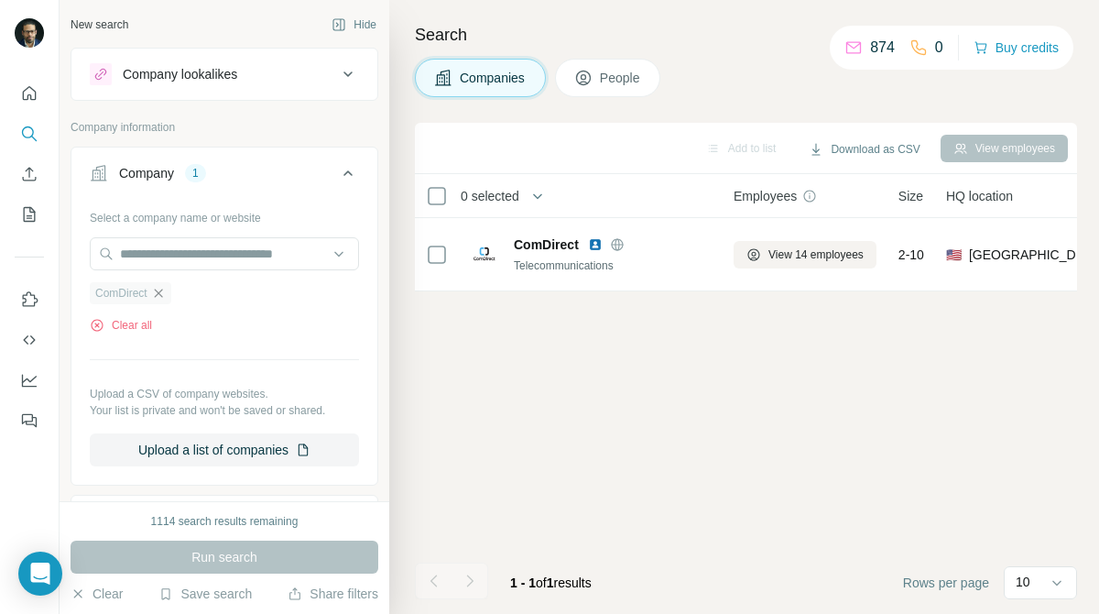
click at [158, 298] on icon "button" at bounding box center [158, 293] width 15 height 15
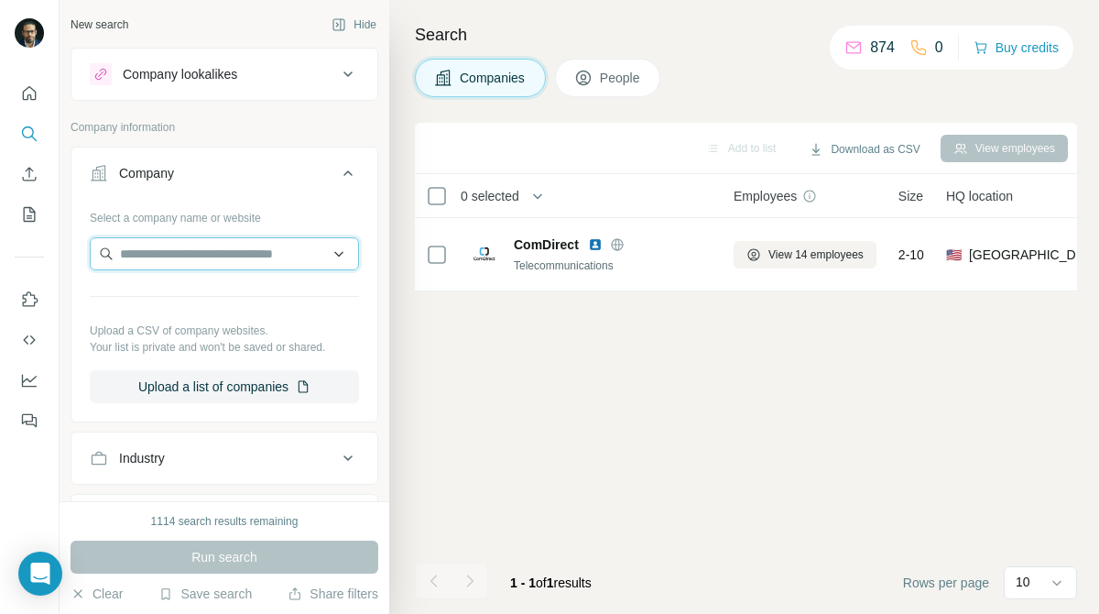
click at [289, 240] on input "text" at bounding box center [224, 253] width 269 height 33
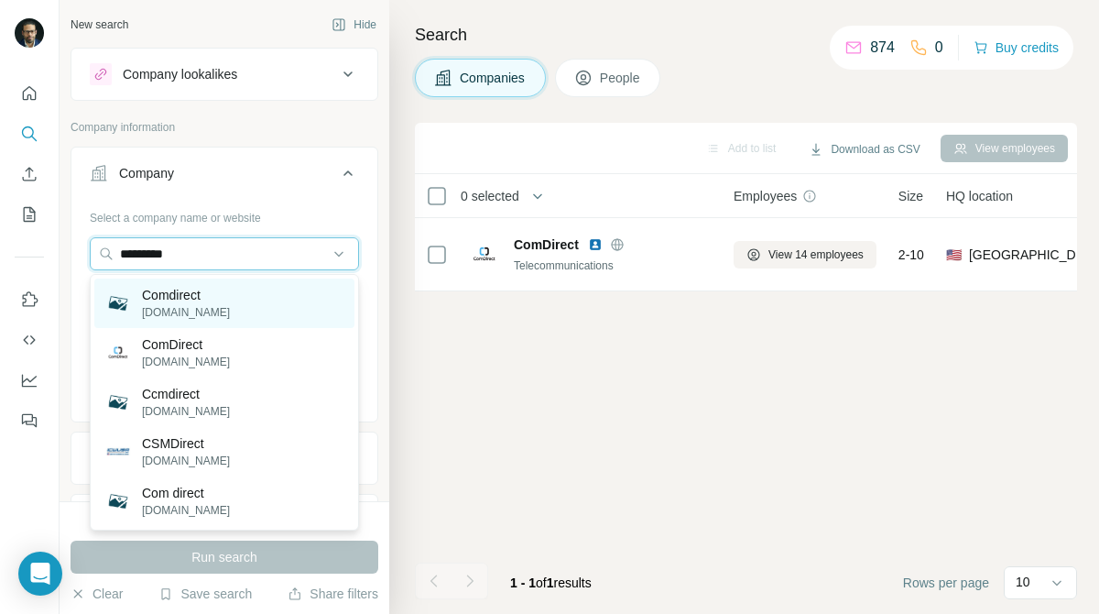
type input "*********"
click at [248, 297] on div "Comdirect comdirect.net" at bounding box center [224, 303] width 260 height 49
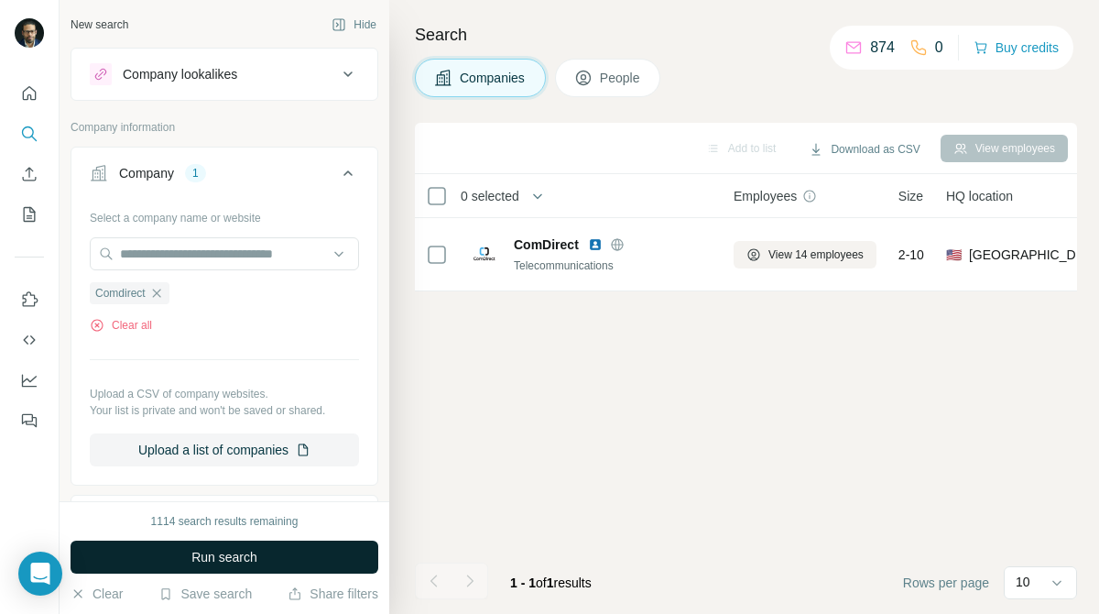
click at [278, 558] on button "Run search" at bounding box center [225, 557] width 308 height 33
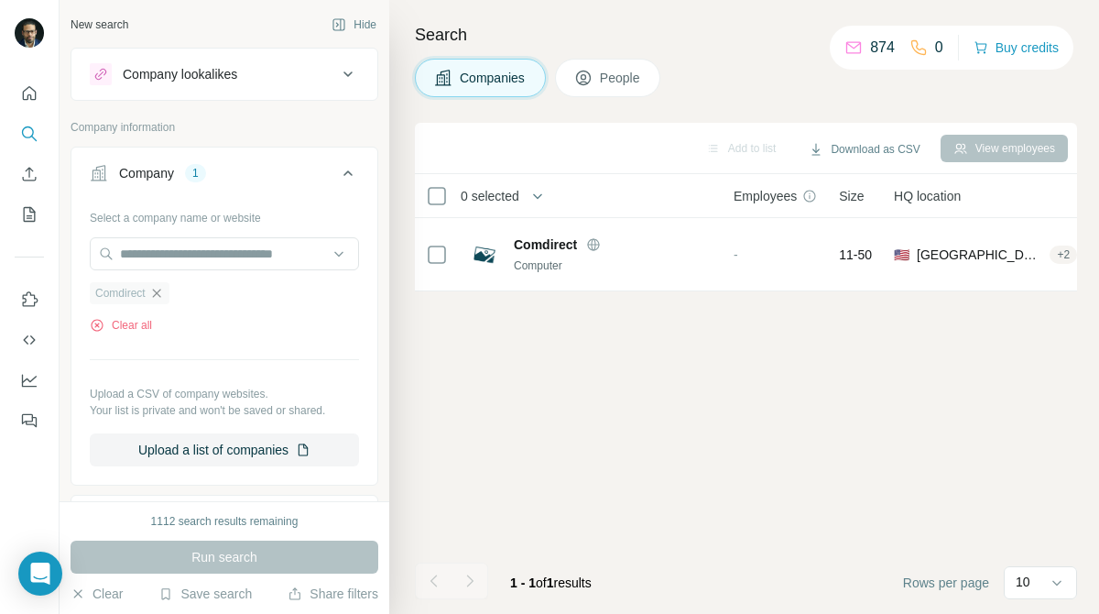
click at [162, 291] on icon "button" at bounding box center [156, 293] width 15 height 15
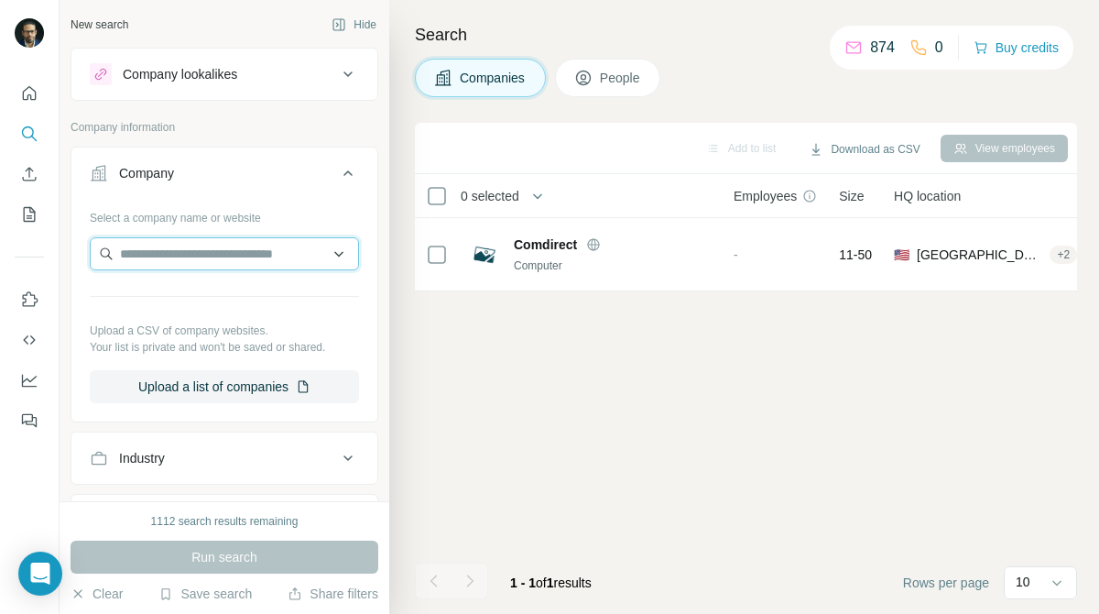
click at [225, 268] on input "text" at bounding box center [224, 253] width 269 height 33
paste input "**********"
drag, startPoint x: 289, startPoint y: 256, endPoint x: 150, endPoint y: 249, distance: 138.5
click at [150, 249] on input "**********" at bounding box center [224, 253] width 269 height 33
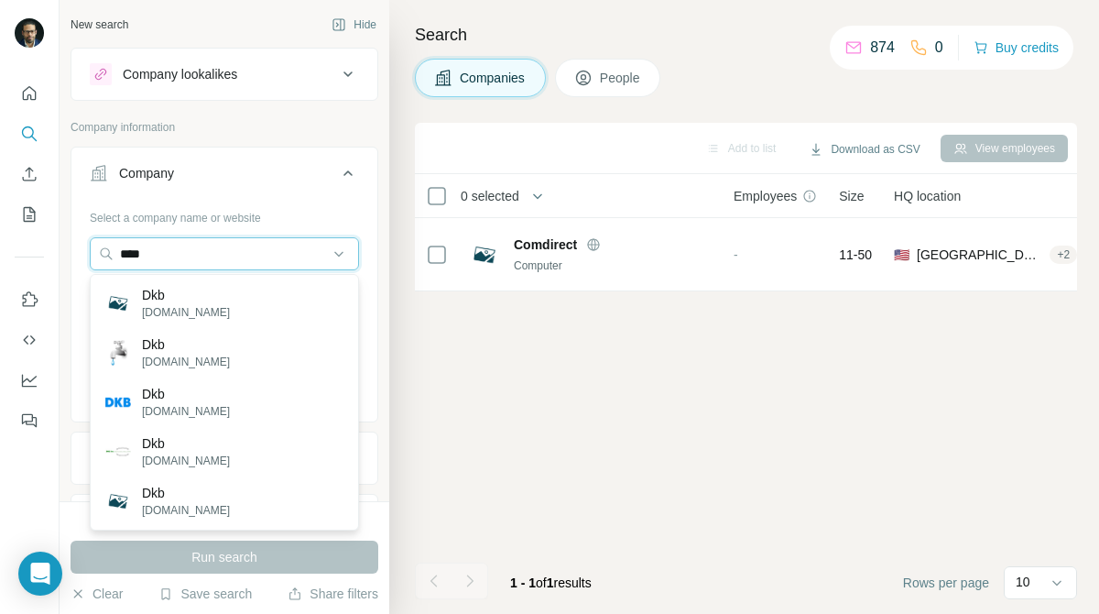
type input "***"
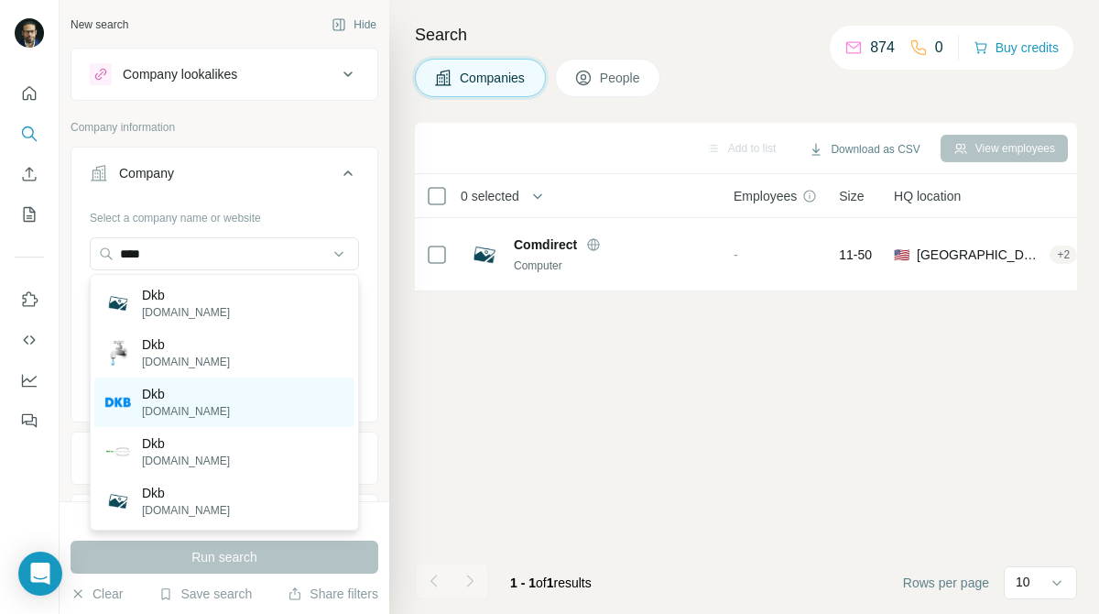
click at [150, 383] on div "Dkb dkb-crowdfunding.de" at bounding box center [224, 401] width 260 height 49
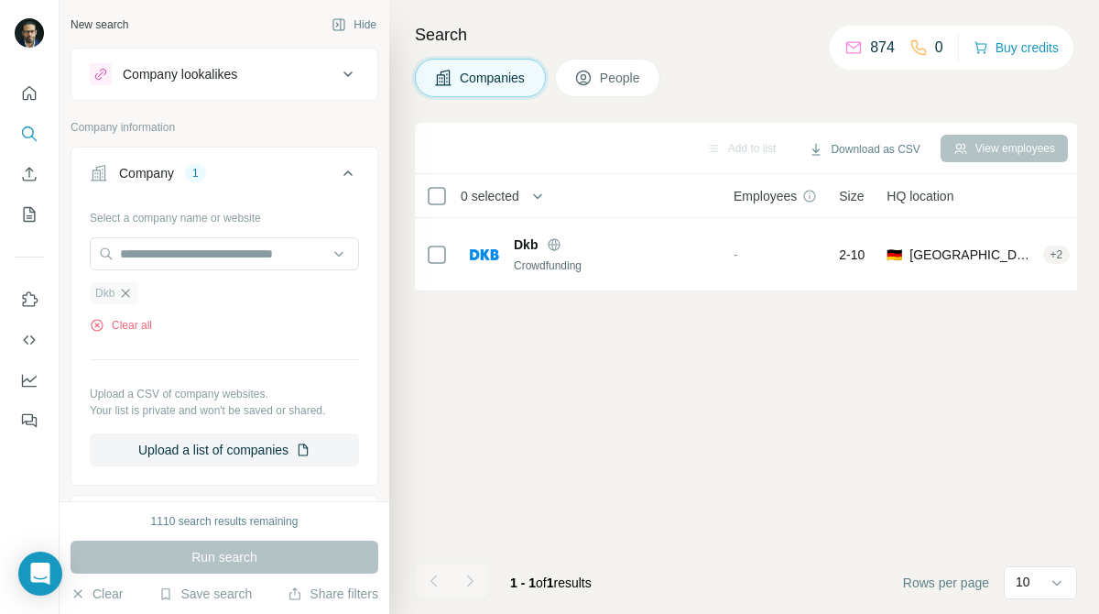
click at [126, 294] on icon "button" at bounding box center [125, 293] width 15 height 15
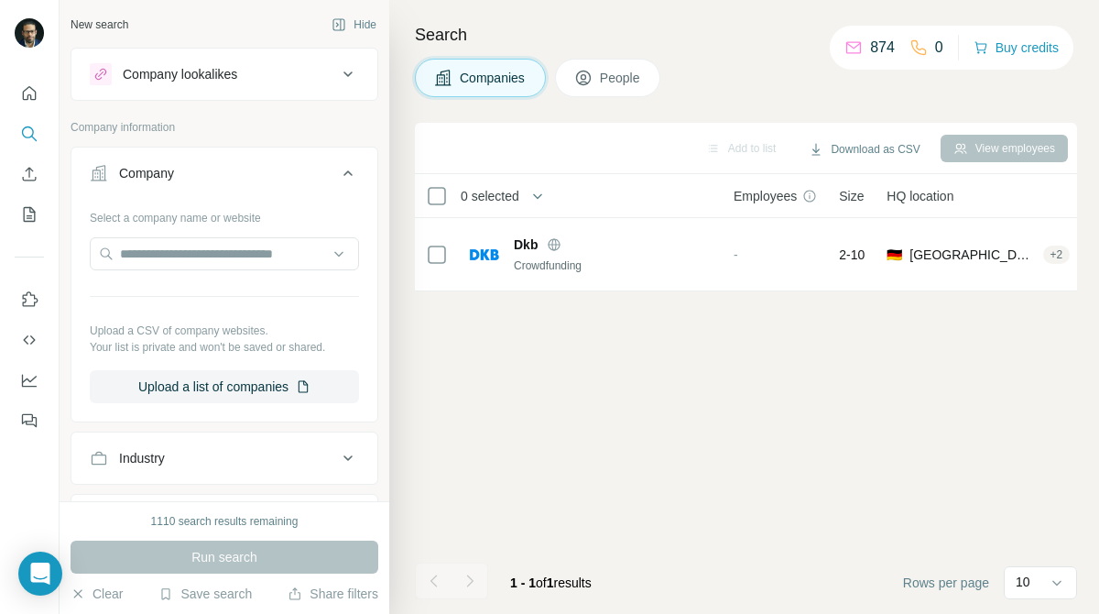
click at [216, 271] on div at bounding box center [224, 255] width 269 height 37
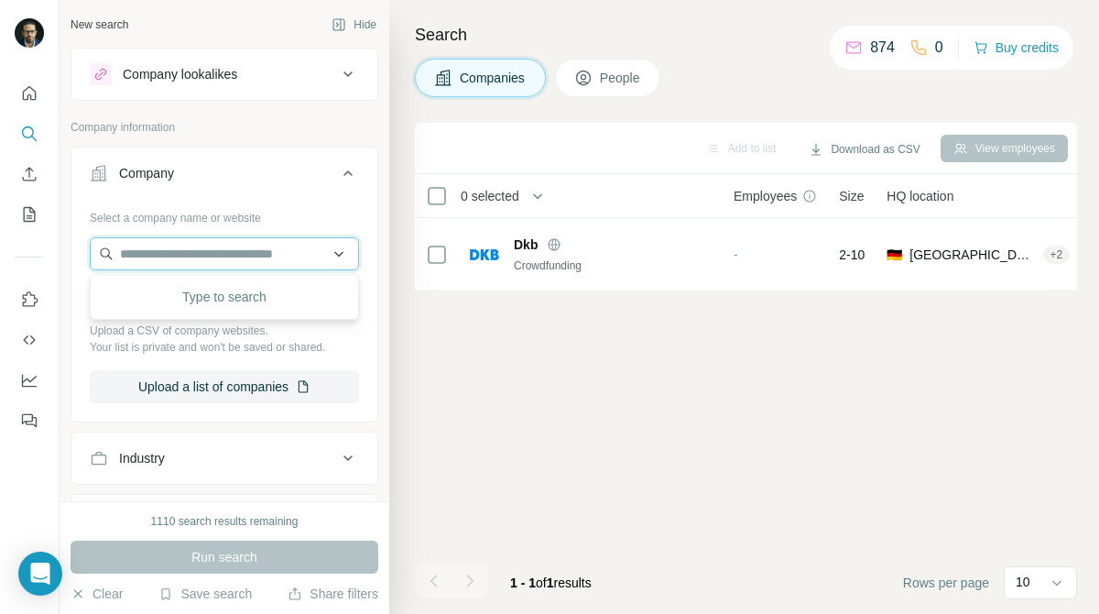
click at [216, 258] on input "text" at bounding box center [224, 253] width 269 height 33
paste input "**********"
drag, startPoint x: 274, startPoint y: 256, endPoint x: 153, endPoint y: 255, distance: 120.9
click at [153, 255] on input "**********" at bounding box center [224, 253] width 269 height 33
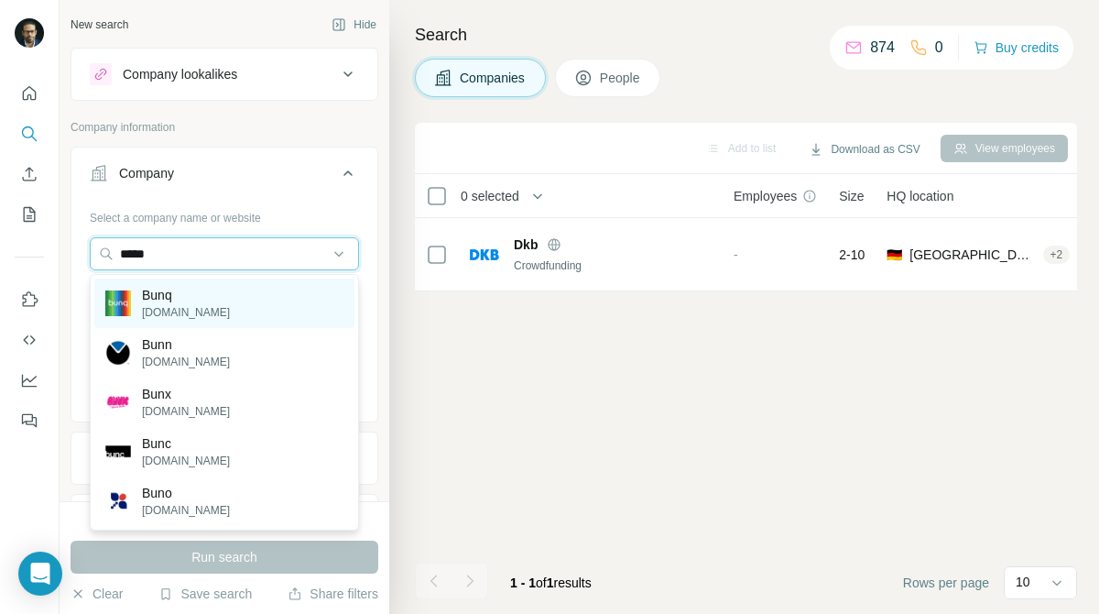
type input "****"
click at [152, 309] on p "[DOMAIN_NAME]" at bounding box center [186, 312] width 88 height 16
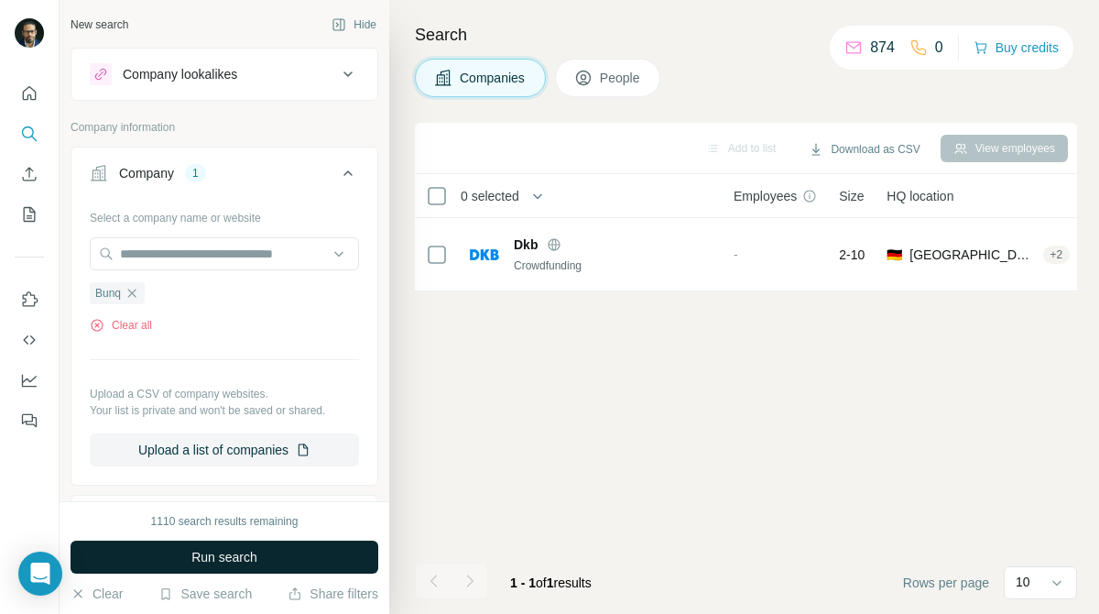
click at [212, 551] on span "Run search" at bounding box center [224, 557] width 66 height 18
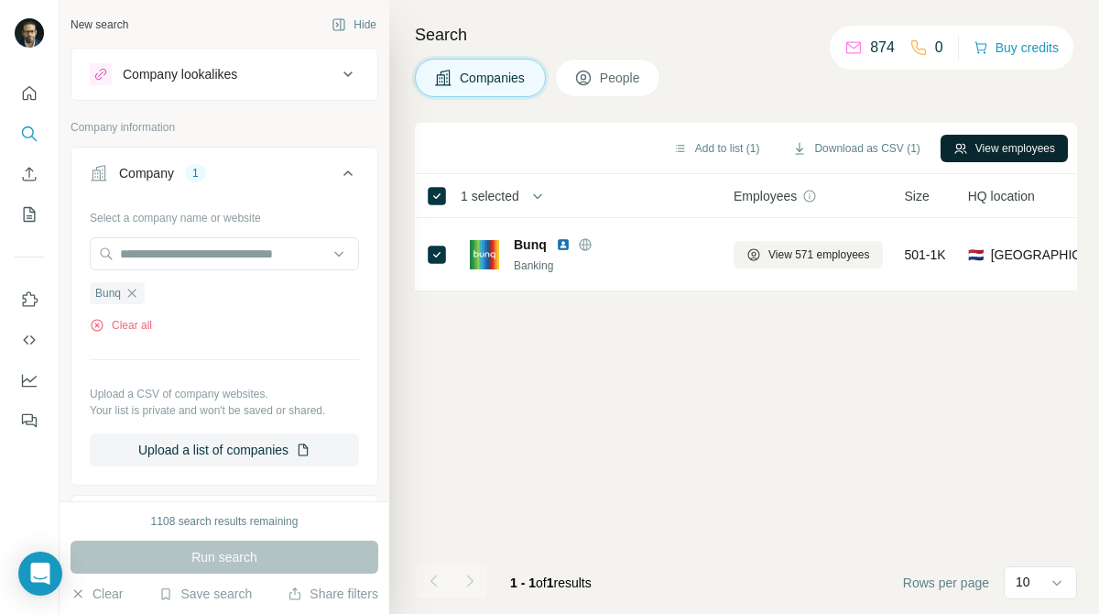
click at [960, 149] on icon "button" at bounding box center [961, 148] width 15 height 15
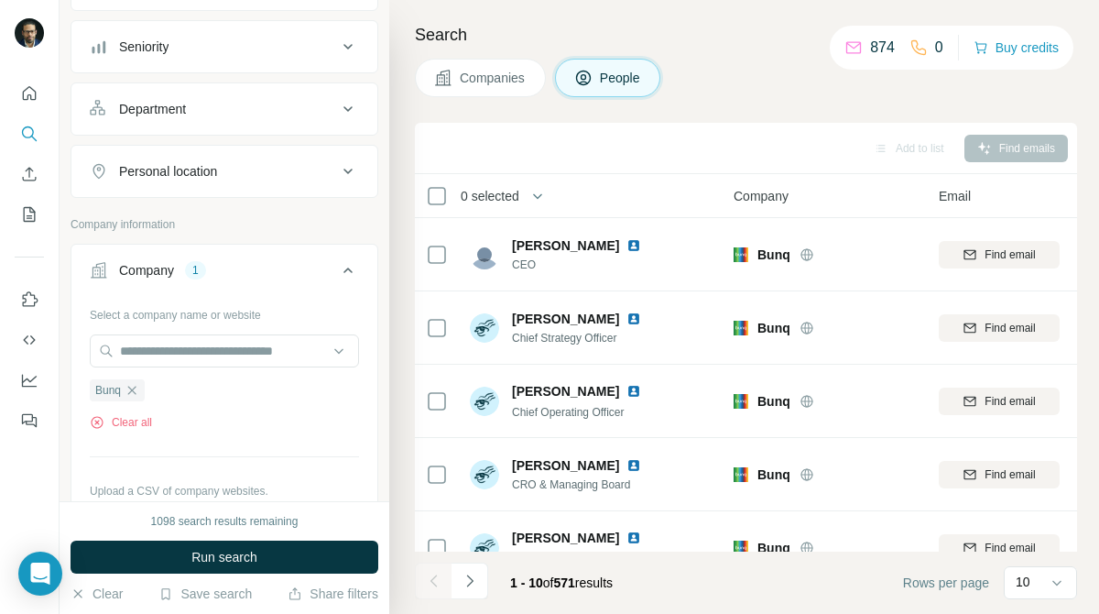
scroll to position [191, 0]
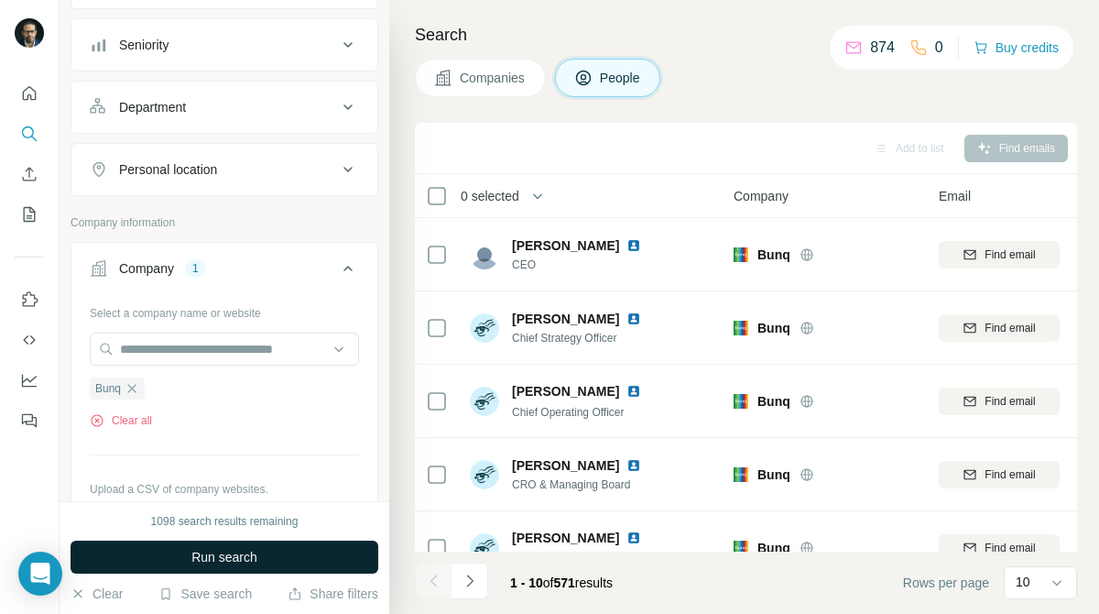
click at [311, 555] on button "Run search" at bounding box center [225, 557] width 308 height 33
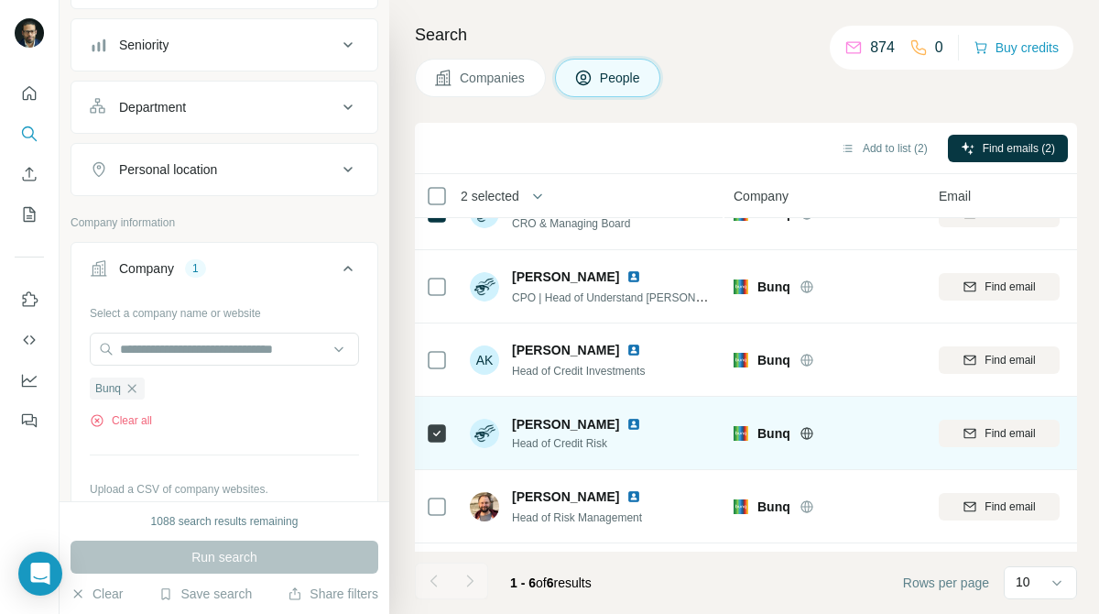
scroll to position [106, 0]
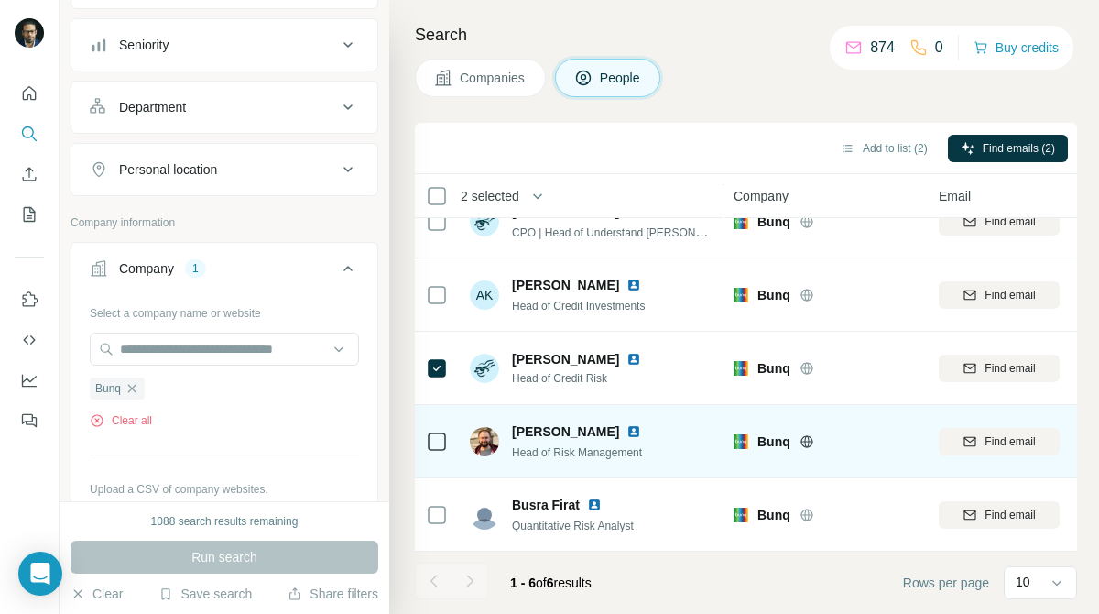
click at [437, 428] on div at bounding box center [437, 441] width 22 height 50
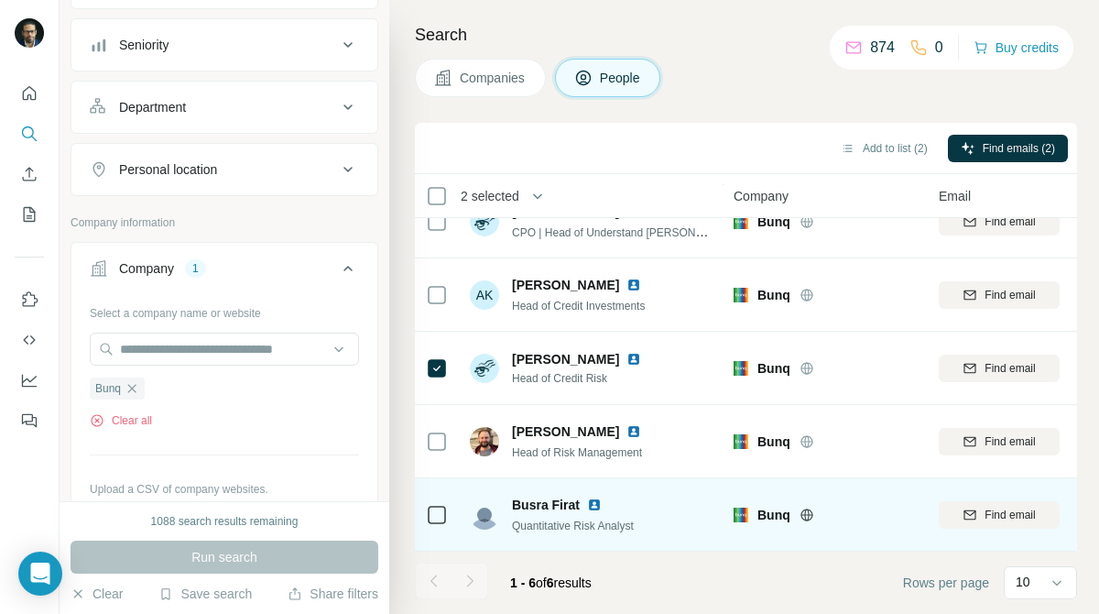
click at [438, 524] on icon at bounding box center [437, 515] width 22 height 22
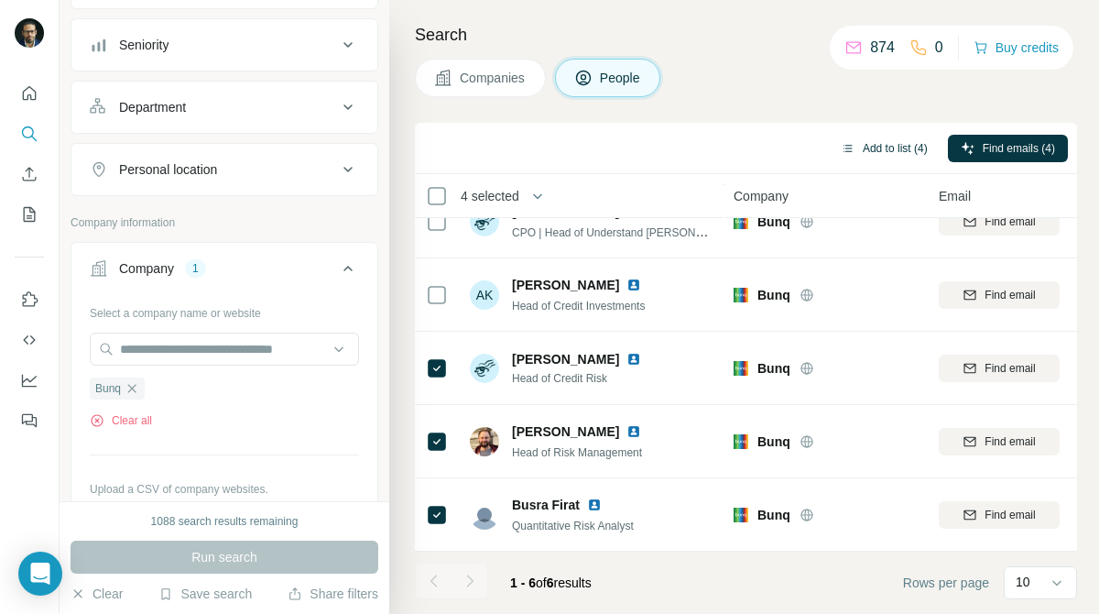
click at [890, 147] on button "Add to list (4)" at bounding box center [884, 148] width 113 height 27
click at [885, 144] on button "Add to list (4)" at bounding box center [884, 148] width 113 height 27
click at [868, 150] on button "Add to list (4)" at bounding box center [884, 148] width 113 height 27
click at [876, 147] on button "Add to list (4)" at bounding box center [884, 148] width 113 height 27
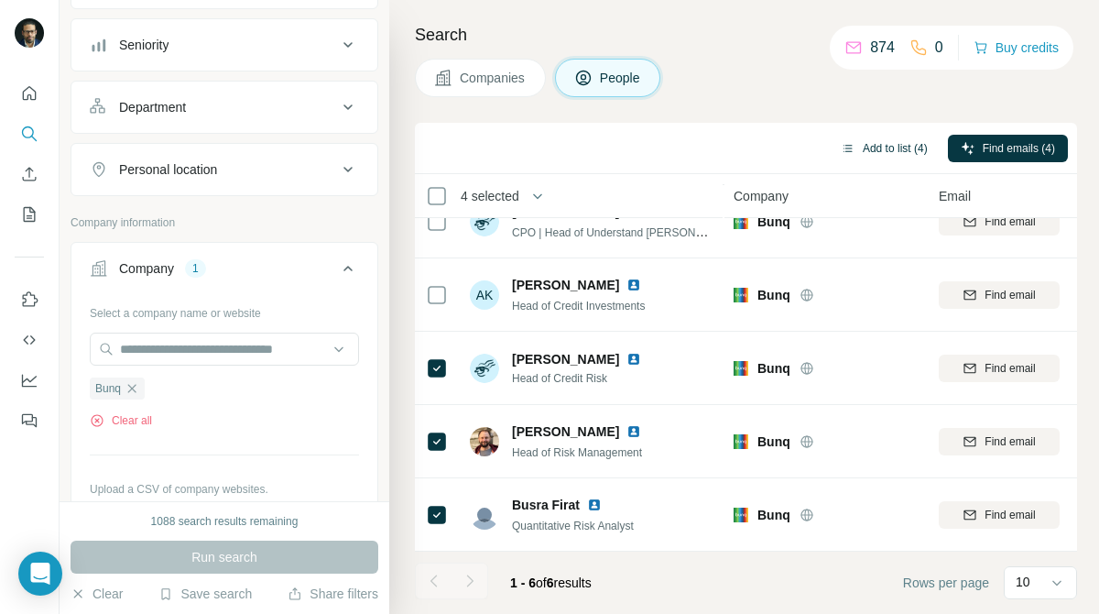
click at [876, 147] on button "Add to list (4)" at bounding box center [884, 148] width 113 height 27
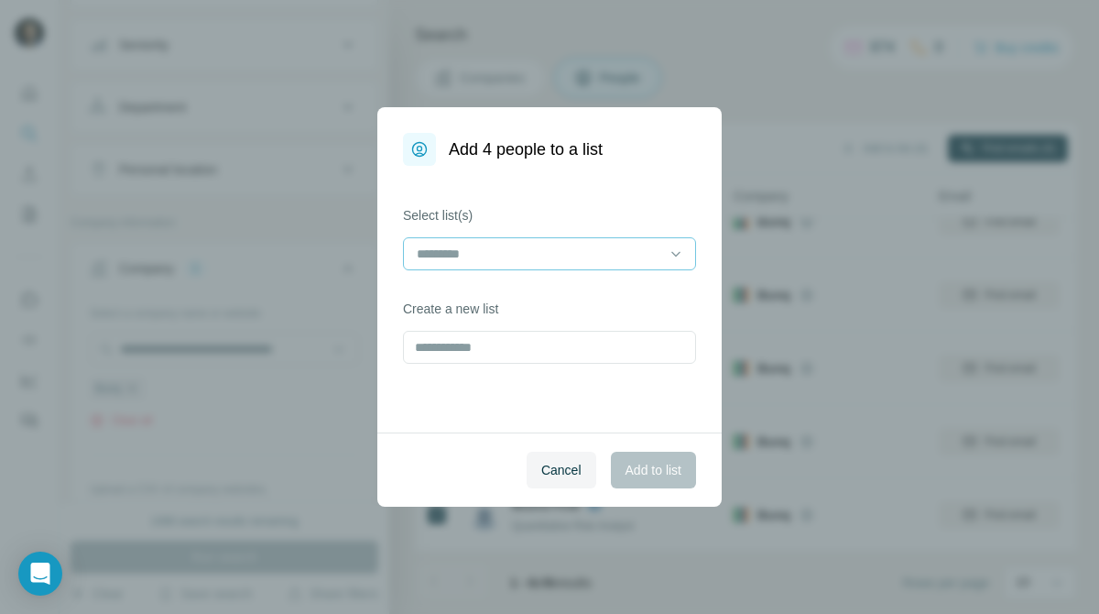
click at [639, 249] on input at bounding box center [538, 254] width 247 height 20
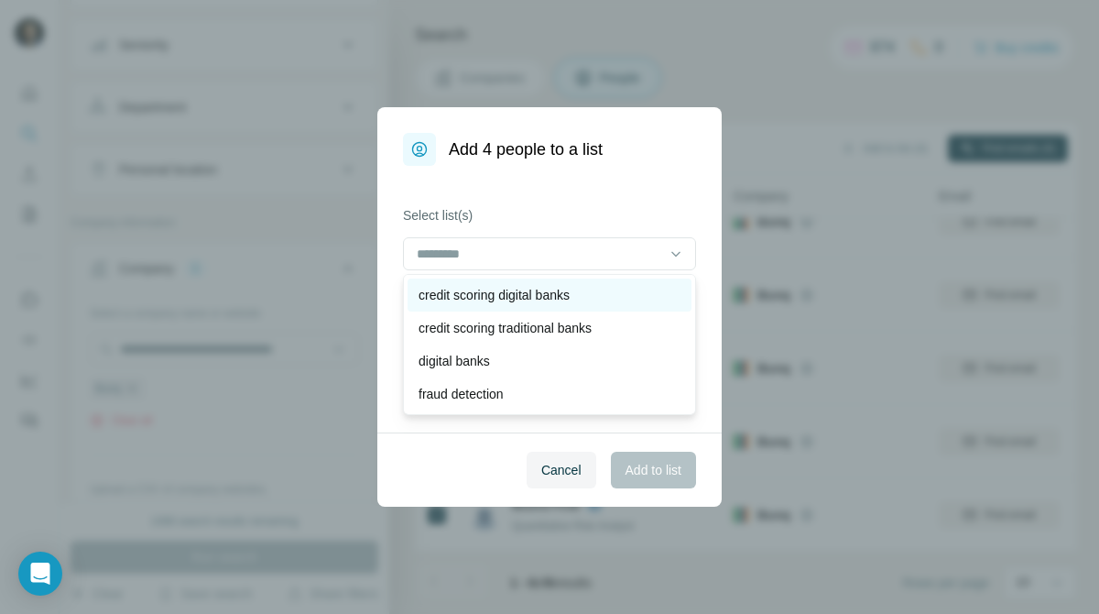
click at [624, 296] on div "credit scoring digital banks" at bounding box center [550, 295] width 262 height 18
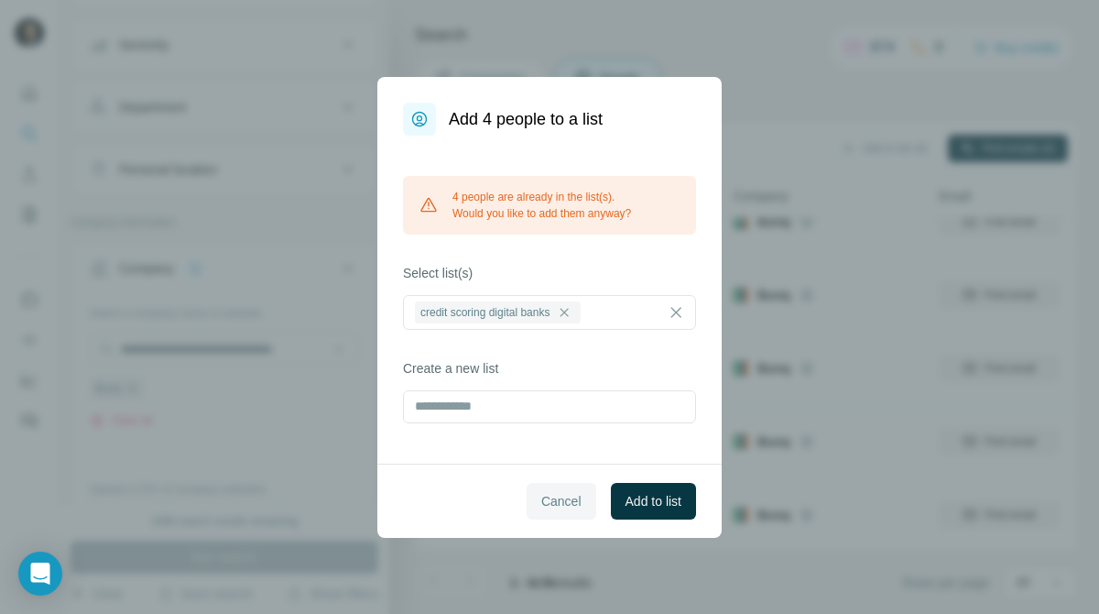
click at [552, 502] on span "Cancel" at bounding box center [561, 501] width 40 height 18
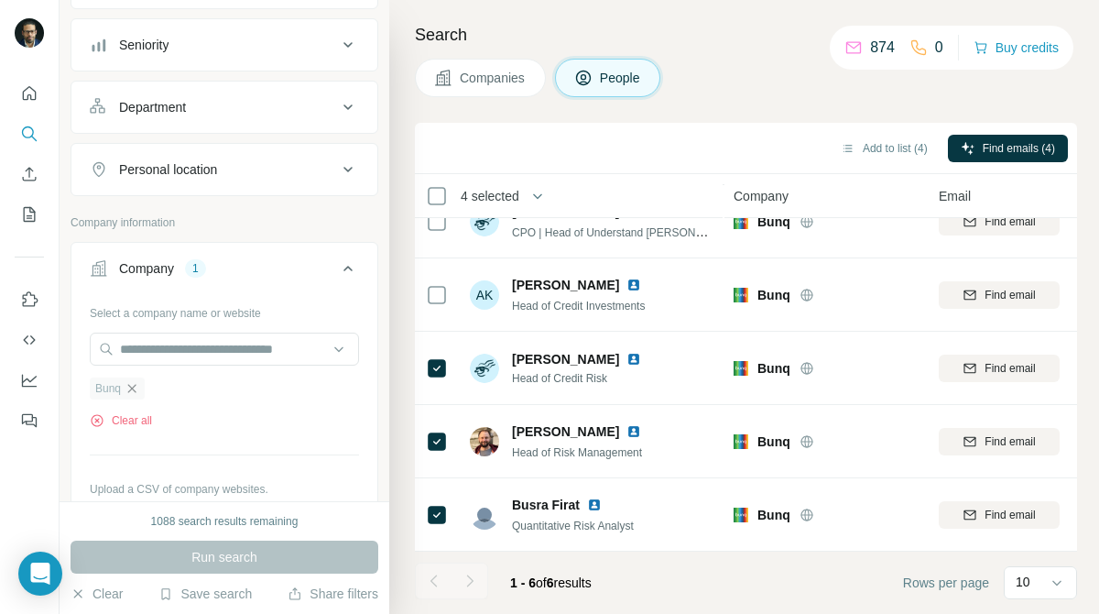
click at [134, 388] on icon "button" at bounding box center [132, 388] width 15 height 15
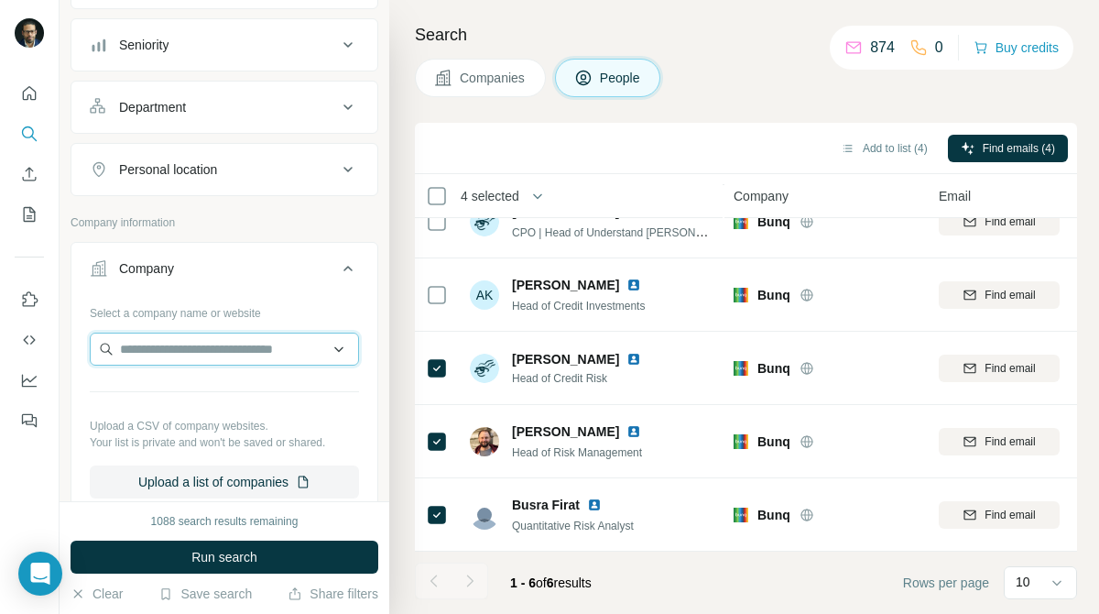
click at [294, 363] on input "text" at bounding box center [224, 349] width 269 height 33
drag, startPoint x: 258, startPoint y: 351, endPoint x: 156, endPoint y: 350, distance: 102.6
click at [156, 350] on input "**********" at bounding box center [224, 349] width 269 height 33
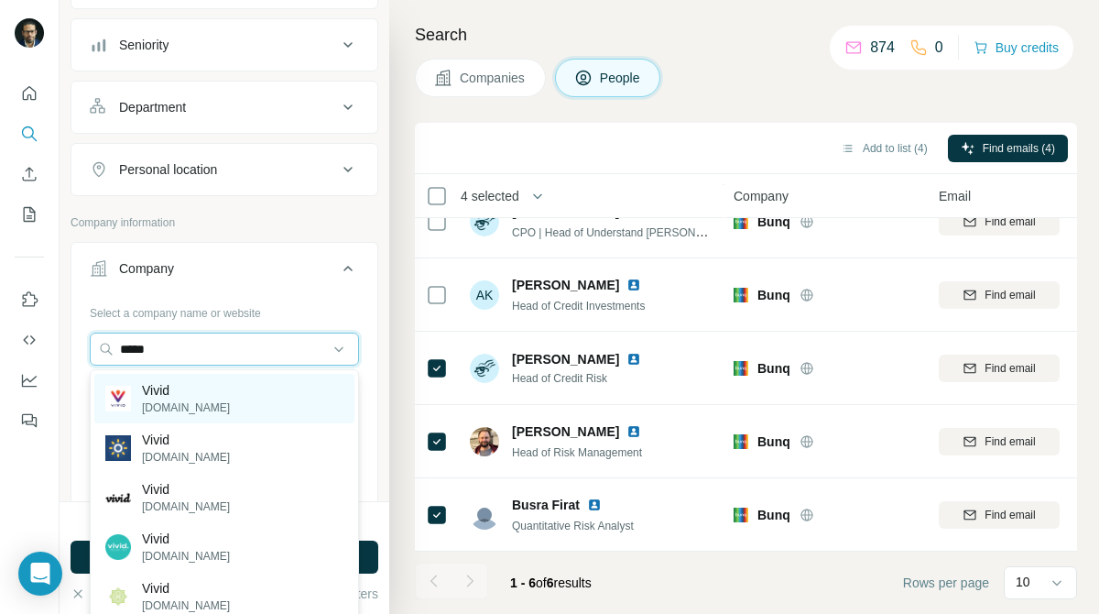
type input "*****"
click at [177, 406] on p "vividhomes.co.uk" at bounding box center [186, 407] width 88 height 16
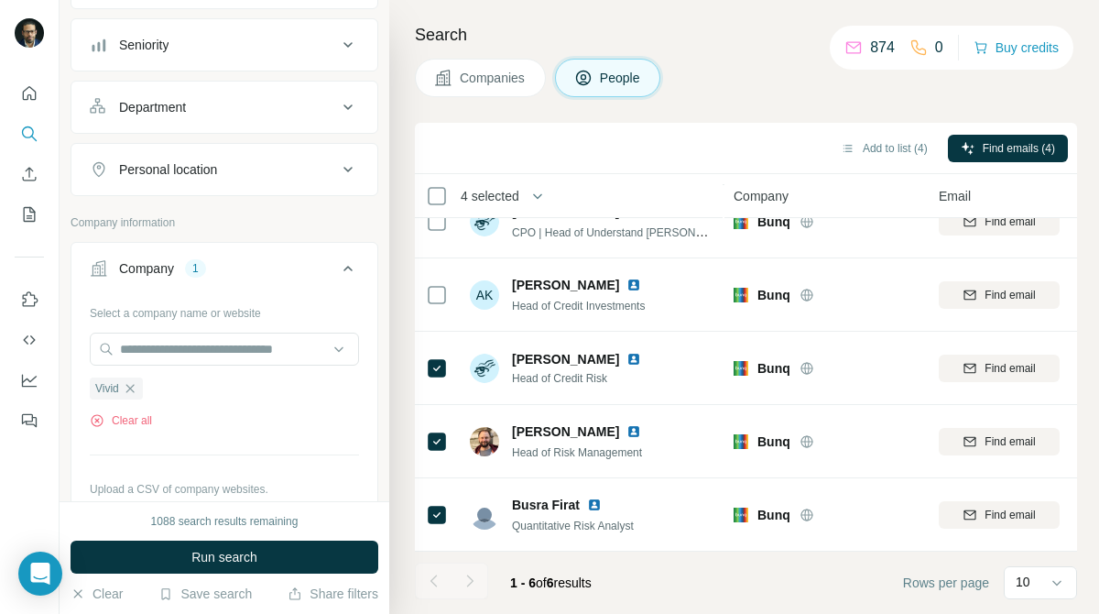
click at [497, 86] on span "Companies" at bounding box center [493, 78] width 67 height 18
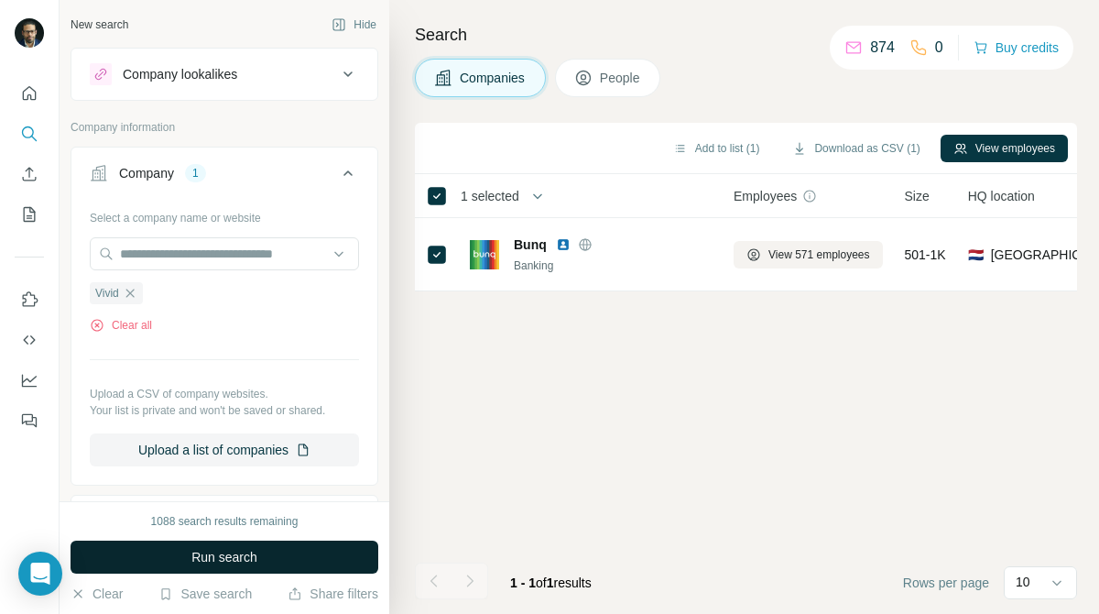
click at [348, 548] on button "Run search" at bounding box center [225, 557] width 308 height 33
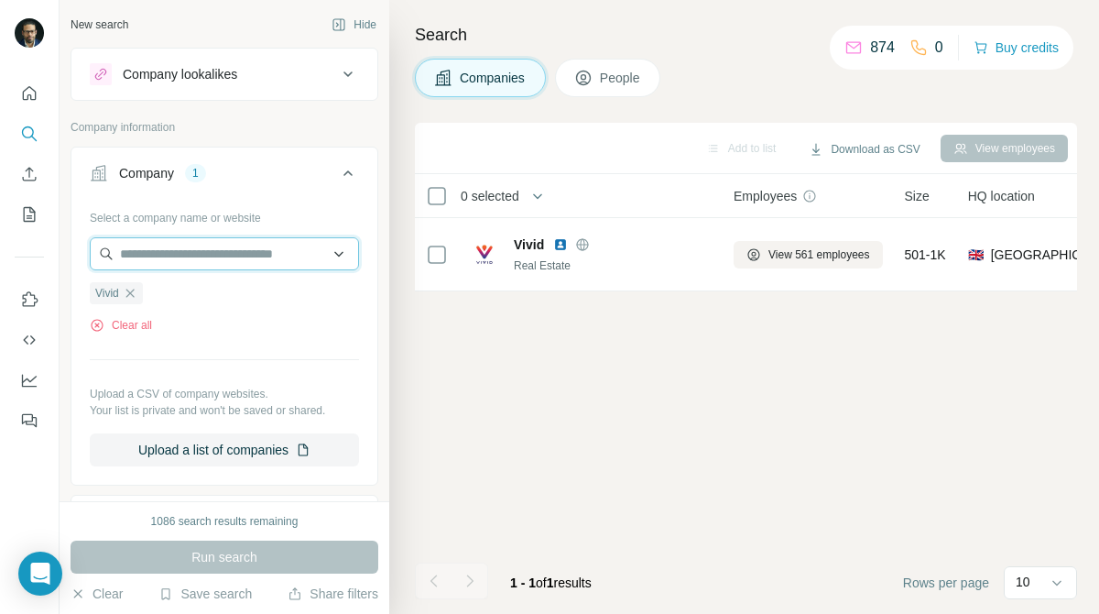
click at [254, 255] on input "text" at bounding box center [224, 253] width 269 height 33
paste input "**********"
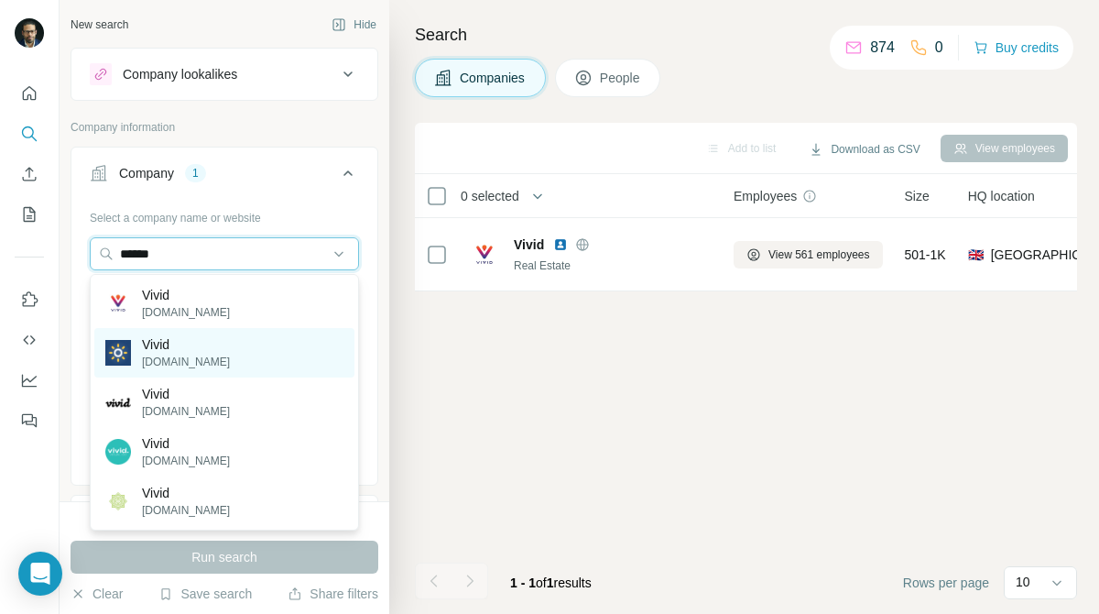
type input "*****"
click at [191, 351] on p "Vivid" at bounding box center [186, 344] width 88 height 18
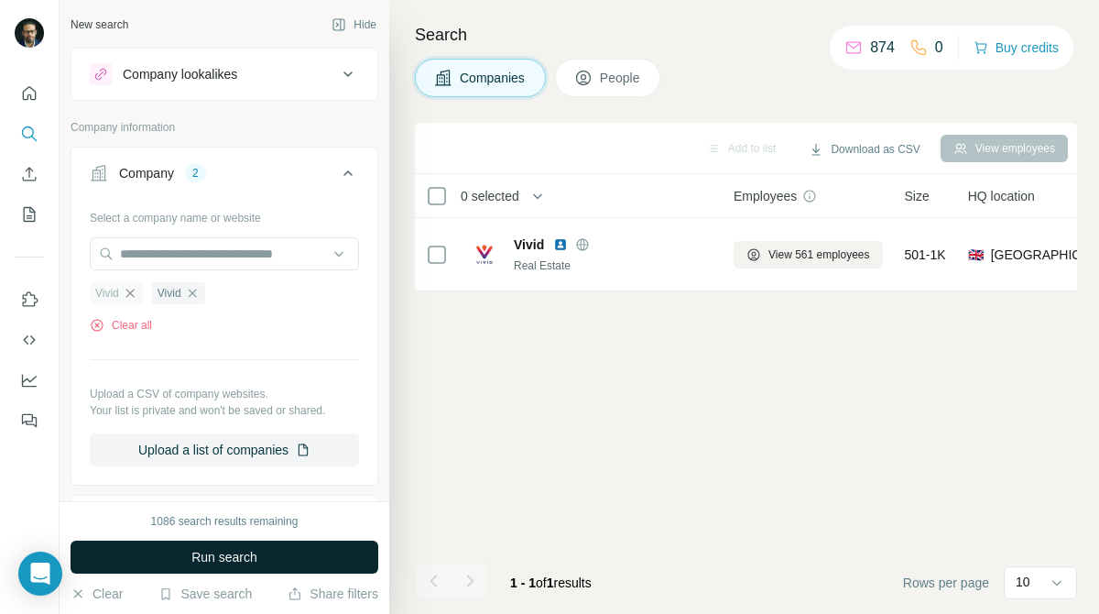
click at [206, 554] on span "Run search" at bounding box center [224, 557] width 66 height 18
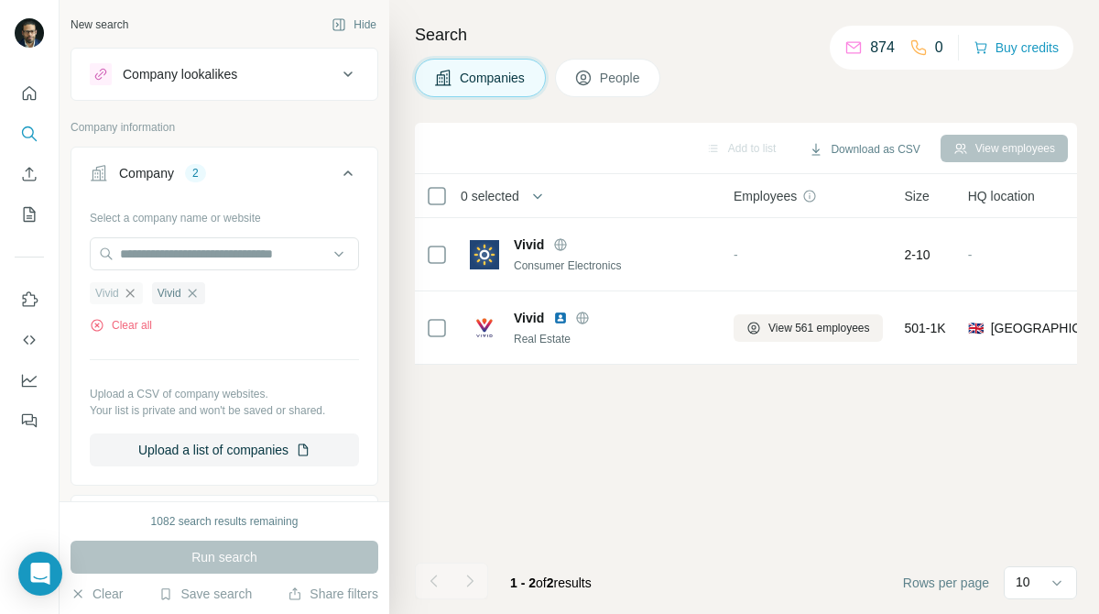
click at [134, 293] on icon "button" at bounding box center [130, 293] width 15 height 15
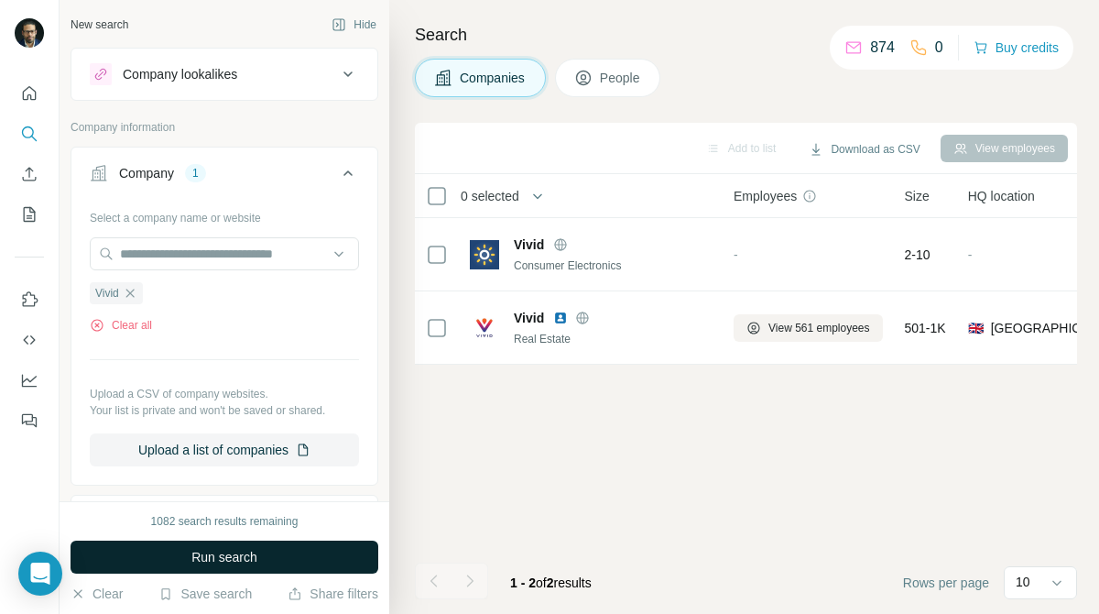
click at [222, 564] on span "Run search" at bounding box center [224, 557] width 66 height 18
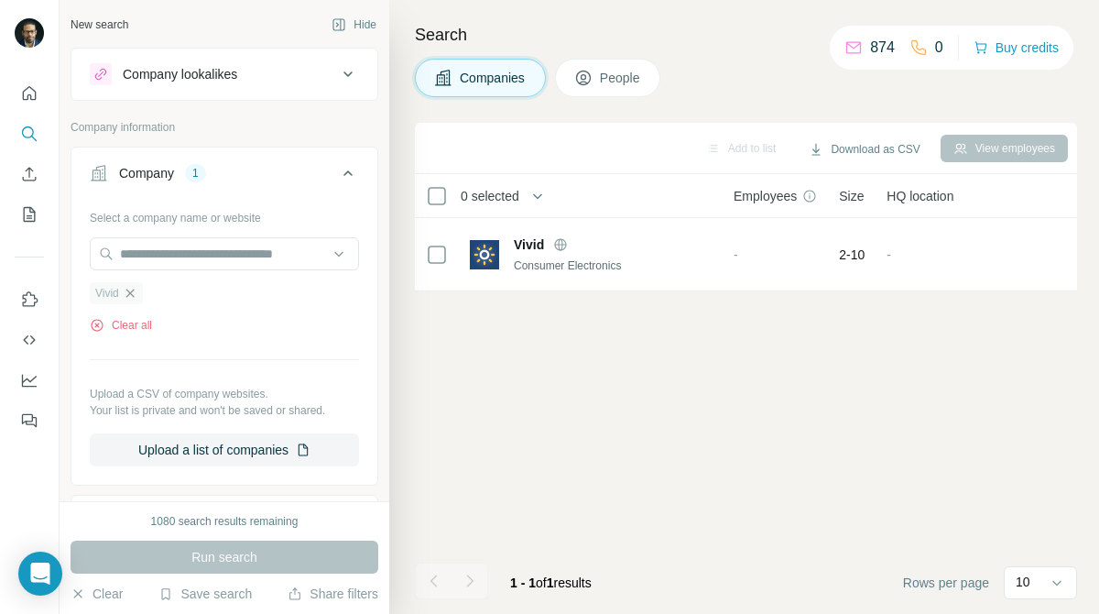
click at [136, 290] on icon "button" at bounding box center [130, 293] width 15 height 15
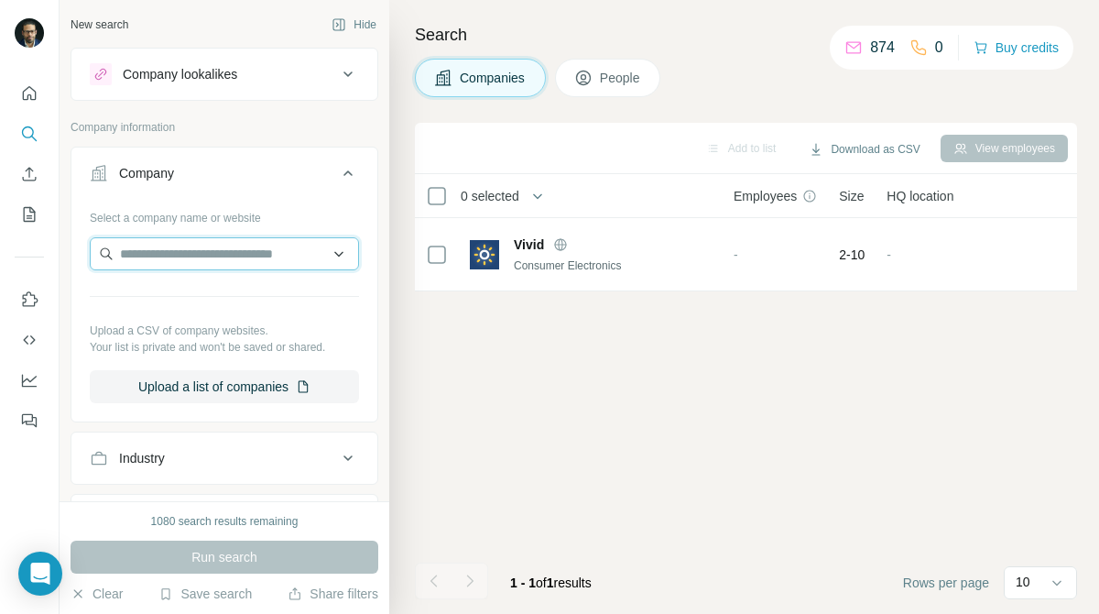
click at [185, 258] on input "text" at bounding box center [224, 253] width 269 height 33
paste input "**********"
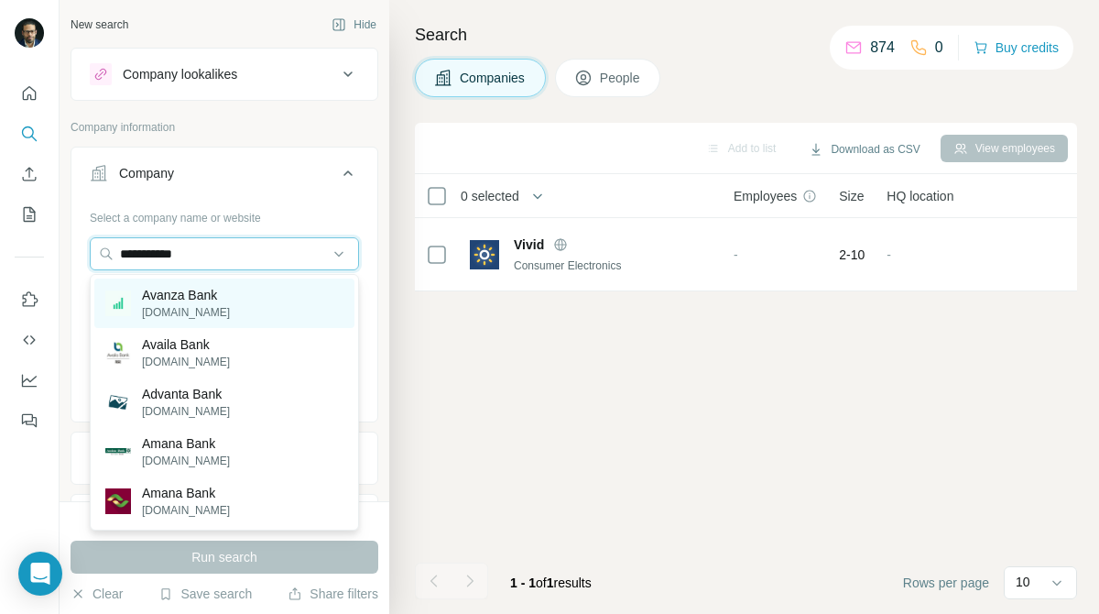
type input "**********"
click at [219, 298] on p "Avanza Bank" at bounding box center [186, 295] width 88 height 18
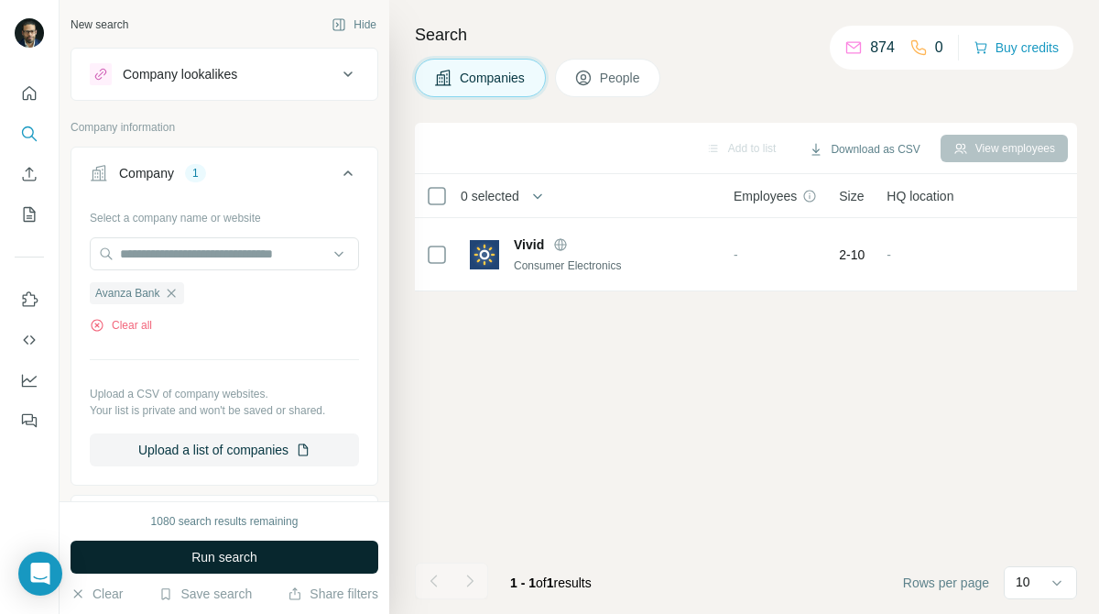
click at [232, 566] on button "Run search" at bounding box center [225, 557] width 308 height 33
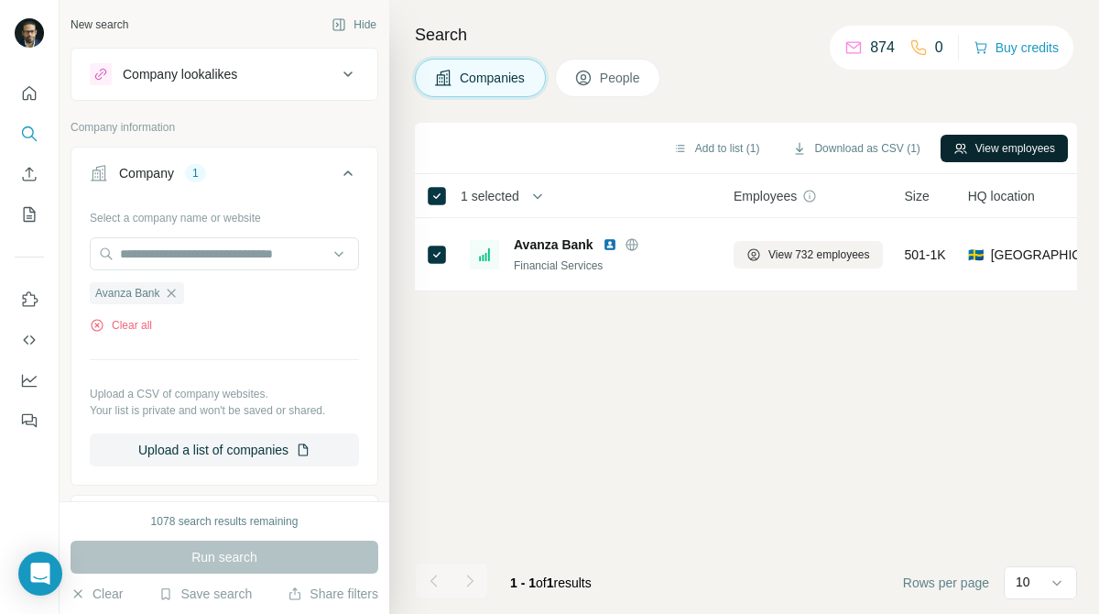
click at [987, 148] on button "View employees" at bounding box center [1004, 148] width 127 height 27
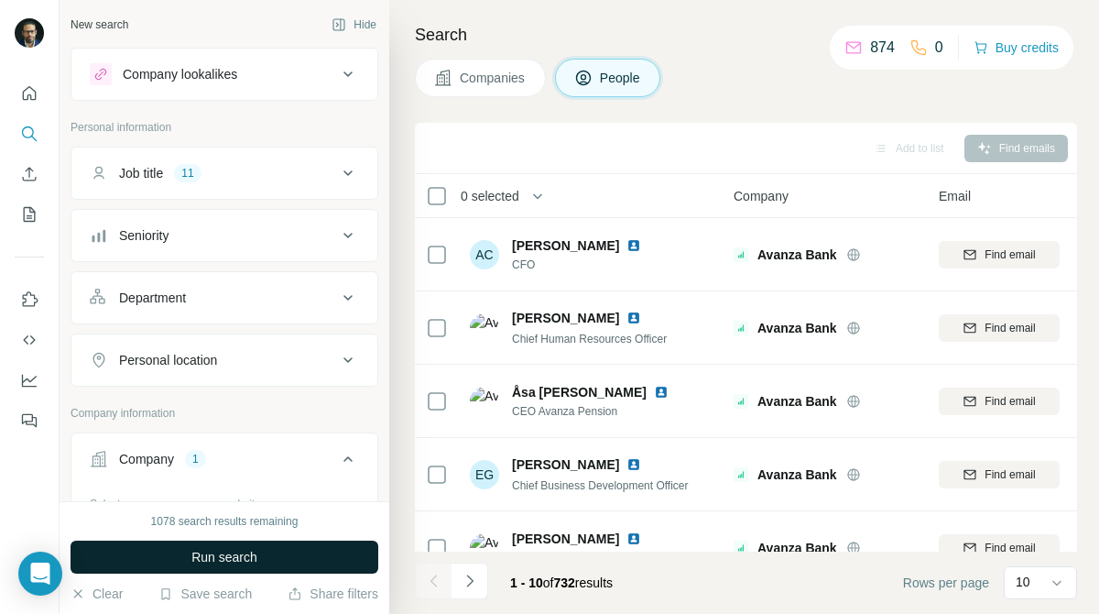
click at [307, 545] on button "Run search" at bounding box center [225, 557] width 308 height 33
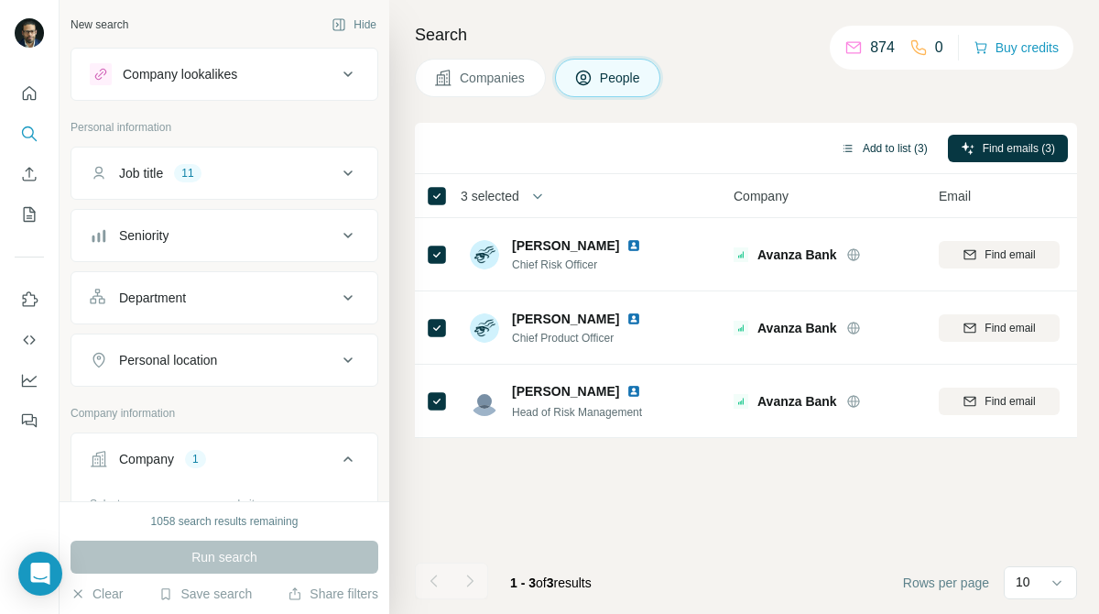
click at [915, 143] on button "Add to list (3)" at bounding box center [884, 148] width 113 height 27
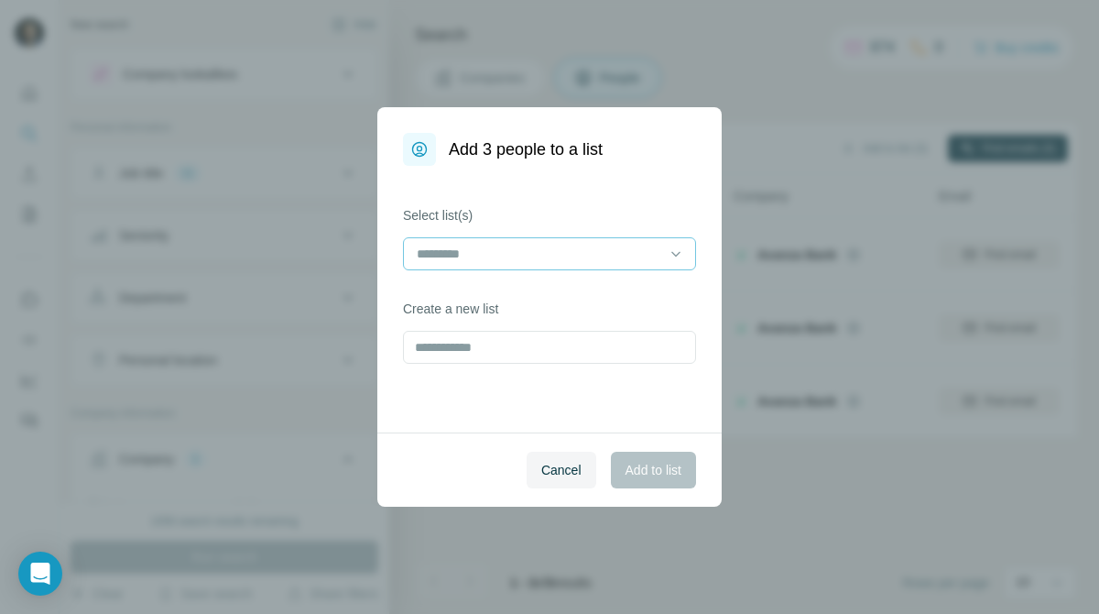
click at [649, 258] on input at bounding box center [538, 254] width 247 height 20
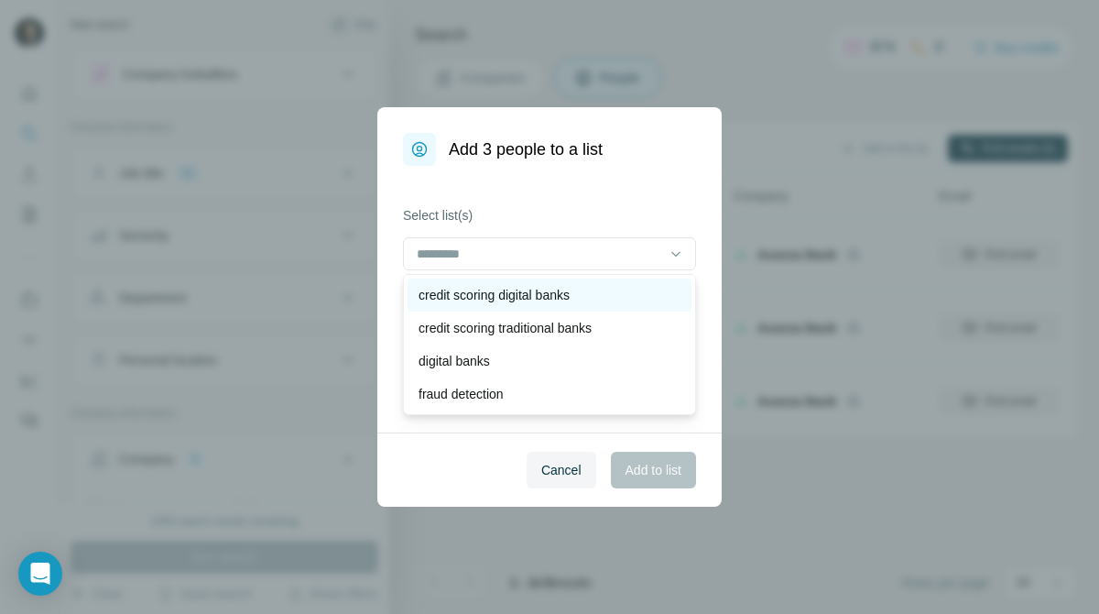
click at [624, 292] on div "credit scoring digital banks" at bounding box center [550, 295] width 262 height 18
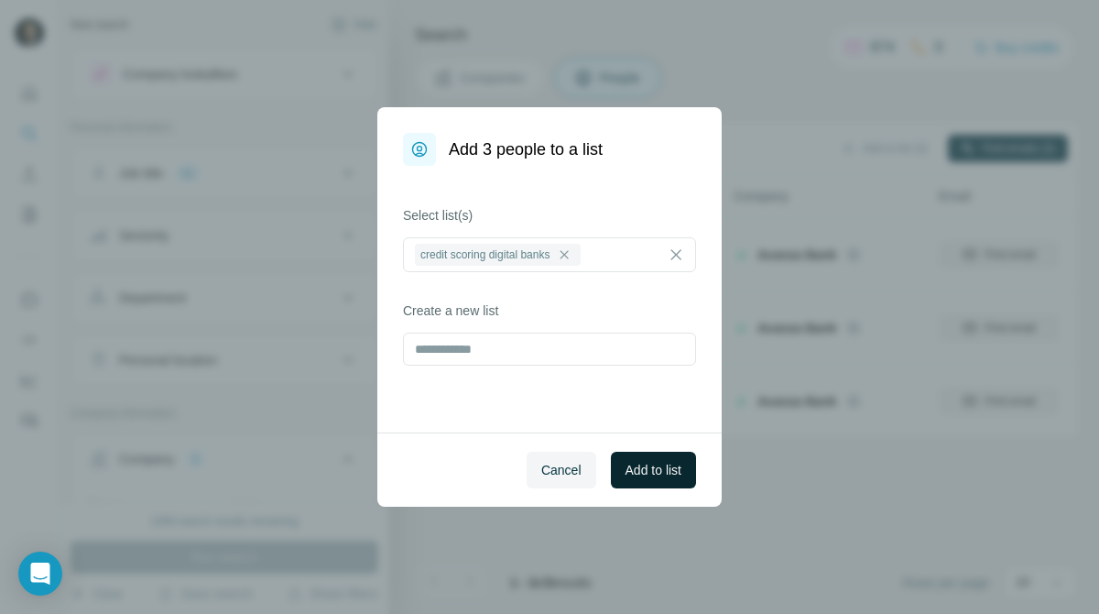
click at [651, 465] on span "Add to list" at bounding box center [654, 470] width 56 height 18
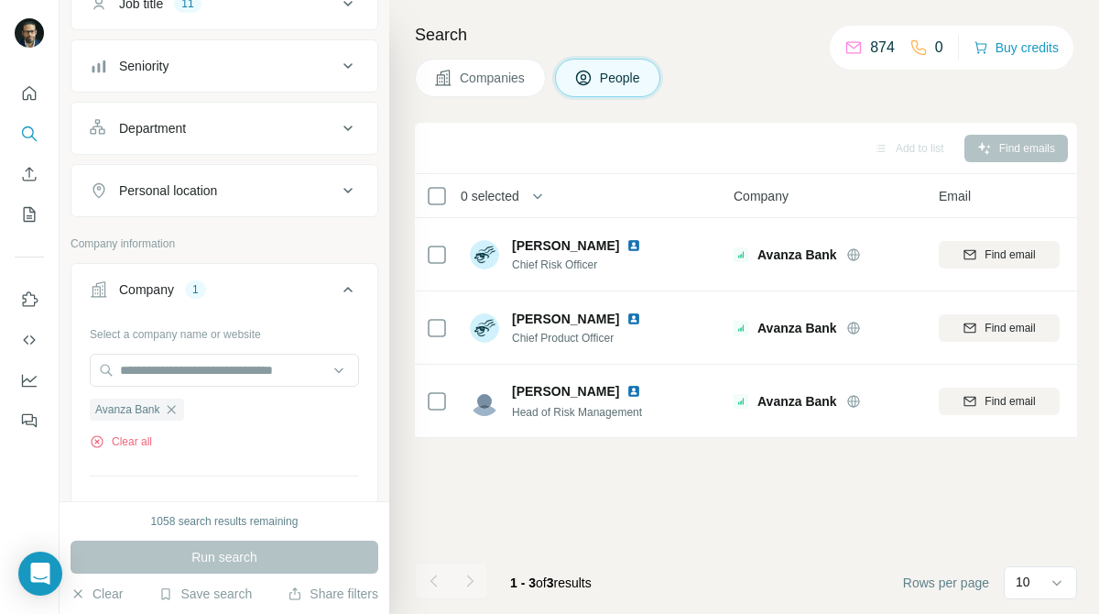
scroll to position [173, 0]
click at [172, 400] on icon "button" at bounding box center [171, 406] width 15 height 15
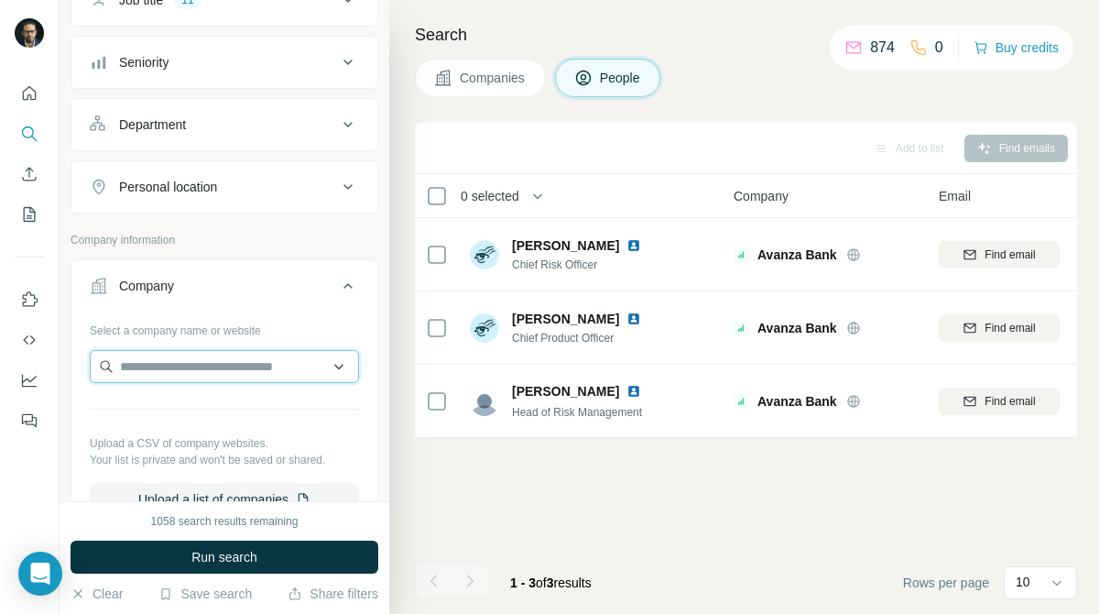
click at [248, 368] on input "text" at bounding box center [224, 366] width 269 height 33
paste input "**********"
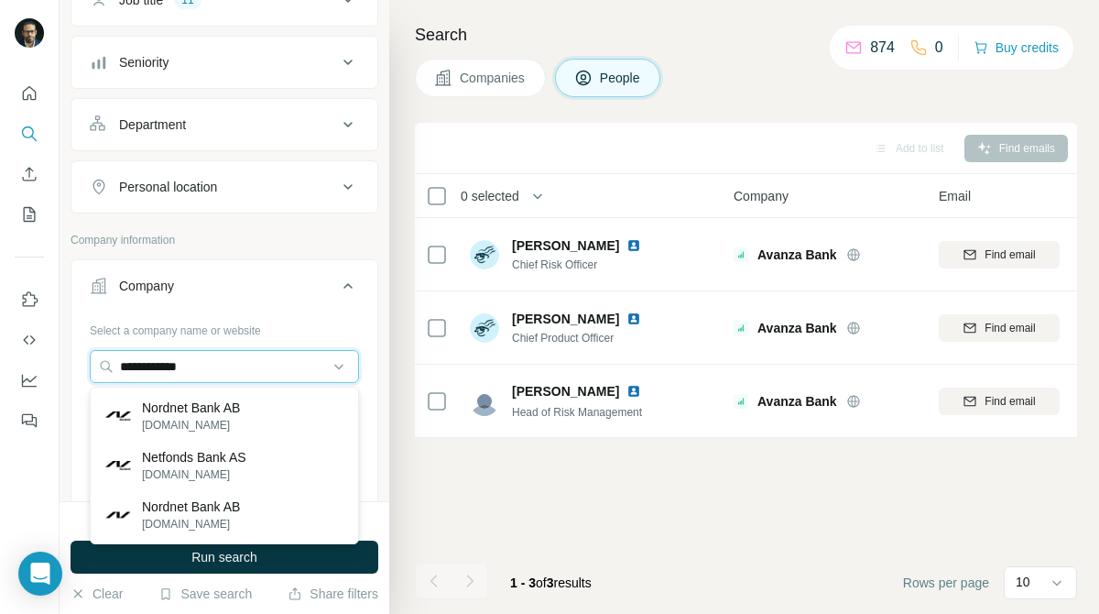
type input "**********"
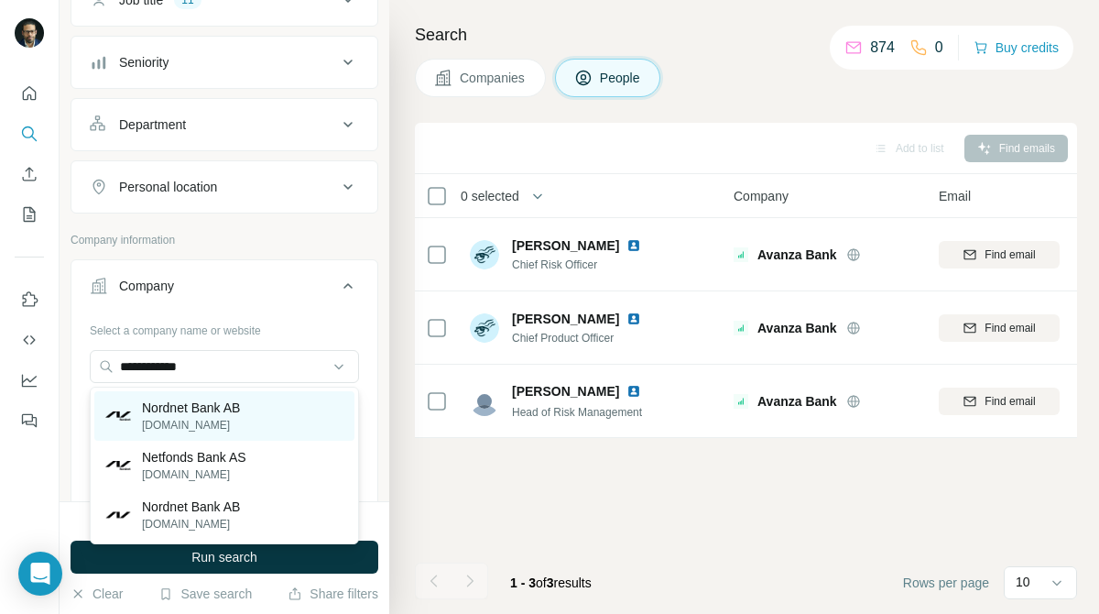
click at [213, 404] on p "Nordnet Bank AB" at bounding box center [191, 408] width 98 height 18
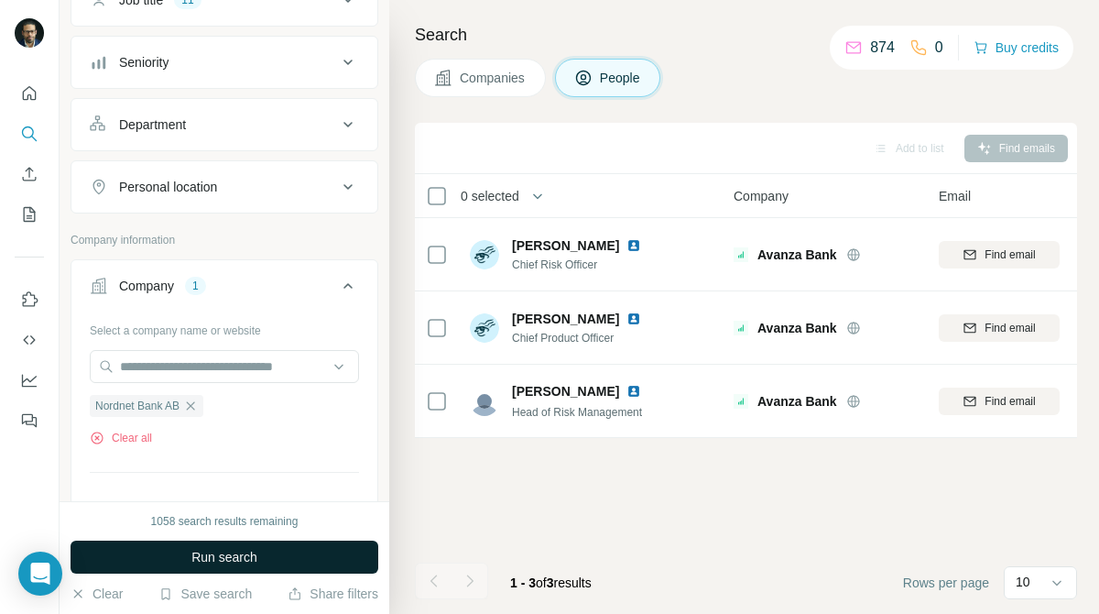
click at [282, 564] on button "Run search" at bounding box center [225, 557] width 308 height 33
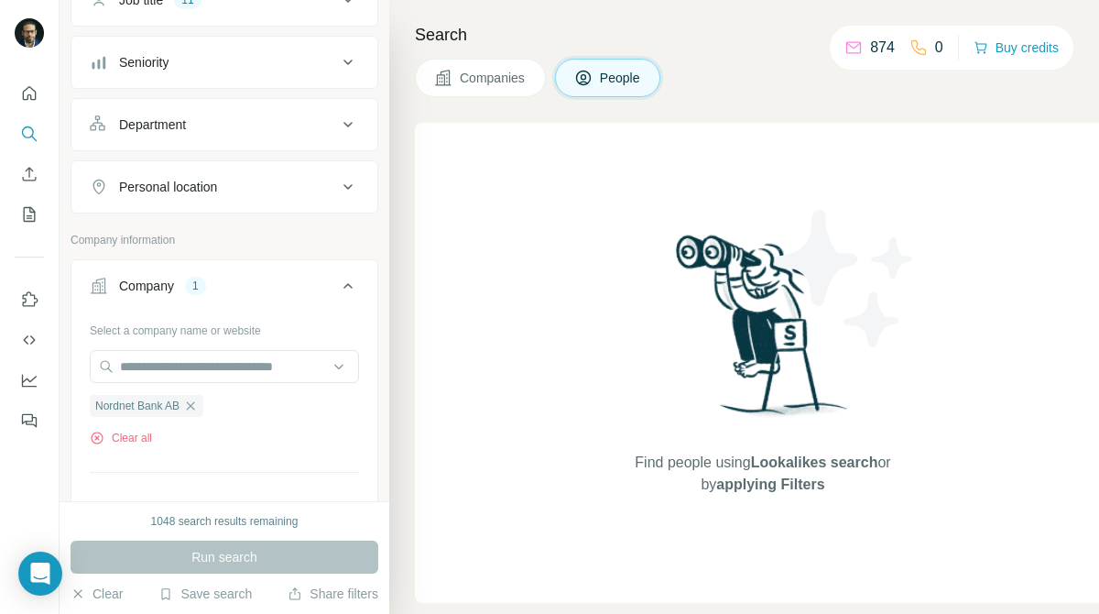
click at [516, 80] on span "Companies" at bounding box center [493, 78] width 67 height 18
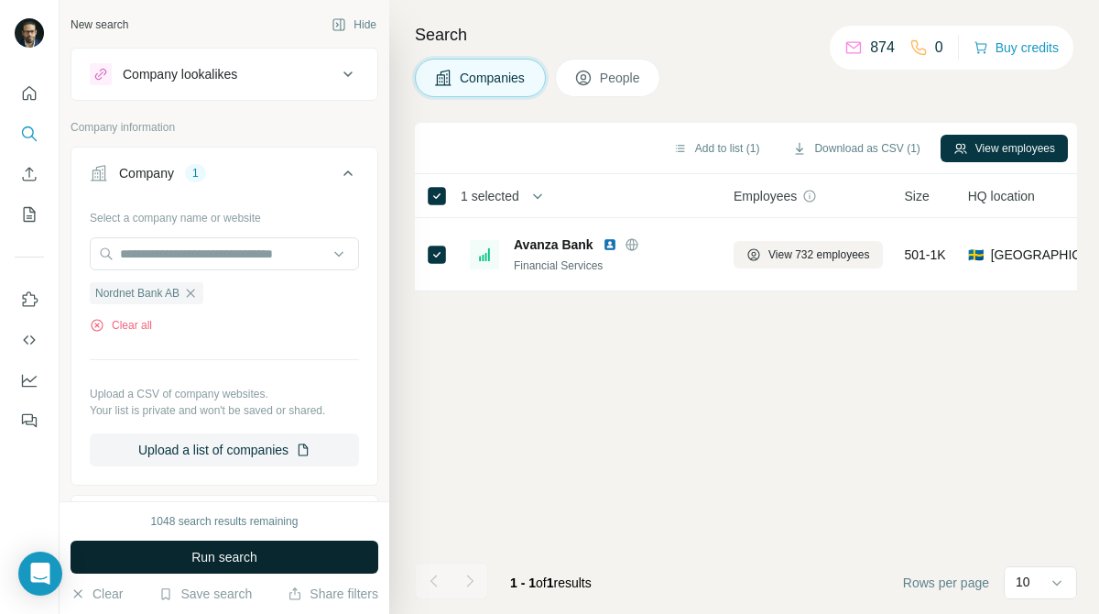
click at [268, 552] on button "Run search" at bounding box center [225, 557] width 308 height 33
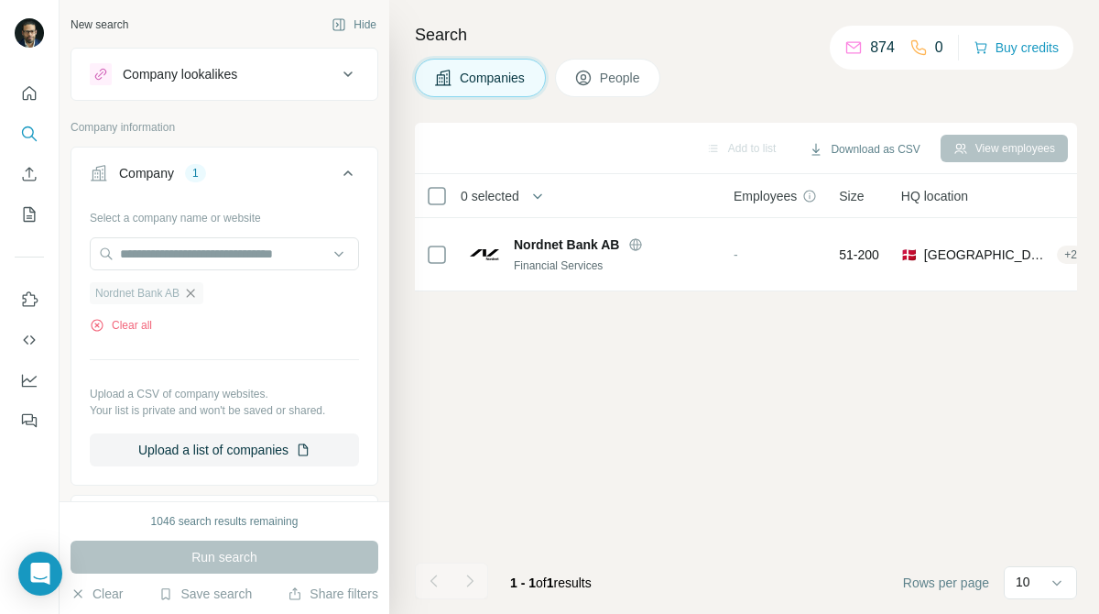
click at [198, 299] on icon "button" at bounding box center [190, 293] width 15 height 15
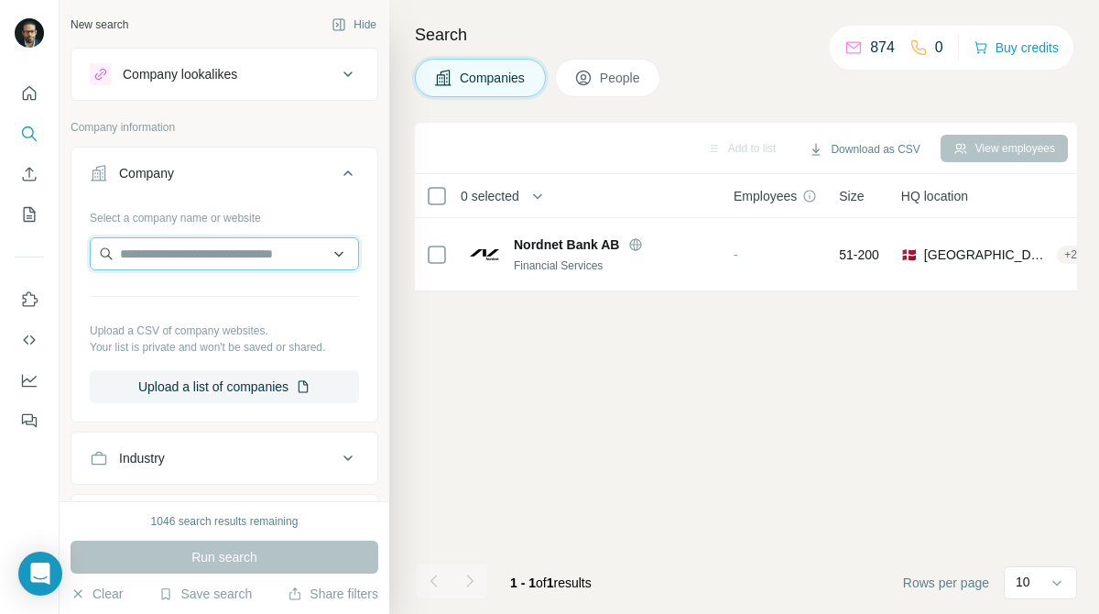
click at [266, 263] on input "text" at bounding box center [224, 253] width 269 height 33
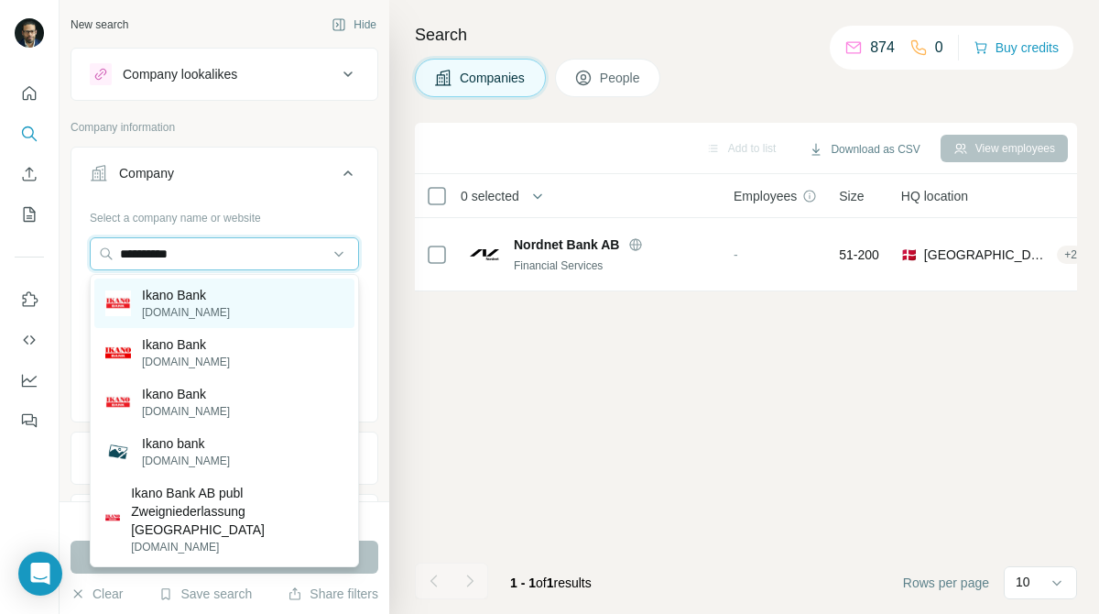
type input "**********"
click at [255, 293] on div "Ikano Bank ikanobank.se" at bounding box center [224, 303] width 260 height 49
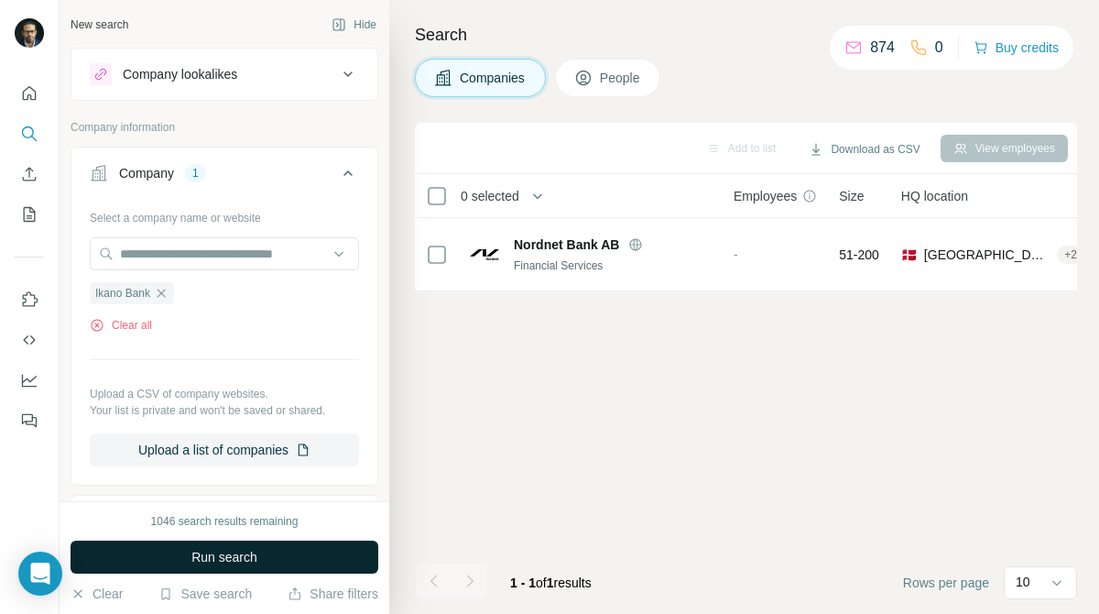
click at [291, 549] on button "Run search" at bounding box center [225, 557] width 308 height 33
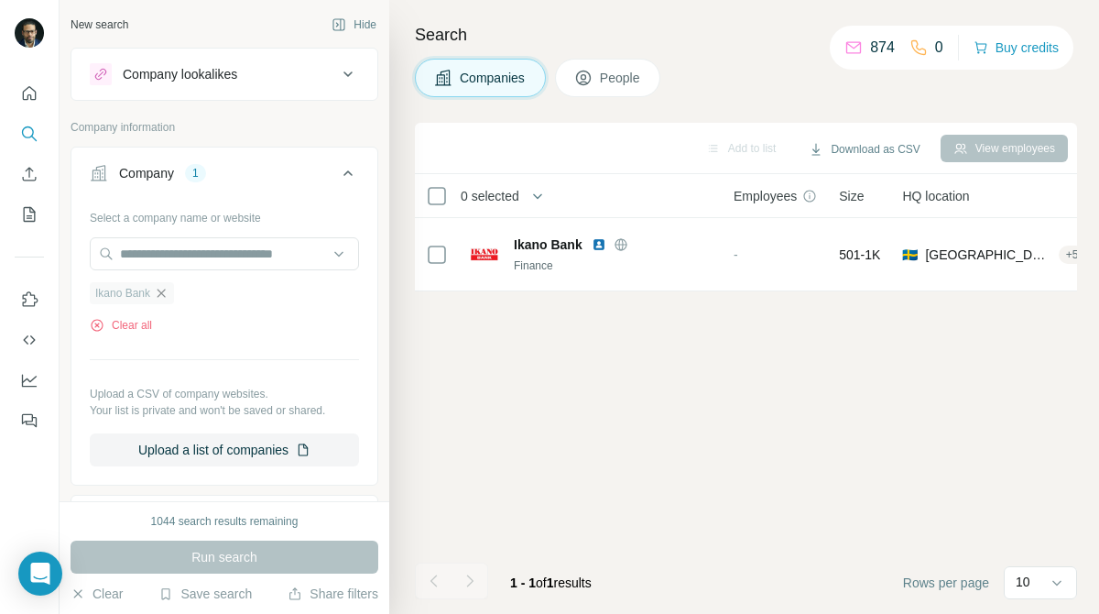
click at [168, 292] on icon "button" at bounding box center [161, 293] width 15 height 15
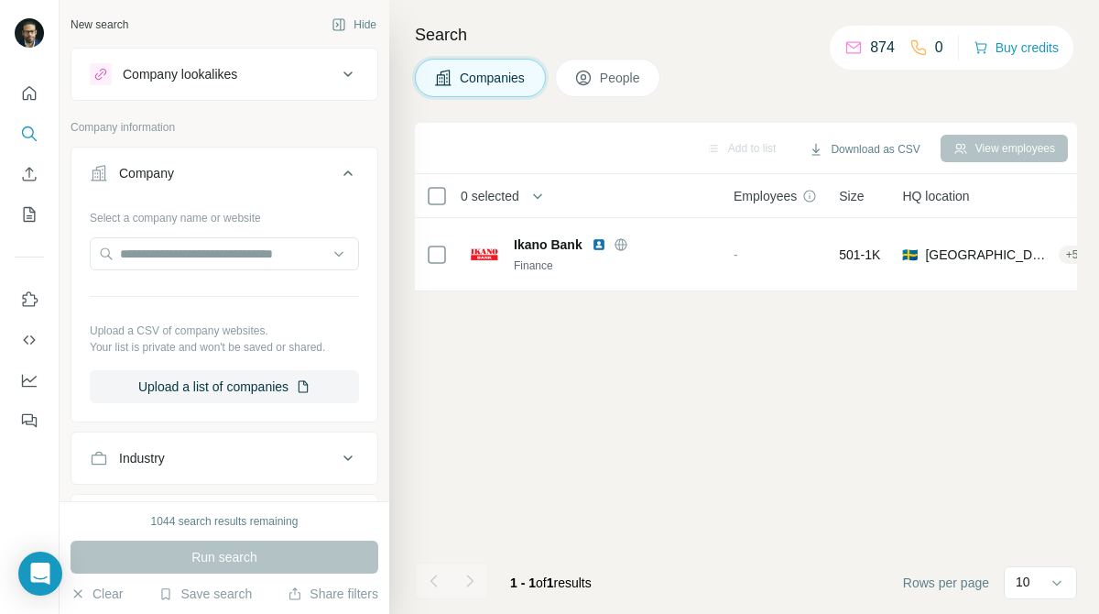
click at [228, 236] on div "Select a company name or website Upload a CSV of company websites. Your list is…" at bounding box center [224, 302] width 269 height 201
click at [228, 237] on input "text" at bounding box center [224, 253] width 269 height 33
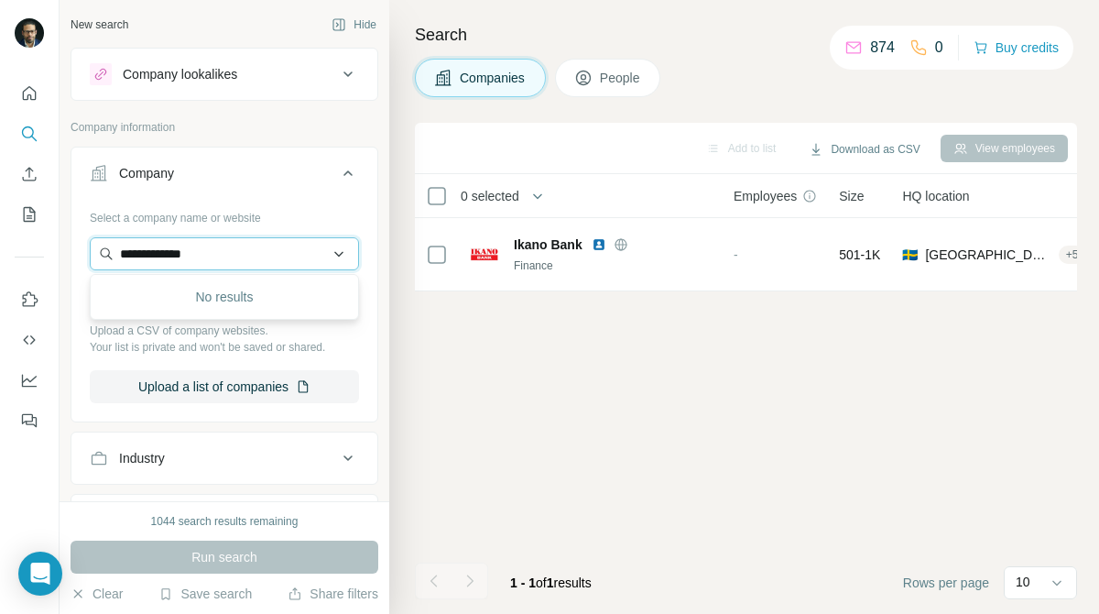
click at [130, 257] on input "**********" at bounding box center [224, 253] width 269 height 33
click at [268, 254] on input "**********" at bounding box center [224, 253] width 269 height 33
click at [249, 255] on input "**********" at bounding box center [224, 253] width 269 height 33
type input "**********"
click at [236, 260] on input "**********" at bounding box center [224, 253] width 269 height 33
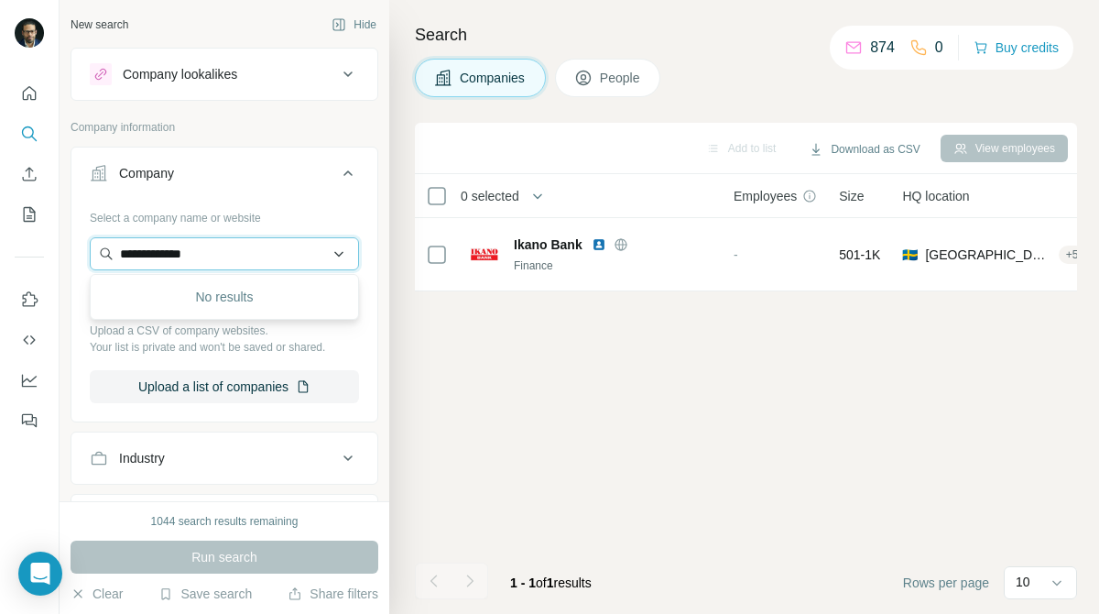
click at [236, 260] on input "**********" at bounding box center [224, 253] width 269 height 33
paste input "**********"
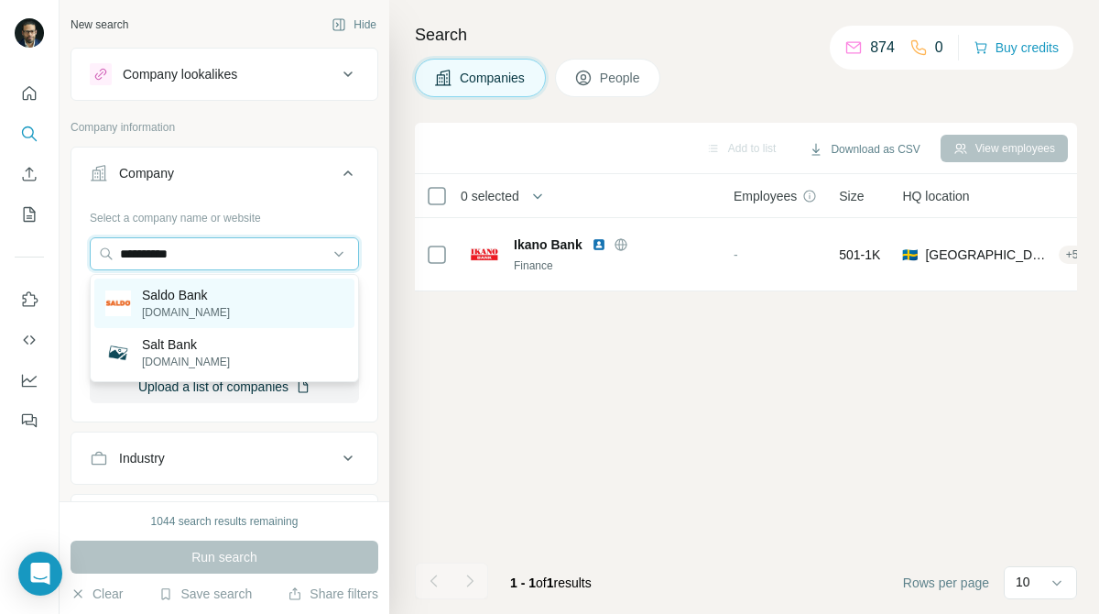
type input "**********"
click at [188, 288] on p "Saldo Bank" at bounding box center [186, 295] width 88 height 18
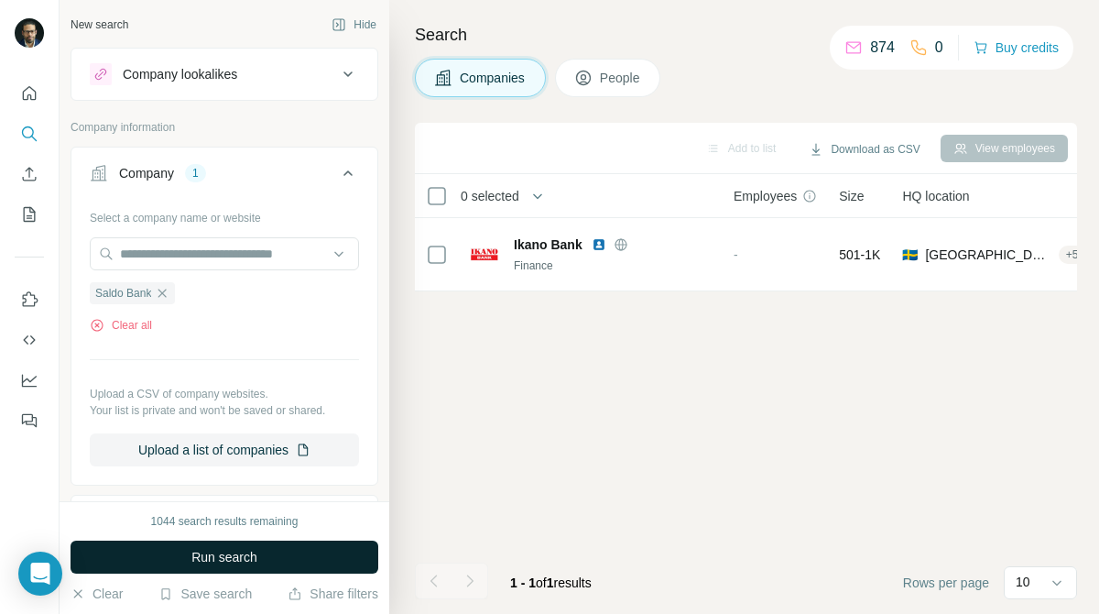
click at [225, 560] on span "Run search" at bounding box center [224, 557] width 66 height 18
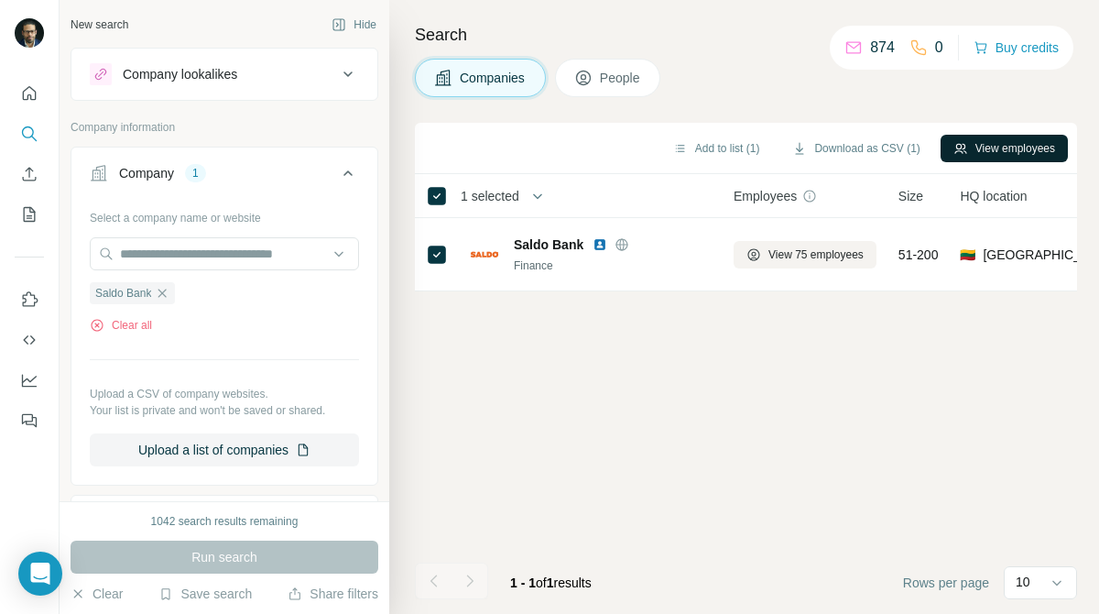
click at [1048, 137] on button "View employees" at bounding box center [1004, 148] width 127 height 27
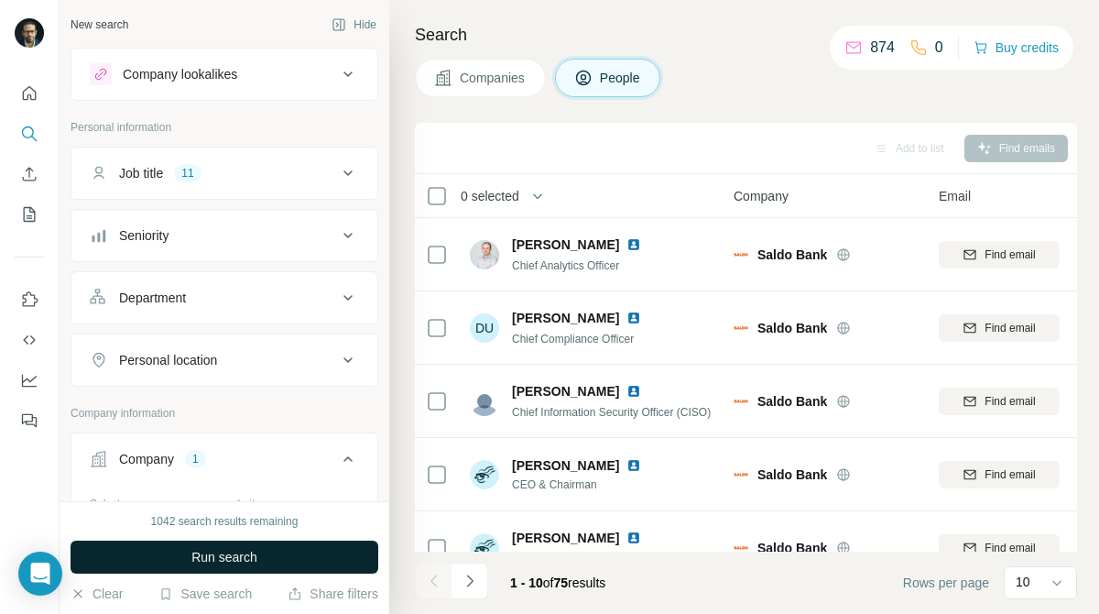
click at [335, 555] on button "Run search" at bounding box center [225, 557] width 308 height 33
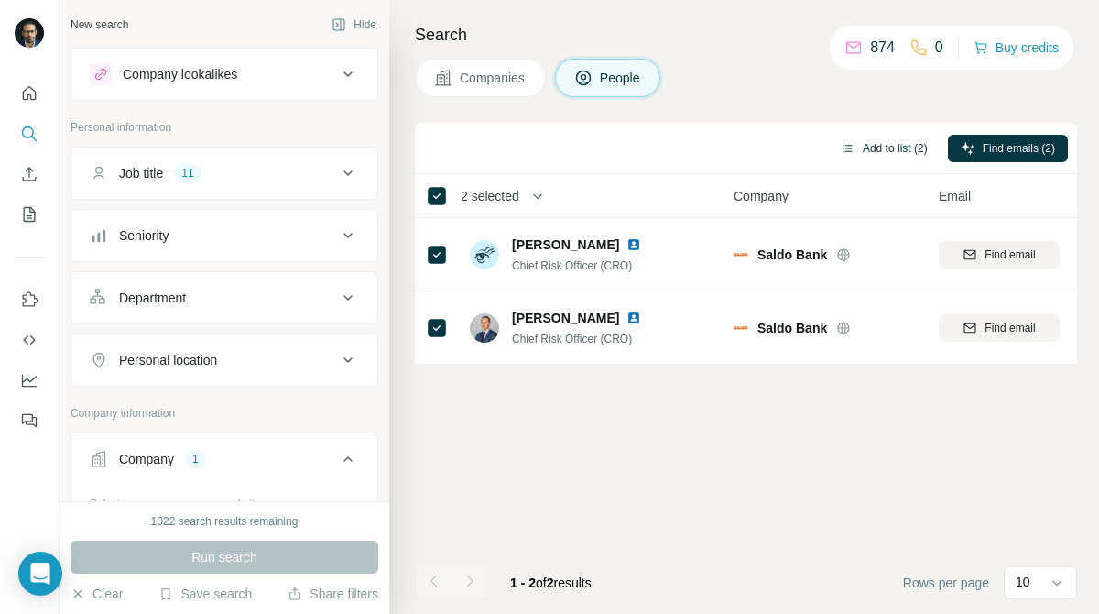
click at [875, 148] on button "Add to list (2)" at bounding box center [884, 148] width 113 height 27
click at [900, 150] on button "Add to list (2)" at bounding box center [884, 148] width 113 height 27
click at [870, 141] on button "Add to list (2)" at bounding box center [884, 148] width 113 height 27
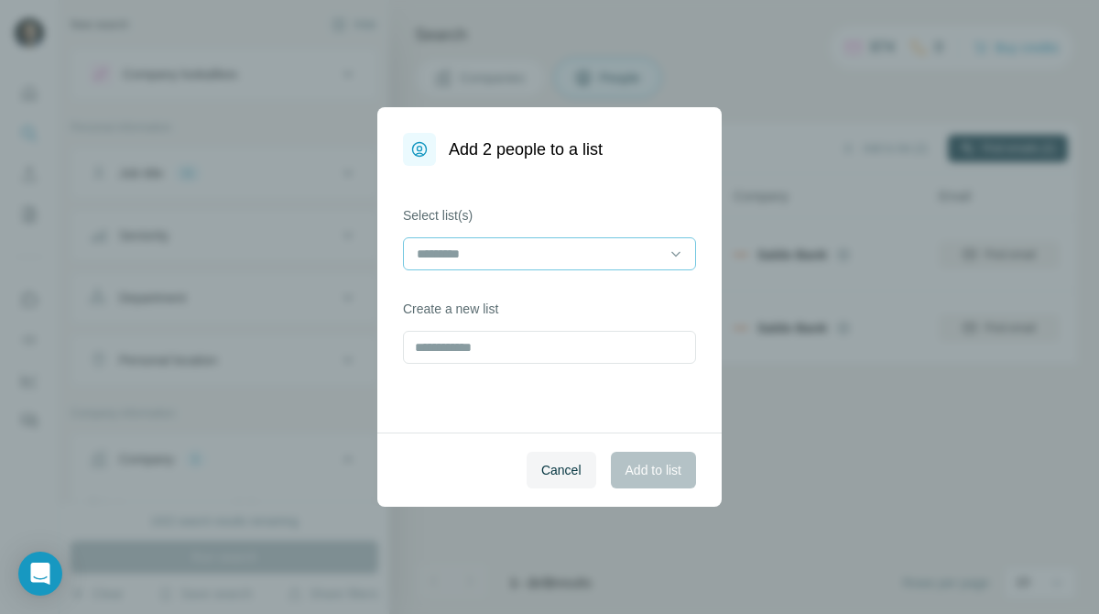
click at [496, 248] on input at bounding box center [538, 254] width 247 height 20
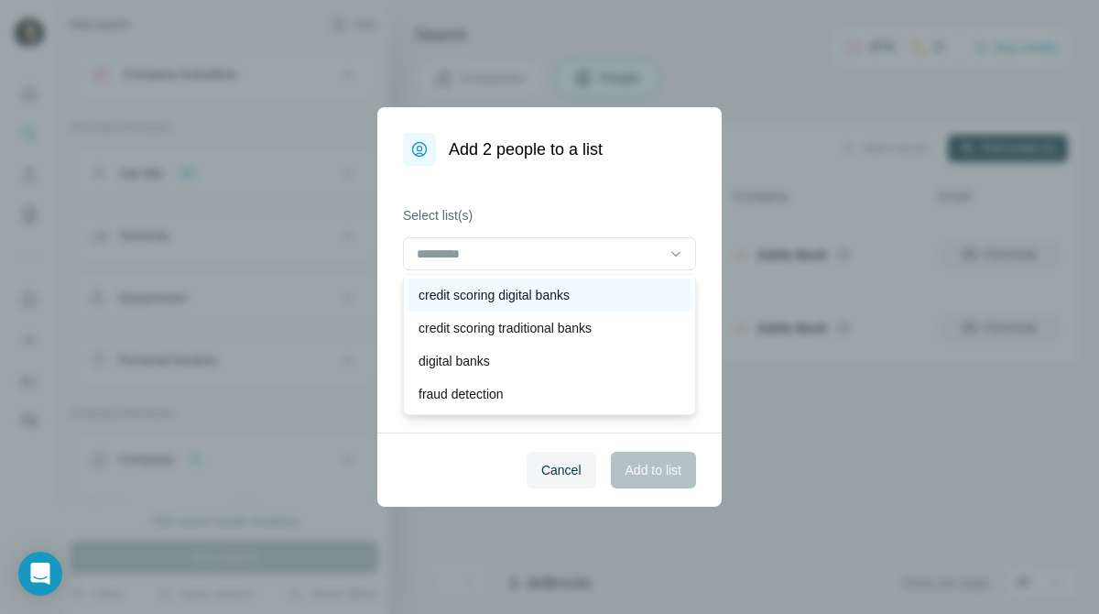
click at [479, 286] on p "credit scoring digital banks" at bounding box center [494, 295] width 151 height 18
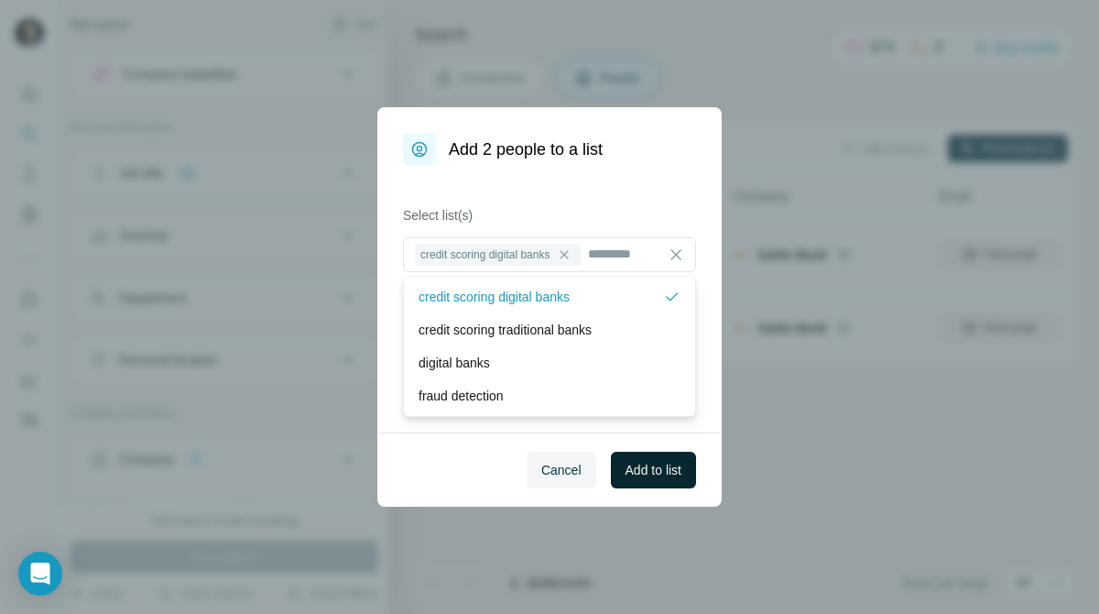
click at [676, 466] on span "Add to list" at bounding box center [654, 470] width 56 height 18
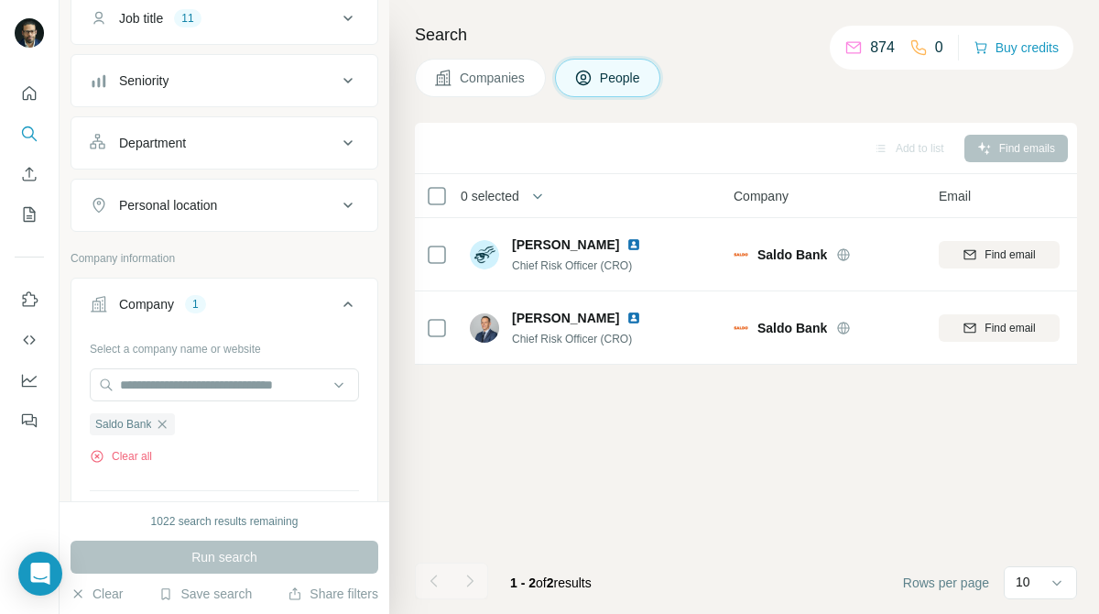
scroll to position [154, 0]
click at [167, 422] on icon "button" at bounding box center [163, 425] width 8 height 8
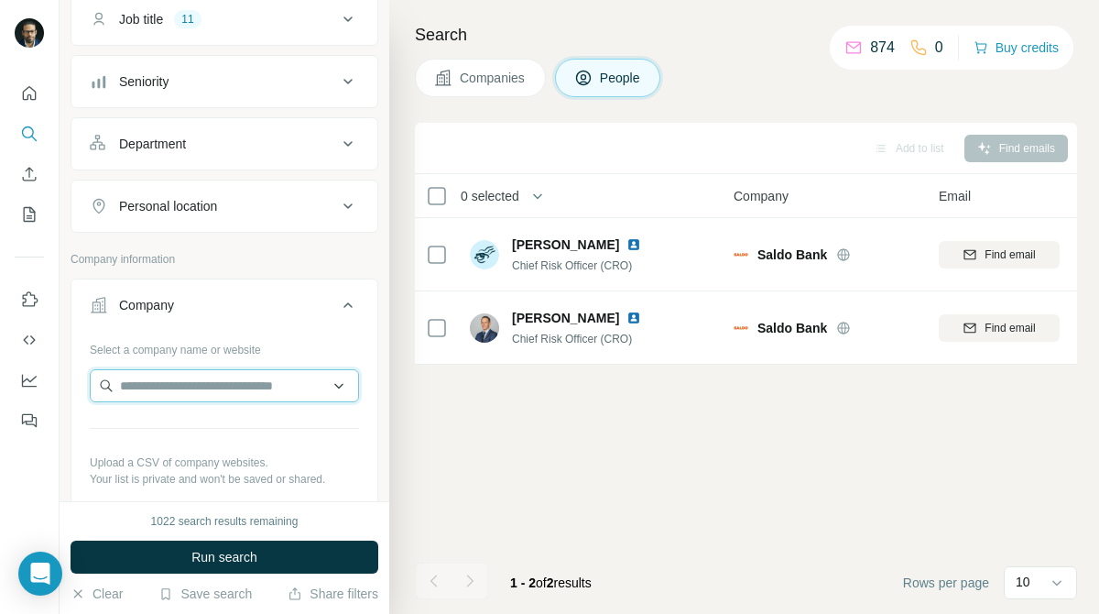
click at [257, 386] on input "text" at bounding box center [224, 385] width 269 height 33
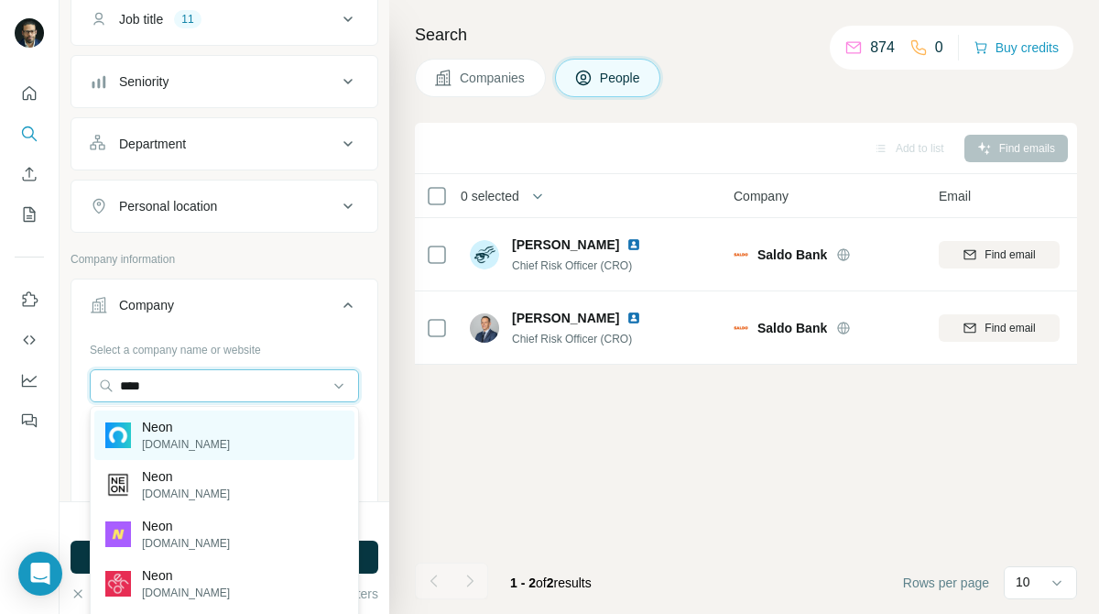
type input "****"
click at [217, 438] on div "Neon neon.com.br" at bounding box center [224, 434] width 260 height 49
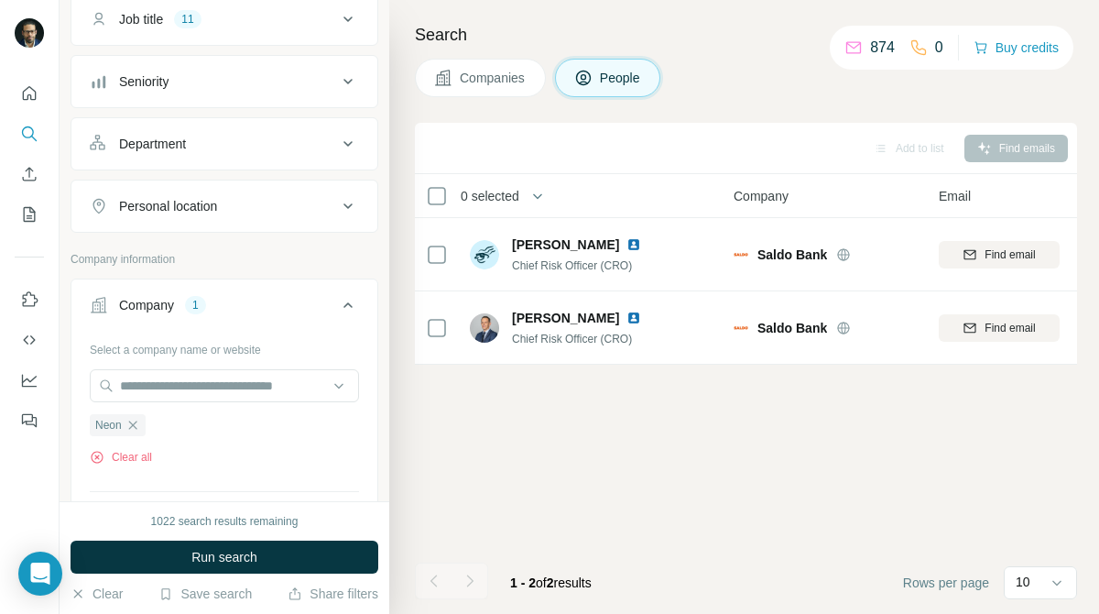
click at [490, 67] on button "Companies" at bounding box center [480, 78] width 131 height 38
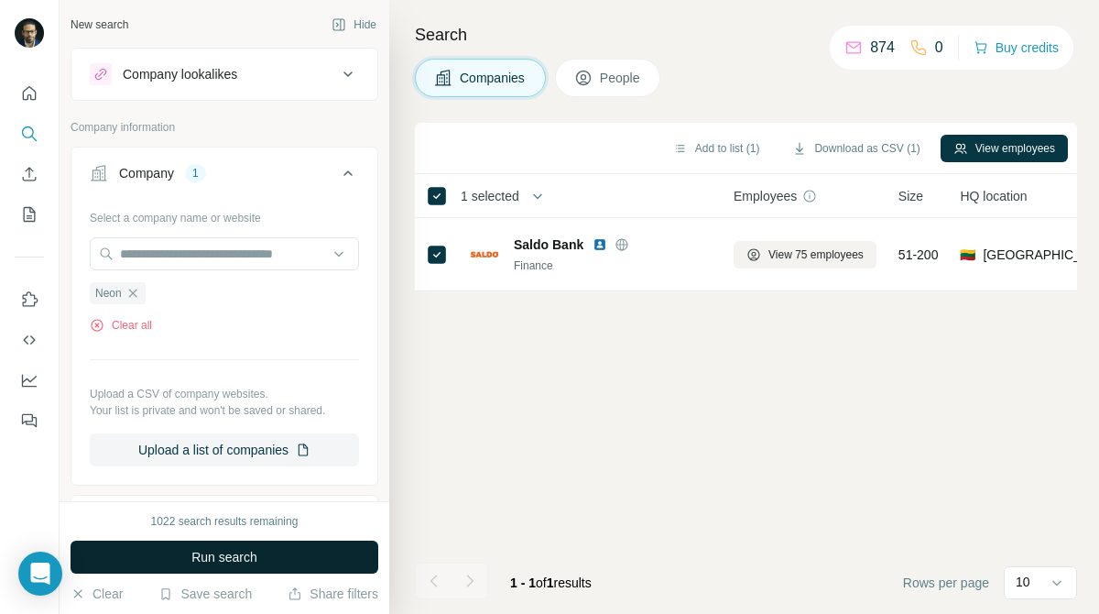
click at [312, 558] on button "Run search" at bounding box center [225, 557] width 308 height 33
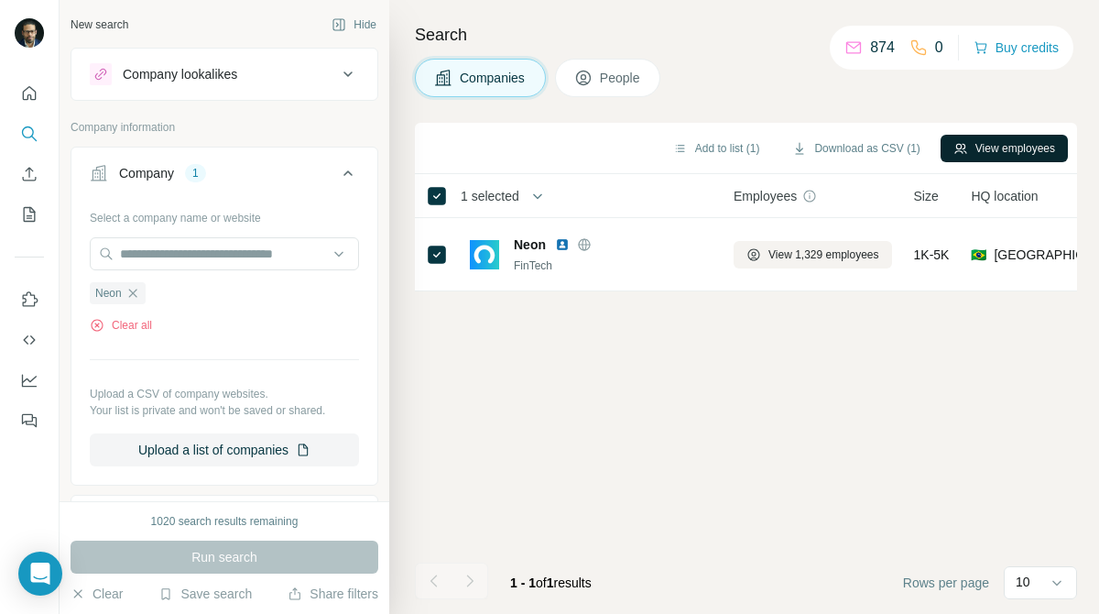
click at [1015, 158] on button "View employees" at bounding box center [1004, 148] width 127 height 27
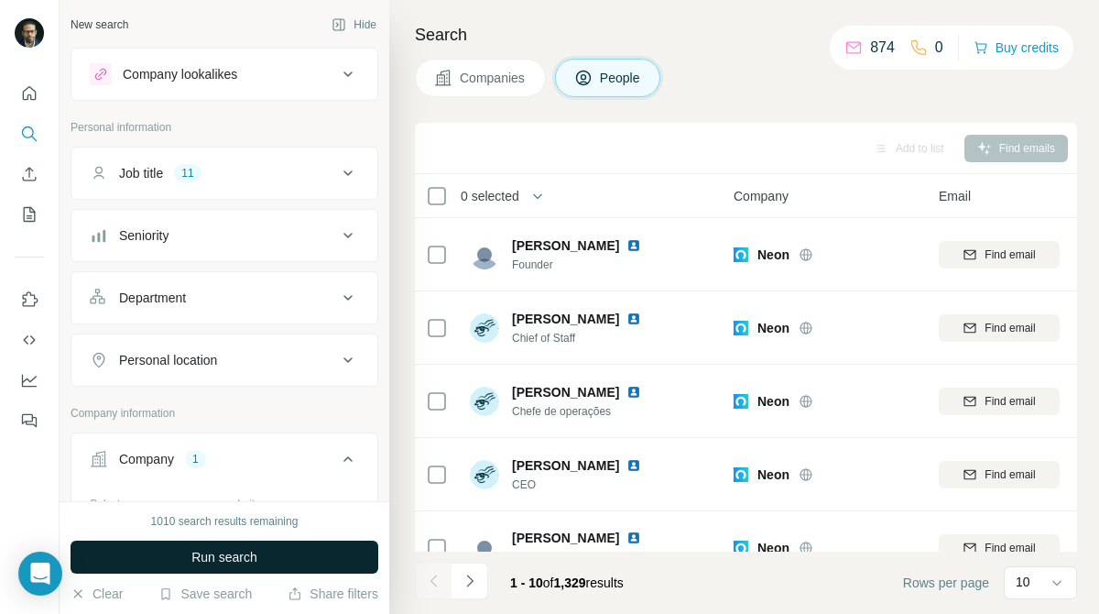
click at [340, 550] on button "Run search" at bounding box center [225, 557] width 308 height 33
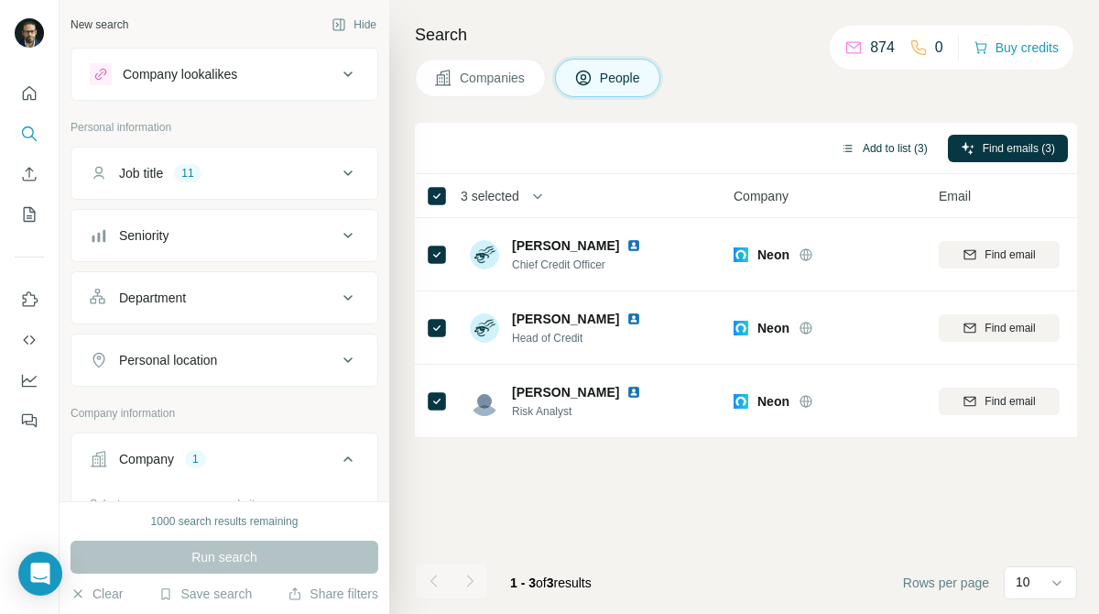
click at [862, 159] on button "Add to list (3)" at bounding box center [884, 148] width 113 height 27
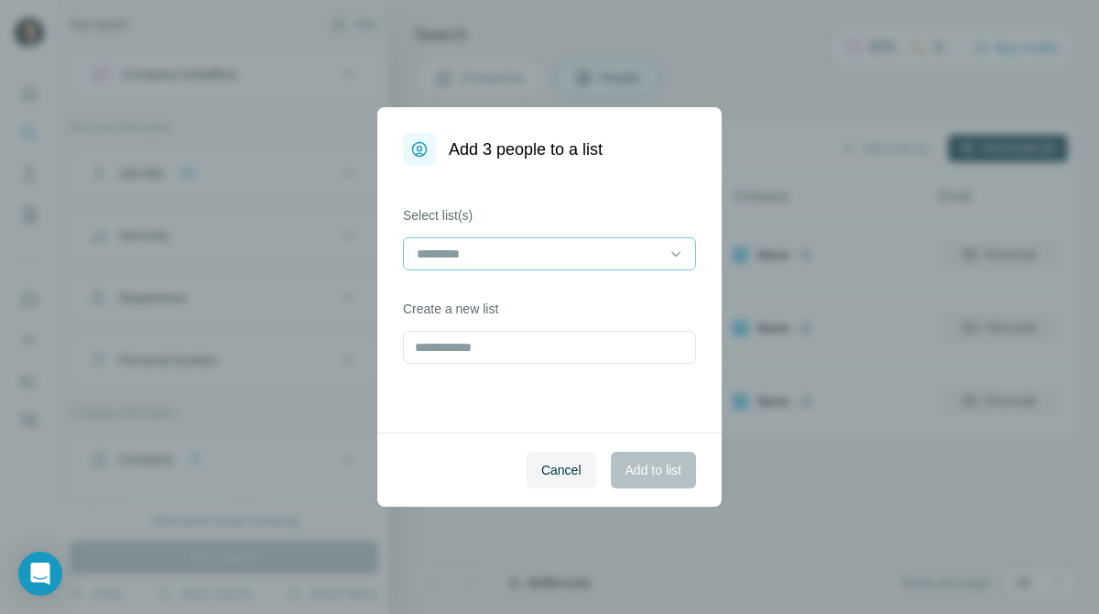
click at [649, 257] on input at bounding box center [538, 254] width 247 height 20
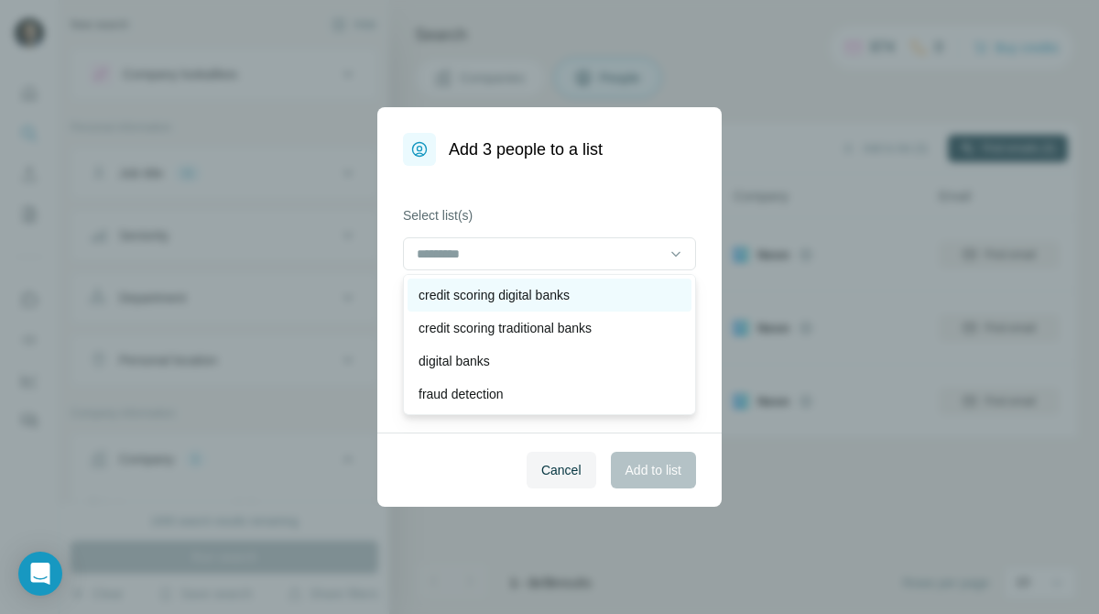
click at [609, 293] on div "credit scoring digital banks" at bounding box center [550, 295] width 262 height 18
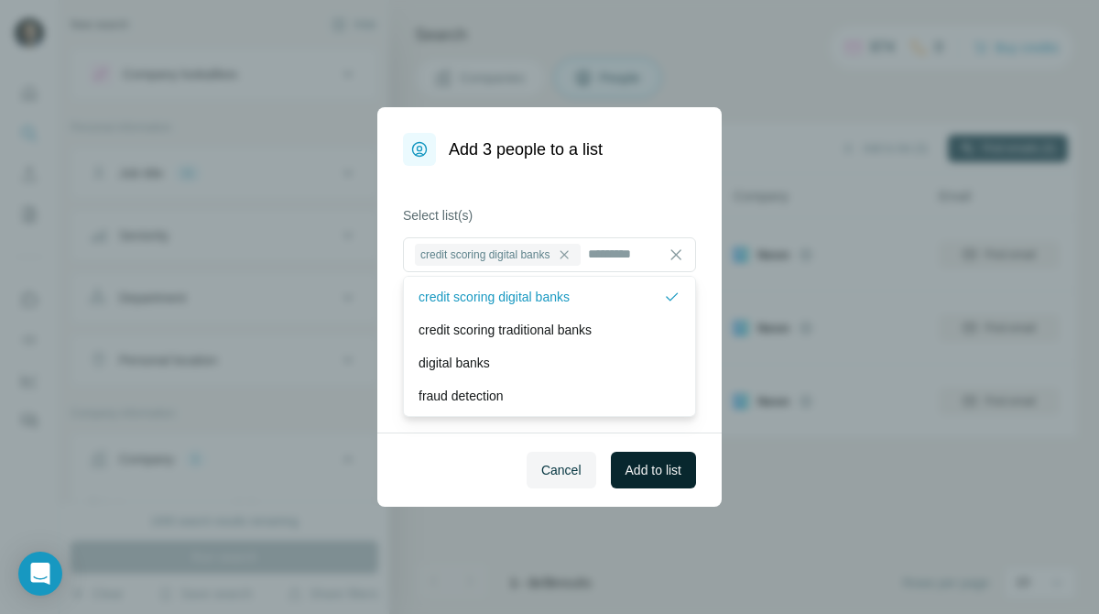
click at [643, 457] on button "Add to list" at bounding box center [653, 470] width 85 height 37
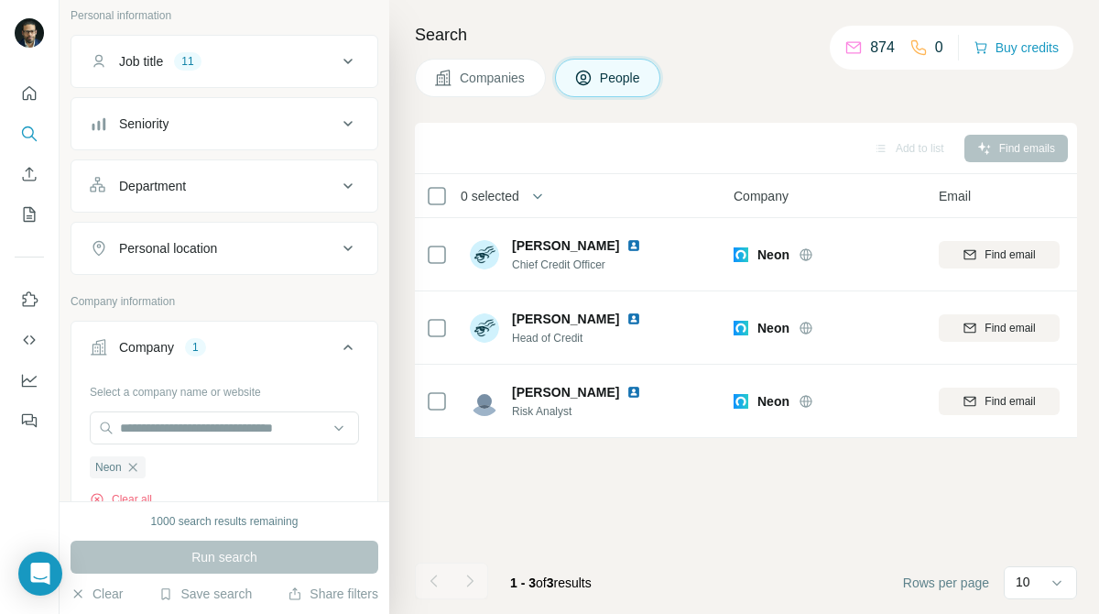
scroll to position [113, 0]
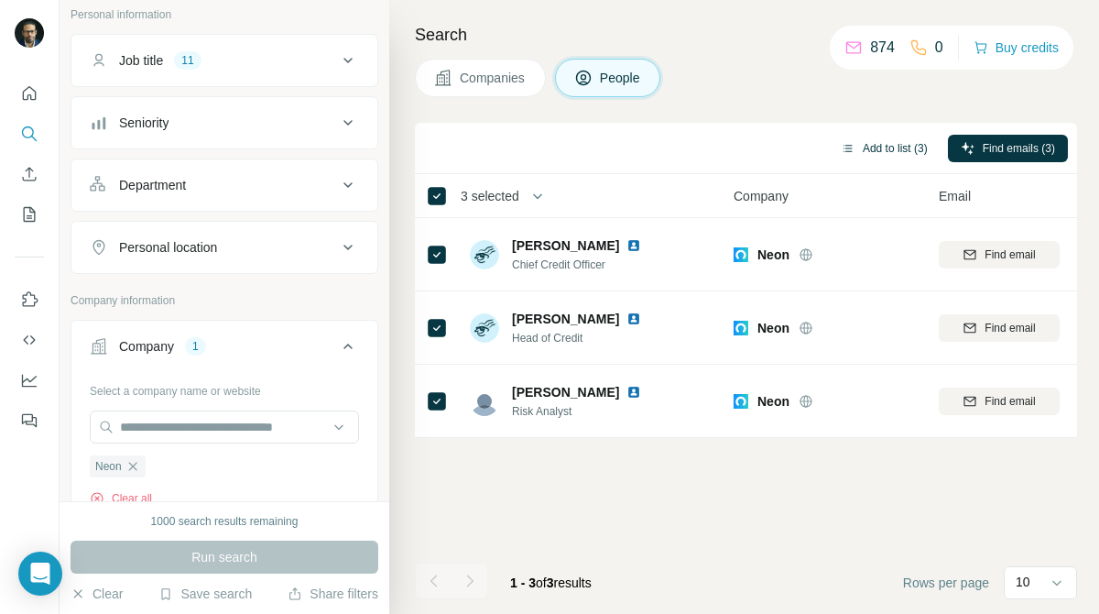
click at [876, 148] on button "Add to list (3)" at bounding box center [884, 148] width 113 height 27
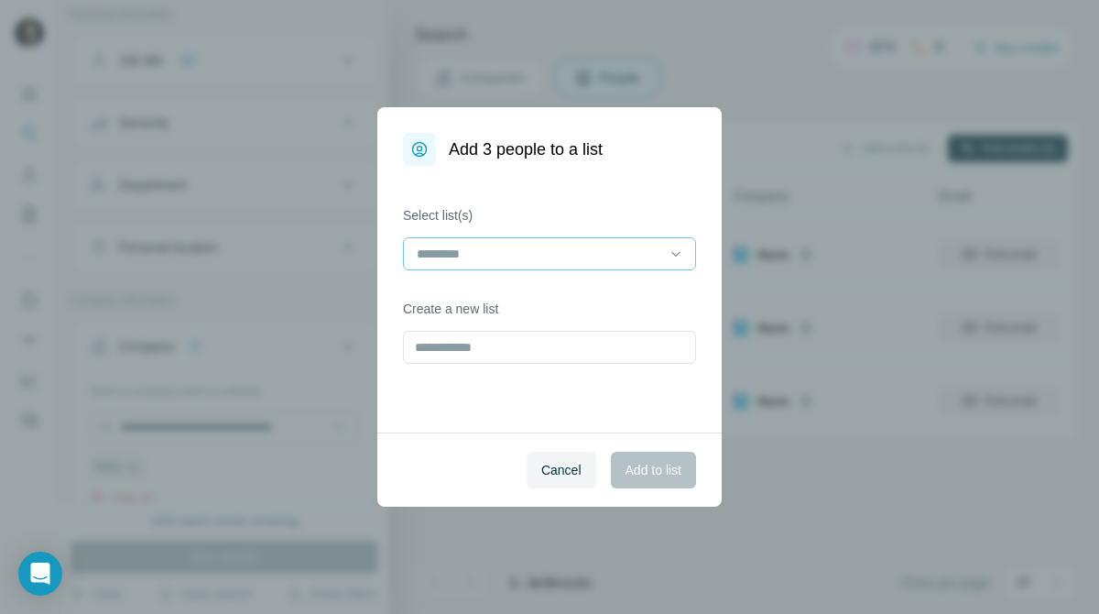
click at [634, 254] on input at bounding box center [538, 254] width 247 height 20
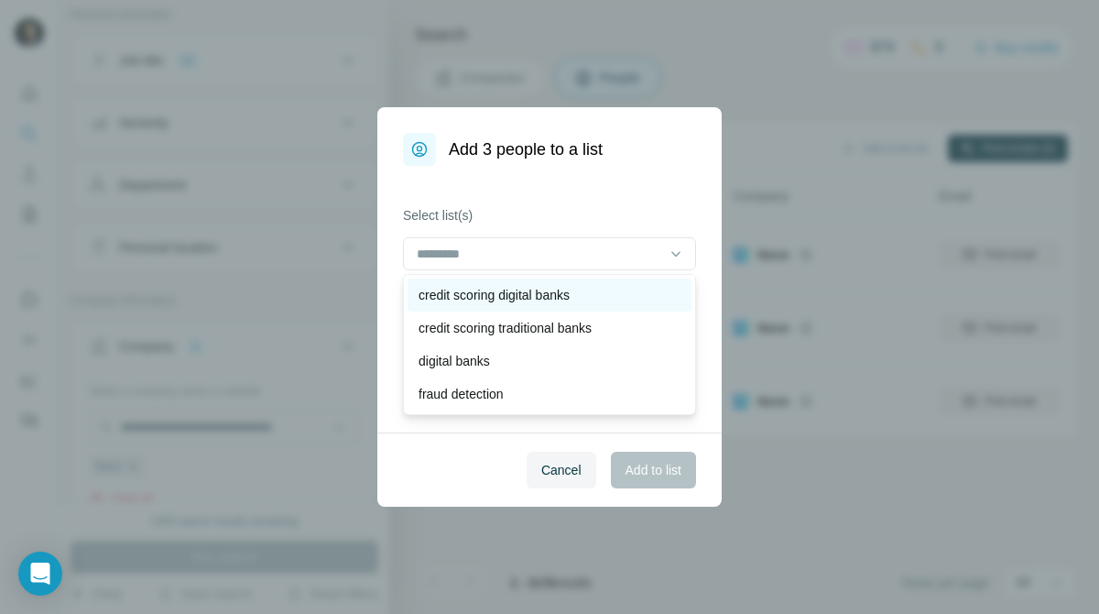
click at [620, 286] on div "credit scoring digital banks" at bounding box center [550, 295] width 262 height 18
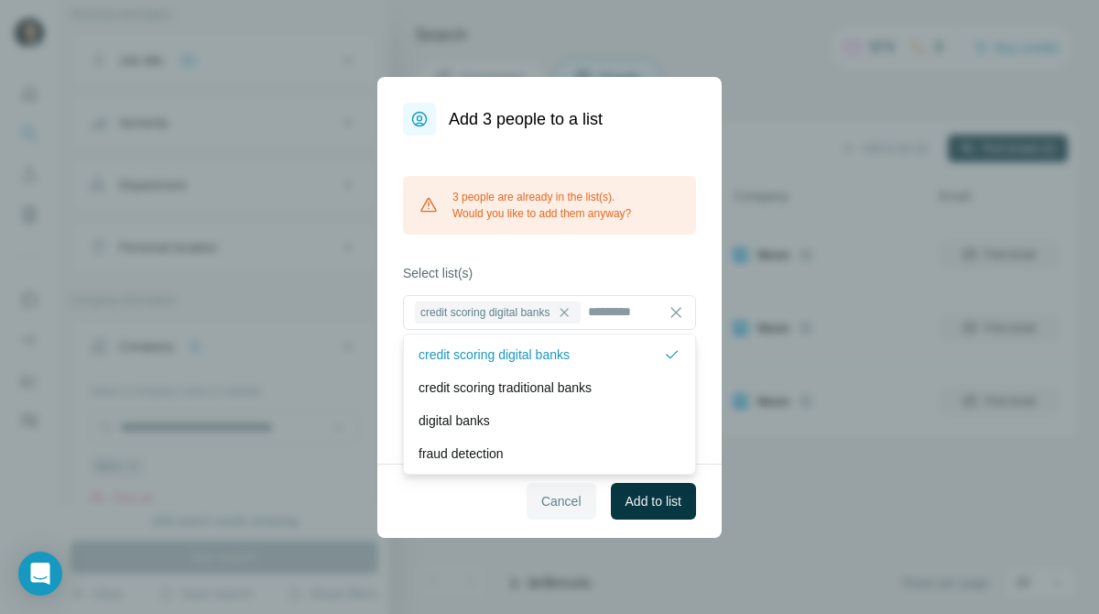
click at [569, 515] on button "Cancel" at bounding box center [562, 501] width 70 height 37
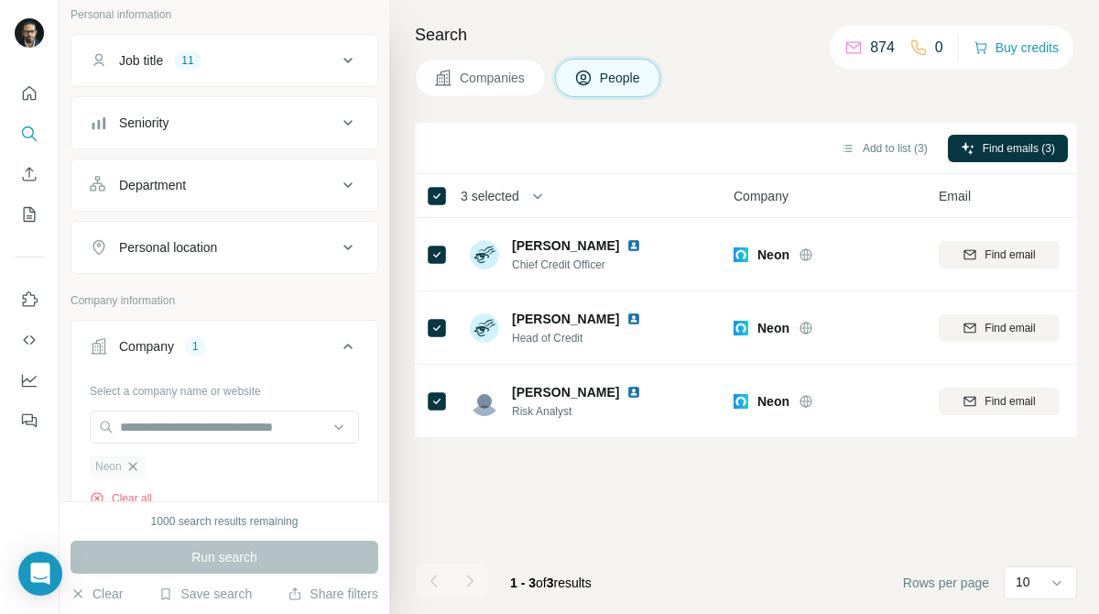
click at [132, 463] on icon "button" at bounding box center [133, 466] width 15 height 15
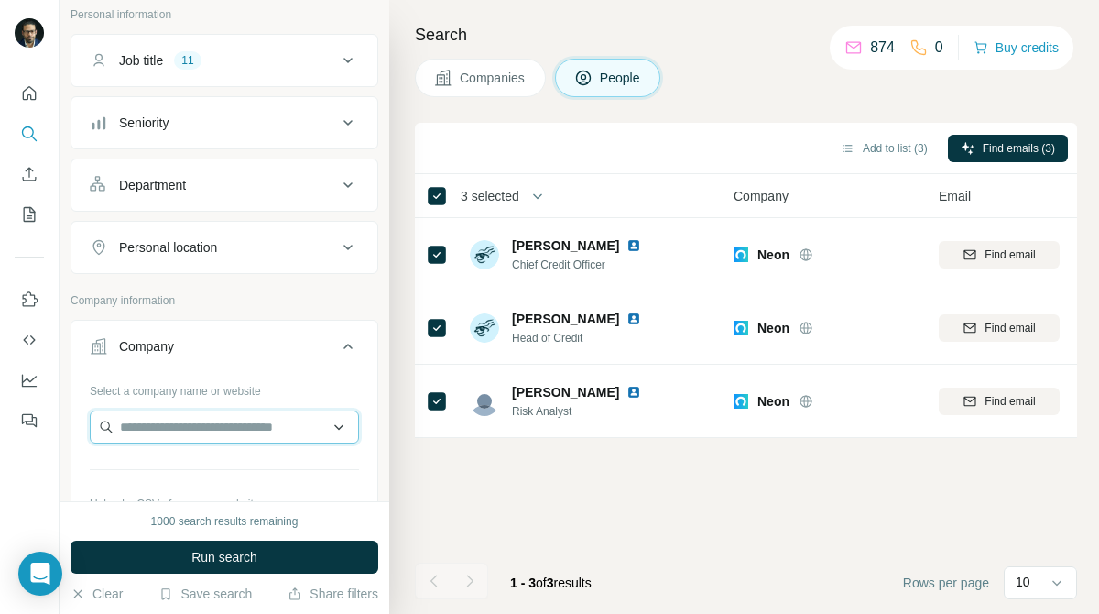
click at [207, 423] on input "text" at bounding box center [224, 426] width 269 height 33
paste input "**********"
drag, startPoint x: 281, startPoint y: 432, endPoint x: 179, endPoint y: 430, distance: 102.7
click at [179, 430] on input "**********" at bounding box center [224, 426] width 269 height 33
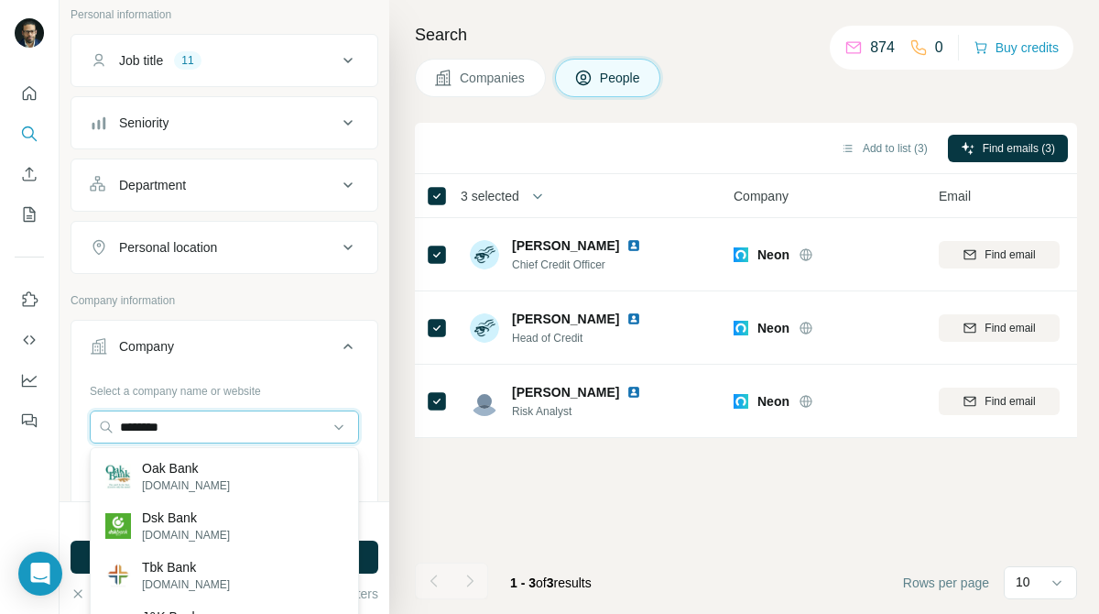
type input "********"
